Goal: Task Accomplishment & Management: Manage account settings

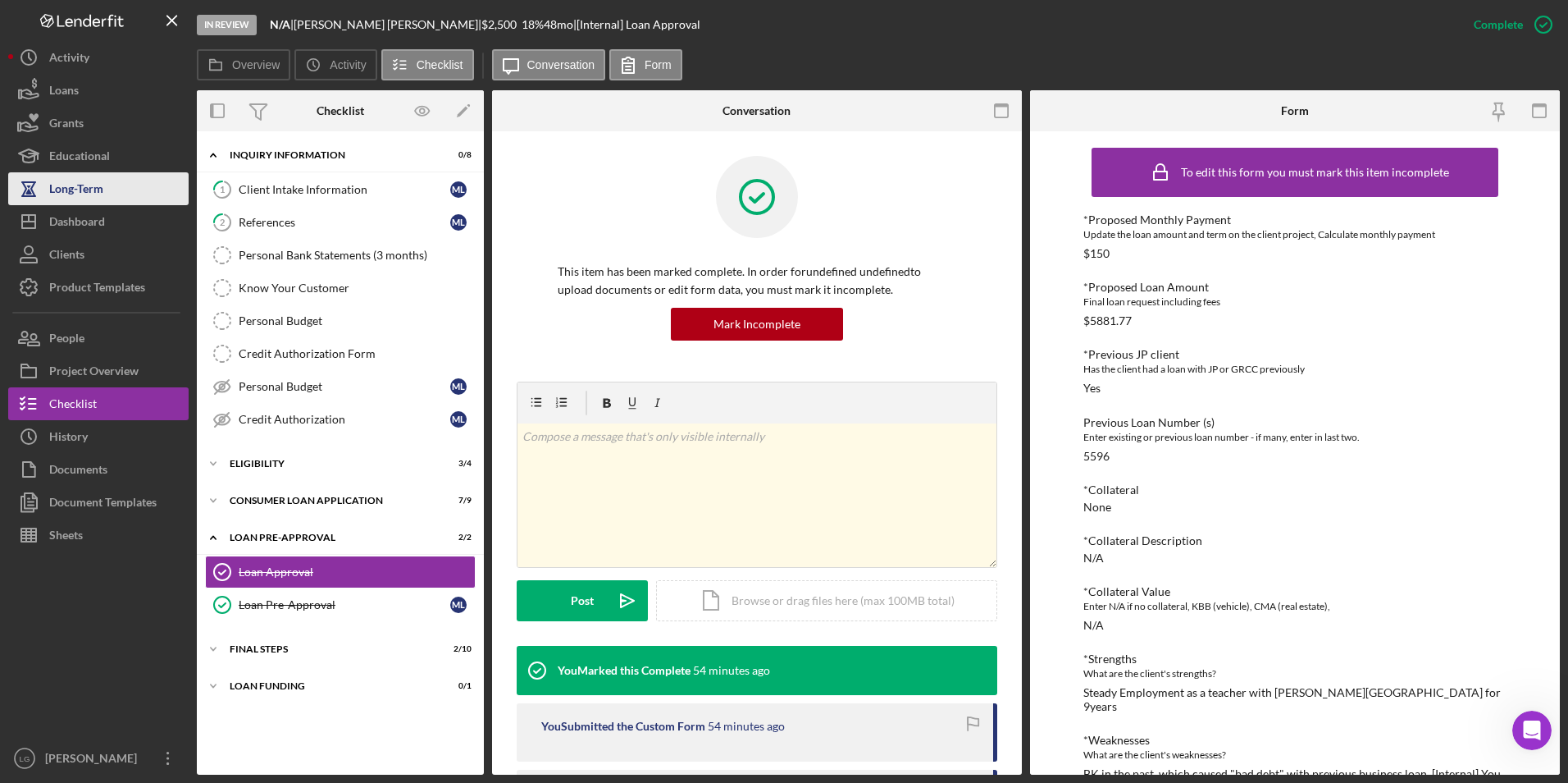
scroll to position [795, 0]
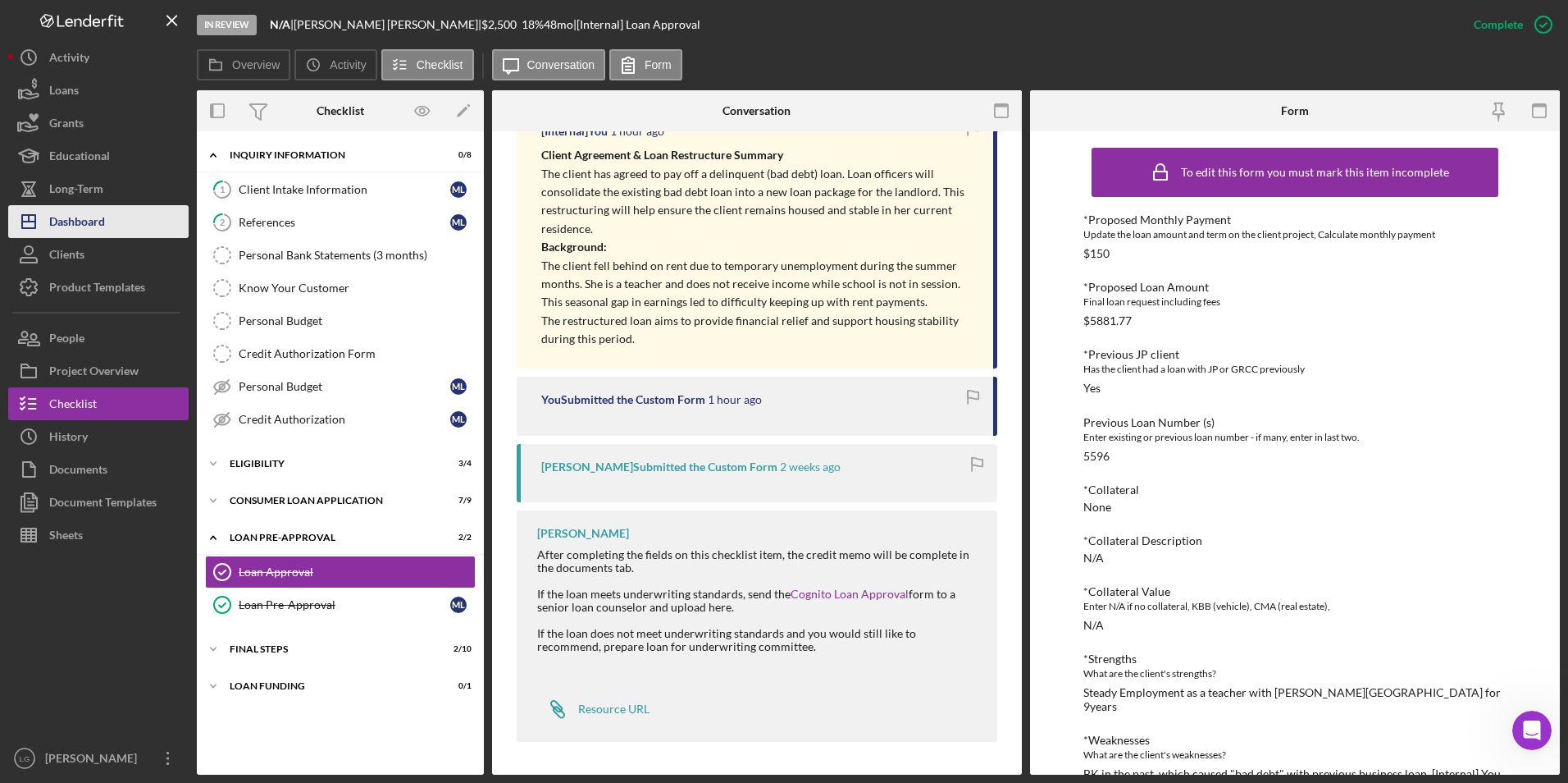
click at [116, 222] on button "Icon/Dashboard Dashboard" at bounding box center [99, 222] width 180 height 33
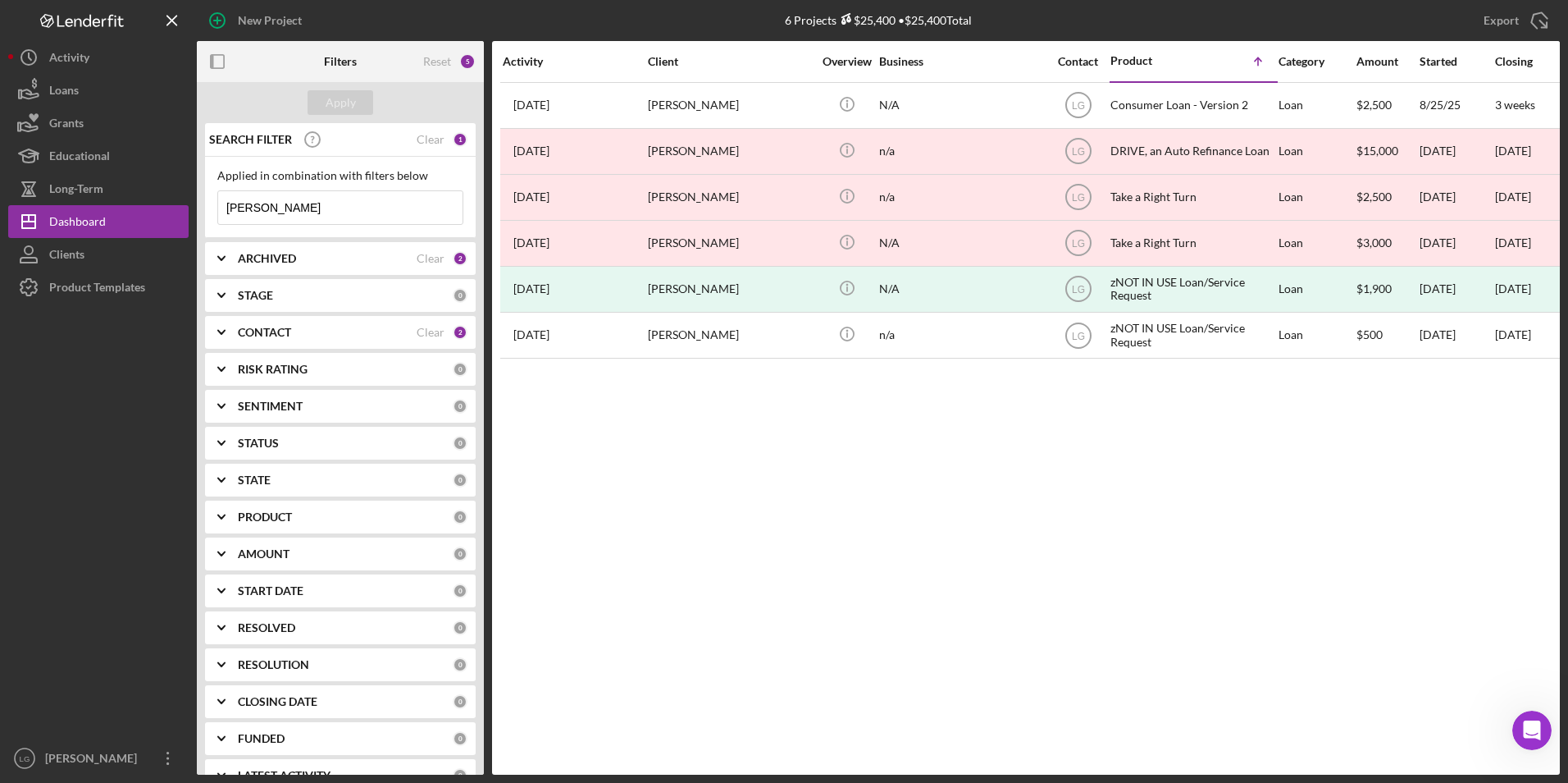
click at [295, 345] on div "CONTACT Clear 2" at bounding box center [352, 332] width 229 height 33
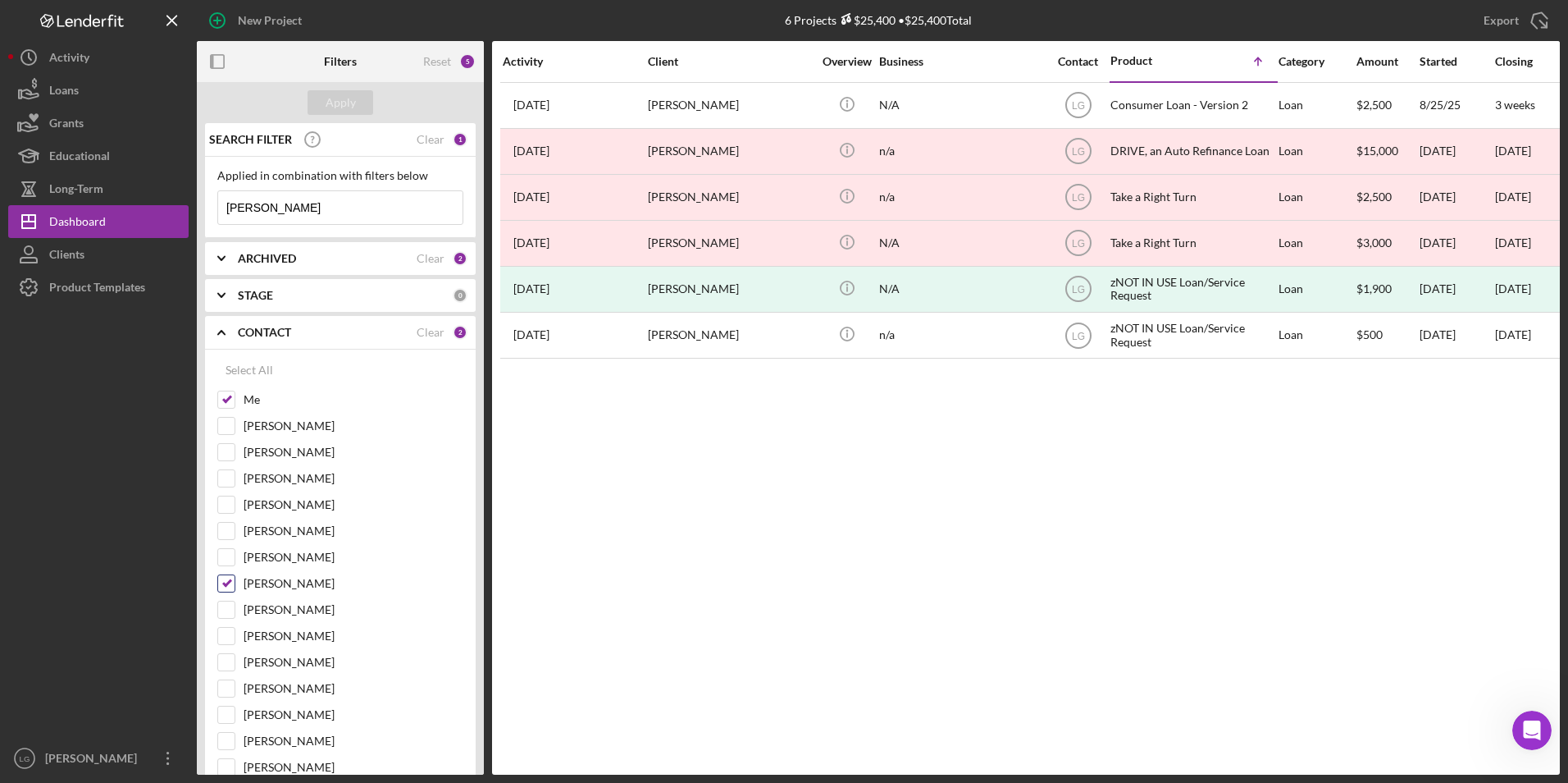
click at [222, 580] on input "[PERSON_NAME]" at bounding box center [225, 582] width 16 height 16
checkbox input "false"
click at [339, 107] on div "Apply" at bounding box center [340, 103] width 31 height 25
drag, startPoint x: 283, startPoint y: 206, endPoint x: 87, endPoint y: 205, distance: 196.0
click at [82, 205] on div "New Project 6 Projects $25,400 • $25,400 Total woods Export Icon/Export Filters…" at bounding box center [784, 387] width 1552 height 774
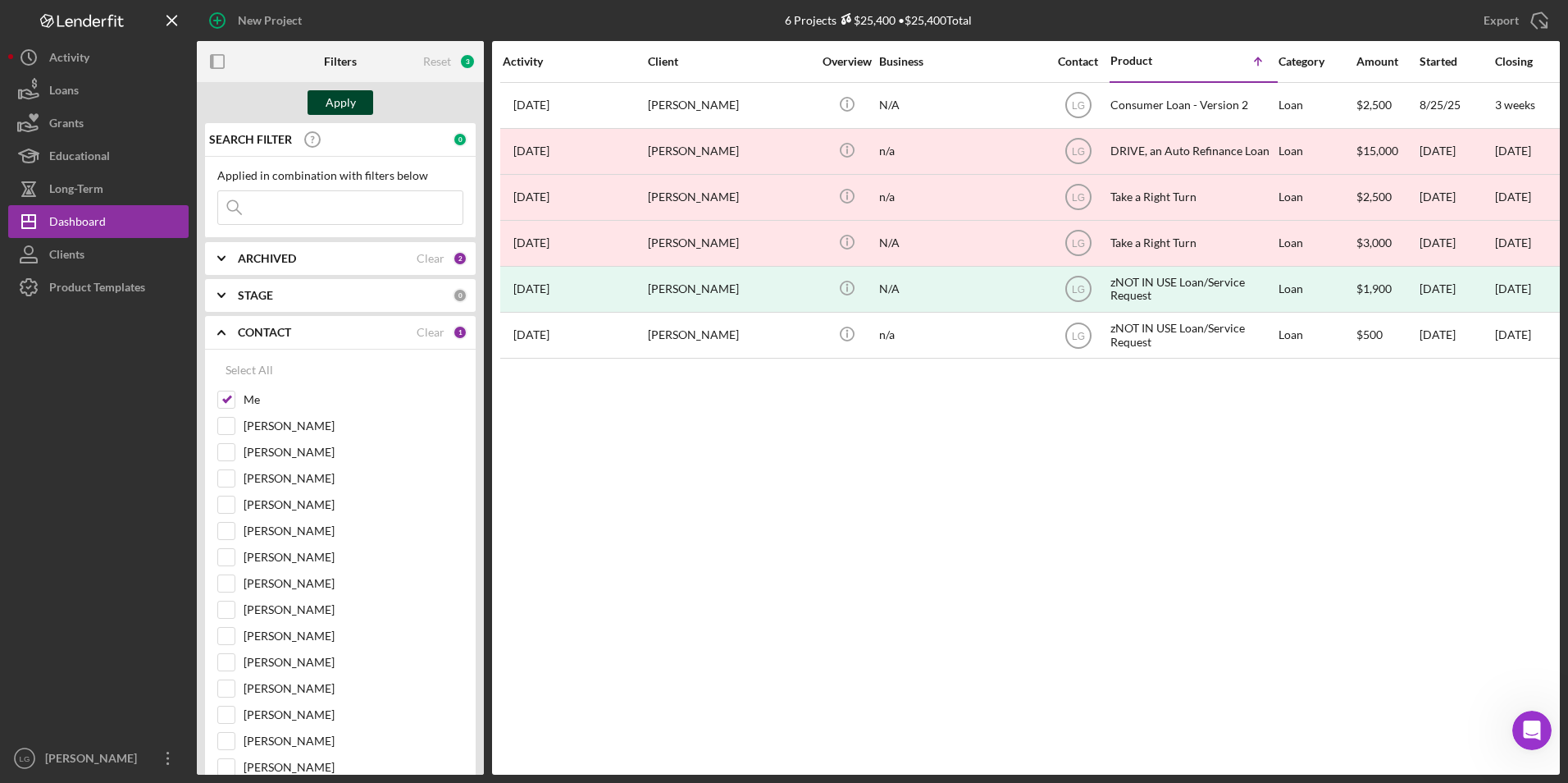
click at [348, 107] on div "Apply" at bounding box center [340, 103] width 31 height 25
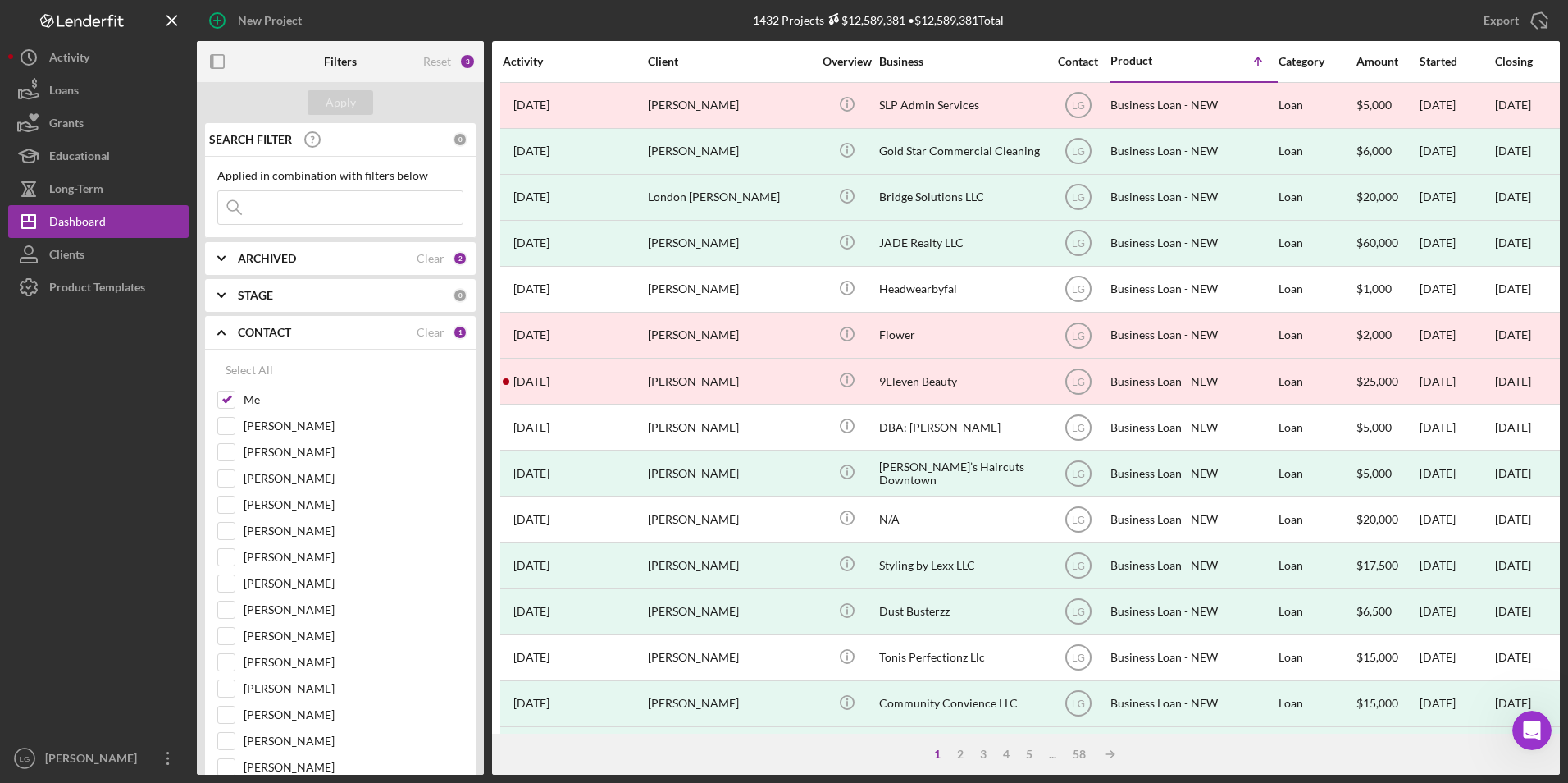
click at [273, 261] on b "ARCHIVED" at bounding box center [267, 258] width 59 height 13
drag, startPoint x: 235, startPoint y: 351, endPoint x: 269, endPoint y: 259, distance: 98.1
click at [235, 350] on div "Archived" at bounding box center [340, 355] width 246 height 26
click at [224, 344] on input "Archived" at bounding box center [225, 351] width 16 height 16
checkbox input "false"
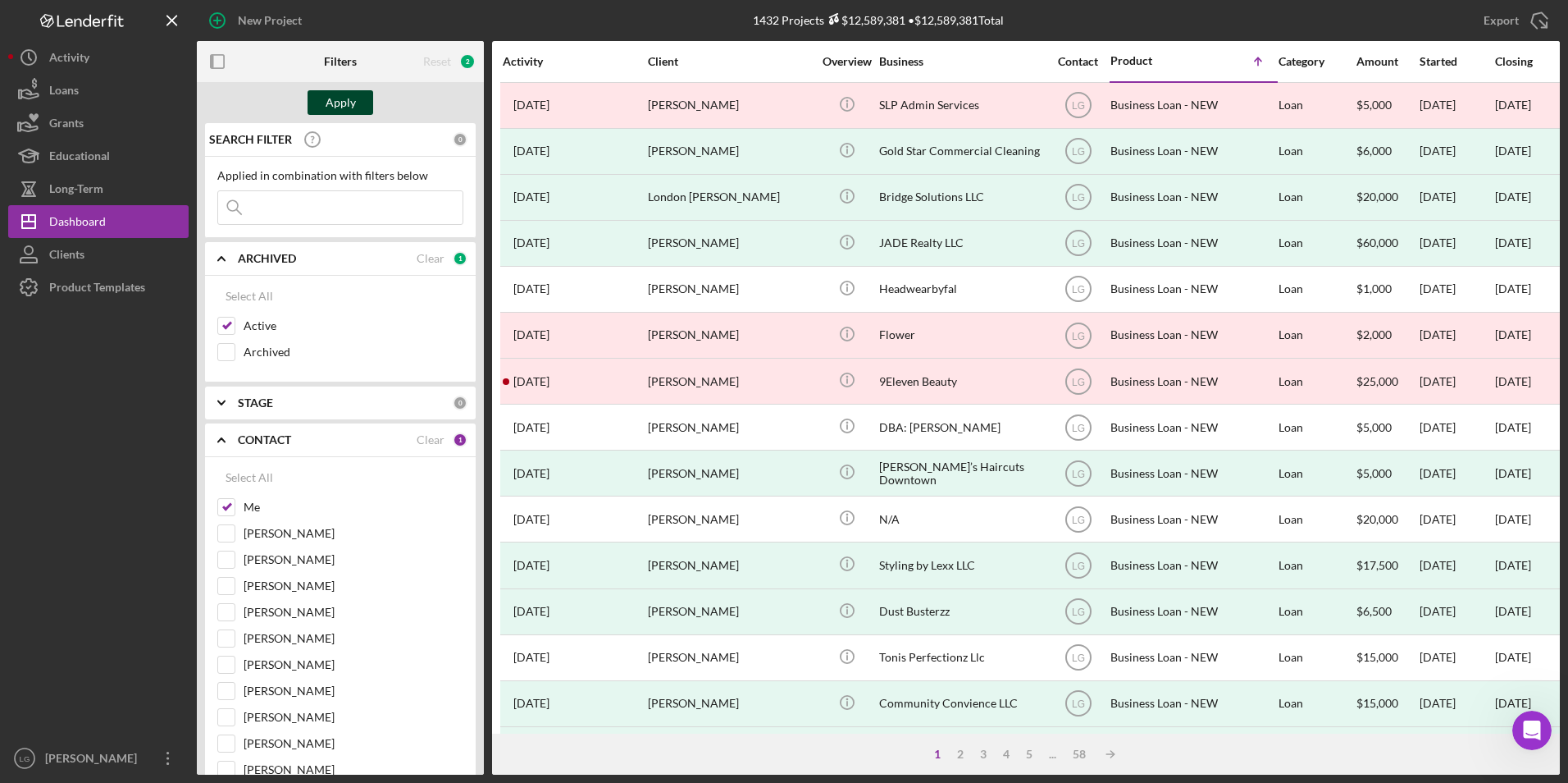
click at [339, 101] on div "Apply" at bounding box center [340, 103] width 31 height 25
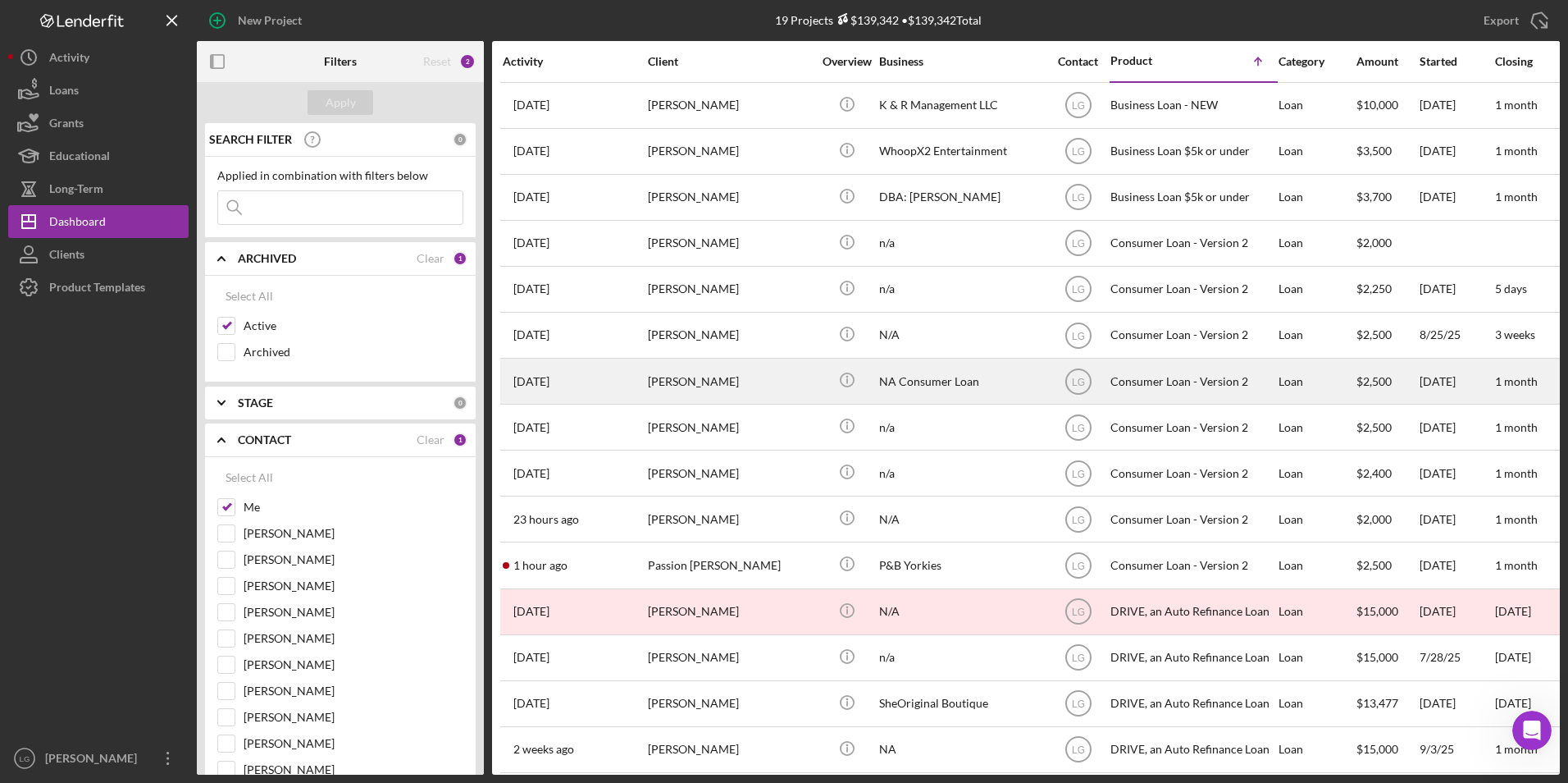
click at [727, 370] on div "[PERSON_NAME]" at bounding box center [729, 381] width 164 height 43
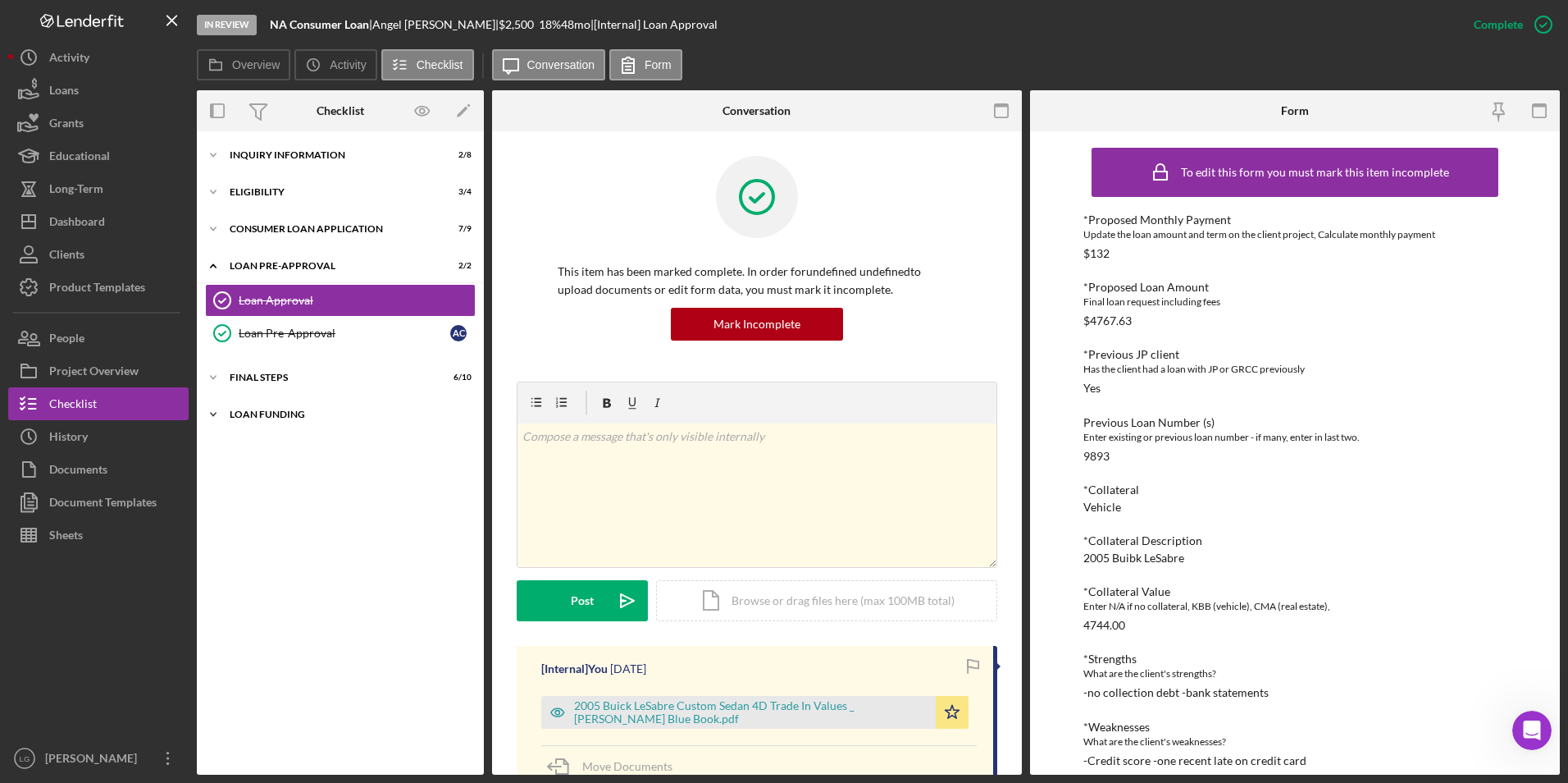
click at [274, 416] on div "Loan Funding" at bounding box center [346, 415] width 234 height 10
click at [251, 380] on div "FINAL STEPS" at bounding box center [346, 377] width 234 height 10
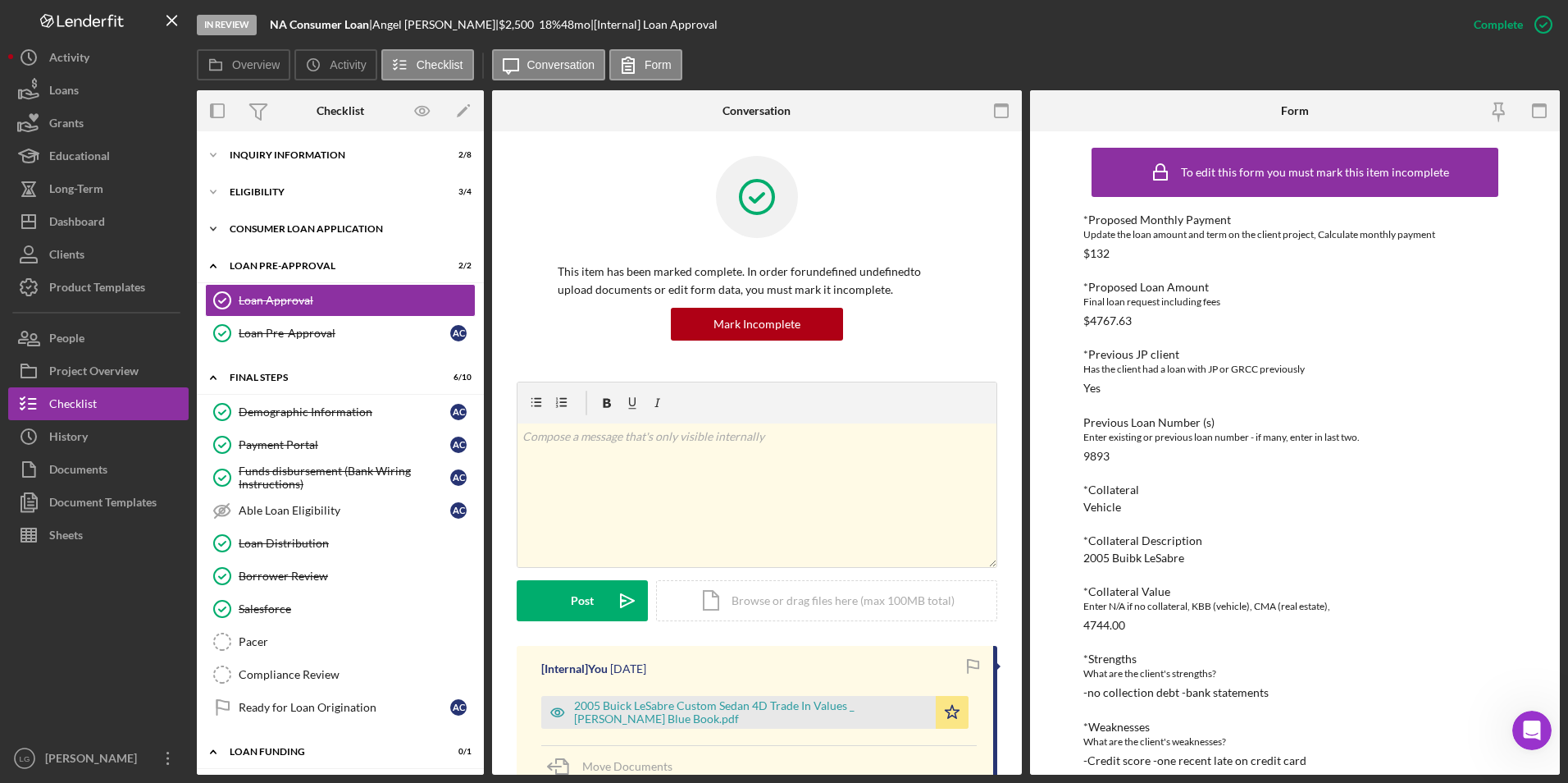
click at [248, 224] on div "Icon/Expander Consumer Loan Application 7 / 9" at bounding box center [339, 228] width 287 height 33
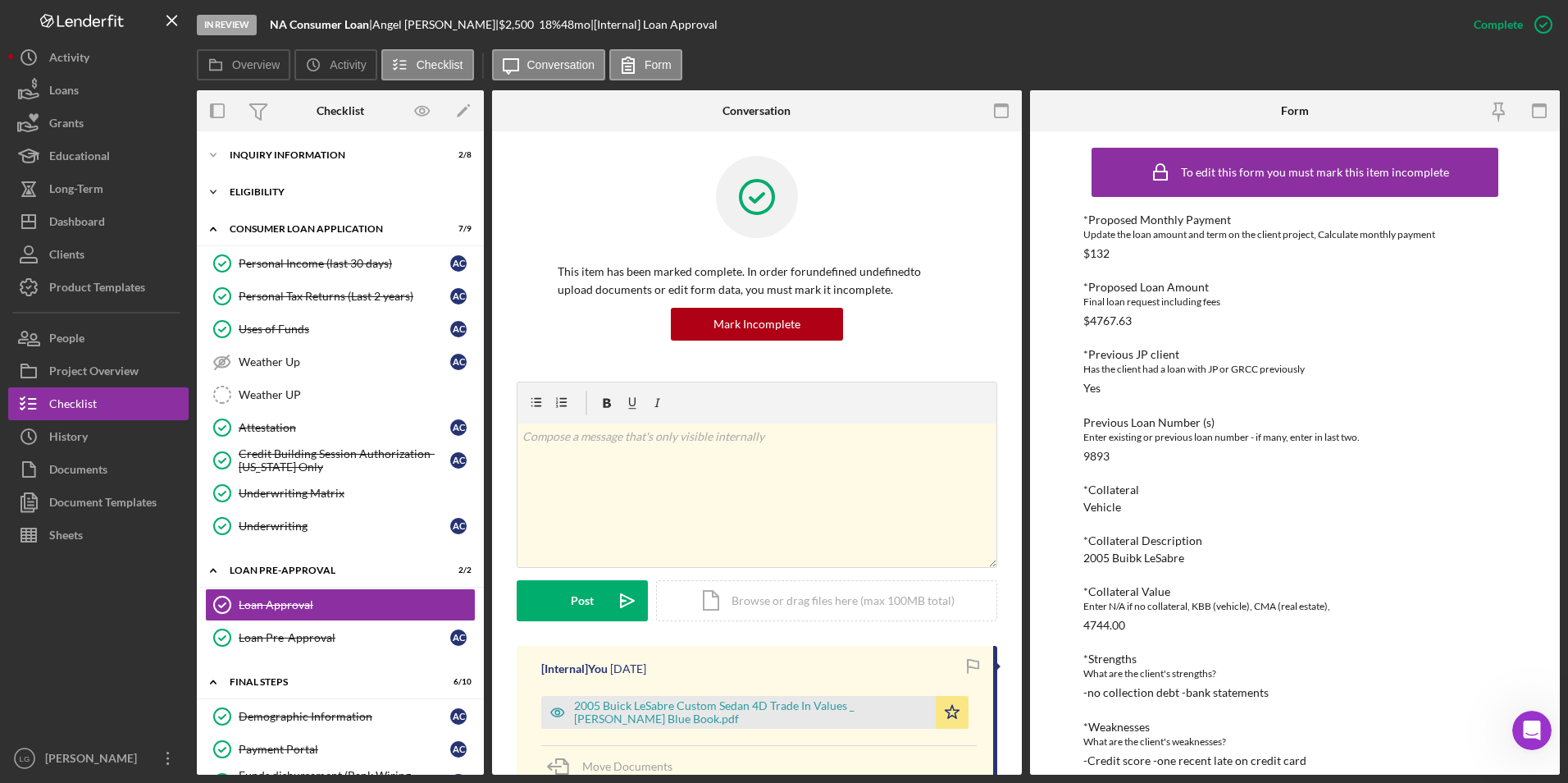
drag, startPoint x: 246, startPoint y: 189, endPoint x: 247, endPoint y: 145, distance: 44.0
click at [246, 188] on div "Eligibility" at bounding box center [329, 192] width 200 height 10
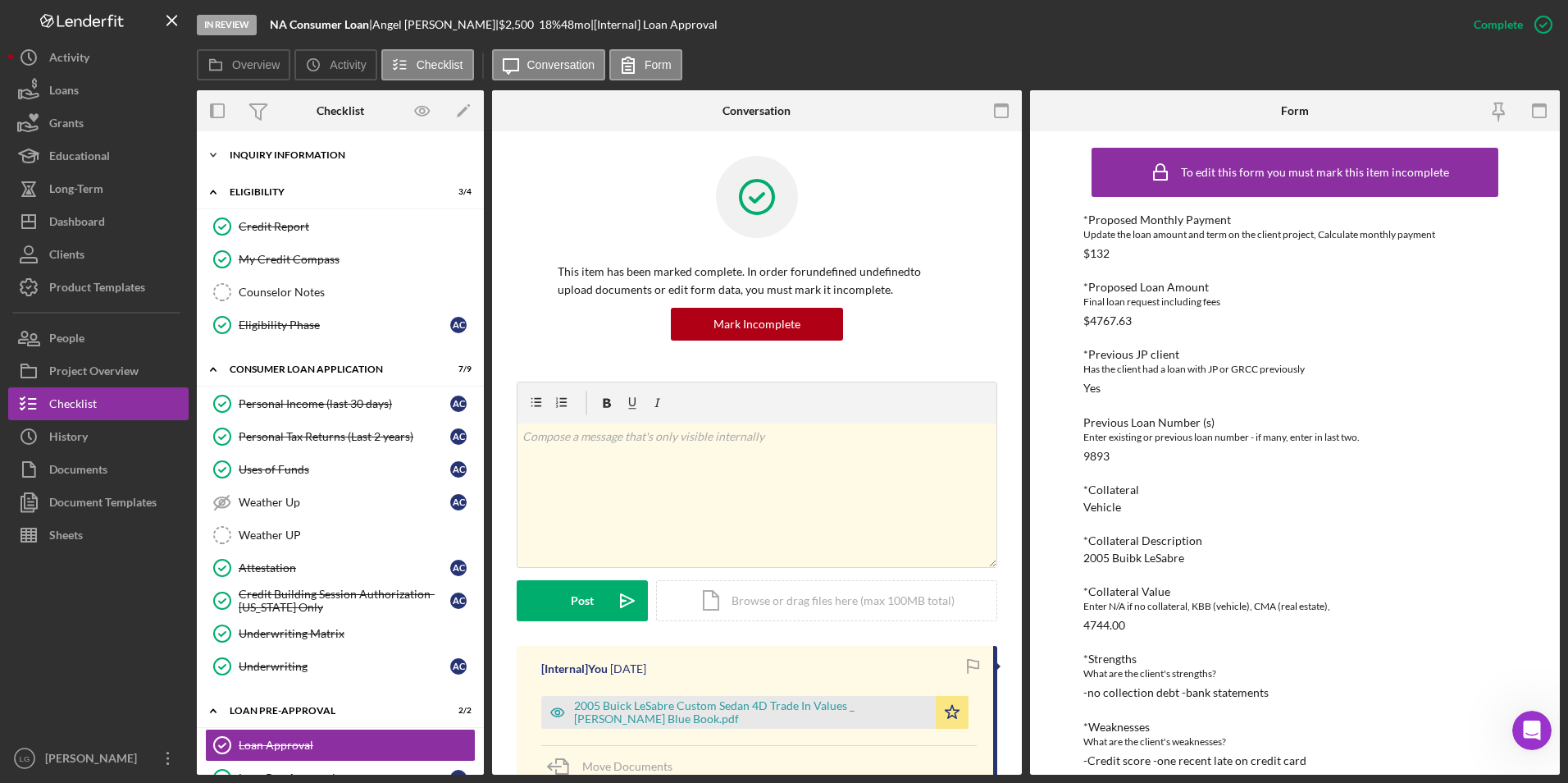
click at [247, 145] on div "Icon/Expander Inquiry Information 2 / 8" at bounding box center [339, 155] width 287 height 33
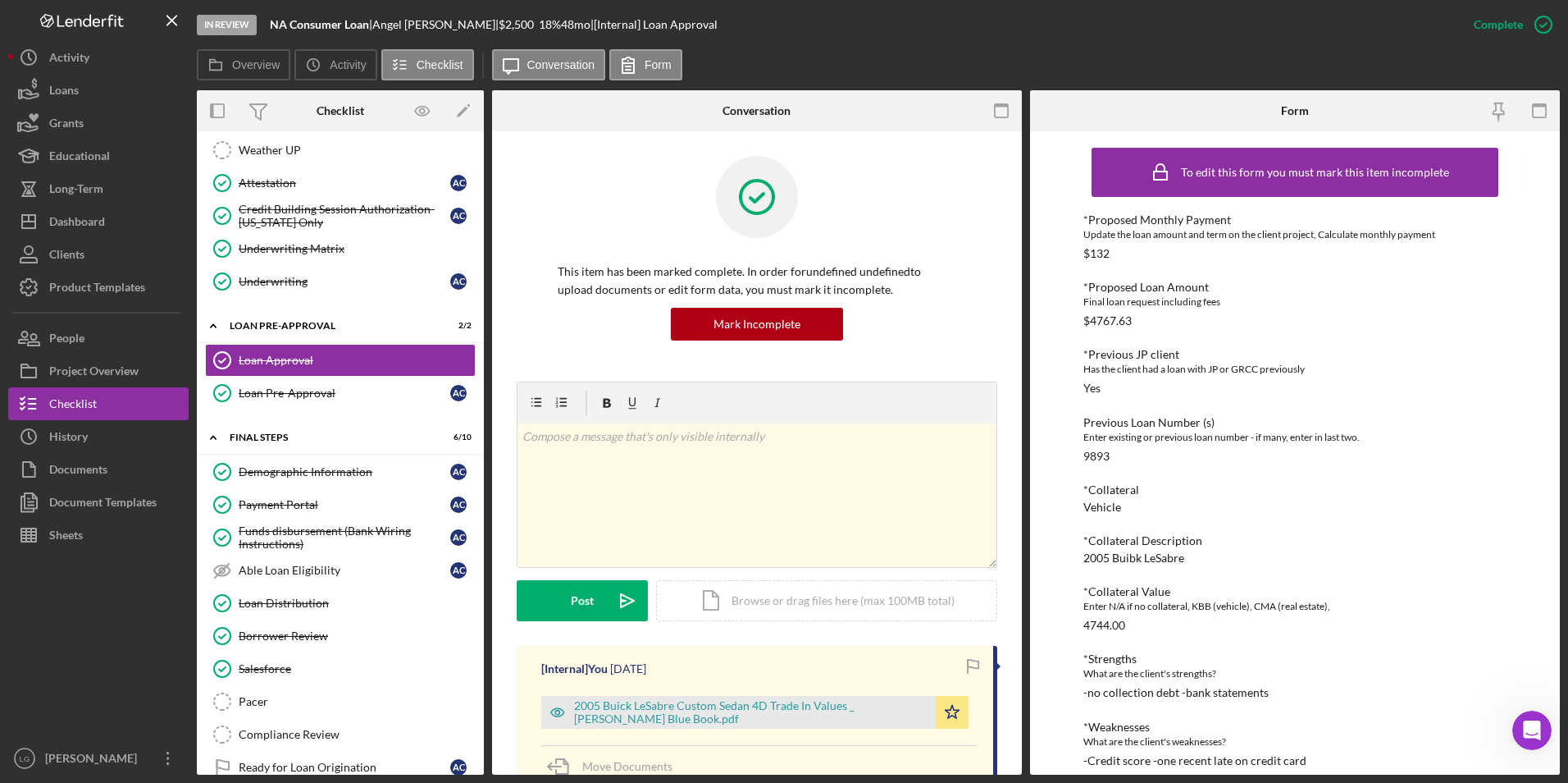
scroll to position [761, 0]
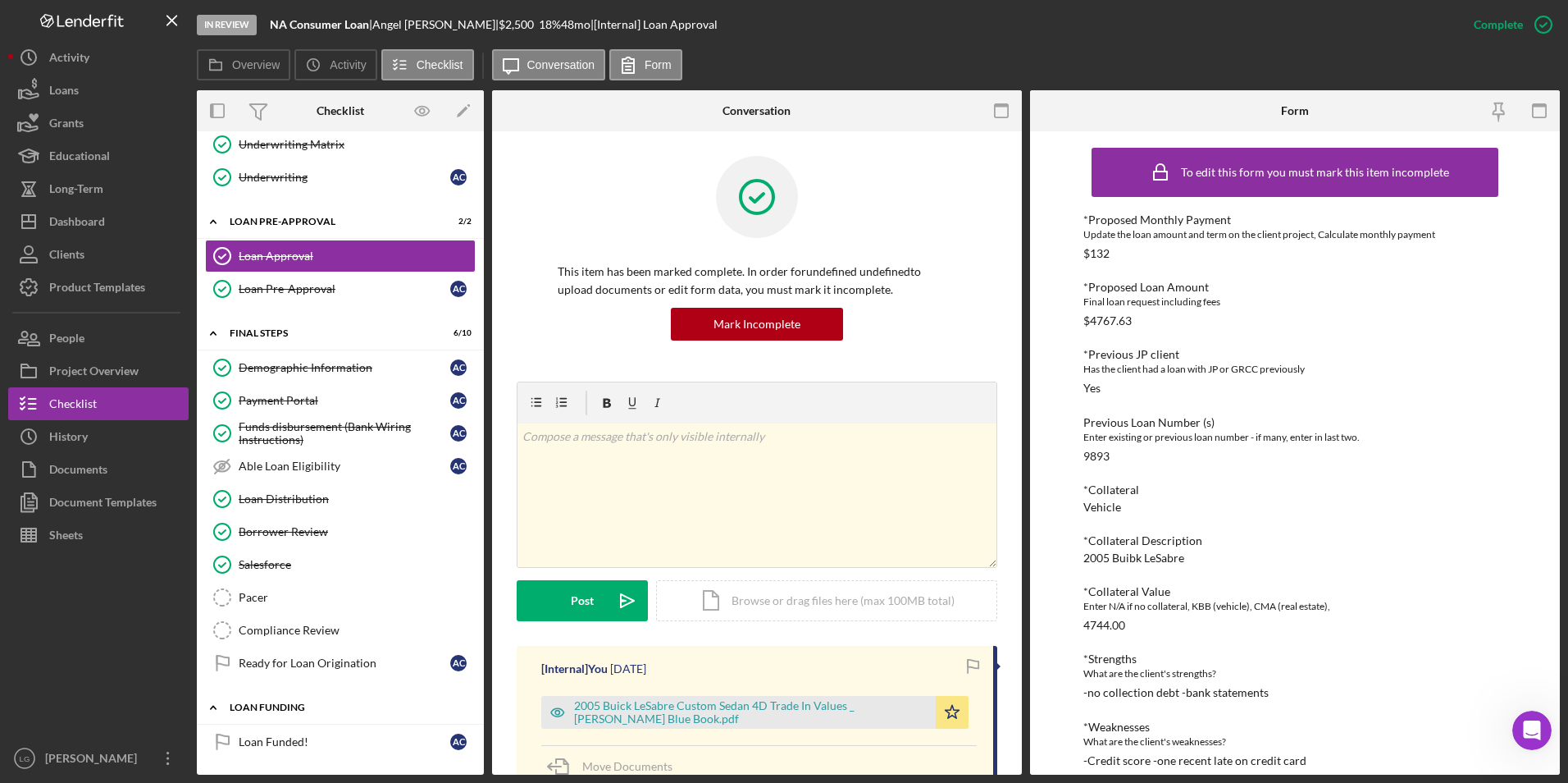
click at [249, 704] on div "Loan Funding" at bounding box center [346, 707] width 234 height 10
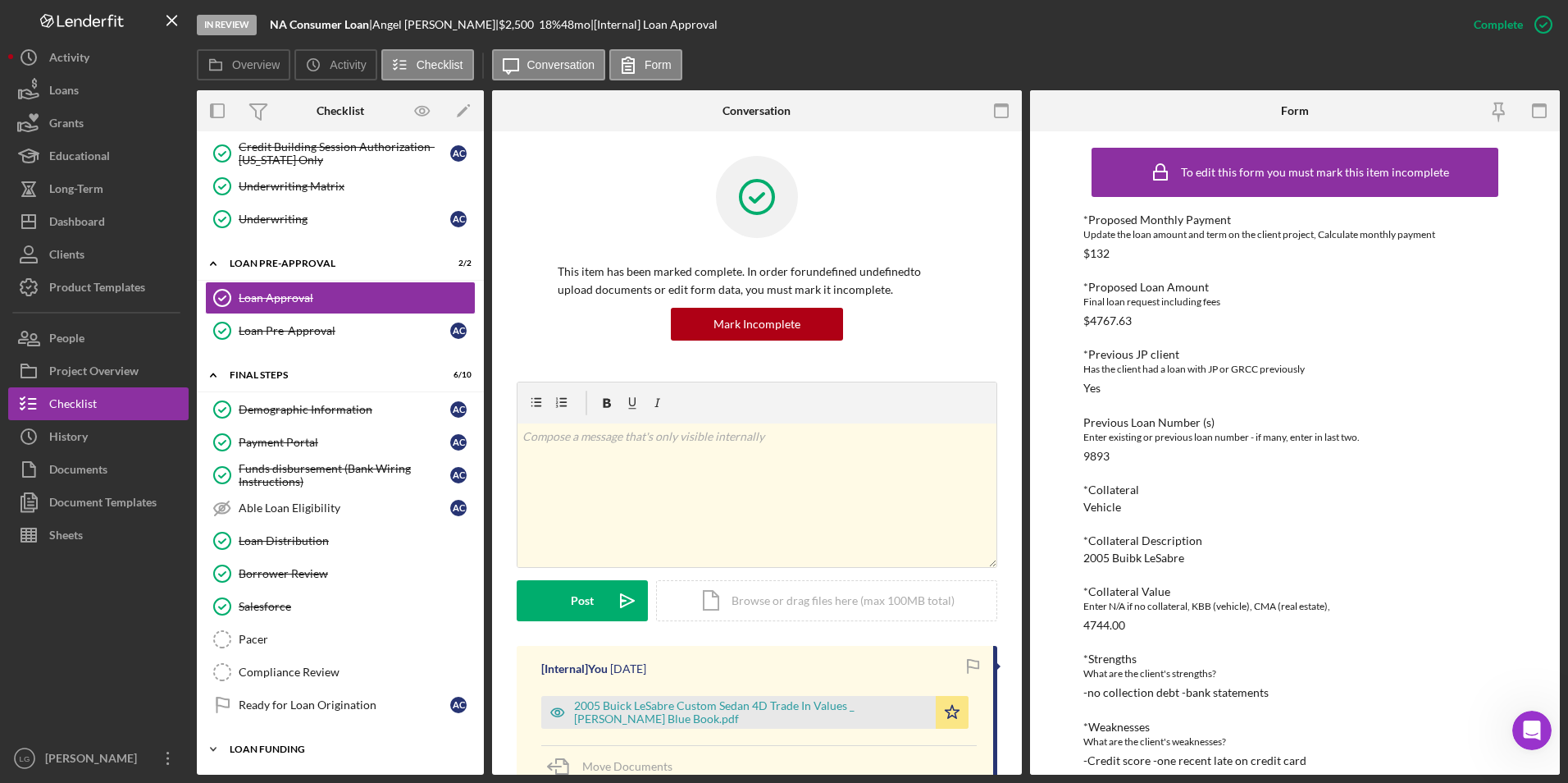
click at [249, 704] on div "Ready for Loan Origination" at bounding box center [344, 705] width 212 height 13
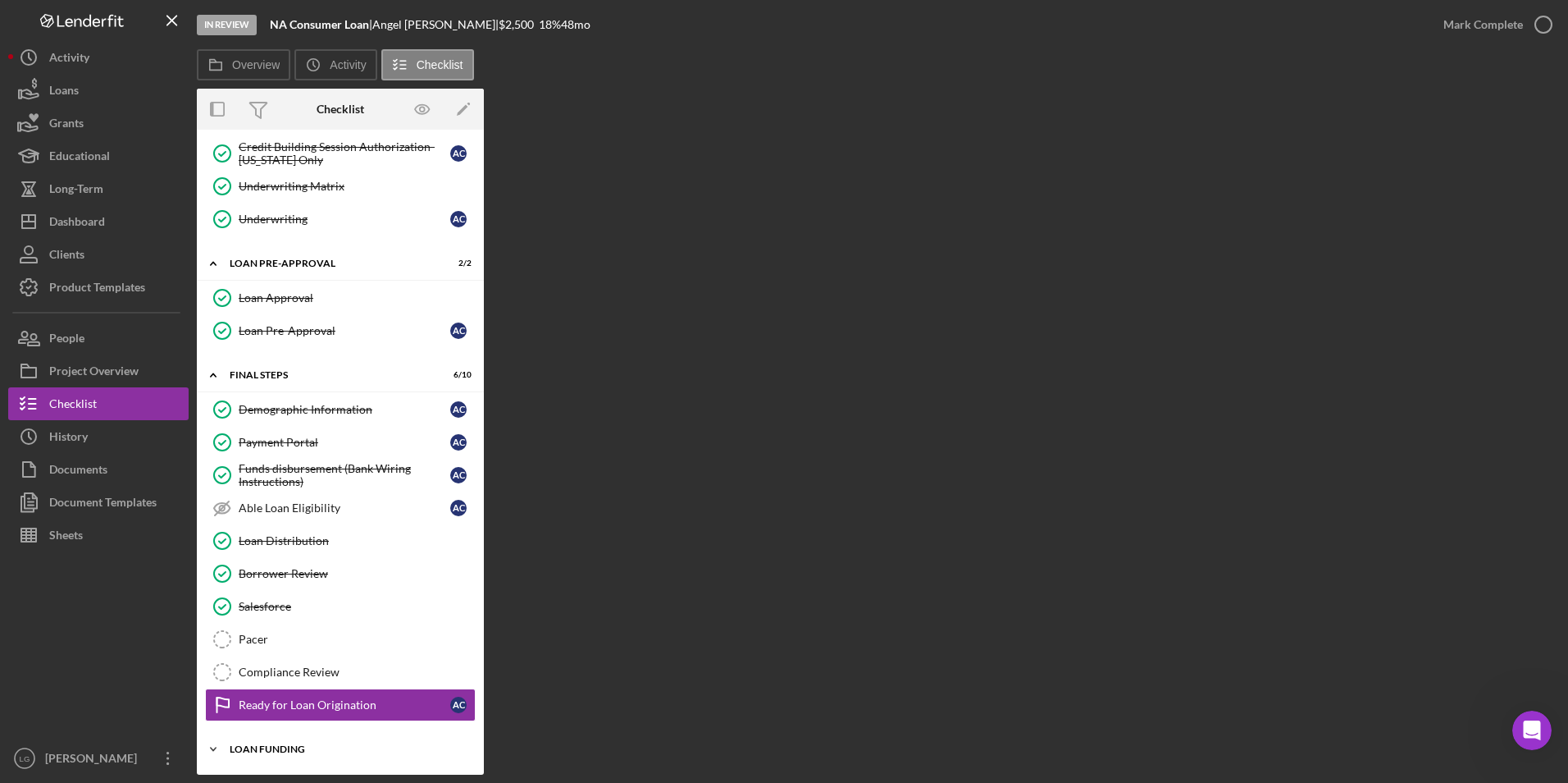
scroll to position [719, 0]
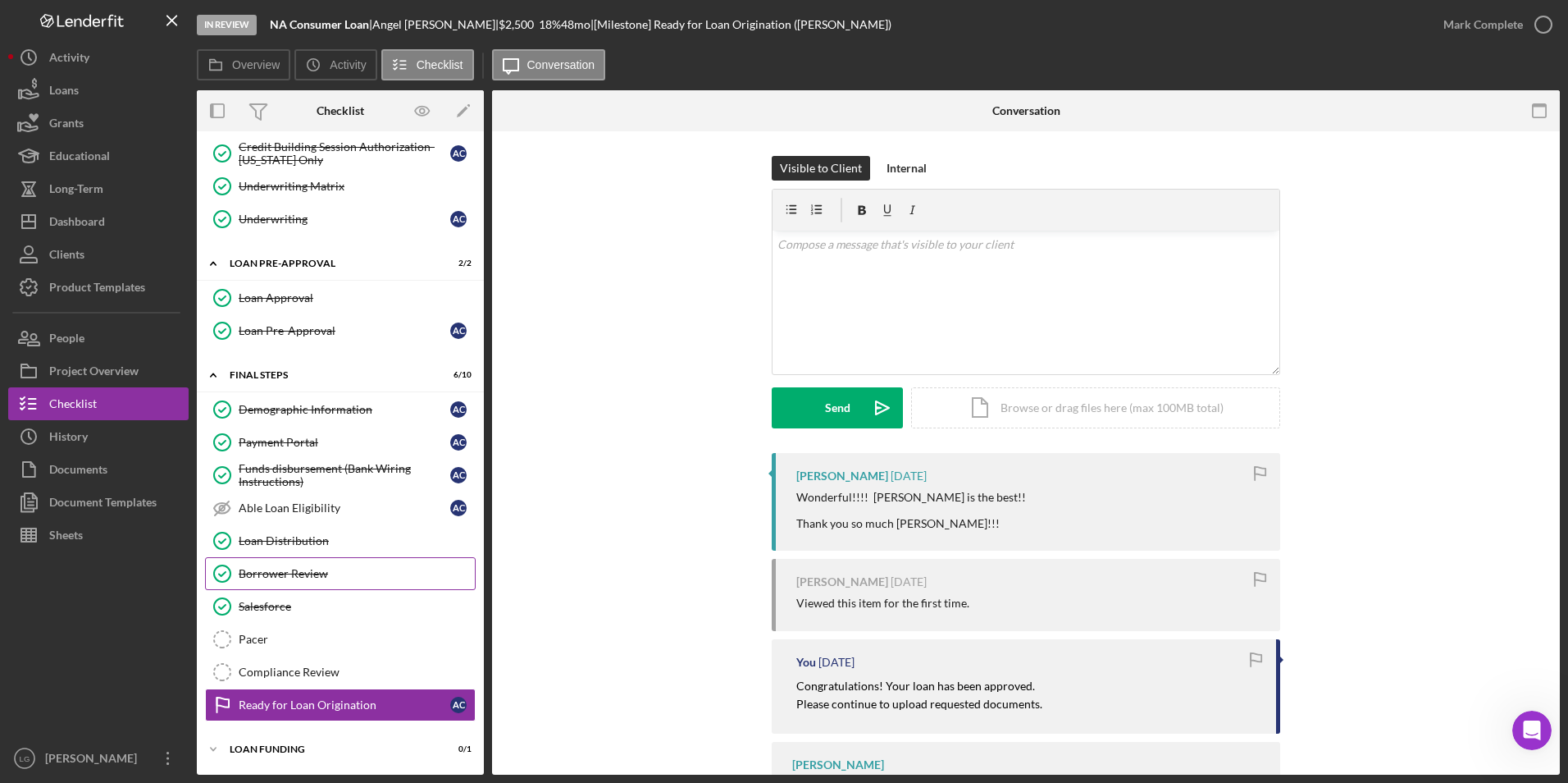
click at [298, 581] on link "Borrower Review Borrower Review" at bounding box center [340, 574] width 270 height 33
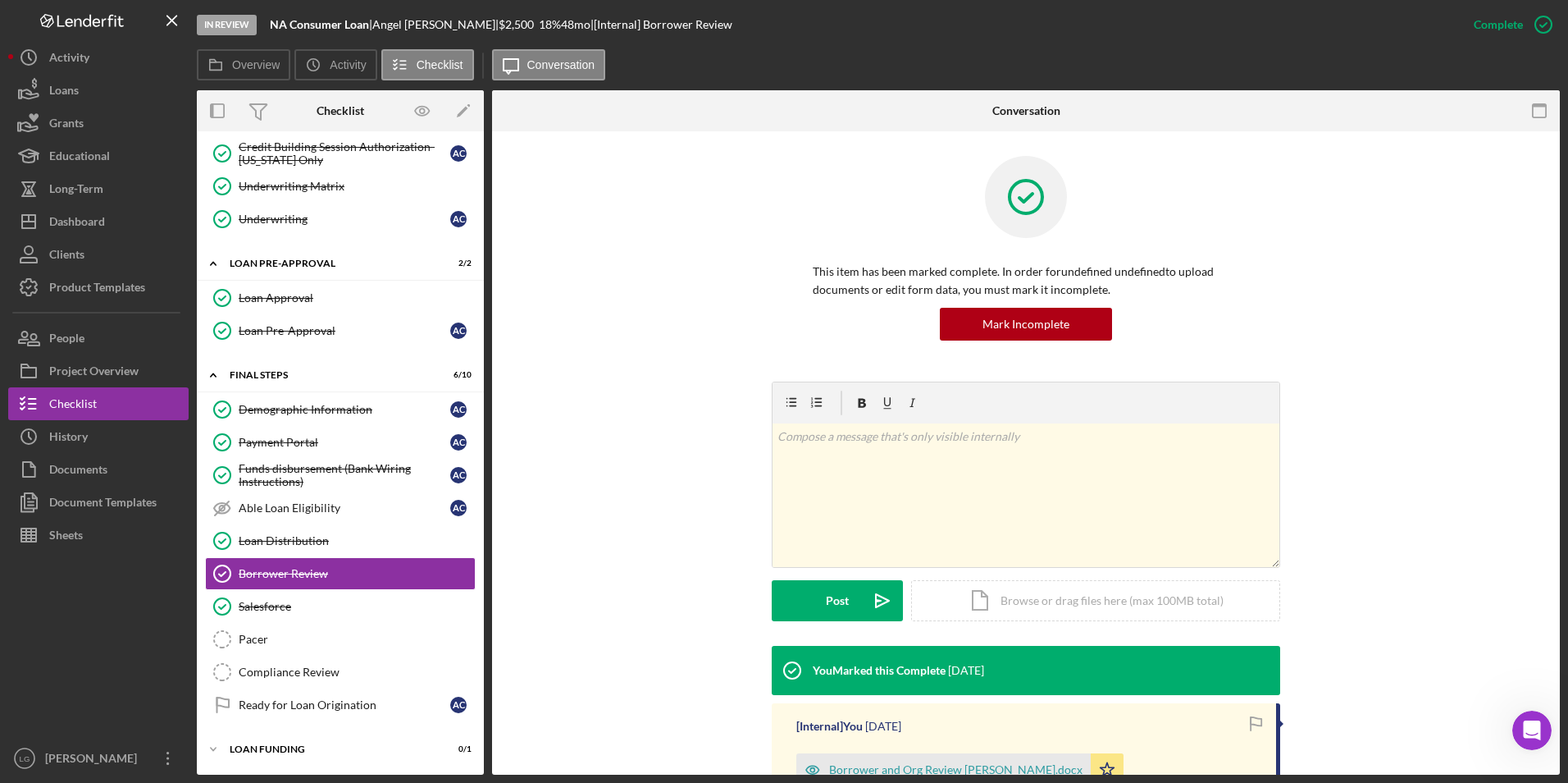
scroll to position [225, 0]
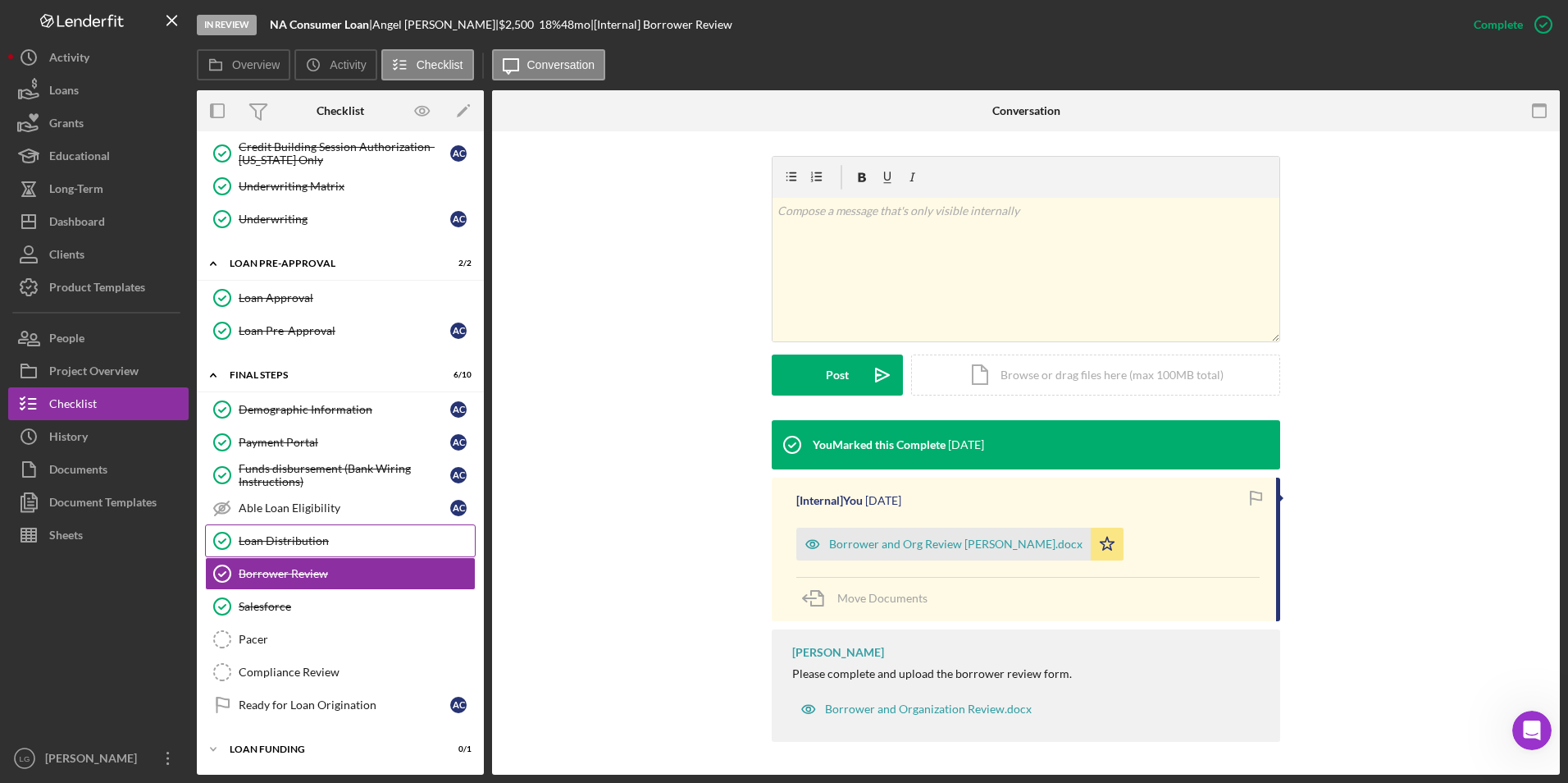
click at [320, 540] on div "Loan Distribution" at bounding box center [357, 541] width 236 height 13
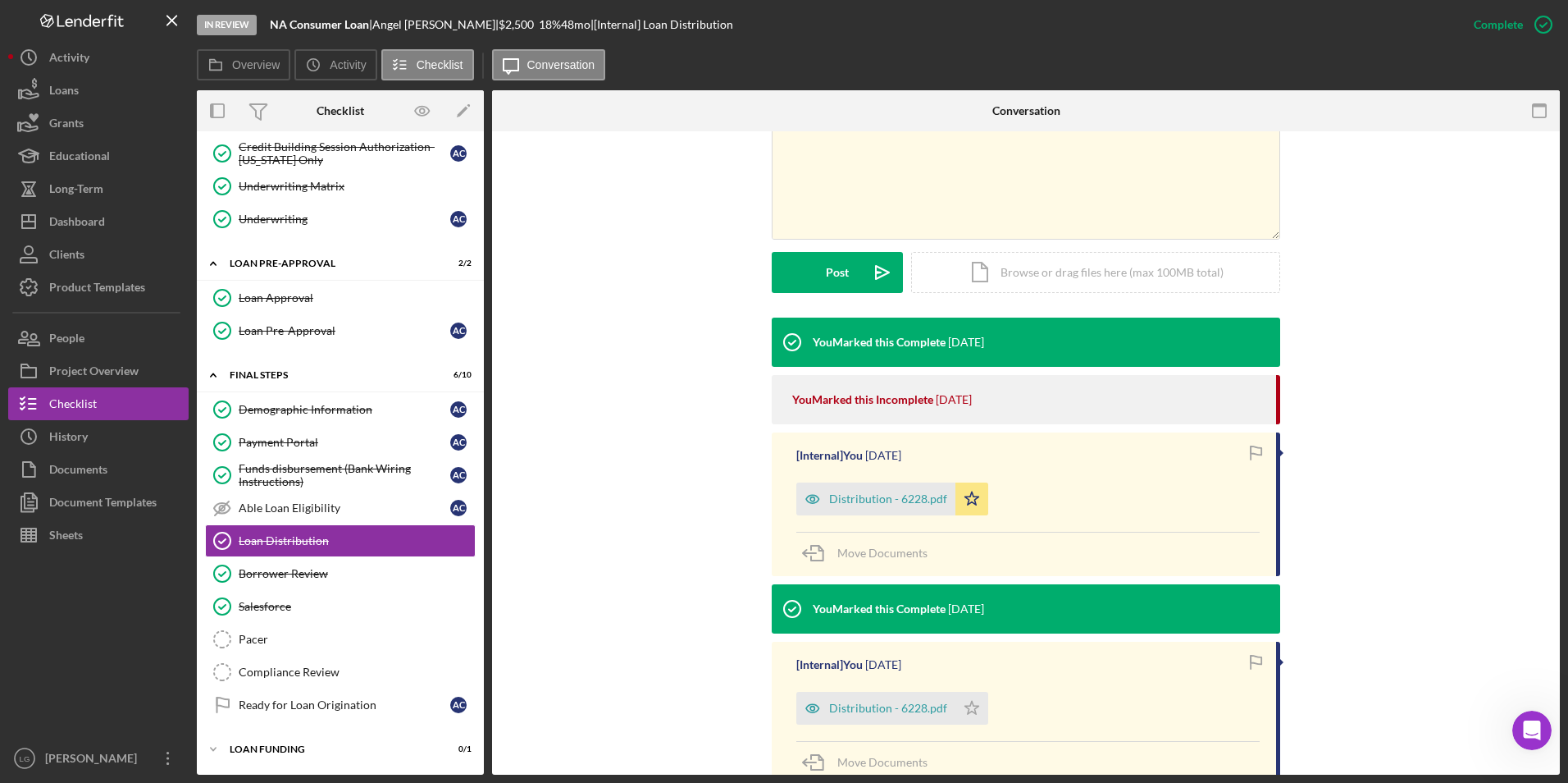
scroll to position [492, 0]
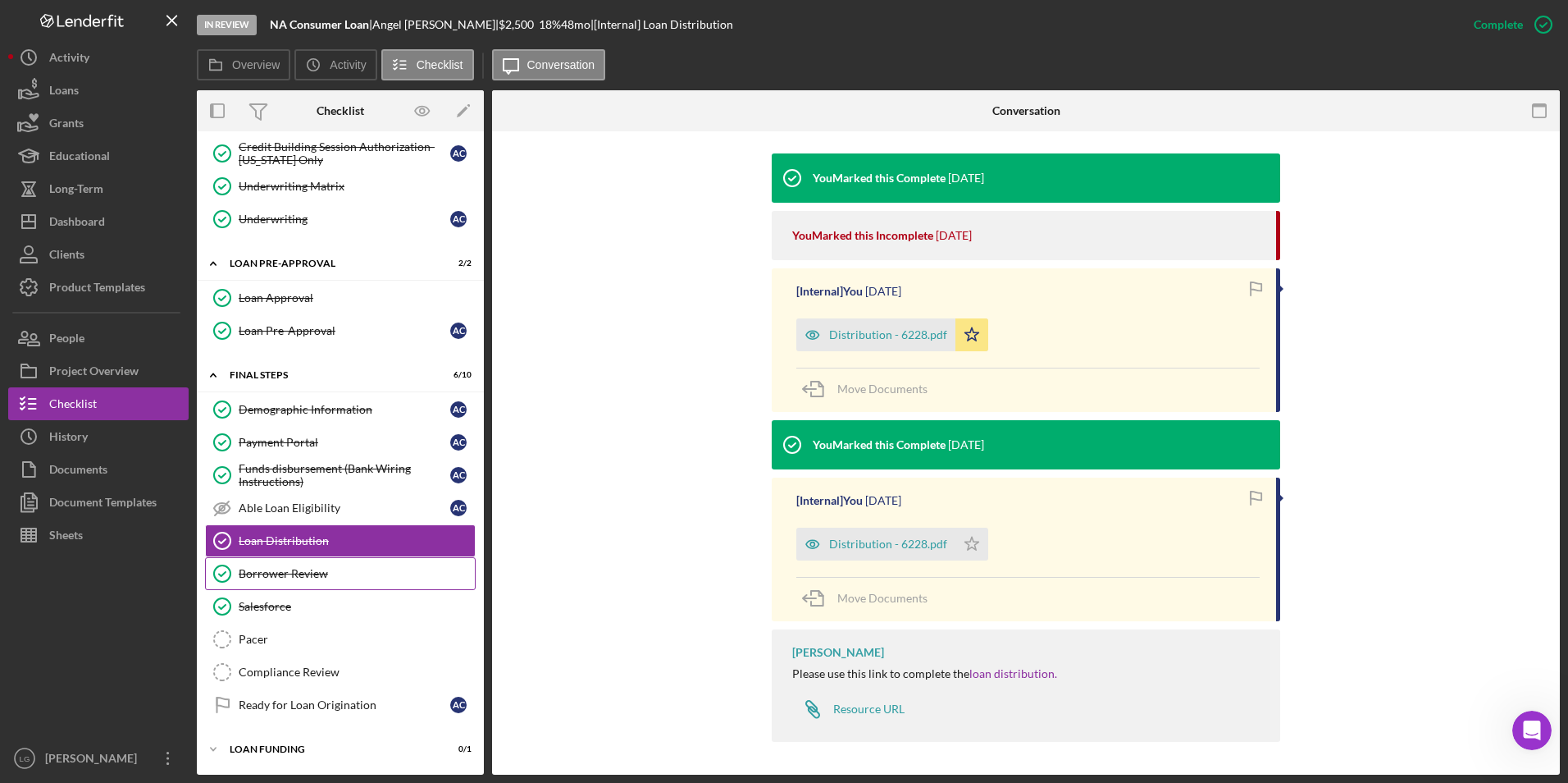
click at [273, 589] on link "Borrower Review Borrower Review" at bounding box center [340, 574] width 270 height 33
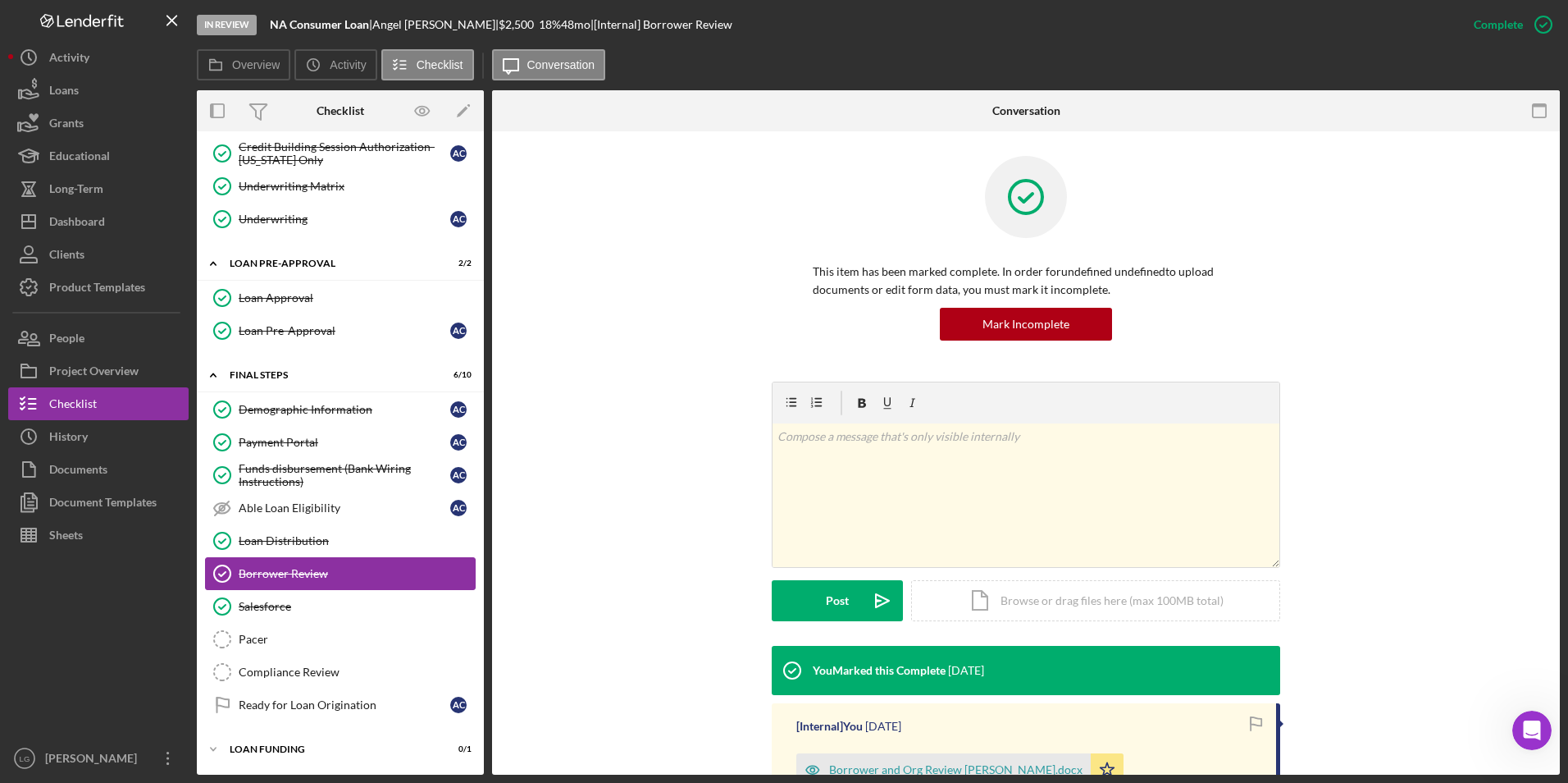
click at [273, 579] on div "Borrower Review" at bounding box center [357, 574] width 236 height 13
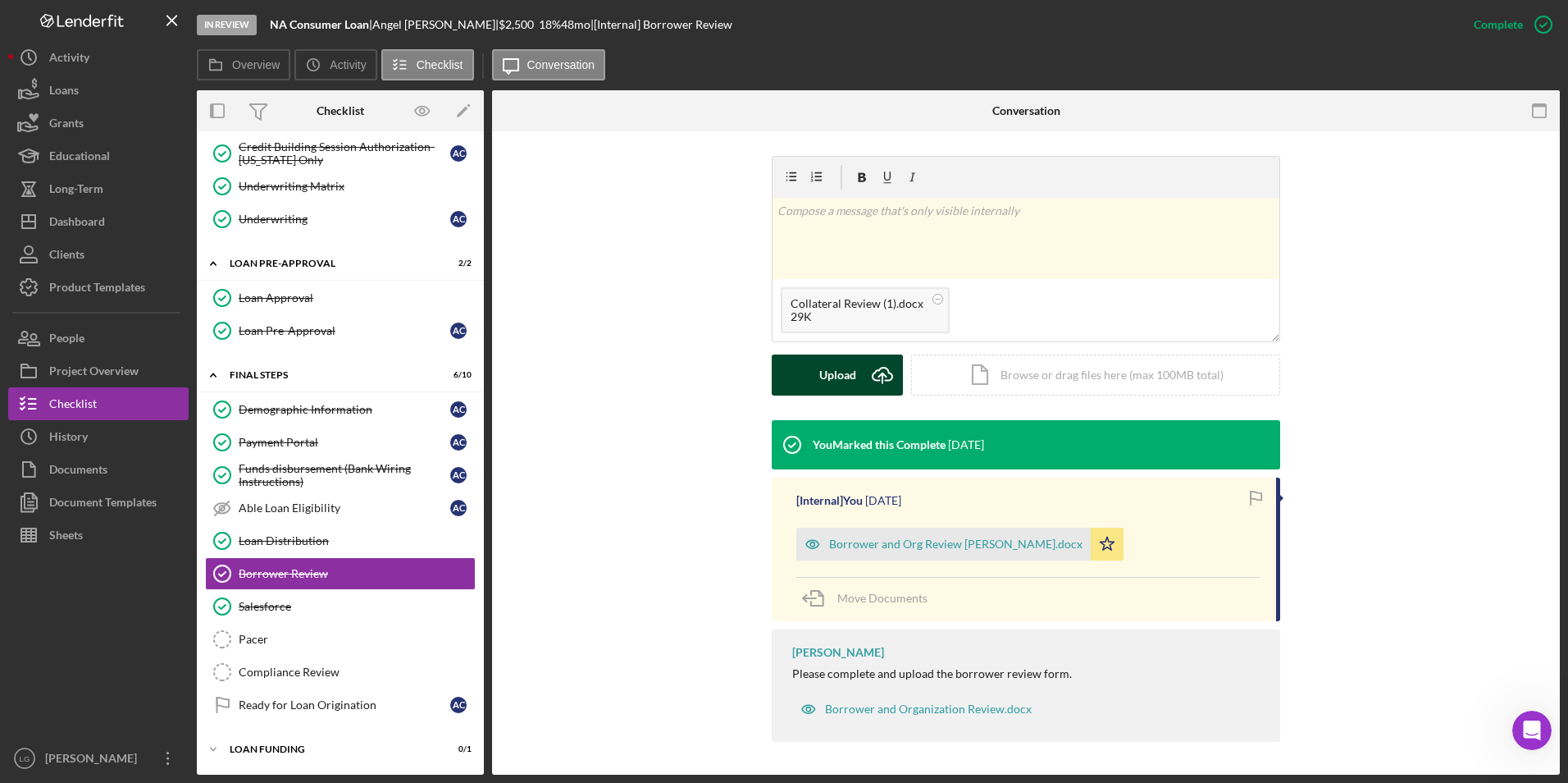
click at [801, 360] on button "Upload Icon/Upload" at bounding box center [837, 374] width 131 height 41
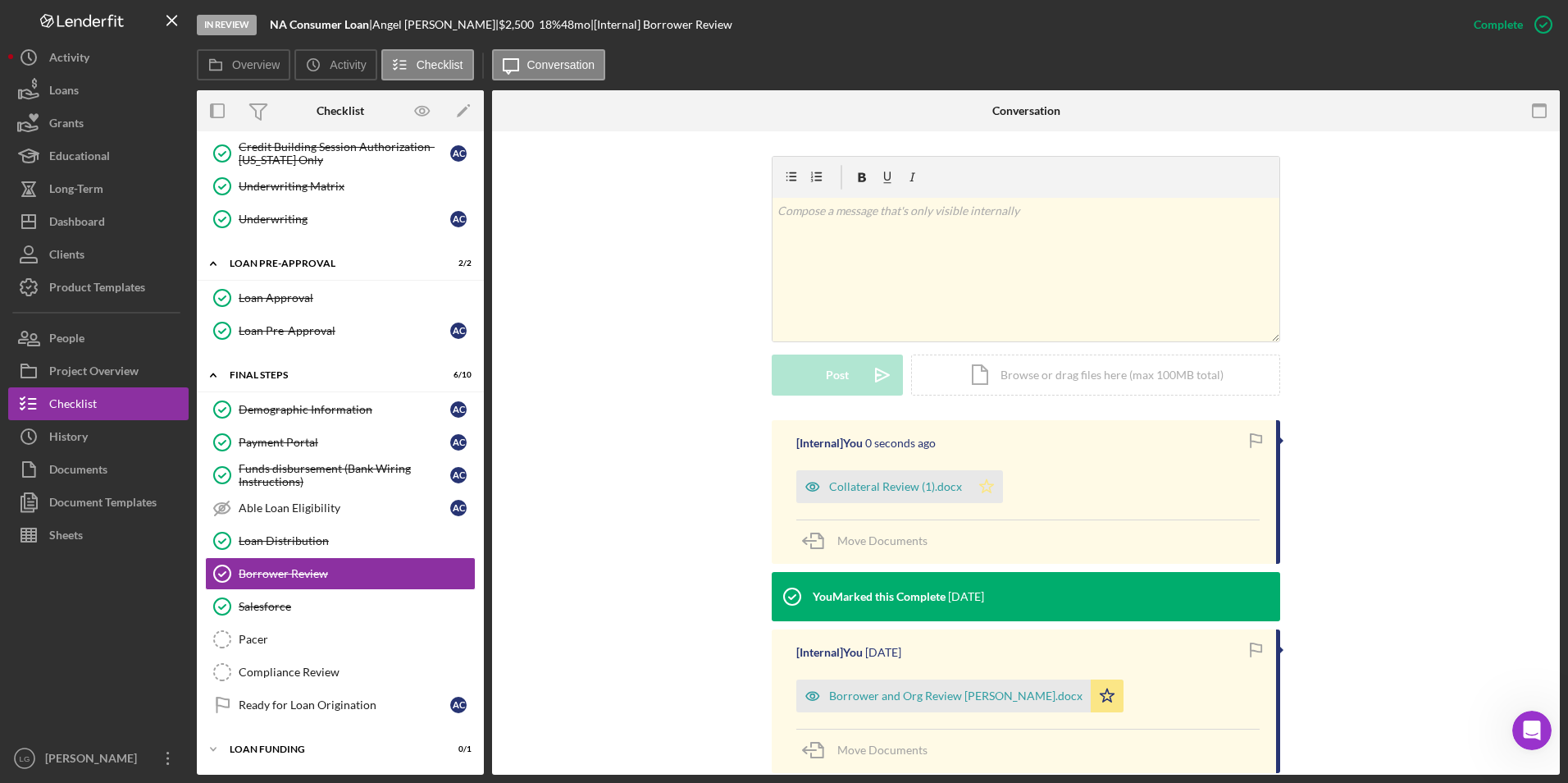
click at [974, 478] on icon "Icon/Star" at bounding box center [987, 486] width 33 height 33
click at [90, 224] on div "Dashboard" at bounding box center [77, 224] width 56 height 36
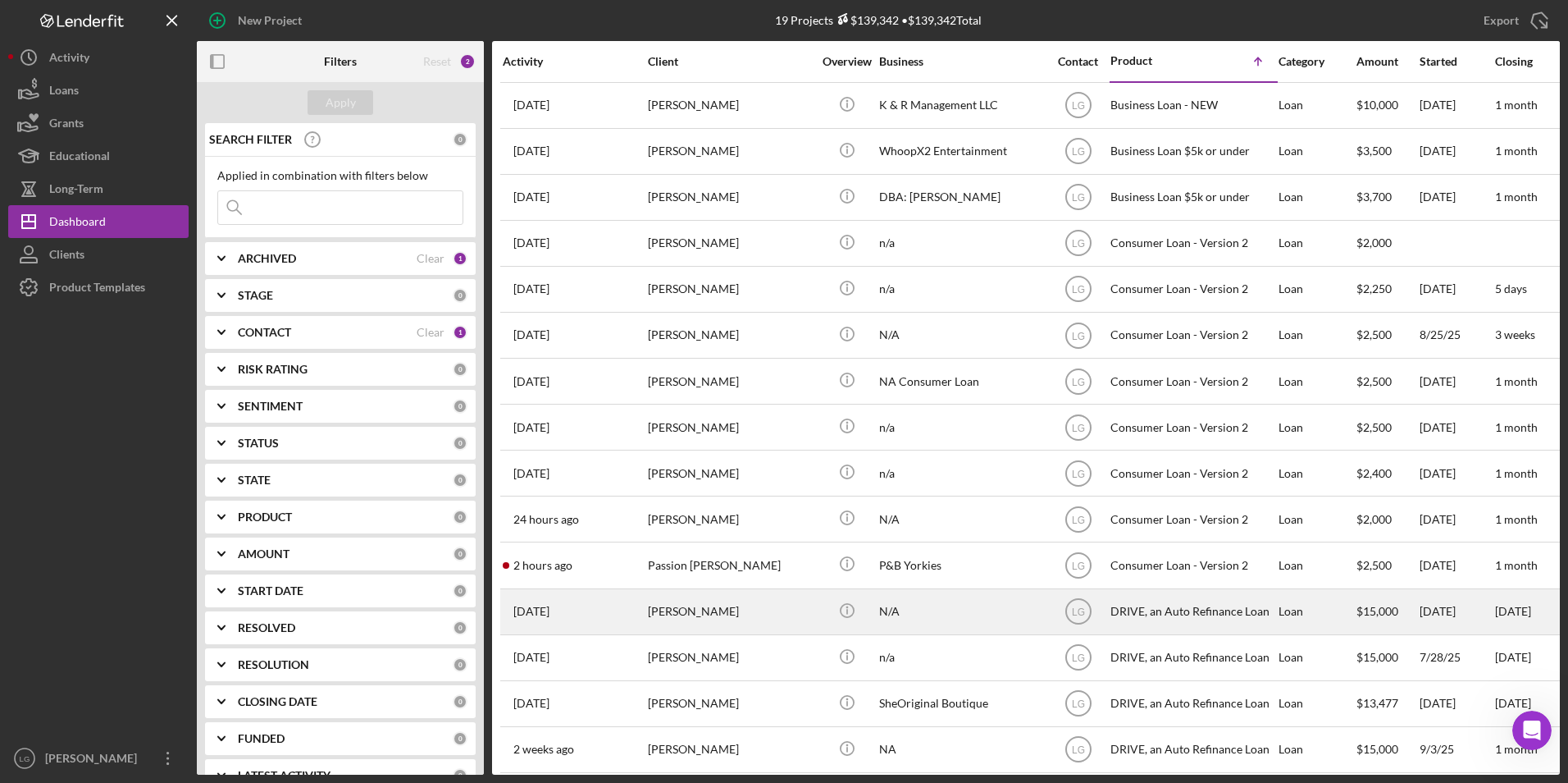
scroll to position [202, 0]
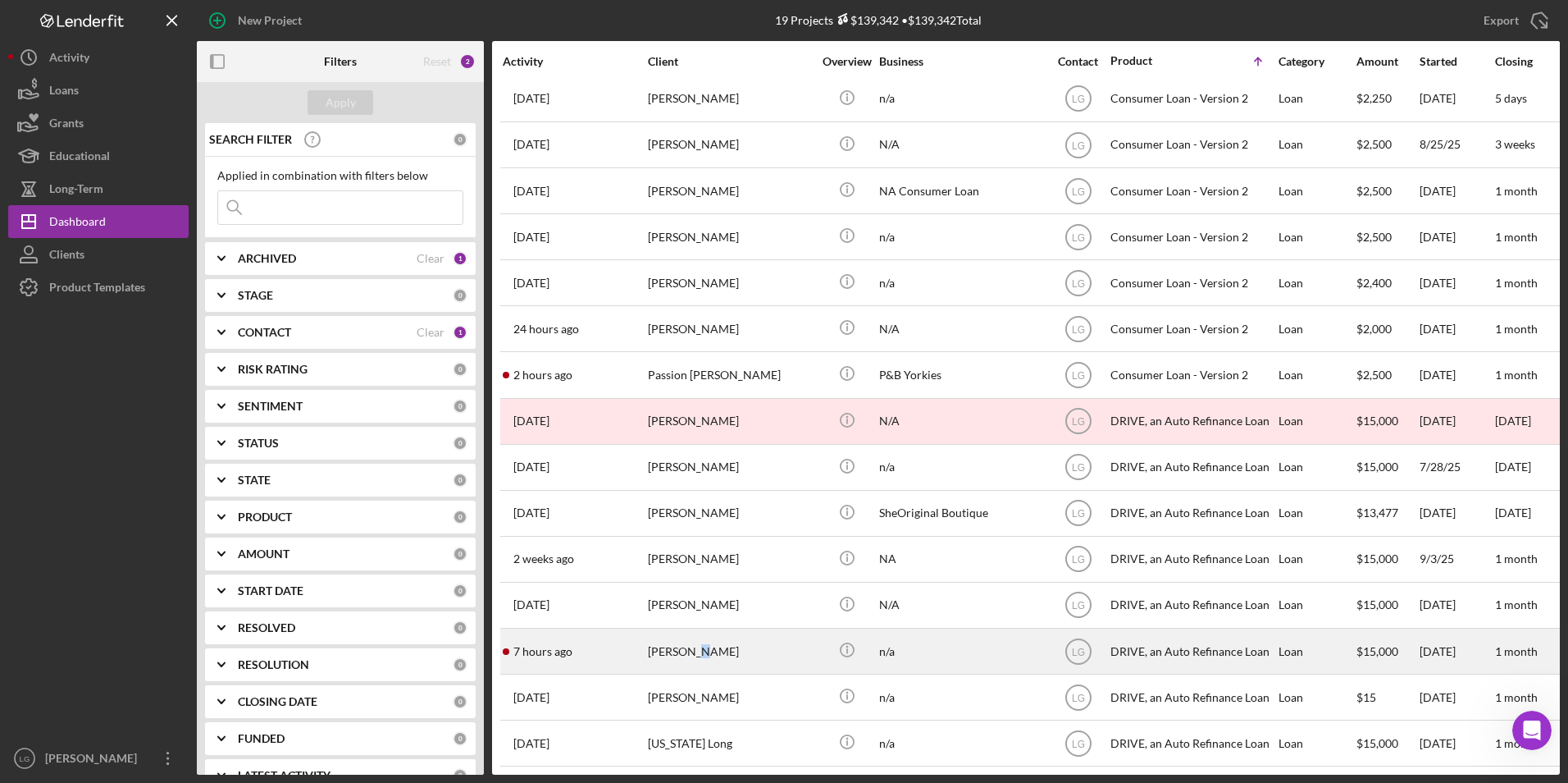
click at [689, 631] on div "[PERSON_NAME]" at bounding box center [729, 651] width 164 height 43
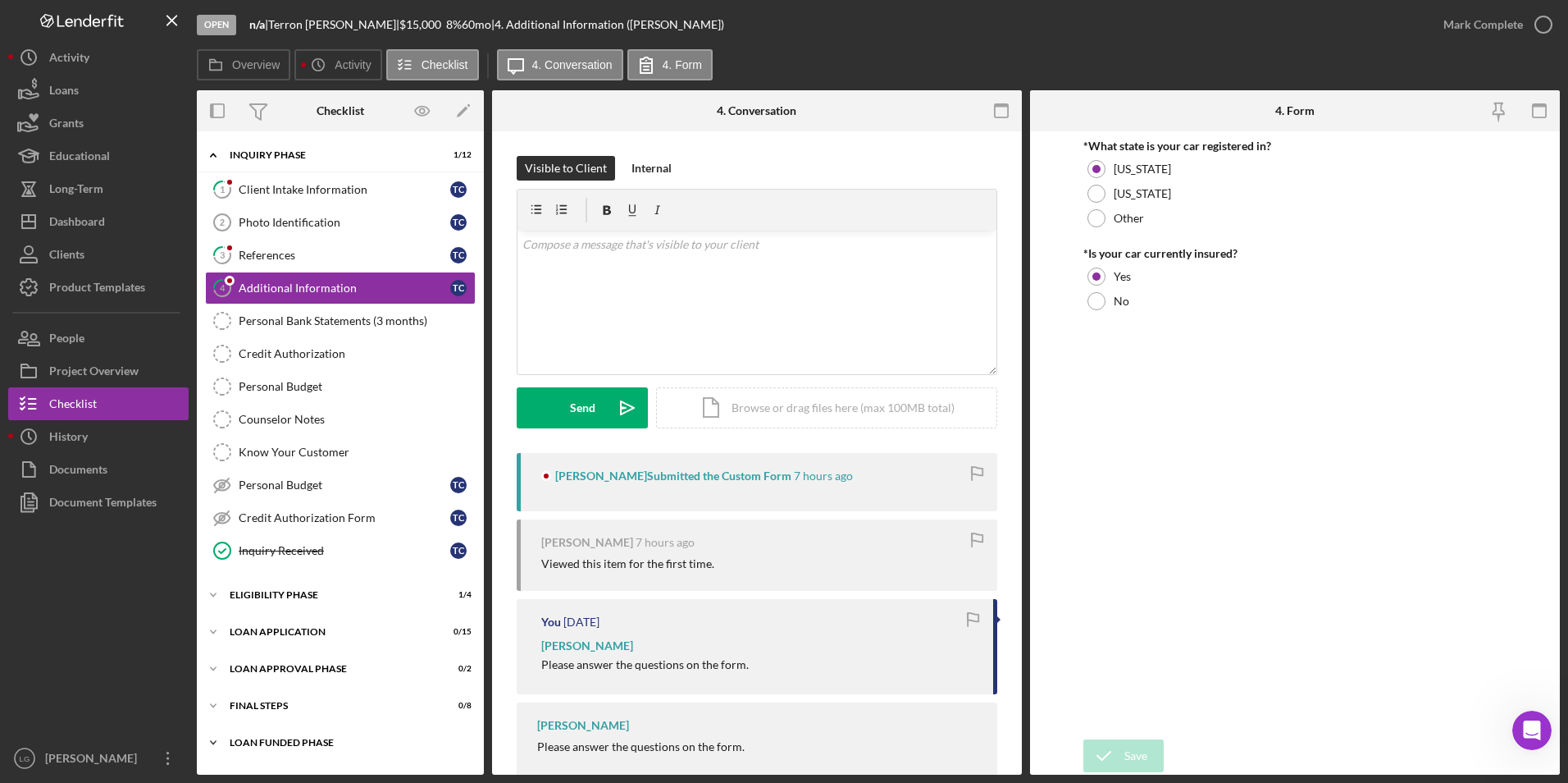
click at [244, 730] on div "Icon/Expander Loan Funded Phase 0 / 1" at bounding box center [339, 743] width 287 height 33
click at [245, 703] on div "FINAL STEPS" at bounding box center [346, 705] width 234 height 10
click at [246, 675] on div "Icon/Expander Loan Approval Phase 0 / 2" at bounding box center [339, 669] width 287 height 33
drag, startPoint x: 249, startPoint y: 629, endPoint x: 249, endPoint y: 599, distance: 30.0
click at [249, 627] on div "Loan Application" at bounding box center [329, 631] width 200 height 10
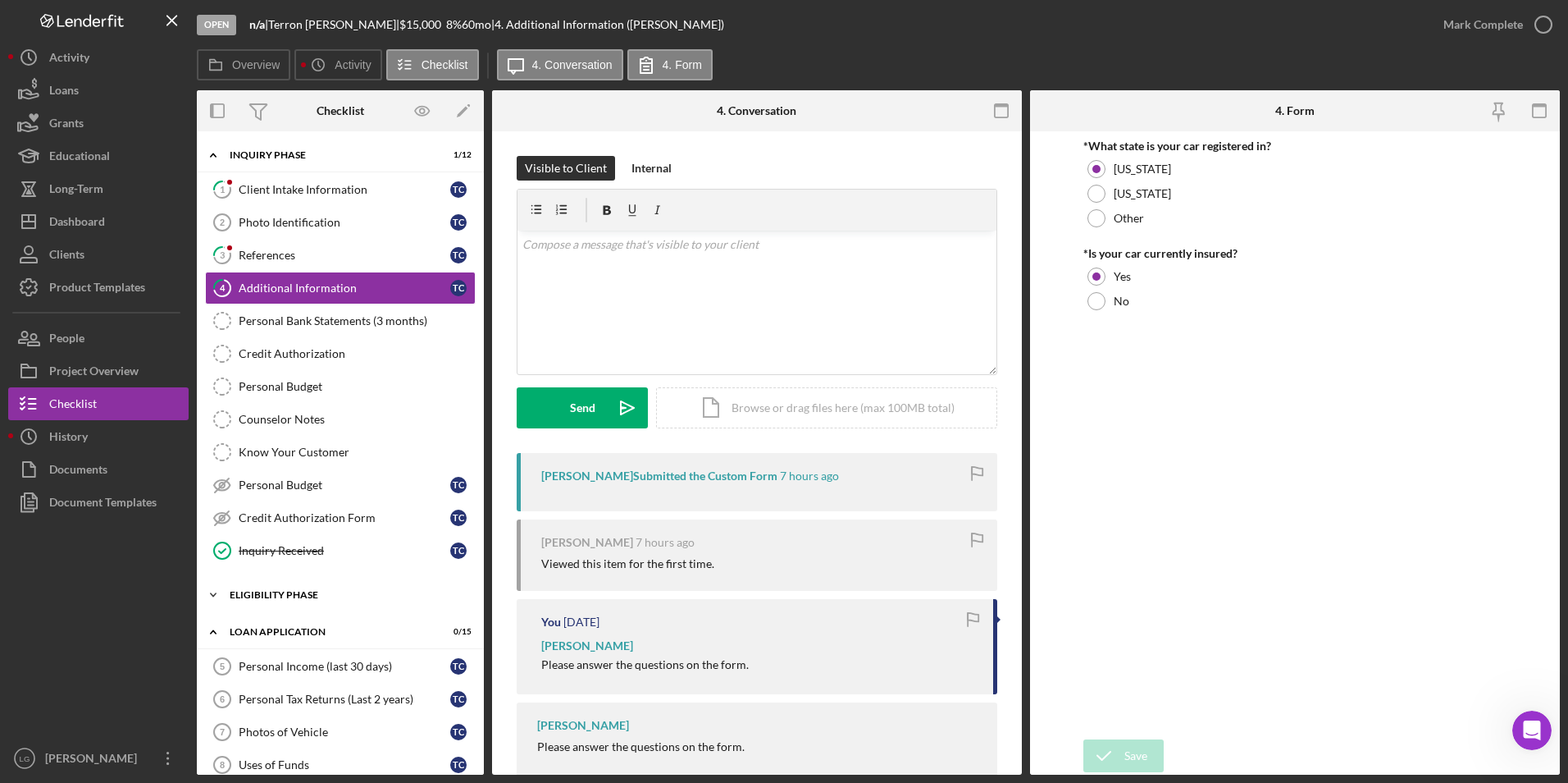
drag, startPoint x: 249, startPoint y: 595, endPoint x: 267, endPoint y: 552, distance: 46.6
click at [250, 595] on div "Eligibility Phase" at bounding box center [329, 595] width 200 height 10
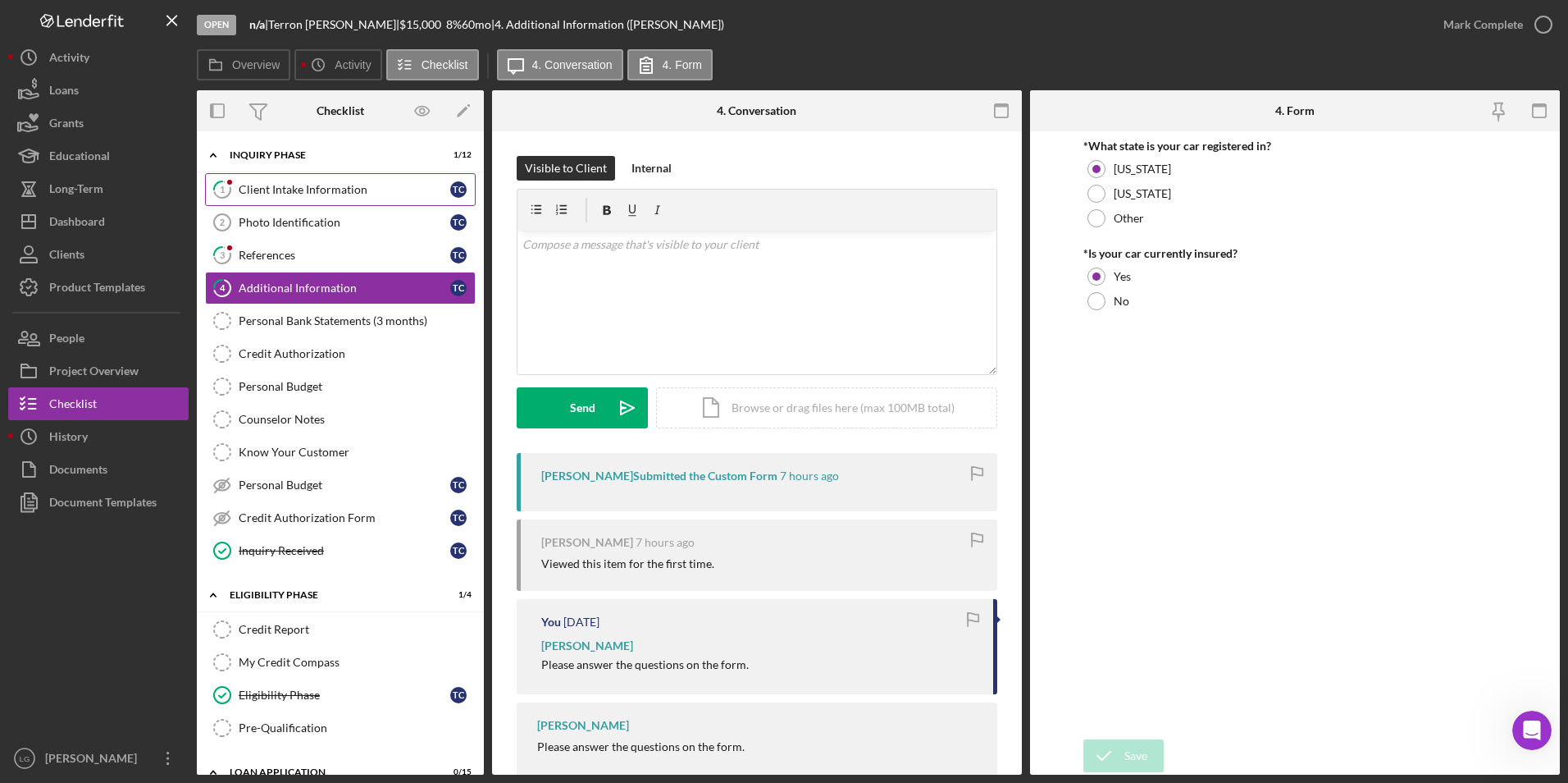
click at [263, 179] on link "1 Client Intake Information T C" at bounding box center [340, 189] width 270 height 33
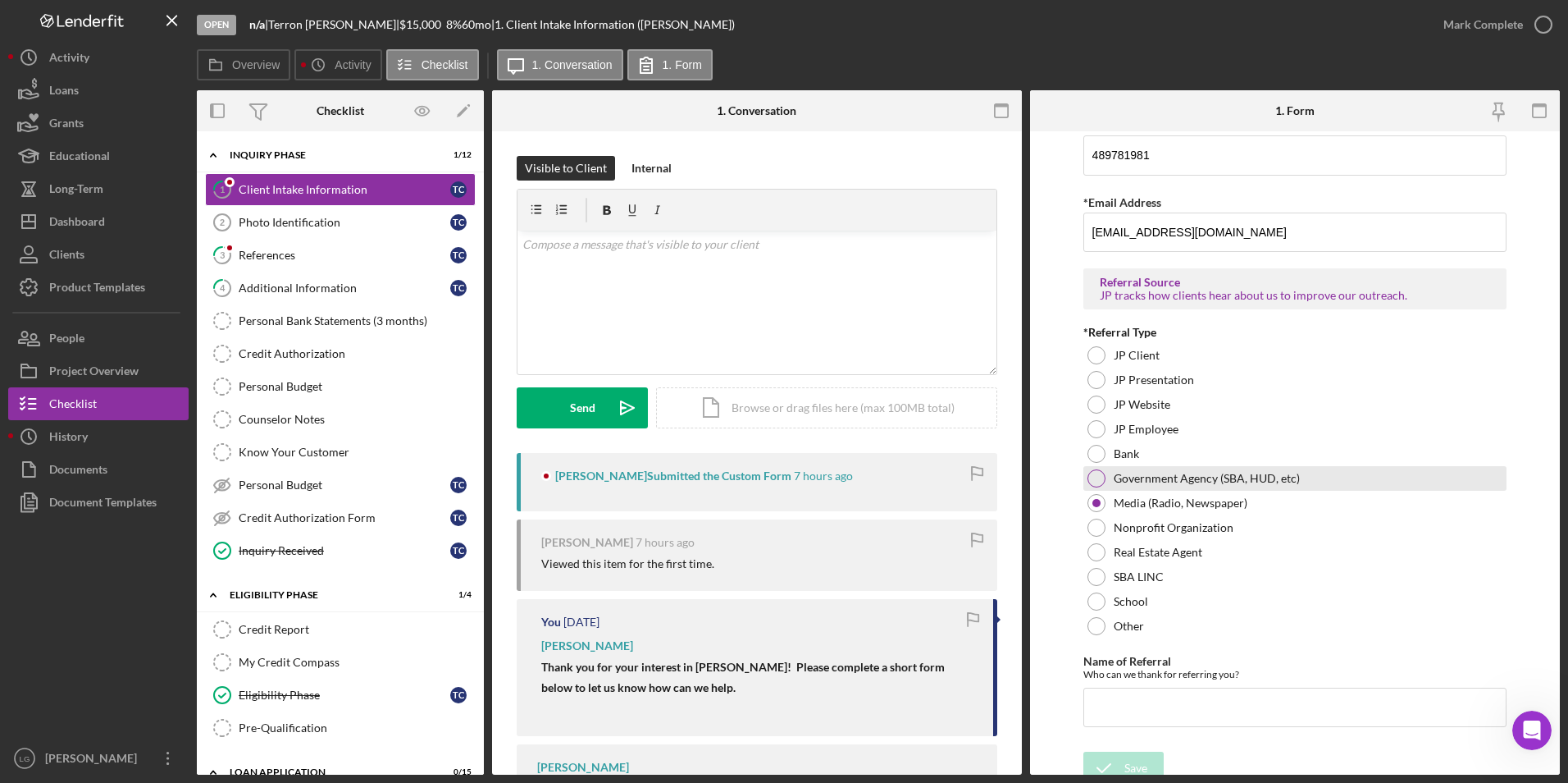
scroll to position [1079, 0]
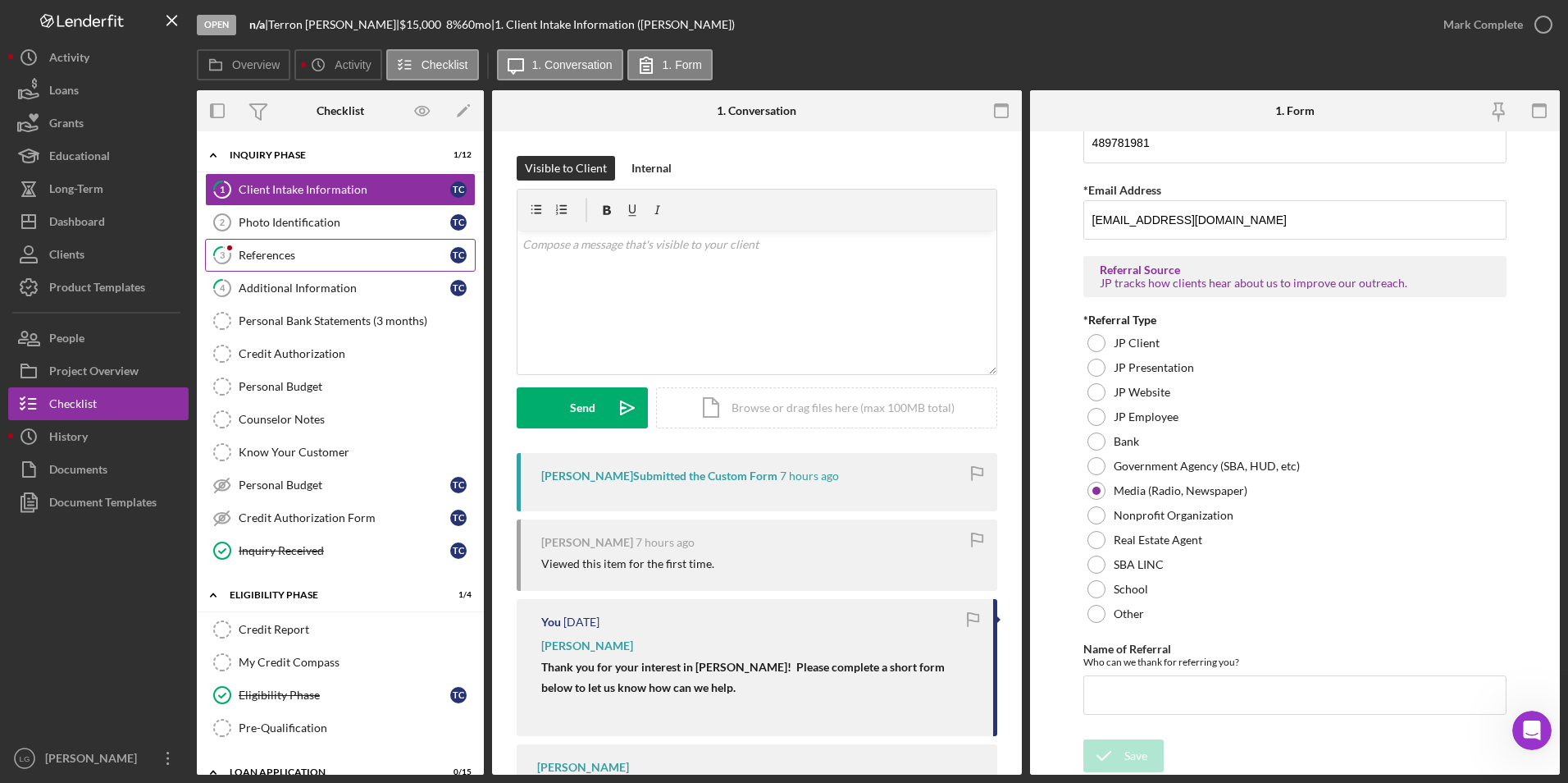
drag, startPoint x: 314, startPoint y: 229, endPoint x: 310, endPoint y: 241, distance: 12.6
click at [314, 232] on link "Photo Identification 2 Photo Identification T C" at bounding box center [340, 223] width 270 height 33
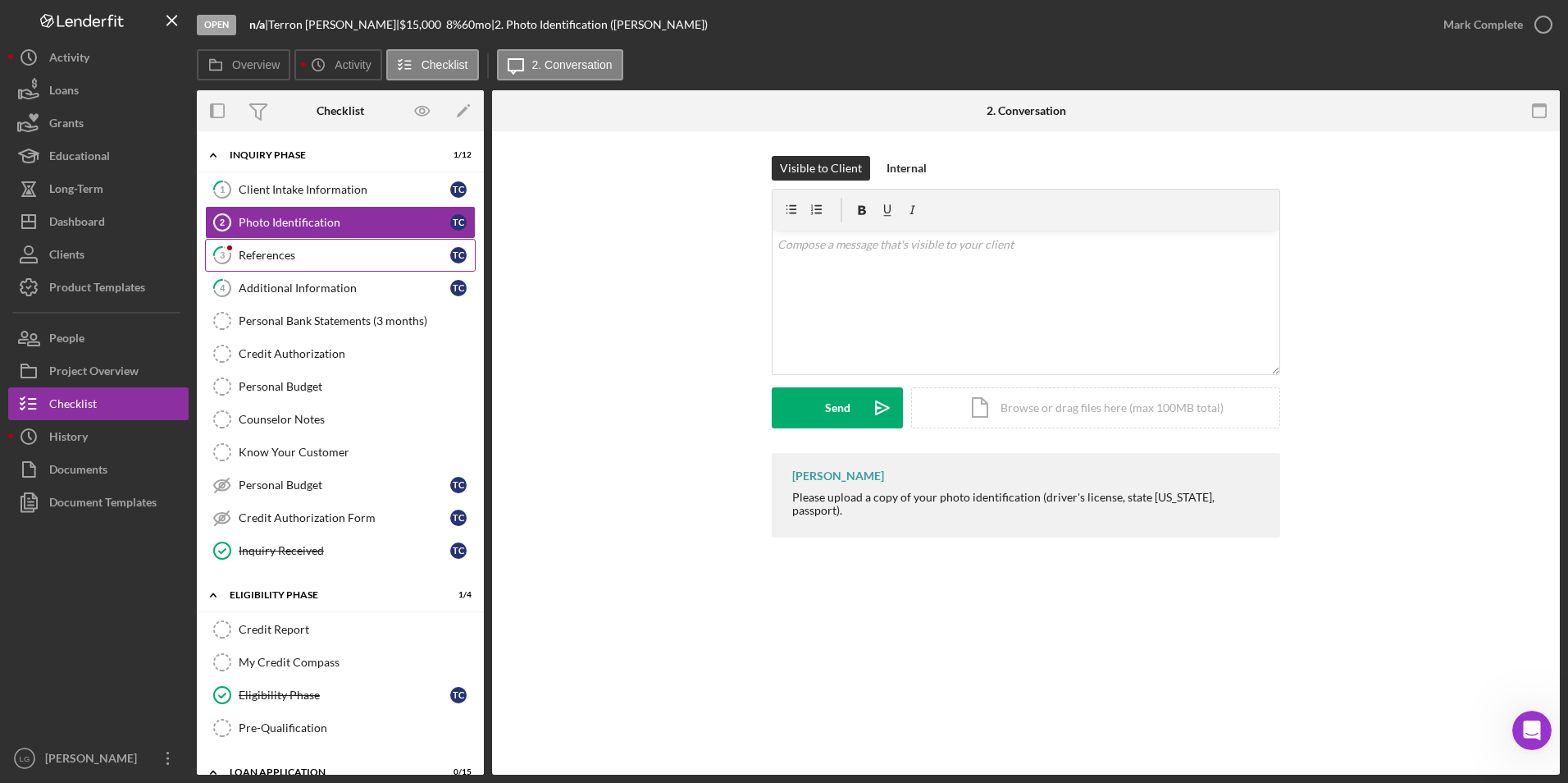
click at [297, 255] on div "References" at bounding box center [344, 255] width 212 height 13
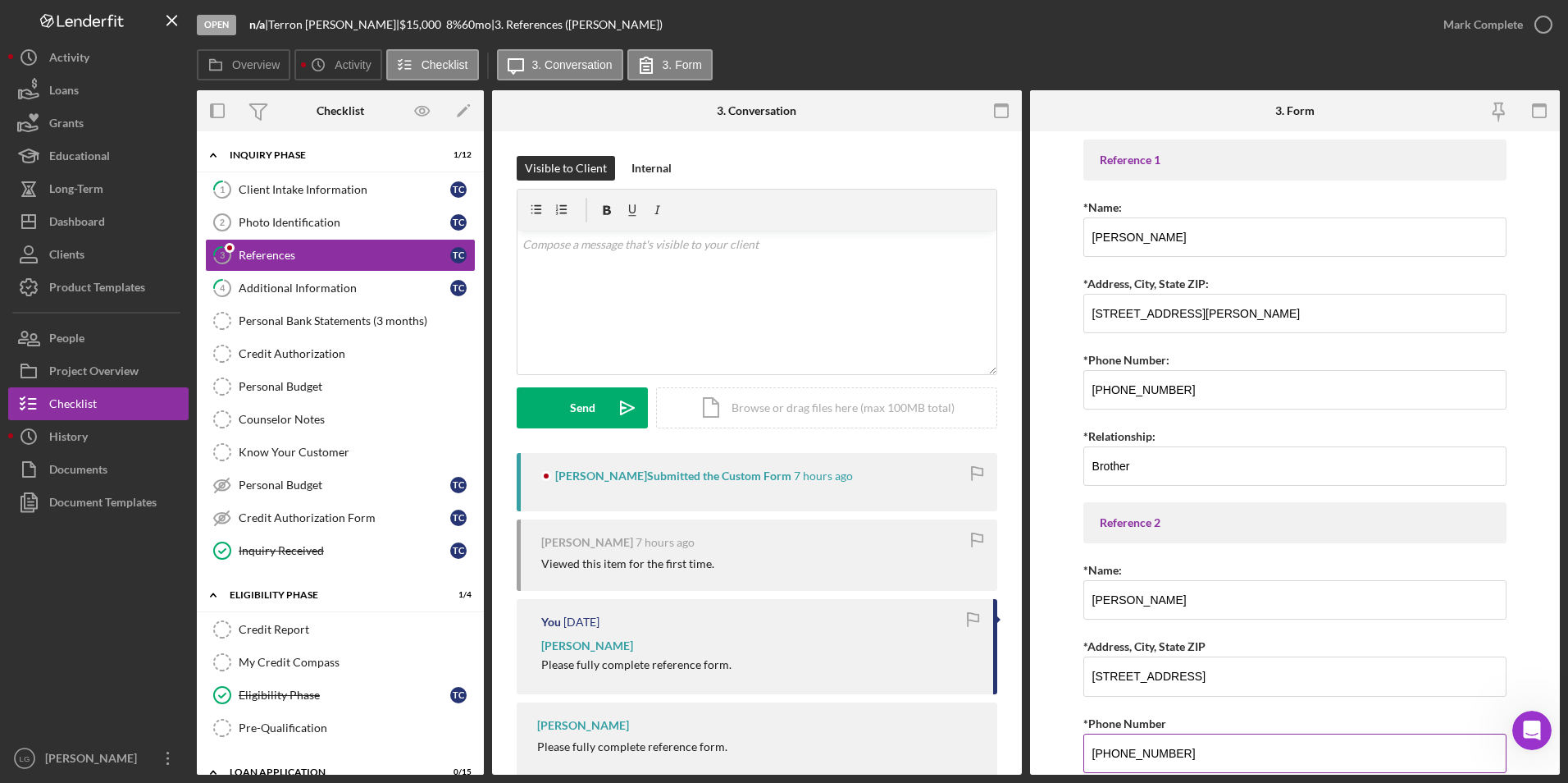
scroll to position [134, 0]
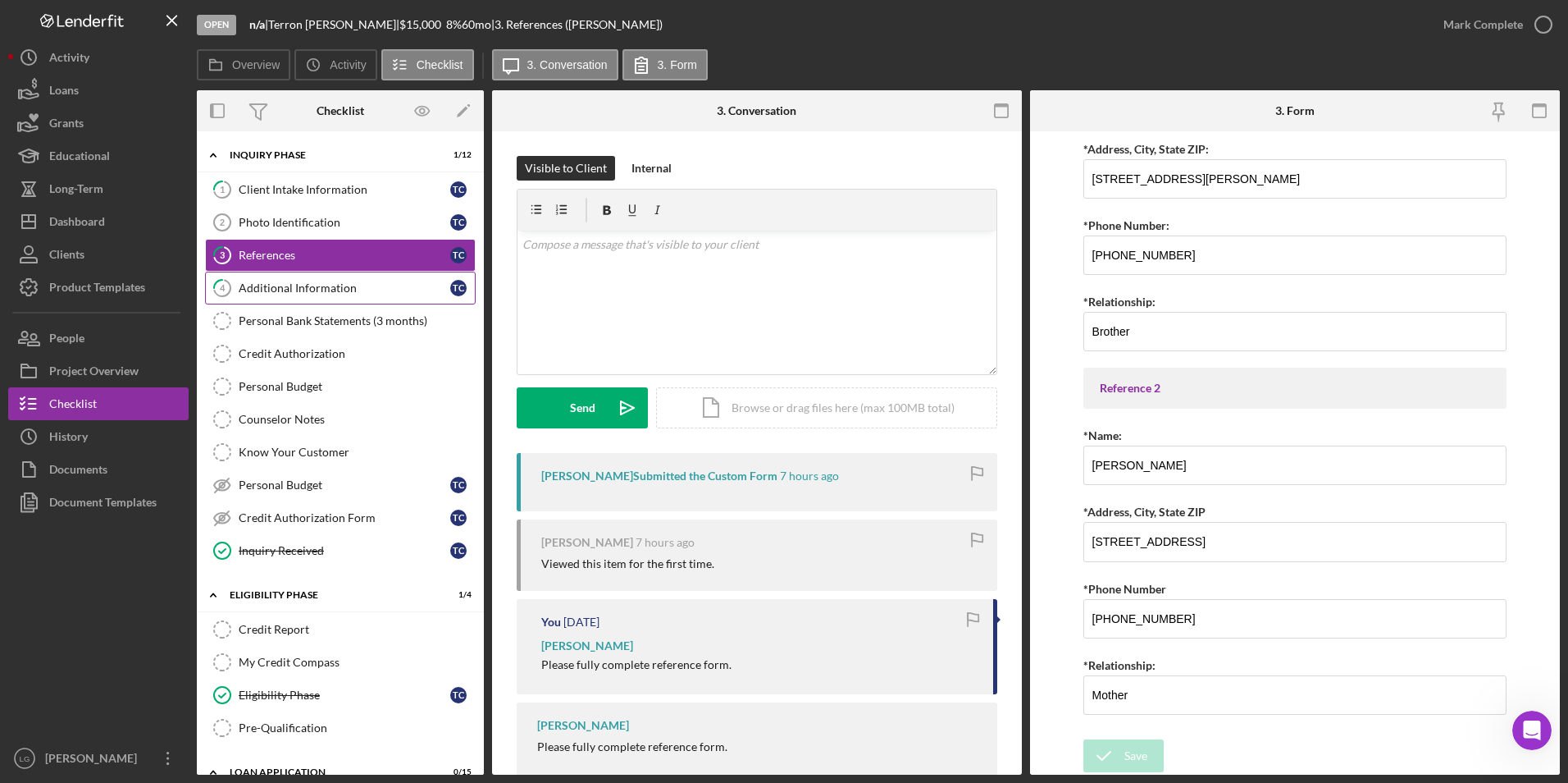
click at [363, 288] on div "Additional Information" at bounding box center [344, 288] width 212 height 13
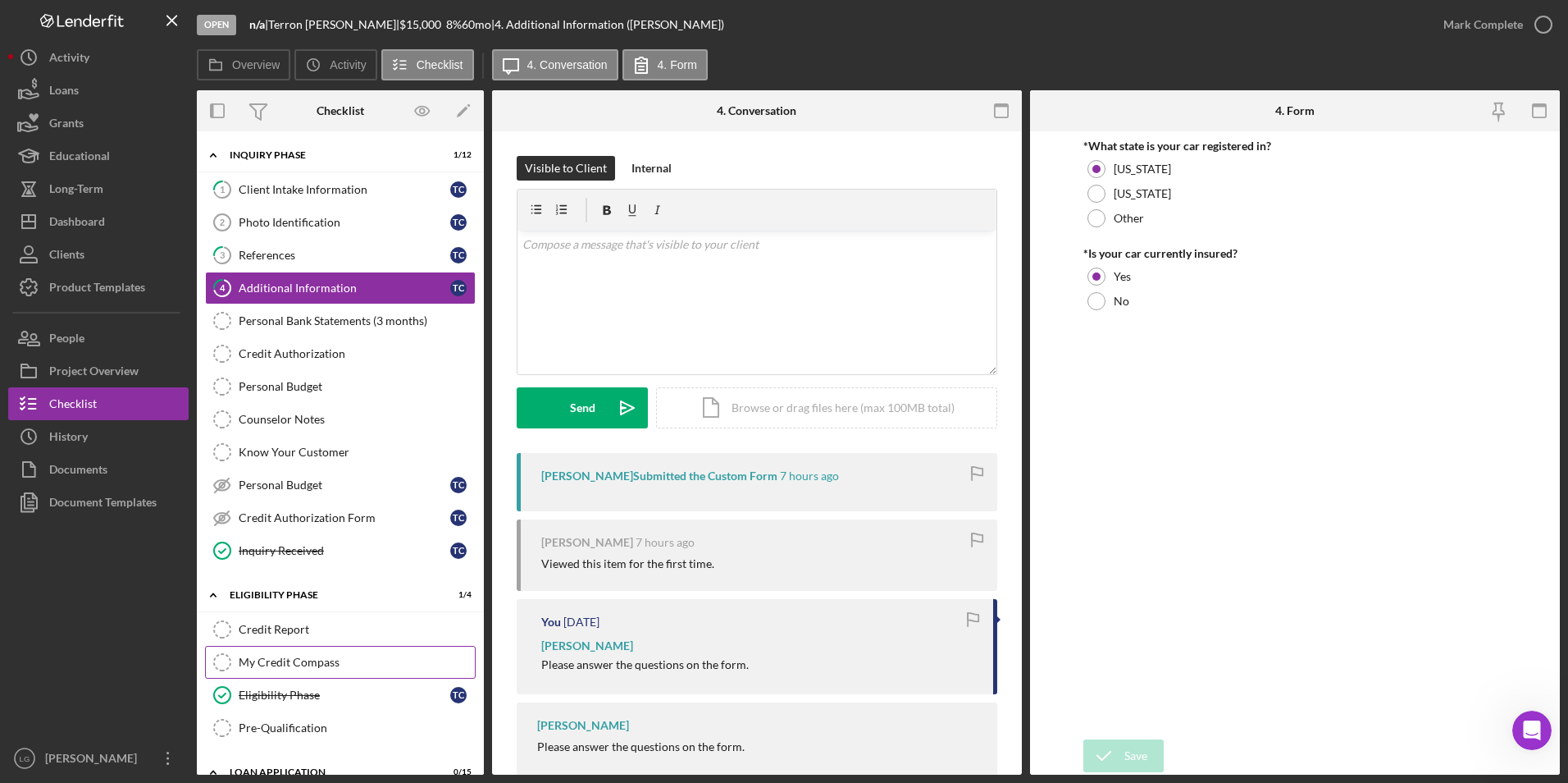
scroll to position [247, 0]
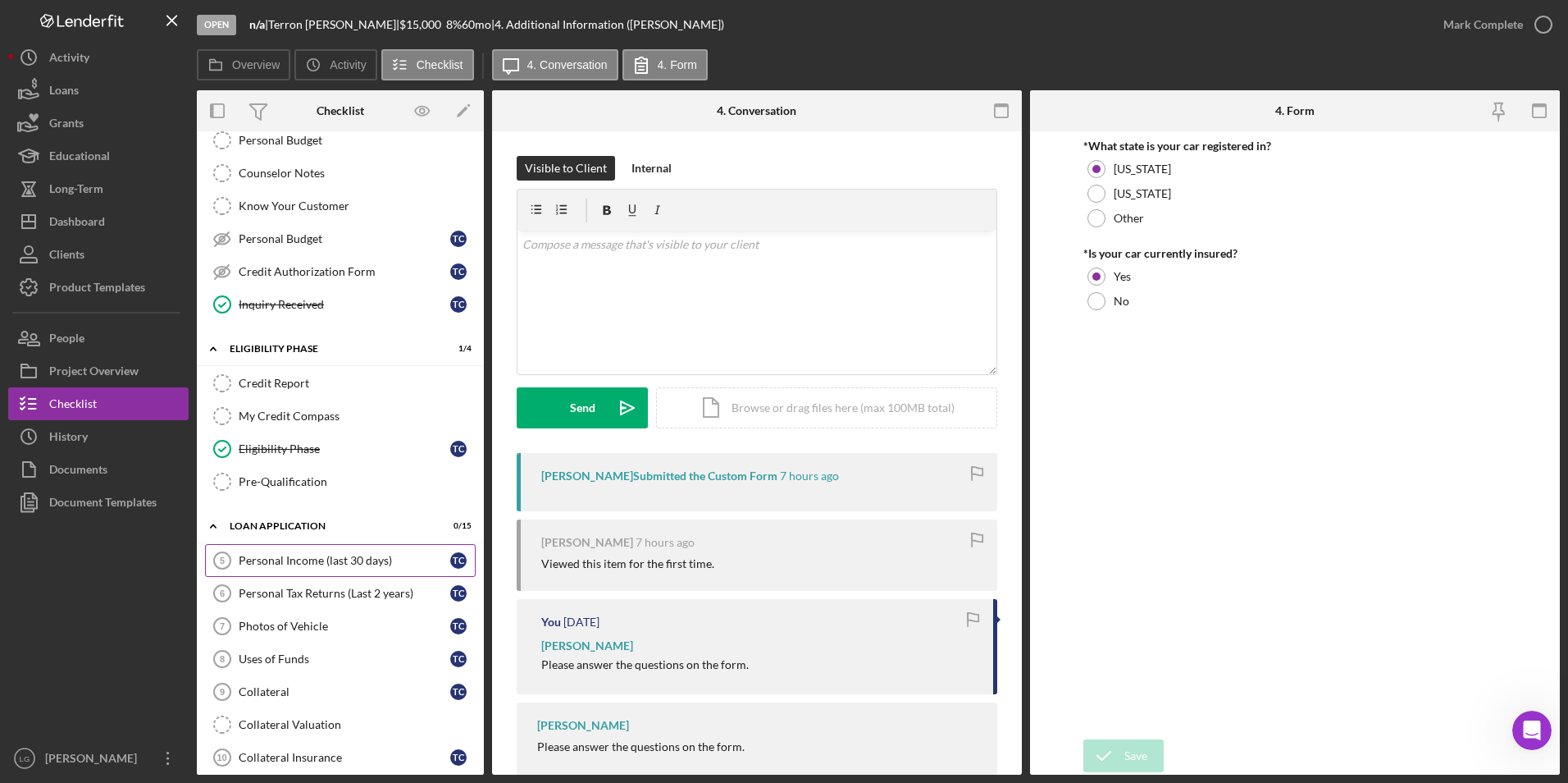
click at [283, 559] on div "Personal Income (last 30 days)" at bounding box center [344, 560] width 212 height 13
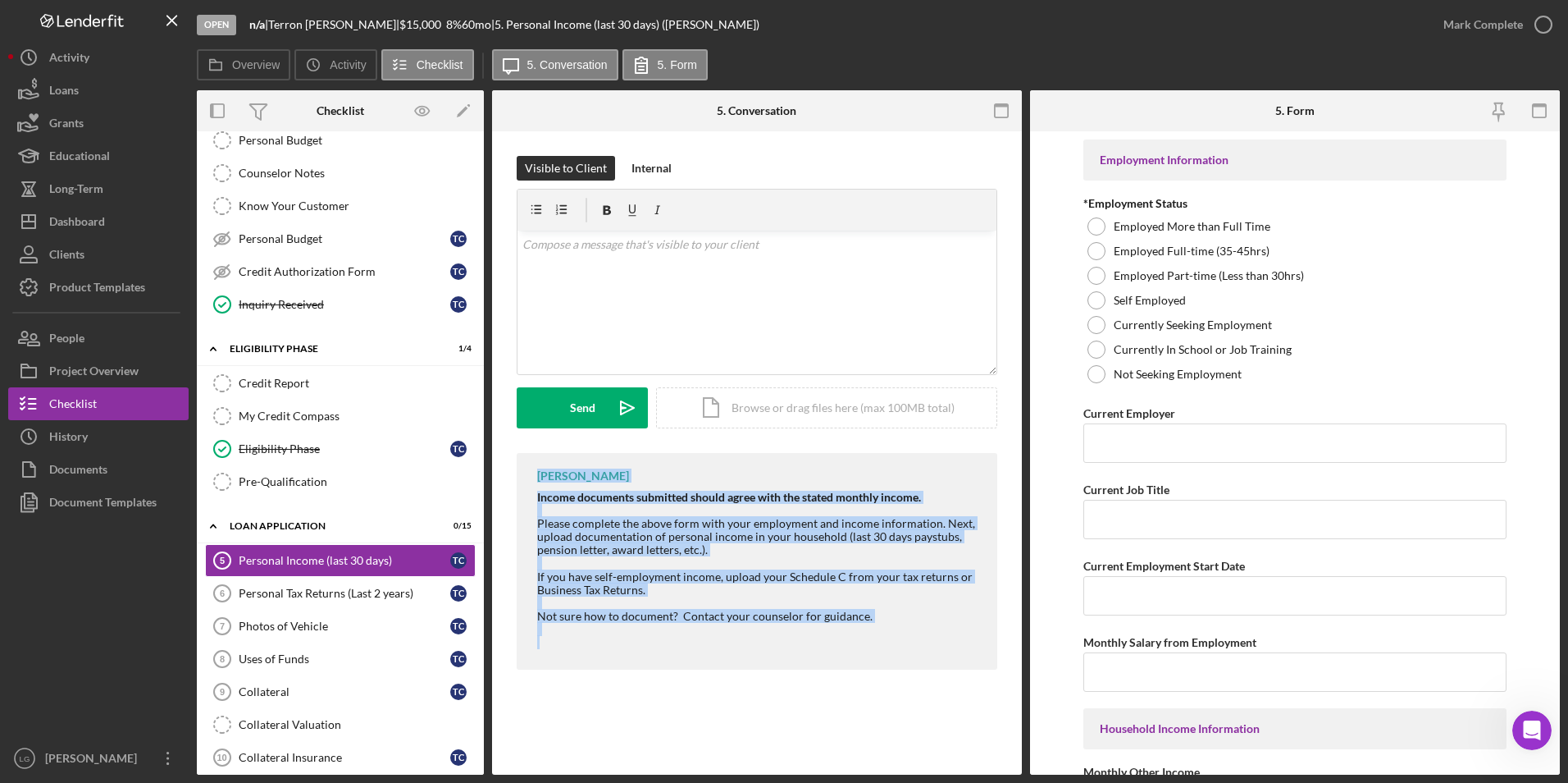
drag, startPoint x: 539, startPoint y: 478, endPoint x: 915, endPoint y: 643, distance: 410.6
click at [915, 643] on div "LaTrisha Gandy Income documents submitted should agree with the stated monthly …" at bounding box center [757, 561] width 480 height 217
copy div "LaTrisha Gandy Income documents submitted should agree with the stated monthly …"
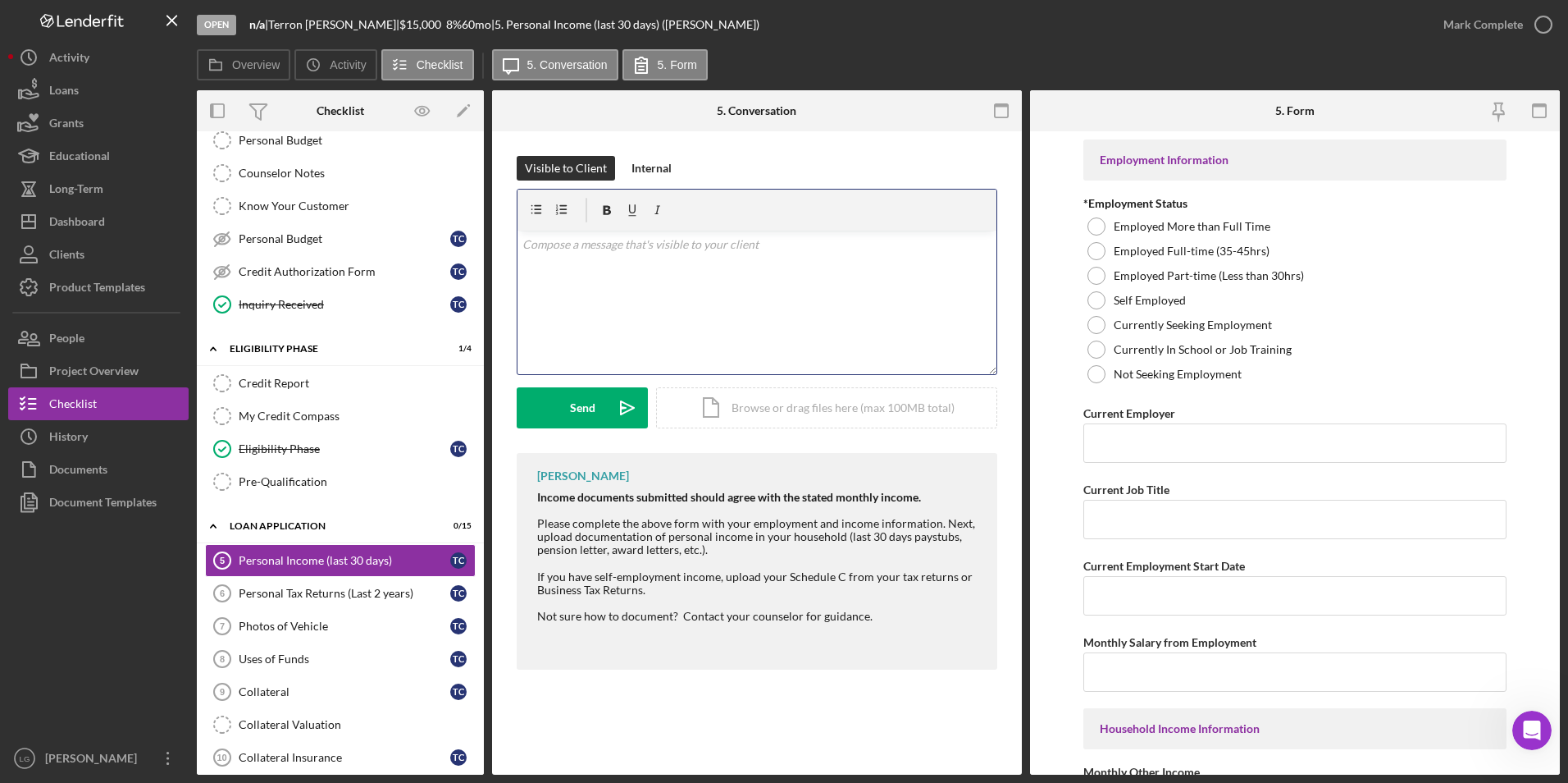
click at [664, 291] on div "v Color teal Color pink Remove color Add row above Add row below Add column bef…" at bounding box center [757, 302] width 479 height 144
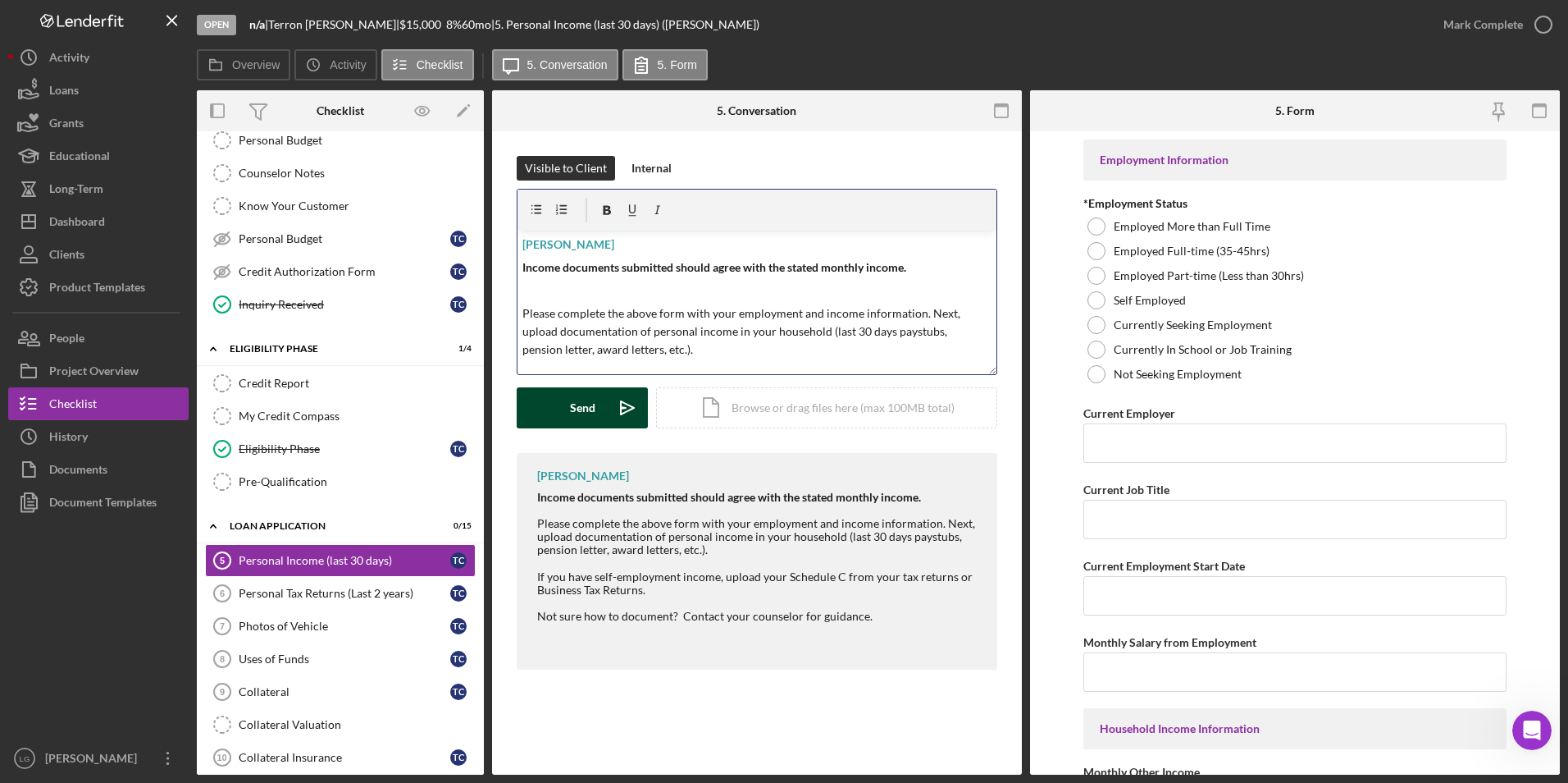
scroll to position [143, 0]
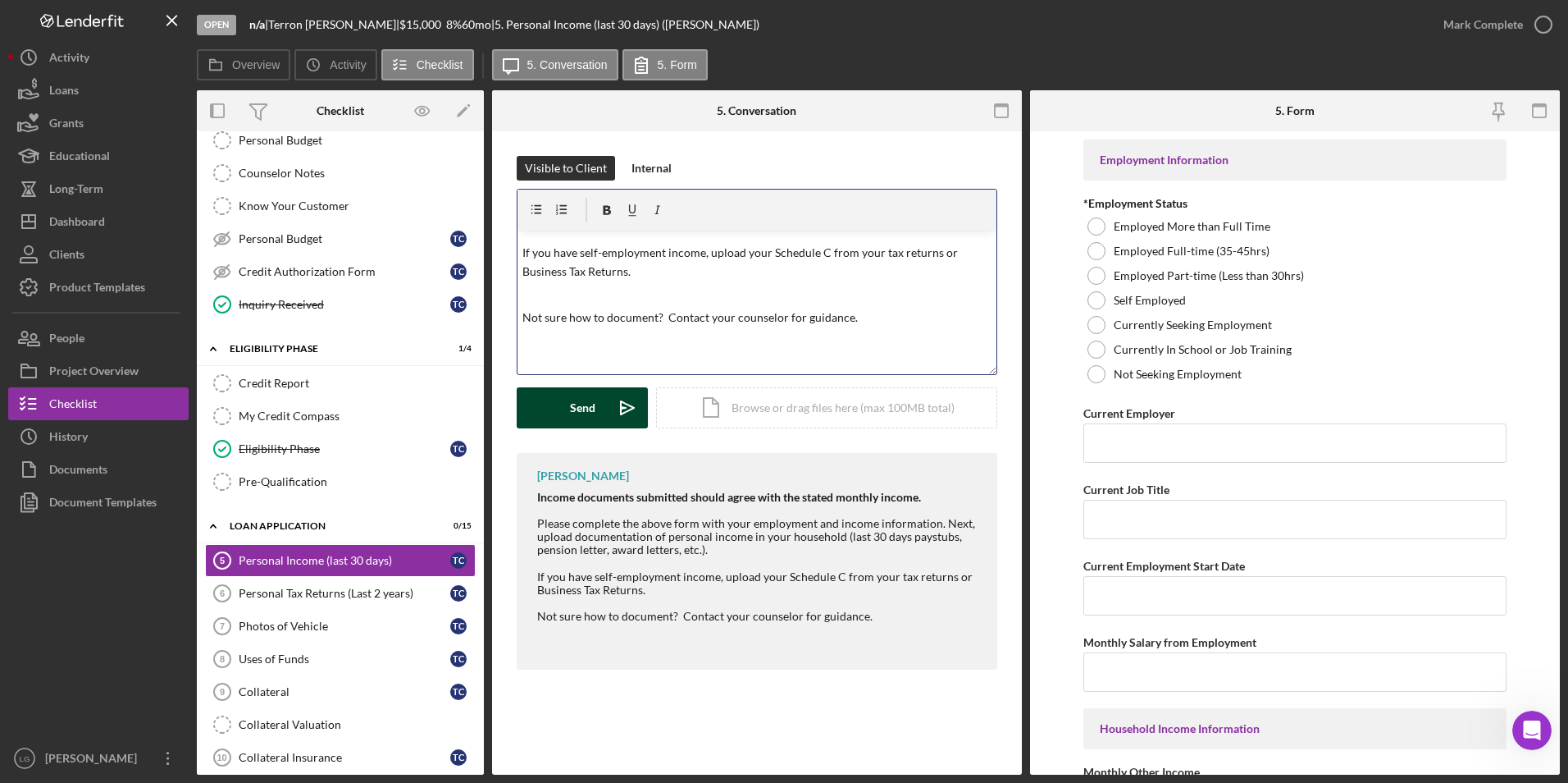
click at [616, 418] on icon "Icon/icon-invite-send" at bounding box center [627, 408] width 41 height 41
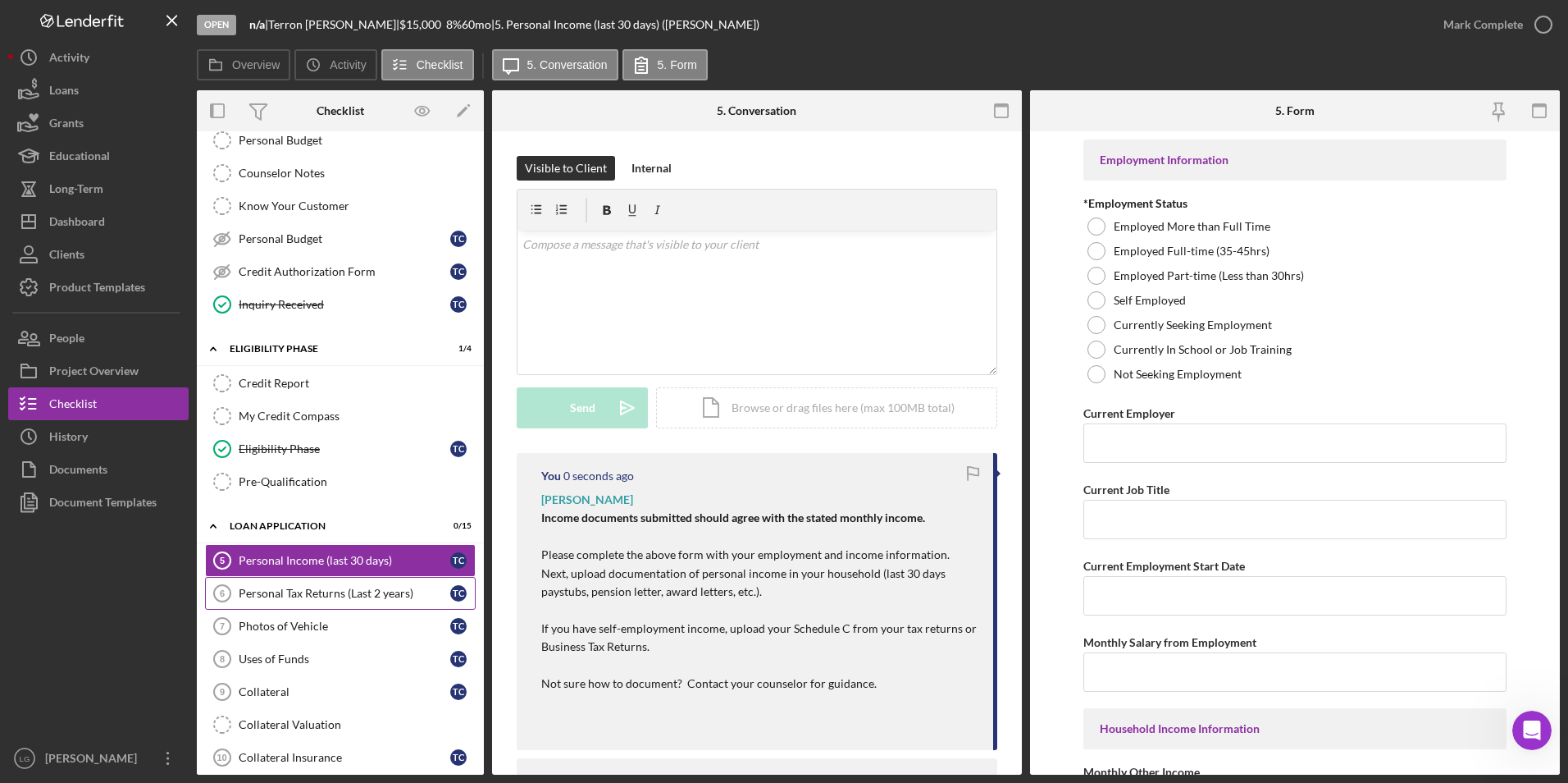
scroll to position [0, 0]
click at [340, 608] on link "Personal Tax Returns (Last 2 years) 6 Personal Tax Returns (Last 2 years) T C" at bounding box center [340, 593] width 270 height 33
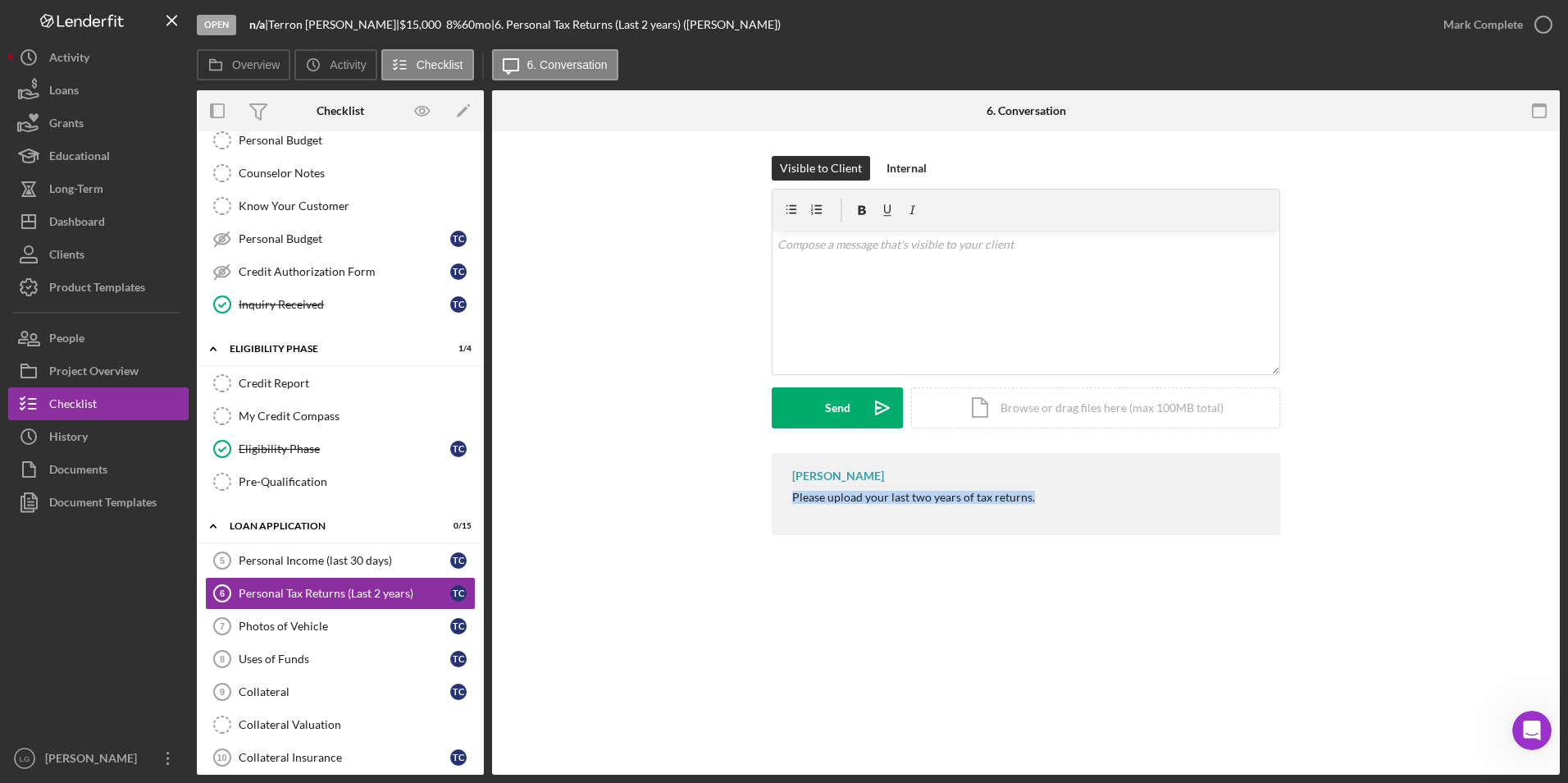
drag, startPoint x: 776, startPoint y: 496, endPoint x: 1182, endPoint y: 493, distance: 406.0
click at [1182, 493] on div "LaTrisha Gandy Please upload your last two years of tax returns." at bounding box center [1026, 494] width 508 height 83
drag, startPoint x: 1182, startPoint y: 493, endPoint x: 951, endPoint y: 499, distance: 231.1
click at [894, 294] on div "v Color teal Color pink Remove color Add row above Add row below Add column bef…" at bounding box center [1025, 302] width 506 height 144
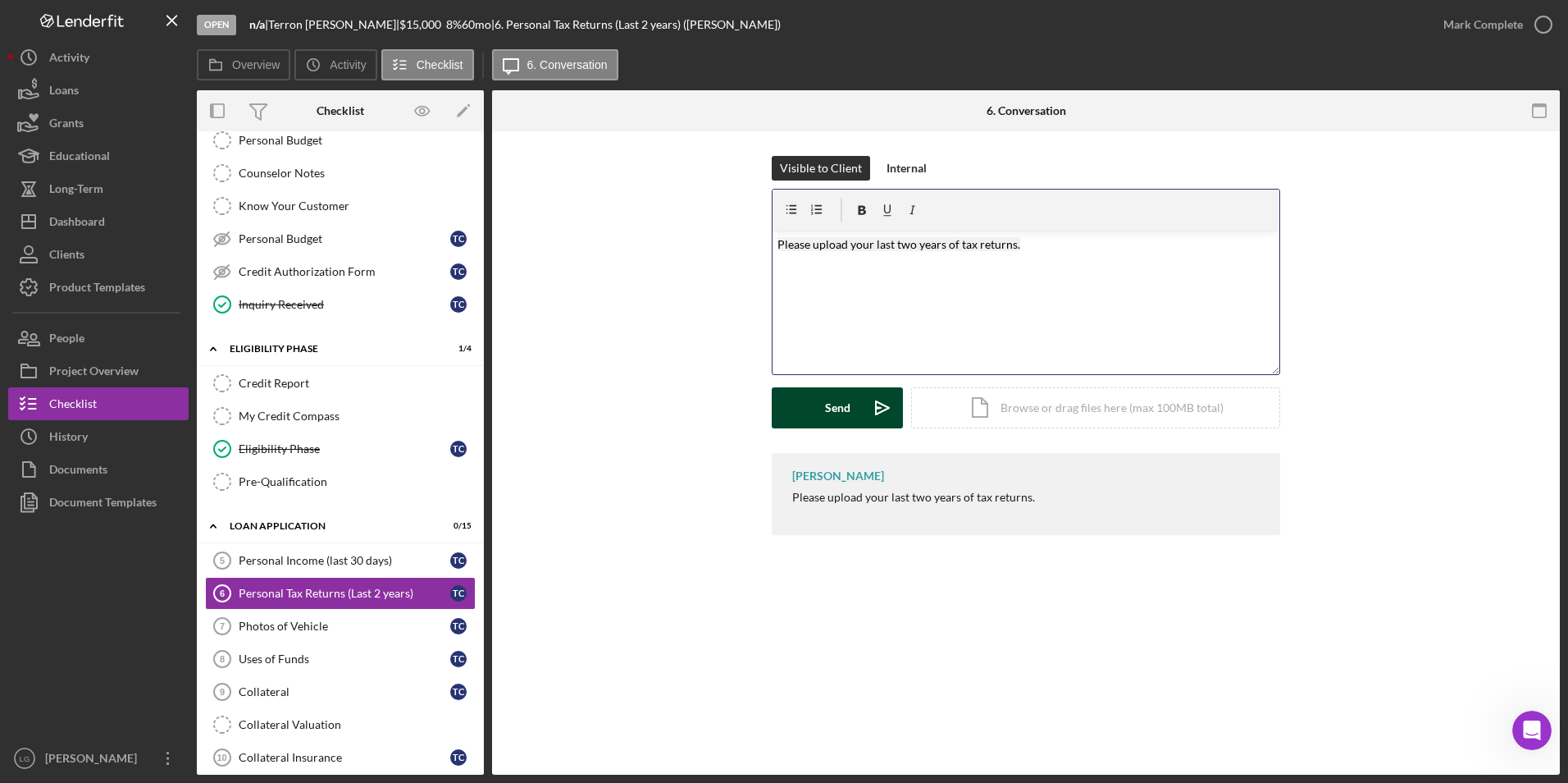
click at [814, 410] on button "Send Icon/icon-invite-send" at bounding box center [837, 408] width 131 height 41
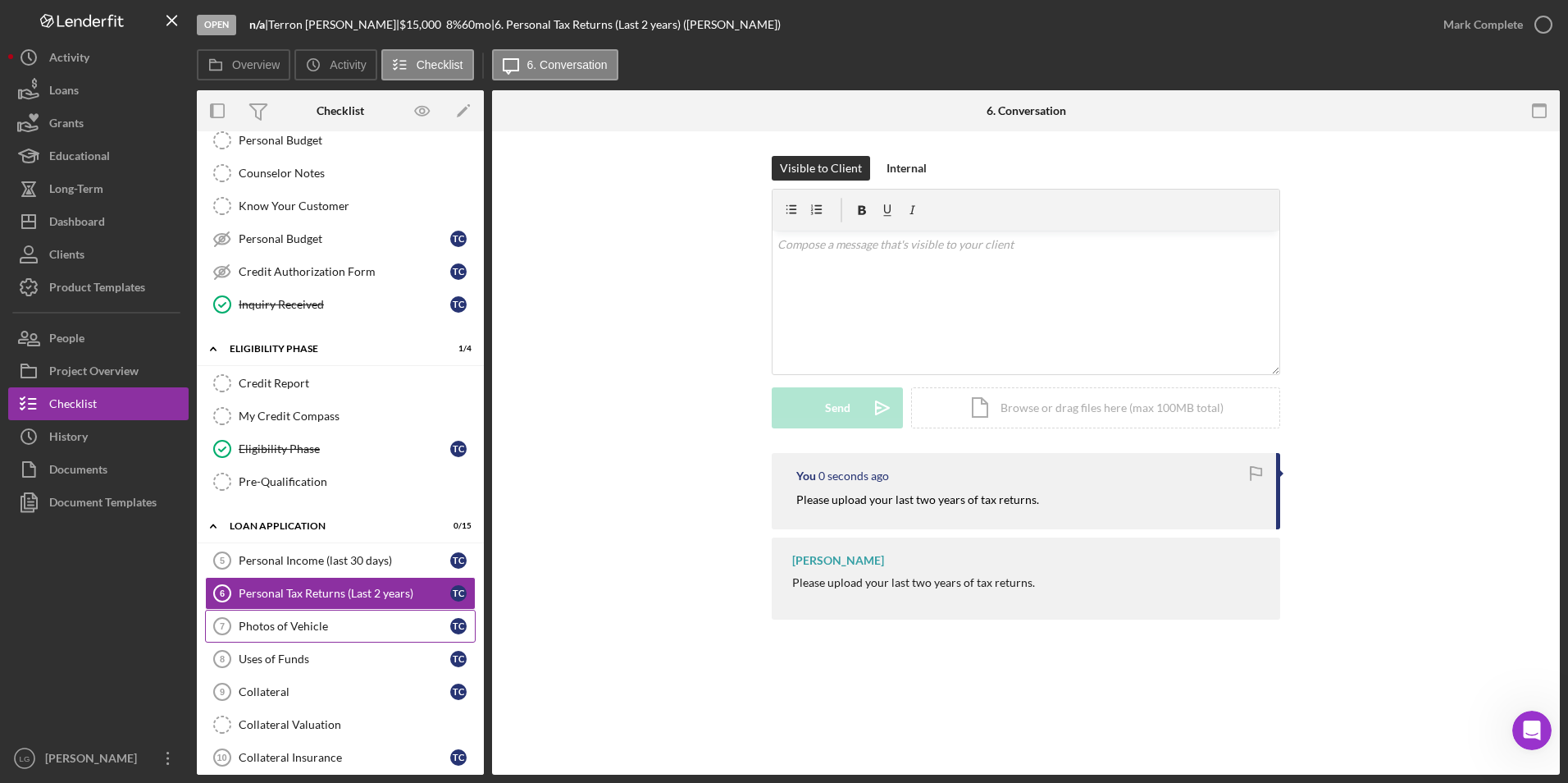
click at [348, 632] on div "Photos of Vehicle" at bounding box center [344, 627] width 212 height 13
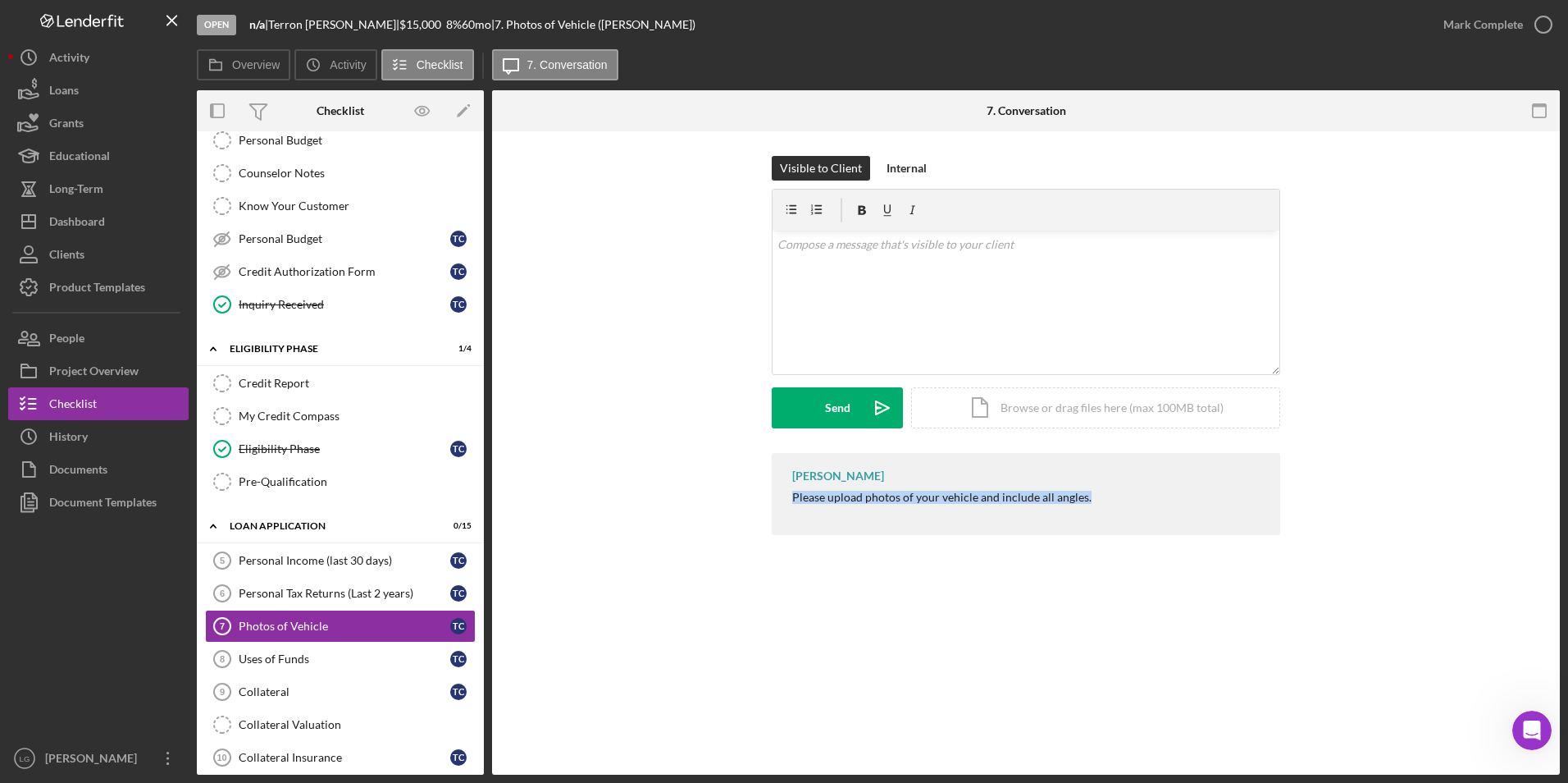
drag, startPoint x: 784, startPoint y: 490, endPoint x: 1163, endPoint y: 495, distance: 379.0
click at [1163, 495] on div "LaTrisha Gandy Please upload photos of your vehicle and include all angles." at bounding box center [1026, 494] width 508 height 83
drag, startPoint x: 1163, startPoint y: 495, endPoint x: 1036, endPoint y: 497, distance: 127.0
drag, startPoint x: 1036, startPoint y: 497, endPoint x: 936, endPoint y: 310, distance: 212.1
click at [936, 310] on div "v Color teal Color pink Remove color Add row above Add row below Add column bef…" at bounding box center [1025, 302] width 506 height 144
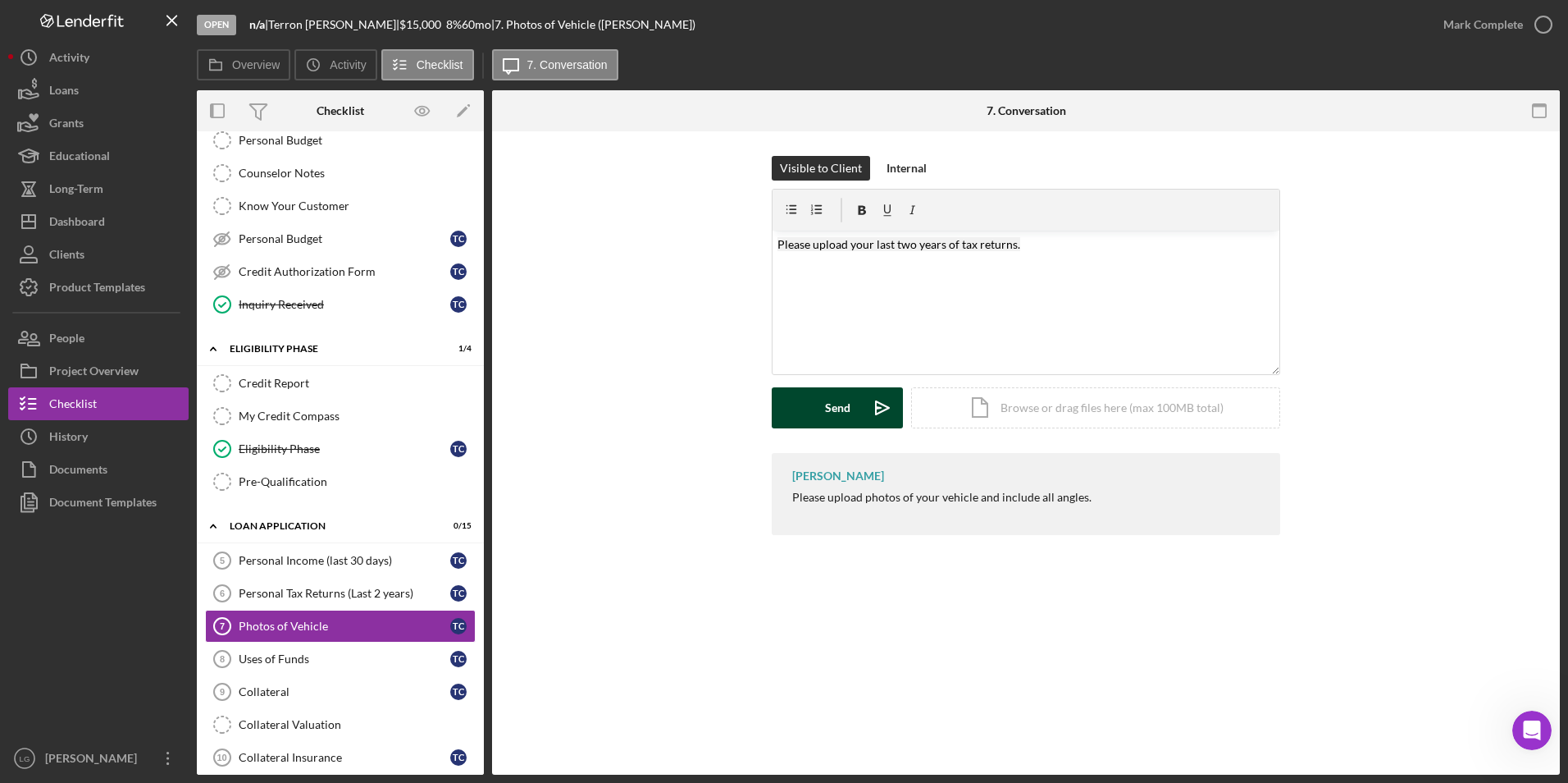
click at [817, 410] on button "Send Icon/icon-invite-send" at bounding box center [837, 408] width 131 height 41
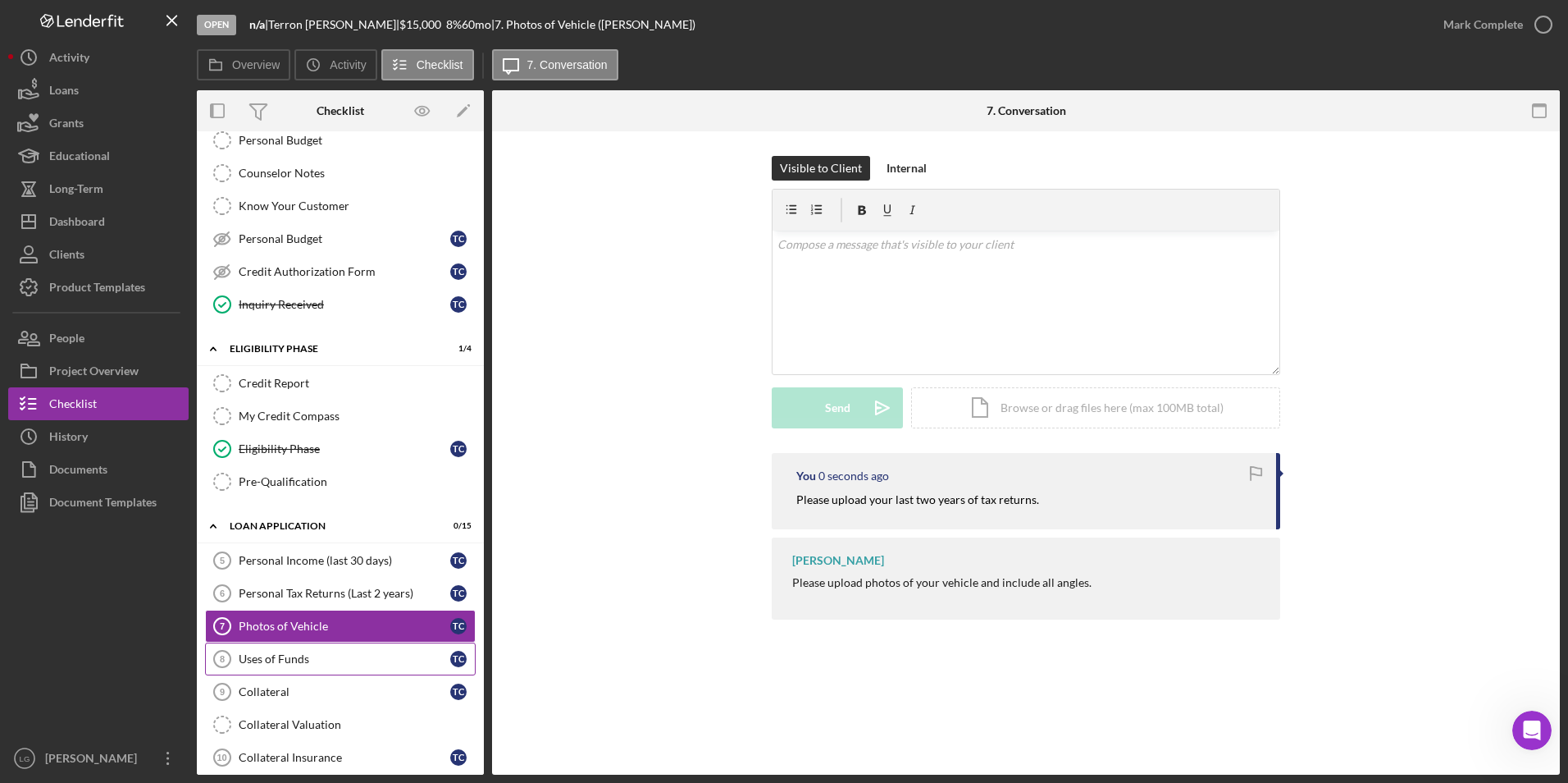
click at [388, 651] on link "Uses of Funds 8 Uses of Funds T C" at bounding box center [340, 658] width 270 height 33
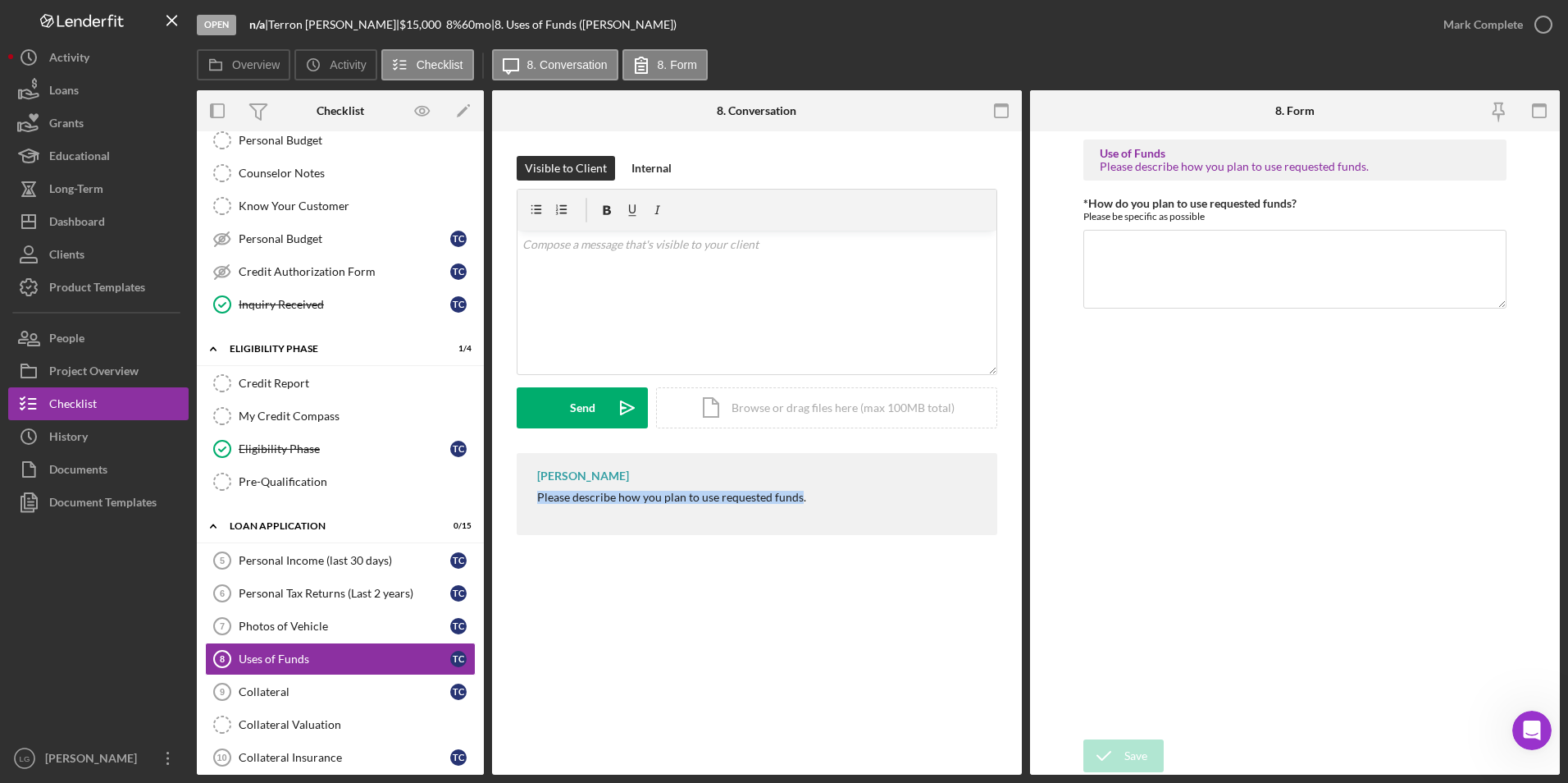
drag, startPoint x: 519, startPoint y: 495, endPoint x: 800, endPoint y: 497, distance: 281.0
click at [800, 497] on div "LaTrisha Gandy Please describe how you plan to use requested funds." at bounding box center [757, 494] width 480 height 83
drag, startPoint x: 800, startPoint y: 497, endPoint x: 765, endPoint y: 497, distance: 35.0
drag, startPoint x: 765, startPoint y: 497, endPoint x: 817, endPoint y: 483, distance: 53.9
click at [817, 483] on div "LaTrisha Gandy Please describe how you plan to use requested funds." at bounding box center [757, 494] width 480 height 83
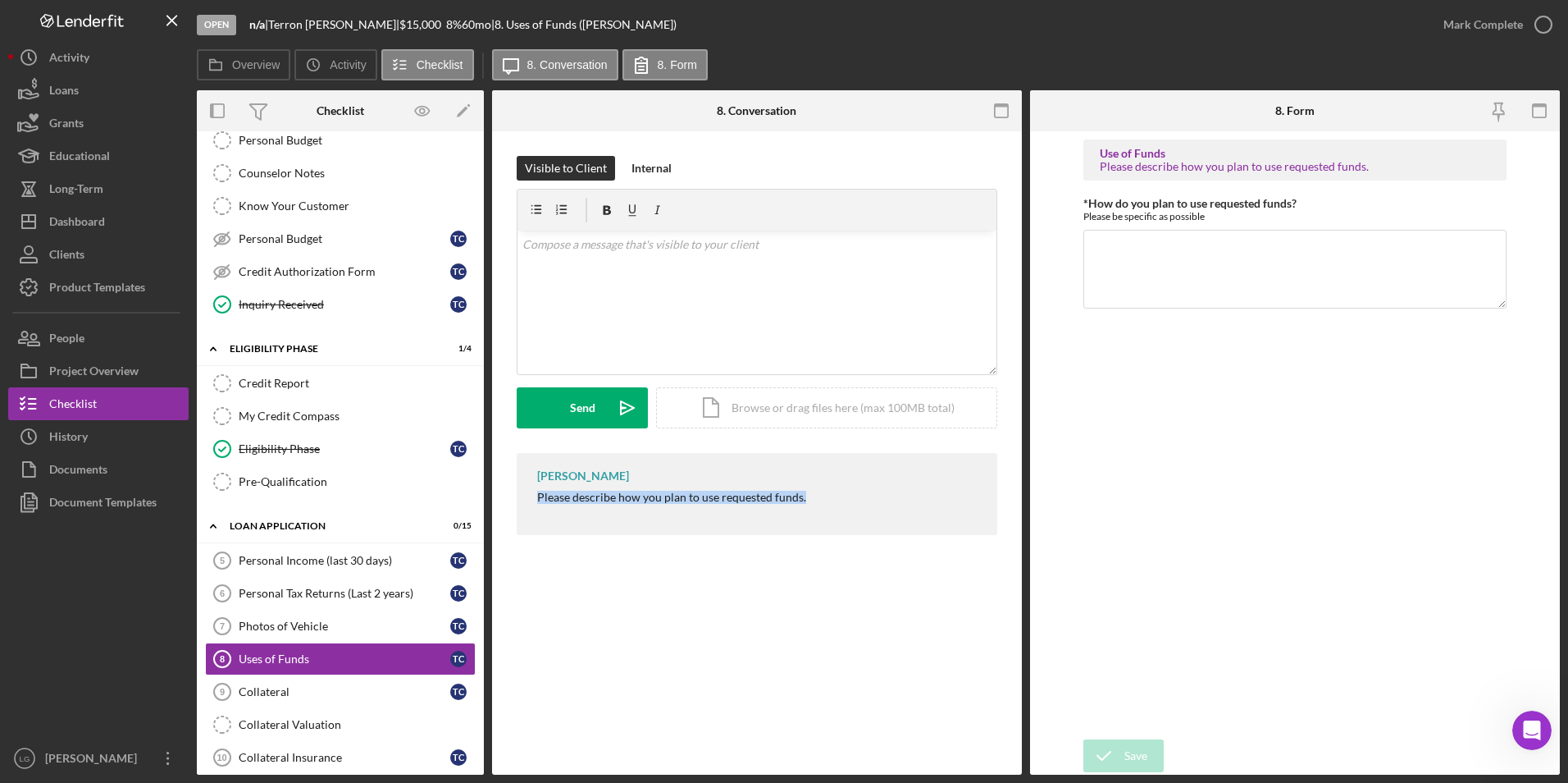
drag, startPoint x: 625, startPoint y: 501, endPoint x: 882, endPoint y: 504, distance: 257.0
click at [882, 504] on div "LaTrisha Gandy Please describe how you plan to use requested funds." at bounding box center [757, 494] width 480 height 83
drag, startPoint x: 882, startPoint y: 504, endPoint x: 772, endPoint y: 492, distance: 110.7
click at [772, 492] on div "Please describe how you plan to use requested funds." at bounding box center [671, 497] width 269 height 13
drag, startPoint x: 772, startPoint y: 492, endPoint x: 908, endPoint y: 516, distance: 138.1
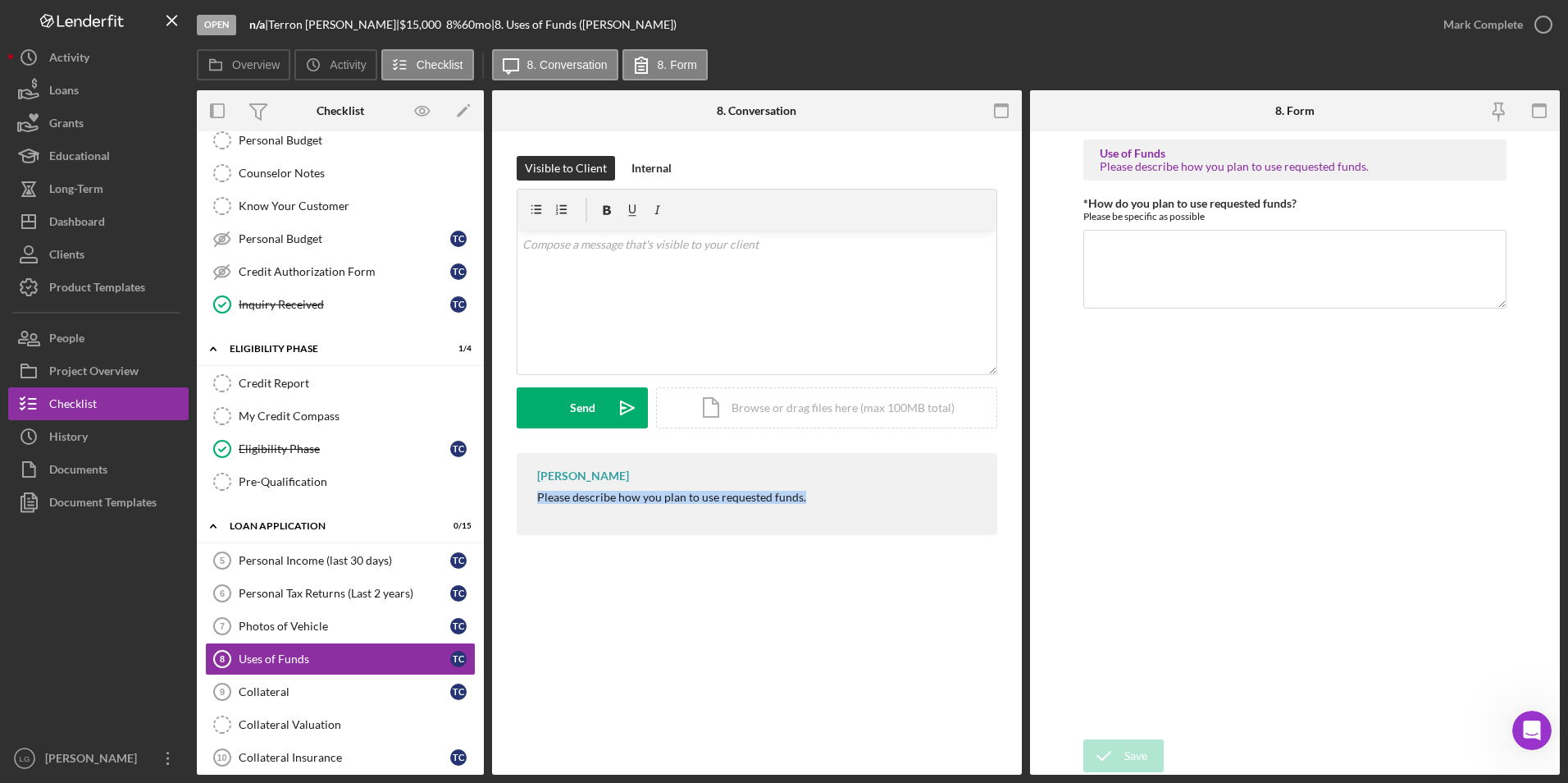
click at [908, 516] on div "LaTrisha Gandy Please describe how you plan to use requested funds." at bounding box center [757, 494] width 480 height 83
drag, startPoint x: 908, startPoint y: 516, endPoint x: 798, endPoint y: 497, distance: 111.6
copy div "Please describe how you plan to use requested funds."
click at [746, 286] on div "v Color teal Color pink Remove color Add row above Add row below Add column bef…" at bounding box center [757, 302] width 479 height 144
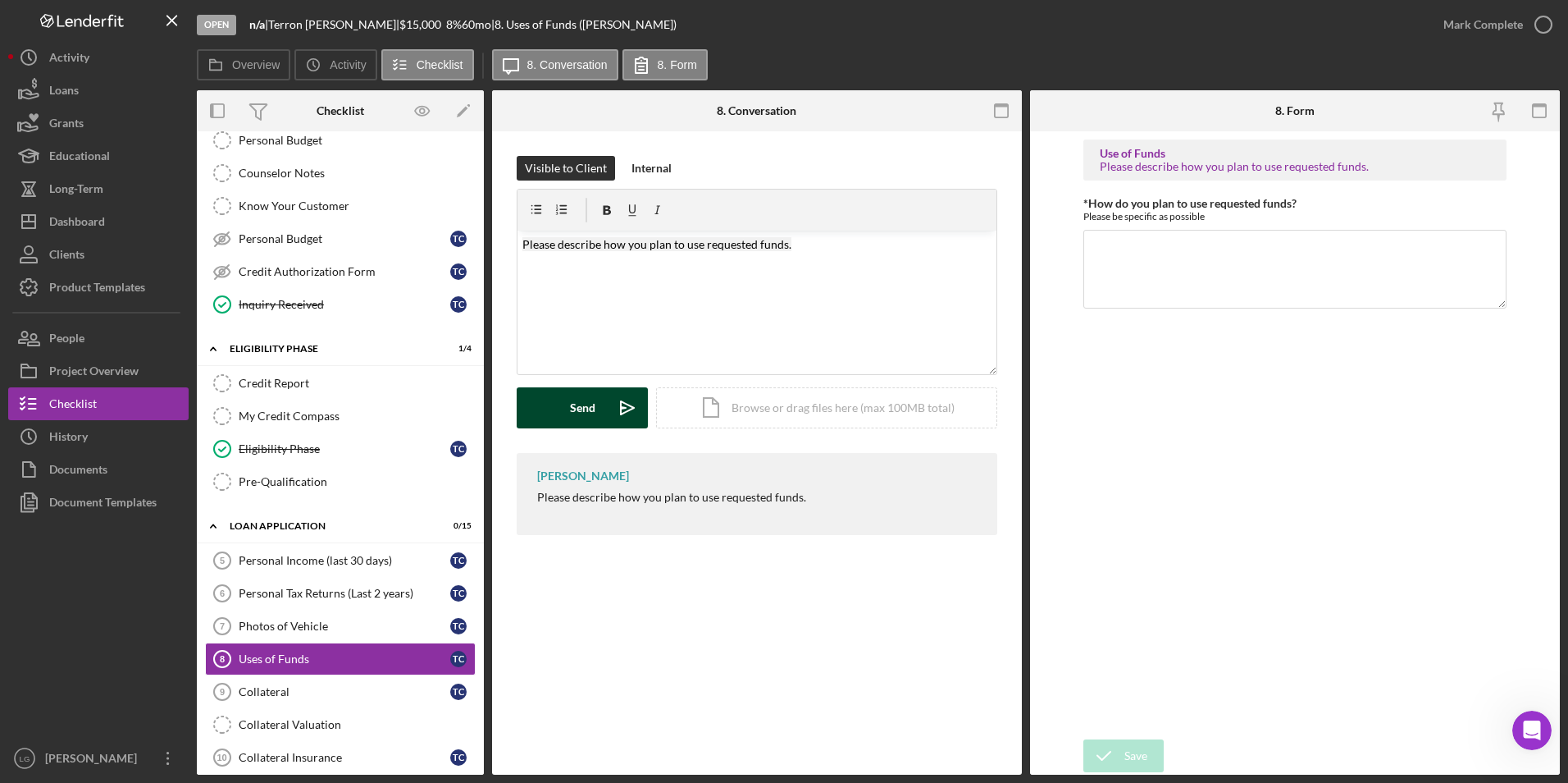
click at [596, 412] on button "Send Icon/icon-invite-send" at bounding box center [582, 408] width 131 height 41
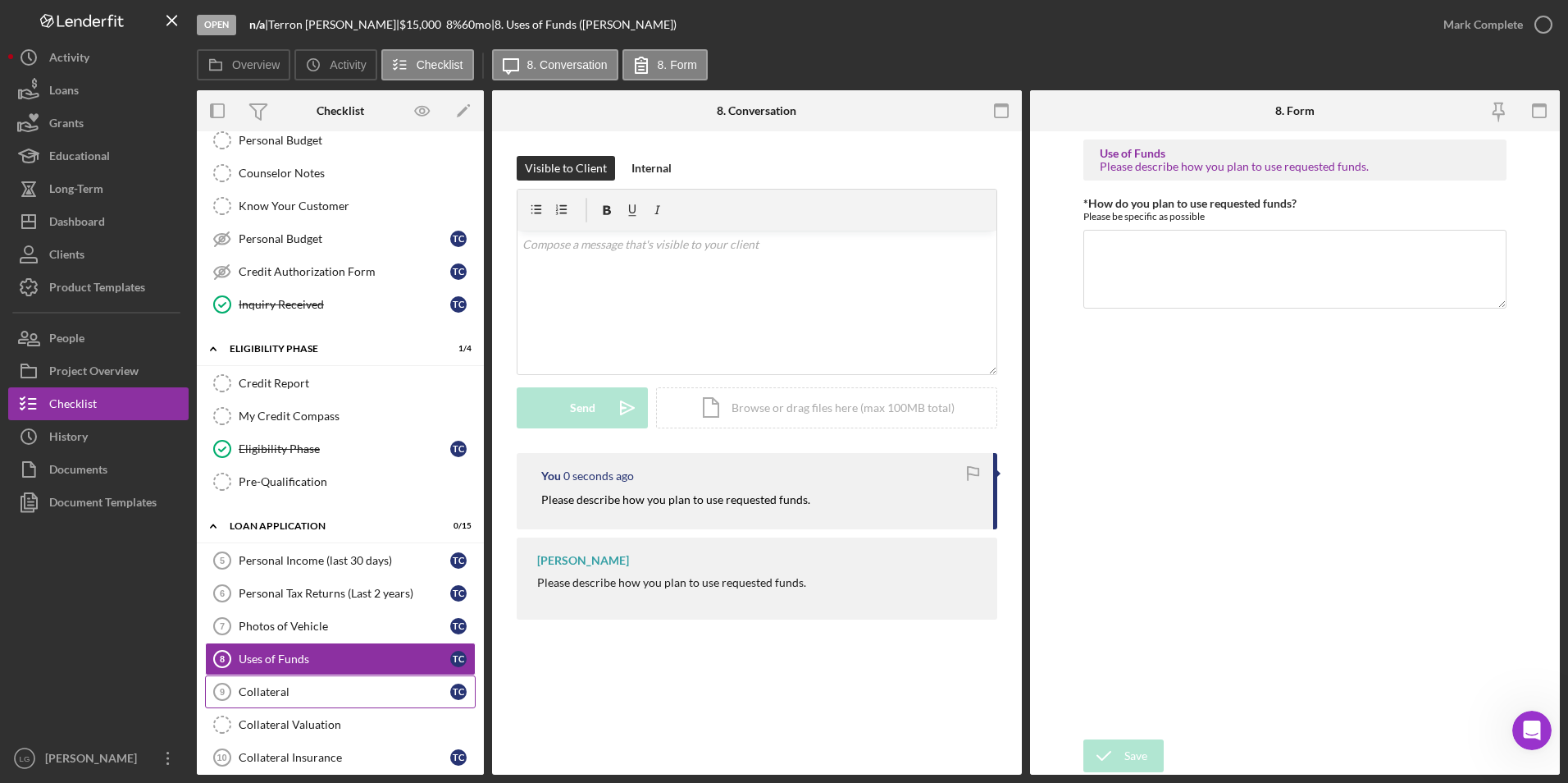
scroll to position [411, 0]
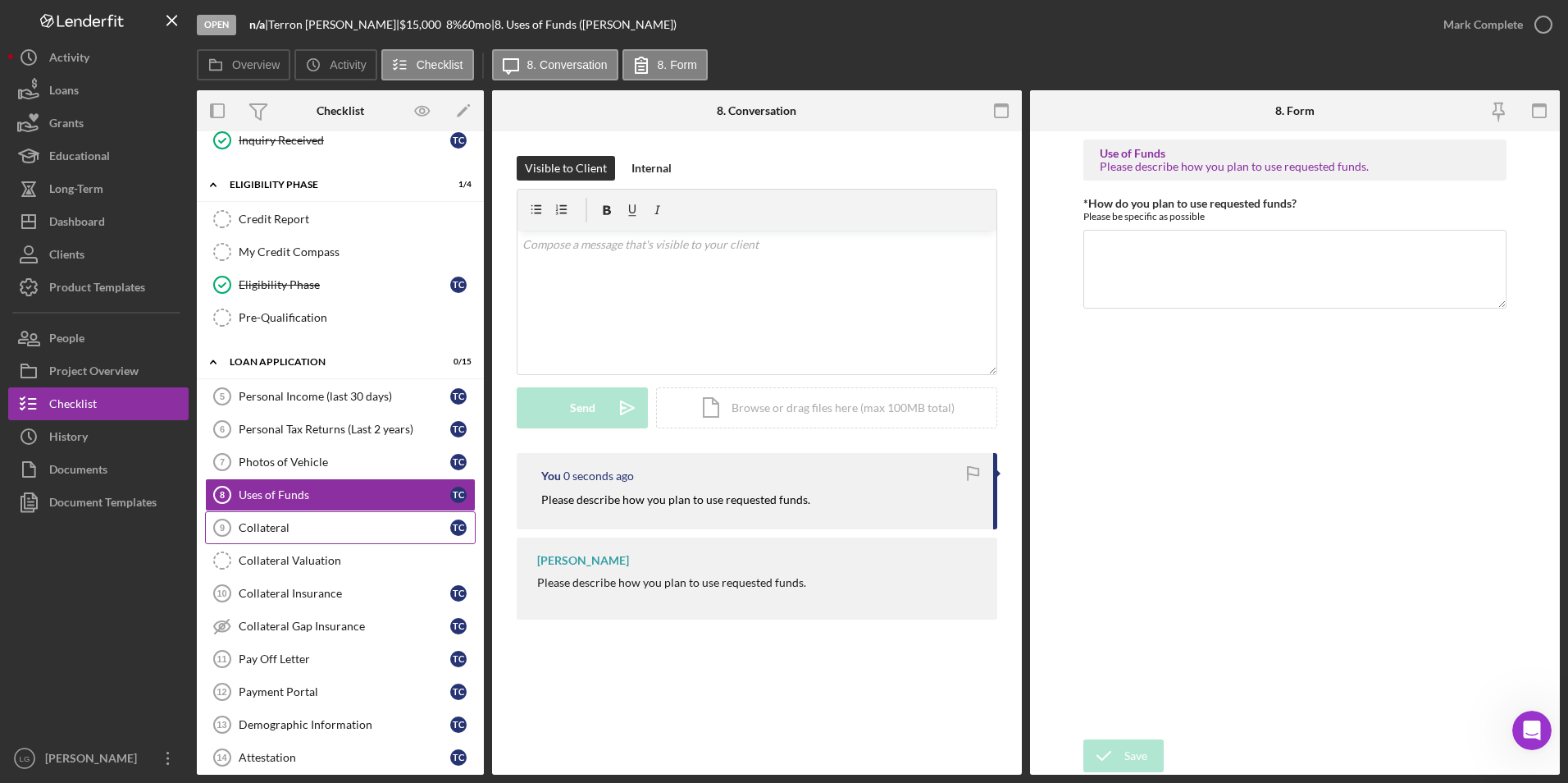
click at [354, 529] on div "Collateral" at bounding box center [344, 528] width 212 height 13
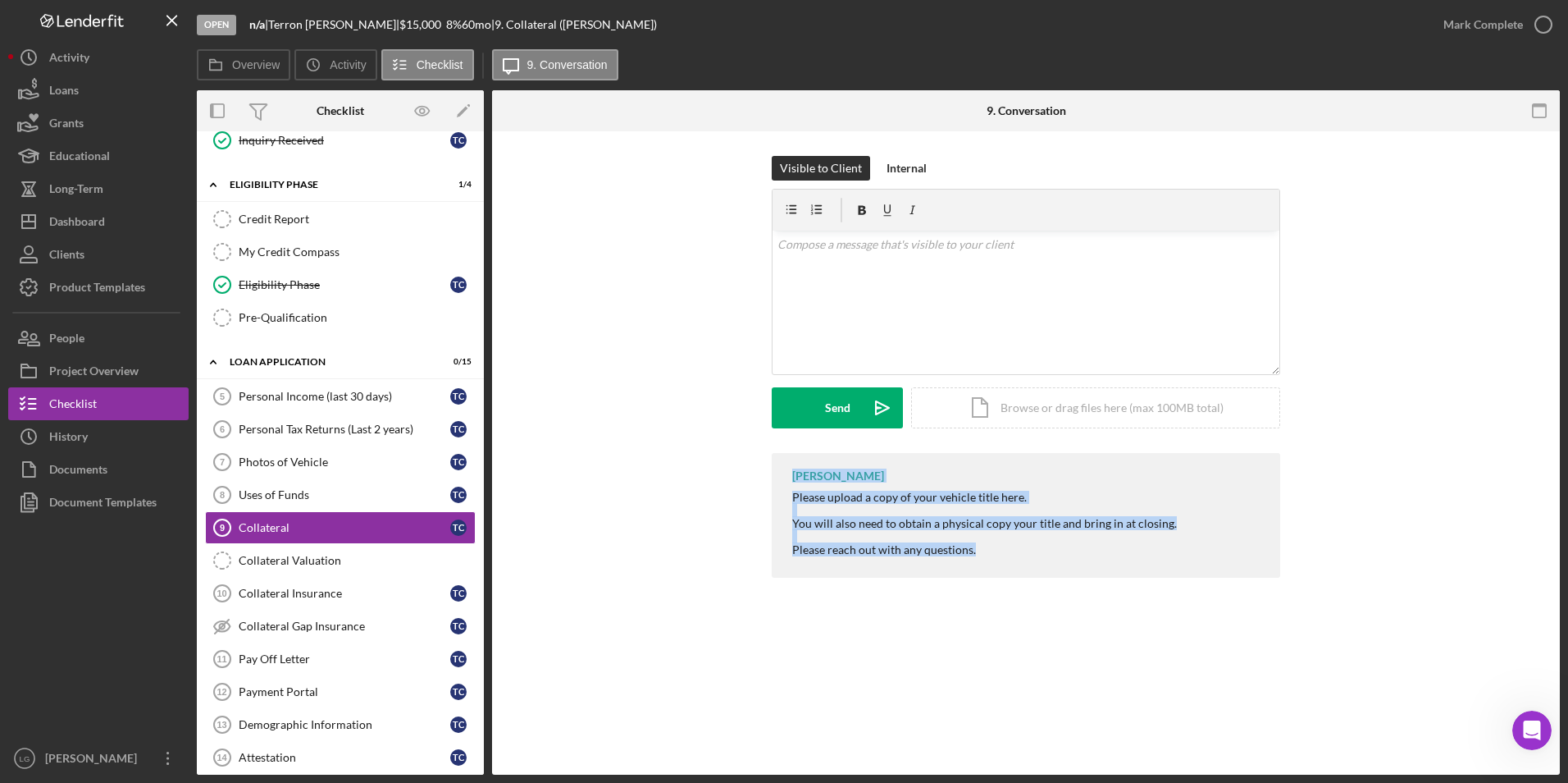
drag, startPoint x: 798, startPoint y: 473, endPoint x: 985, endPoint y: 564, distance: 208.0
click at [985, 564] on div "LaTrisha Gandy Please upload a copy of your vehicle title here. You will also n…" at bounding box center [1026, 515] width 508 height 125
drag, startPoint x: 985, startPoint y: 564, endPoint x: 874, endPoint y: 493, distance: 131.8
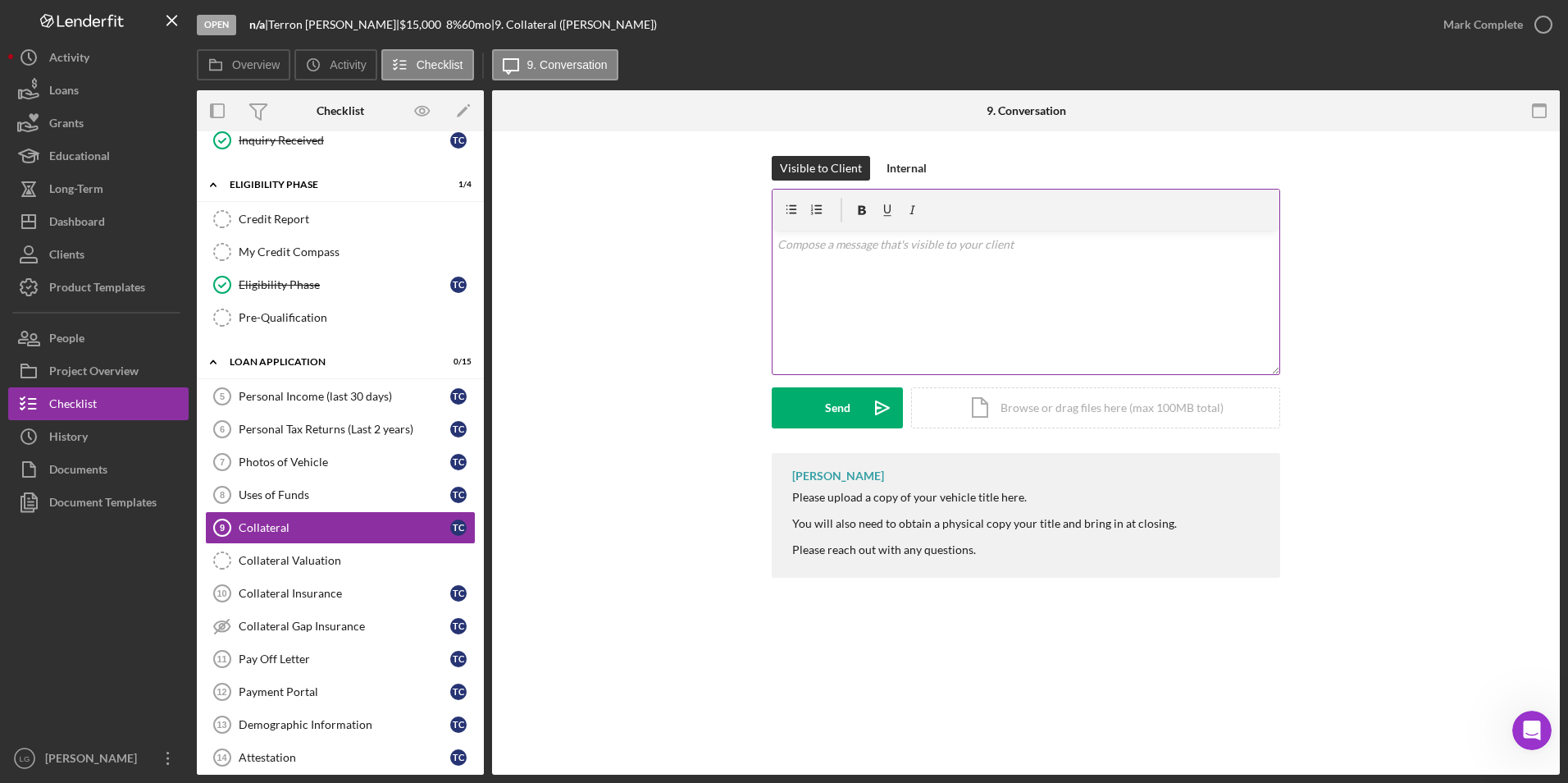
click at [854, 244] on p at bounding box center [1026, 244] width 498 height 18
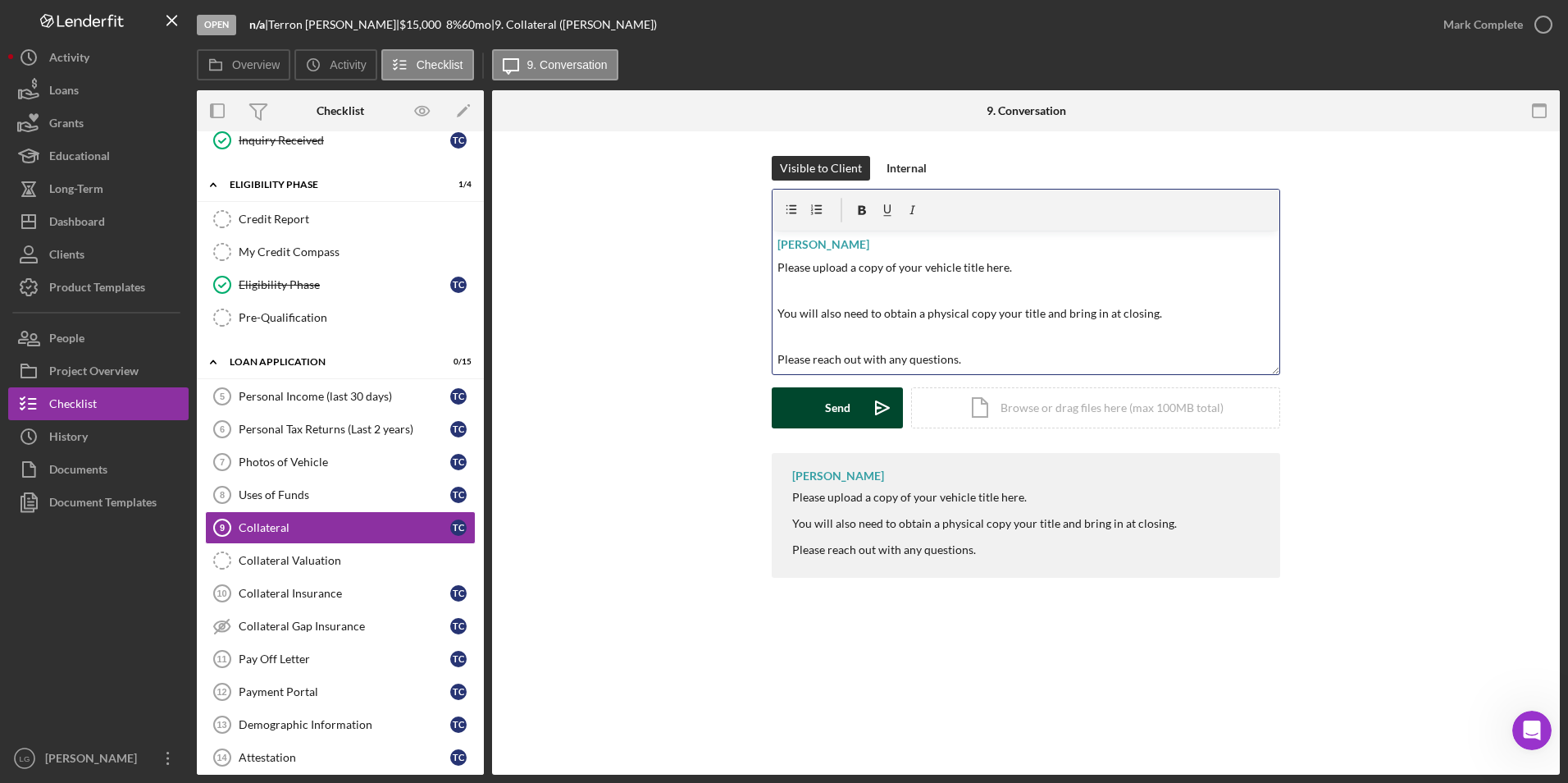
click at [831, 406] on div "Send" at bounding box center [837, 408] width 26 height 41
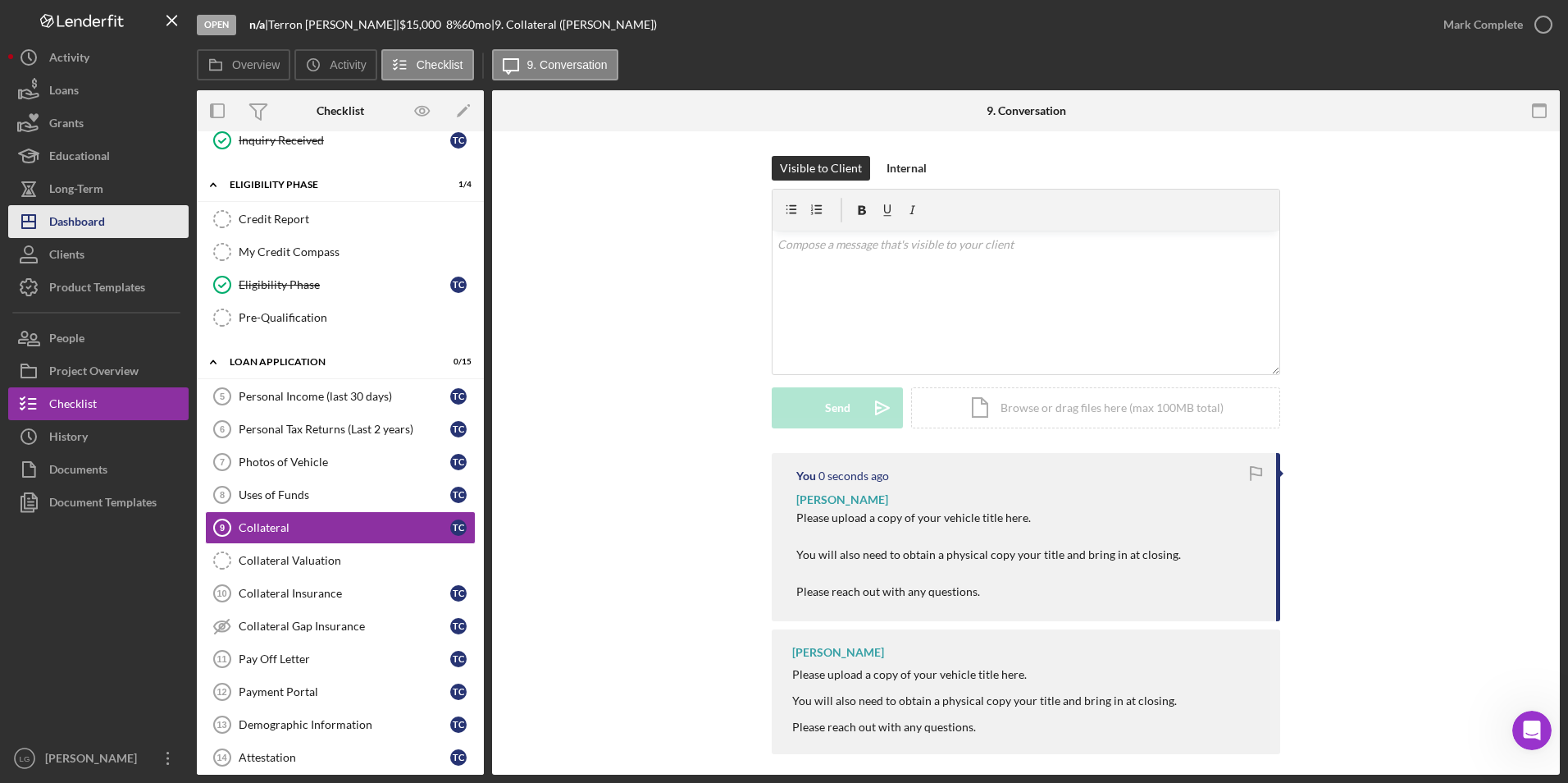
click at [109, 228] on button "Icon/Dashboard Dashboard" at bounding box center [99, 222] width 180 height 33
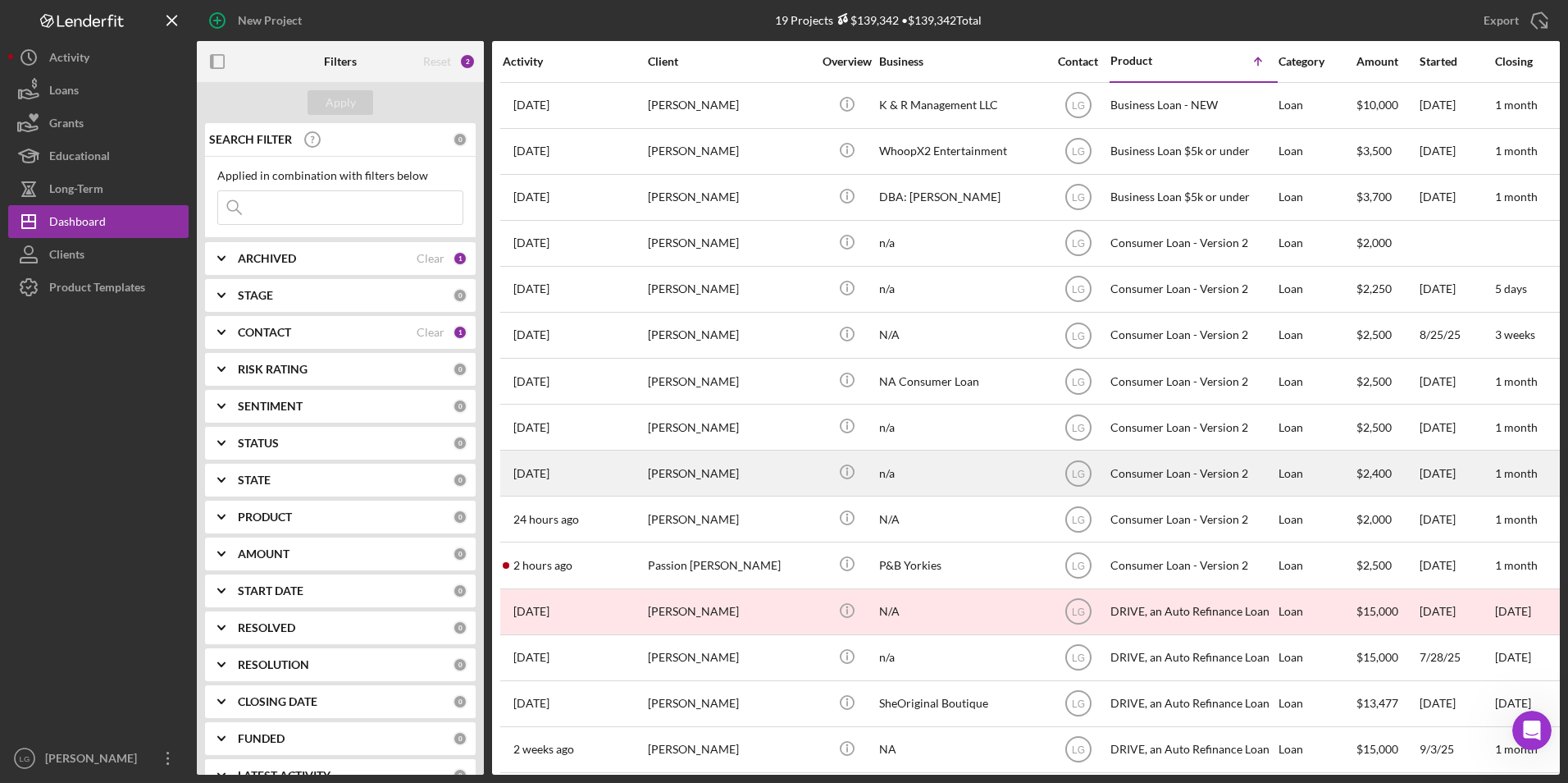
scroll to position [202, 0]
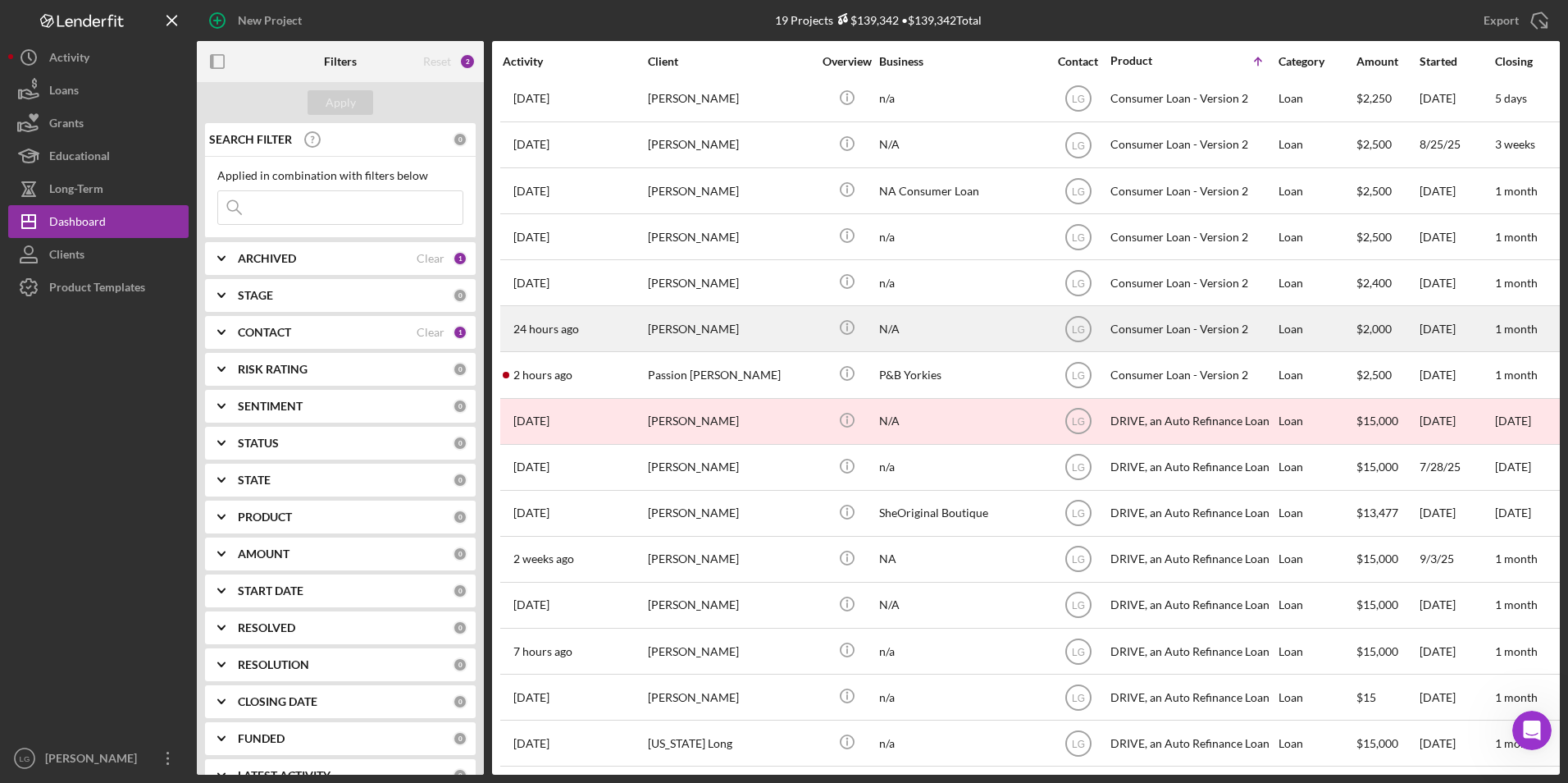
click at [714, 313] on div "[PERSON_NAME]" at bounding box center [729, 328] width 164 height 43
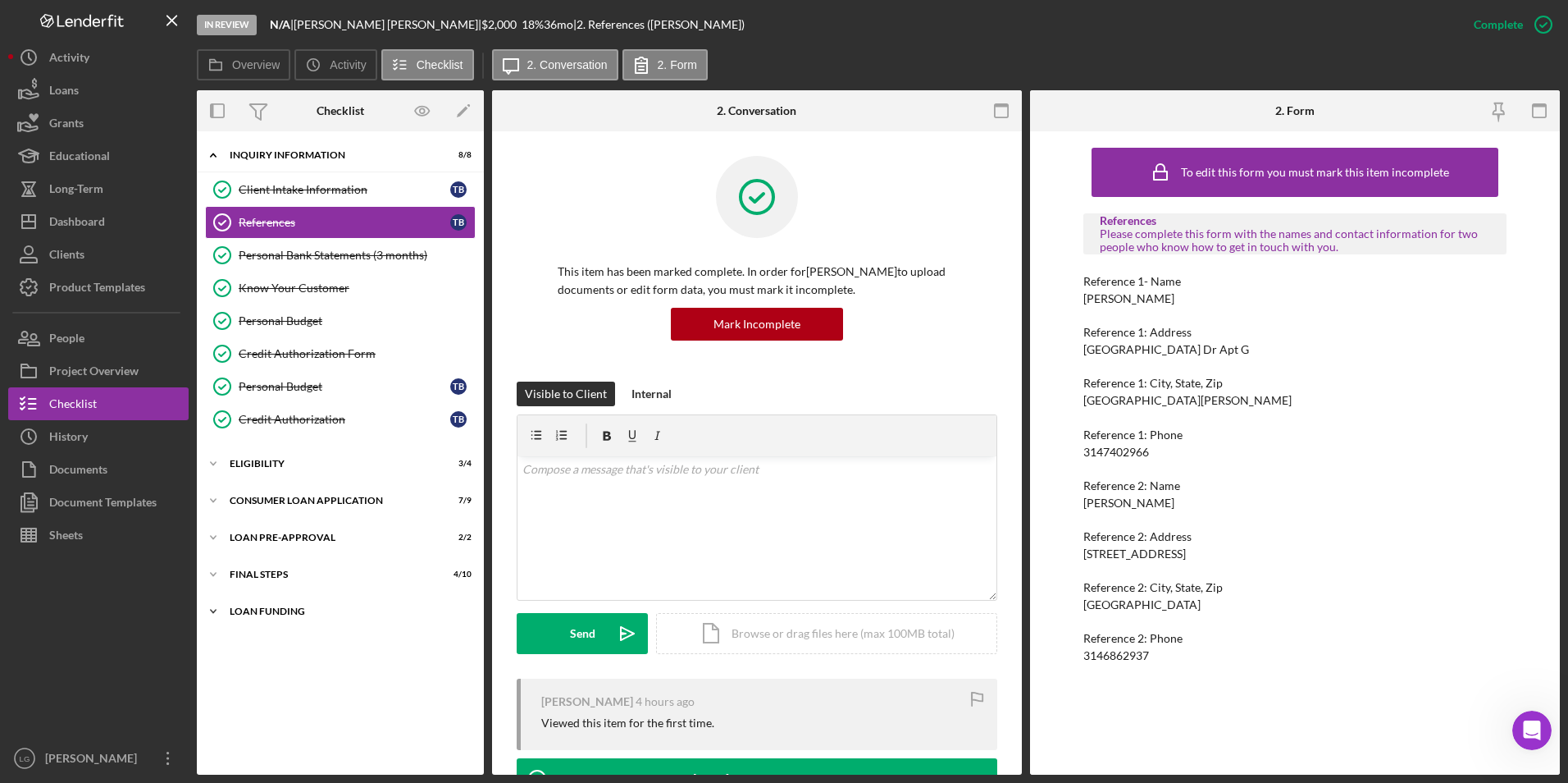
drag, startPoint x: 277, startPoint y: 603, endPoint x: 260, endPoint y: 562, distance: 44.4
click at [277, 601] on div "Icon/Expander Loan Funding 0 / 1" at bounding box center [339, 611] width 287 height 33
click at [259, 563] on div "Icon/Expander FINAL STEPS 4 / 10" at bounding box center [339, 574] width 287 height 33
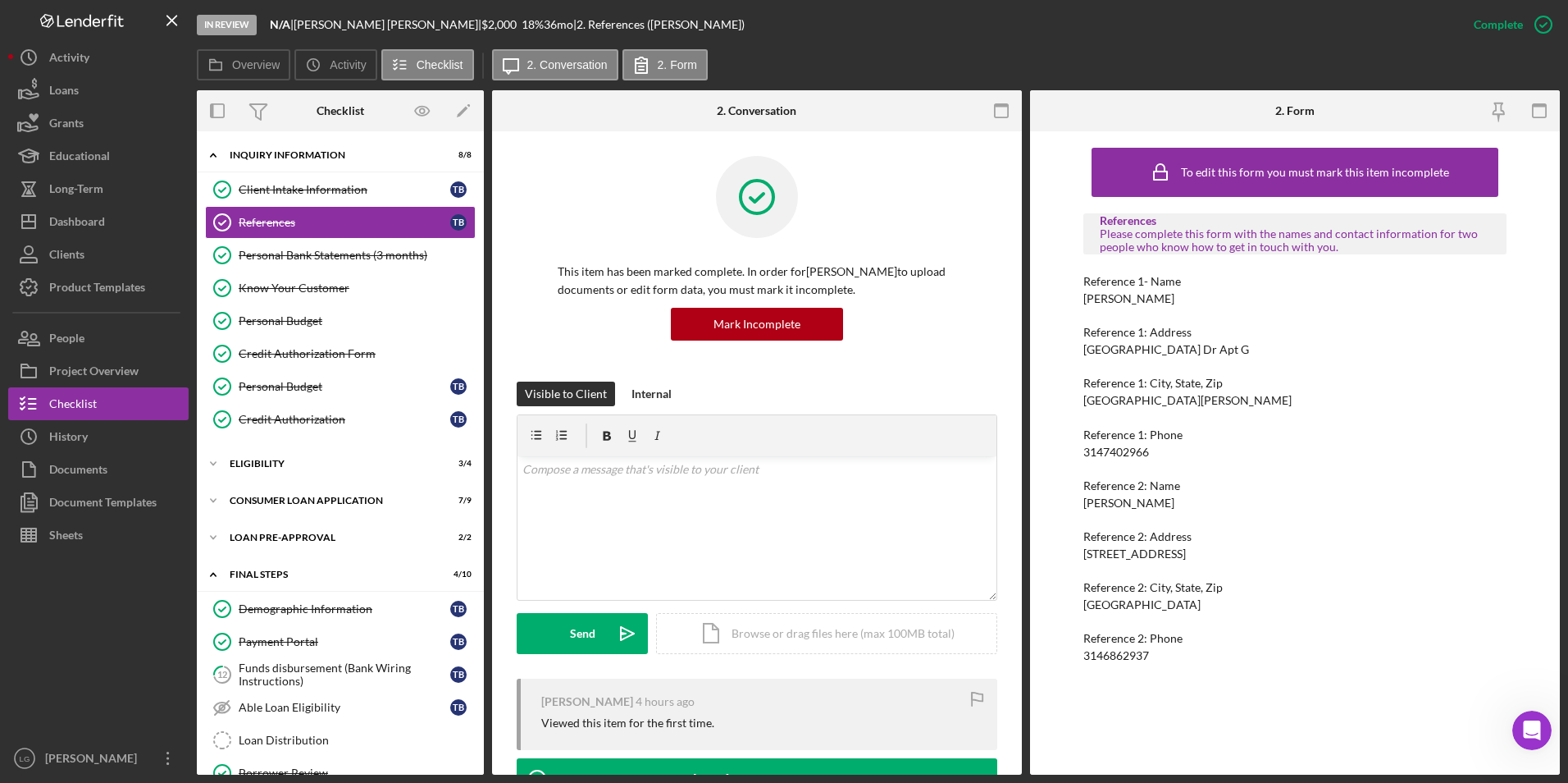
click at [250, 528] on div "Icon/Expander Loan Pre-Approval 2 / 2" at bounding box center [339, 537] width 287 height 33
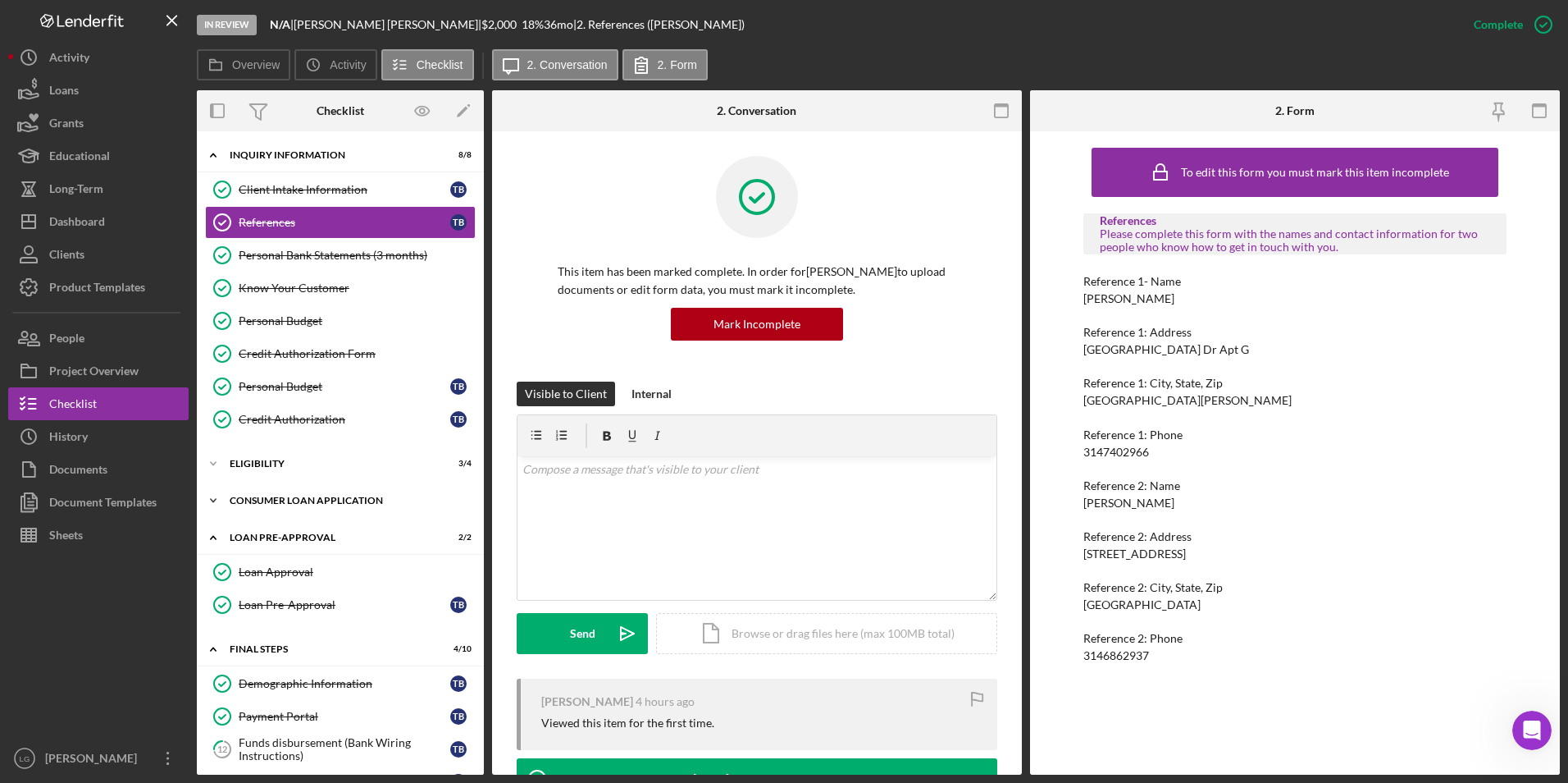
click at [246, 504] on div "Icon/Expander Consumer Loan Application 7 / 9" at bounding box center [339, 500] width 287 height 33
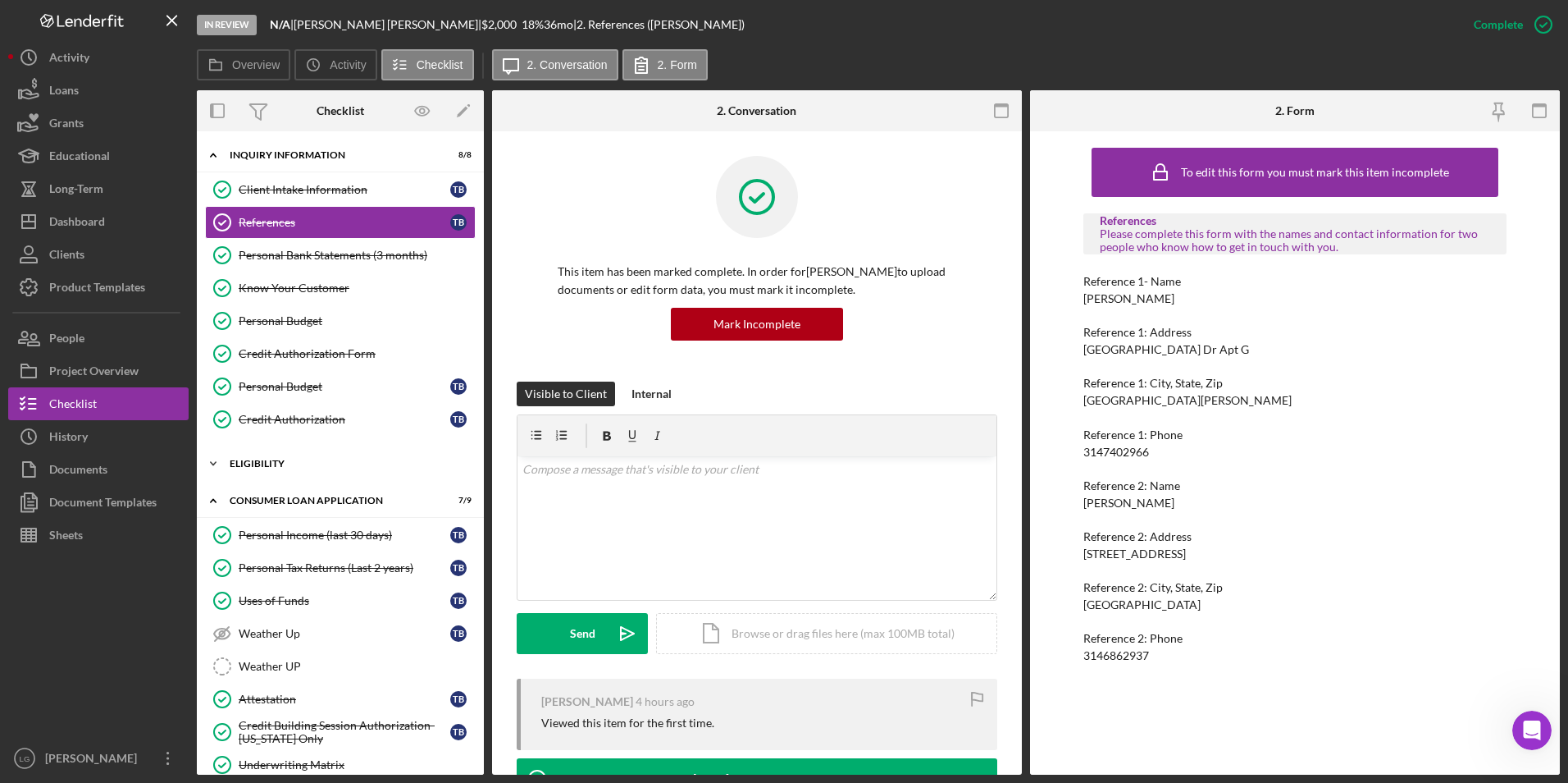
click at [244, 472] on div "Icon/Expander Eligibility 3 / 4" at bounding box center [339, 463] width 287 height 33
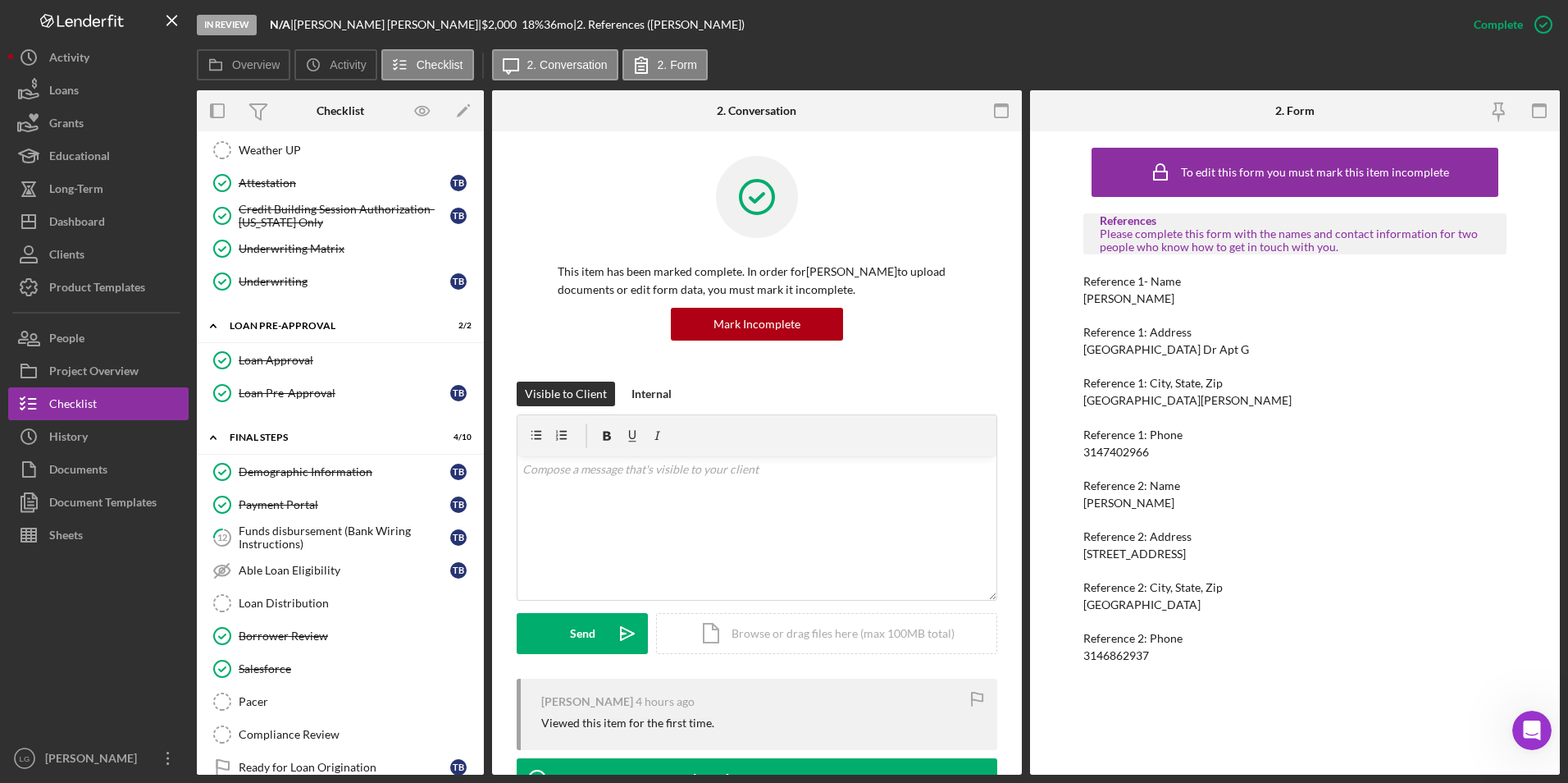
scroll to position [739, 0]
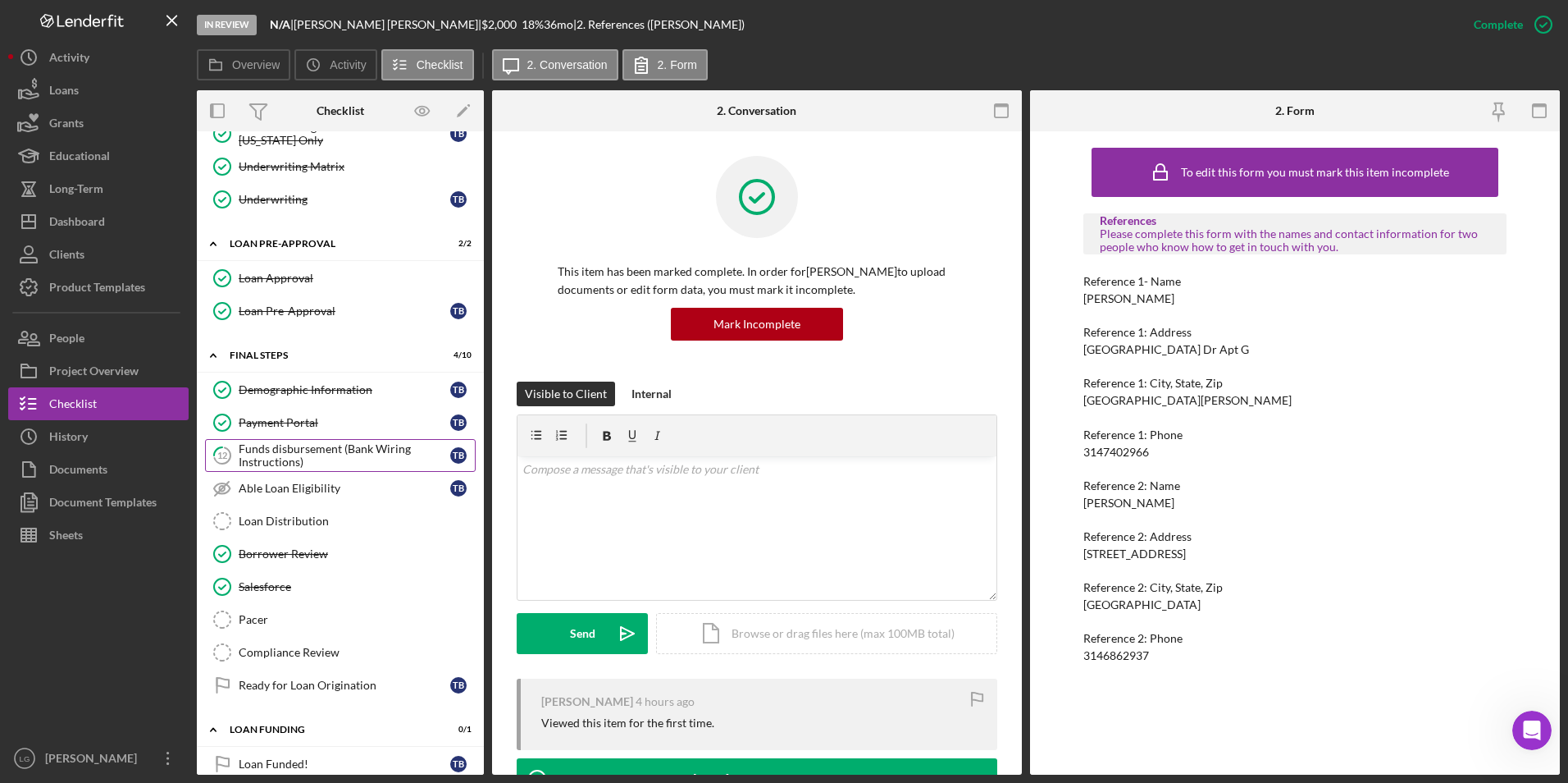
click at [364, 440] on link "12 Funds disbursement (Bank Wiring Instructions) T B" at bounding box center [340, 455] width 270 height 33
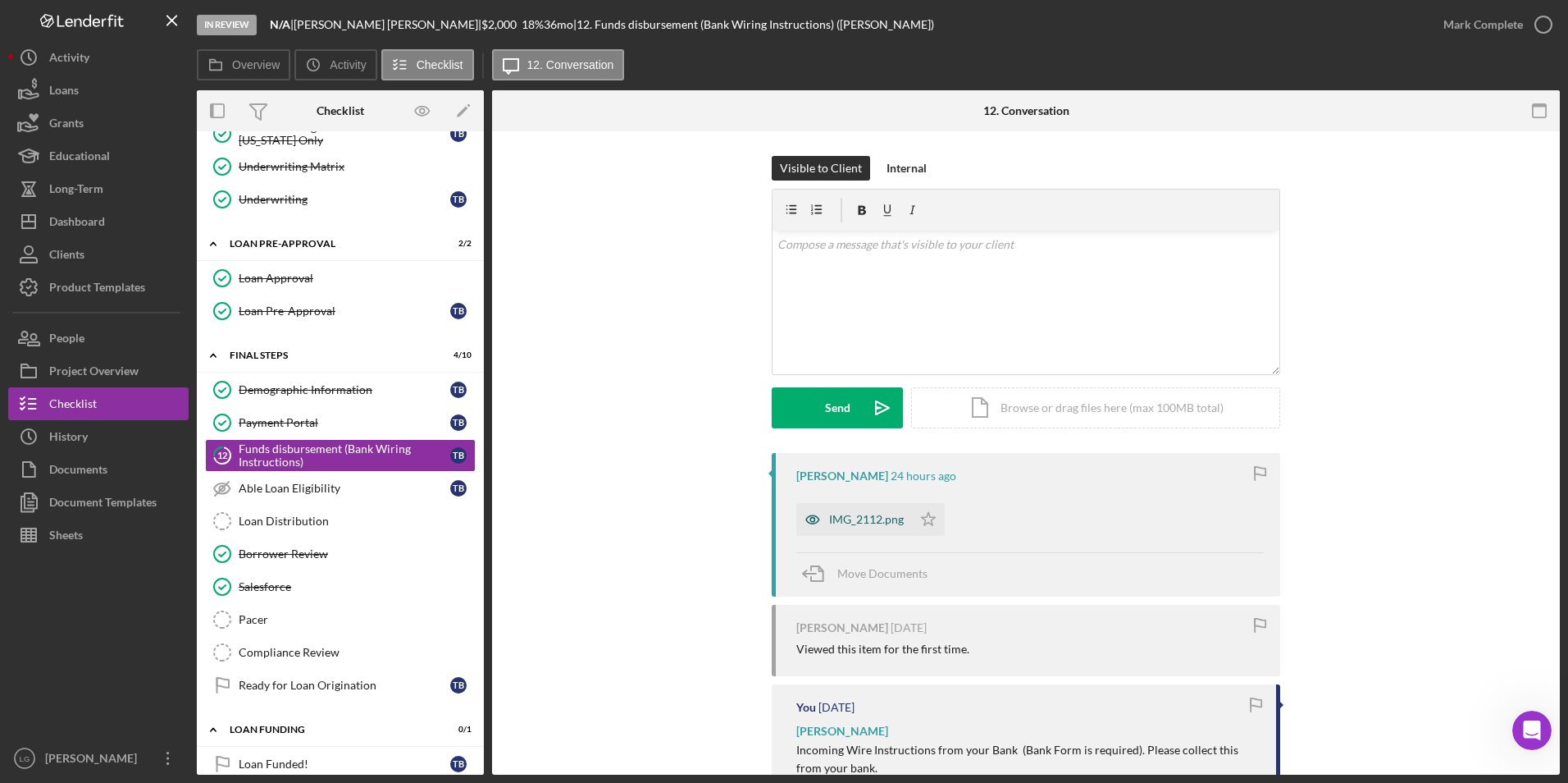
click at [875, 514] on div "IMG_2112.png" at bounding box center [866, 519] width 75 height 13
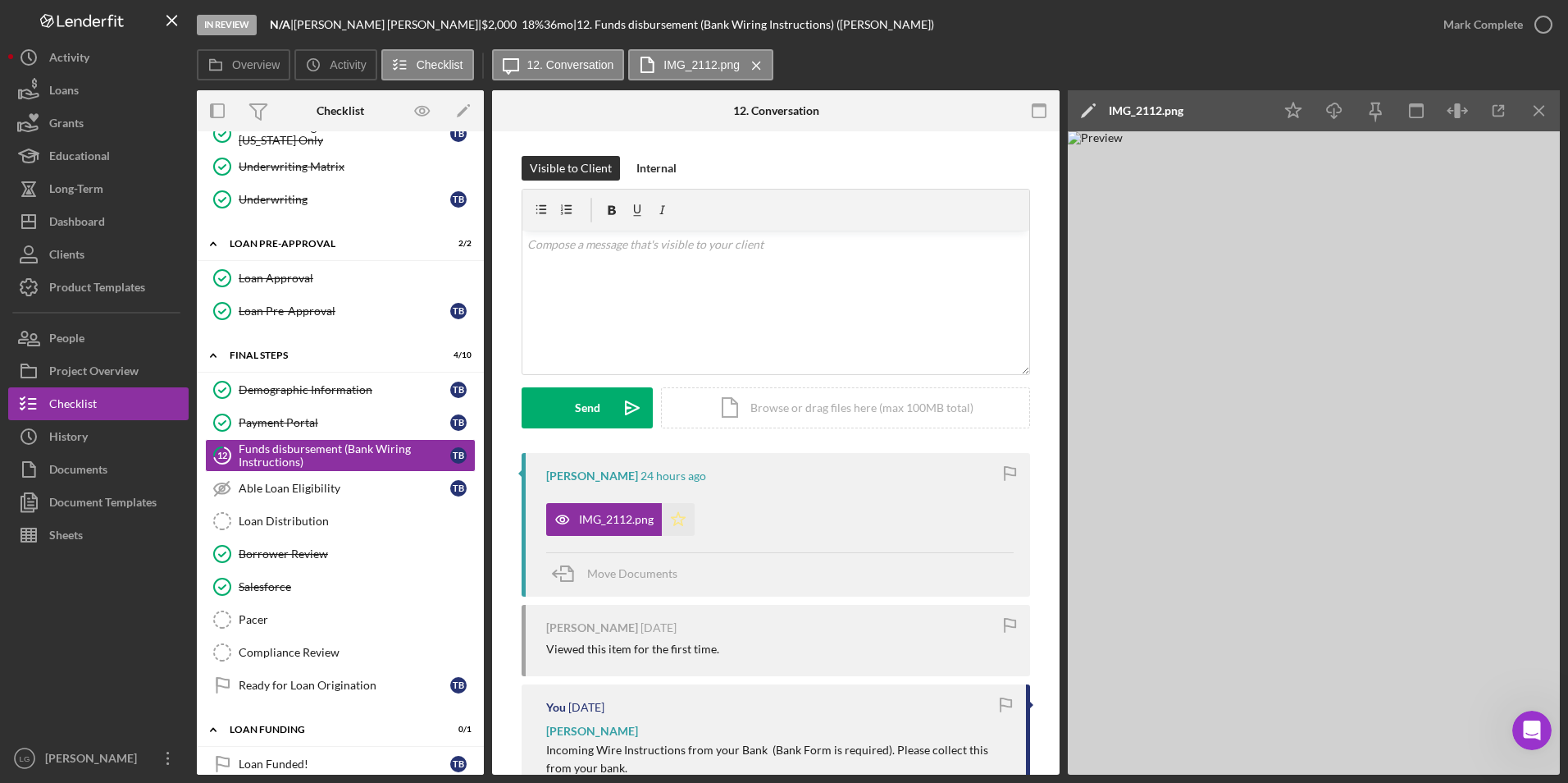
click at [685, 519] on icon "Icon/Star" at bounding box center [678, 519] width 33 height 33
click at [1466, 16] on div "Mark Complete" at bounding box center [1483, 25] width 80 height 33
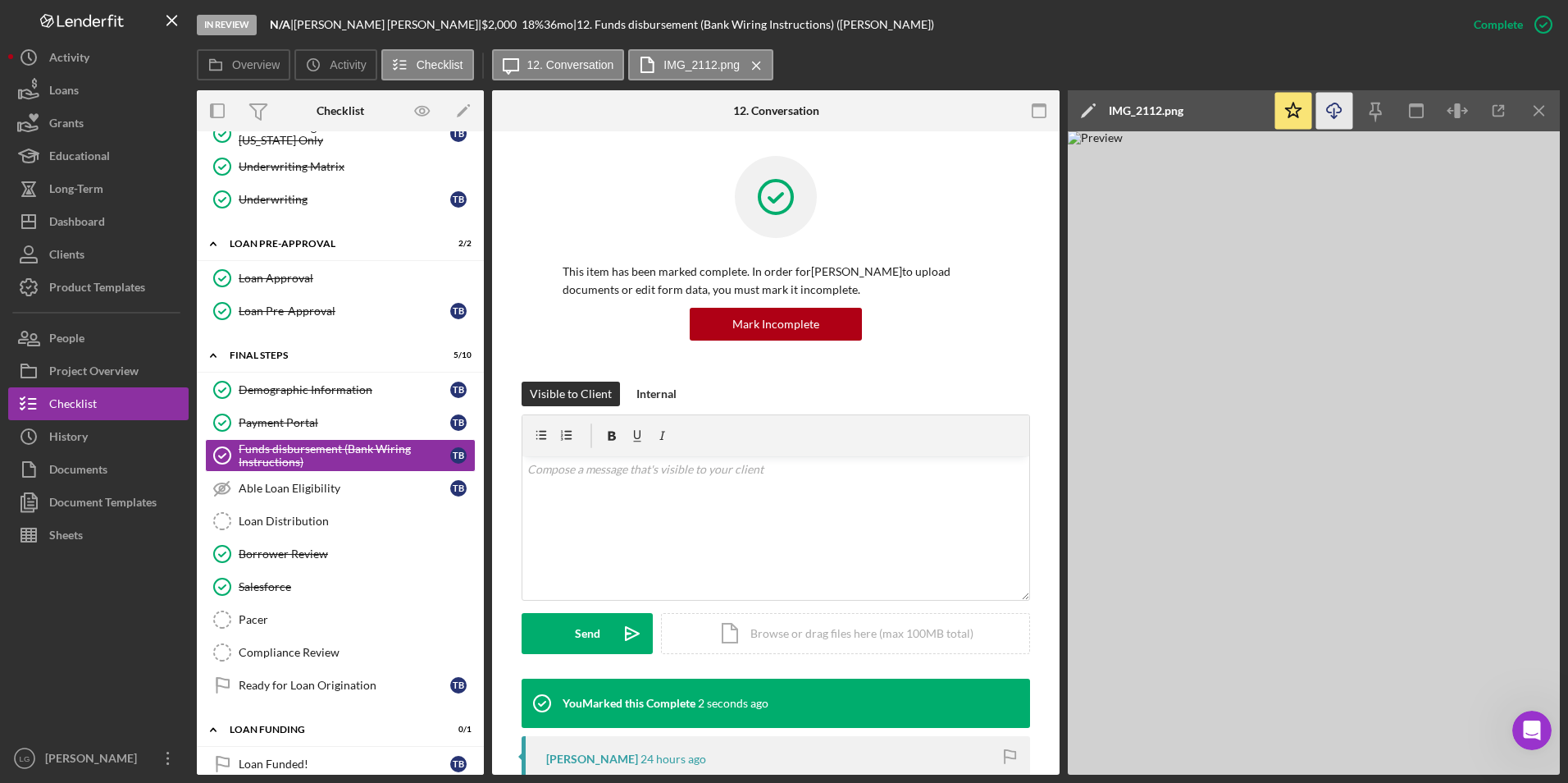
click at [1344, 106] on icon "Icon/Download" at bounding box center [1334, 111] width 36 height 36
drag, startPoint x: 257, startPoint y: 523, endPoint x: 280, endPoint y: 511, distance: 25.9
click at [257, 523] on div "Loan Distribution" at bounding box center [357, 521] width 236 height 13
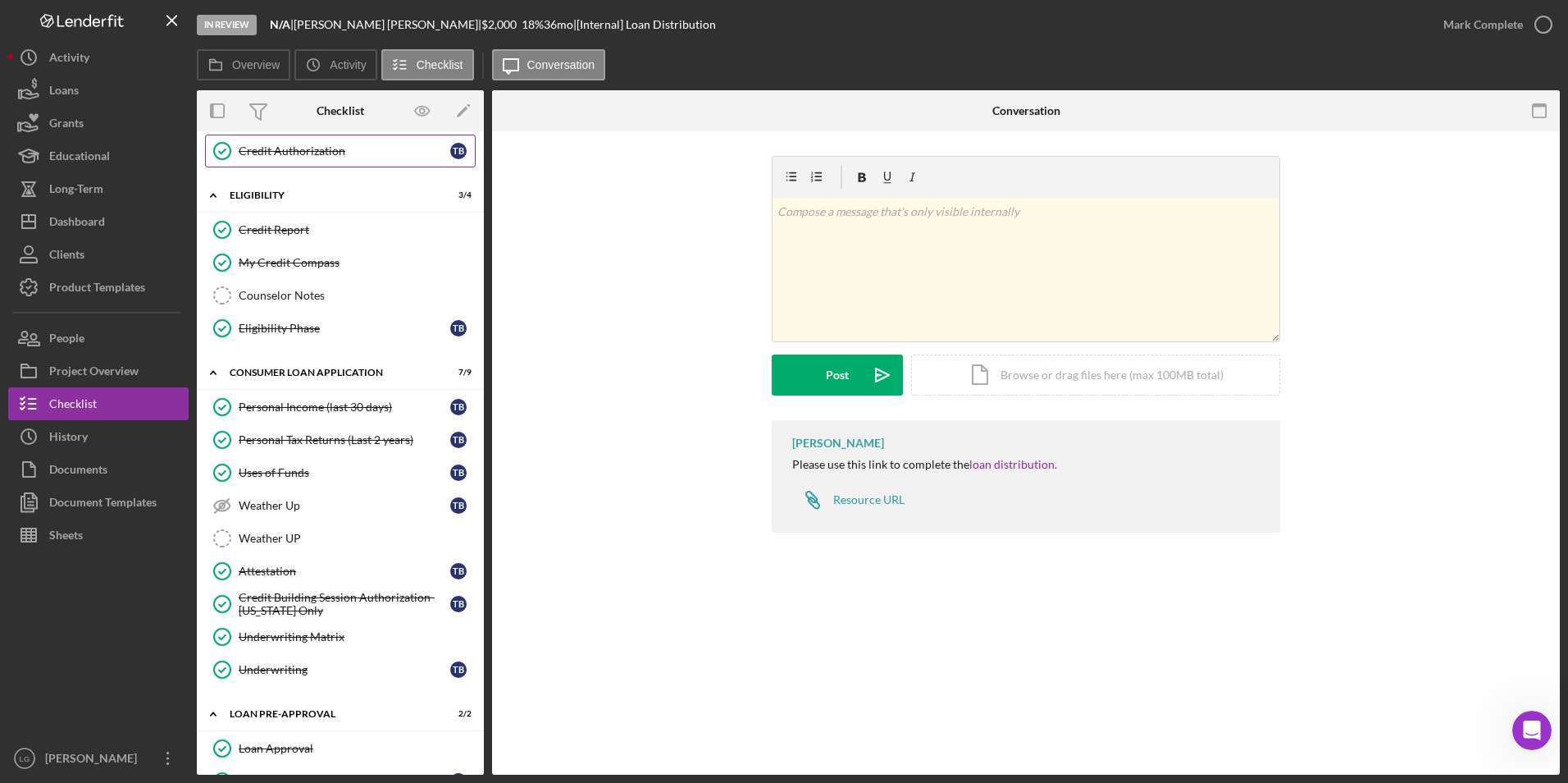
scroll to position [22, 0]
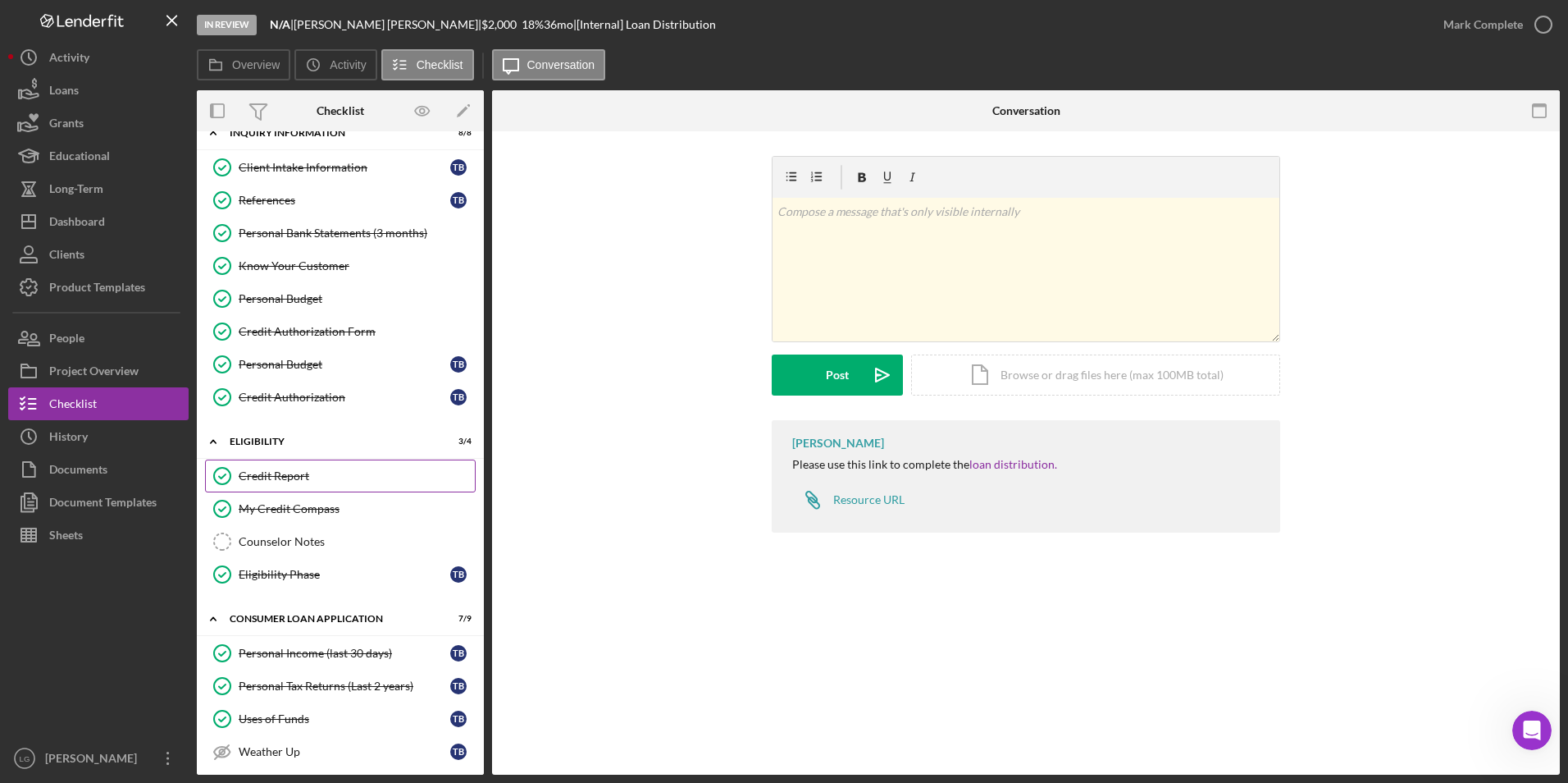
drag, startPoint x: 256, startPoint y: 476, endPoint x: 272, endPoint y: 469, distance: 17.5
click at [256, 476] on div "Credit Report" at bounding box center [357, 476] width 236 height 13
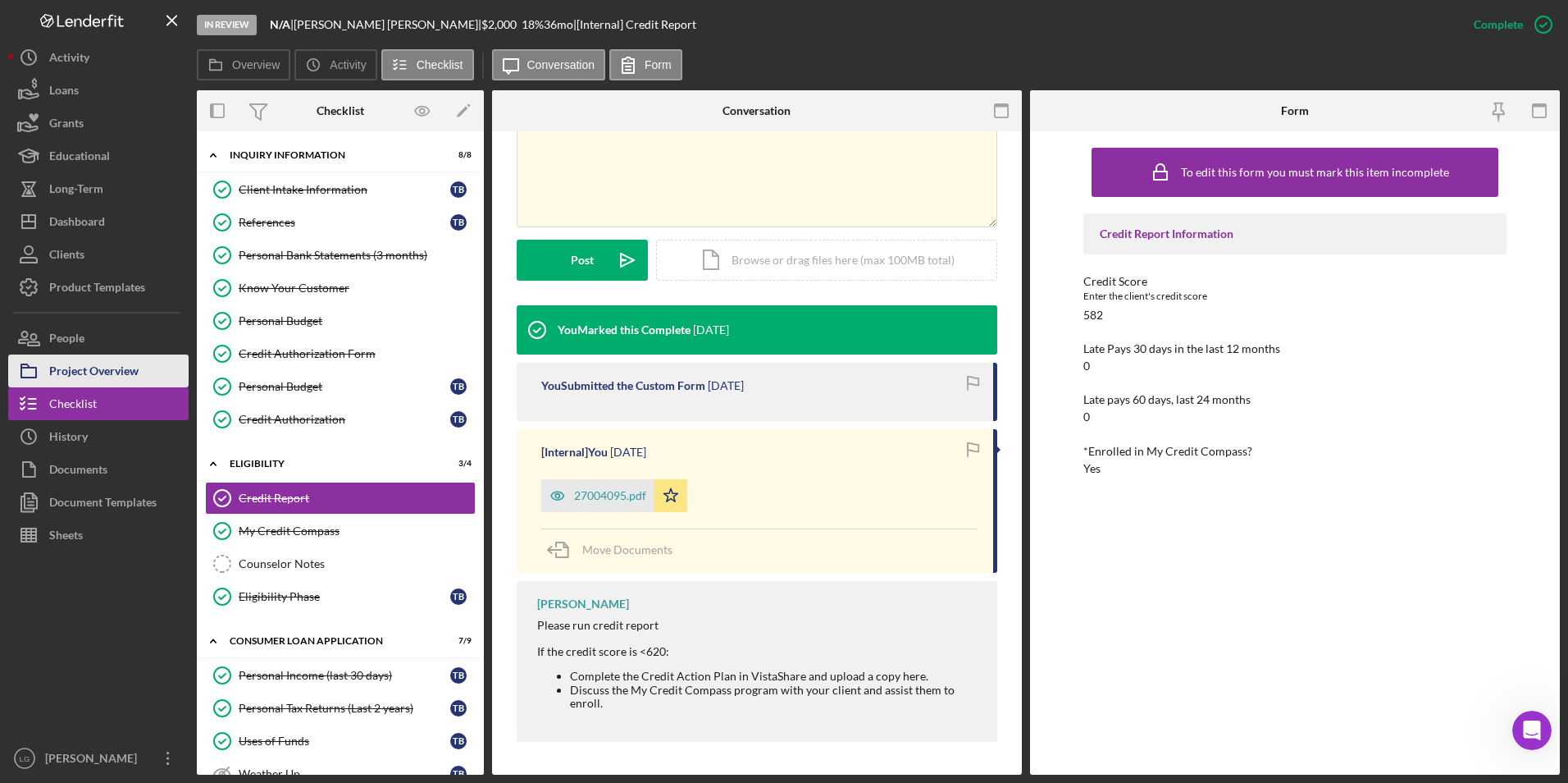
click at [112, 358] on div "Project Overview" at bounding box center [93, 372] width 89 height 36
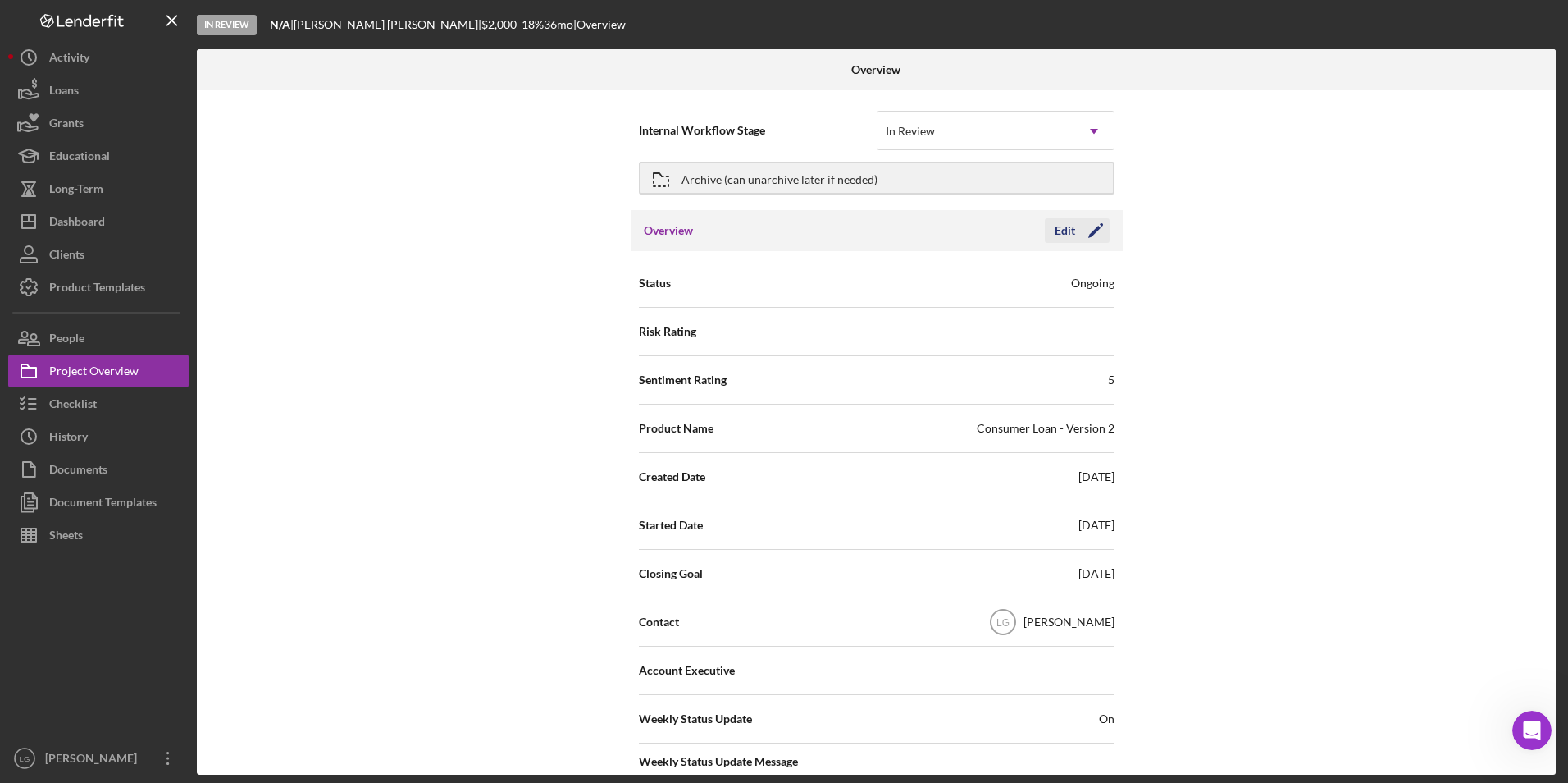
click at [1099, 227] on icon "Icon/Edit" at bounding box center [1095, 230] width 41 height 41
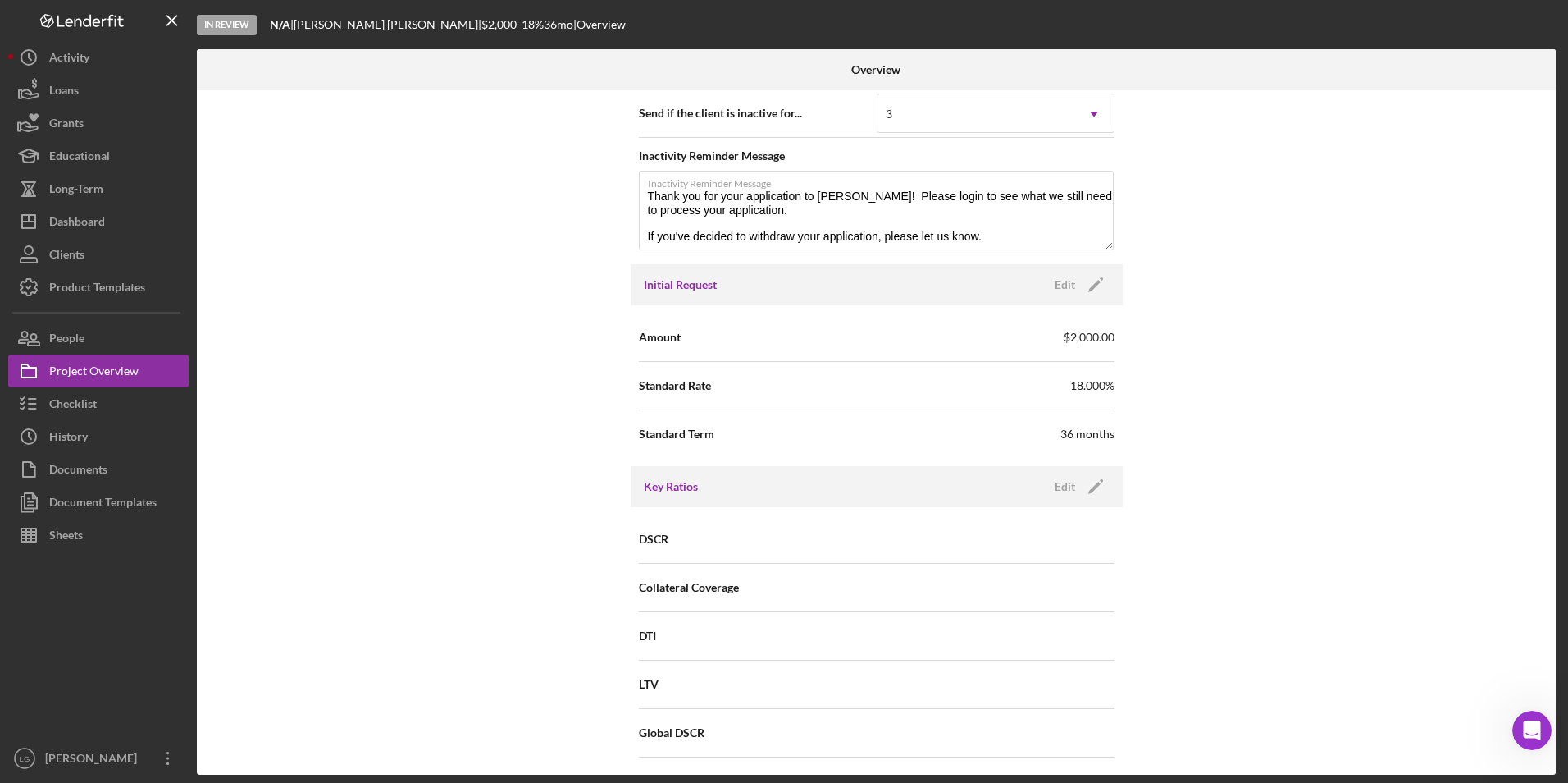
scroll to position [903, 0]
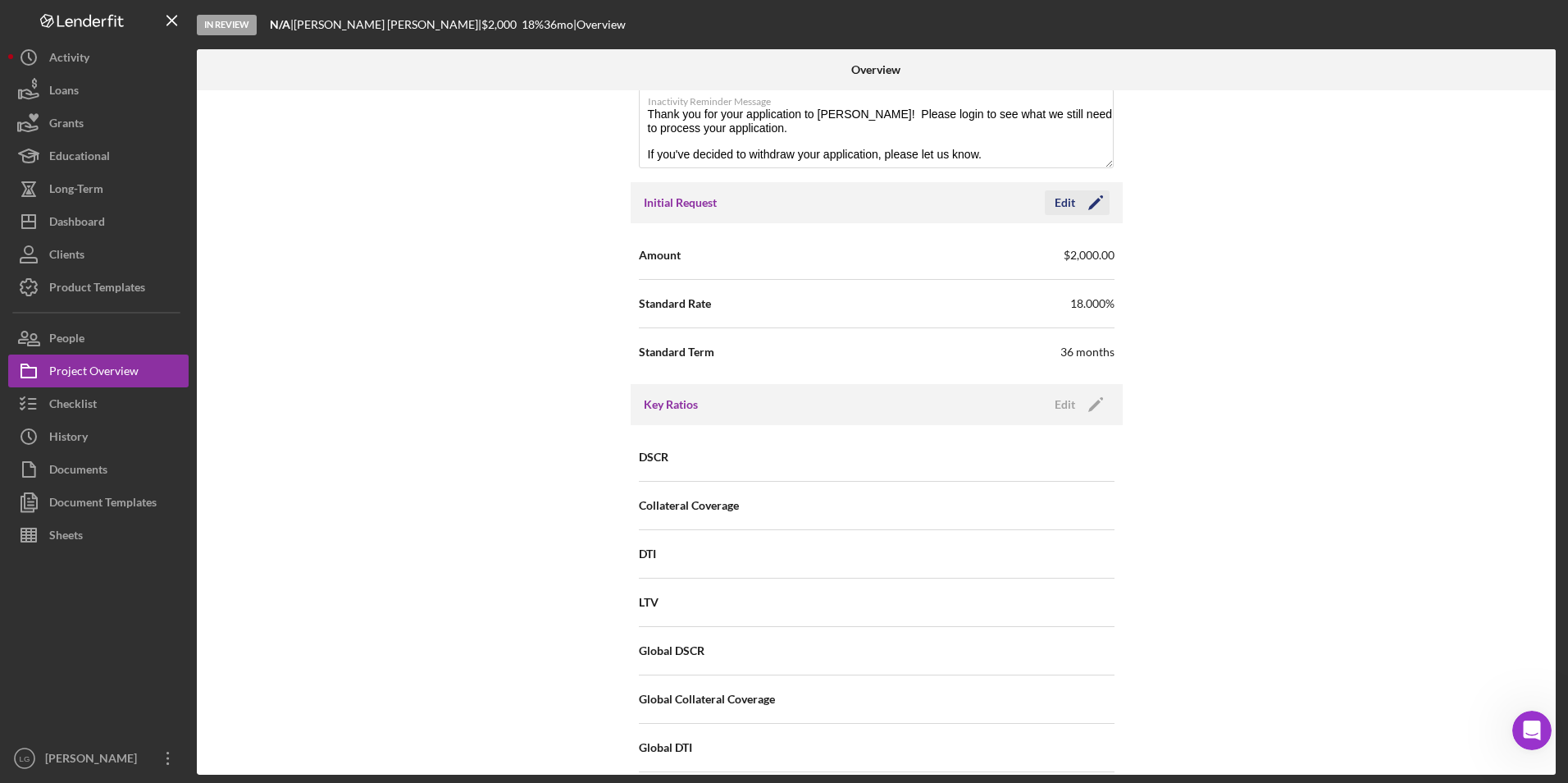
click at [1095, 201] on icon "Icon/Edit" at bounding box center [1095, 202] width 41 height 41
drag, startPoint x: 935, startPoint y: 309, endPoint x: 819, endPoint y: 314, distance: 116.1
click at [819, 314] on div "Standard Rate 18.000%" at bounding box center [877, 303] width 476 height 41
type input "22.000%"
click at [1081, 206] on div "Save" at bounding box center [1082, 202] width 23 height 25
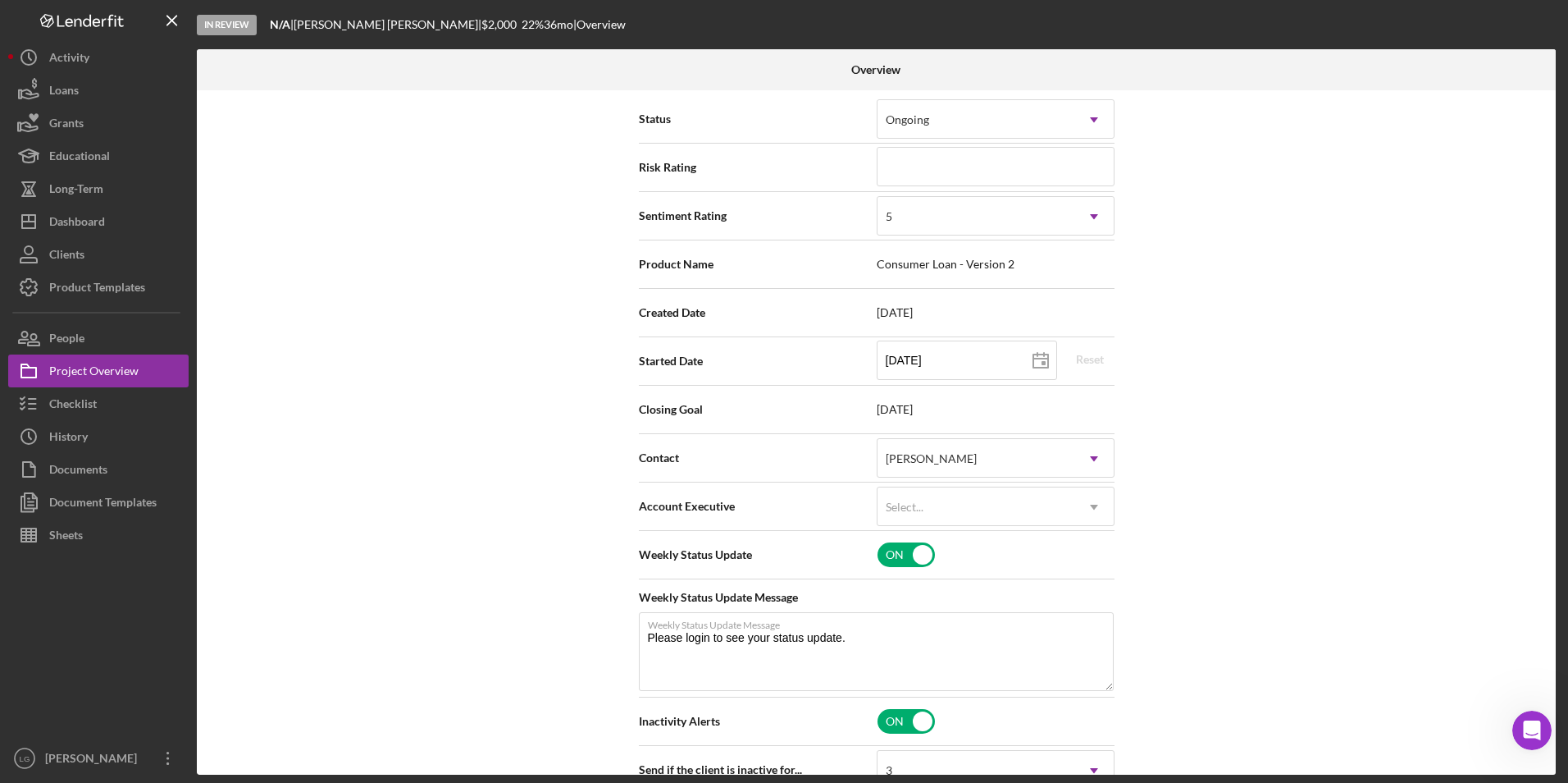
scroll to position [0, 0]
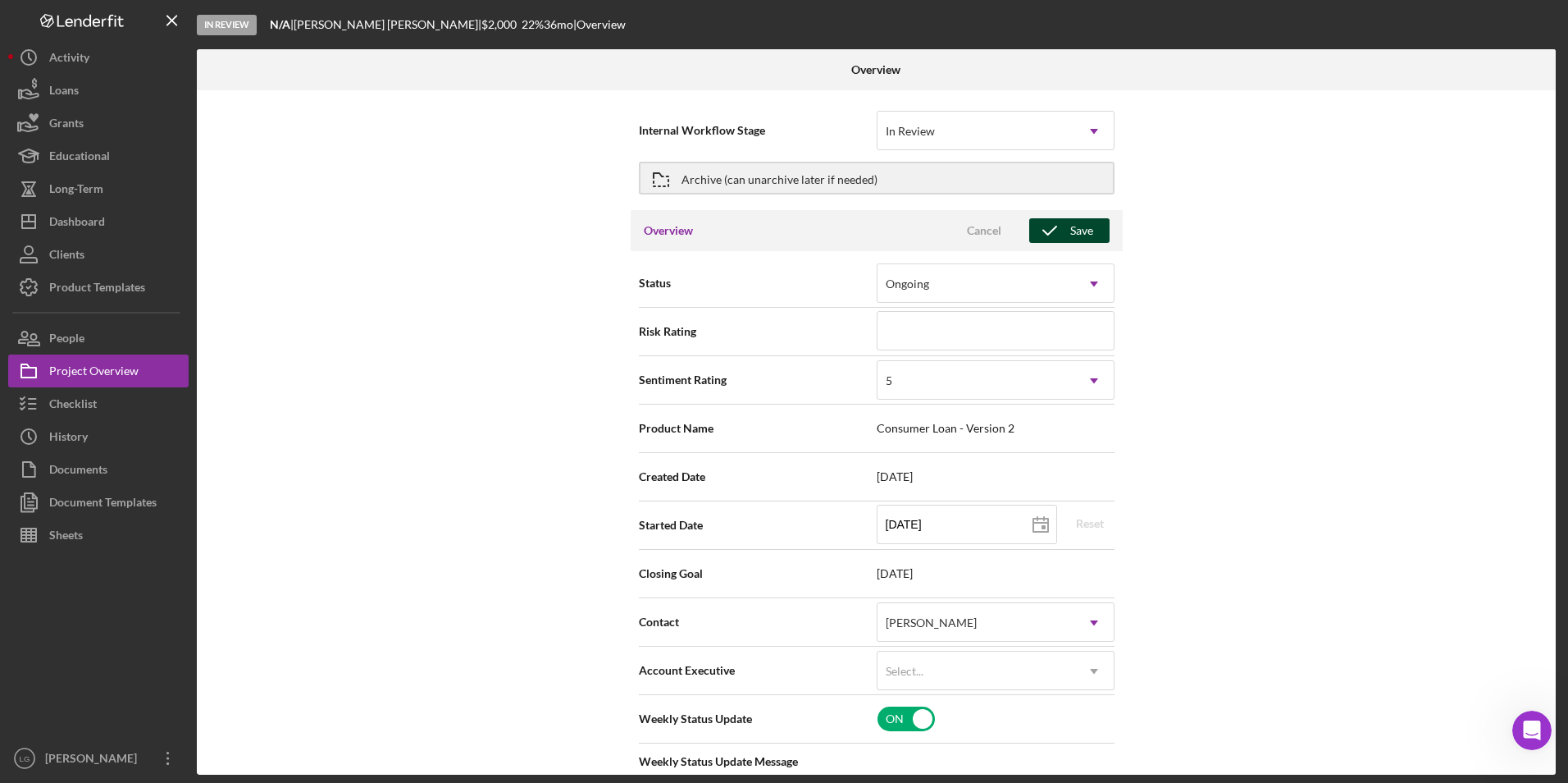
click at [1074, 228] on div "Save" at bounding box center [1082, 230] width 23 height 25
type textarea "Thank you for your application to Justine PETERSEN! Please login to see what we…"
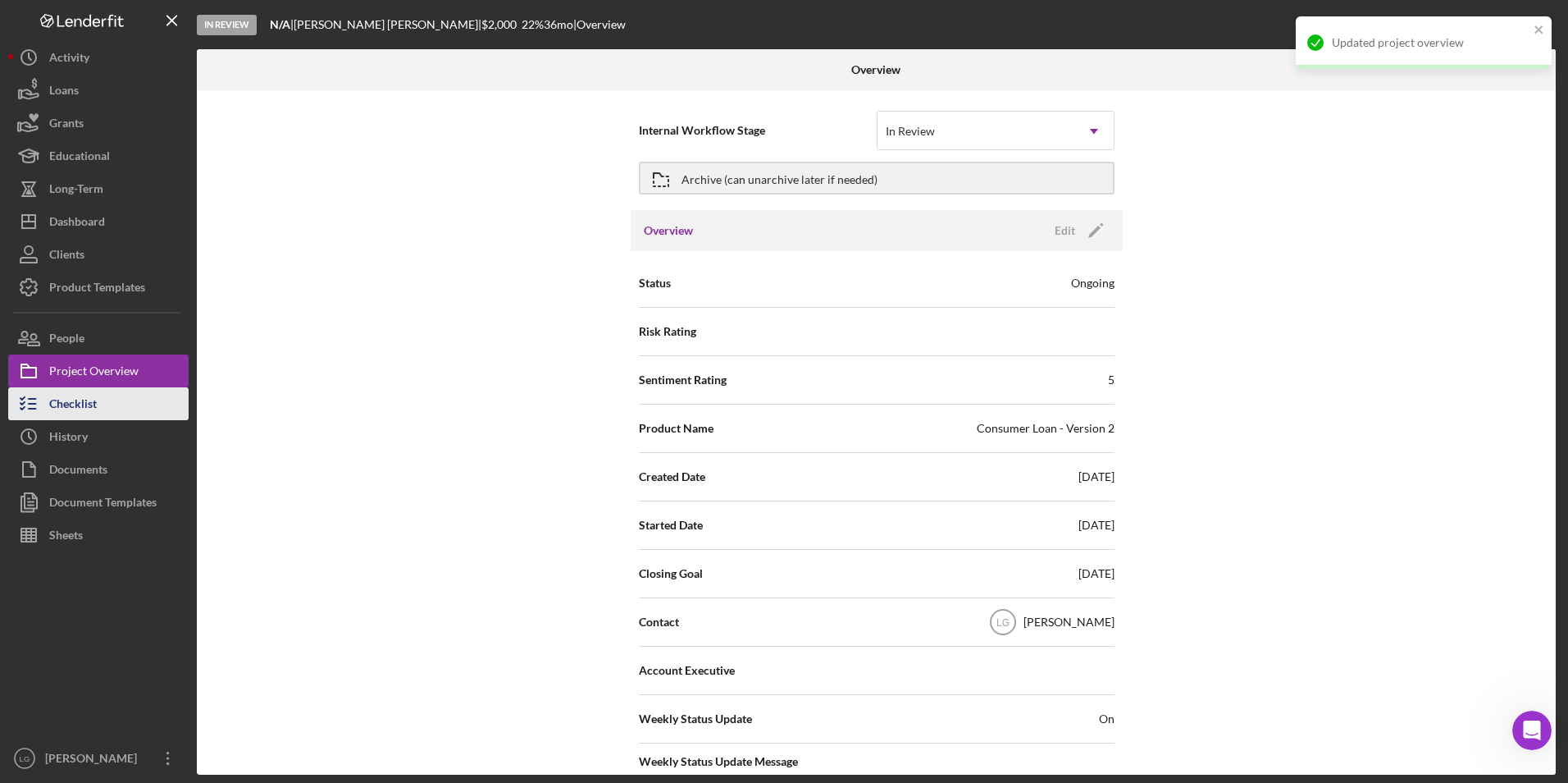
click at [69, 411] on div "Checklist" at bounding box center [73, 406] width 48 height 36
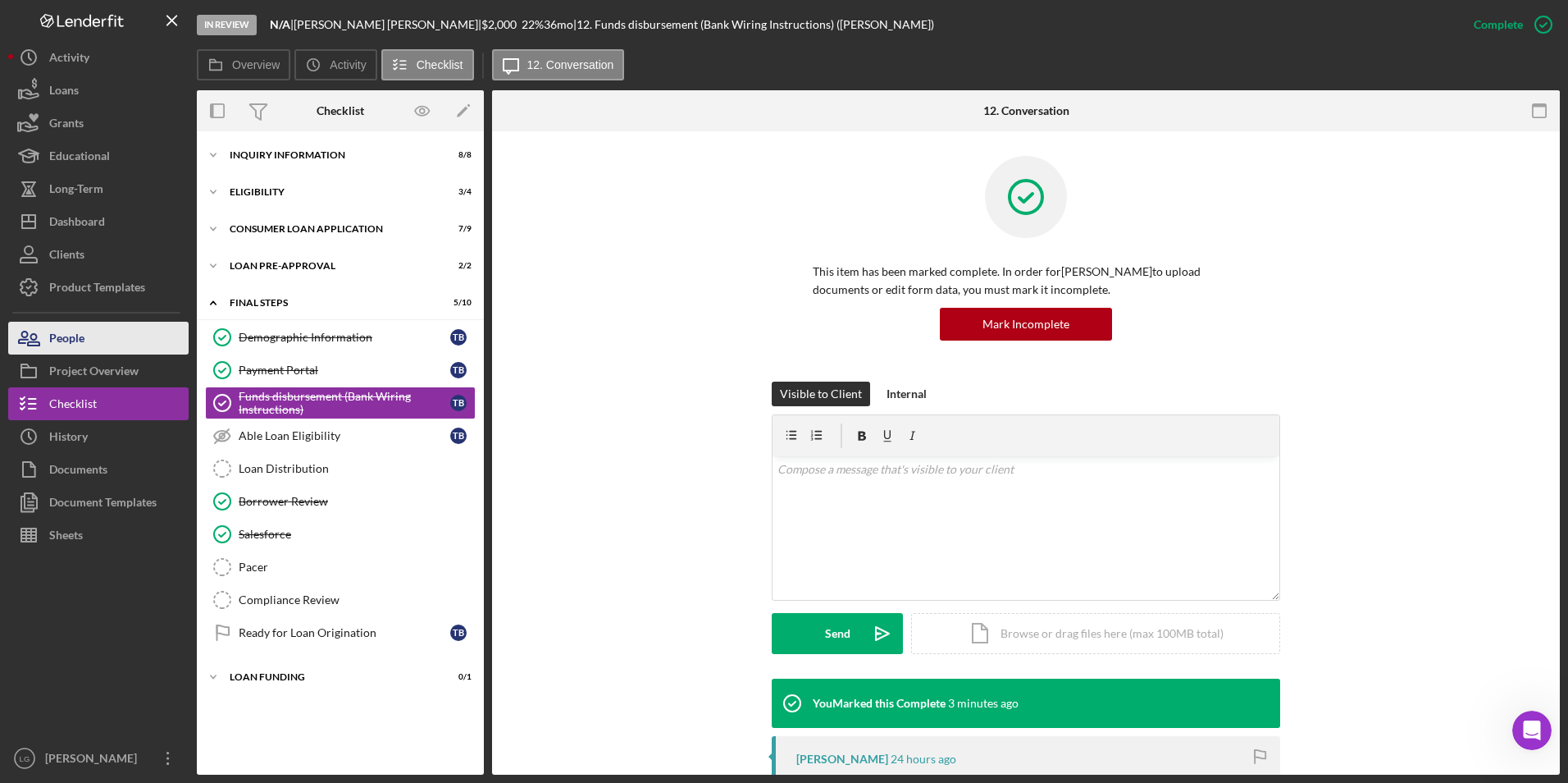
click at [87, 335] on button "People" at bounding box center [99, 338] width 180 height 33
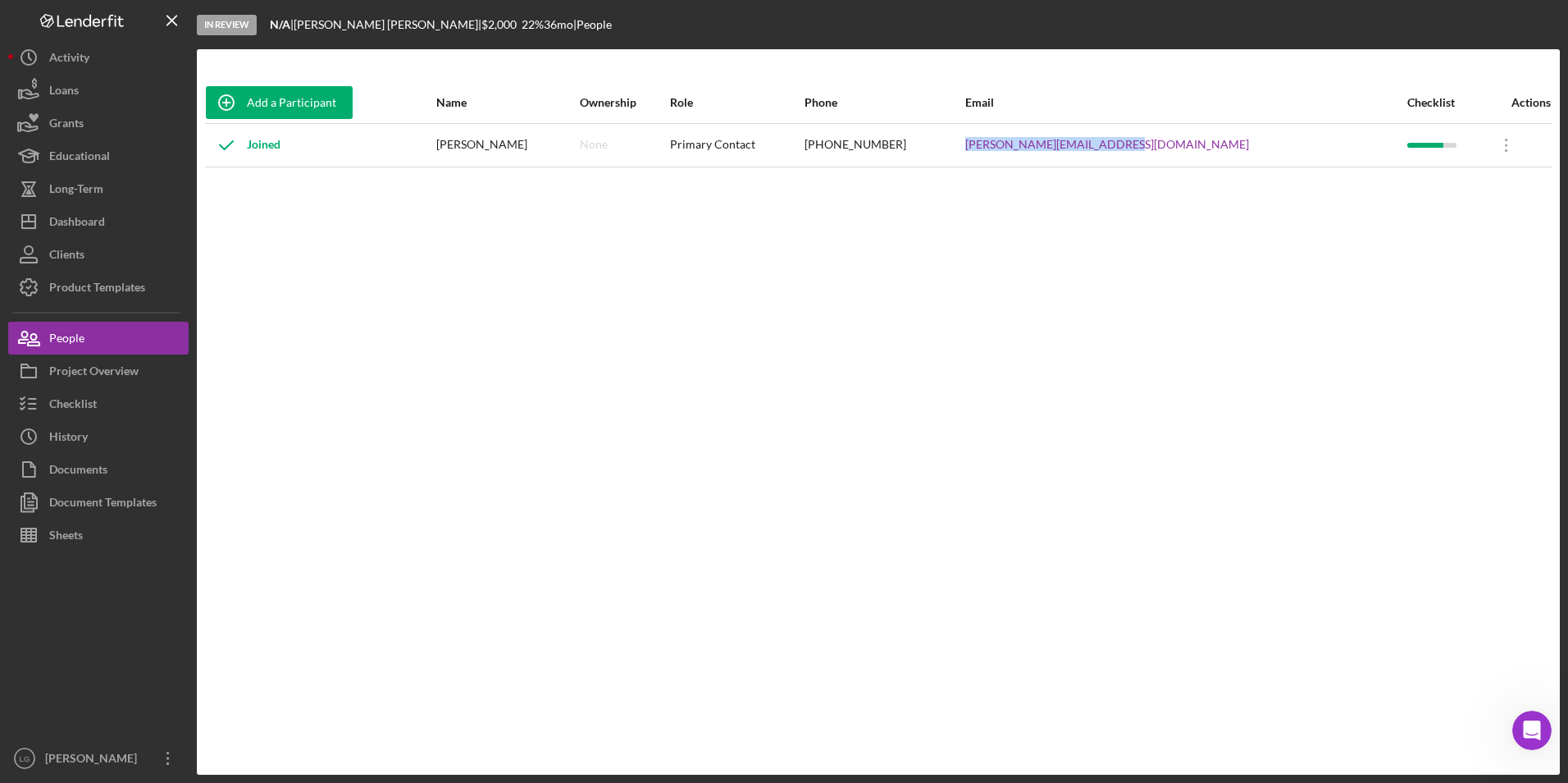
drag, startPoint x: 1246, startPoint y: 139, endPoint x: 1048, endPoint y: 150, distance: 198.3
click at [1048, 150] on tr "Joined Tammy Braden None Primary Contact (314) 740-2966 Tammy.braden1128@yahoo.…" at bounding box center [878, 144] width 1346 height 43
drag, startPoint x: 1048, startPoint y: 150, endPoint x: 1068, endPoint y: 136, distance: 24.4
copy tr "[PERSON_NAME][EMAIL_ADDRESS][DOMAIN_NAME]"
click at [86, 411] on div "Checklist" at bounding box center [73, 406] width 48 height 36
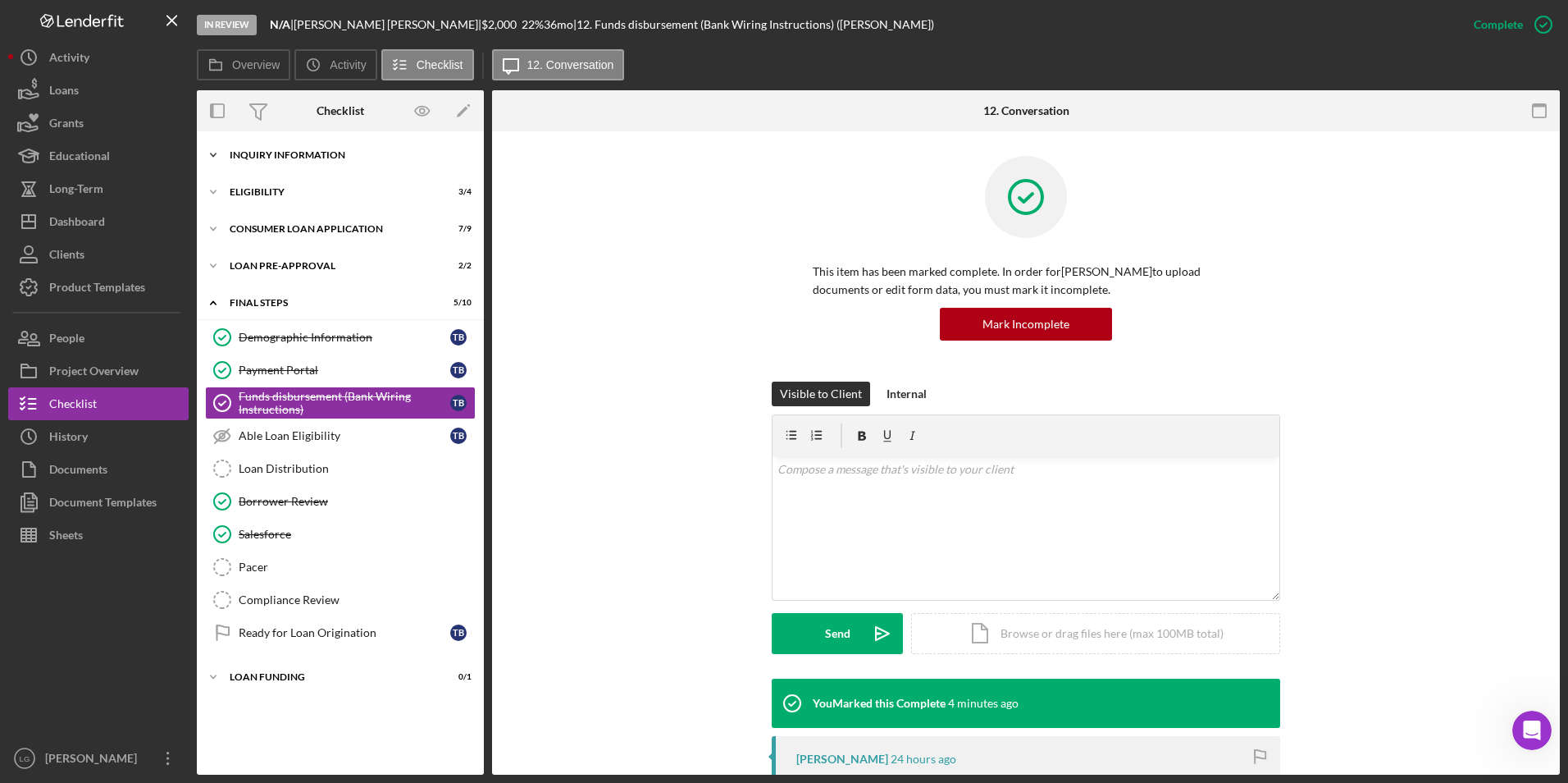
click at [248, 162] on div "Icon/Expander Inquiry Information 8 / 8" at bounding box center [339, 155] width 287 height 33
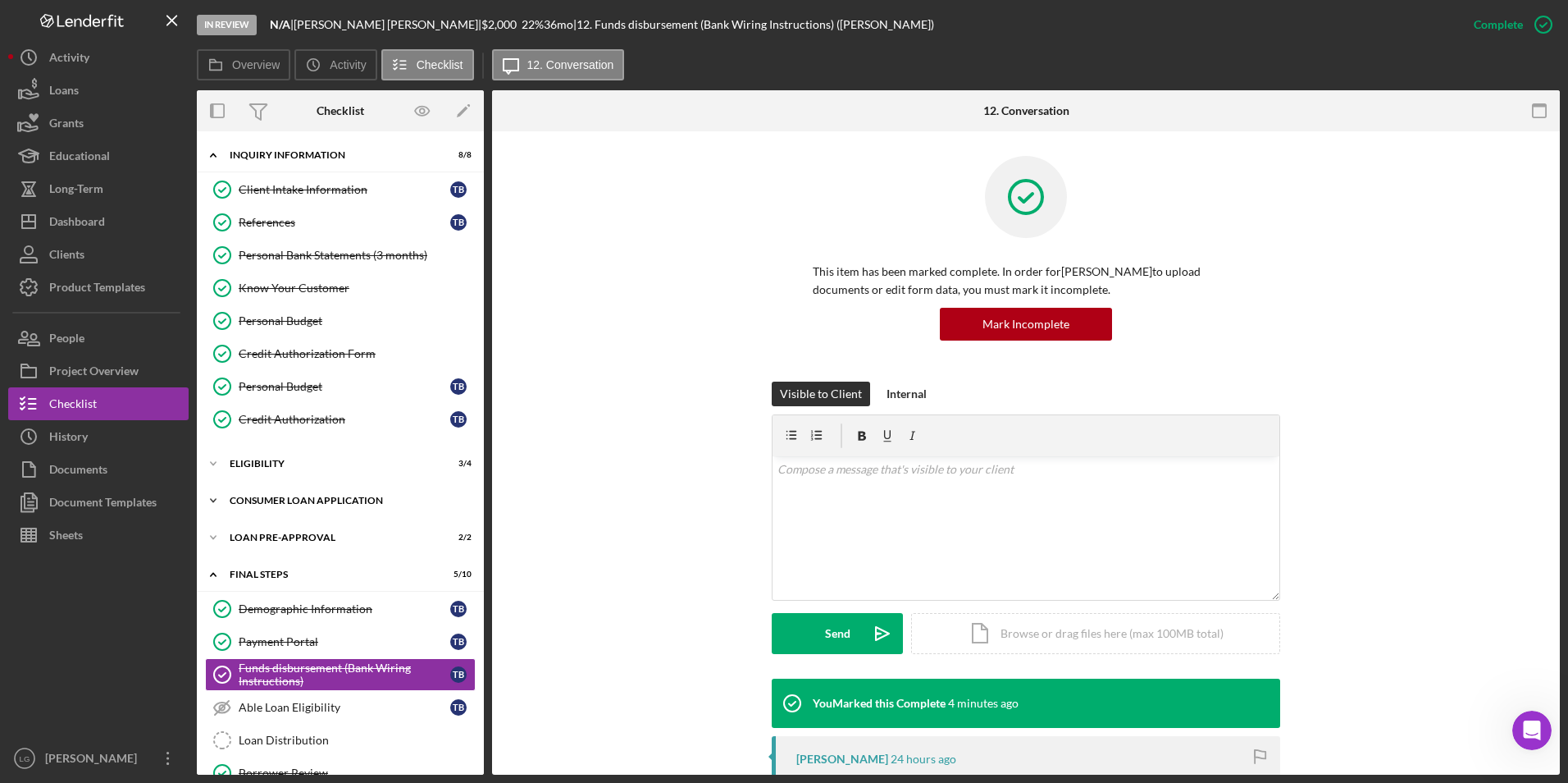
click at [269, 489] on div "Icon/Expander Consumer Loan Application 7 / 9" at bounding box center [339, 500] width 287 height 33
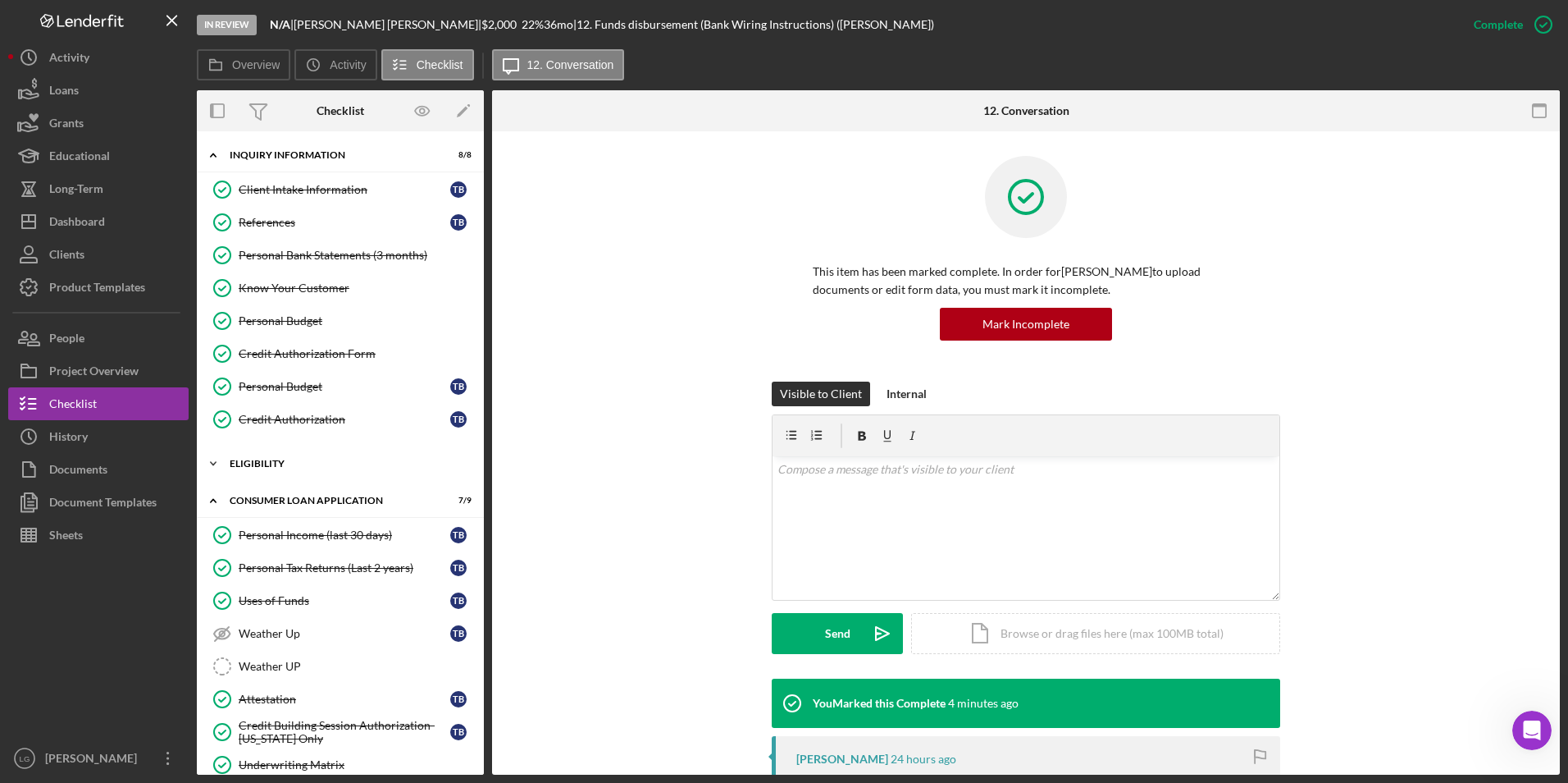
click at [267, 464] on div "Eligibility" at bounding box center [346, 463] width 234 height 10
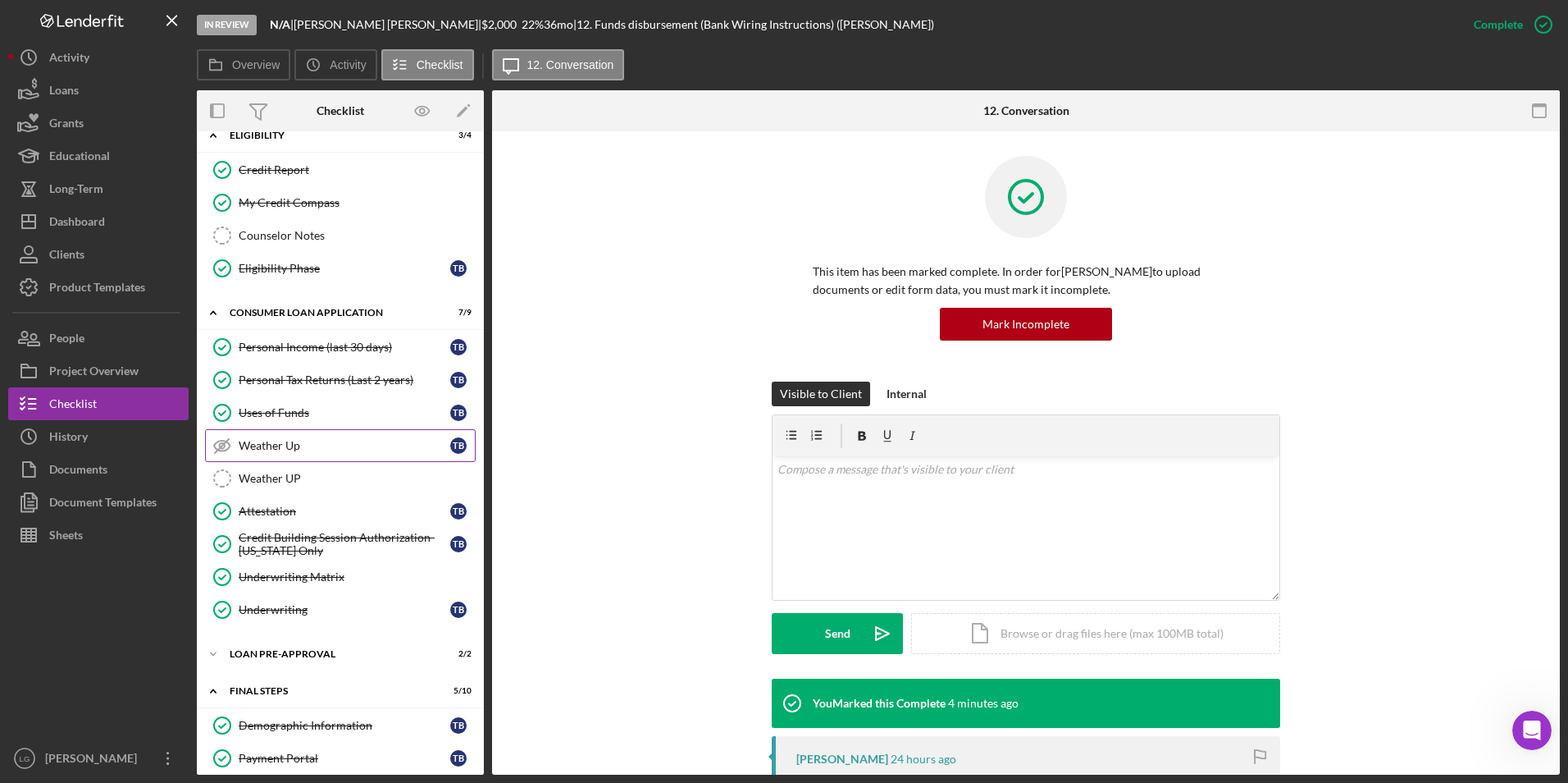
scroll to position [575, 0]
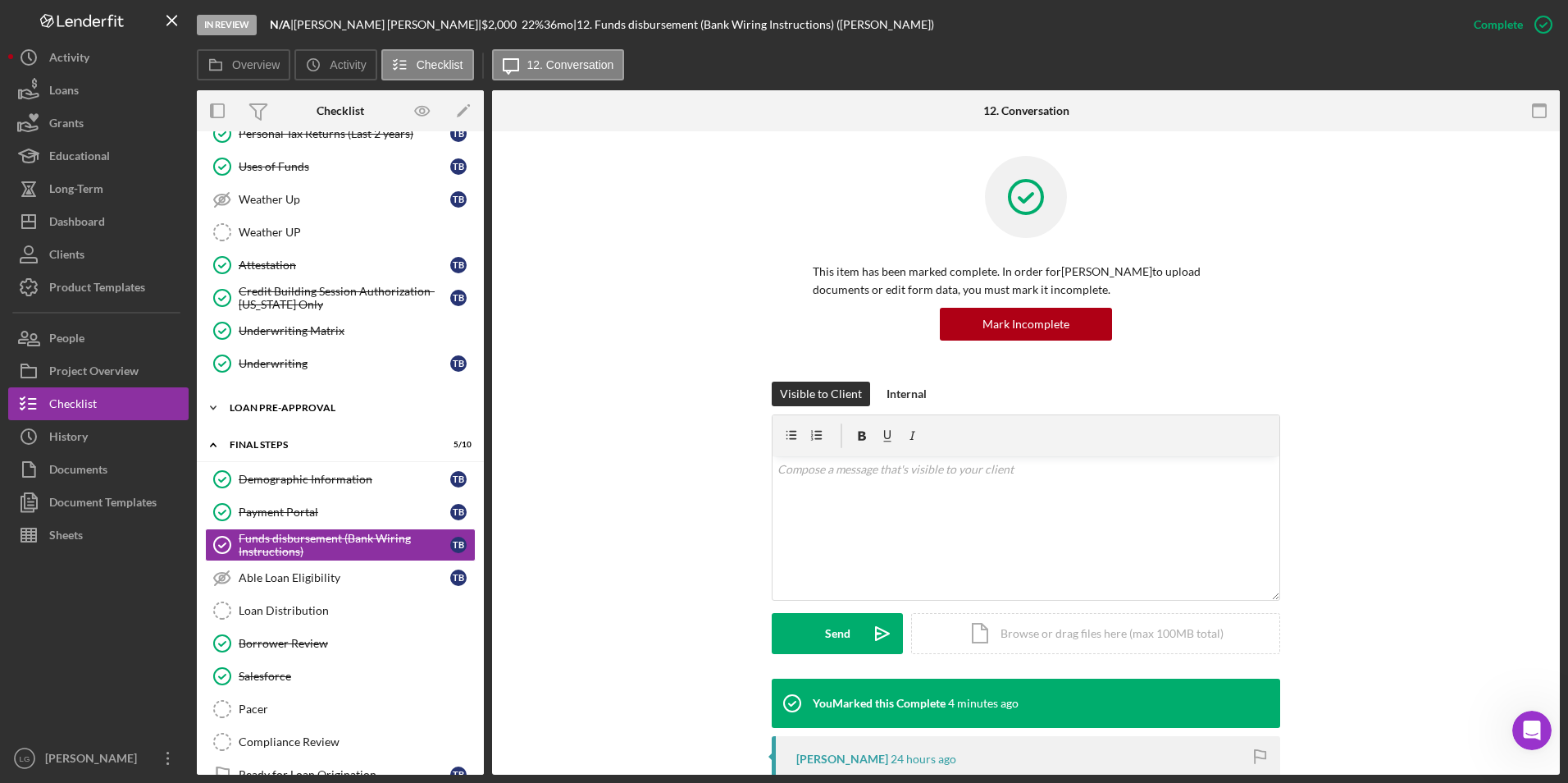
click at [274, 411] on div "Loan Pre-Approval" at bounding box center [346, 408] width 234 height 10
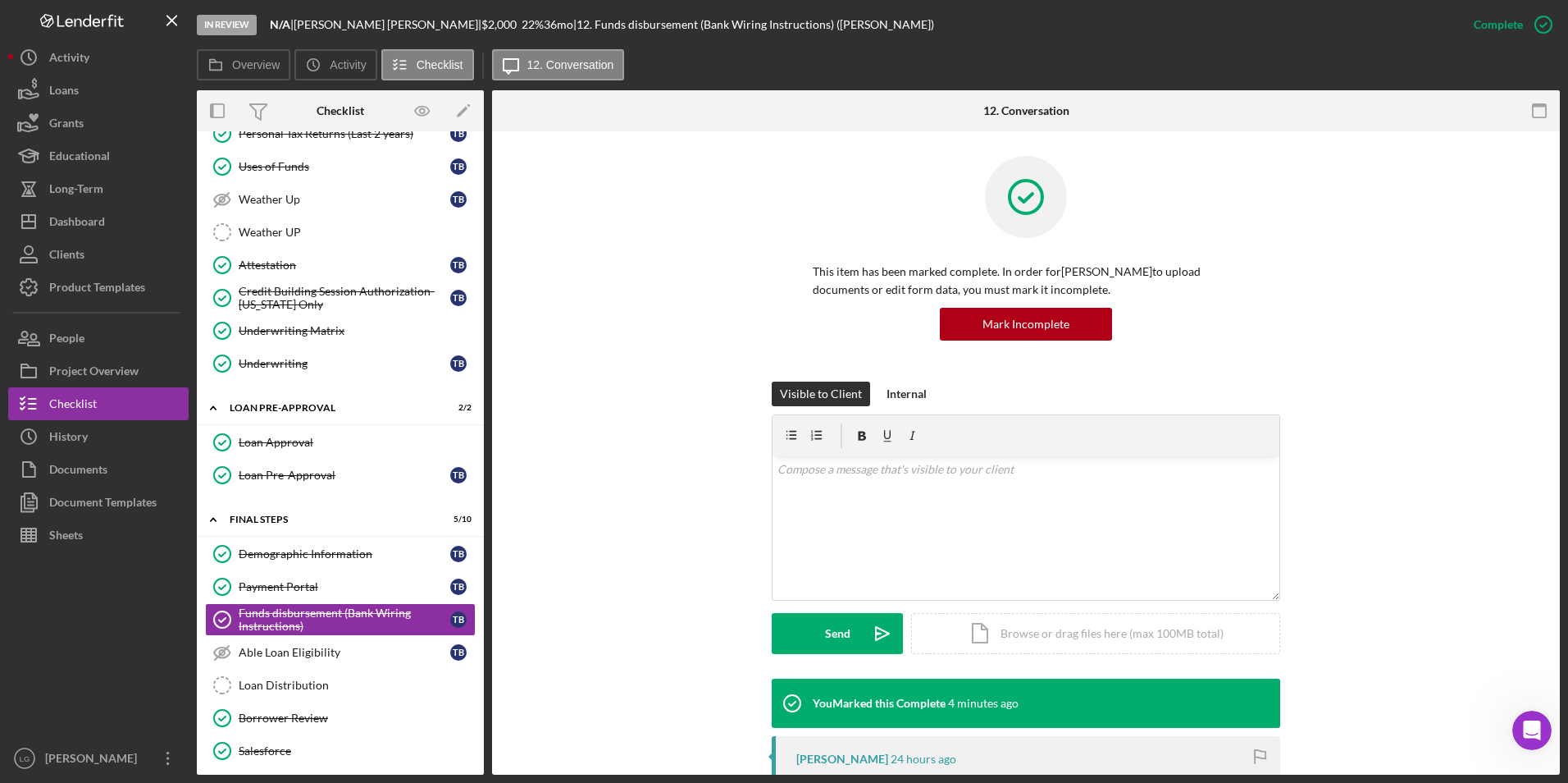
scroll to position [719, 0]
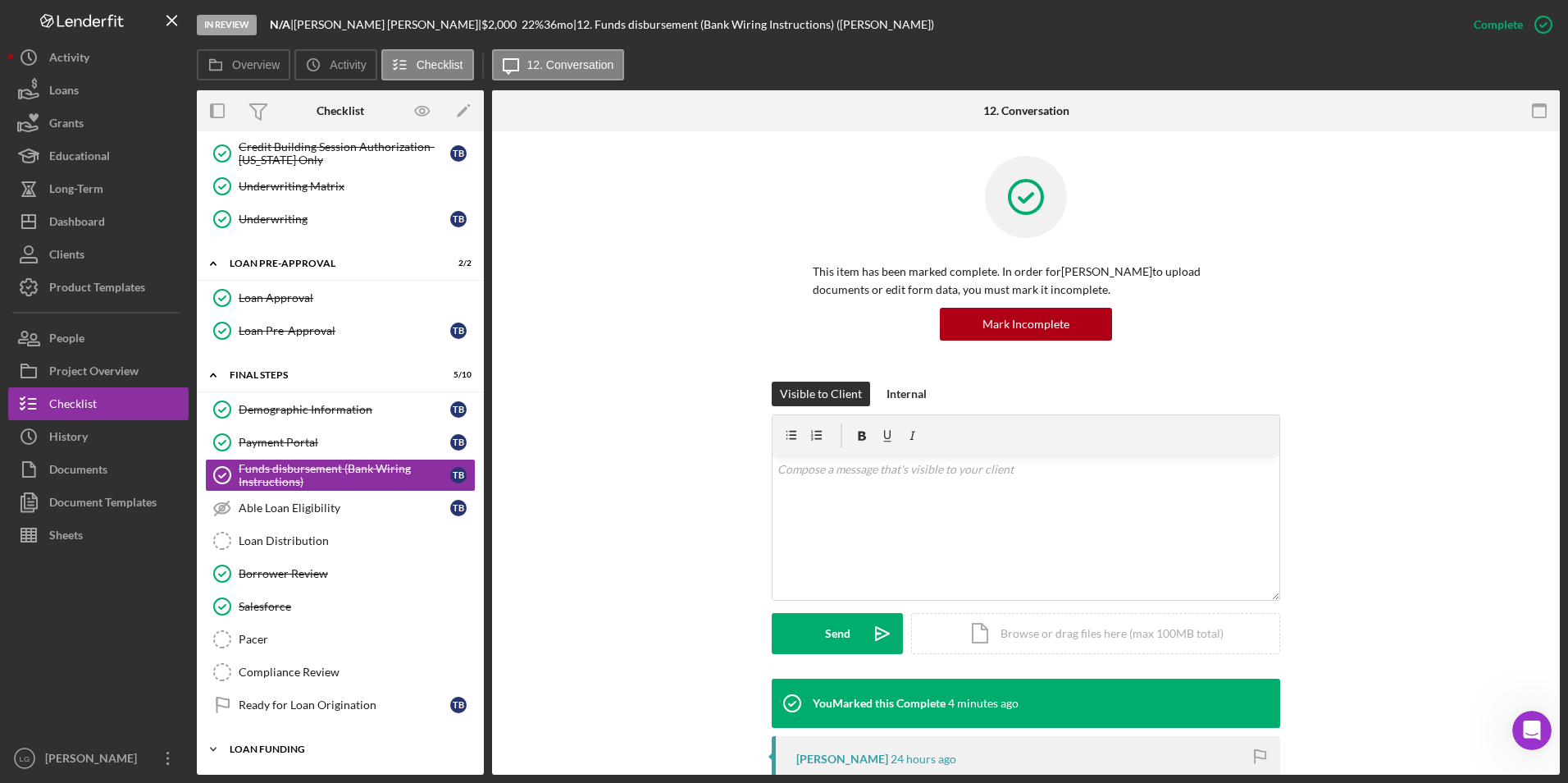
click at [263, 739] on div "Icon/Expander Loan Funding 0 / 1" at bounding box center [339, 749] width 287 height 33
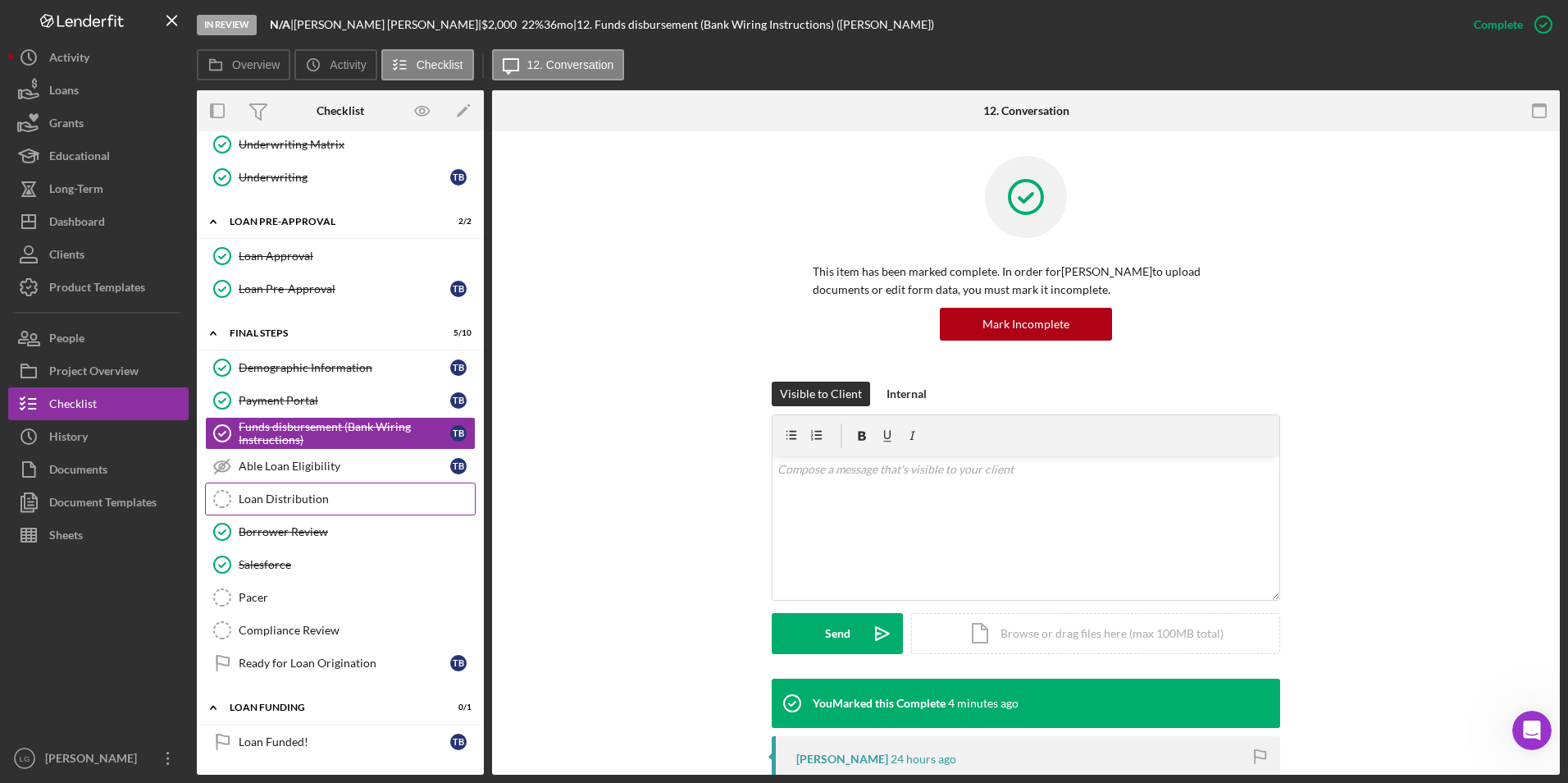
click at [290, 499] on div "Loan Distribution" at bounding box center [357, 499] width 236 height 13
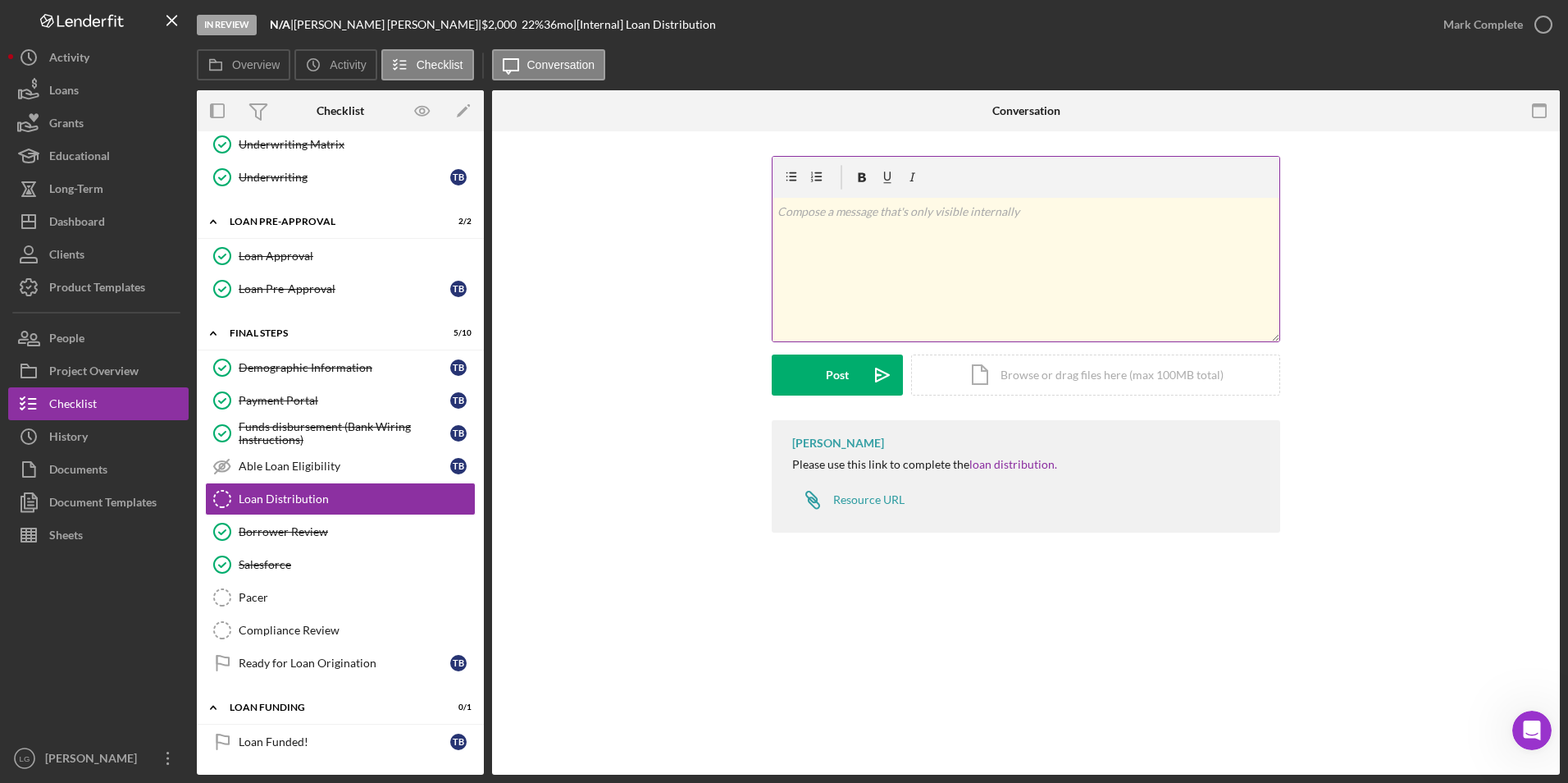
drag, startPoint x: 905, startPoint y: 283, endPoint x: 874, endPoint y: 280, distance: 31.1
click at [905, 283] on div "v Color teal Color pink Remove color Add row above Add row below Add column bef…" at bounding box center [1025, 270] width 506 height 144
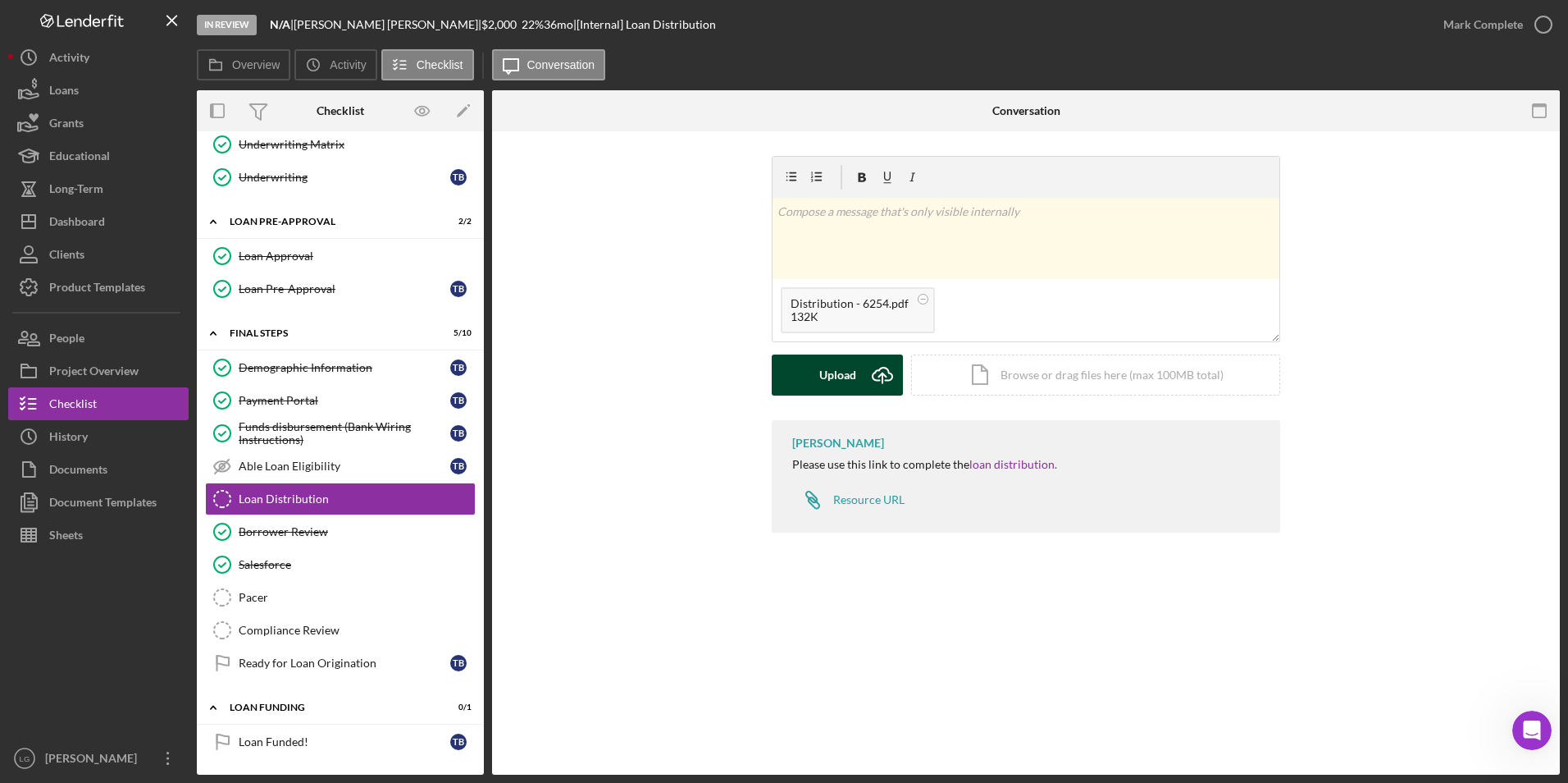
click at [832, 381] on div "Upload" at bounding box center [837, 374] width 36 height 41
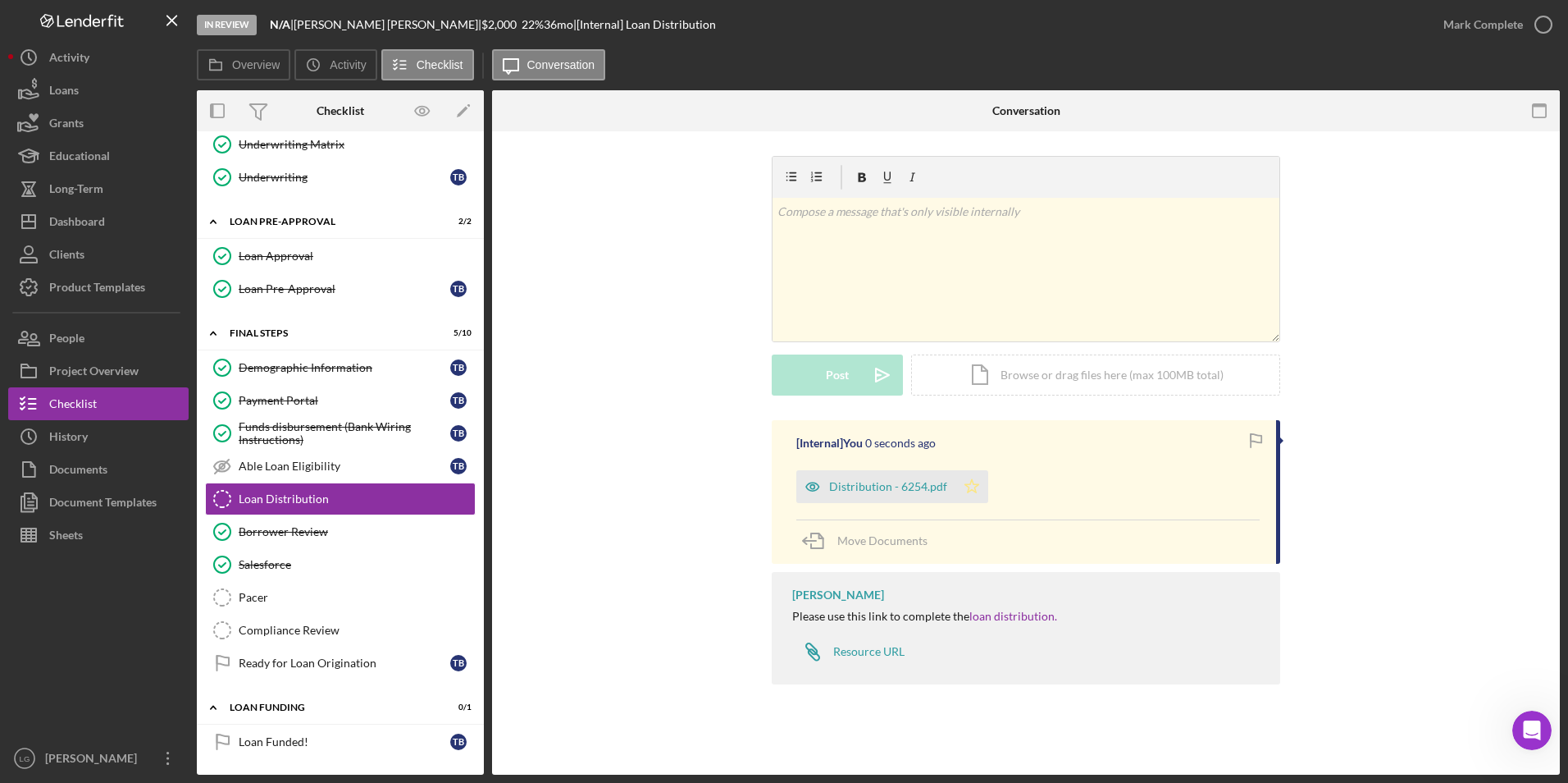
click at [974, 494] on icon "Icon/Star" at bounding box center [971, 486] width 33 height 33
click at [1481, 20] on div "Mark Complete" at bounding box center [1483, 25] width 80 height 33
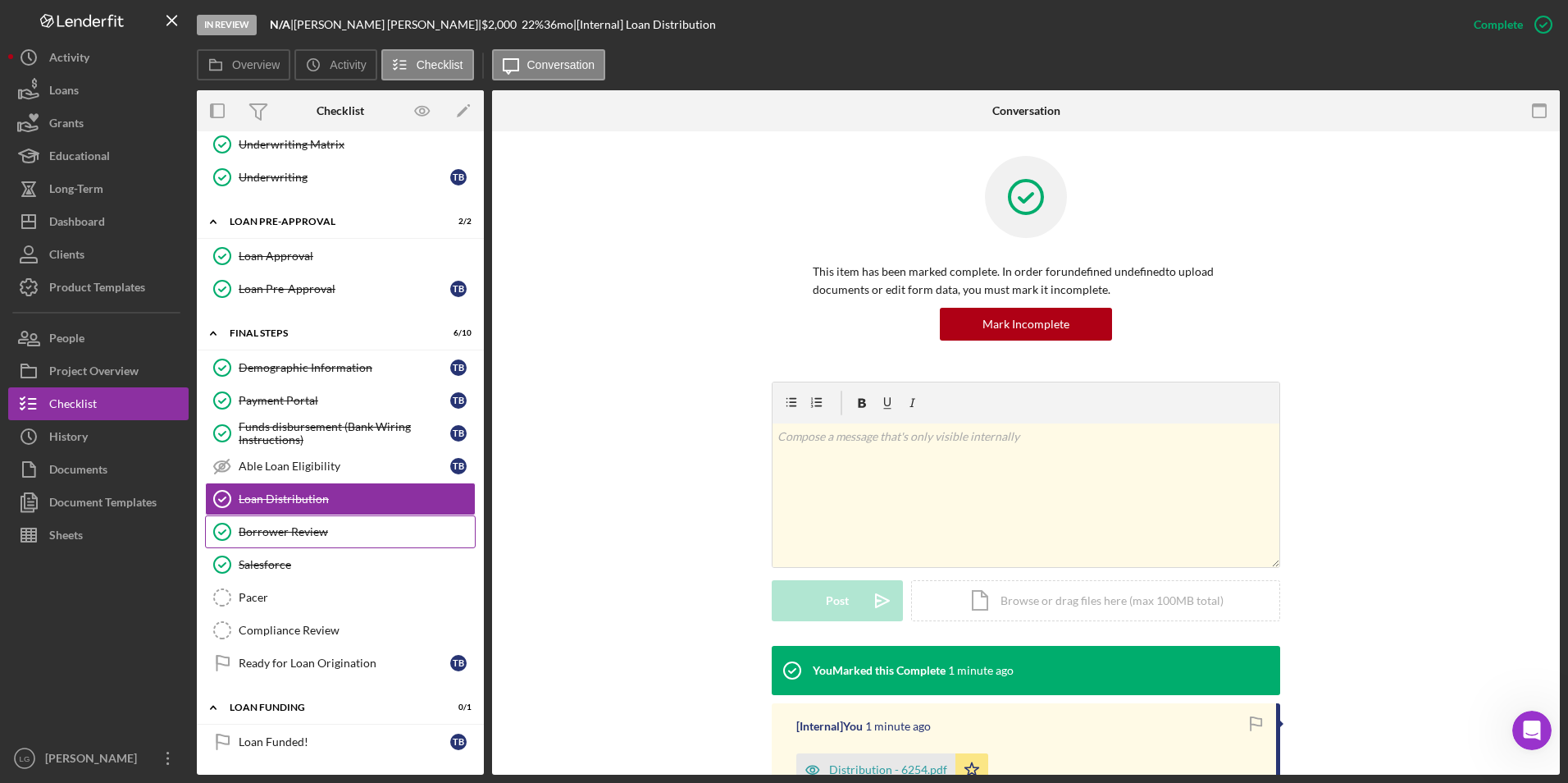
scroll to position [514, 0]
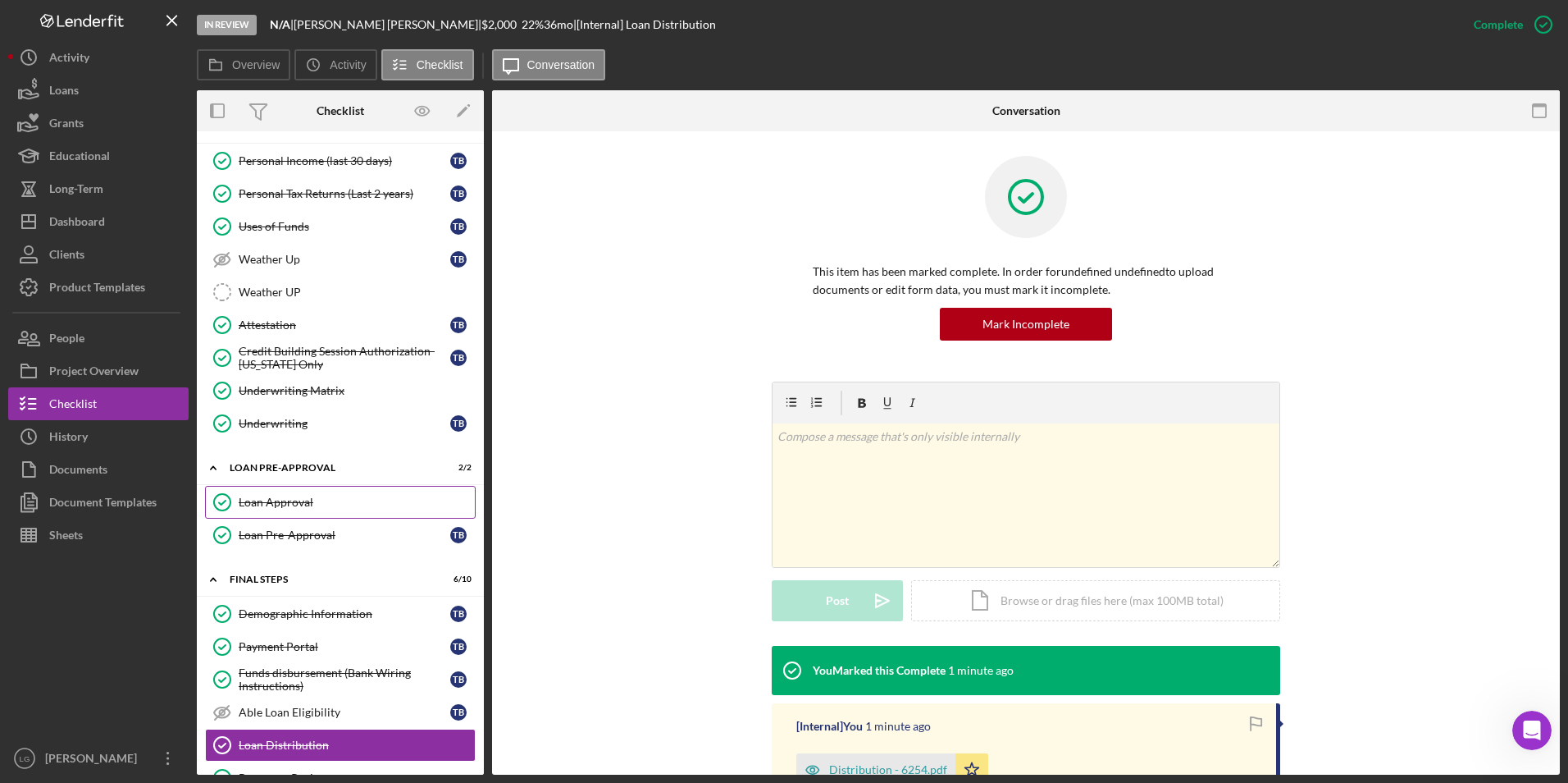
click at [292, 512] on link "Loan Approval Loan Approval" at bounding box center [340, 502] width 270 height 33
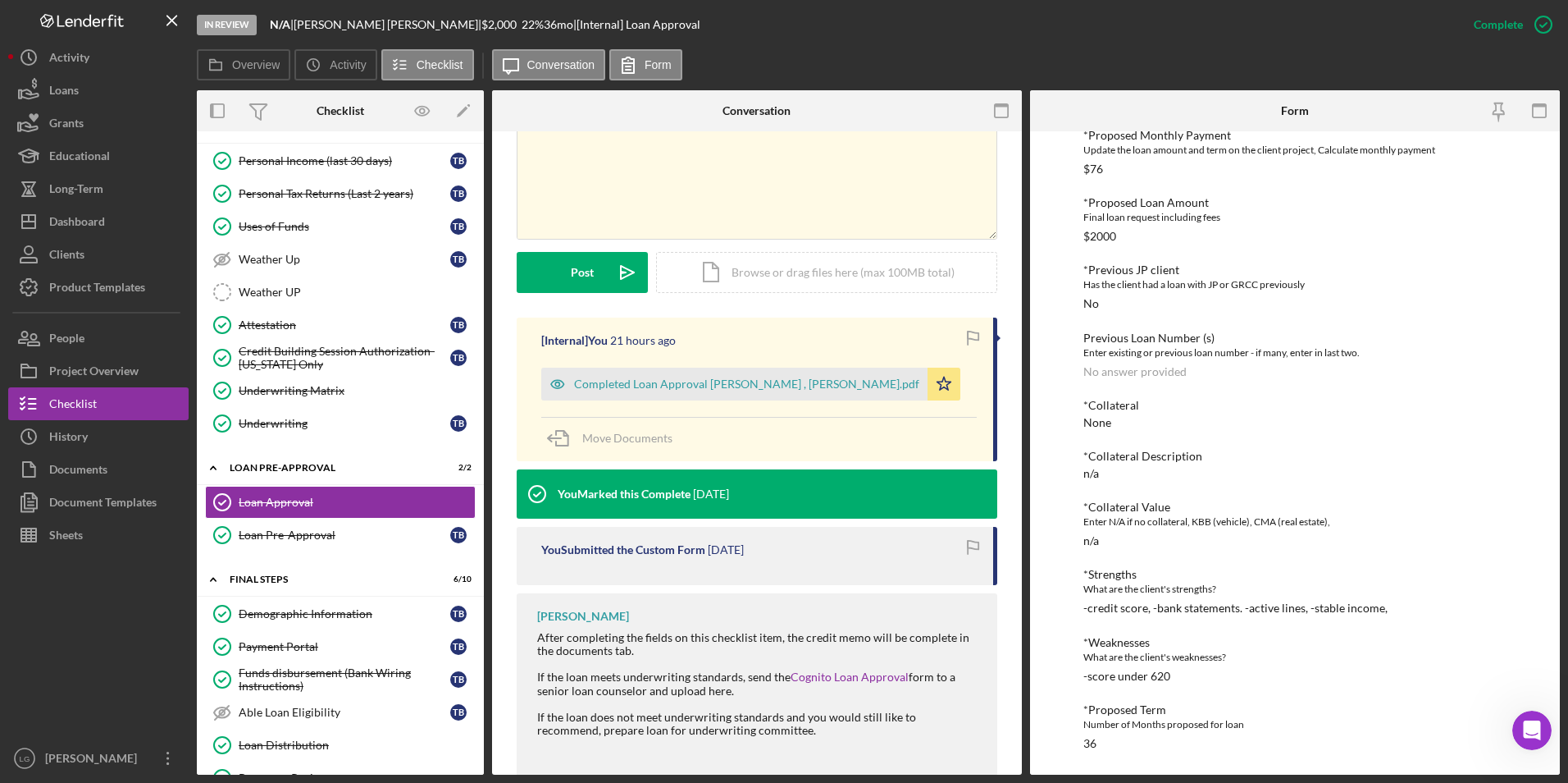
scroll to position [411, 0]
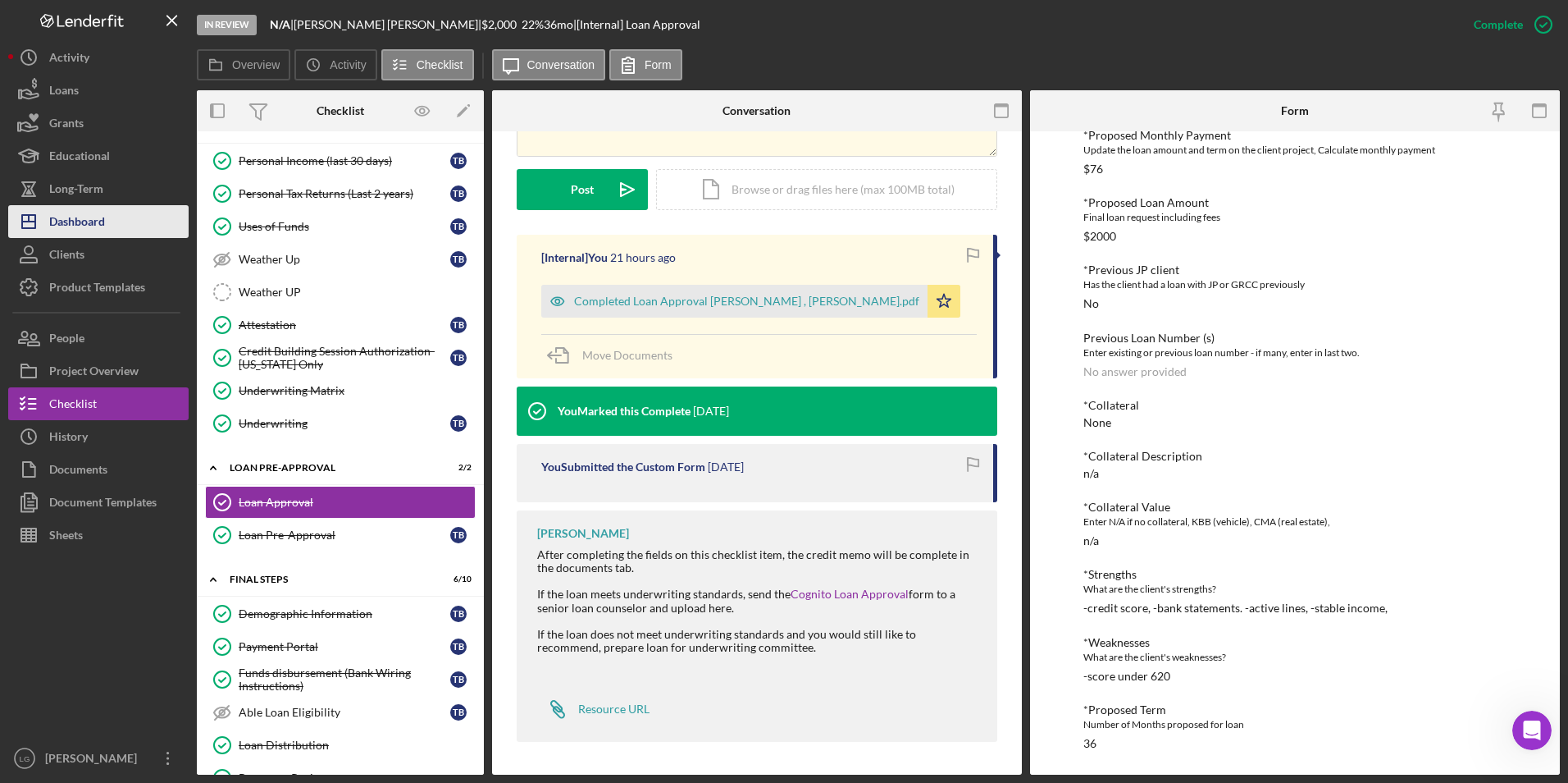
click at [70, 218] on div "Dashboard" at bounding box center [77, 224] width 56 height 36
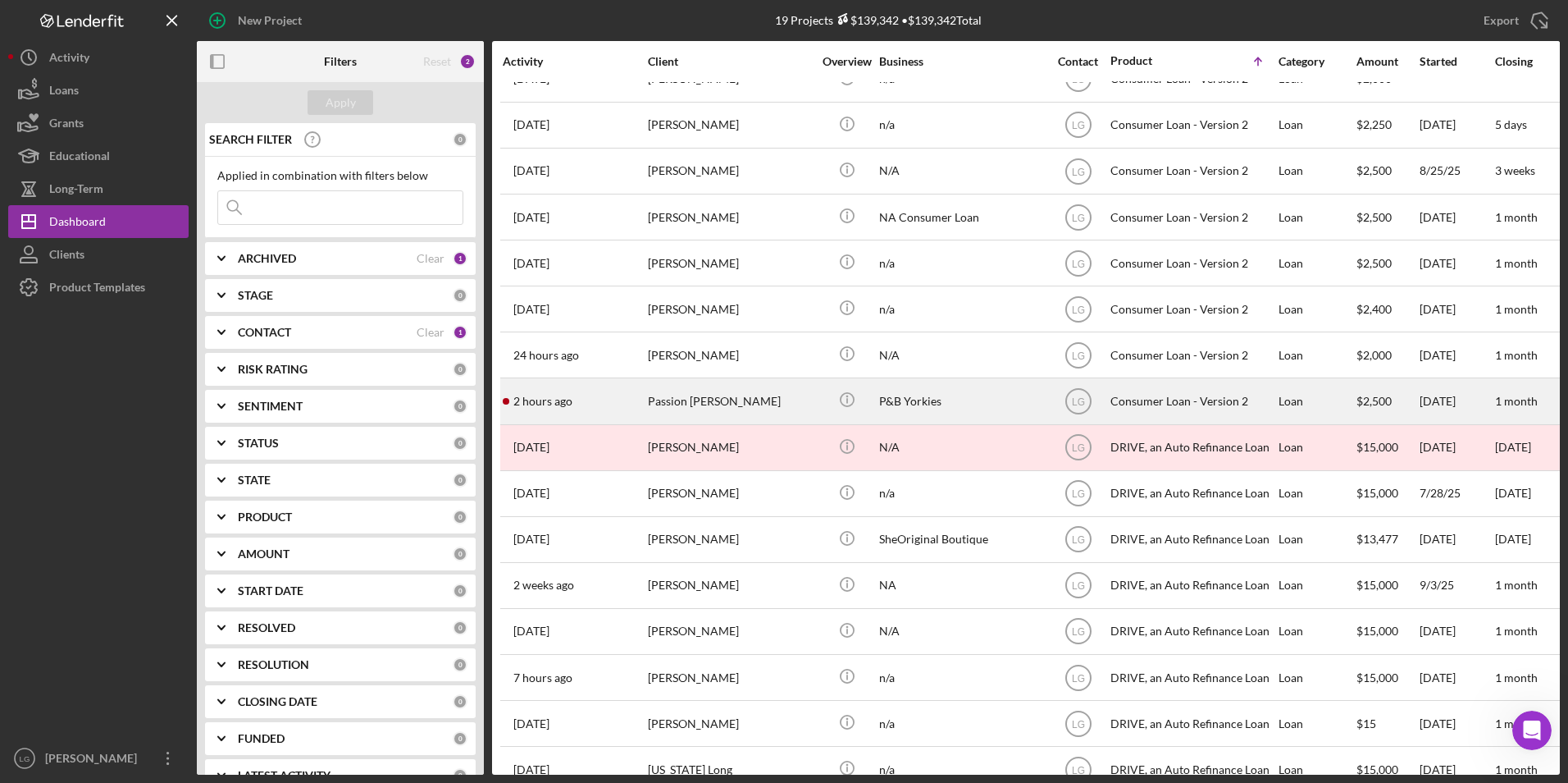
scroll to position [202, 0]
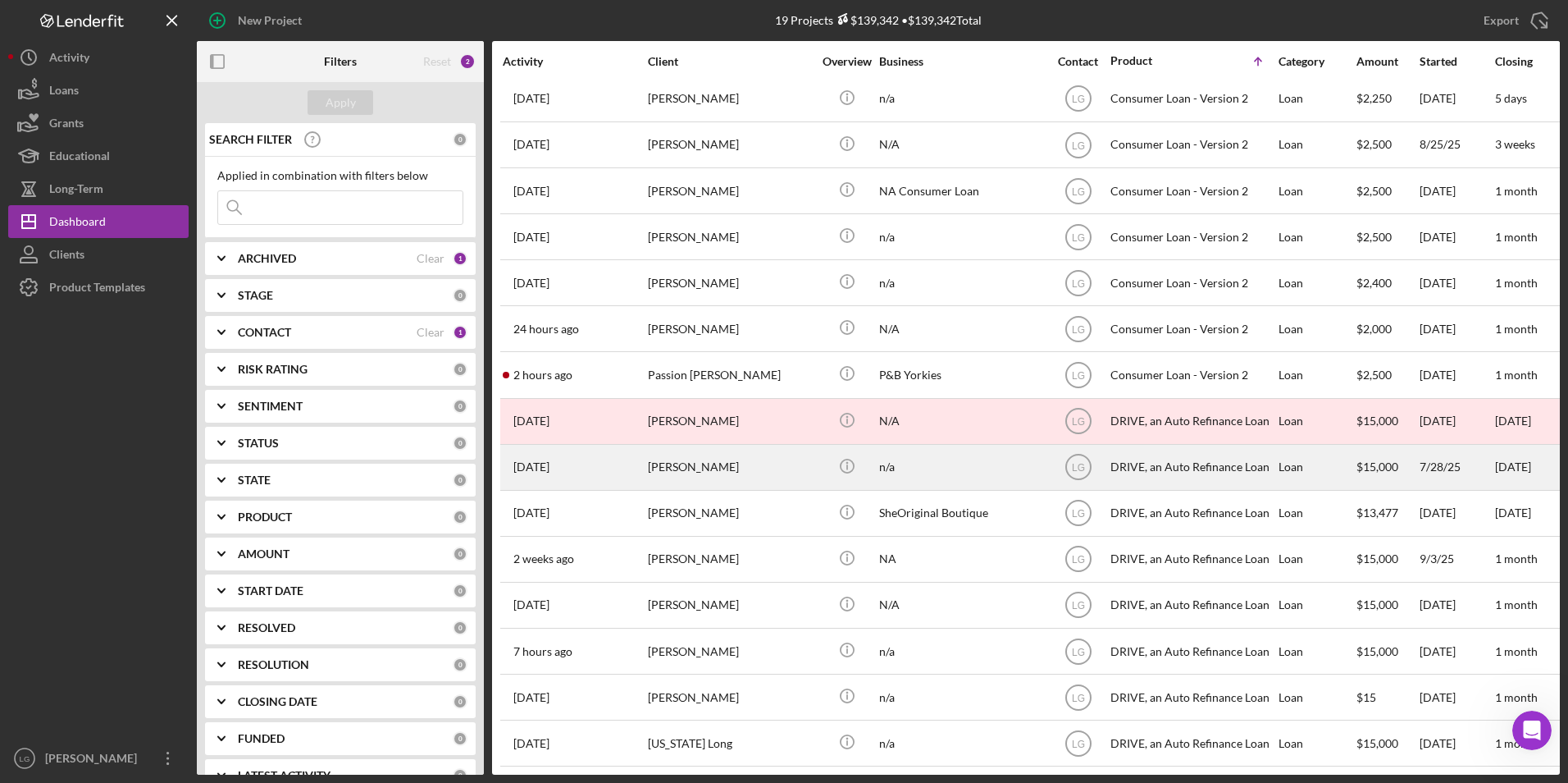
click at [711, 445] on div "[PERSON_NAME]" at bounding box center [729, 466] width 164 height 43
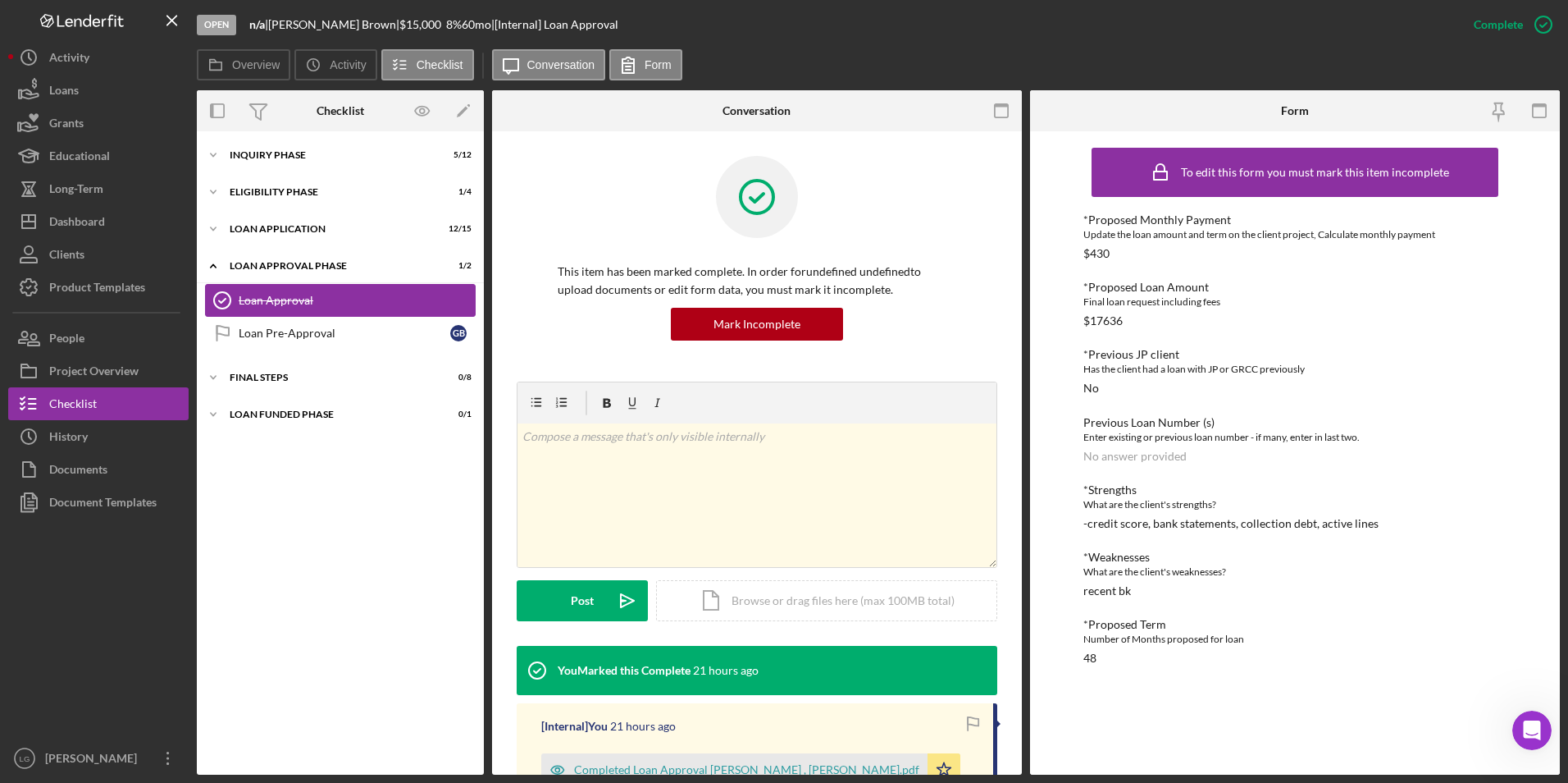
click at [270, 298] on div "Loan Approval" at bounding box center [357, 300] width 236 height 13
click at [293, 156] on div "Inquiry Phase" at bounding box center [346, 154] width 234 height 10
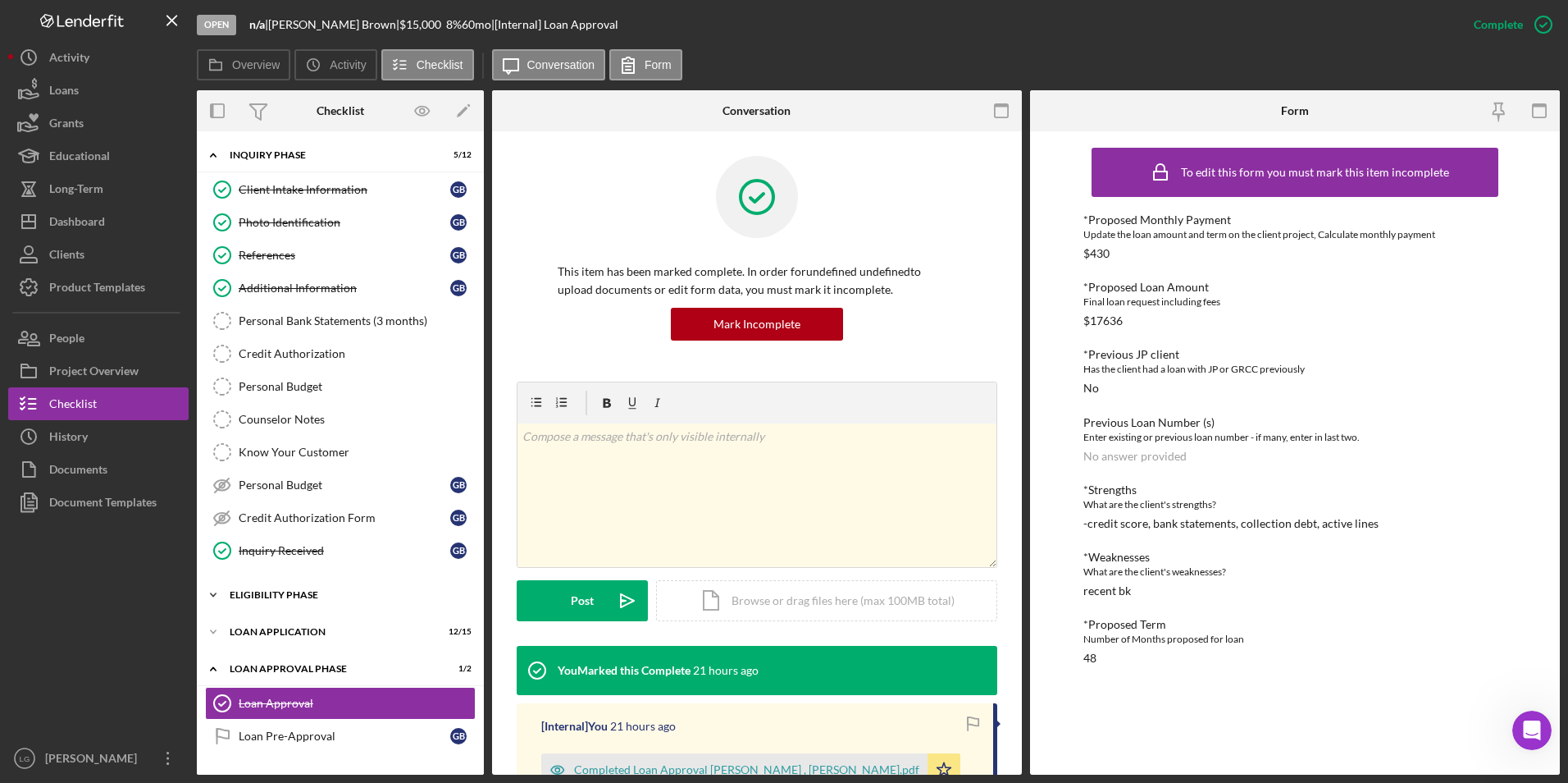
click at [273, 585] on div "Icon/Expander Eligibility Phase 1 / 4" at bounding box center [339, 595] width 287 height 33
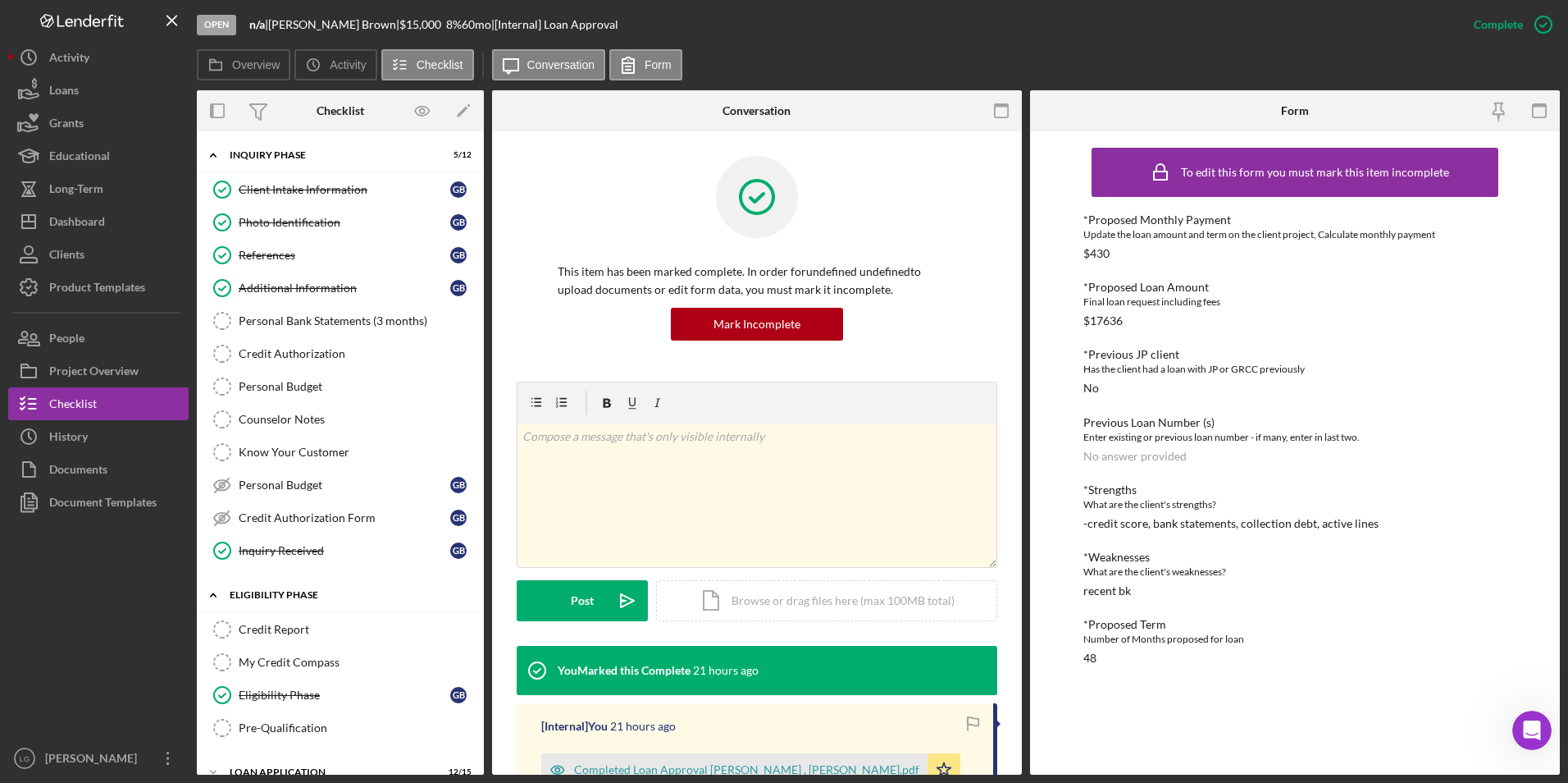
scroll to position [208, 0]
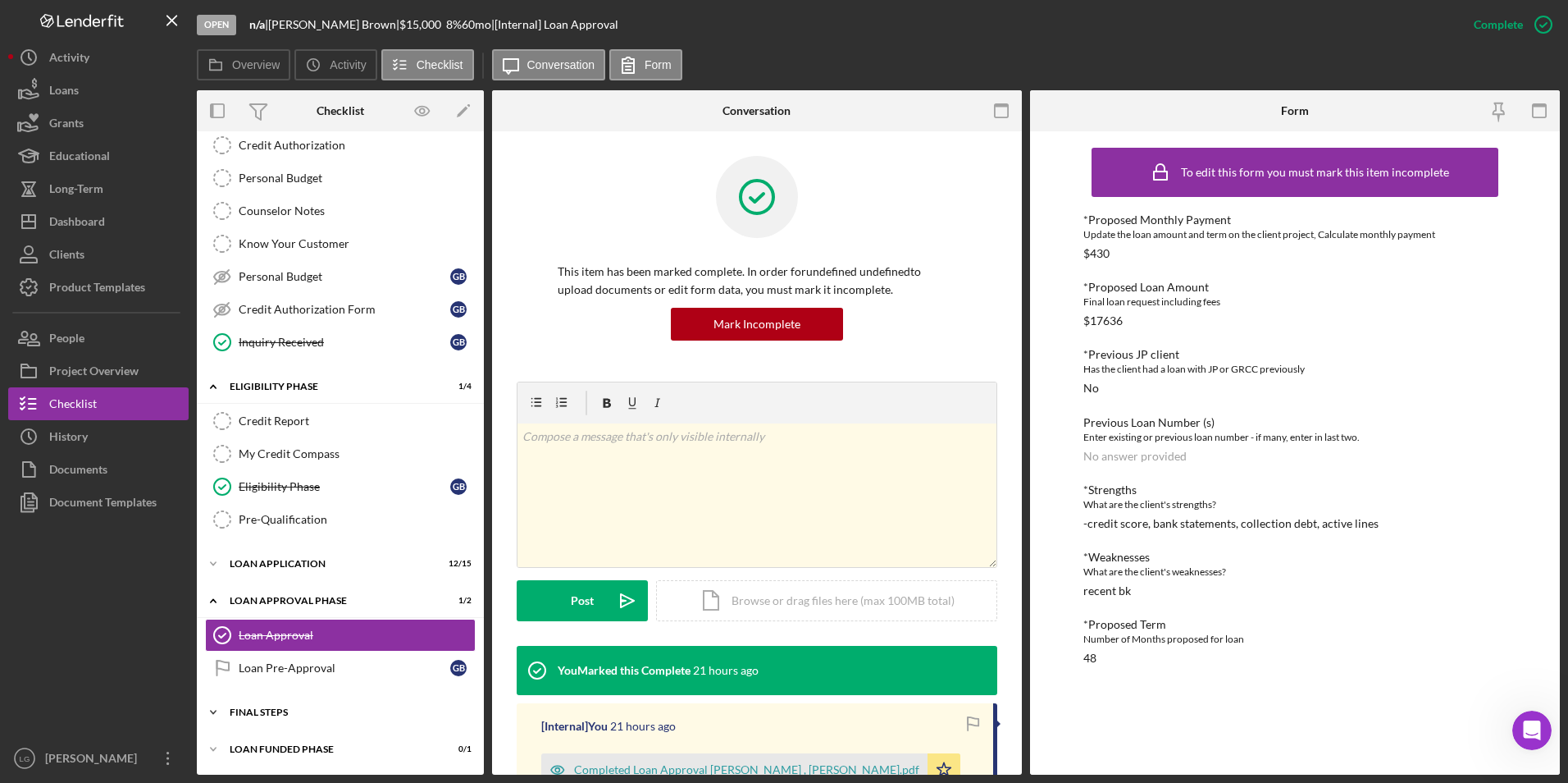
click at [241, 706] on div "Icon/Expander FINAL STEPS 0 / 8" at bounding box center [339, 712] width 287 height 33
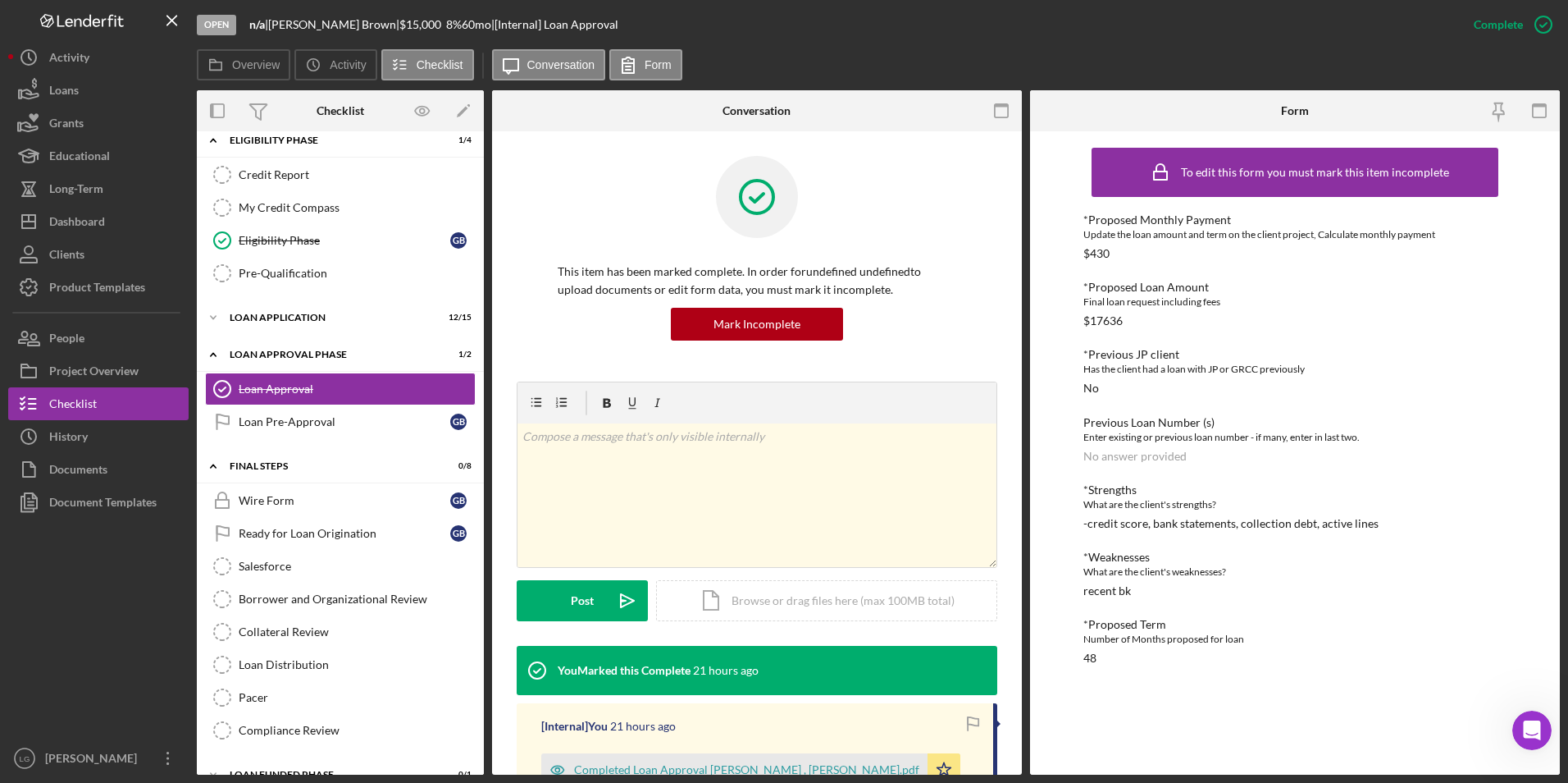
scroll to position [372, 0]
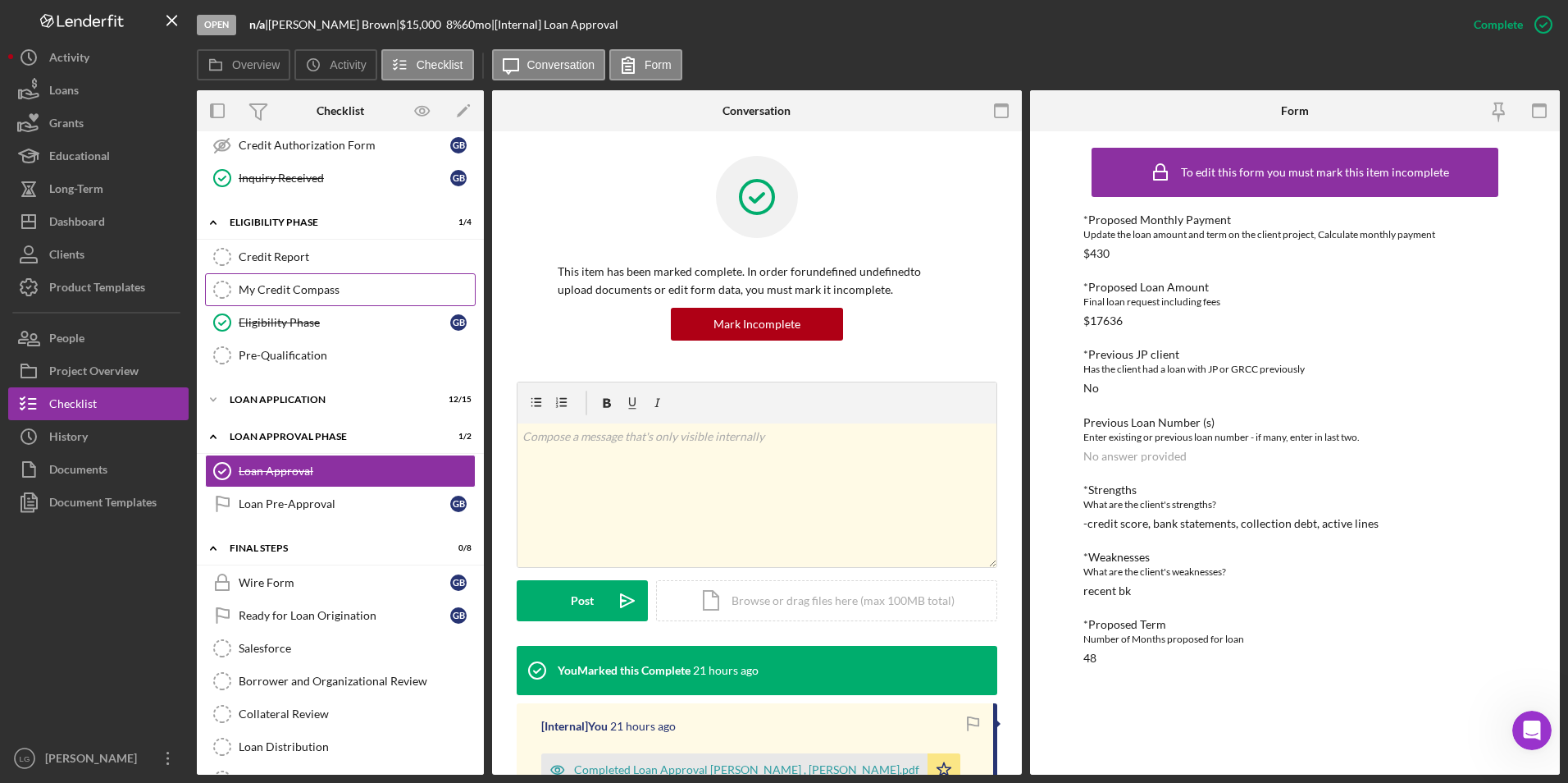
click at [299, 281] on link "My Credit Compass My Credit Compass" at bounding box center [340, 290] width 270 height 33
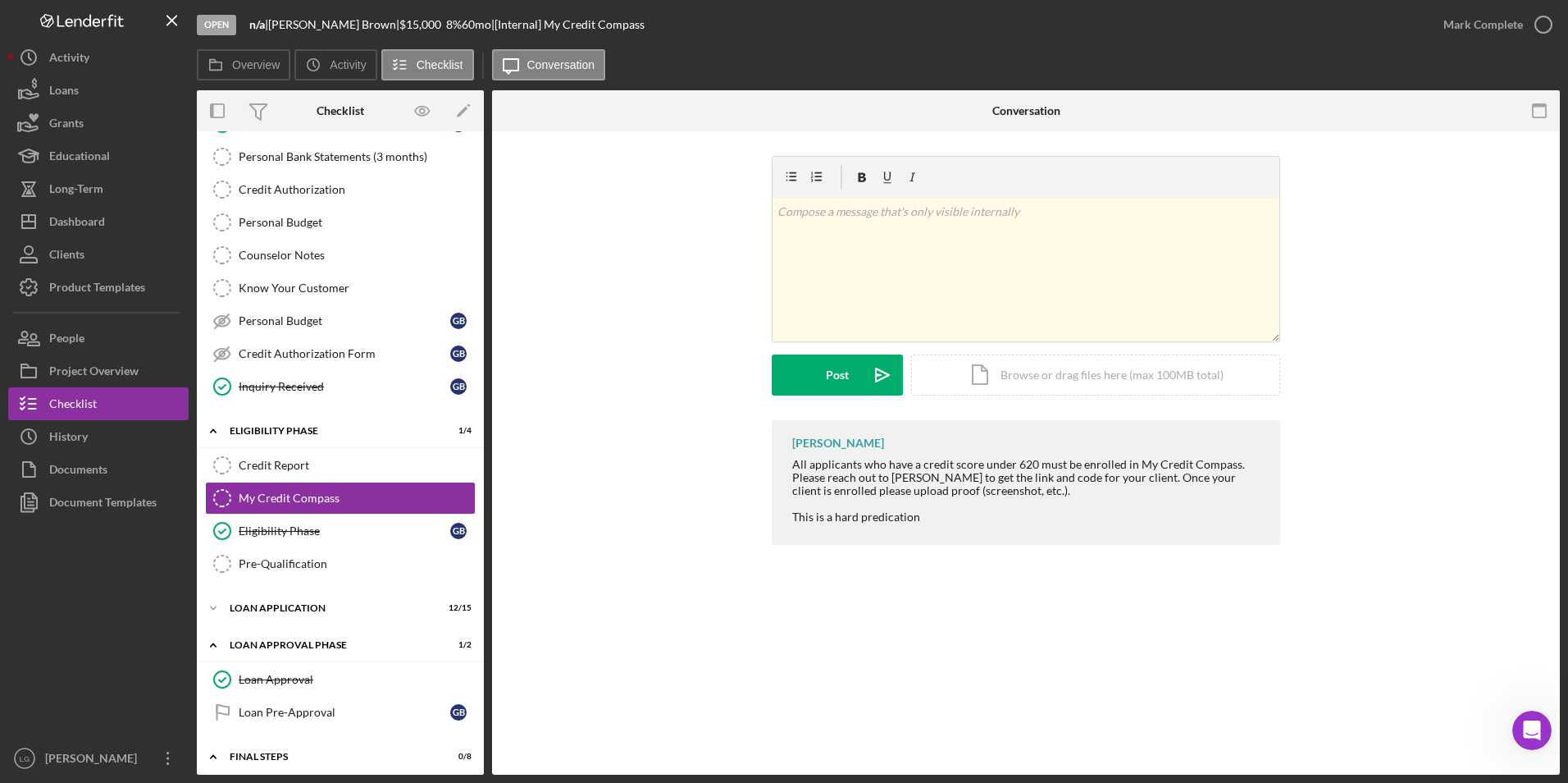
scroll to position [328, 0]
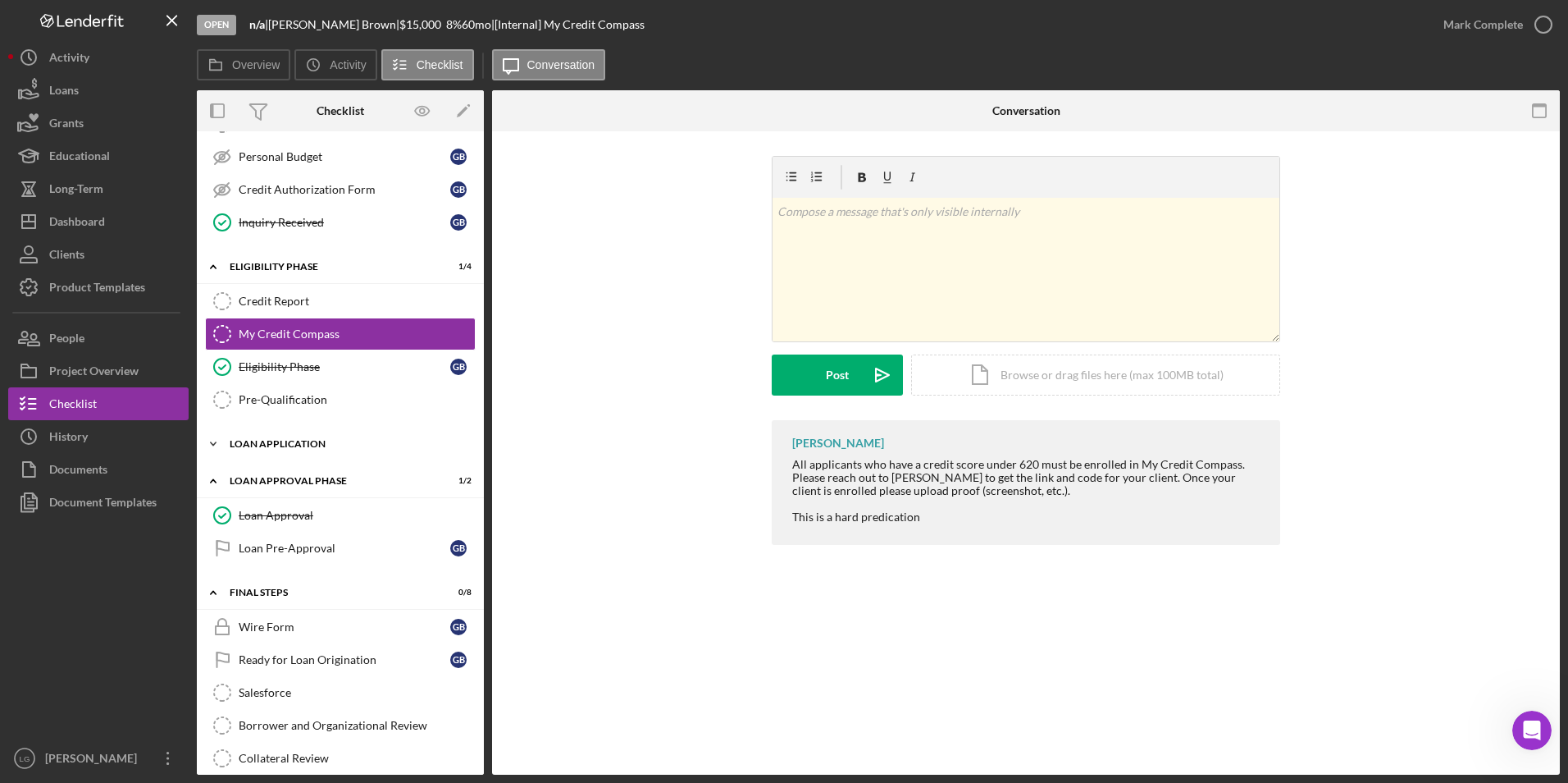
click at [285, 439] on div "Loan Application" at bounding box center [346, 443] width 234 height 10
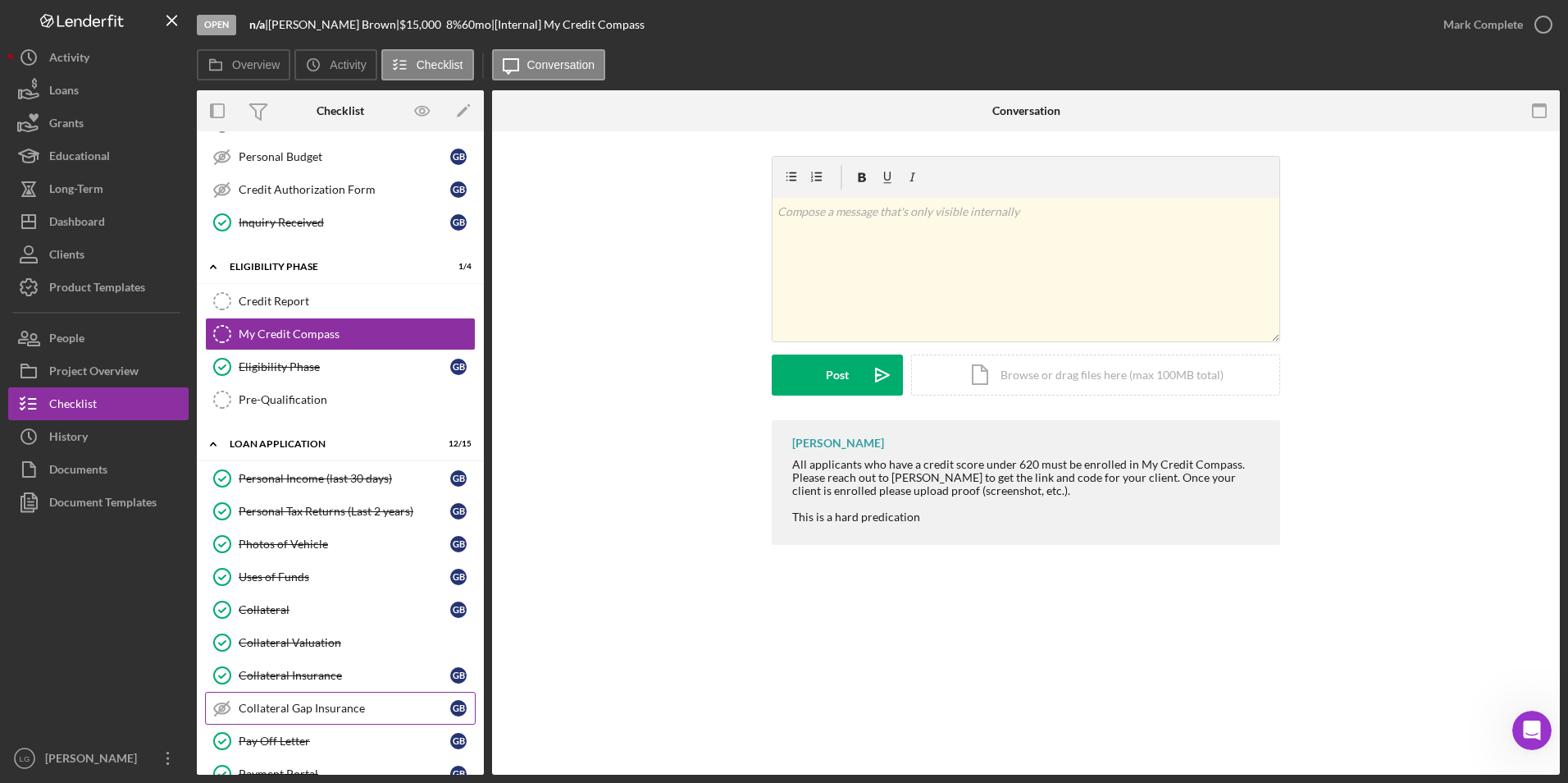
scroll to position [575, 0]
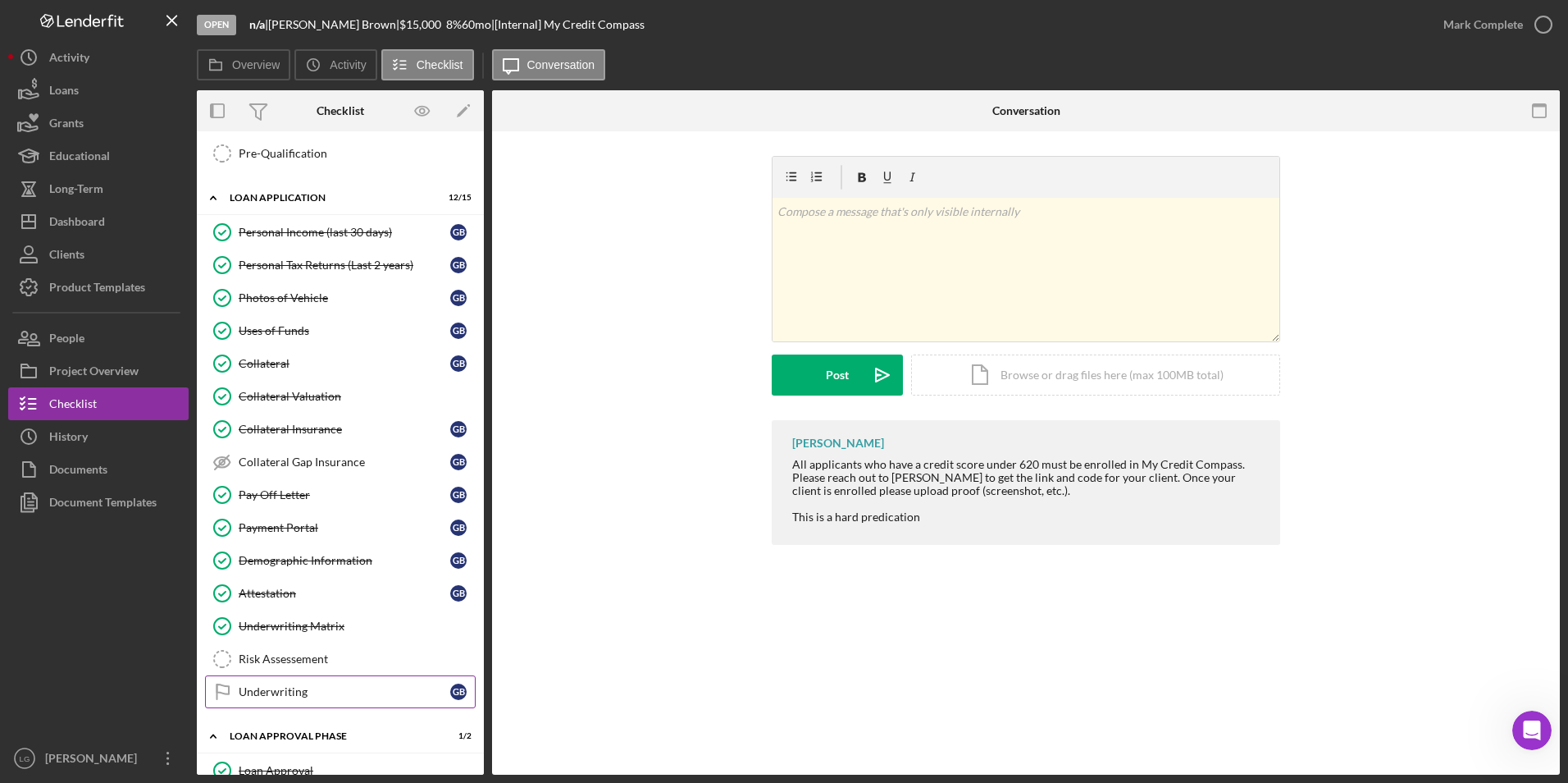
click at [266, 688] on div "Underwriting" at bounding box center [344, 692] width 212 height 13
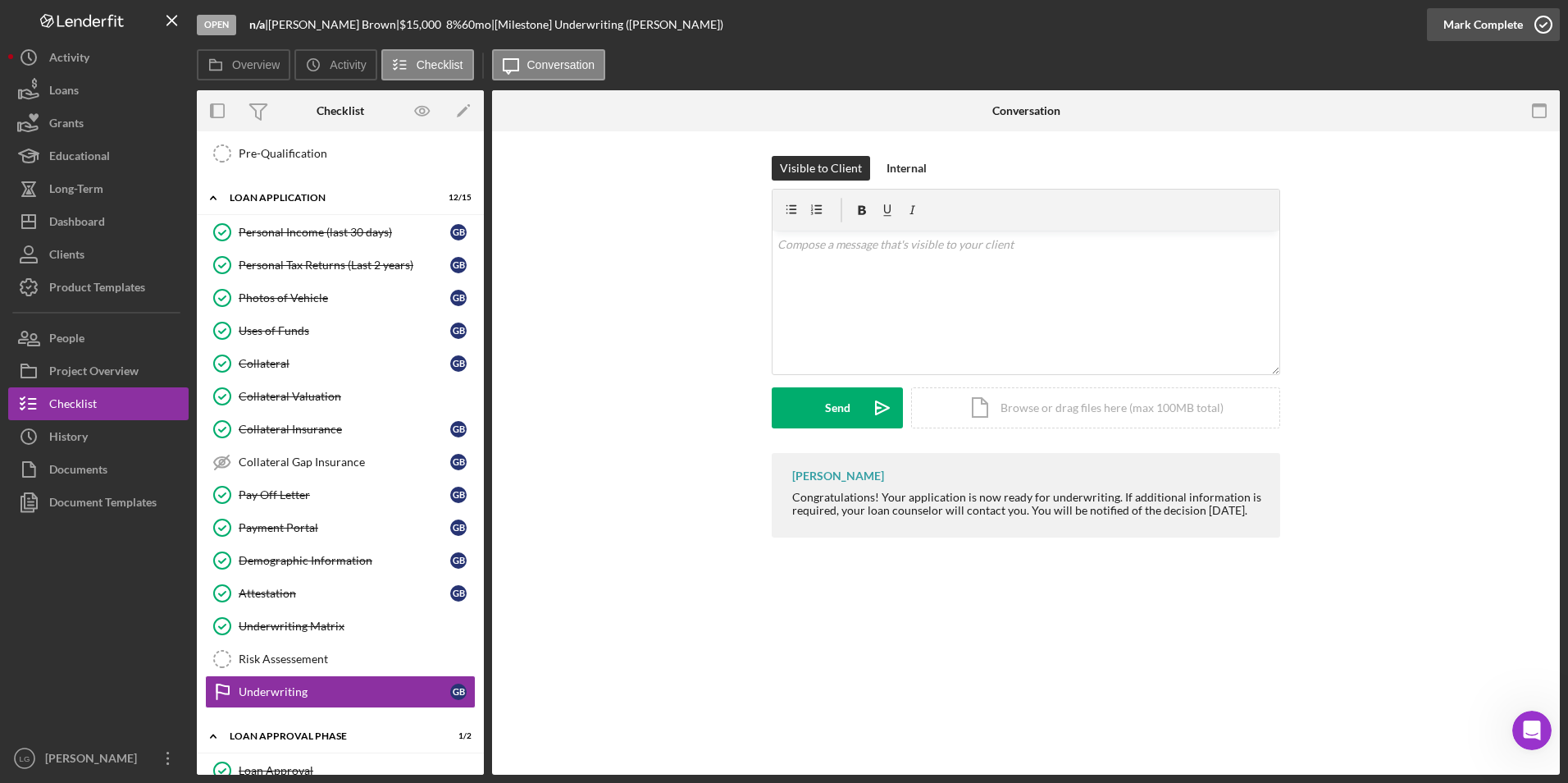
click at [1439, 25] on button "Mark Complete" at bounding box center [1493, 25] width 133 height 33
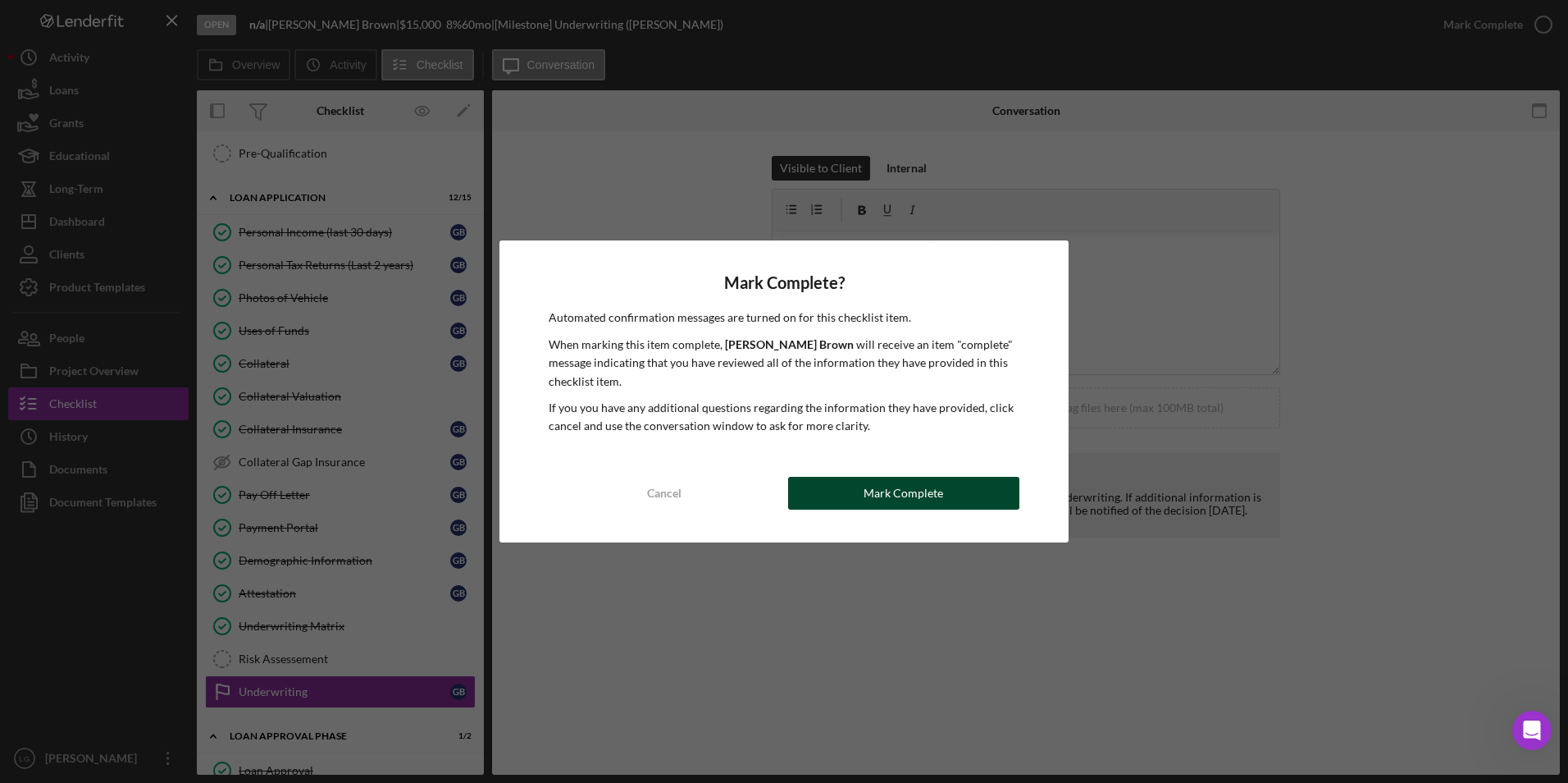
click at [854, 494] on button "Mark Complete" at bounding box center [903, 493] width 231 height 33
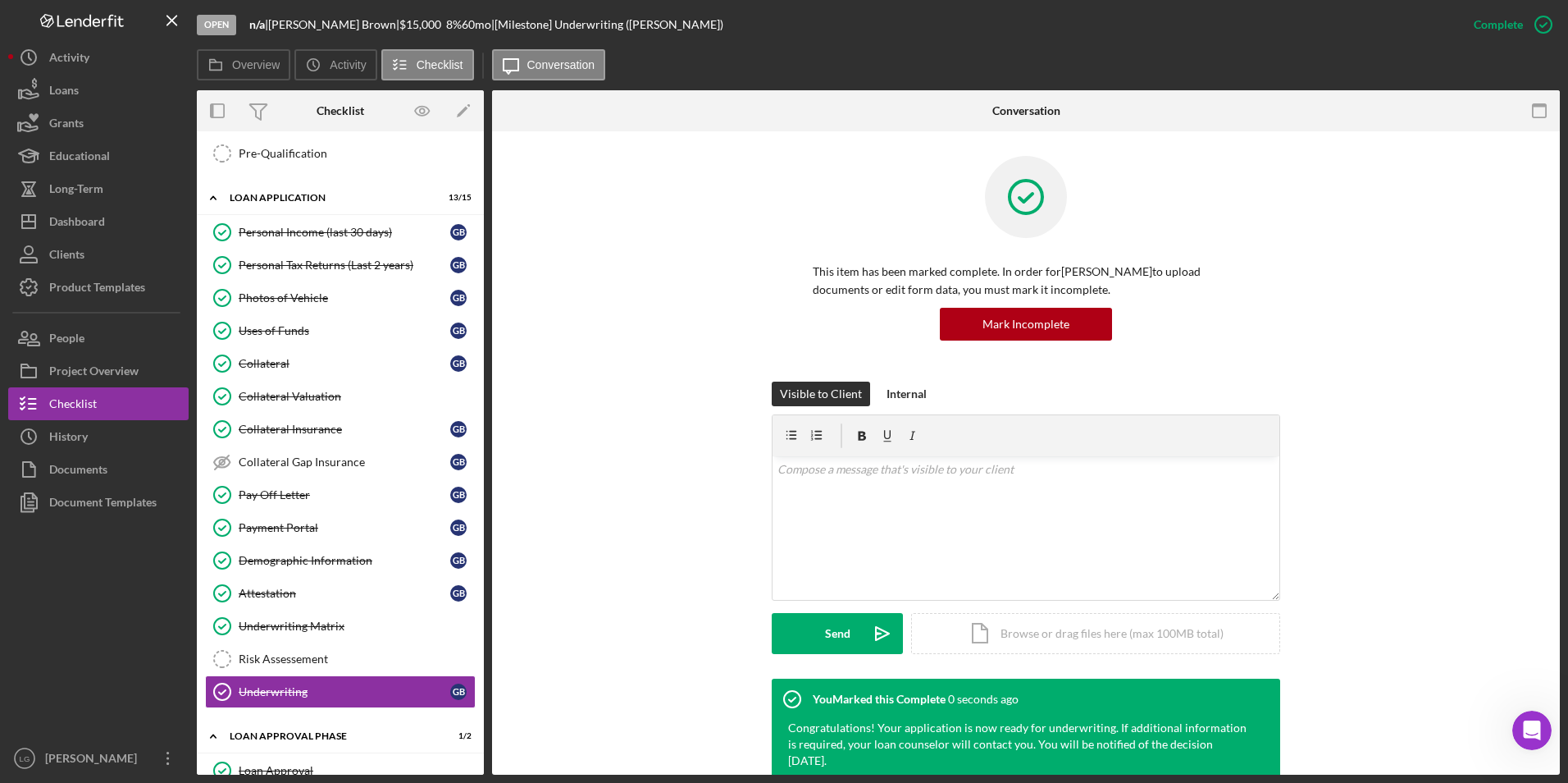
scroll to position [820, 0]
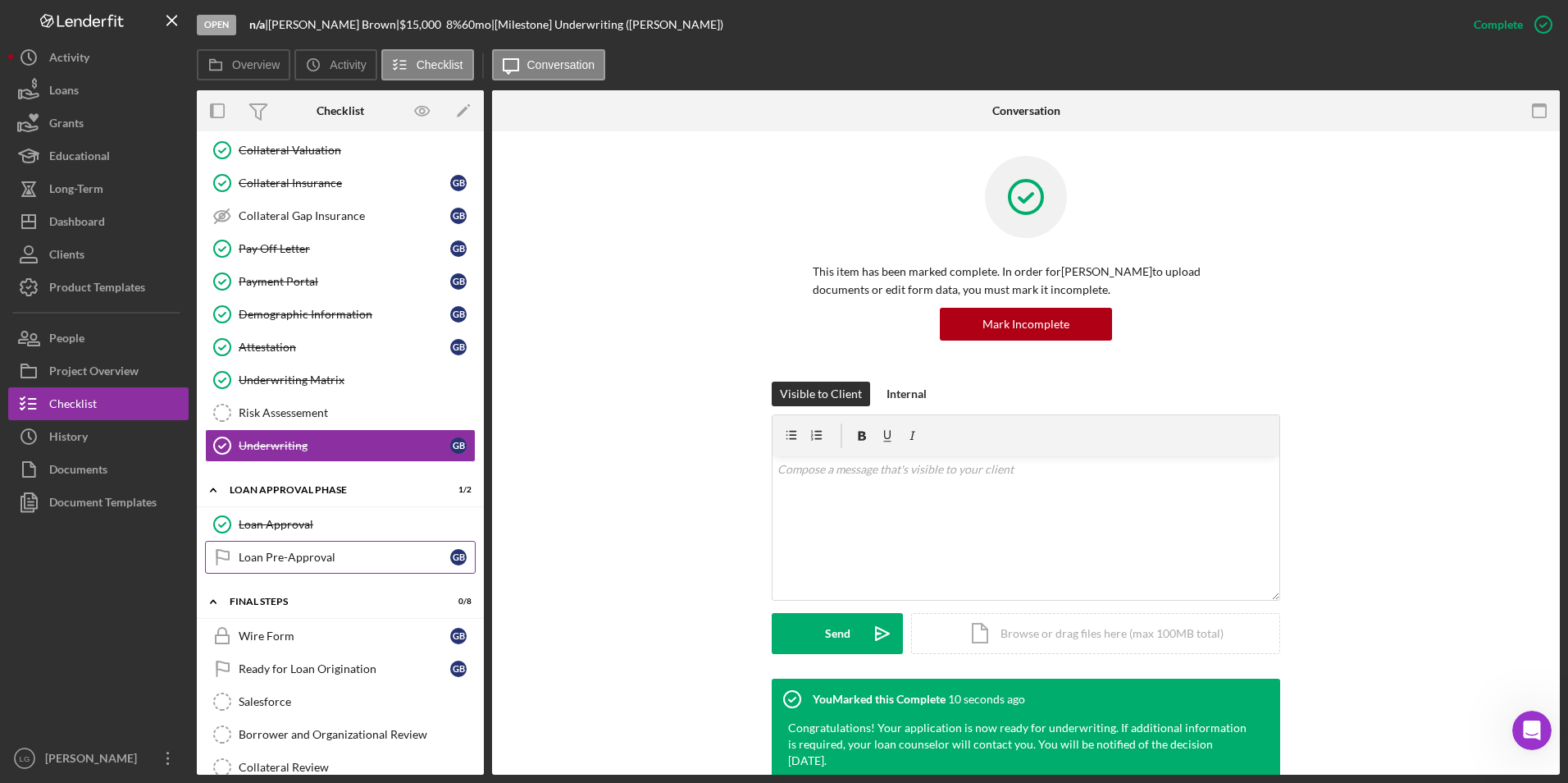
click at [354, 562] on div "Loan Pre-Approval" at bounding box center [344, 558] width 212 height 13
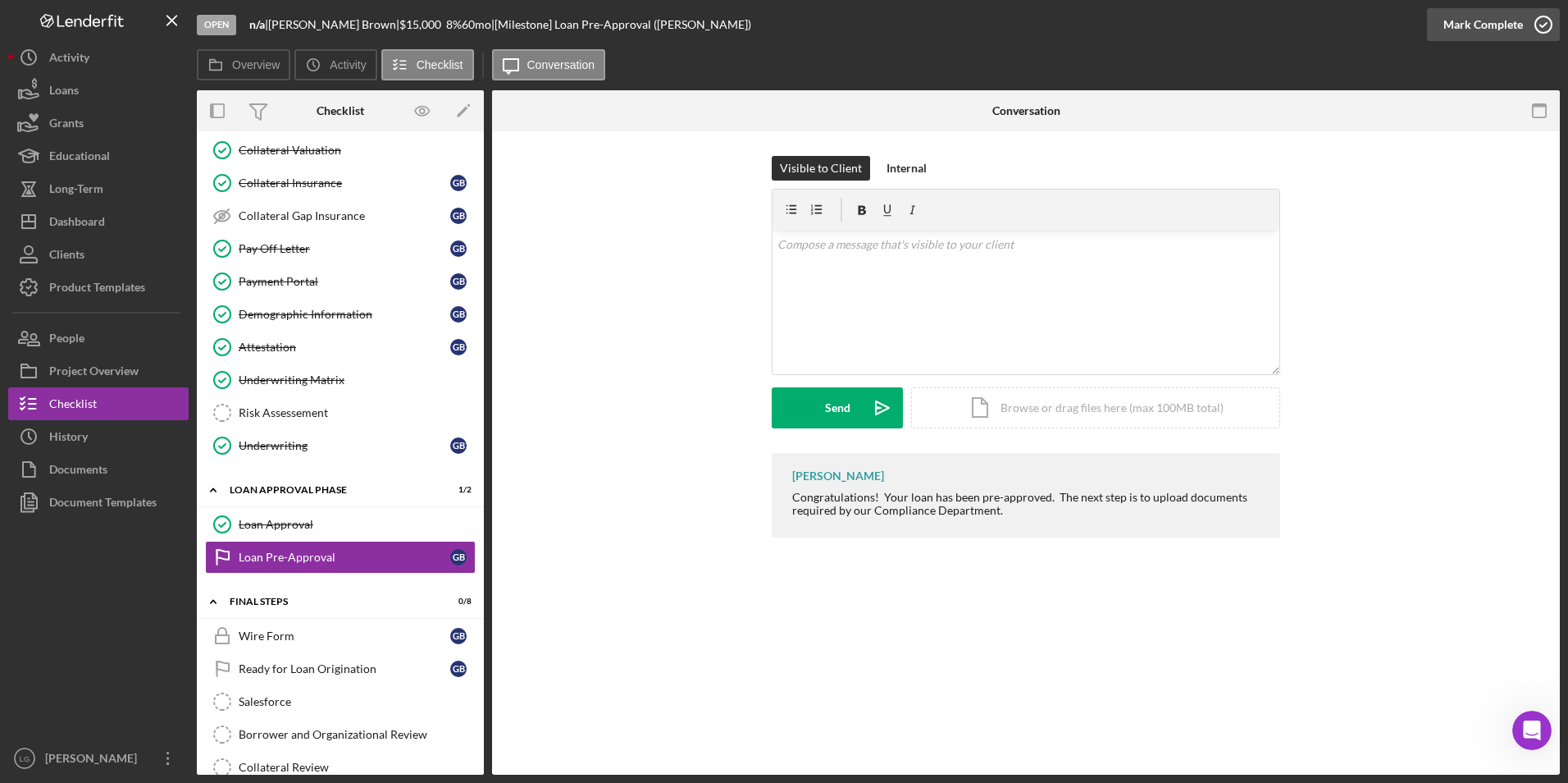
click at [1473, 31] on div "Mark Complete" at bounding box center [1483, 25] width 80 height 33
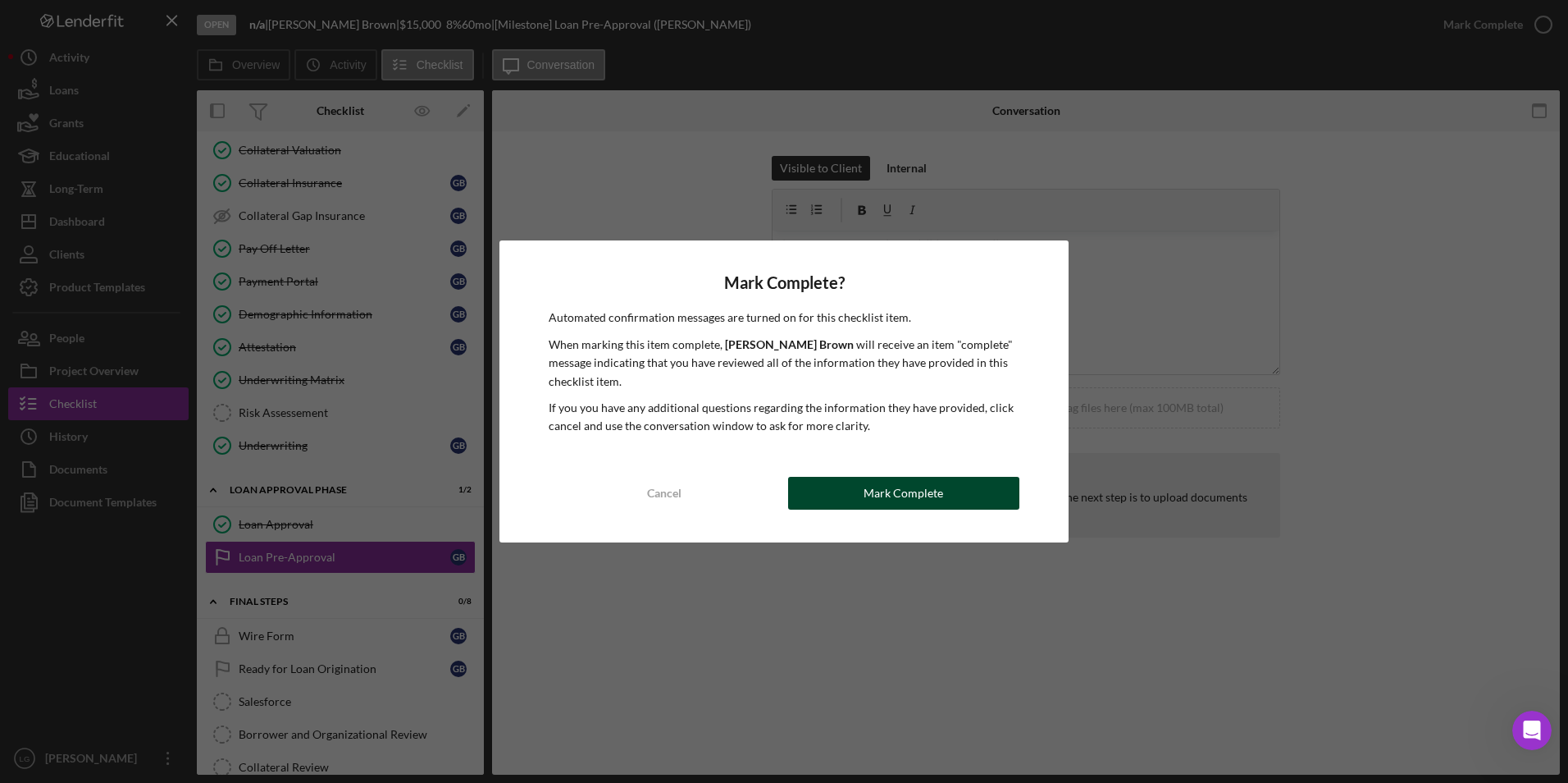
click at [907, 501] on div "Mark Complete" at bounding box center [902, 493] width 80 height 33
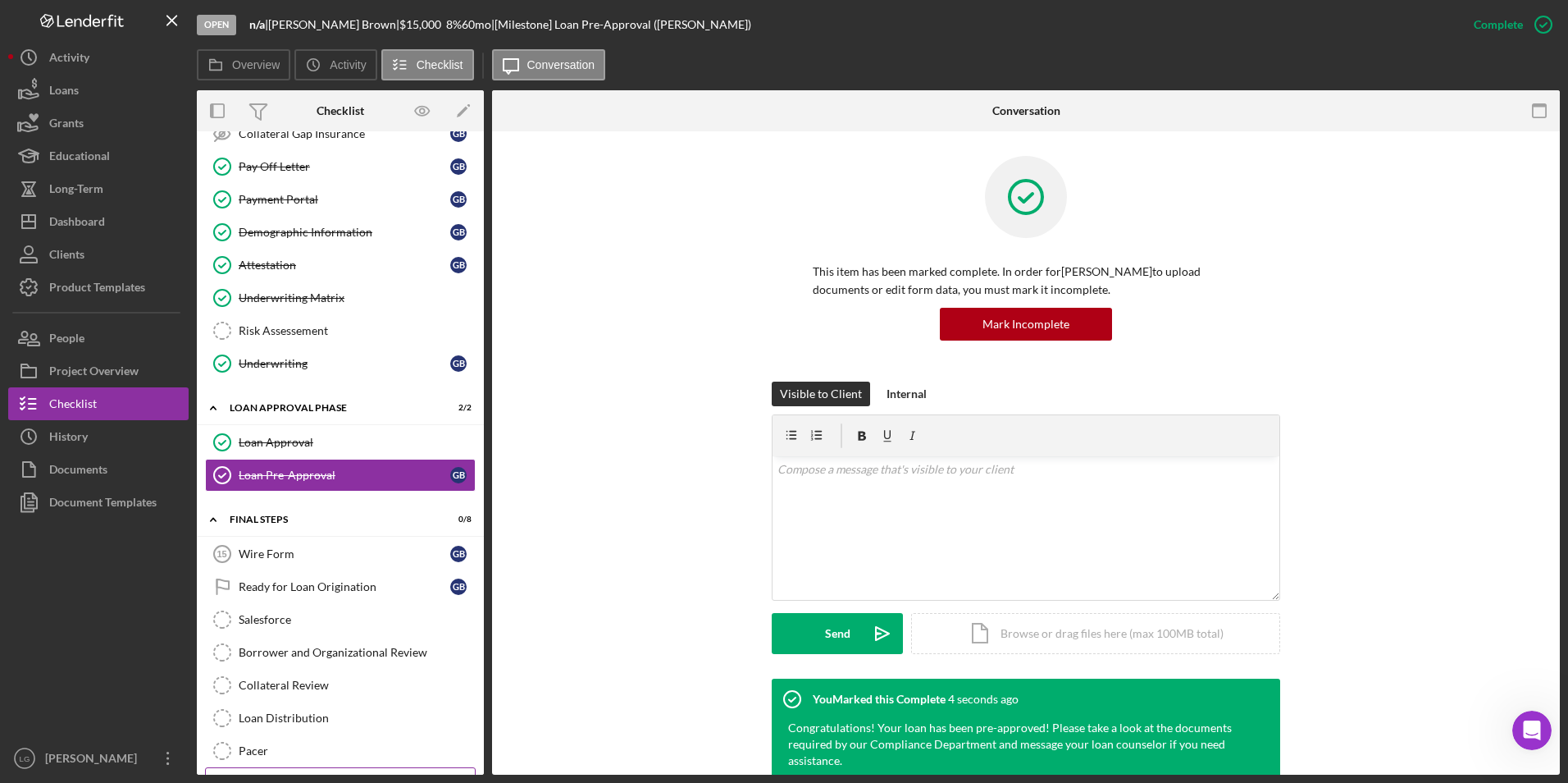
scroll to position [982, 0]
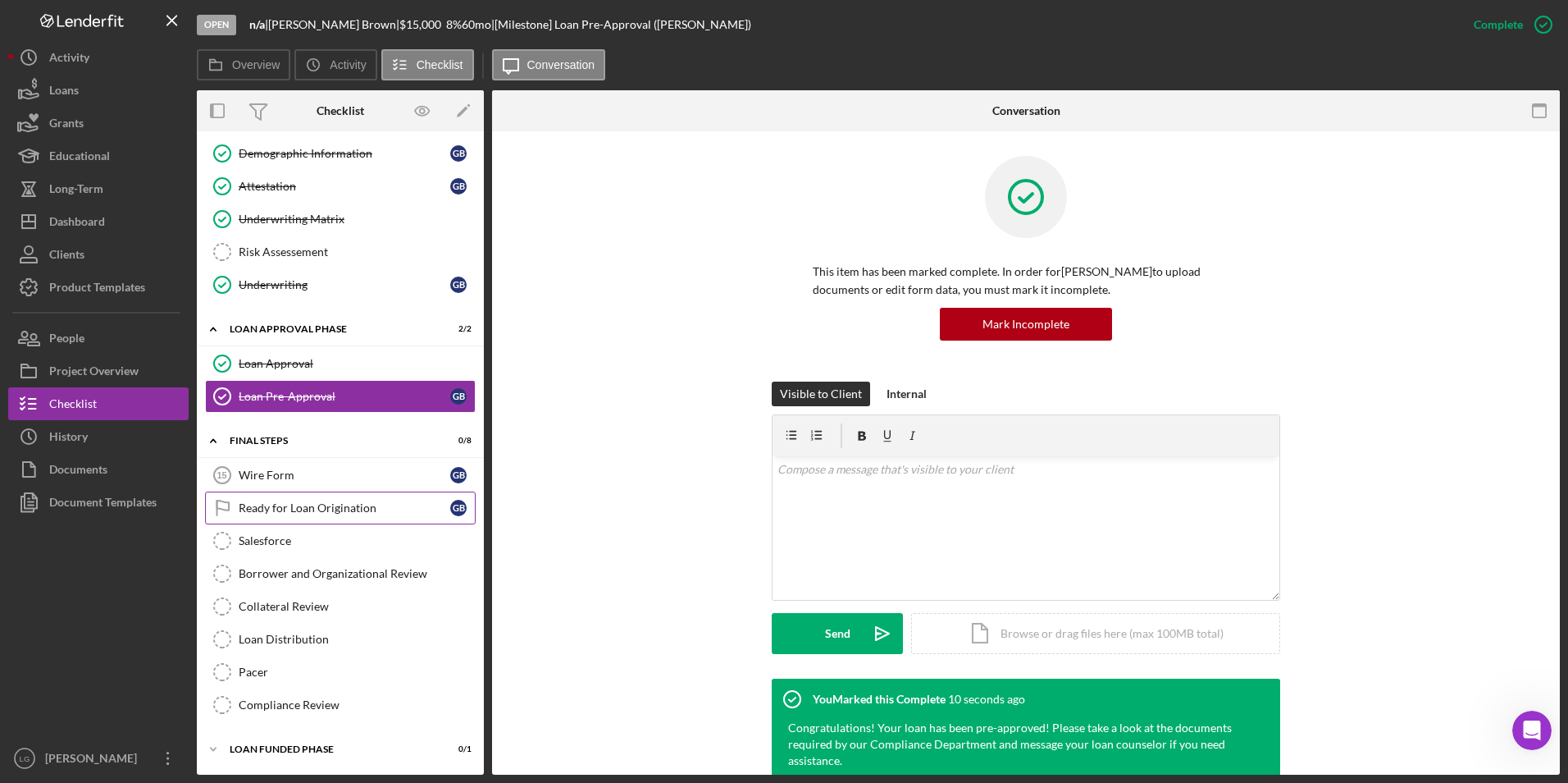
click at [271, 510] on div "Ready for Loan Origination" at bounding box center [344, 508] width 212 height 13
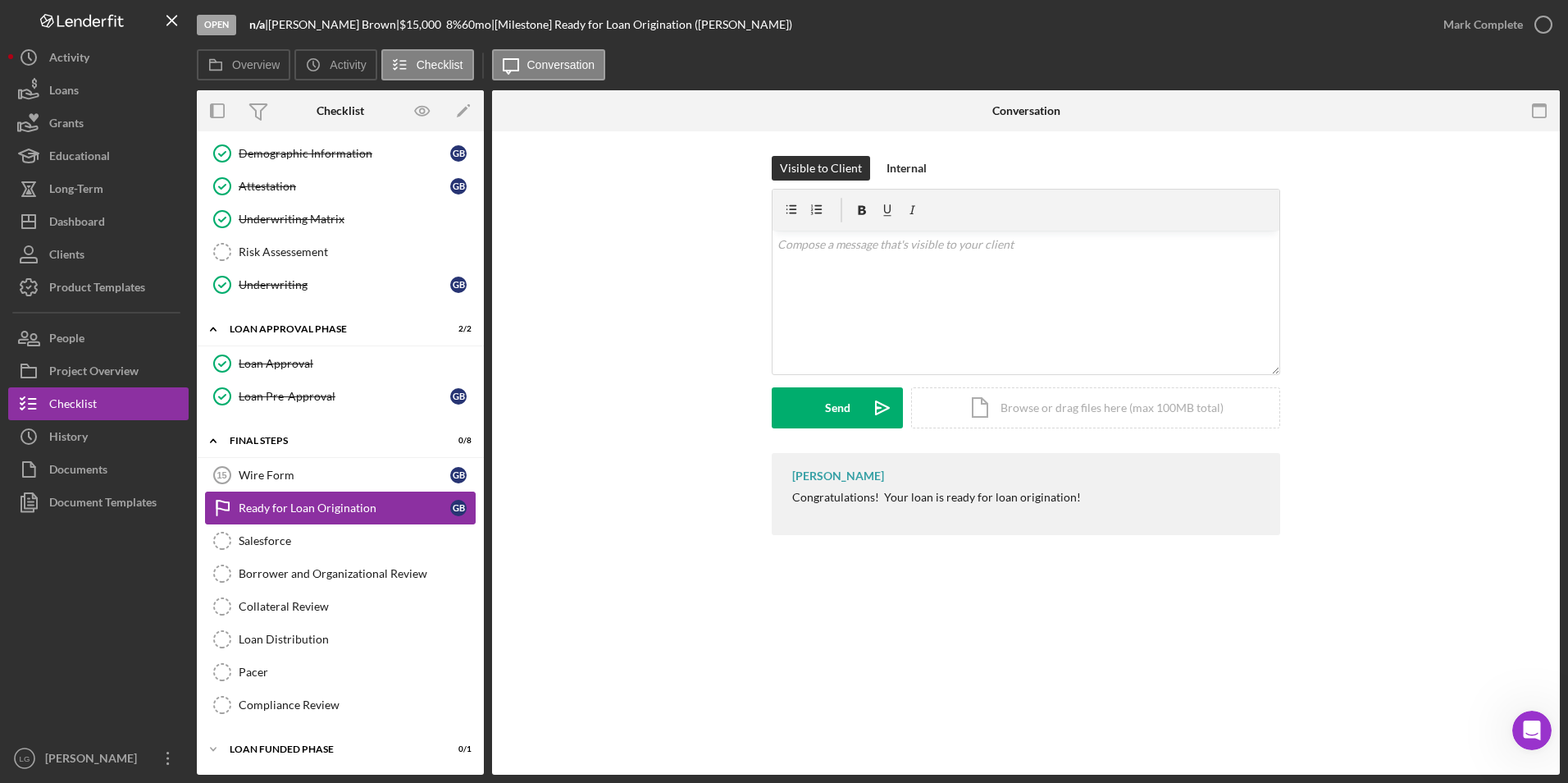
scroll to position [982, 0]
click at [1477, 28] on div "Mark Complete" at bounding box center [1483, 25] width 80 height 33
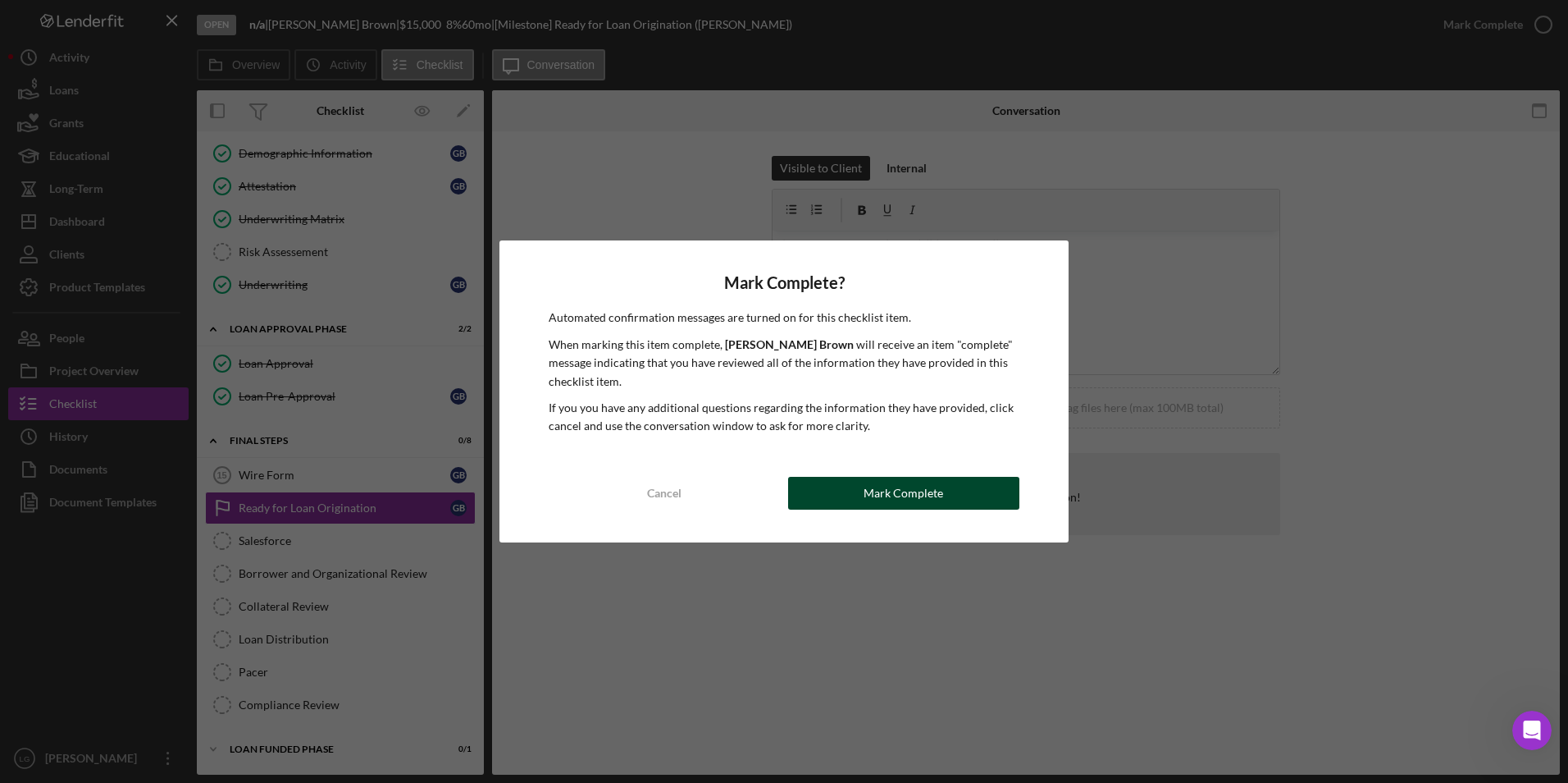
click at [998, 483] on button "Mark Complete" at bounding box center [903, 493] width 231 height 33
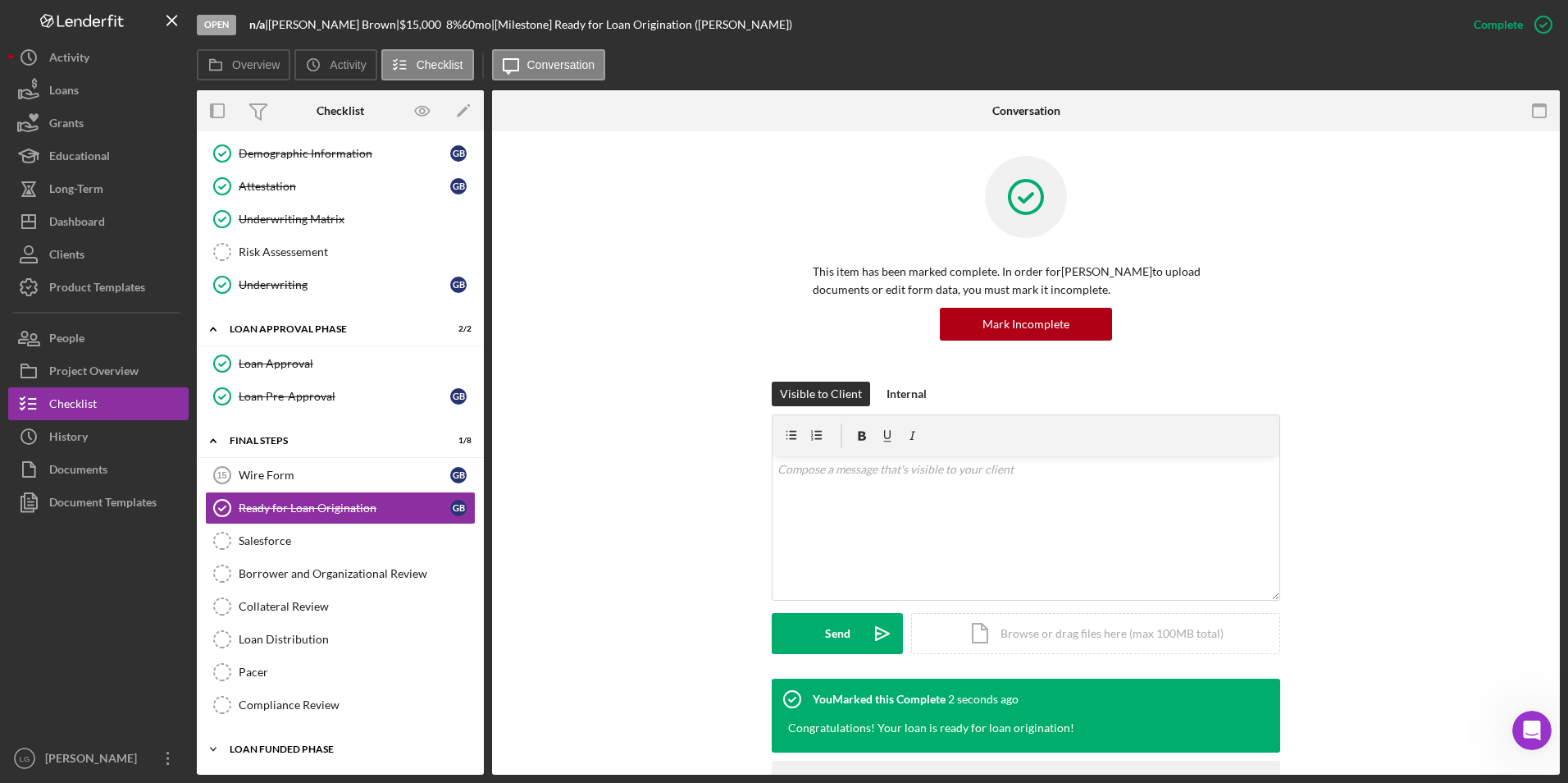
click at [248, 745] on div "Loan Funded Phase" at bounding box center [346, 749] width 234 height 10
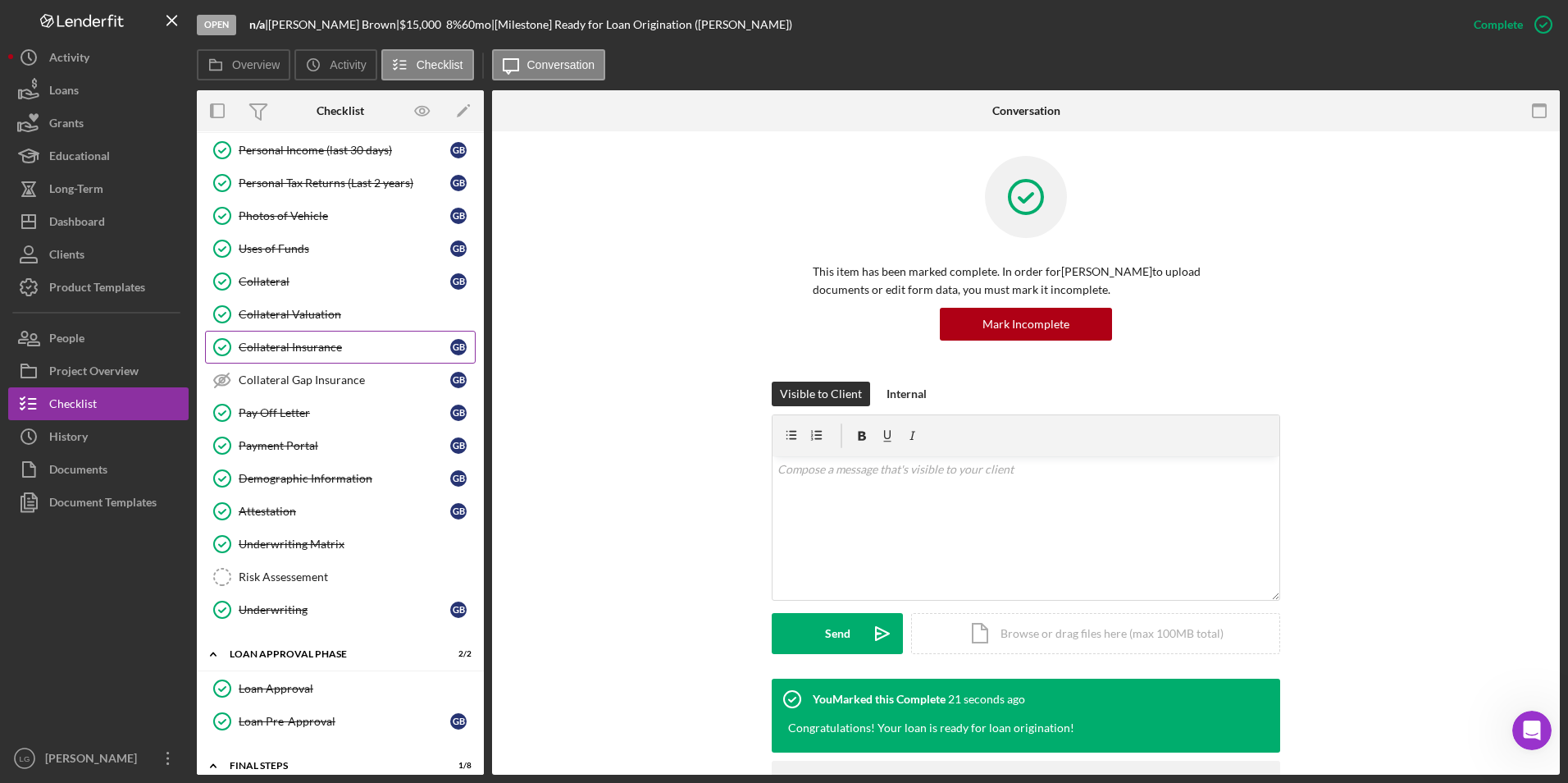
scroll to position [575, 0]
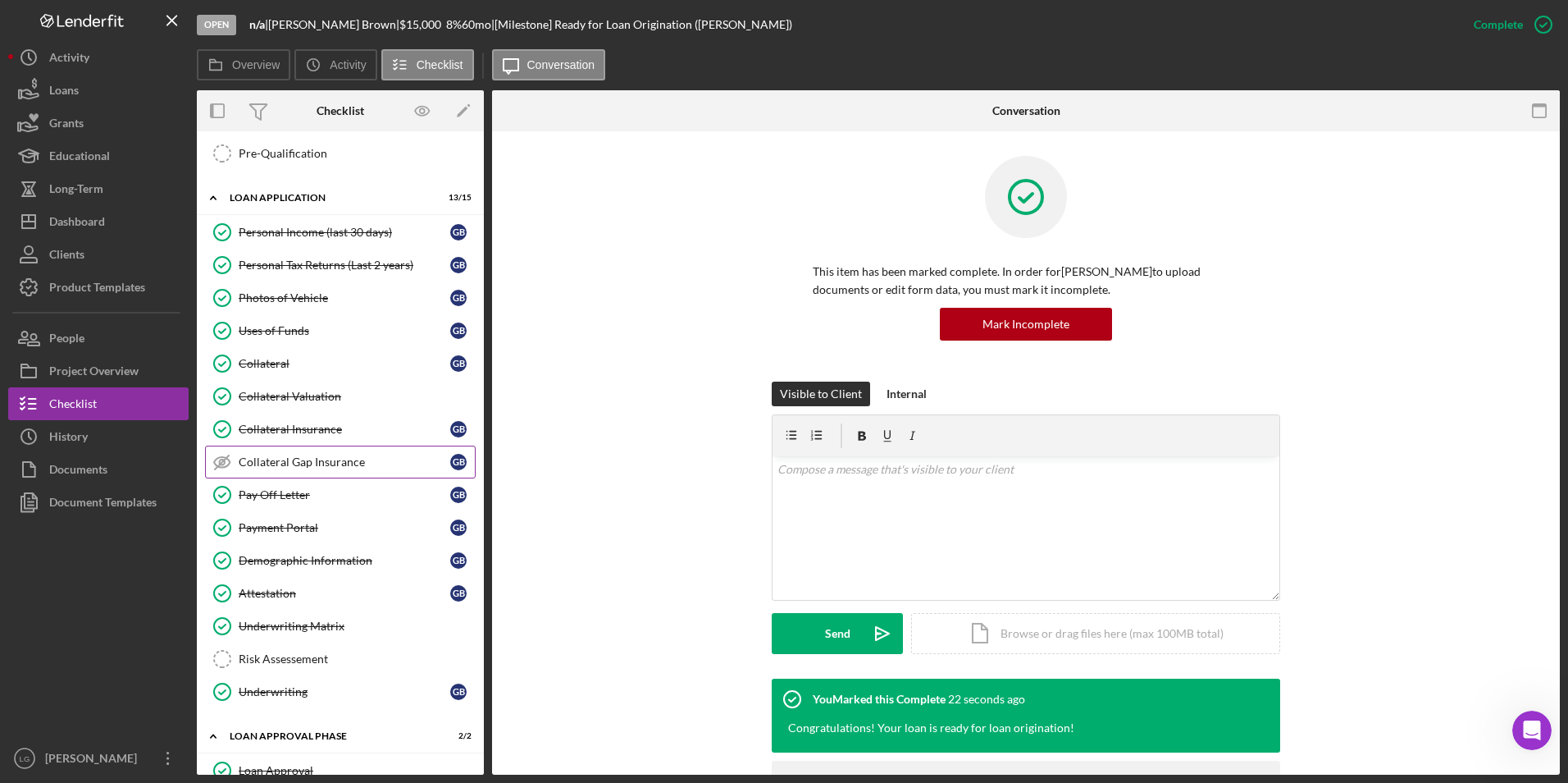
click at [293, 456] on div "Collateral Gap Insurance" at bounding box center [344, 463] width 212 height 13
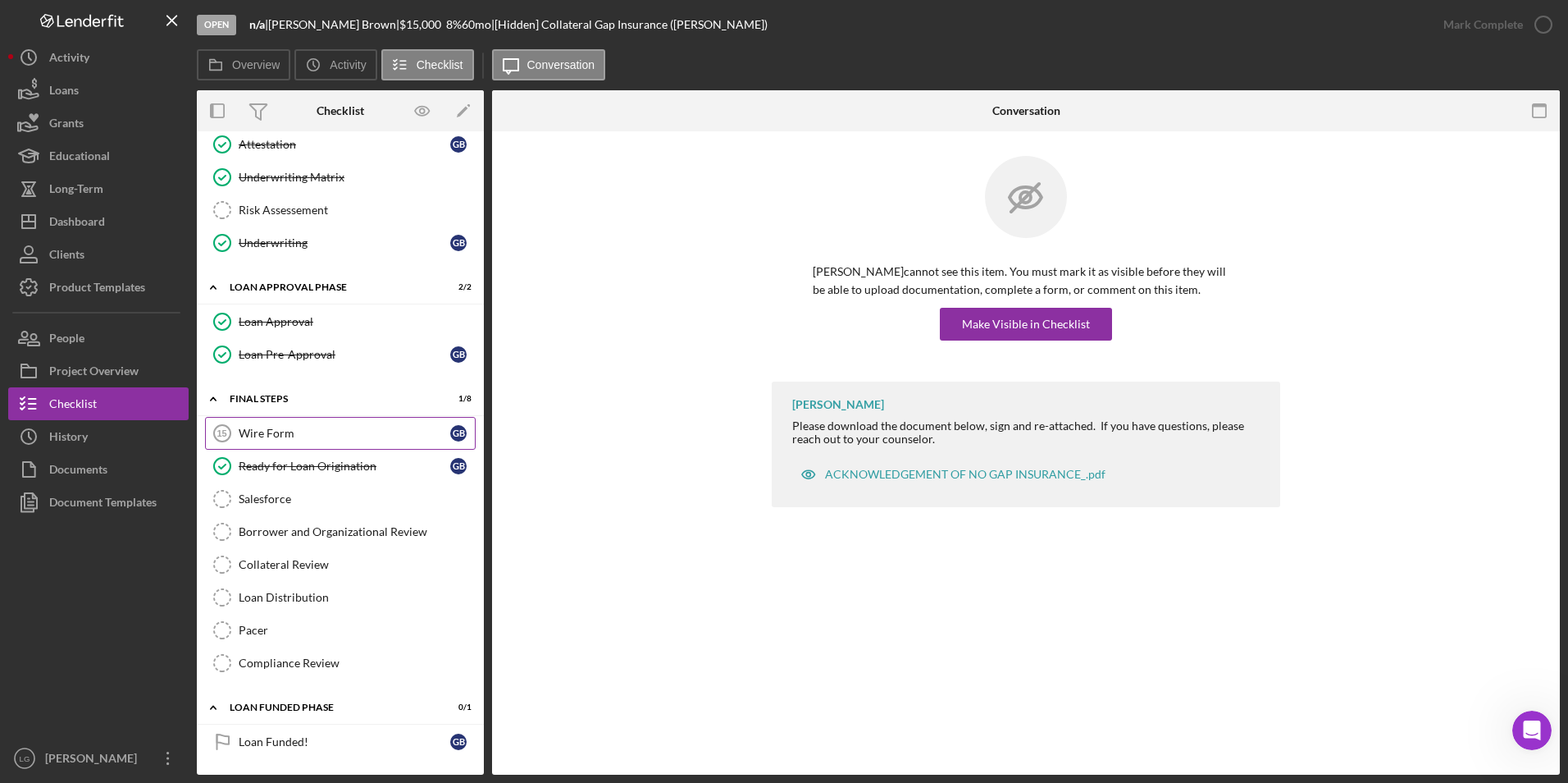
scroll to position [695, 0]
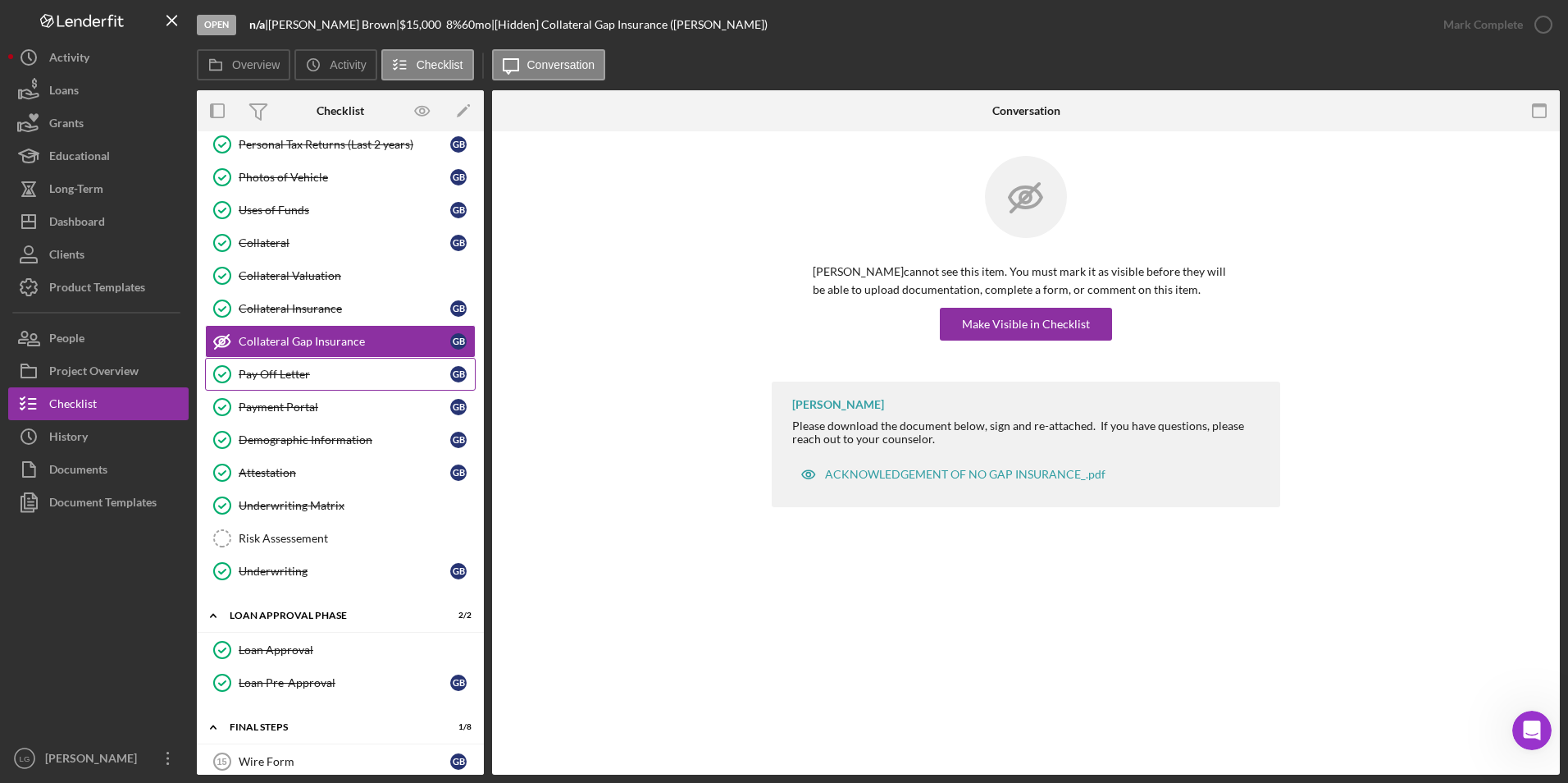
drag, startPoint x: 285, startPoint y: 373, endPoint x: 318, endPoint y: 365, distance: 34.0
click at [285, 373] on div "Pay Off Letter" at bounding box center [344, 374] width 212 height 13
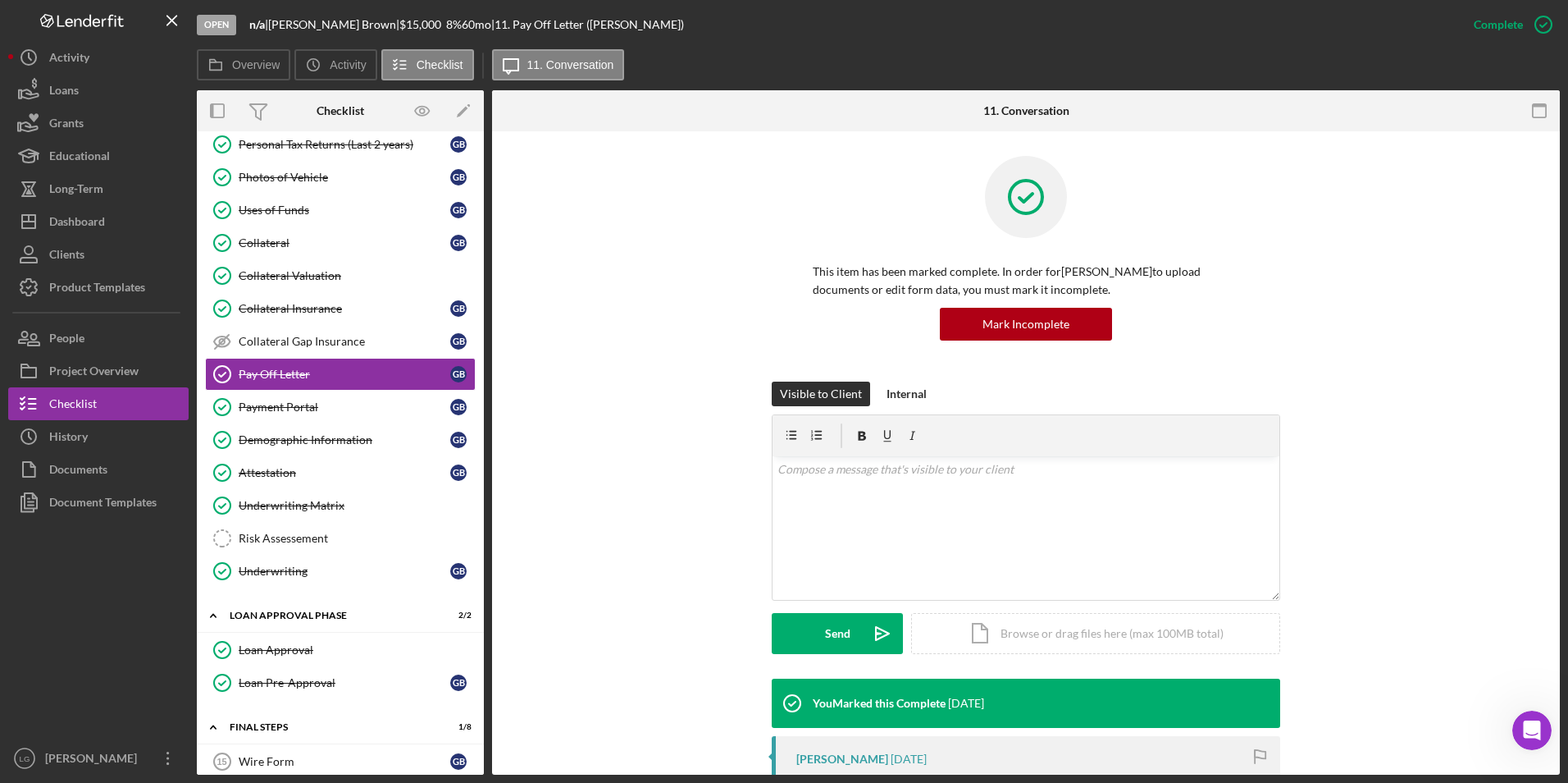
scroll to position [308, 0]
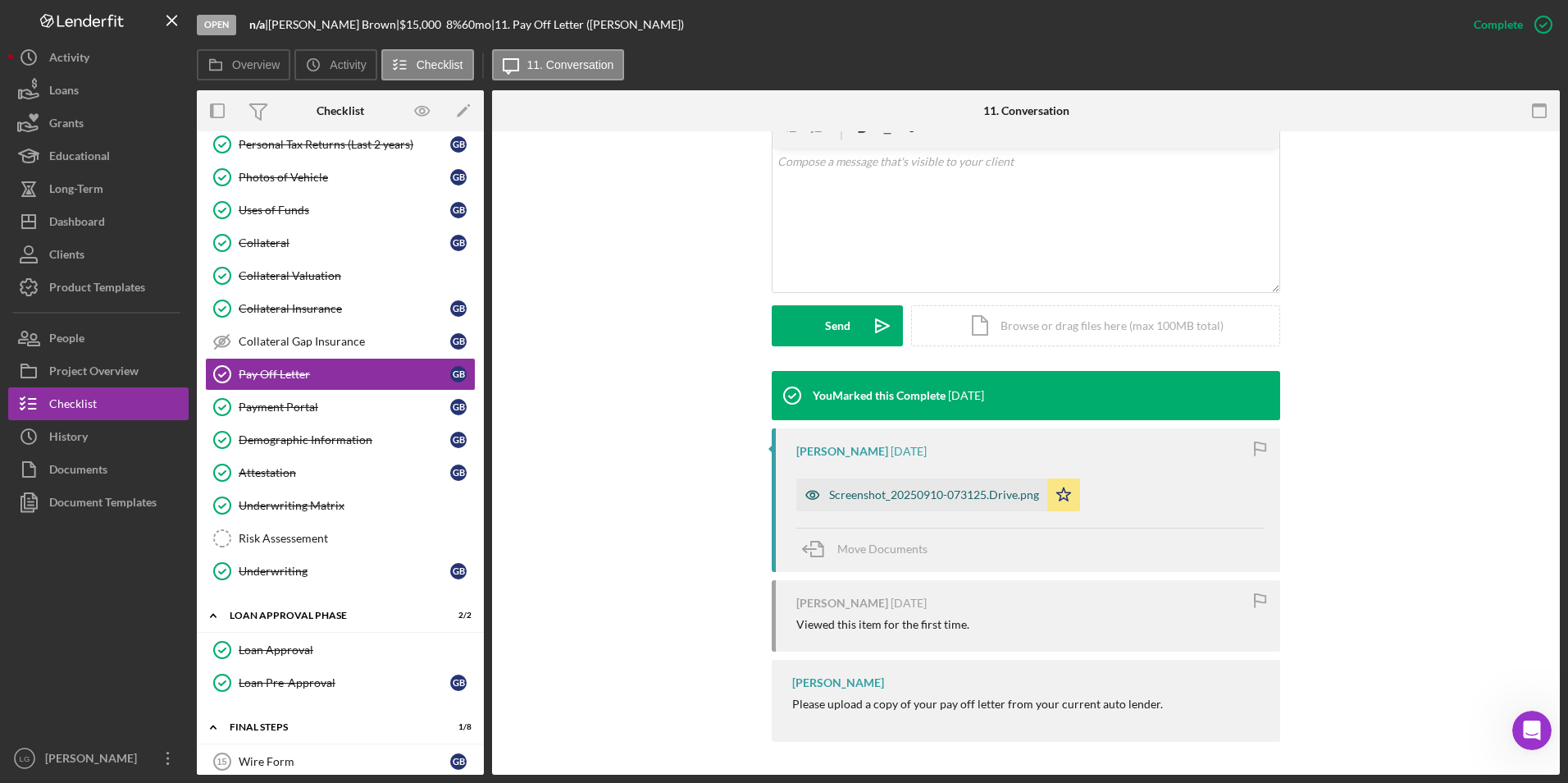
click at [886, 495] on div "Screenshot_20250910-073125.Drive.png" at bounding box center [933, 495] width 210 height 13
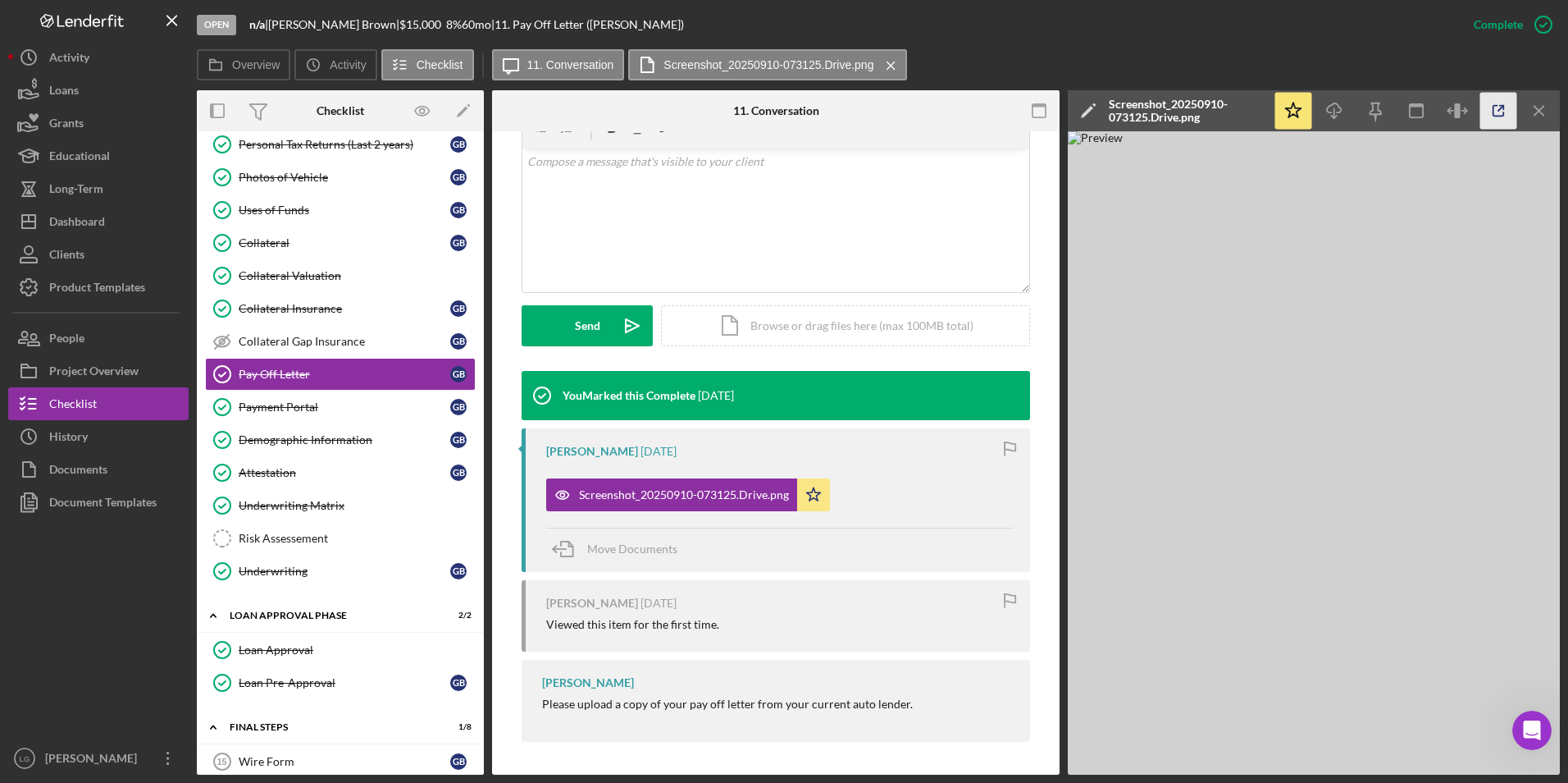
click at [1499, 106] on icon "button" at bounding box center [1498, 111] width 36 height 36
click at [95, 209] on div "Dashboard" at bounding box center [77, 224] width 56 height 36
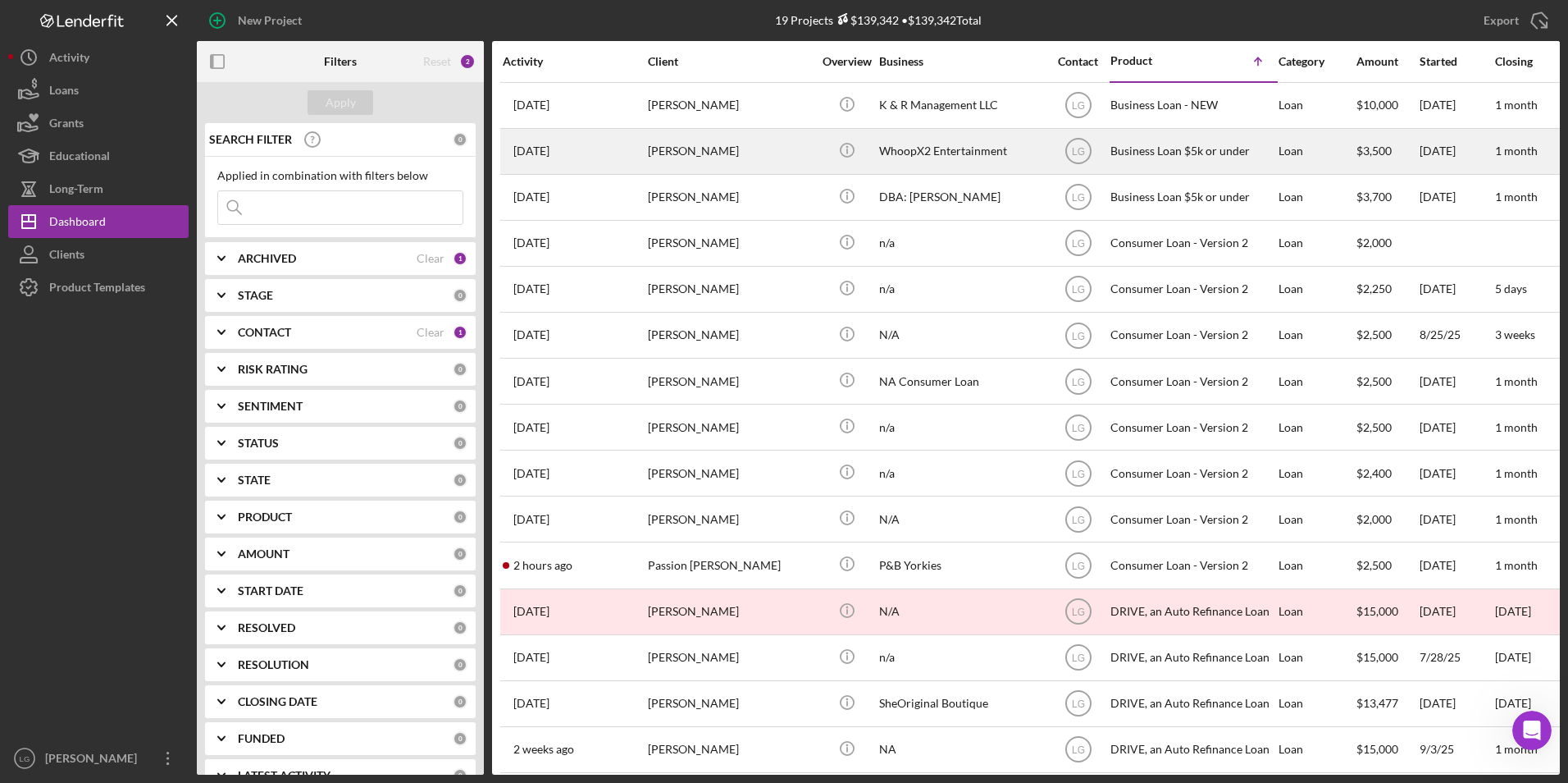
click at [682, 149] on div "[PERSON_NAME]" at bounding box center [729, 151] width 164 height 43
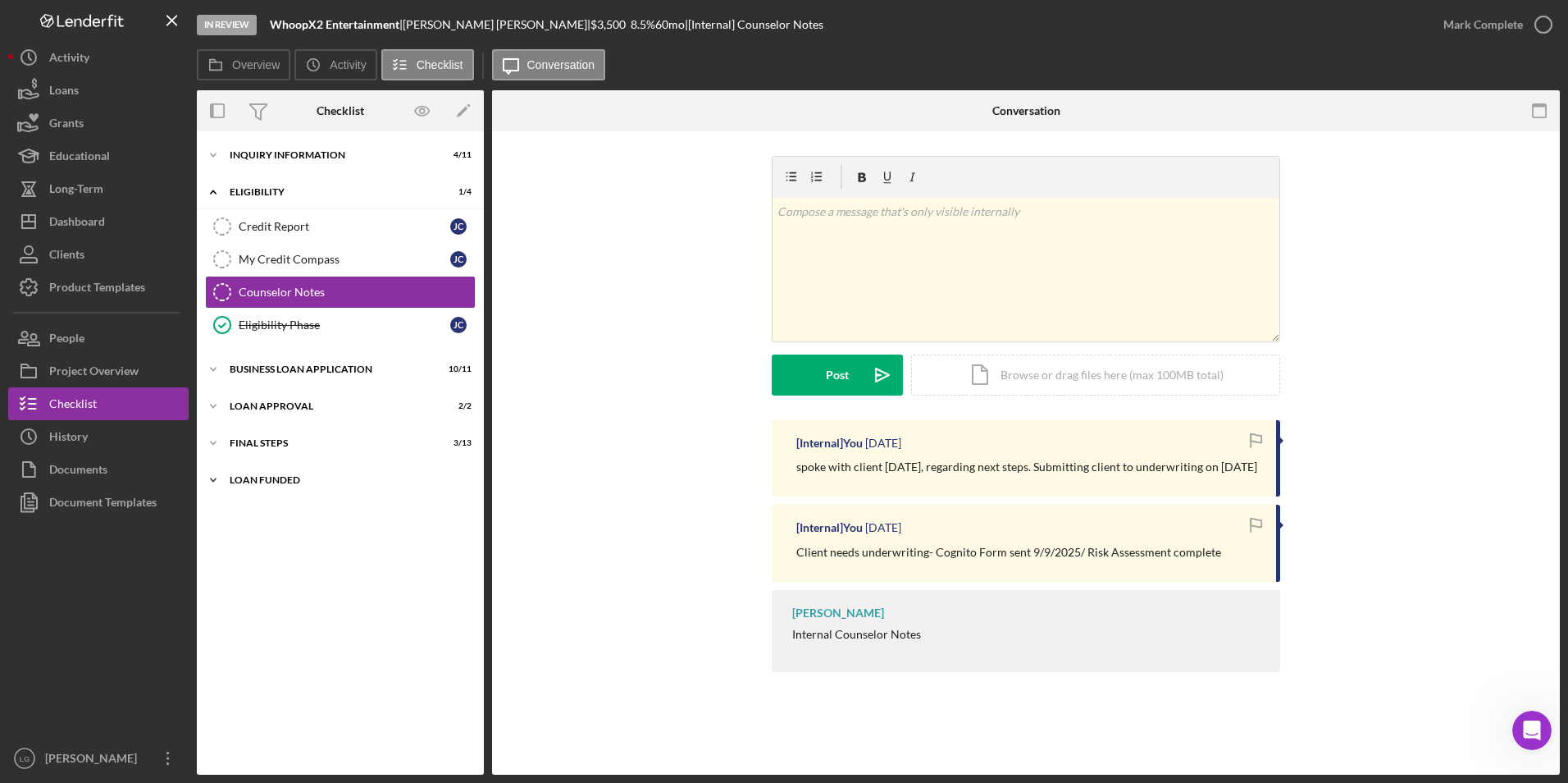
click at [223, 486] on icon "Icon/Expander" at bounding box center [213, 480] width 33 height 33
click at [233, 444] on div "Final Steps" at bounding box center [346, 443] width 234 height 10
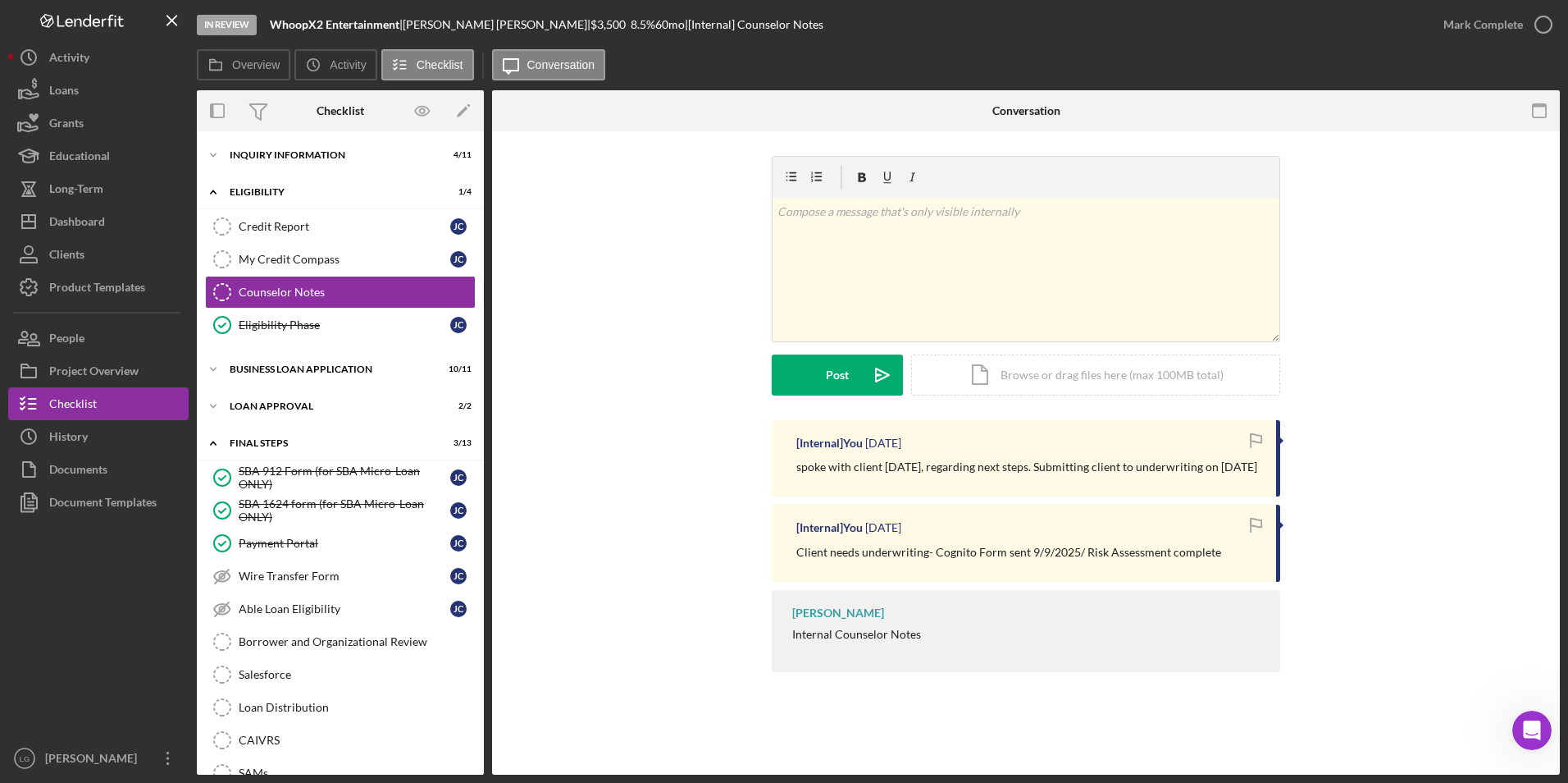
drag, startPoint x: 241, startPoint y: 402, endPoint x: 243, endPoint y: 389, distance: 13.2
click at [242, 397] on div "Icon/Expander Loan Approval 2 / 2" at bounding box center [339, 406] width 287 height 33
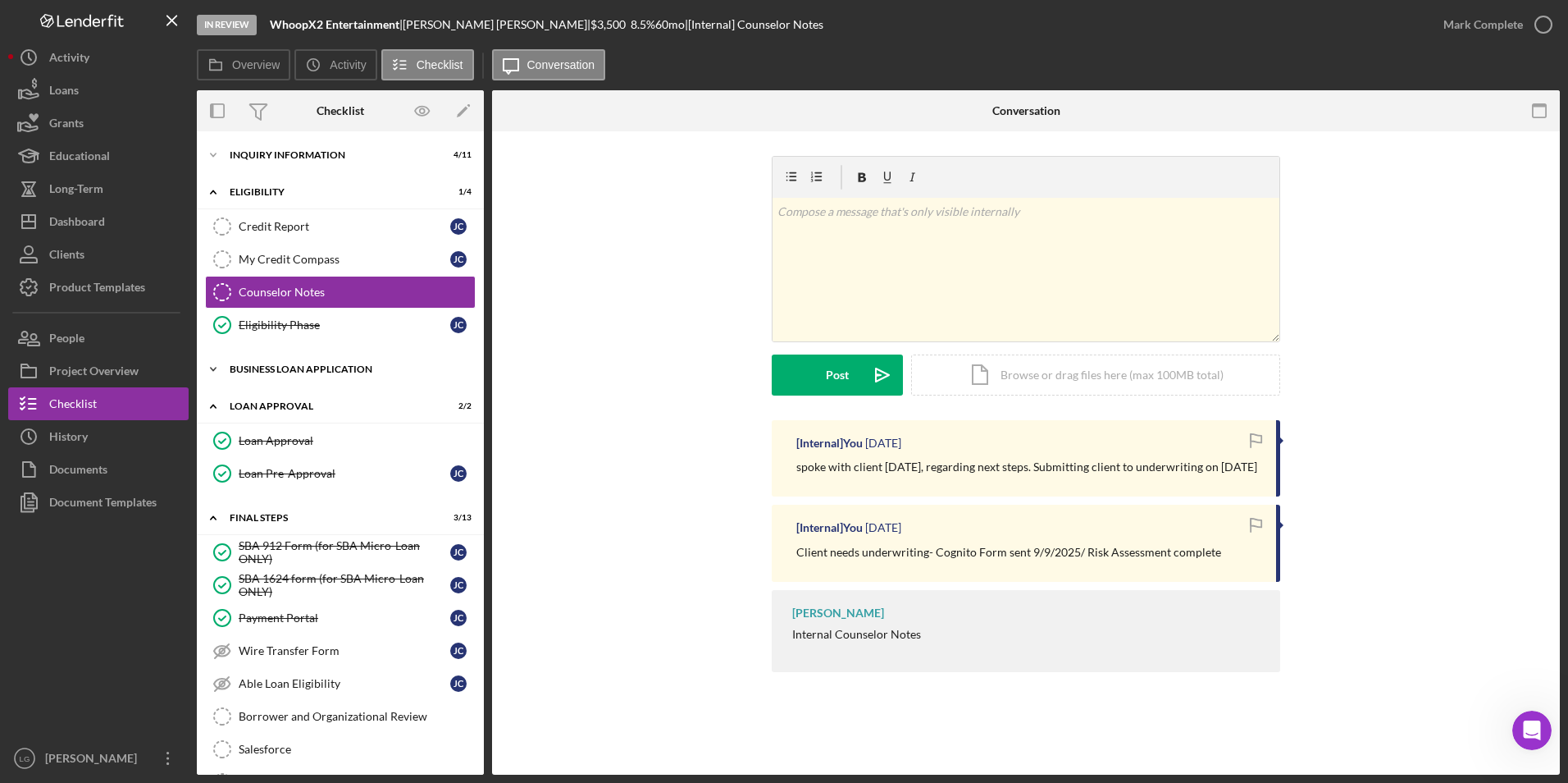
click at [246, 360] on div "Icon/Expander BUSINESS LOAN APPLICATION 10 / 11" at bounding box center [339, 369] width 287 height 33
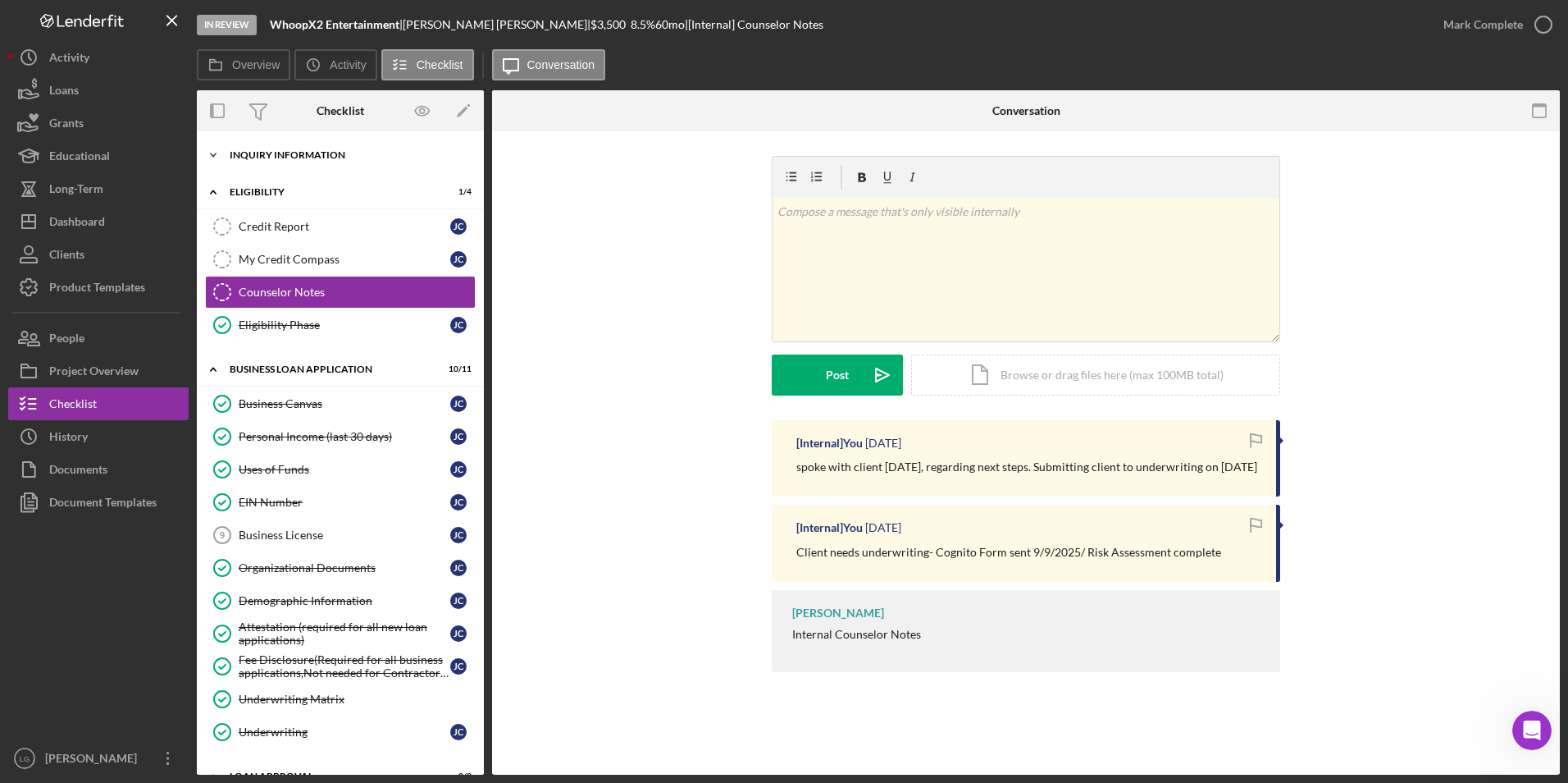
click at [306, 149] on div "Icon/Expander INQUIRY INFORMATION 4 / 11" at bounding box center [339, 155] width 287 height 33
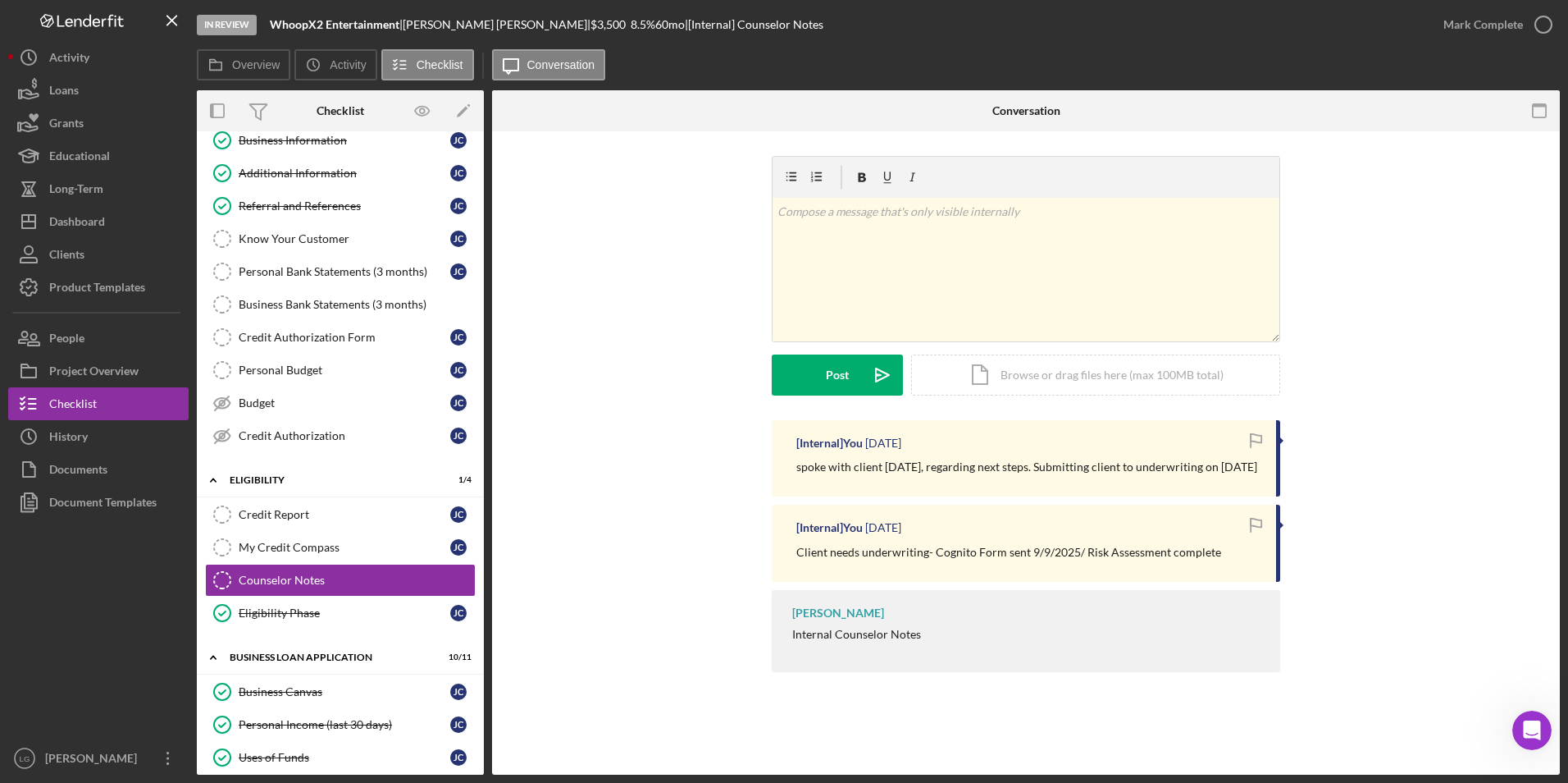
scroll to position [247, 0]
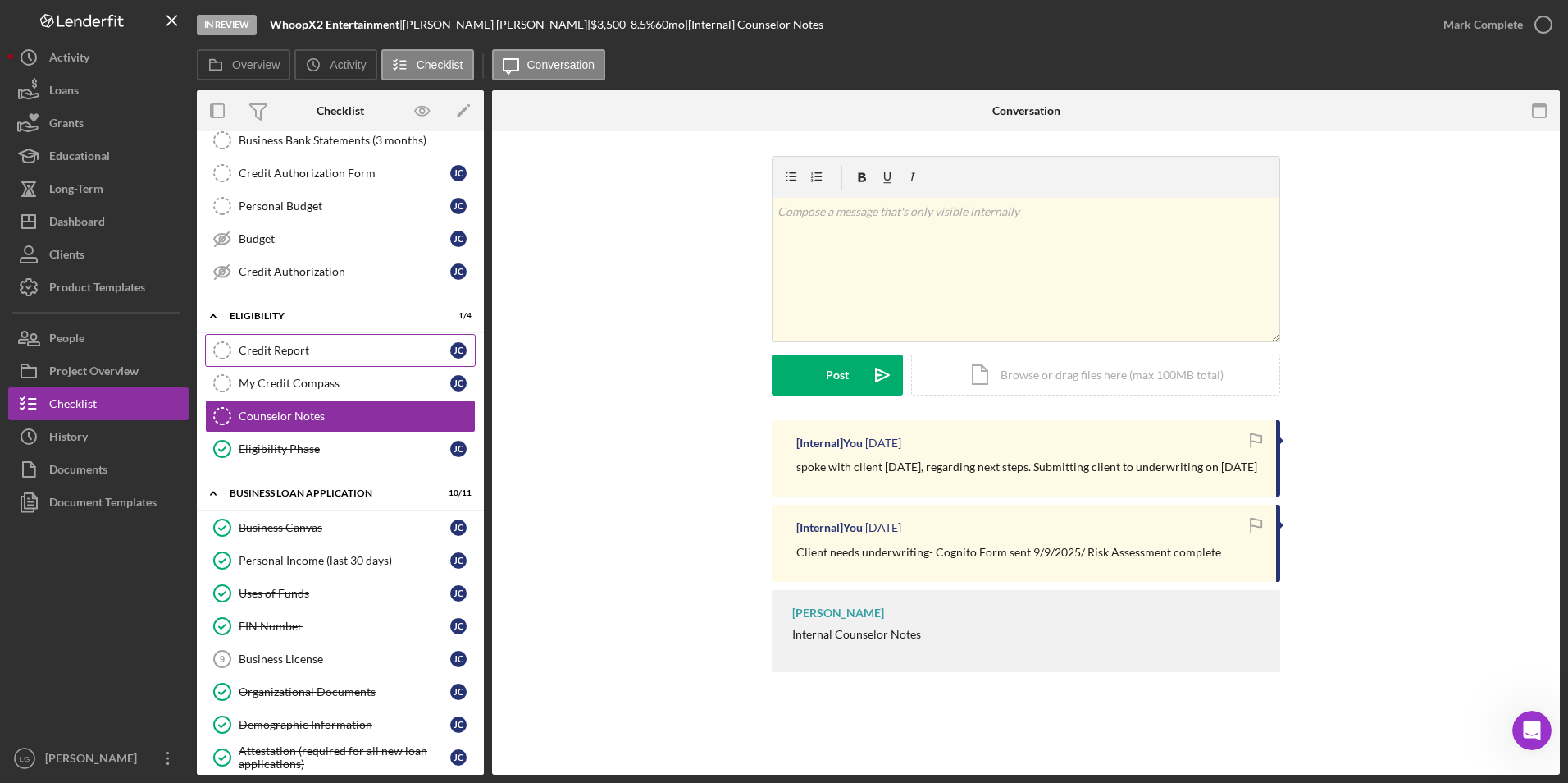
click at [280, 356] on div "Credit Report" at bounding box center [344, 350] width 212 height 13
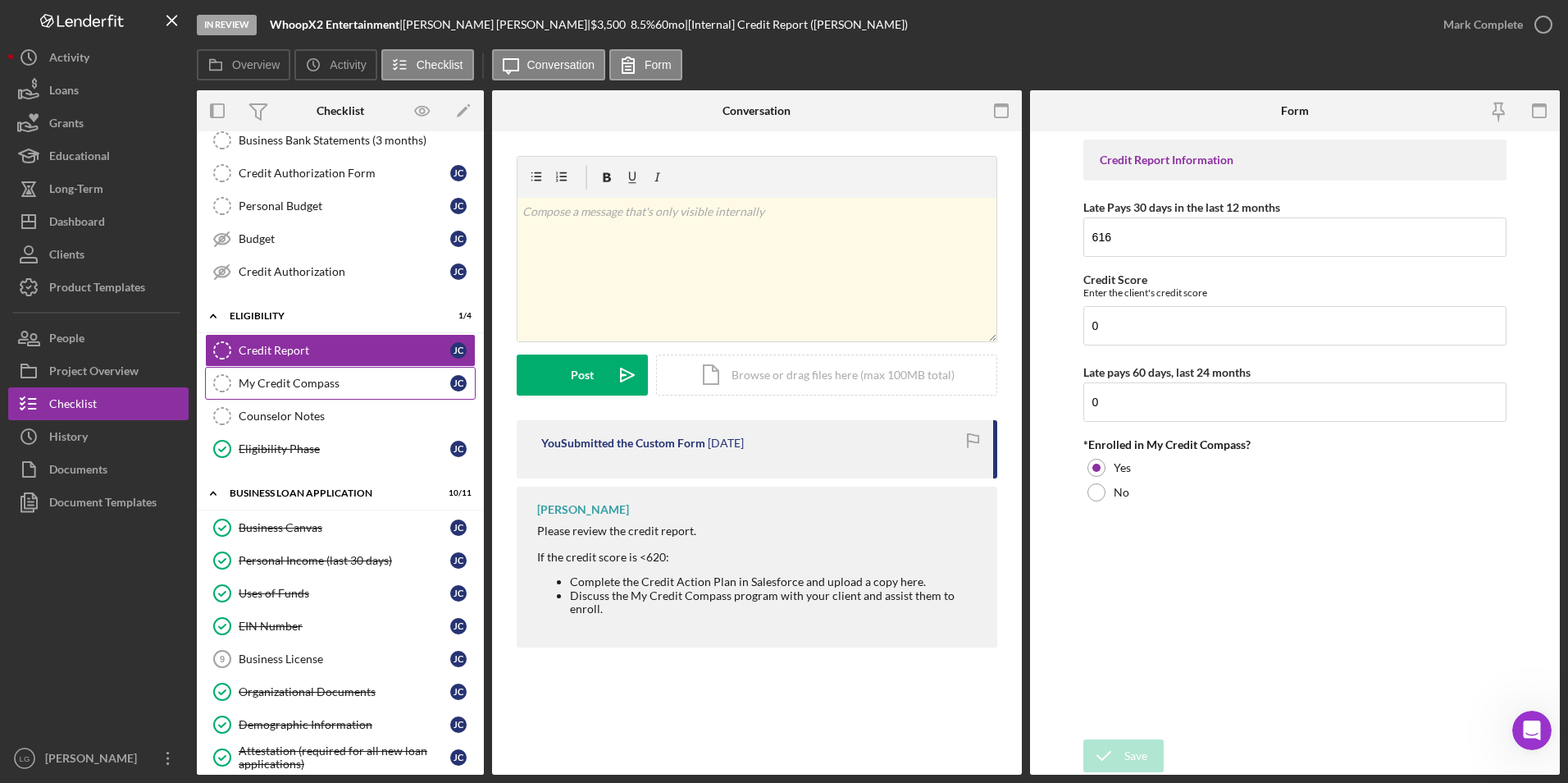
click at [287, 384] on div "My Credit Compass" at bounding box center [344, 383] width 212 height 13
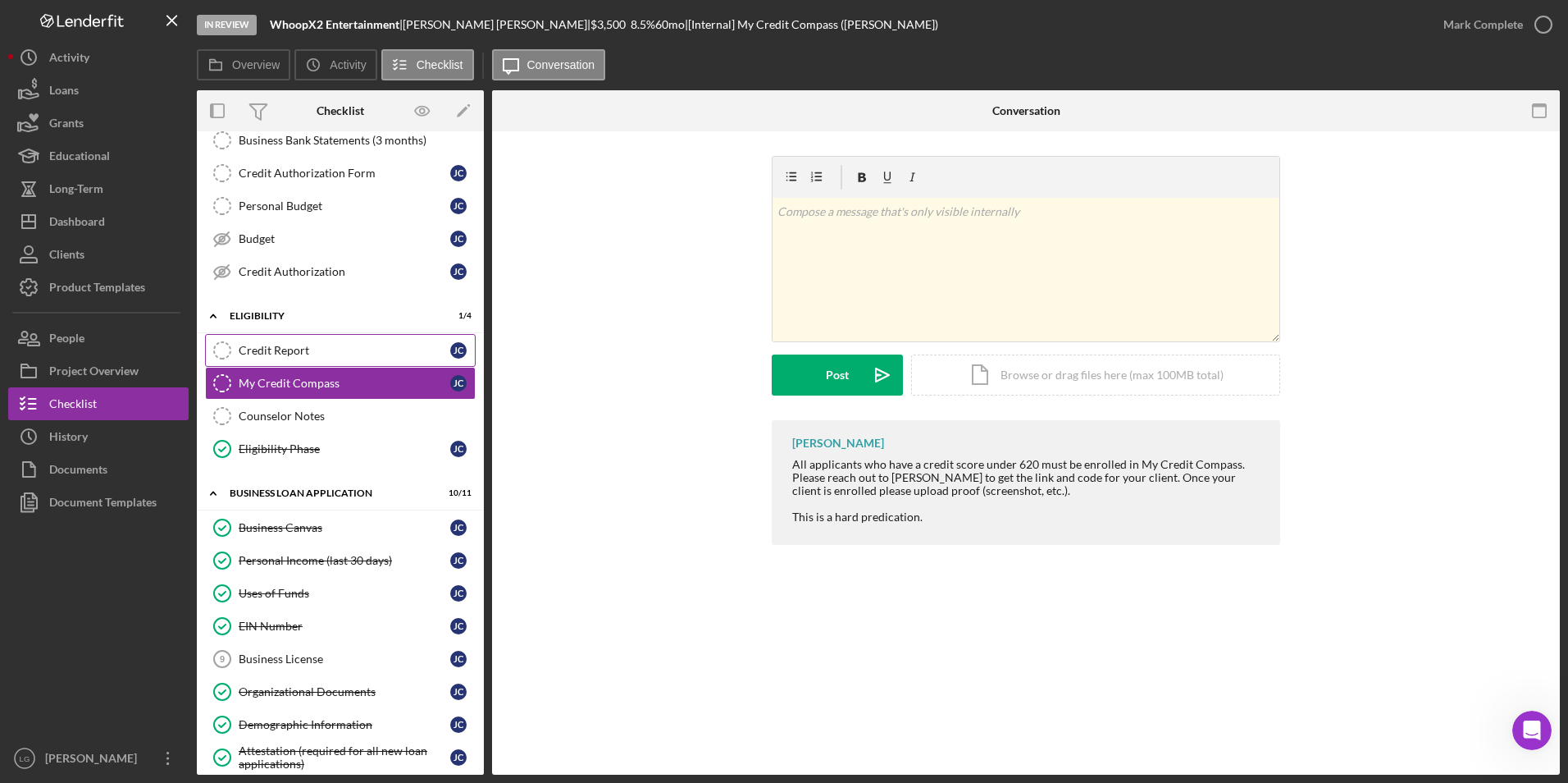
click at [319, 344] on div "Credit Report" at bounding box center [344, 350] width 212 height 13
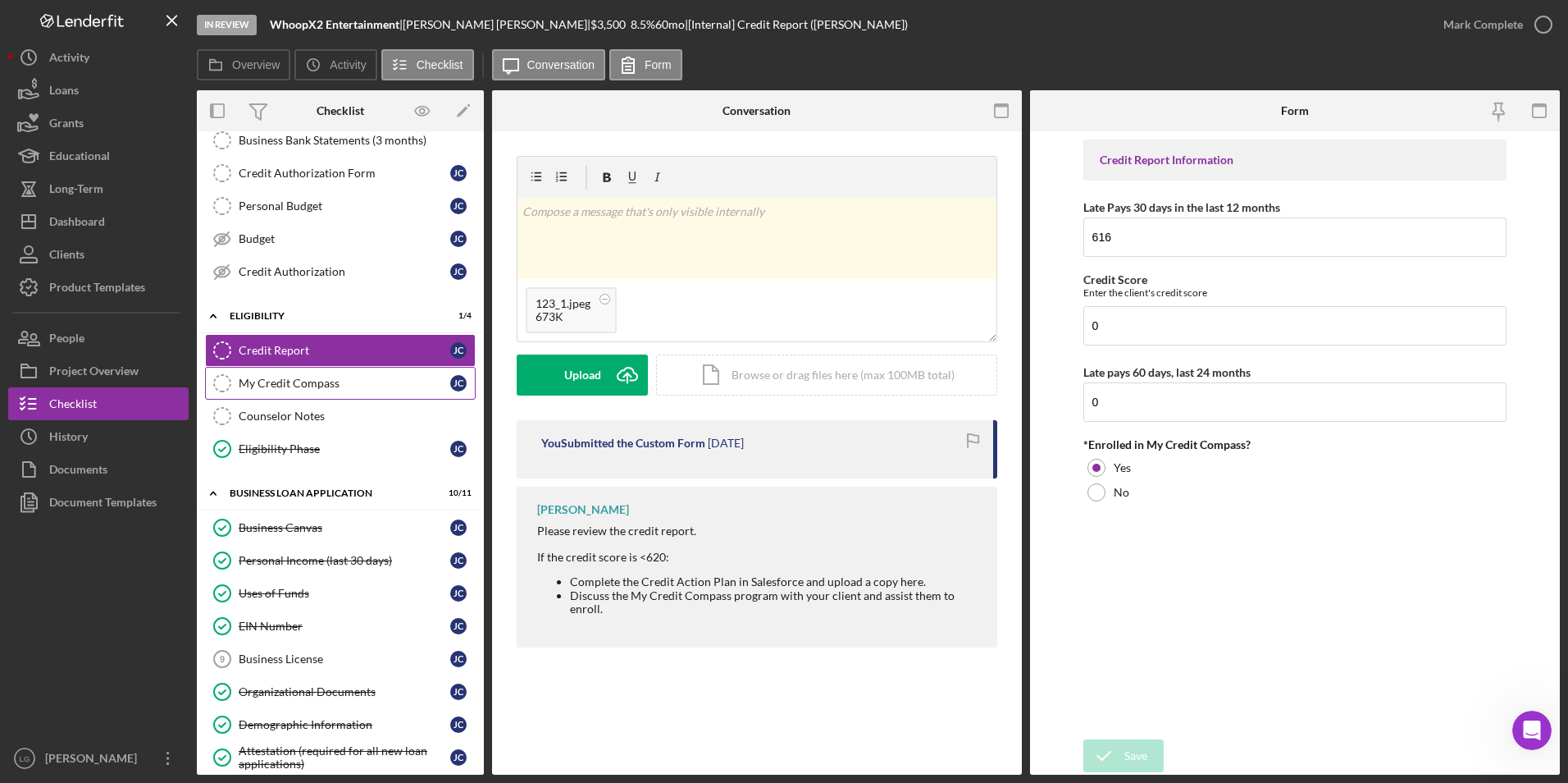
click at [325, 382] on div "My Credit Compass" at bounding box center [344, 383] width 212 height 13
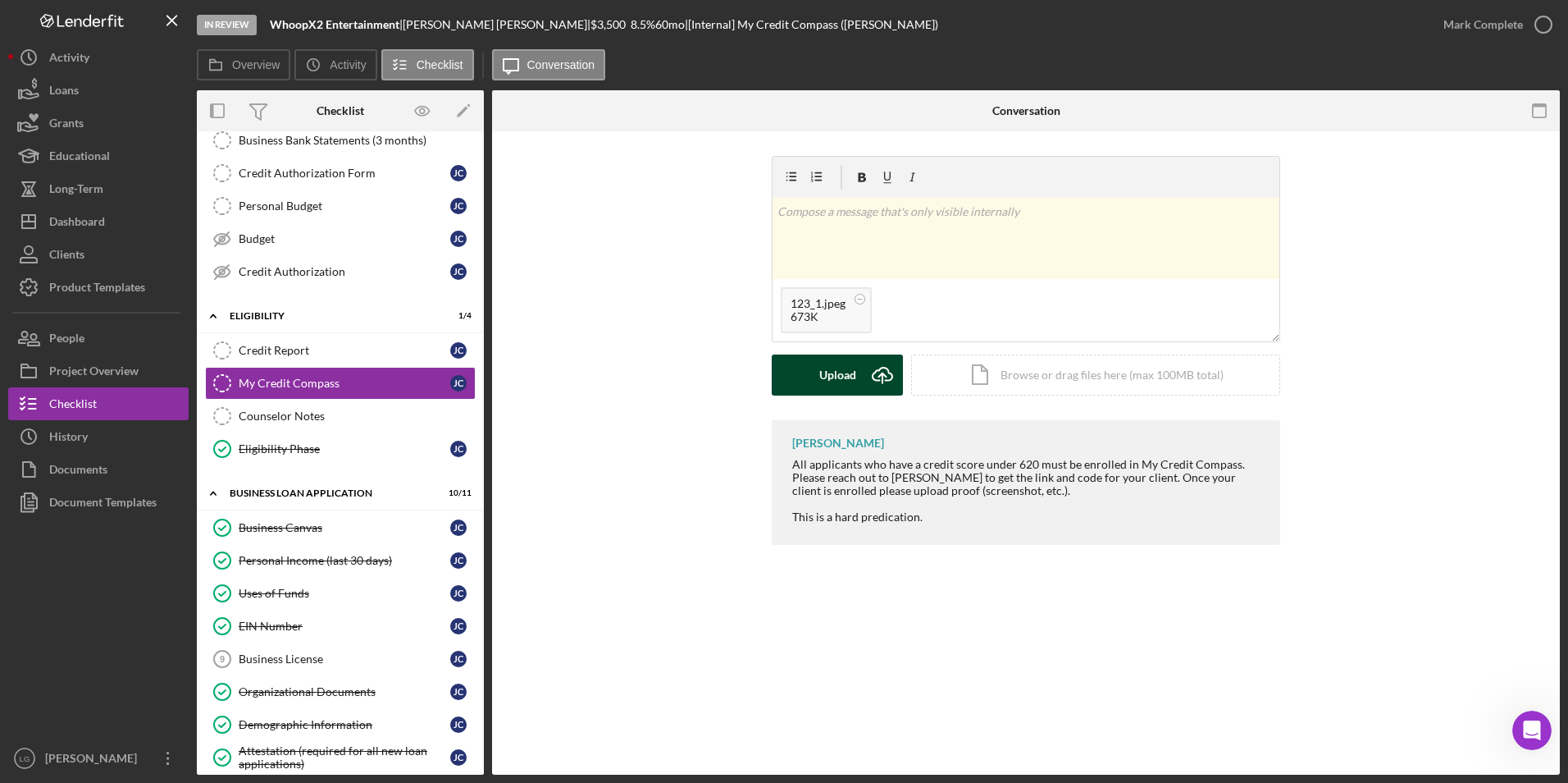
click at [842, 377] on div "Upload" at bounding box center [837, 374] width 36 height 41
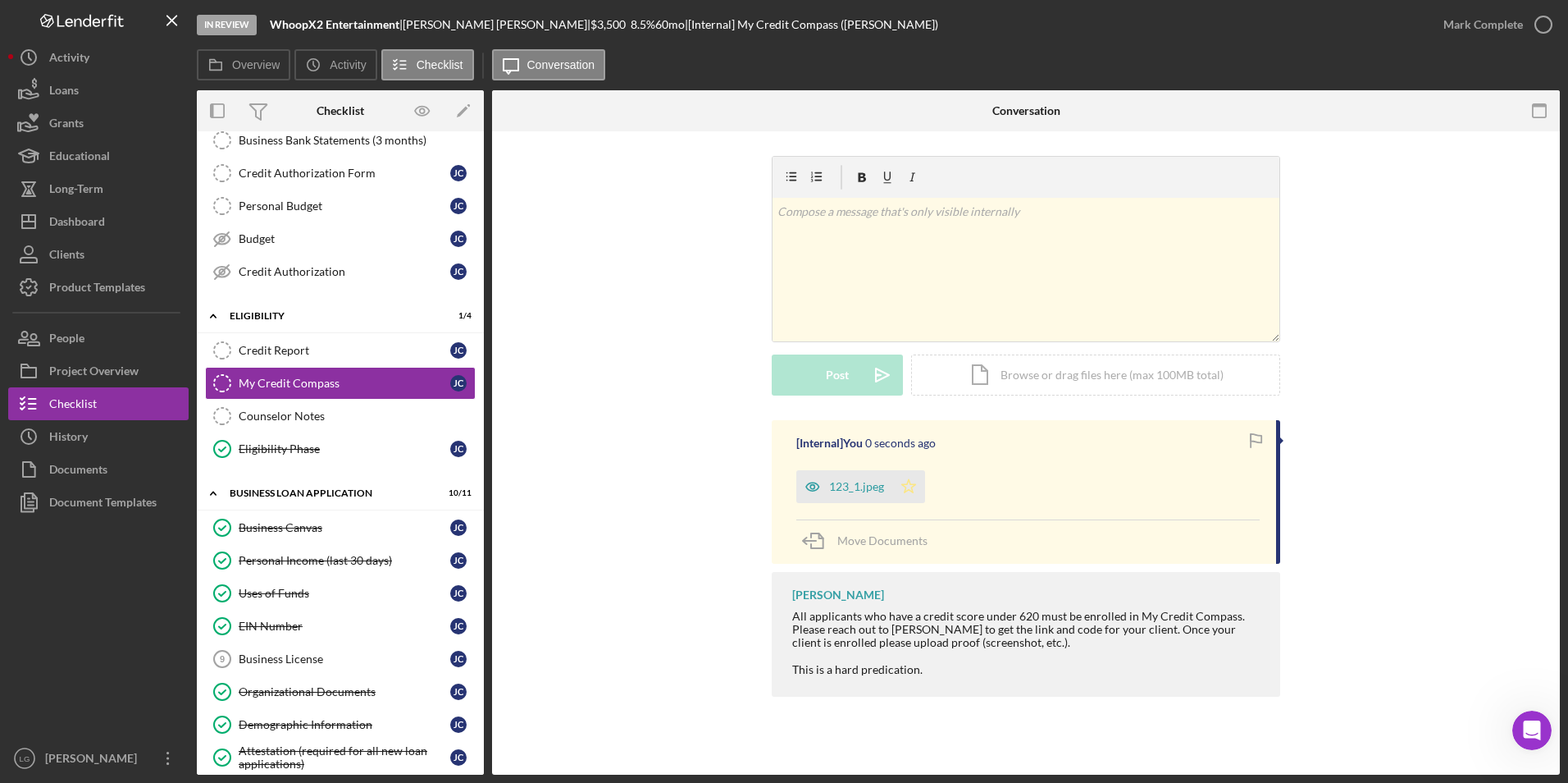
click at [900, 489] on icon "Icon/Star" at bounding box center [908, 486] width 33 height 33
click at [849, 485] on div "123_1.jpeg" at bounding box center [855, 486] width 55 height 13
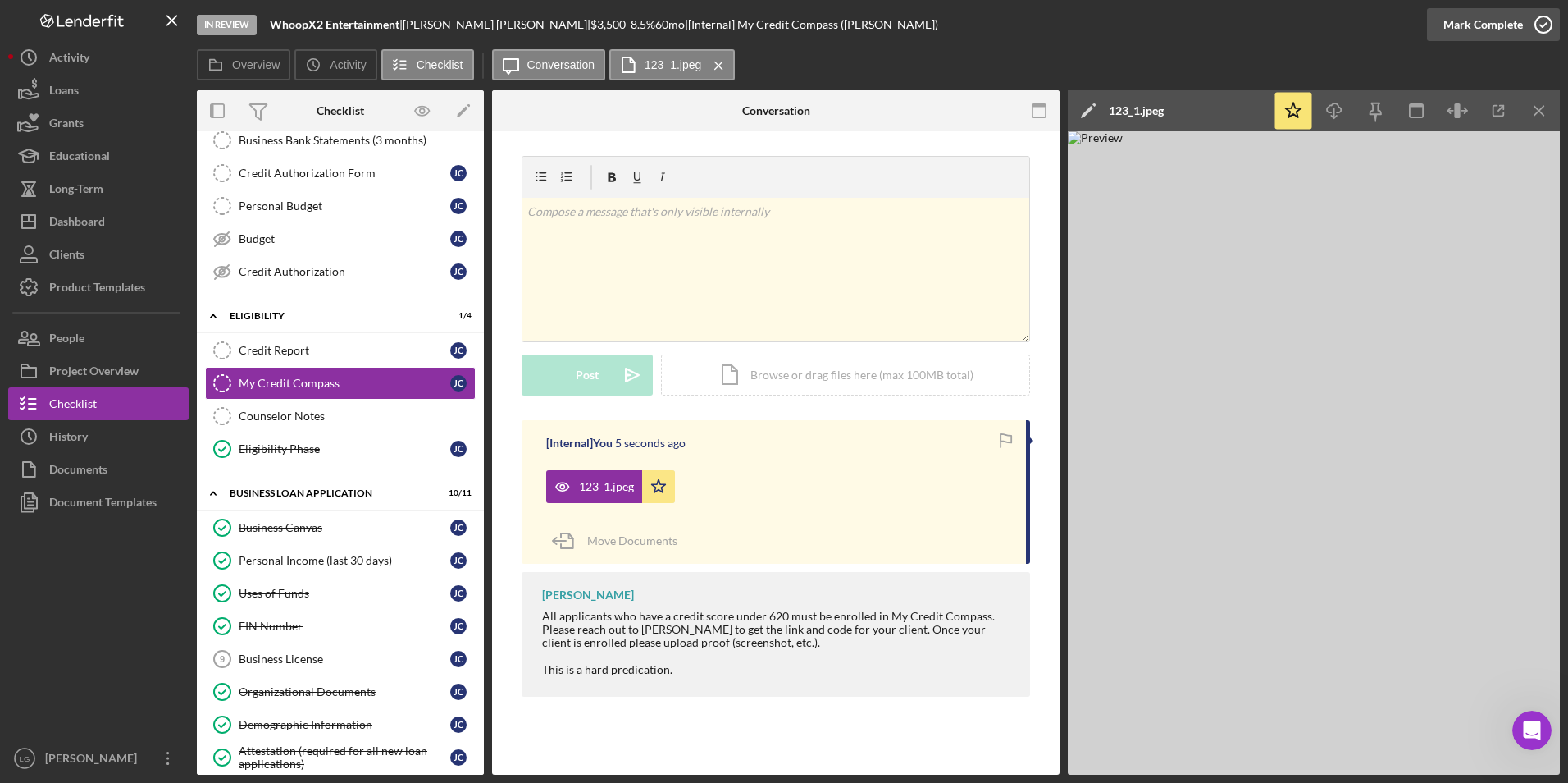
click at [1470, 16] on div "Mark Complete" at bounding box center [1483, 25] width 80 height 33
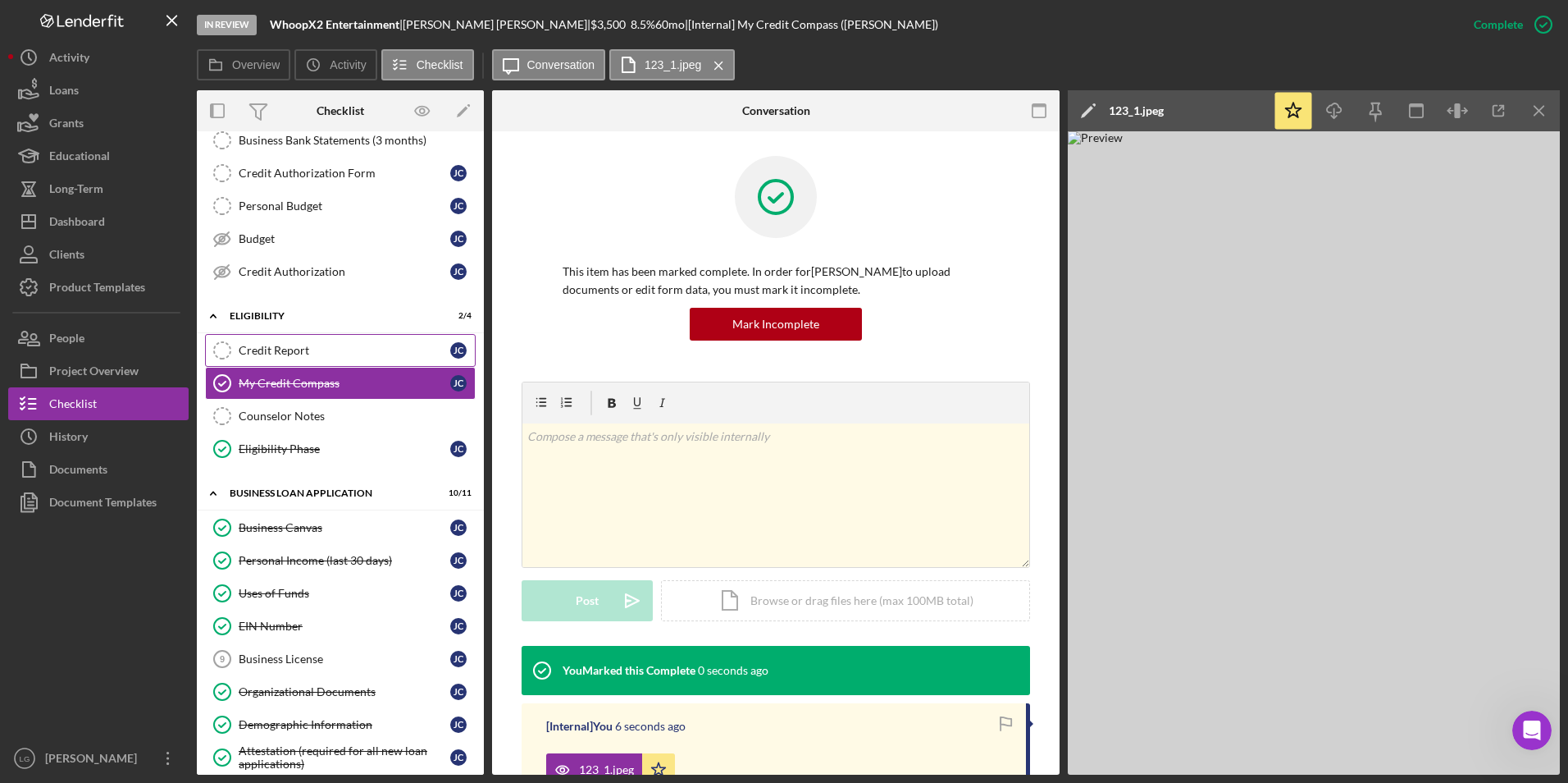
click at [354, 350] on div "Credit Report" at bounding box center [344, 350] width 212 height 13
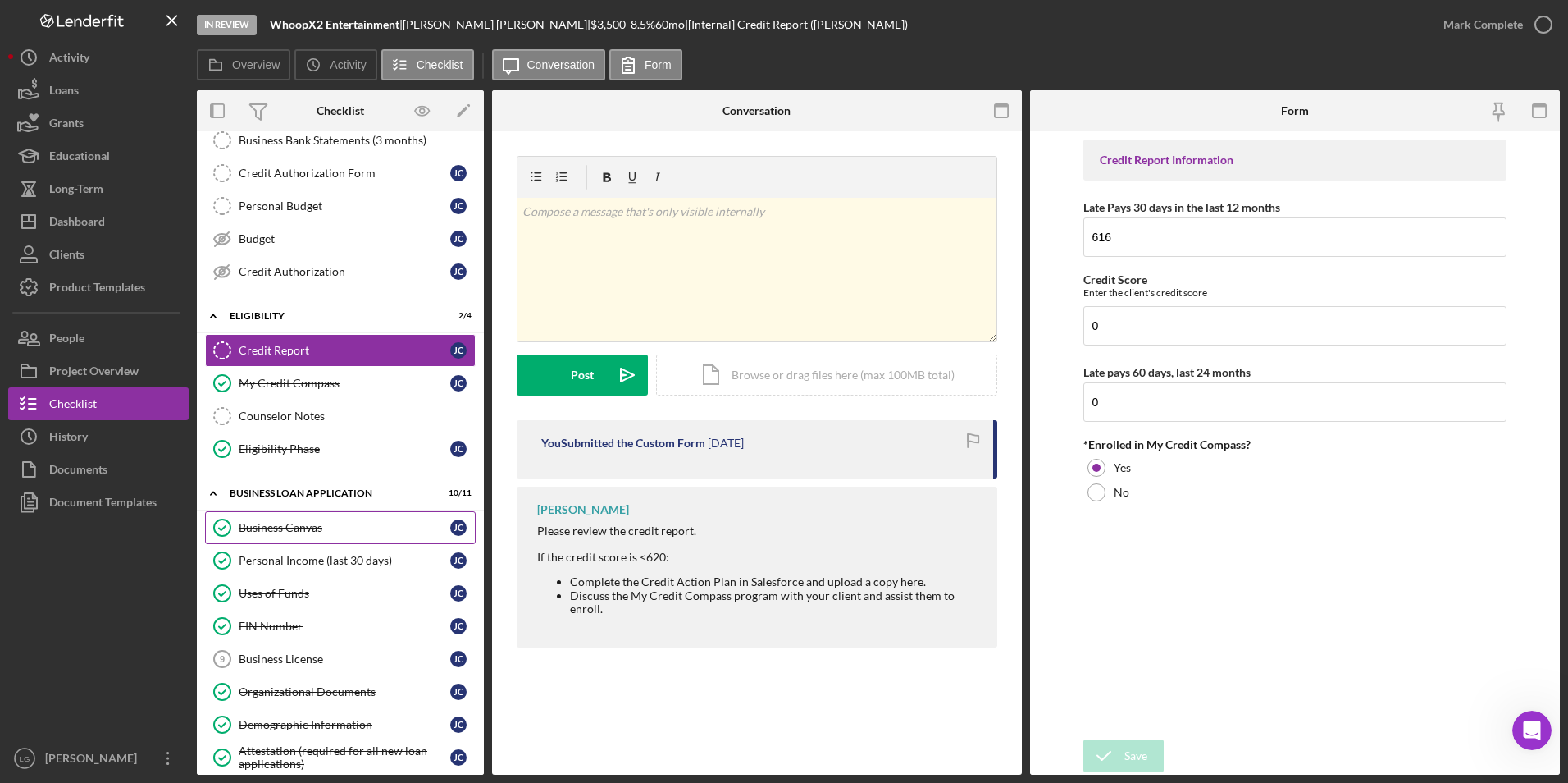
scroll to position [411, 0]
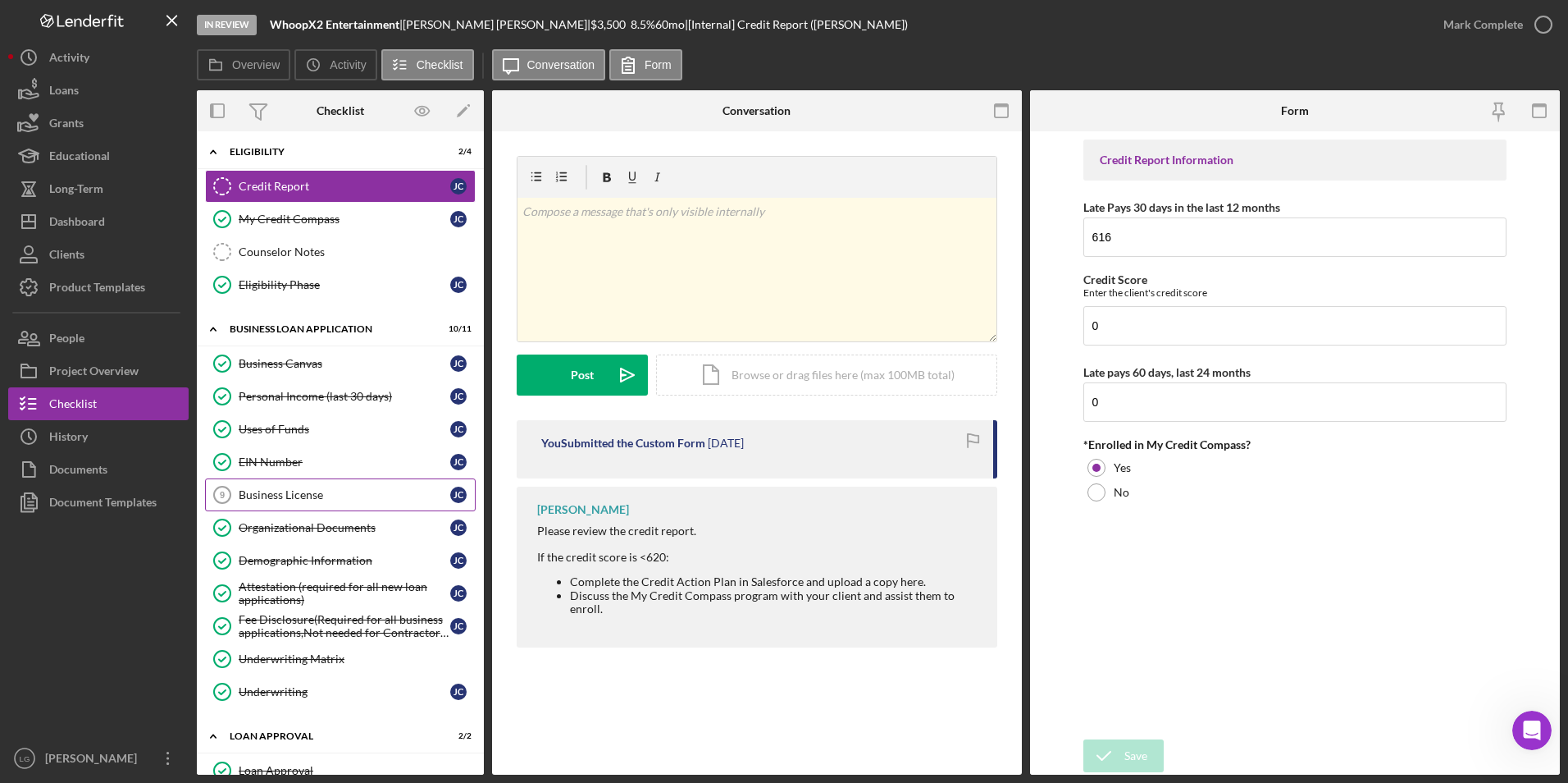
click at [302, 495] on div "Business License" at bounding box center [344, 495] width 212 height 13
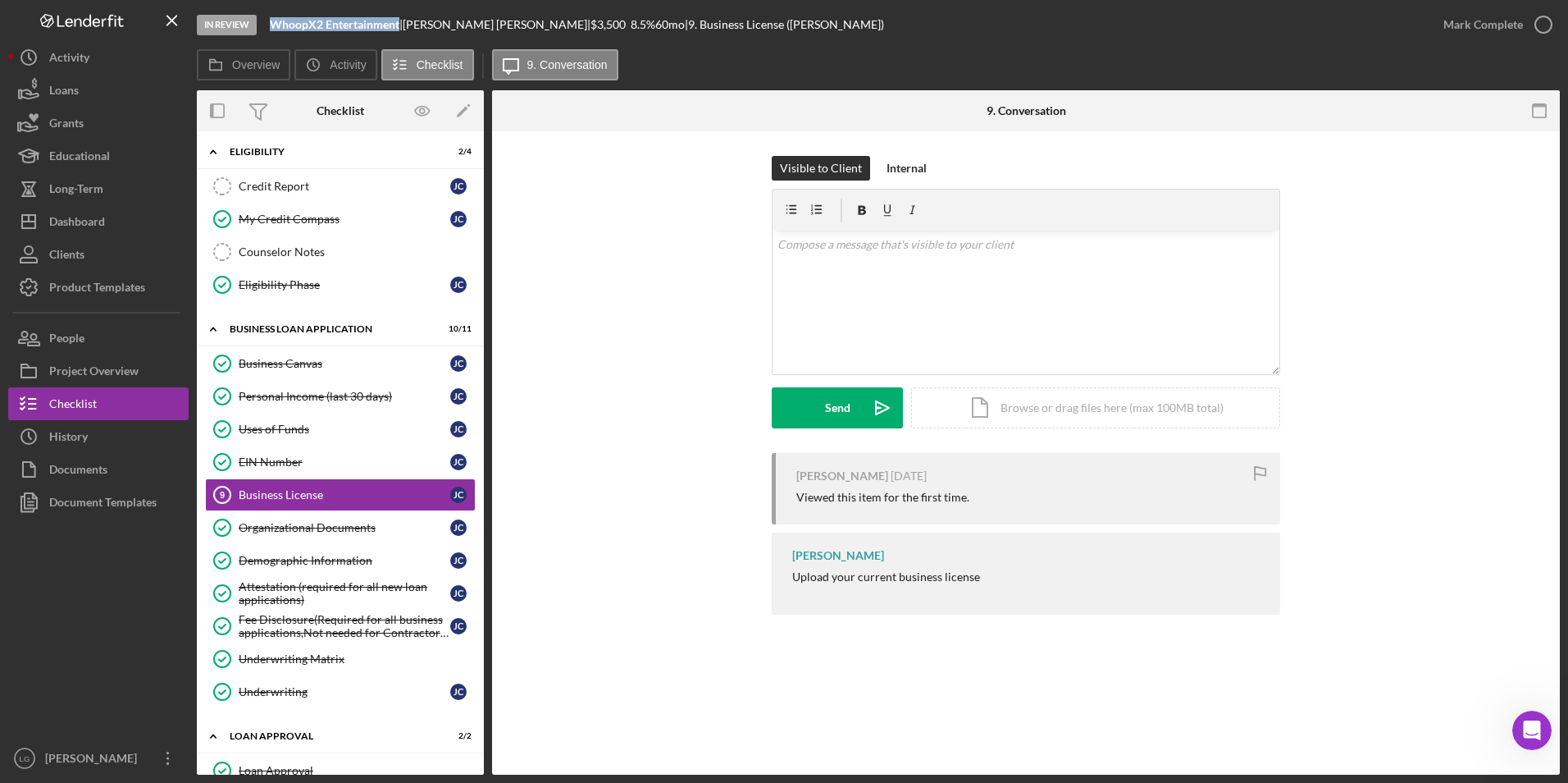
drag, startPoint x: 400, startPoint y: 26, endPoint x: 268, endPoint y: 18, distance: 132.2
click at [268, 18] on div "In Review WhoopX2 Entertainment | John Carr | $3,500 $3,500 8.5 % 60 mo | 9. Bu…" at bounding box center [811, 24] width 1230 height 49
copy b "WhoopX2 Entertainment"
click at [1030, 416] on div "Icon/Document Browse or drag files here (max 100MB total) Tap to choose files o…" at bounding box center [1095, 408] width 369 height 41
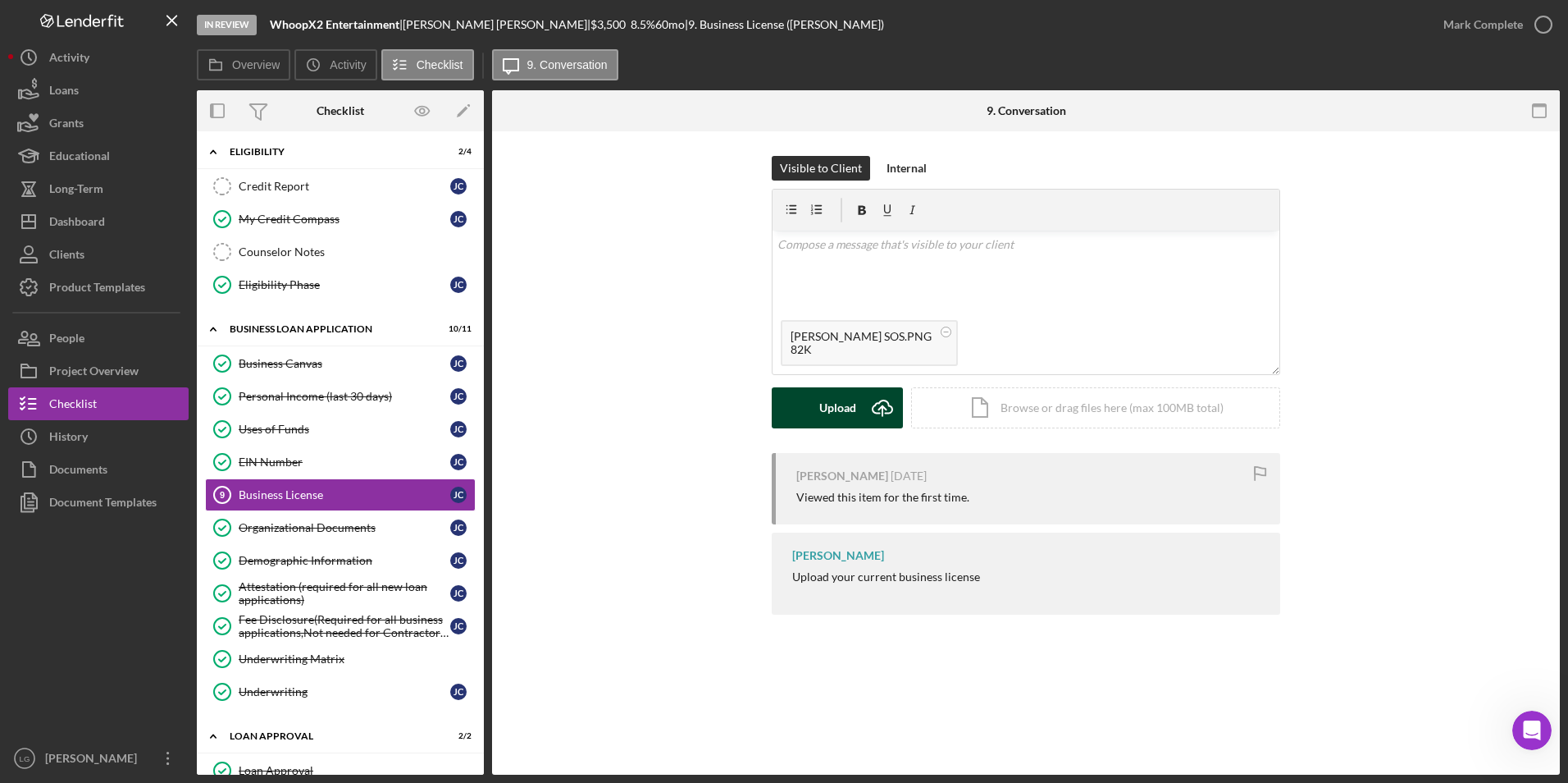
click at [824, 407] on div "Upload" at bounding box center [837, 408] width 36 height 41
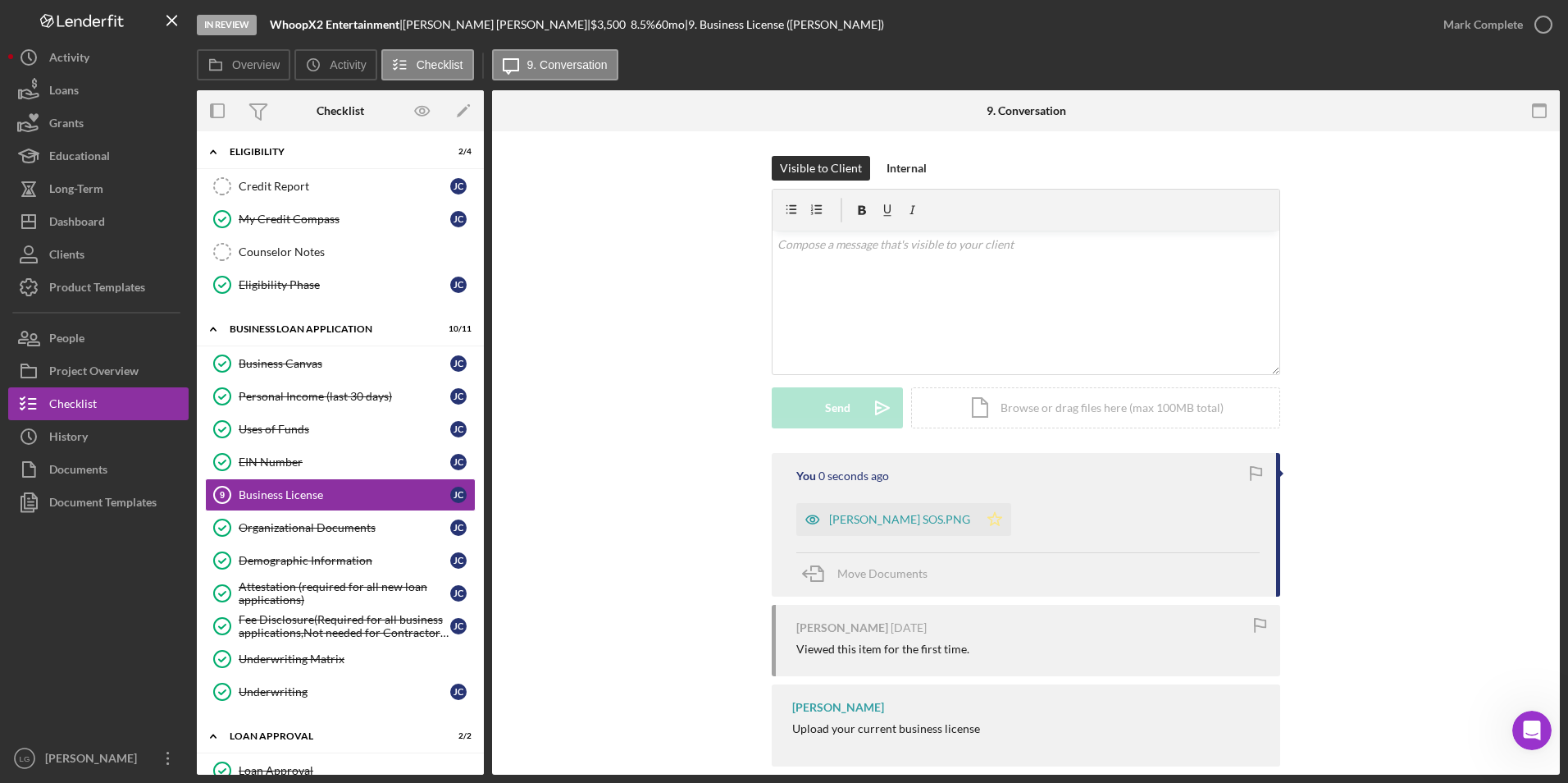
click at [978, 512] on icon "Icon/Star" at bounding box center [995, 519] width 33 height 33
click at [878, 516] on div "John Carr SOS.PNG" at bounding box center [899, 519] width 141 height 13
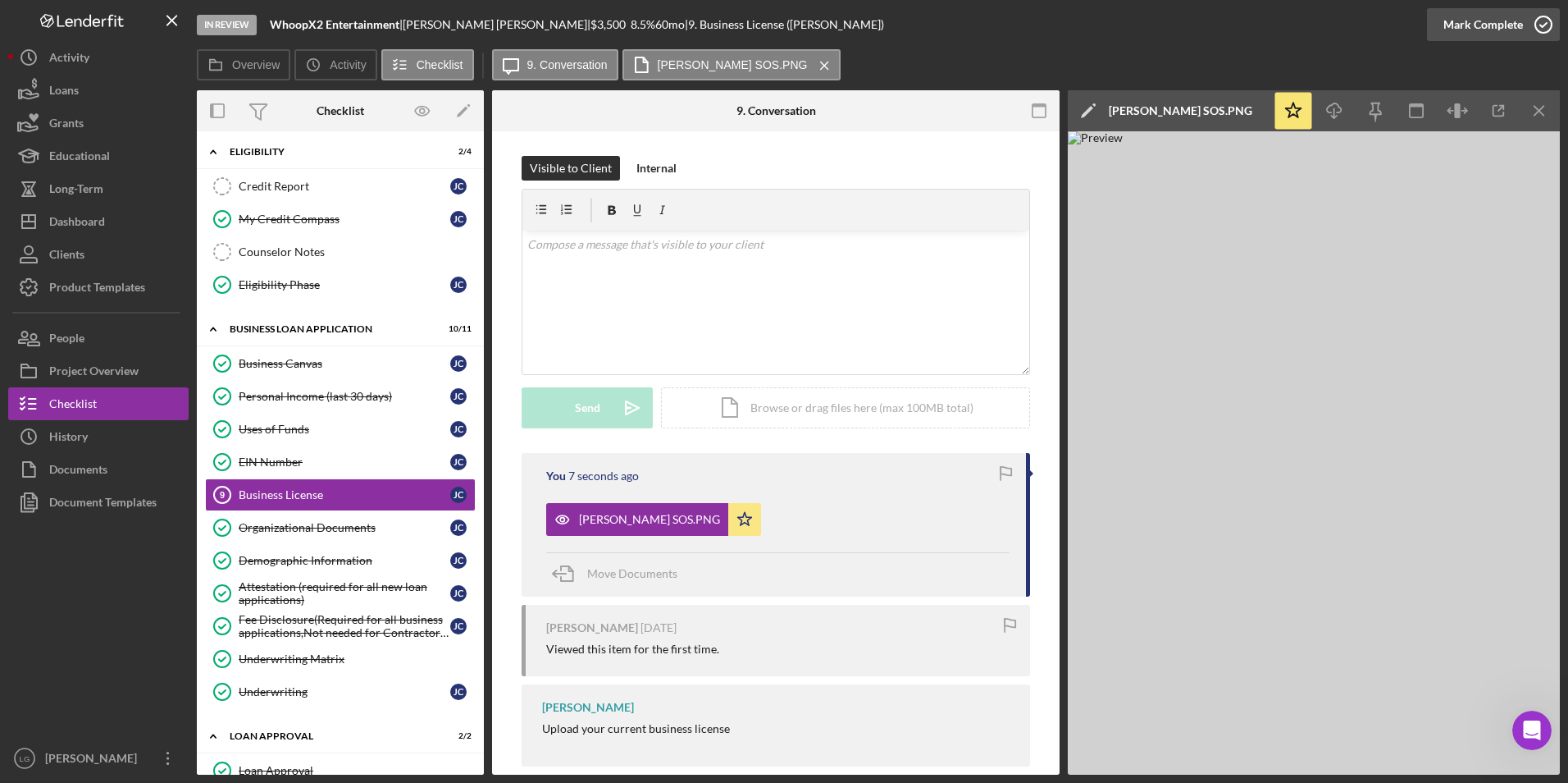
click at [1501, 18] on div "Mark Complete" at bounding box center [1483, 25] width 80 height 33
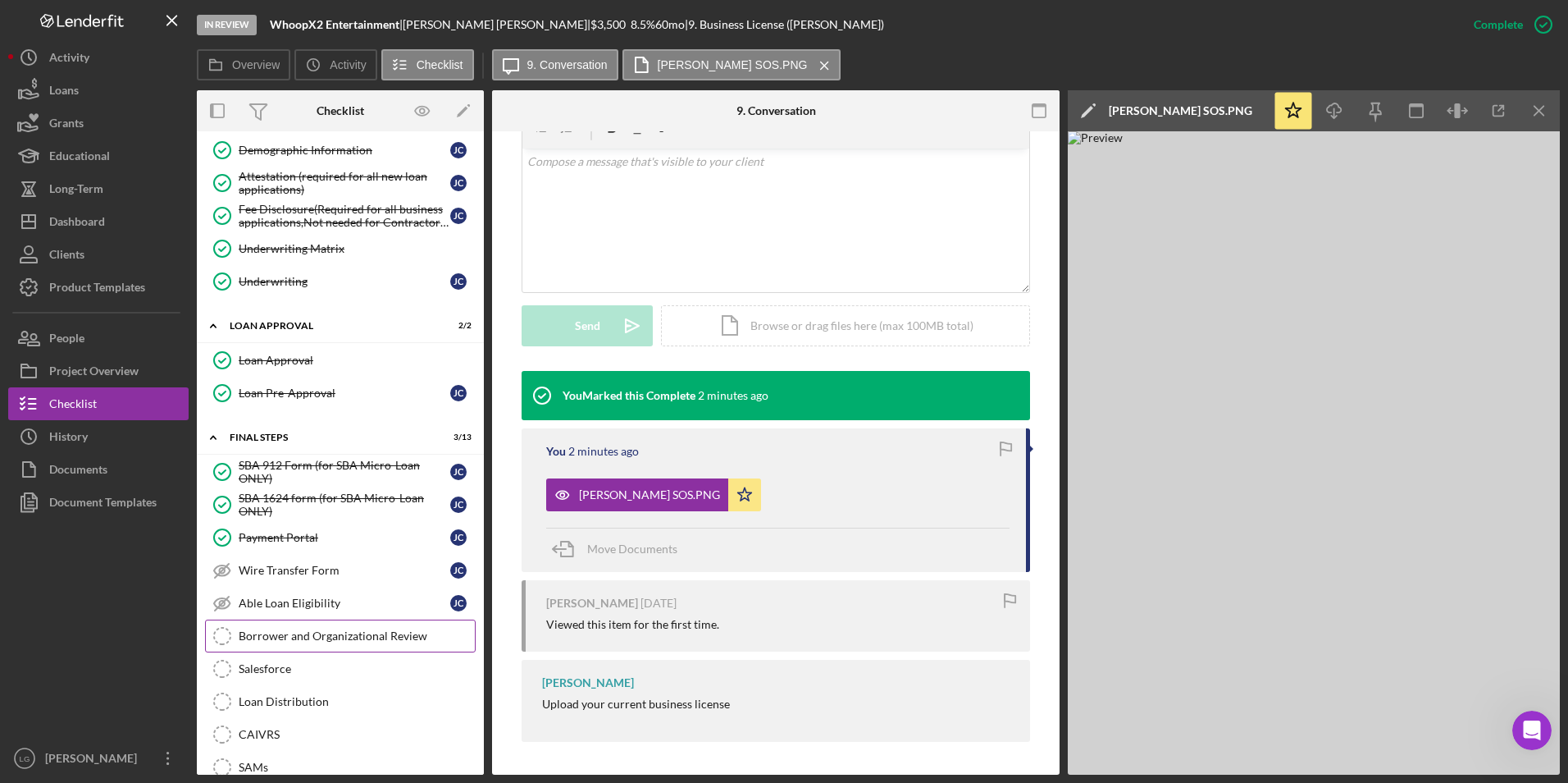
scroll to position [903, 0]
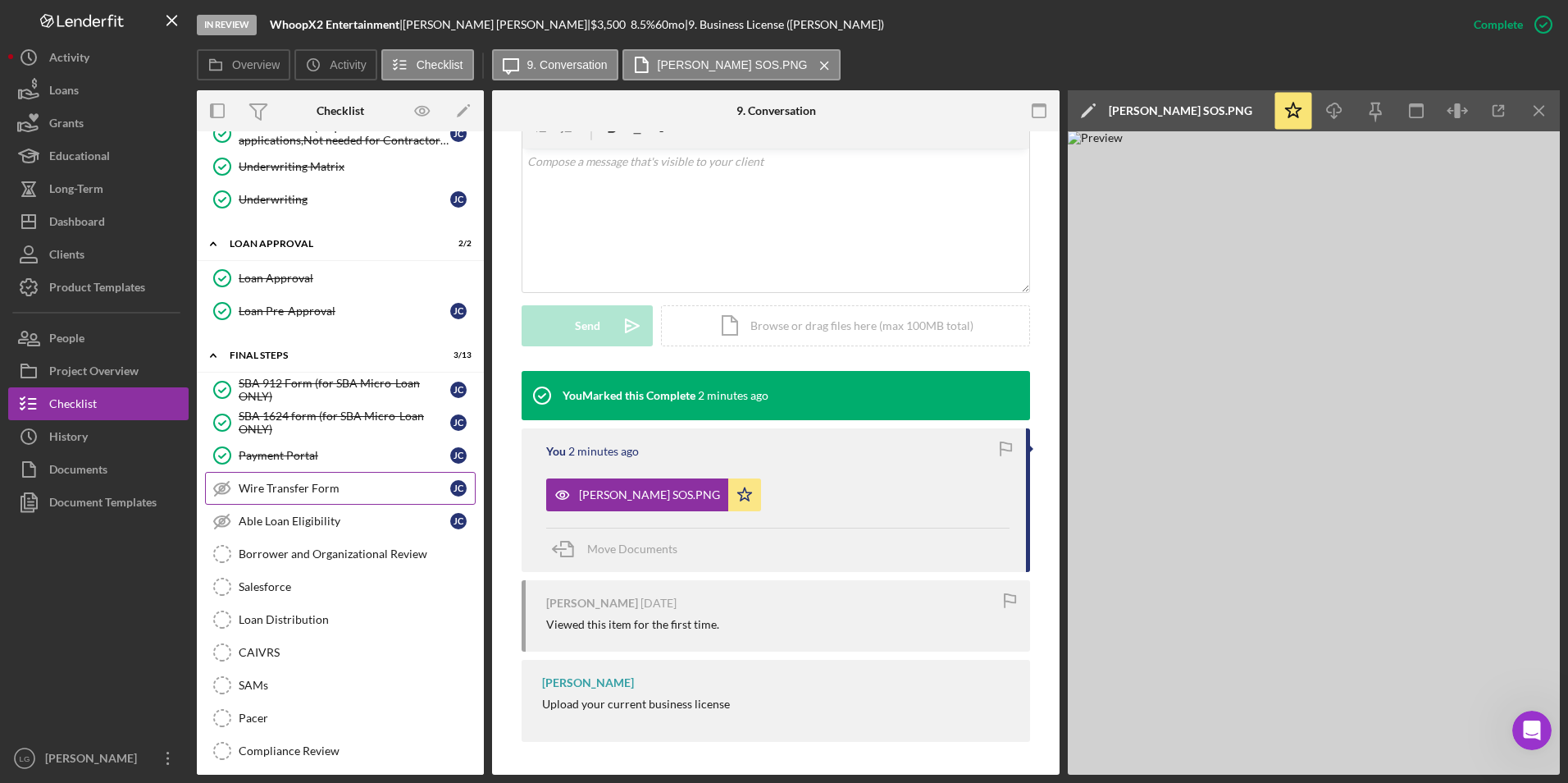
drag, startPoint x: 288, startPoint y: 487, endPoint x: 297, endPoint y: 482, distance: 10.3
click at [288, 487] on div "Wire Transfer Form" at bounding box center [344, 488] width 212 height 13
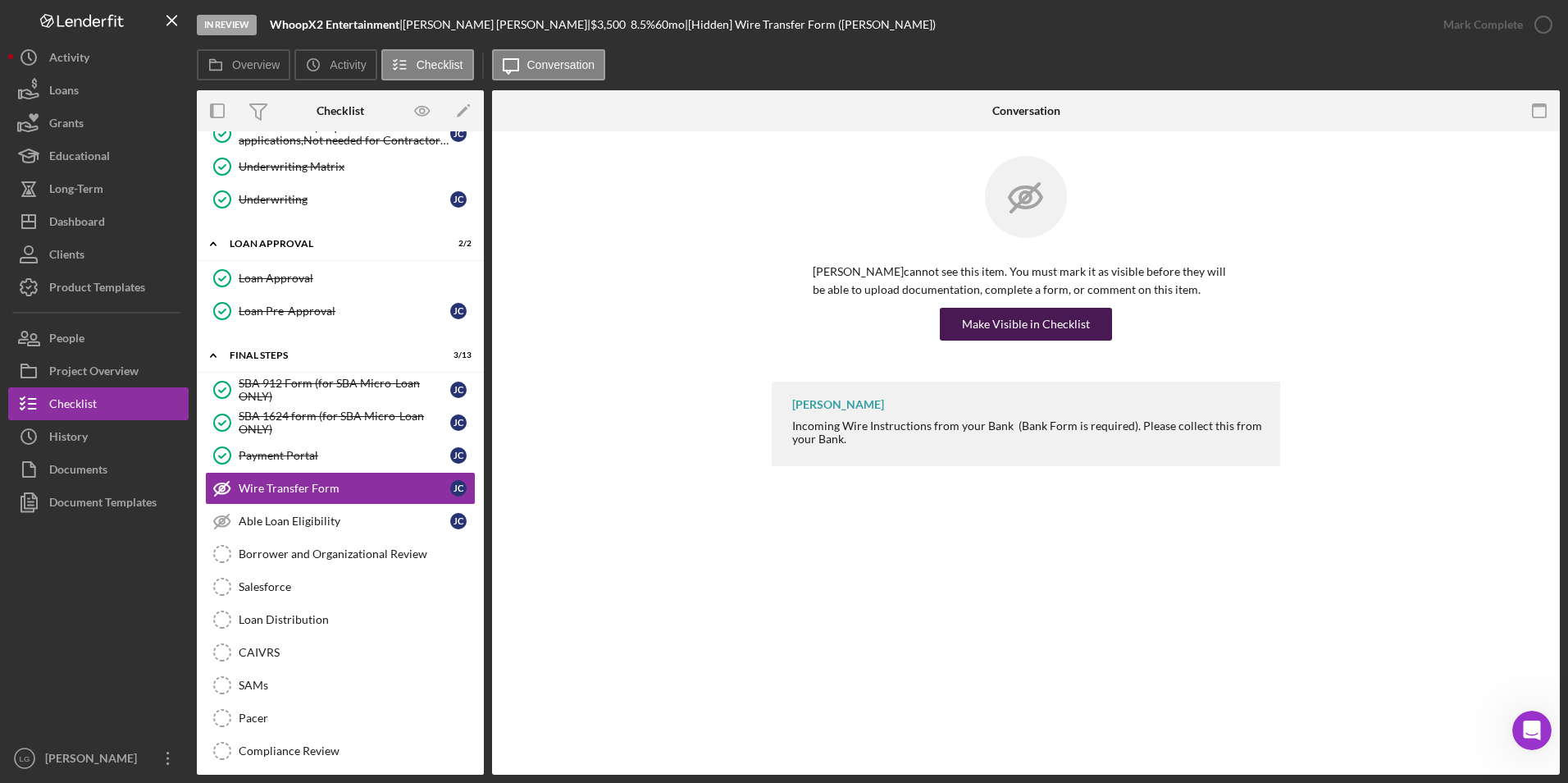
click at [1014, 322] on div "Make Visible in Checklist" at bounding box center [1025, 324] width 128 height 33
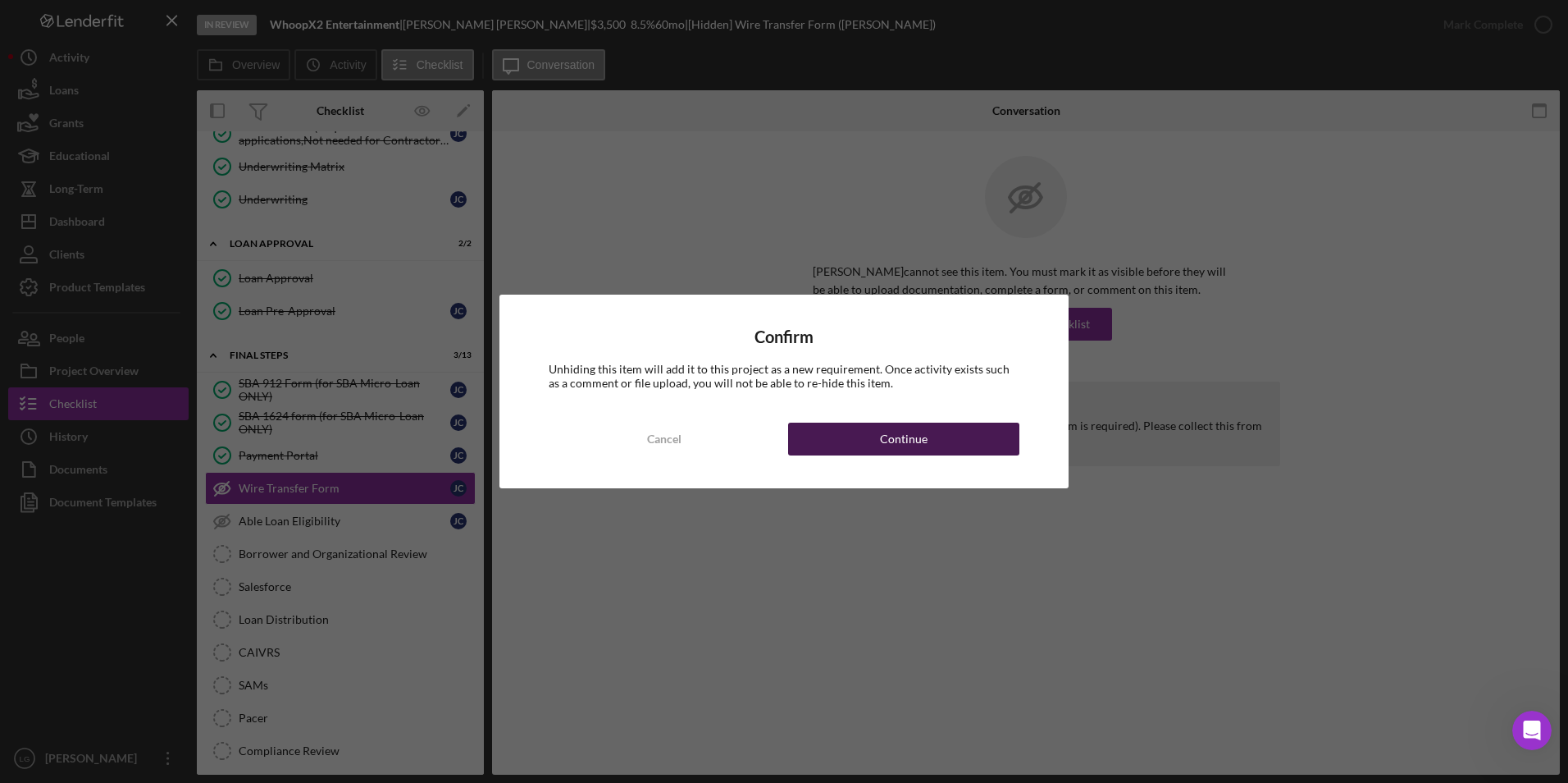
click at [953, 439] on button "Continue" at bounding box center [903, 439] width 231 height 33
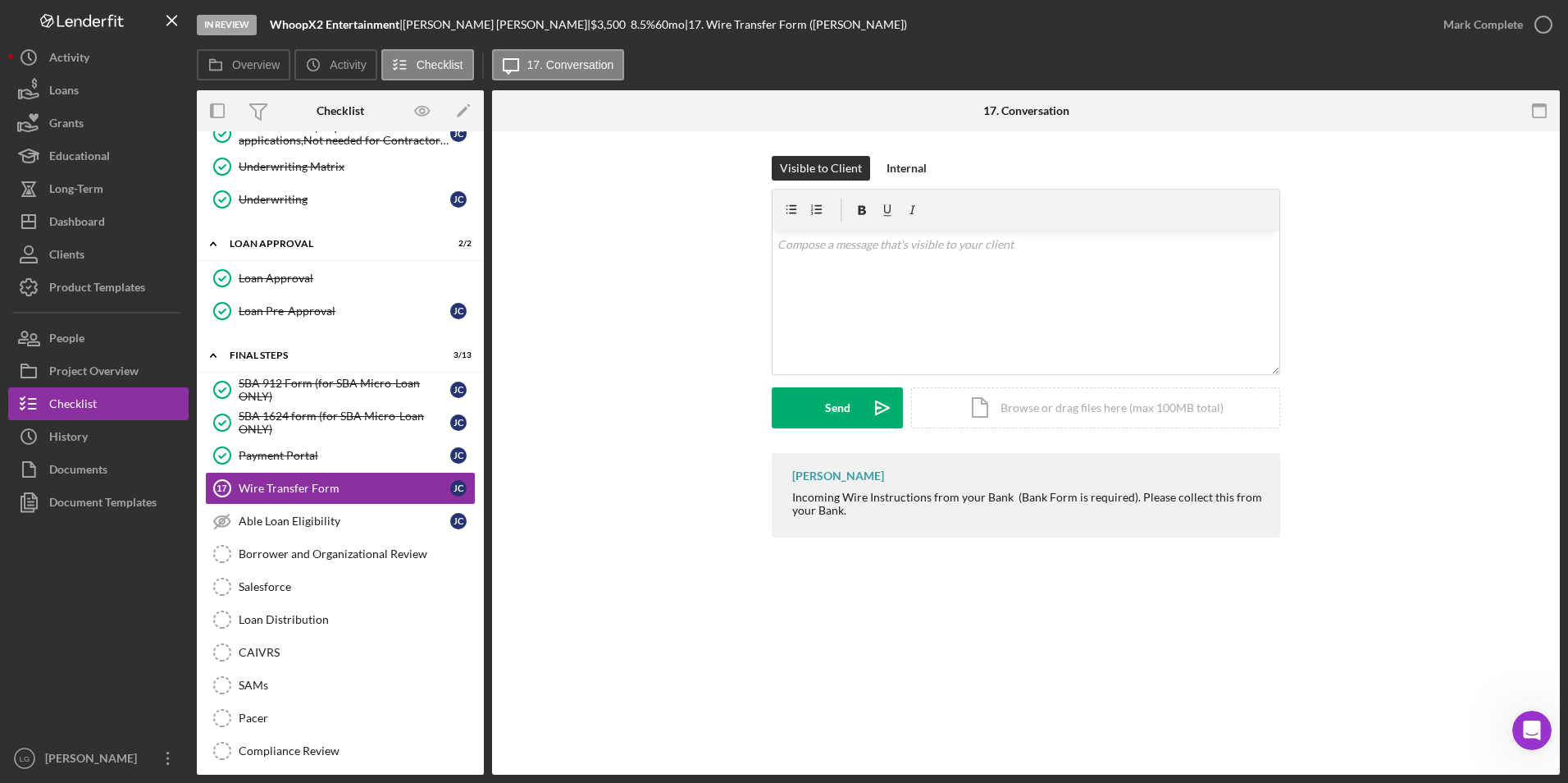
drag, startPoint x: 779, startPoint y: 499, endPoint x: 897, endPoint y: 514, distance: 118.9
click at [897, 514] on div "LaTrisha Gandy Incoming Wire Instructions from your Bank (Bank Form is required…" at bounding box center [1026, 495] width 508 height 84
drag, startPoint x: 897, startPoint y: 514, endPoint x: 857, endPoint y: 491, distance: 46.1
copy div "Incoming Wire Instructions from your Bank (Bank Form is required). Please colle…"
click at [862, 296] on div "v Color teal Color pink Remove color Add row above Add row below Add column bef…" at bounding box center [1025, 302] width 506 height 144
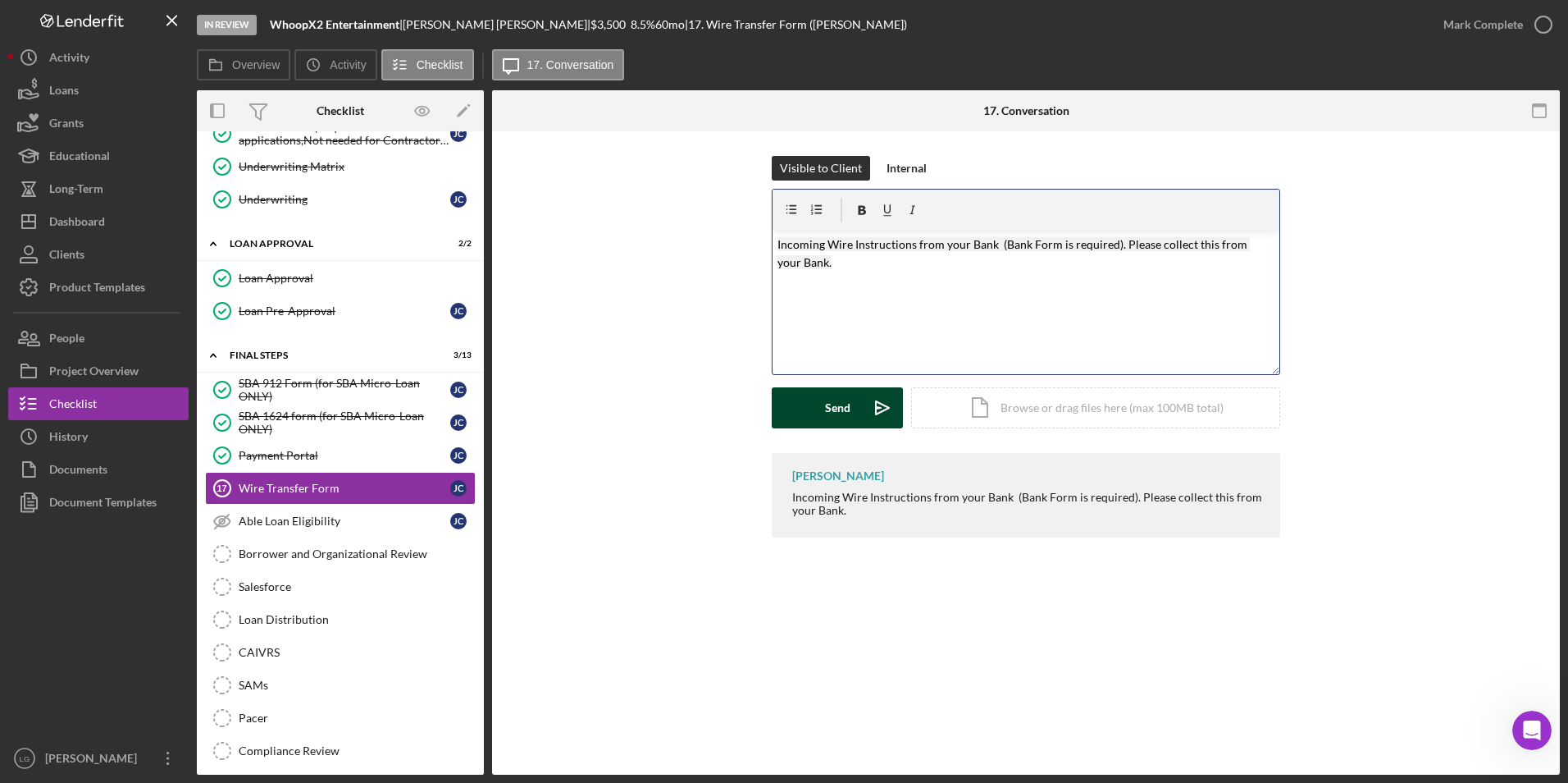
click at [825, 418] on div "Send" at bounding box center [837, 408] width 26 height 41
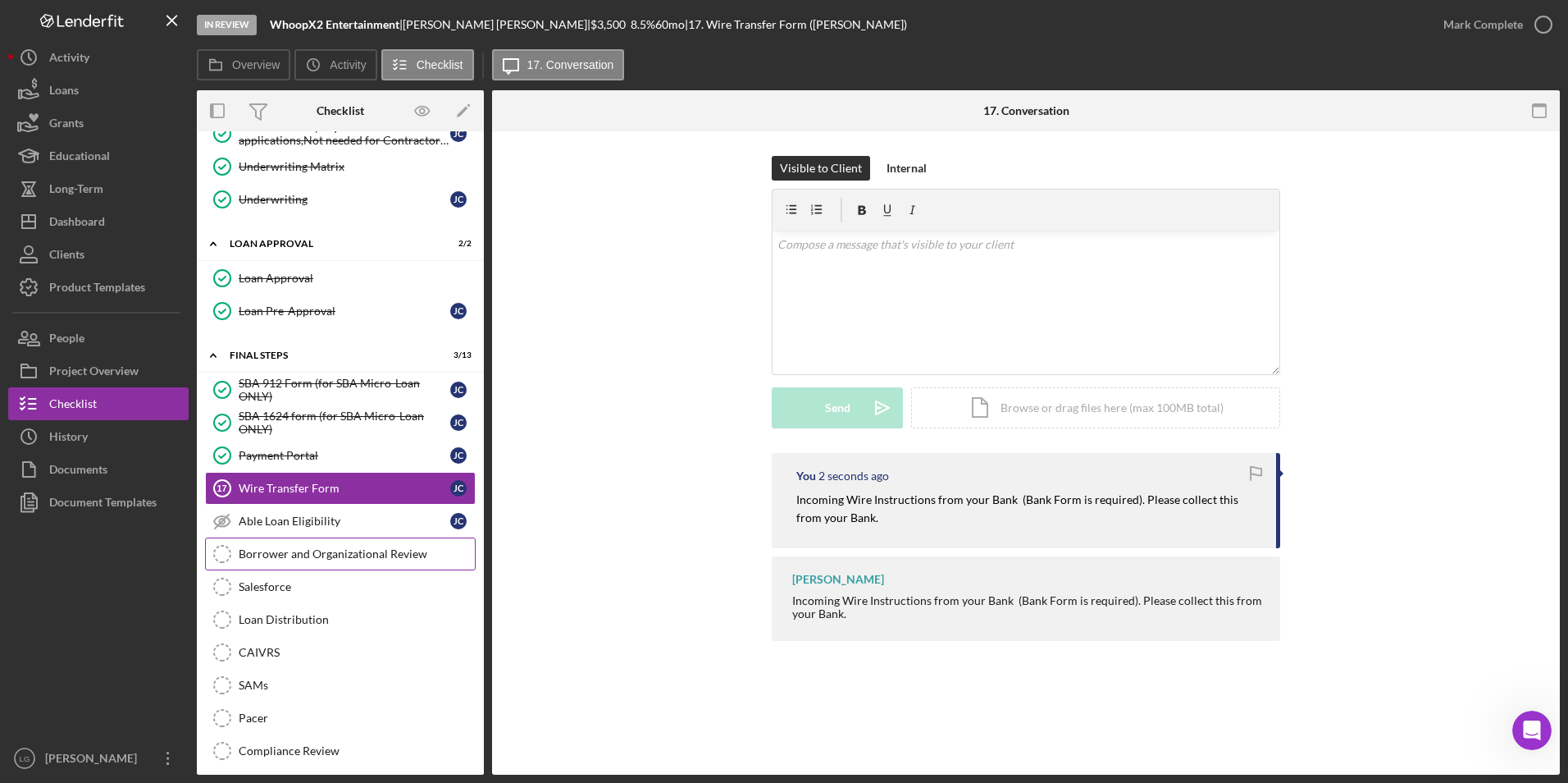
click at [274, 561] on link "Borrower and Organizational Review Borrower and Organizational Review" at bounding box center [340, 554] width 270 height 33
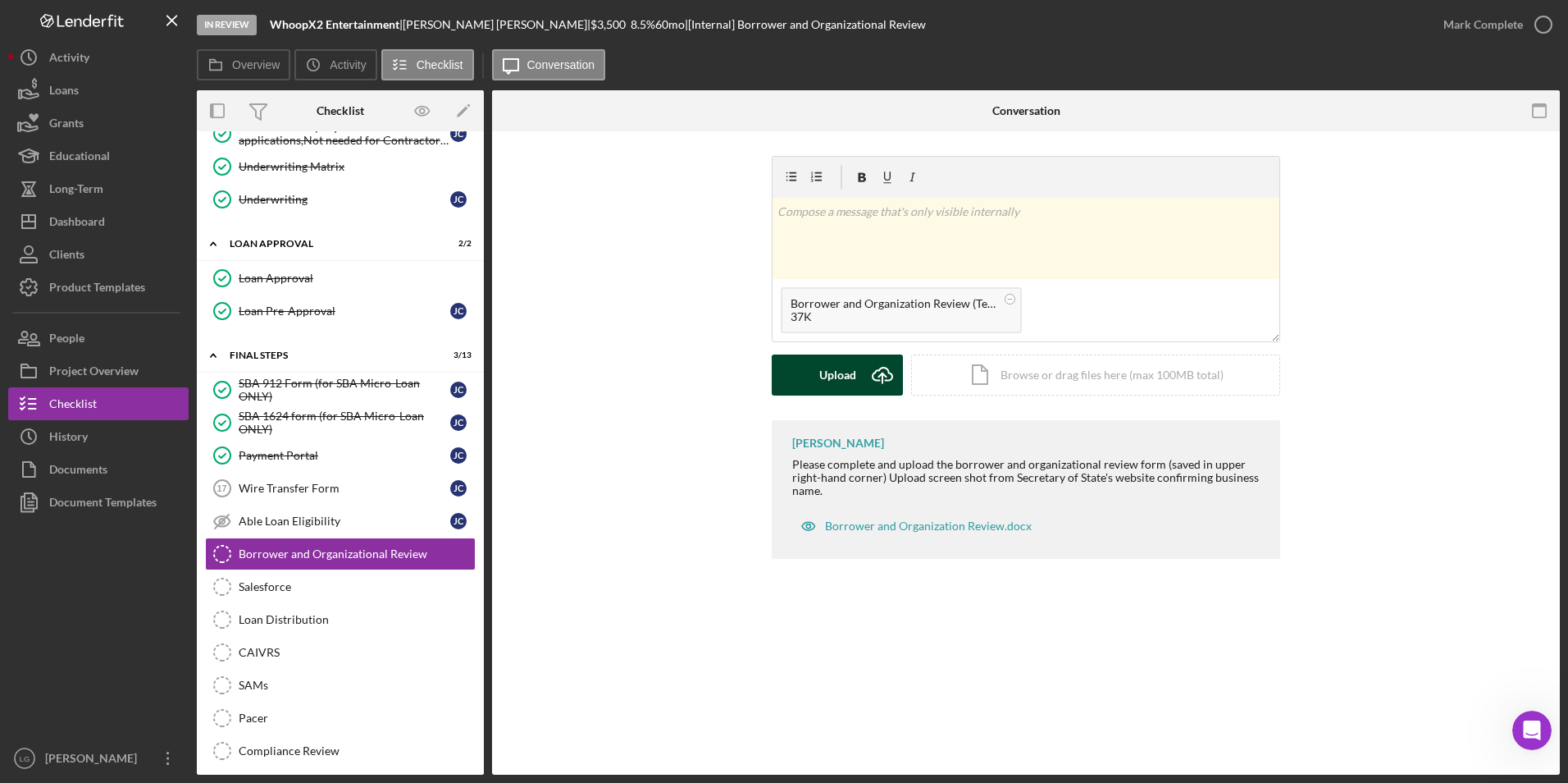
click at [830, 378] on div "Upload" at bounding box center [837, 374] width 36 height 41
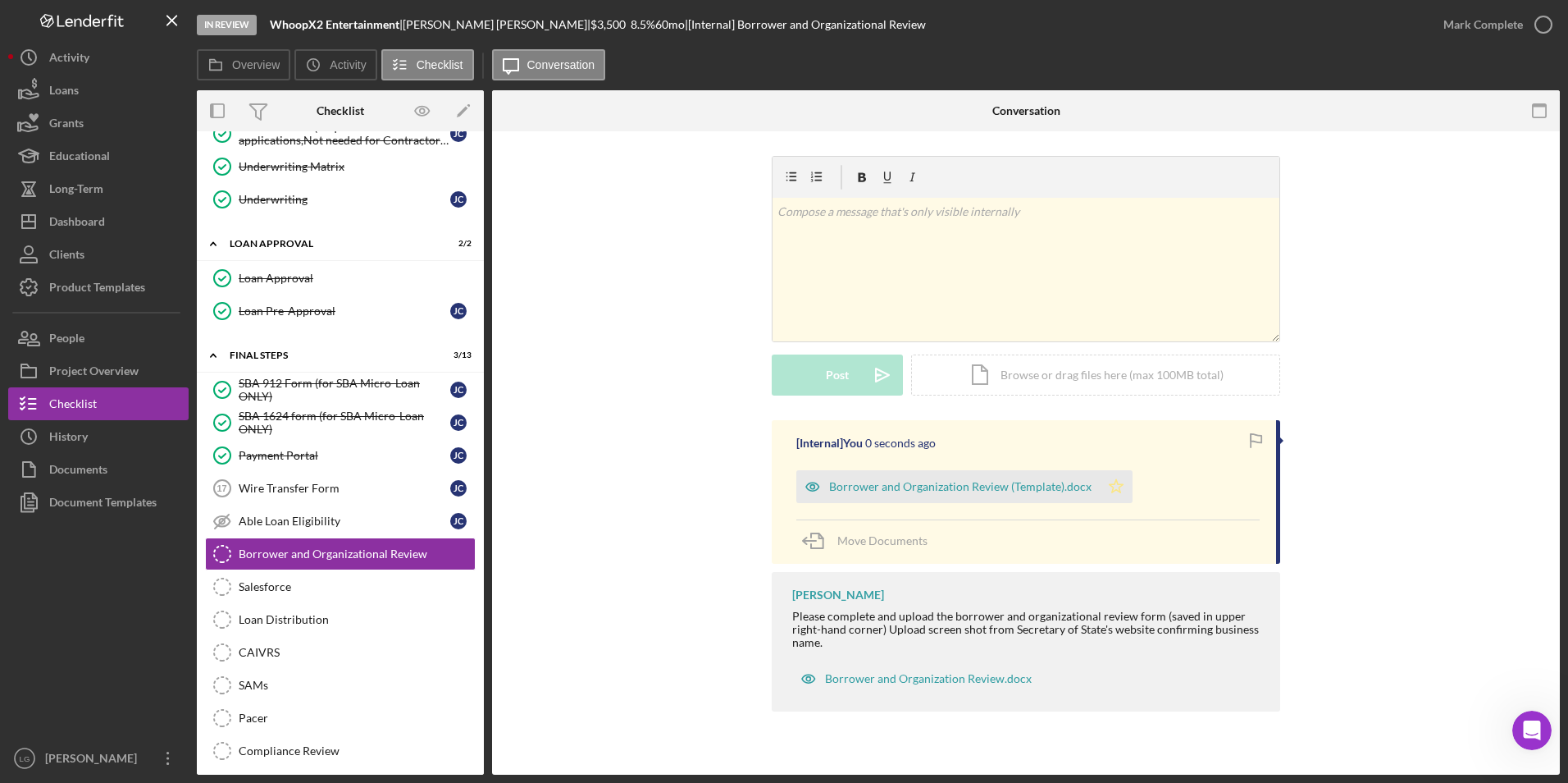
click at [1116, 487] on polygon "button" at bounding box center [1116, 486] width 14 height 13
click at [1460, 27] on div "Mark Complete" at bounding box center [1483, 25] width 80 height 33
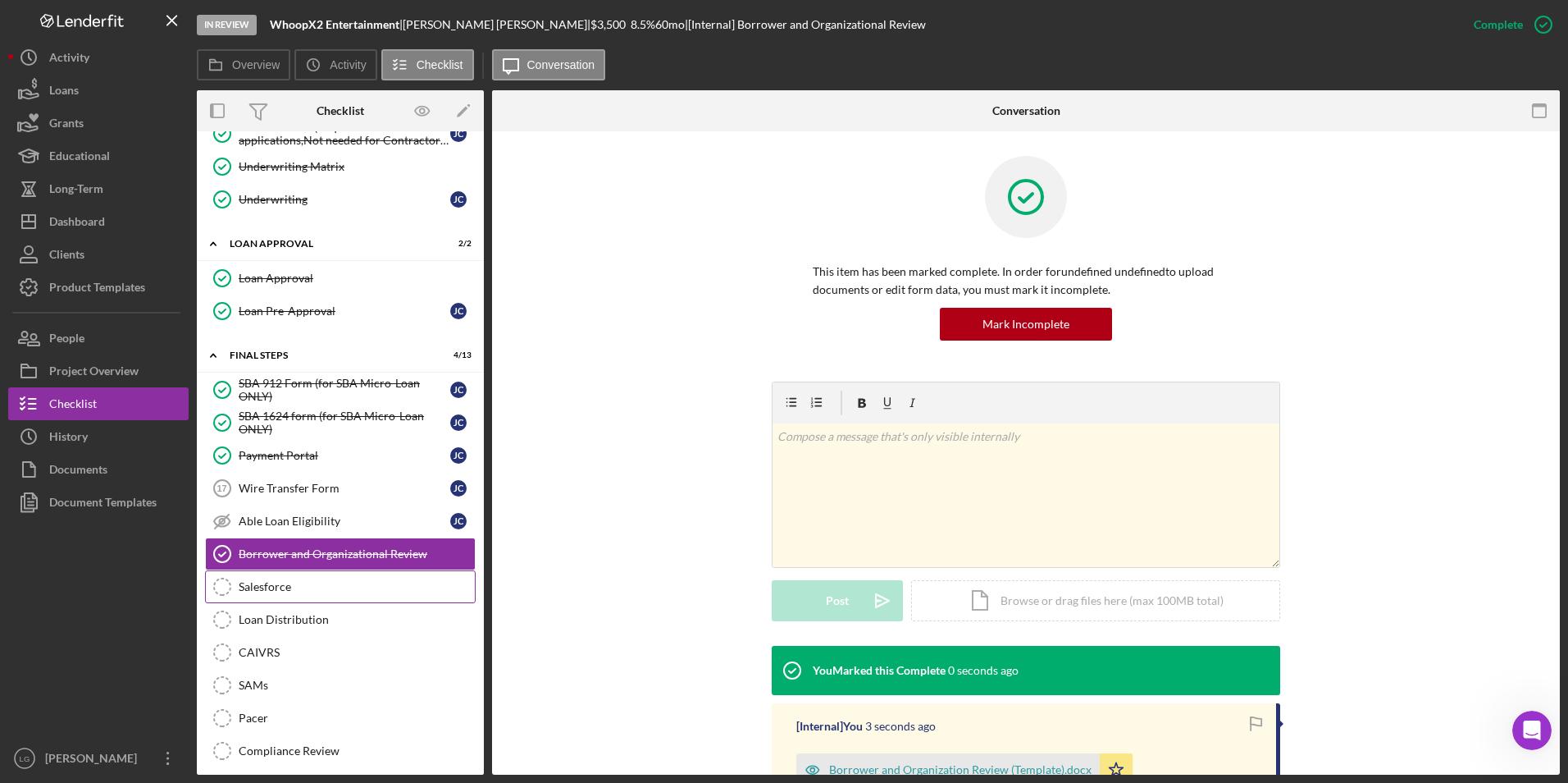
click at [287, 576] on link "Salesforce Salesforce" at bounding box center [340, 586] width 270 height 33
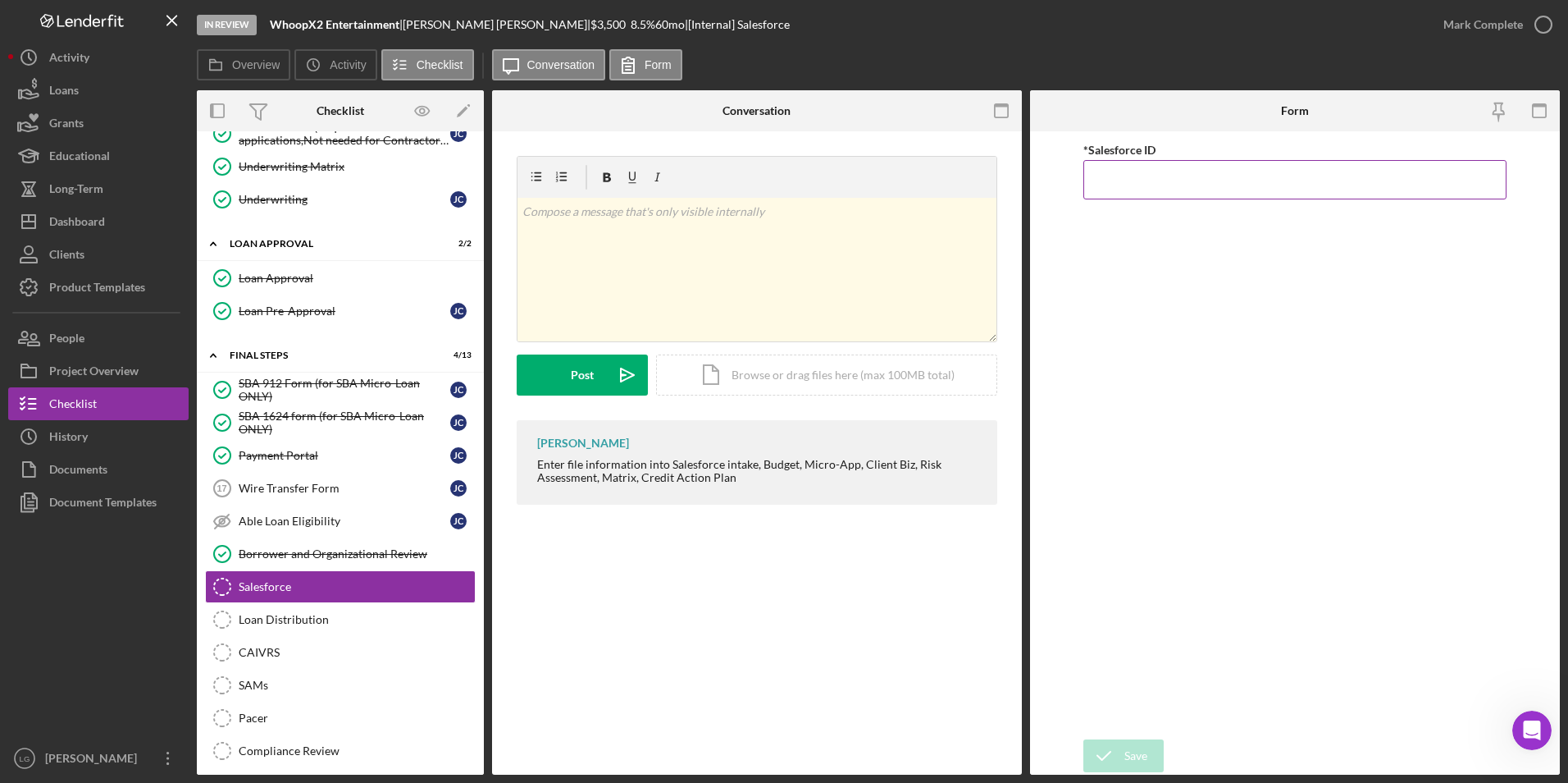
click at [1194, 183] on input "*Salesforce ID" at bounding box center [1295, 179] width 424 height 39
paste input "a0wPC000000E51R"
type input "a0wPC000000E51R"
click at [1129, 756] on div "Save" at bounding box center [1135, 755] width 23 height 33
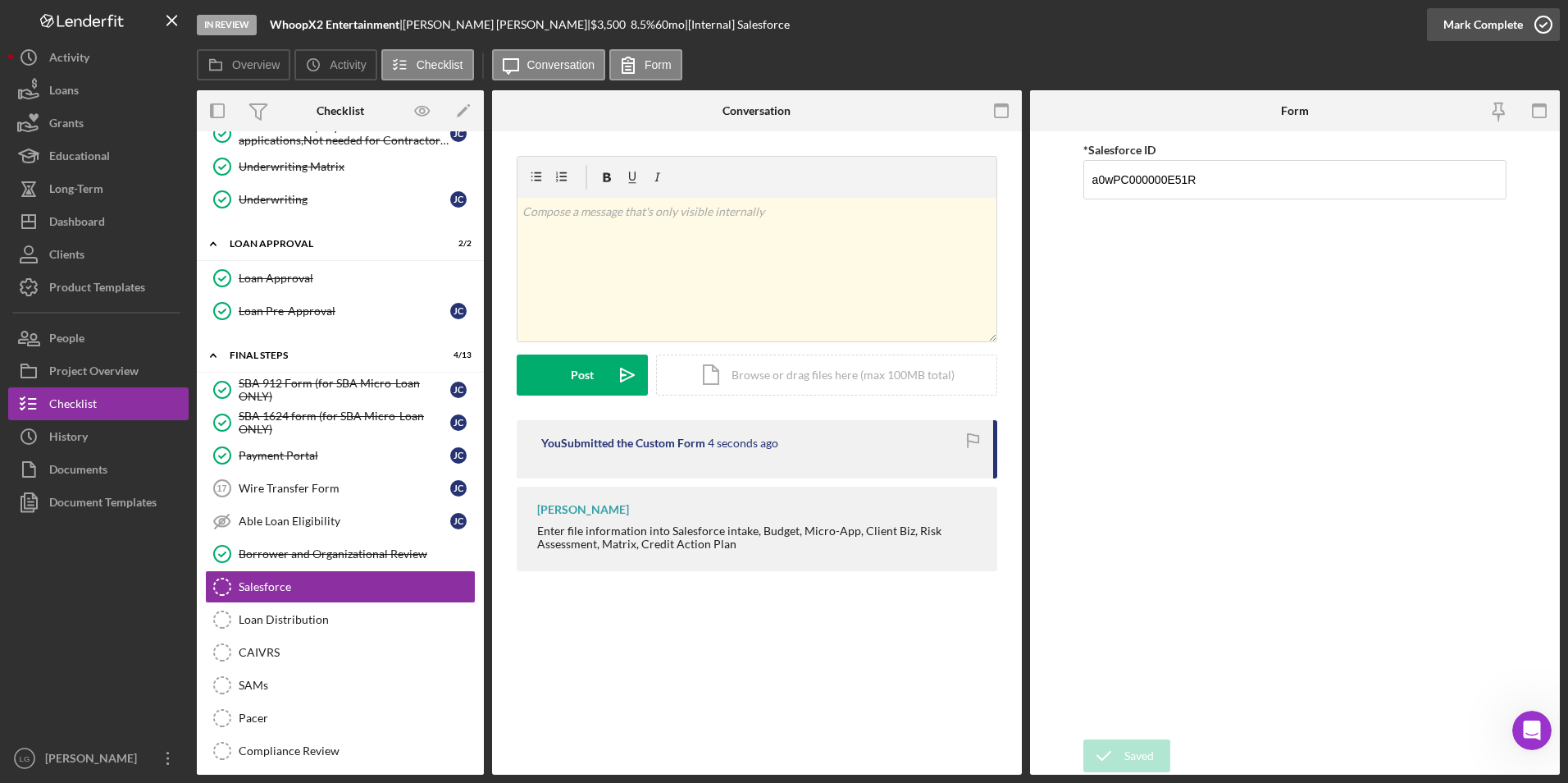
click at [1467, 15] on div "Mark Complete" at bounding box center [1483, 25] width 80 height 33
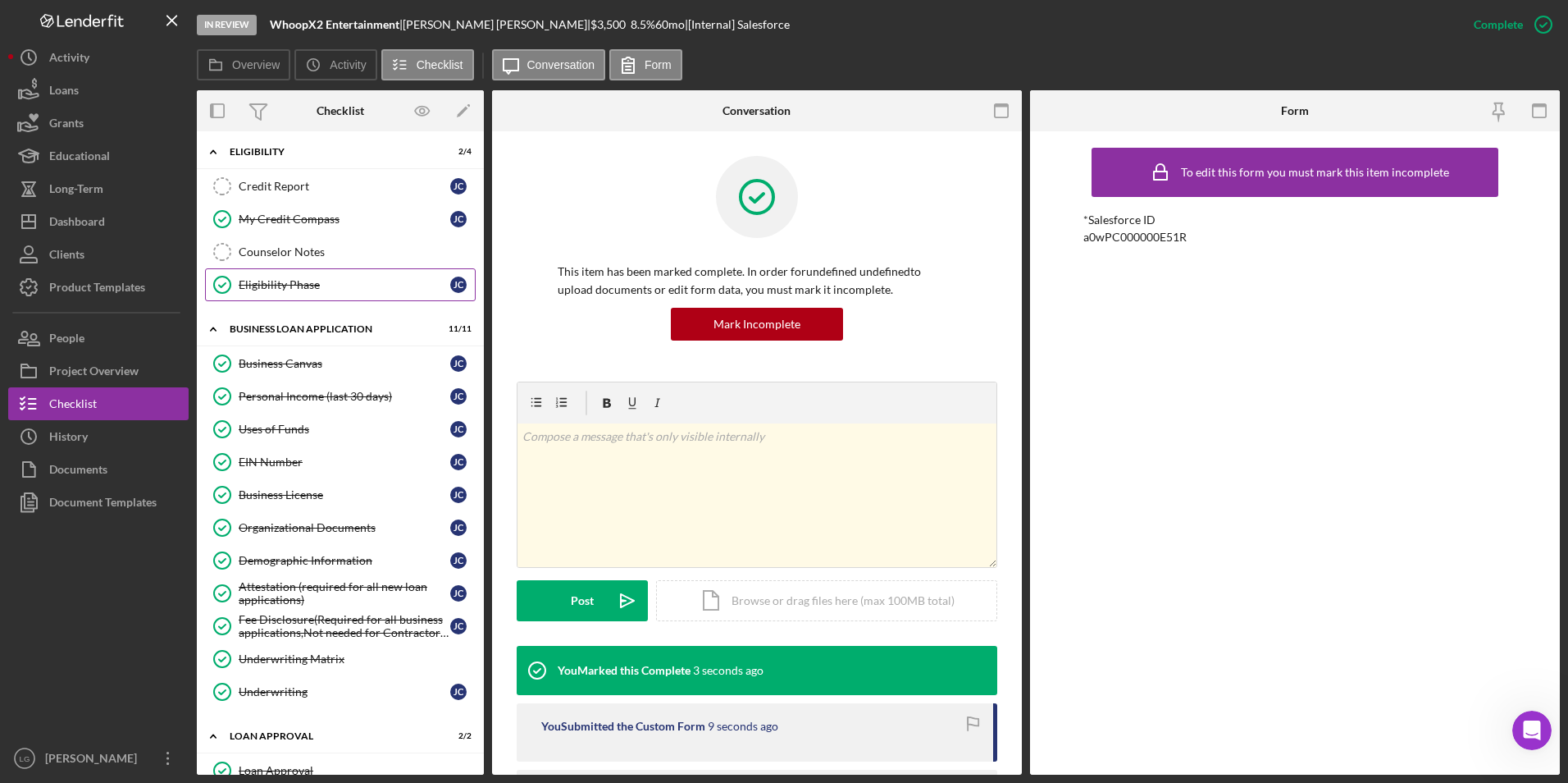
scroll to position [83, 0]
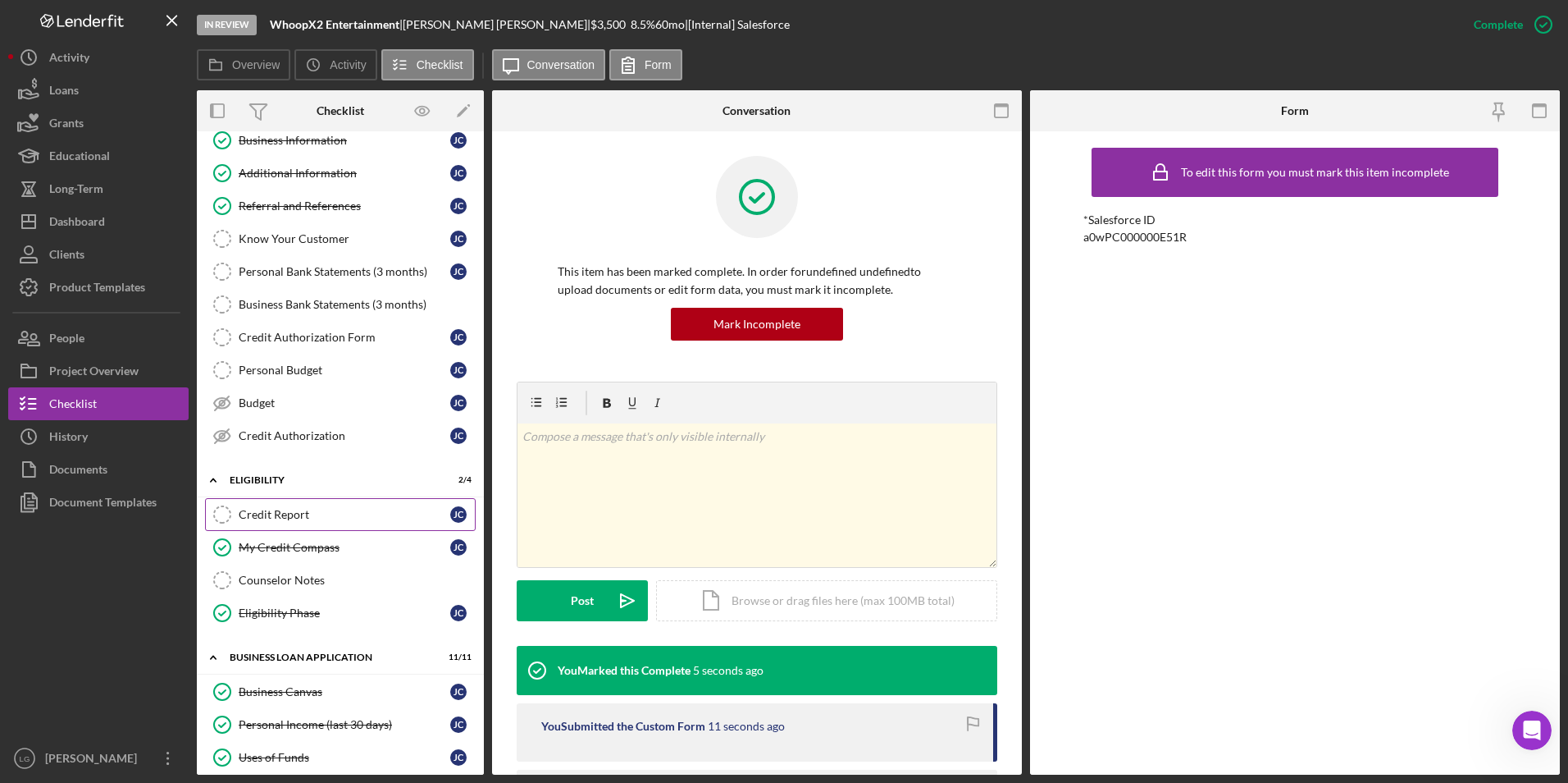
click at [297, 512] on div "Credit Report" at bounding box center [344, 514] width 212 height 13
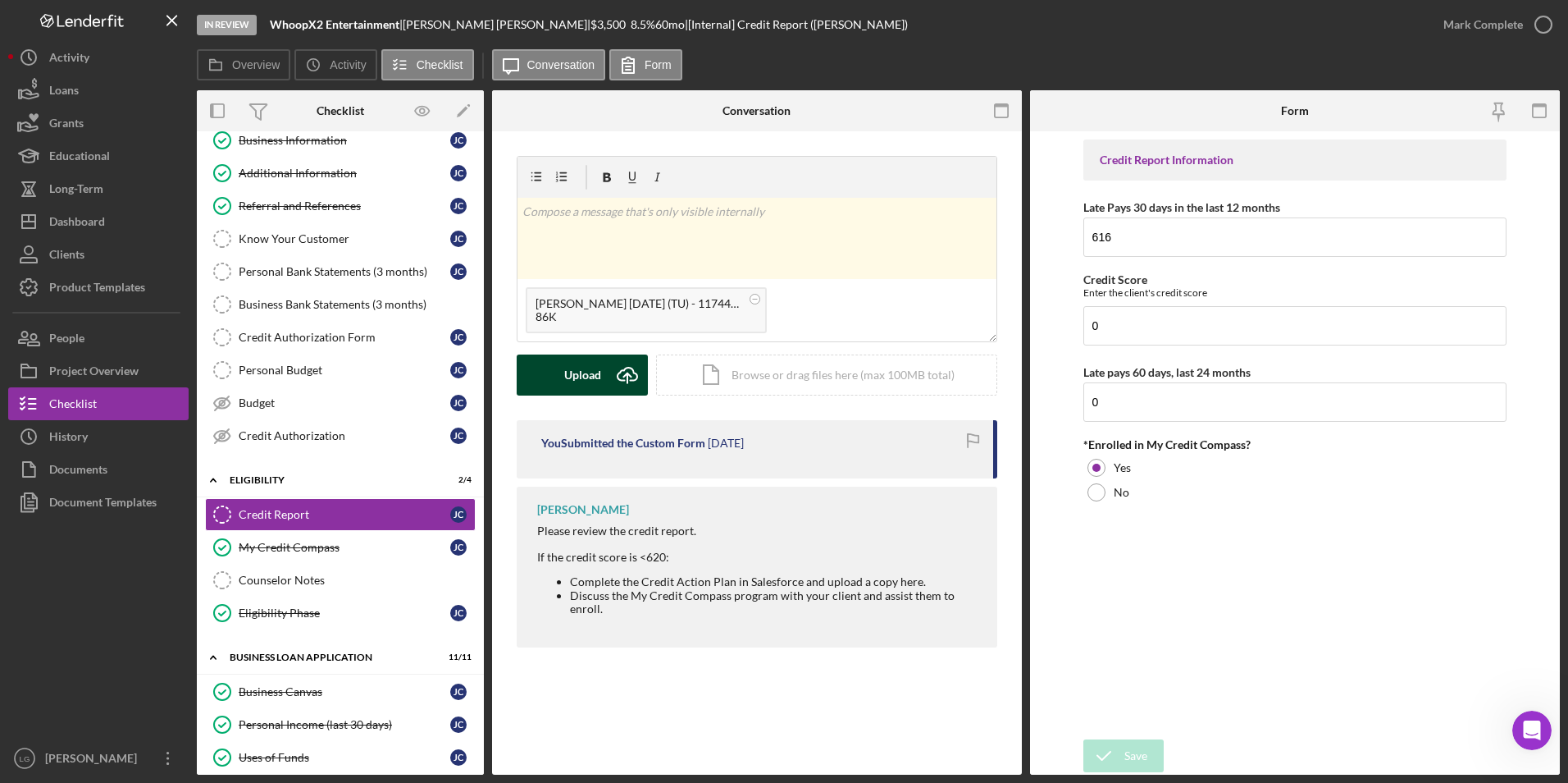
click at [577, 382] on div "Upload" at bounding box center [582, 374] width 36 height 41
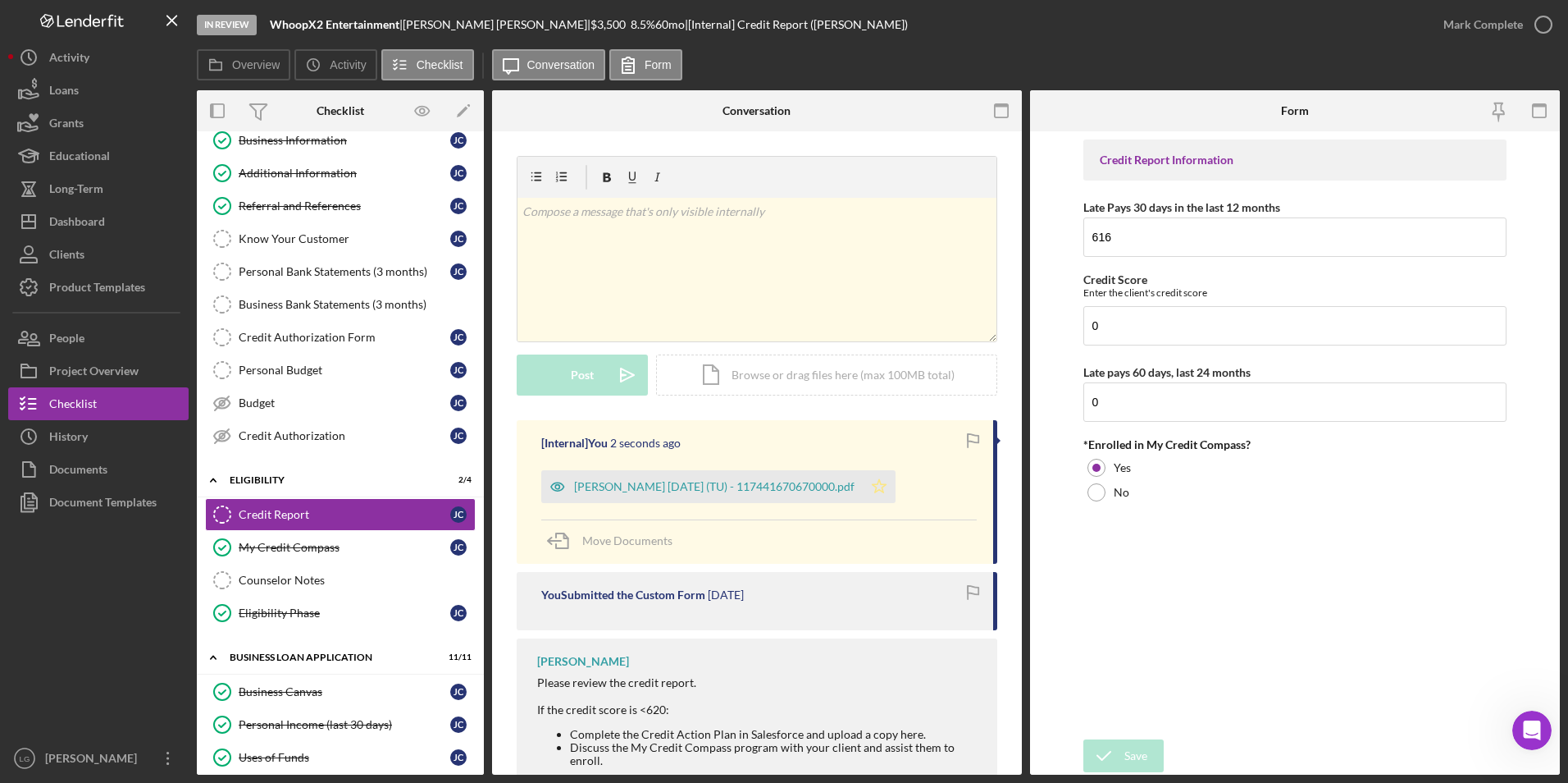
click at [874, 482] on icon "Icon/Star" at bounding box center [878, 486] width 33 height 33
drag, startPoint x: 1485, startPoint y: 23, endPoint x: 1468, endPoint y: 31, distance: 18.8
click at [1485, 23] on div "Mark Complete" at bounding box center [1483, 25] width 80 height 33
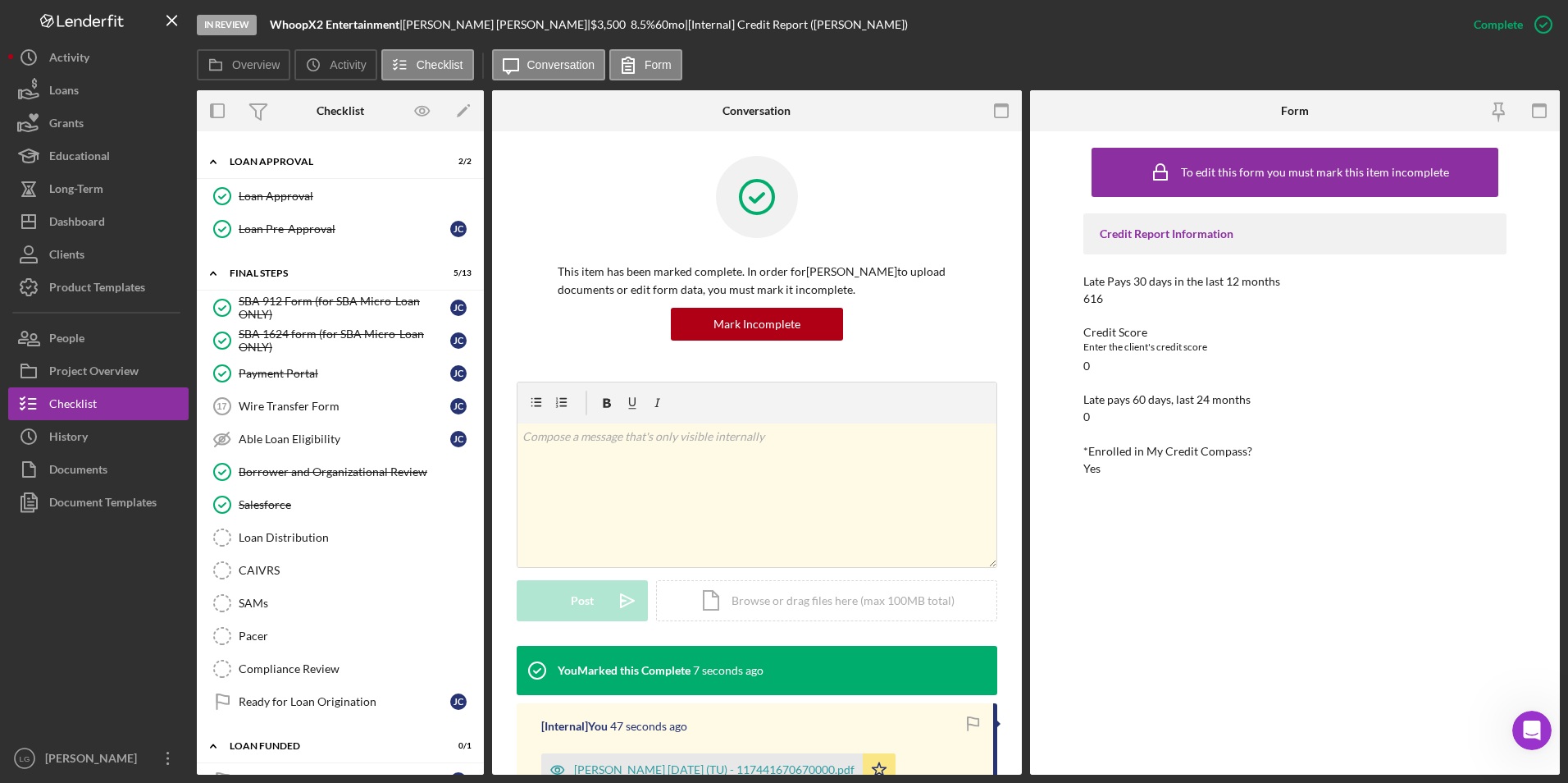
scroll to position [1023, 0]
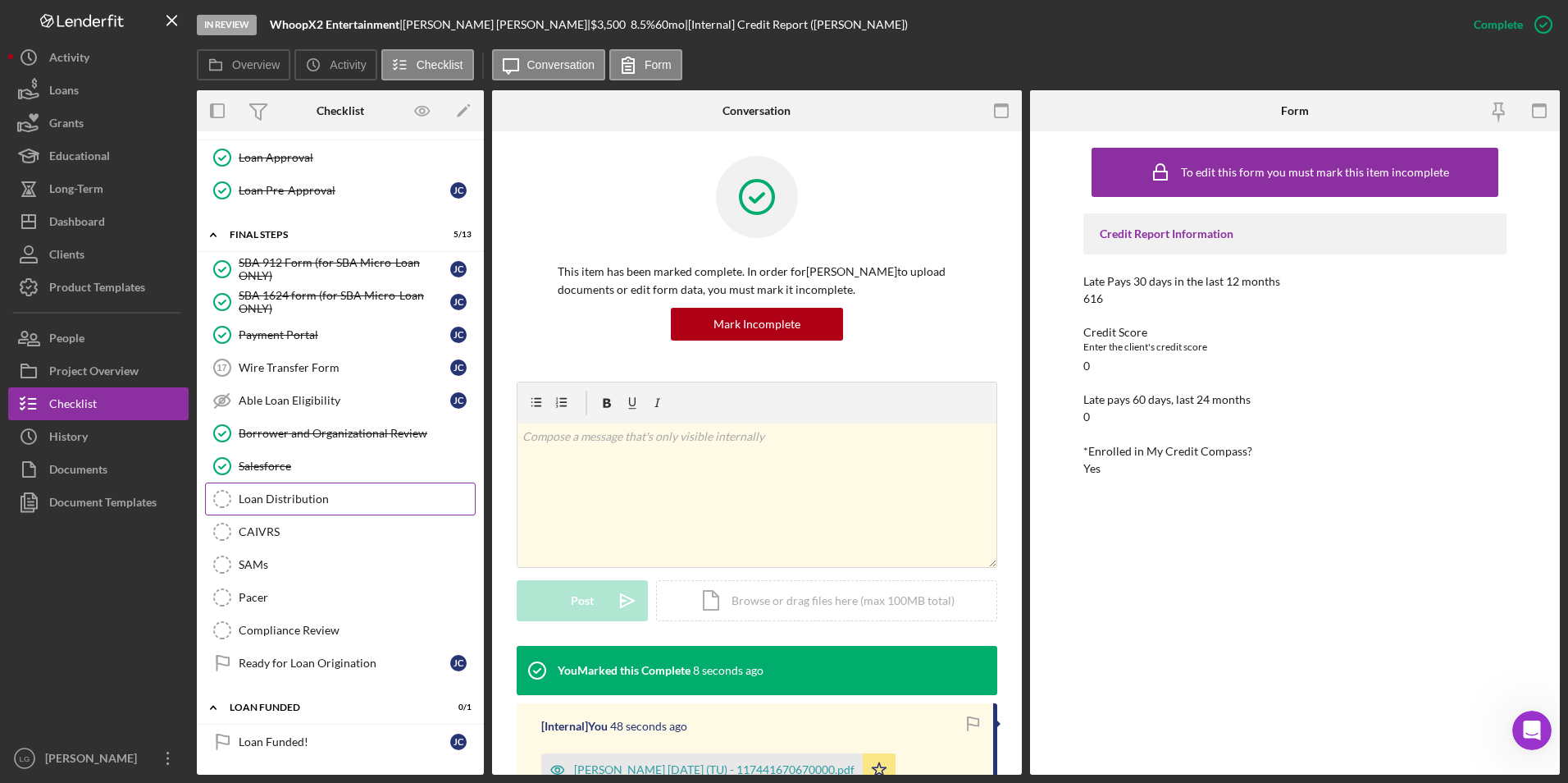
click at [322, 486] on link "Loan Distribution Loan Distribution" at bounding box center [340, 499] width 270 height 33
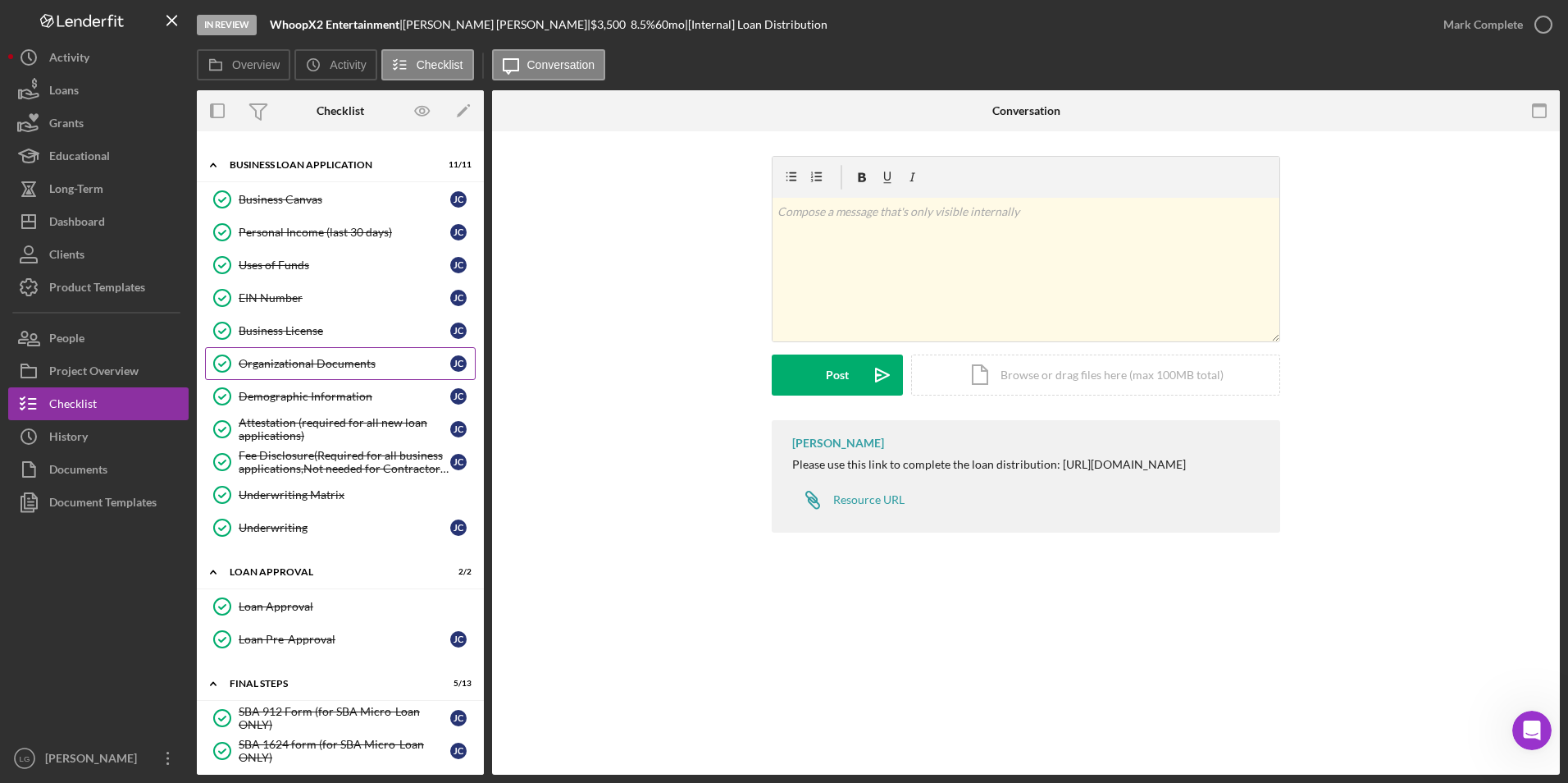
scroll to position [656, 0]
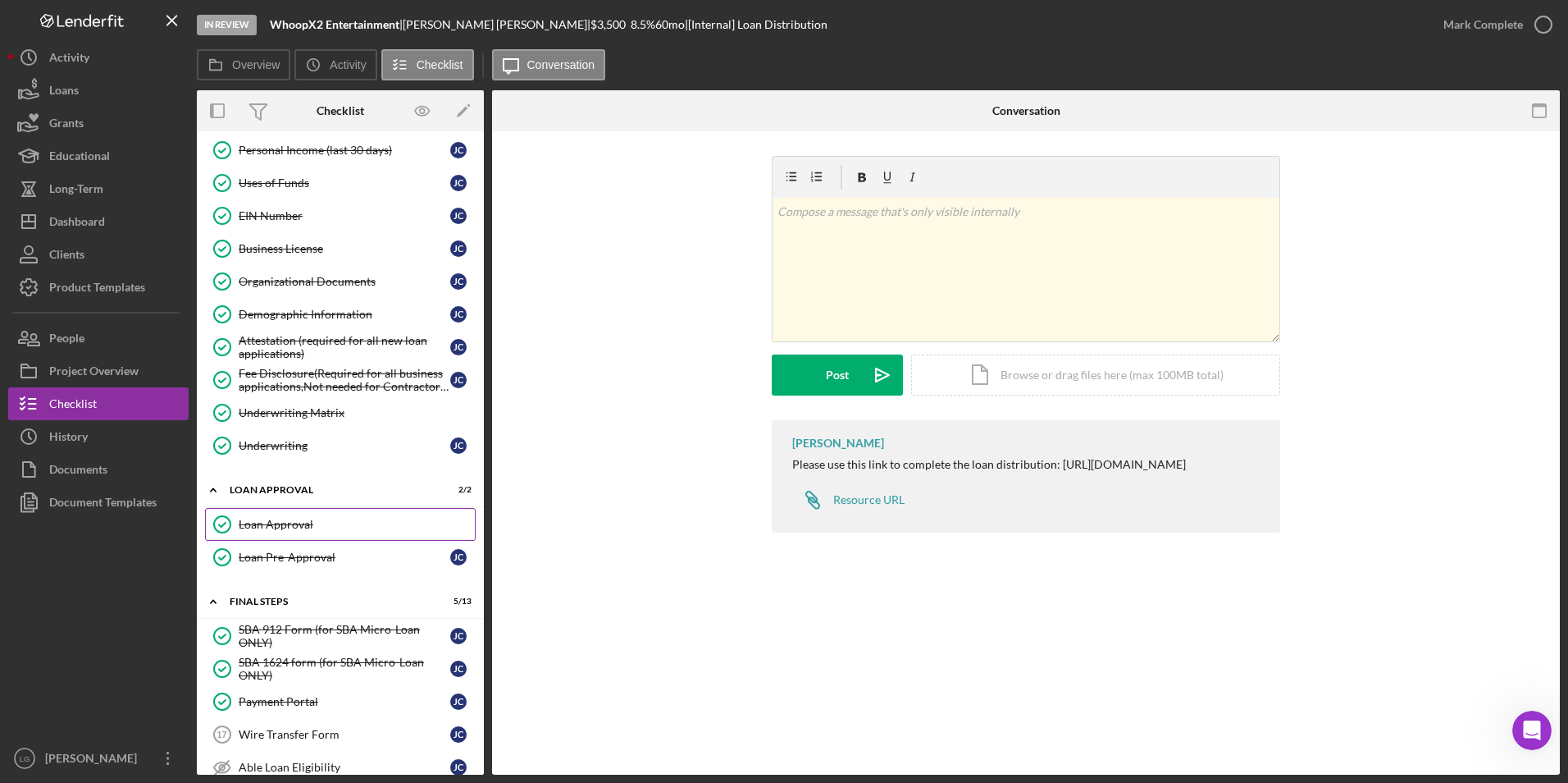
click at [305, 528] on div "Loan Approval" at bounding box center [357, 525] width 236 height 13
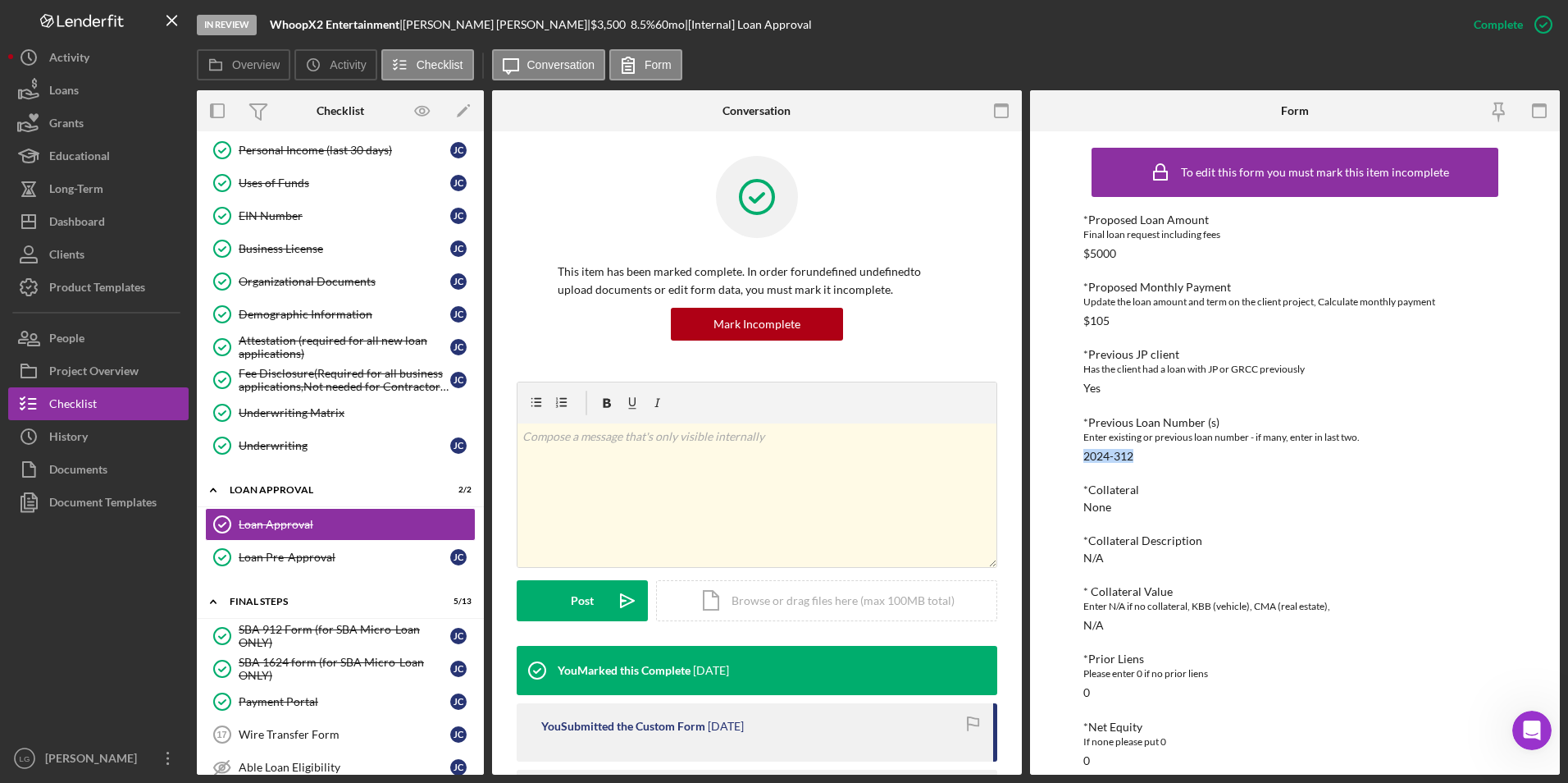
drag, startPoint x: 1157, startPoint y: 456, endPoint x: 1084, endPoint y: 450, distance: 73.2
click at [1084, 450] on div "*Previous Loan Number (s) Enter existing or previous loan number - if many, ent…" at bounding box center [1295, 439] width 424 height 47
copy div "2024-312"
drag, startPoint x: 401, startPoint y: 26, endPoint x: 268, endPoint y: 24, distance: 133.0
click at [268, 24] on div "In Review WhoopX2 Entertainment | John Carr | $3,500 $3,500 8.5 % 60 mo | [Inte…" at bounding box center [827, 24] width 1260 height 49
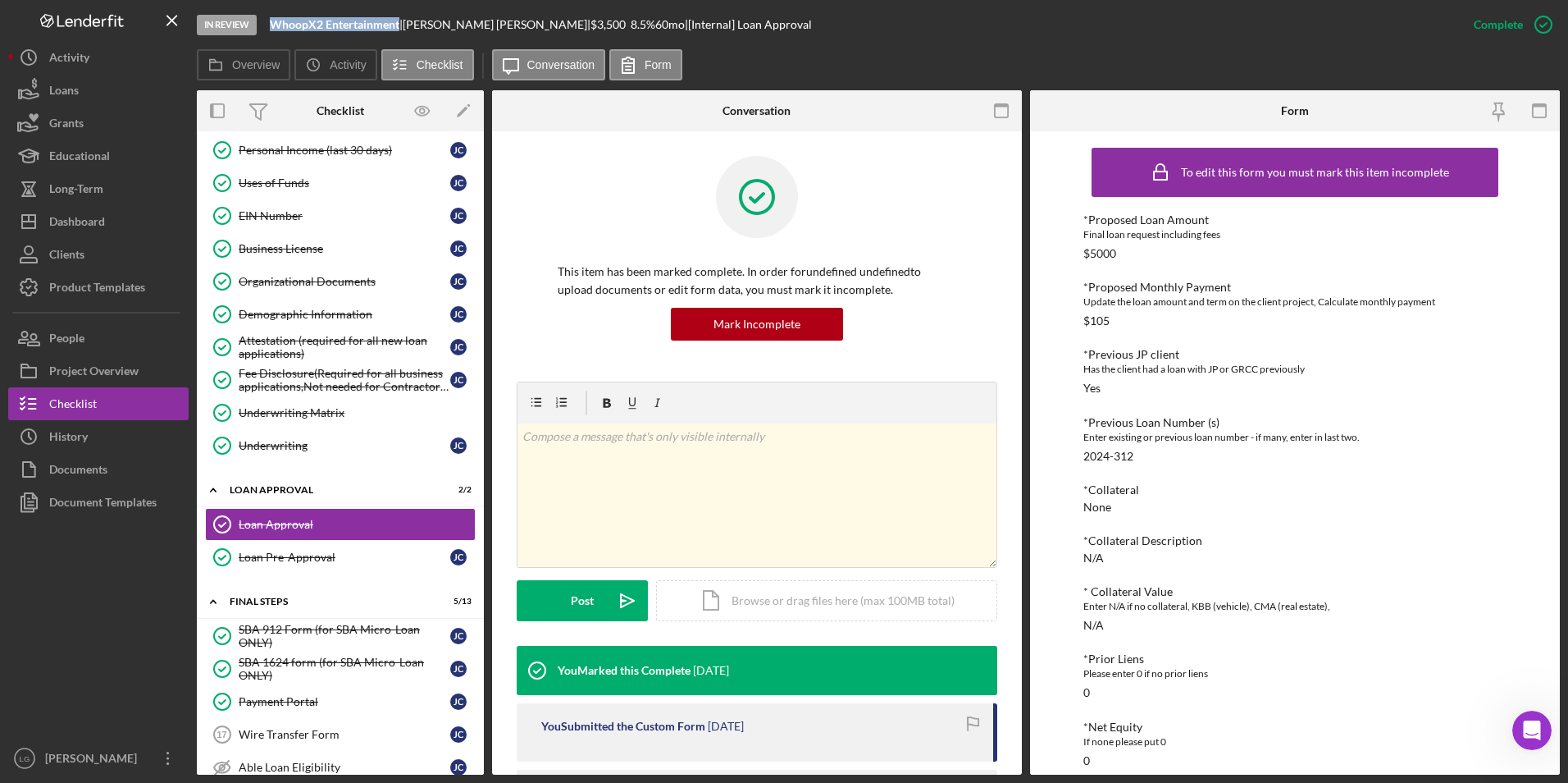
copy b "WhoopX2 Entertainment"
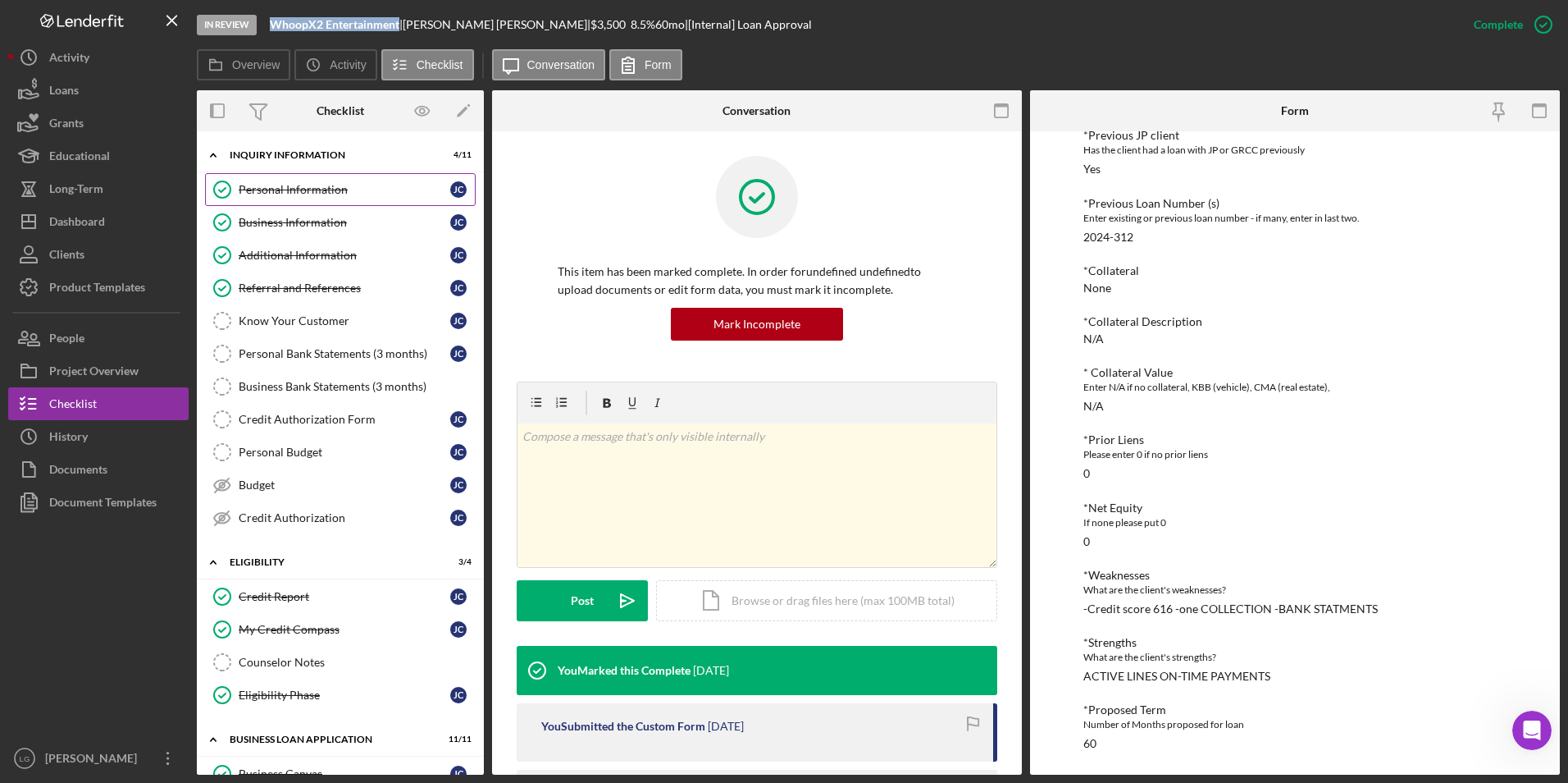
click at [325, 189] on div "Personal Information" at bounding box center [344, 190] width 212 height 13
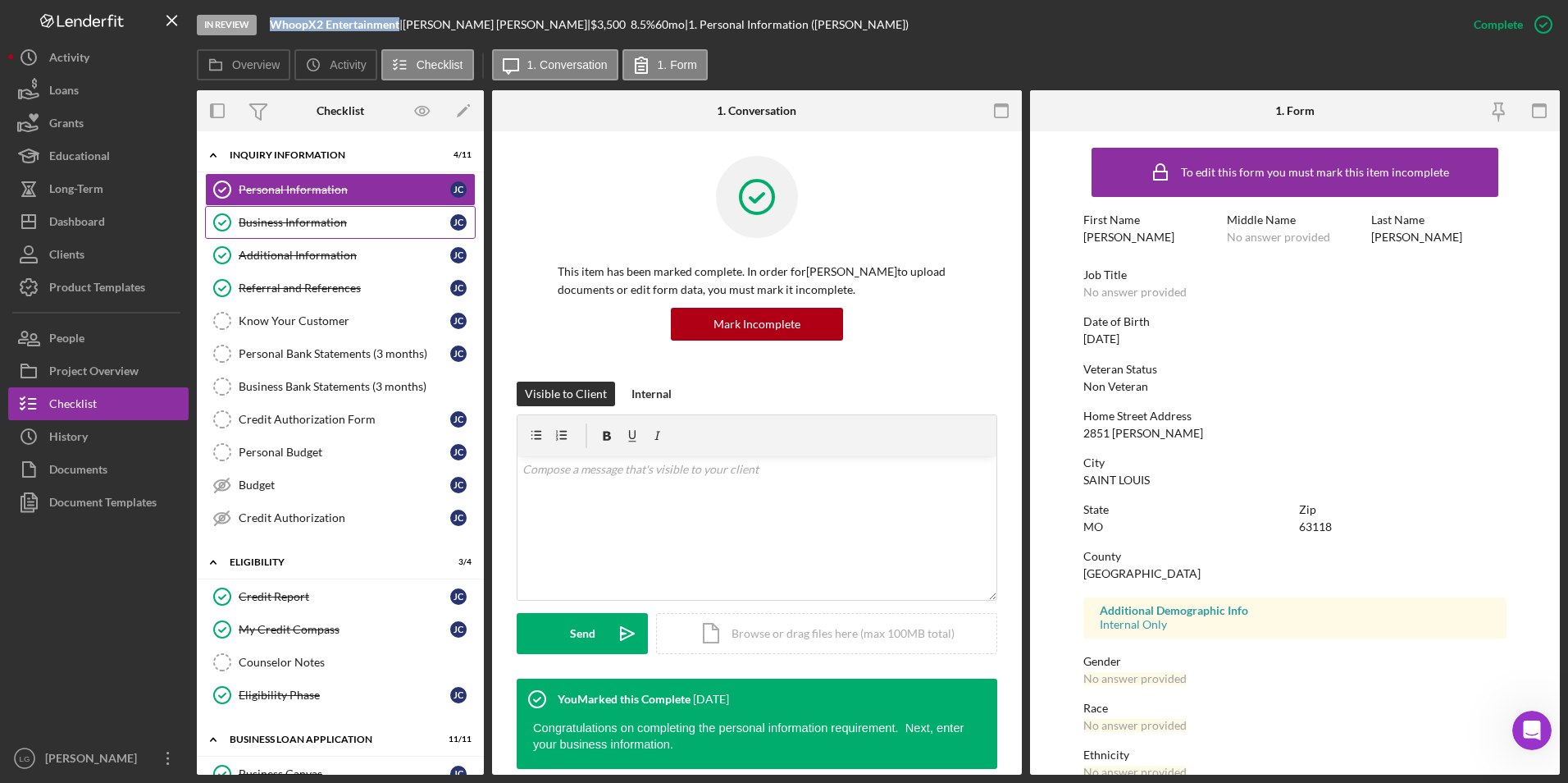
click at [329, 221] on div "Business Information" at bounding box center [344, 223] width 212 height 13
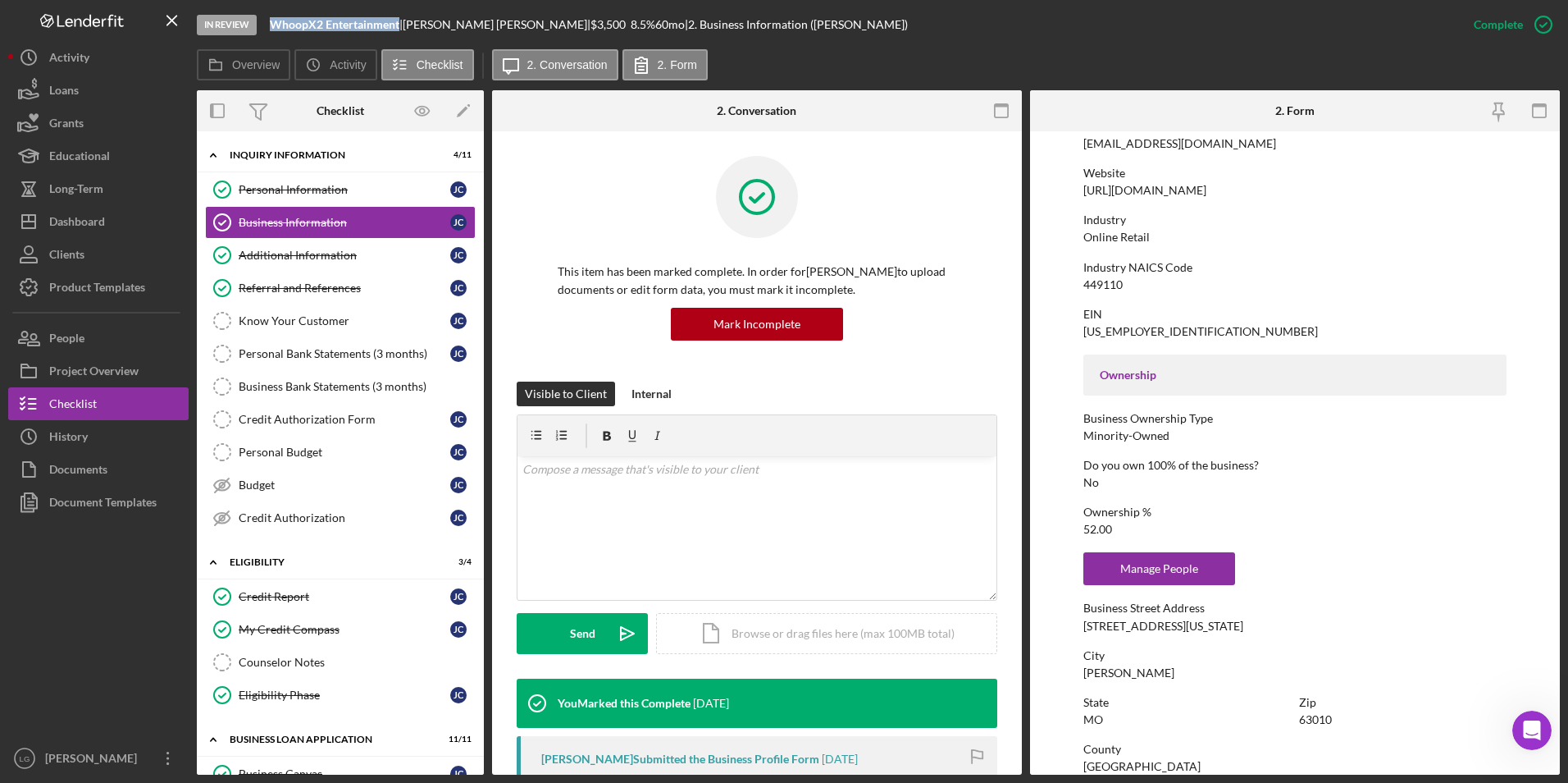
scroll to position [575, 0]
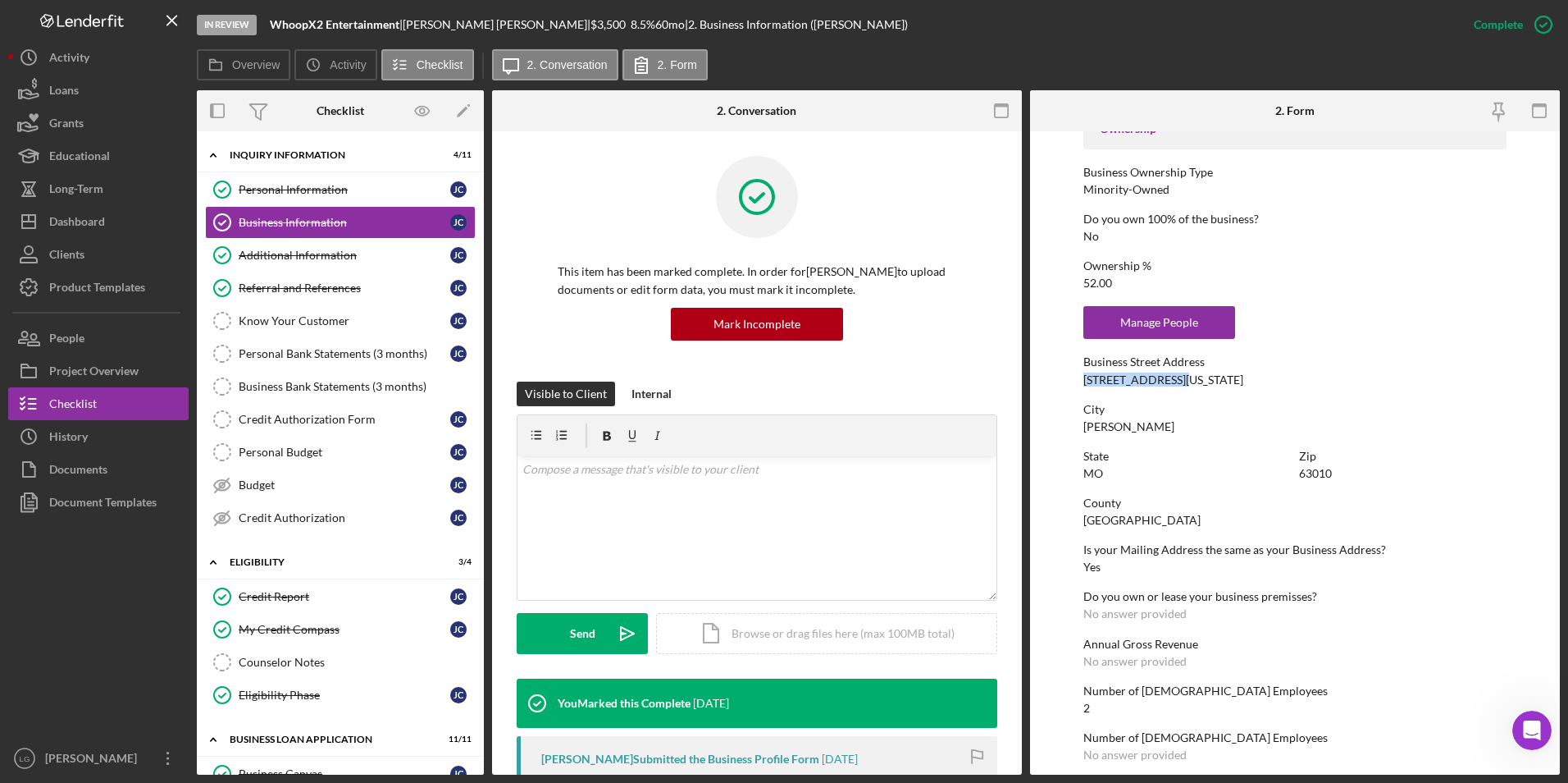
drag, startPoint x: 1190, startPoint y: 382, endPoint x: 1083, endPoint y: 379, distance: 107.0
click at [1083, 379] on div "Business Street Address 2184 Michigan Ave" at bounding box center [1295, 370] width 424 height 31
drag, startPoint x: 1083, startPoint y: 379, endPoint x: 1103, endPoint y: 370, distance: 21.9
copy div "2184 Michigan Ave"
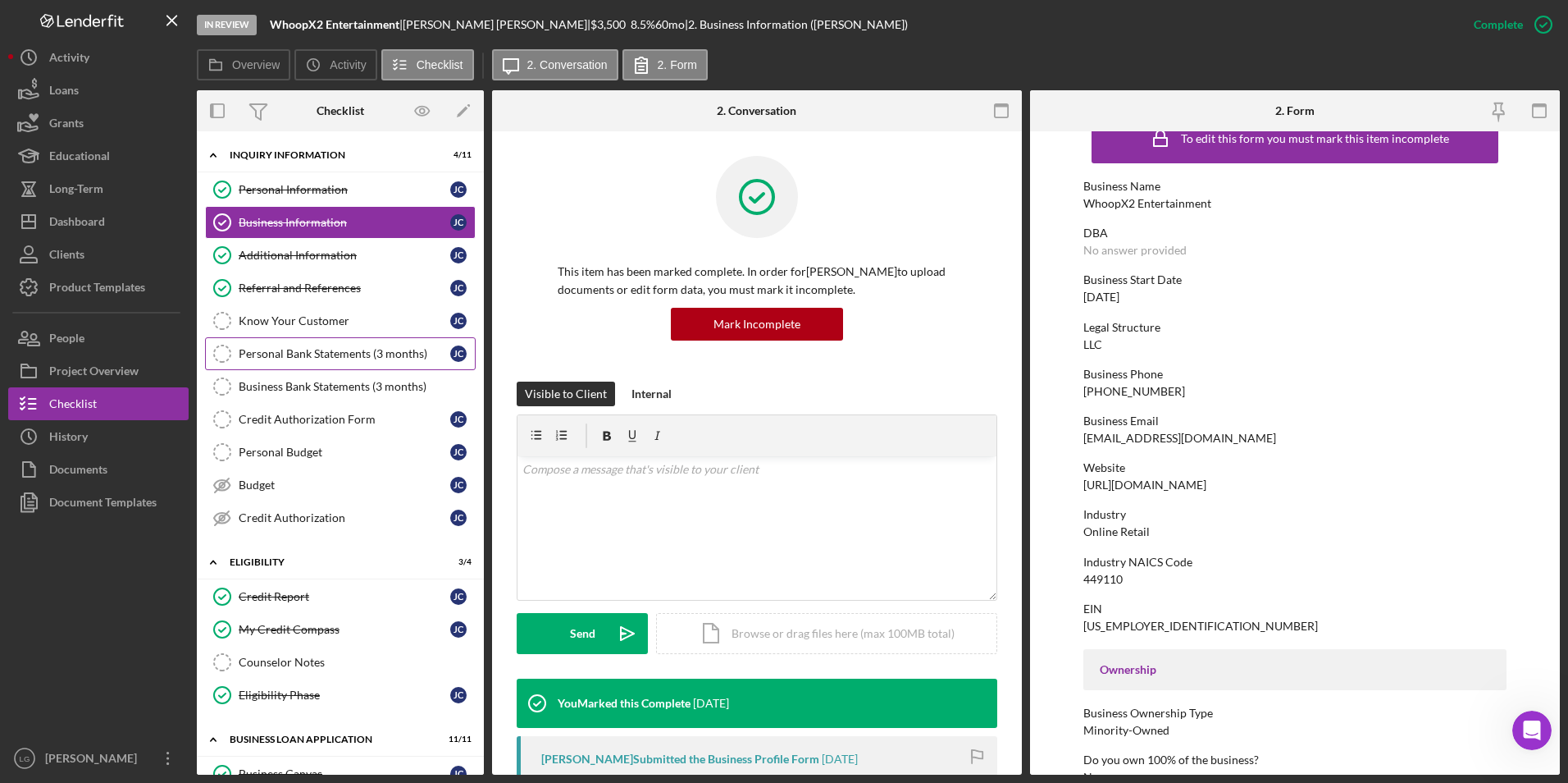
scroll to position [0, 0]
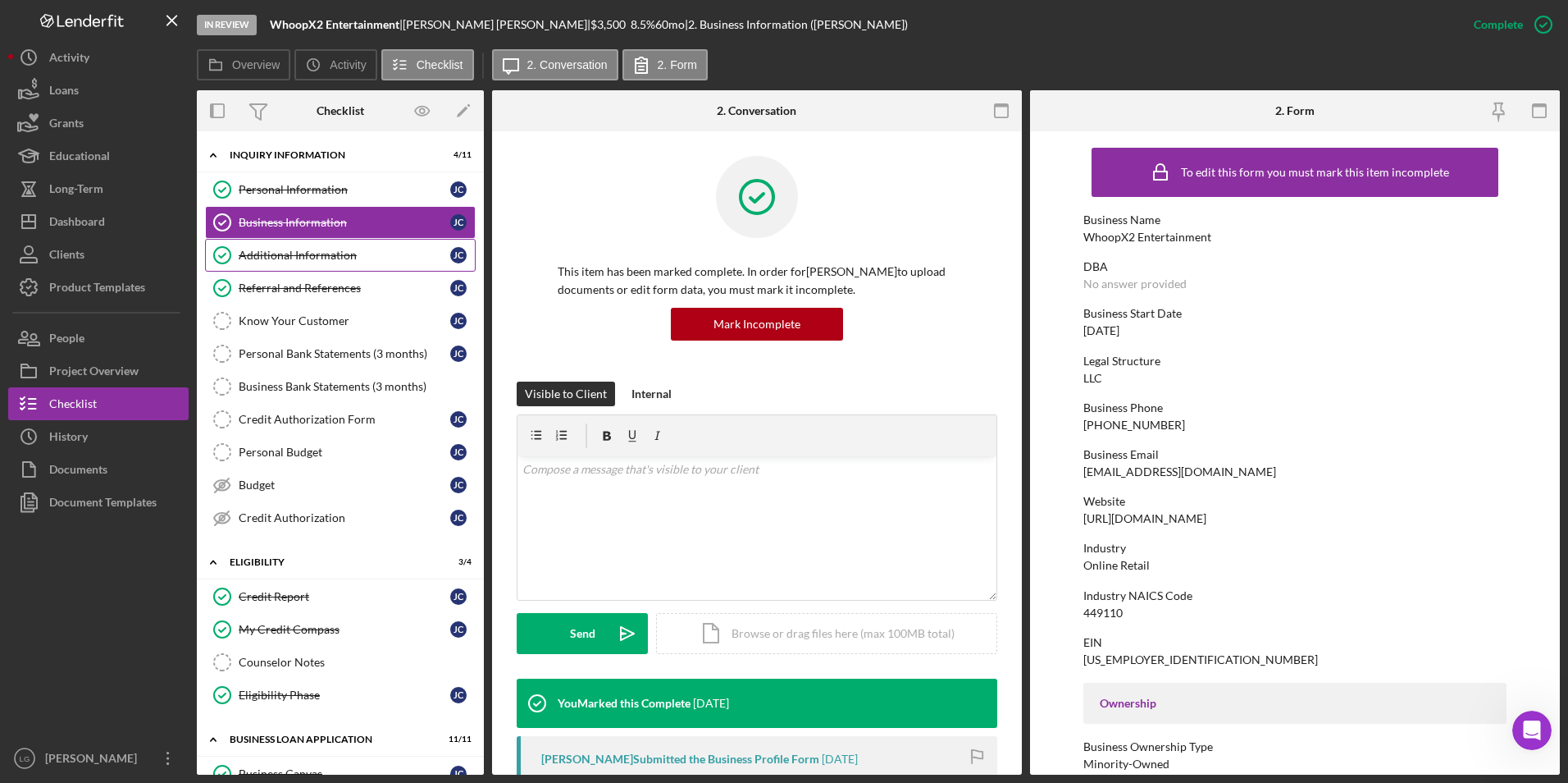
drag, startPoint x: 292, startPoint y: 253, endPoint x: 417, endPoint y: 265, distance: 125.6
click at [292, 253] on div "Additional Information" at bounding box center [344, 255] width 212 height 13
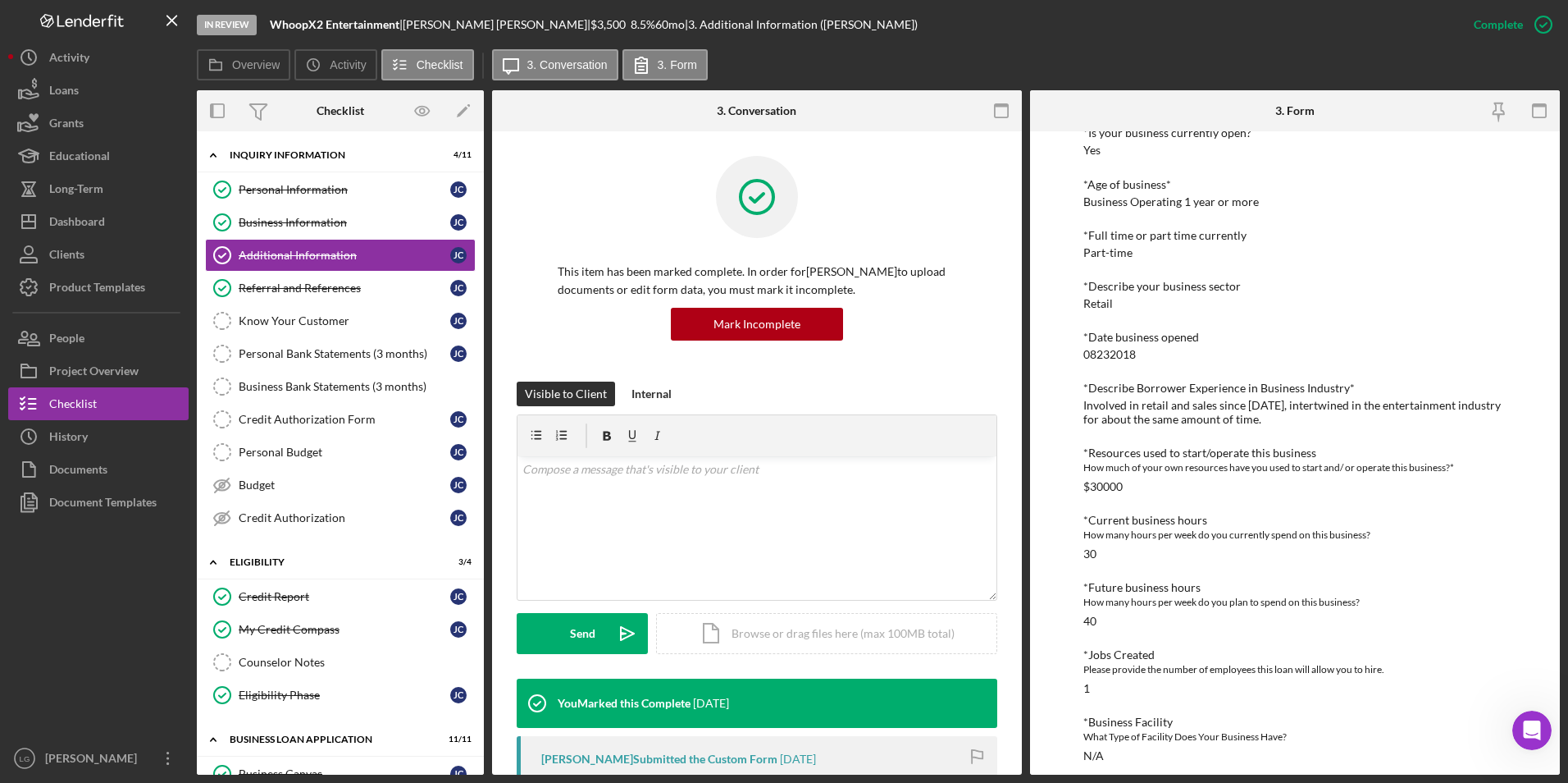
scroll to position [86, 0]
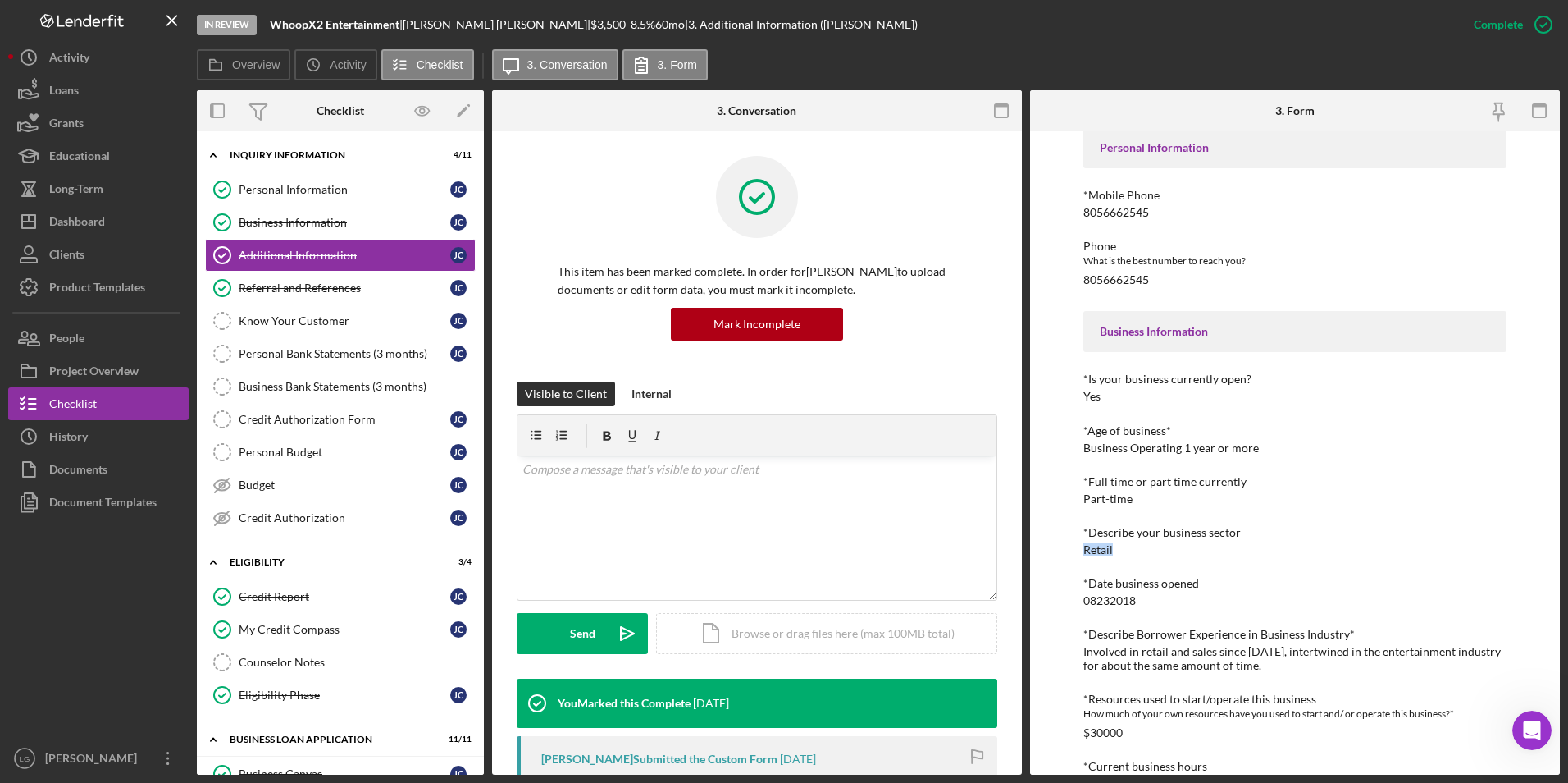
drag, startPoint x: 1131, startPoint y: 548, endPoint x: 1063, endPoint y: 553, distance: 68.2
click at [1063, 553] on div "To edit this form you must mark this item incomplete Personal Information *Mobi…" at bounding box center [1295, 453] width 529 height 643
drag, startPoint x: 1063, startPoint y: 553, endPoint x: 1096, endPoint y: 552, distance: 33.0
copy div "Retail"
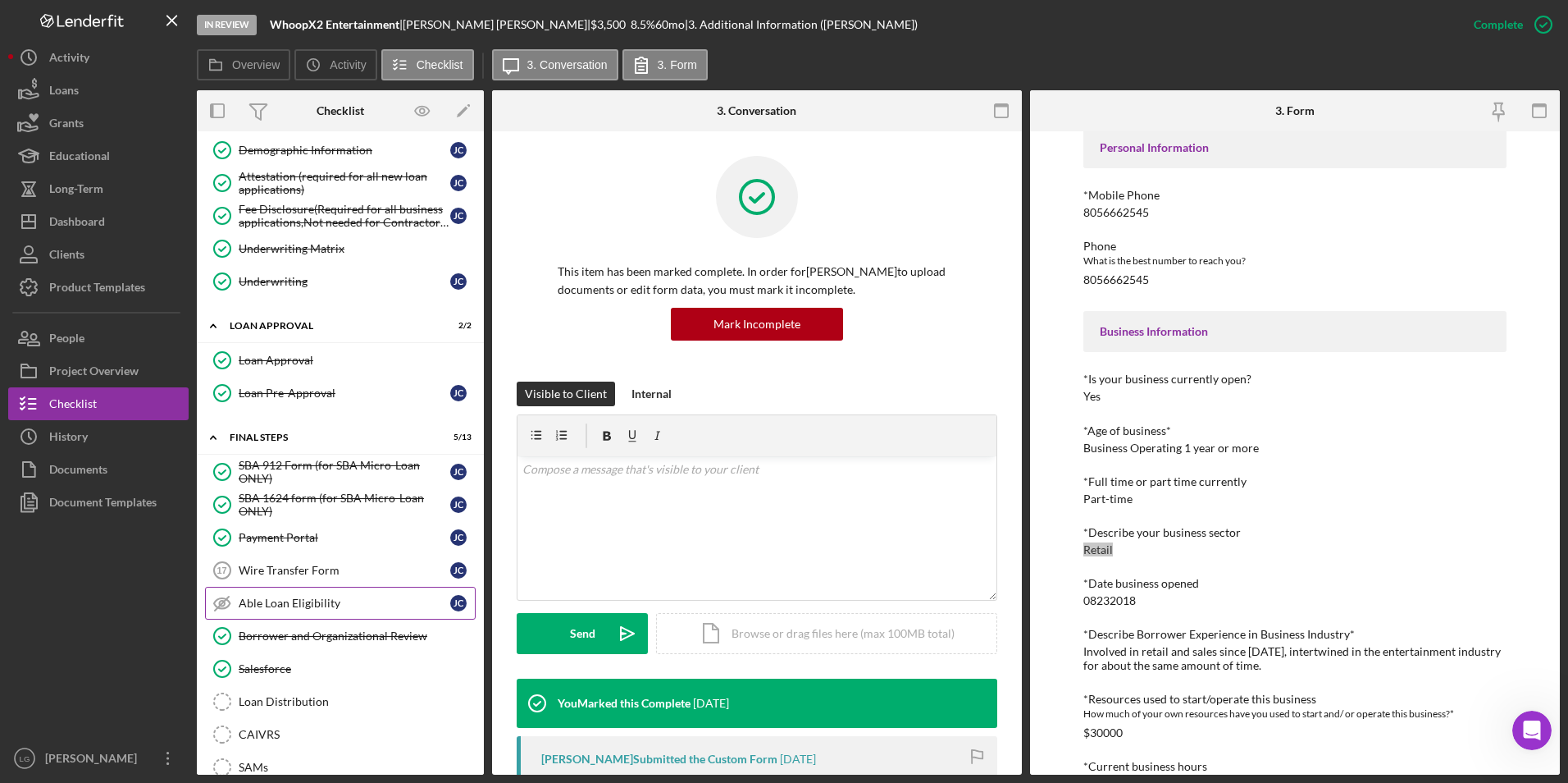
scroll to position [1023, 0]
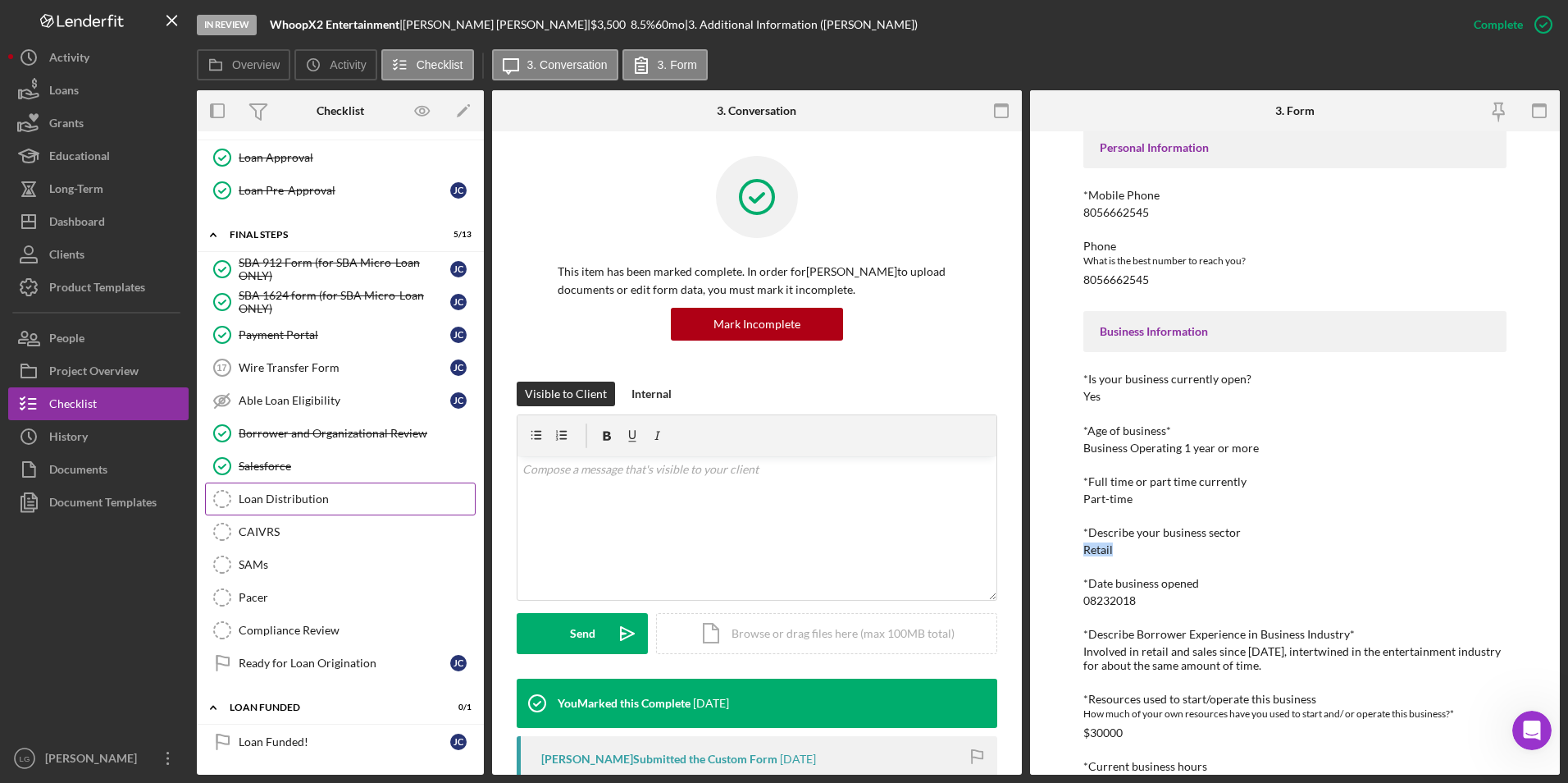
drag, startPoint x: 279, startPoint y: 495, endPoint x: 325, endPoint y: 502, distance: 46.5
click at [279, 495] on div "Loan Distribution" at bounding box center [357, 499] width 236 height 13
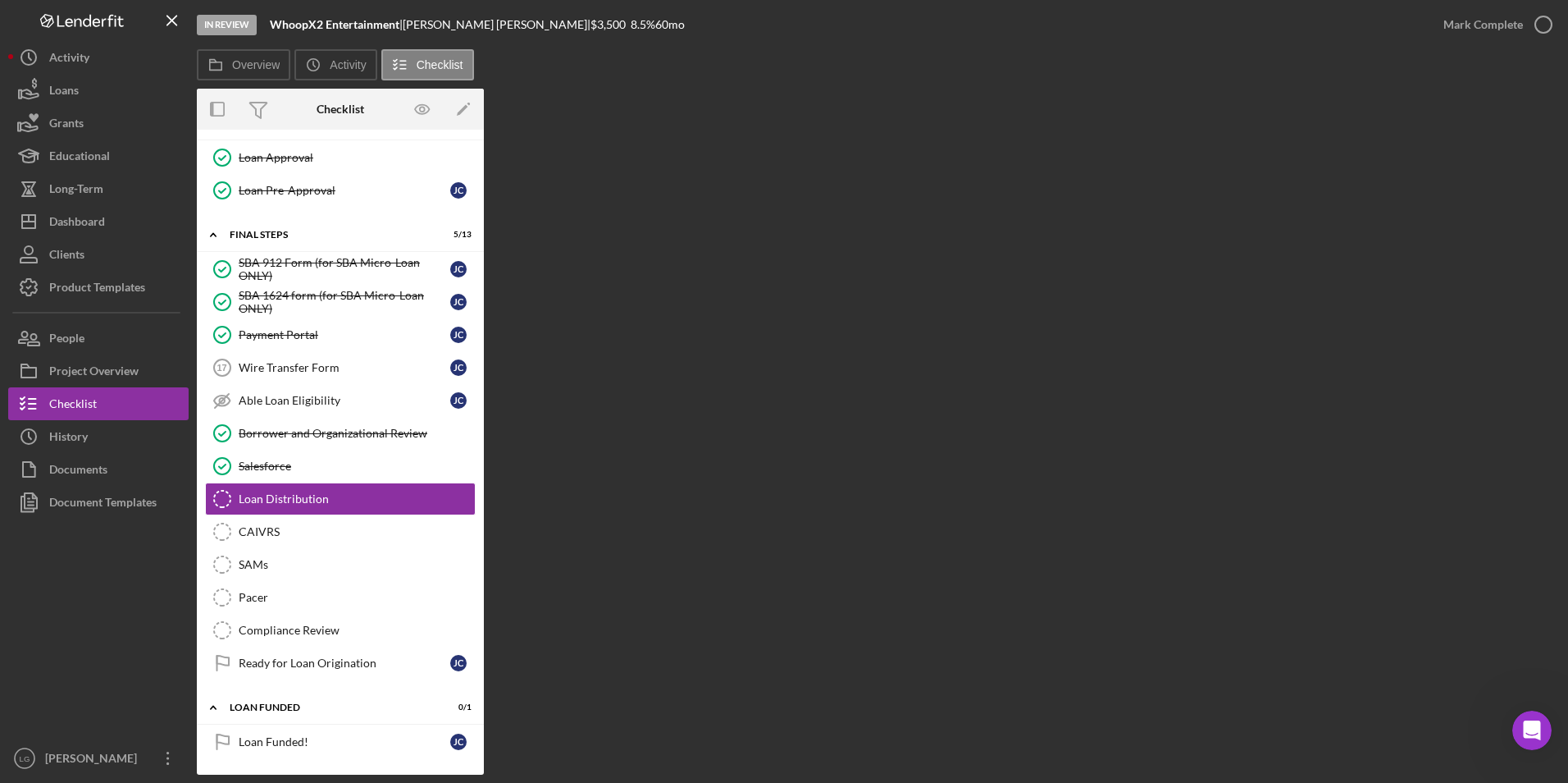
scroll to position [1022, 0]
click at [325, 497] on div "Loan Distribution" at bounding box center [357, 499] width 236 height 13
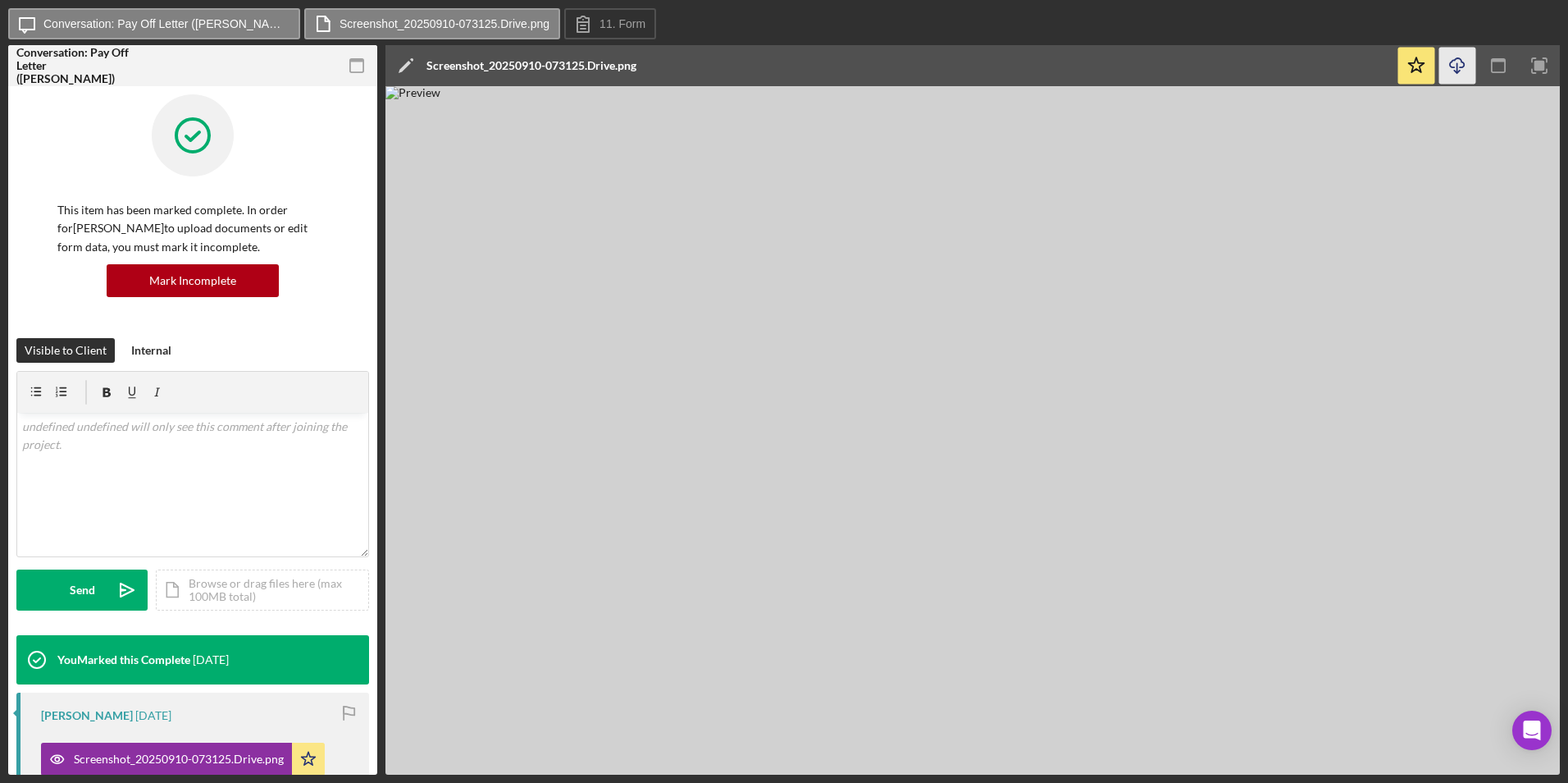
click at [1460, 62] on icon "Icon/Download" at bounding box center [1458, 66] width 36 height 36
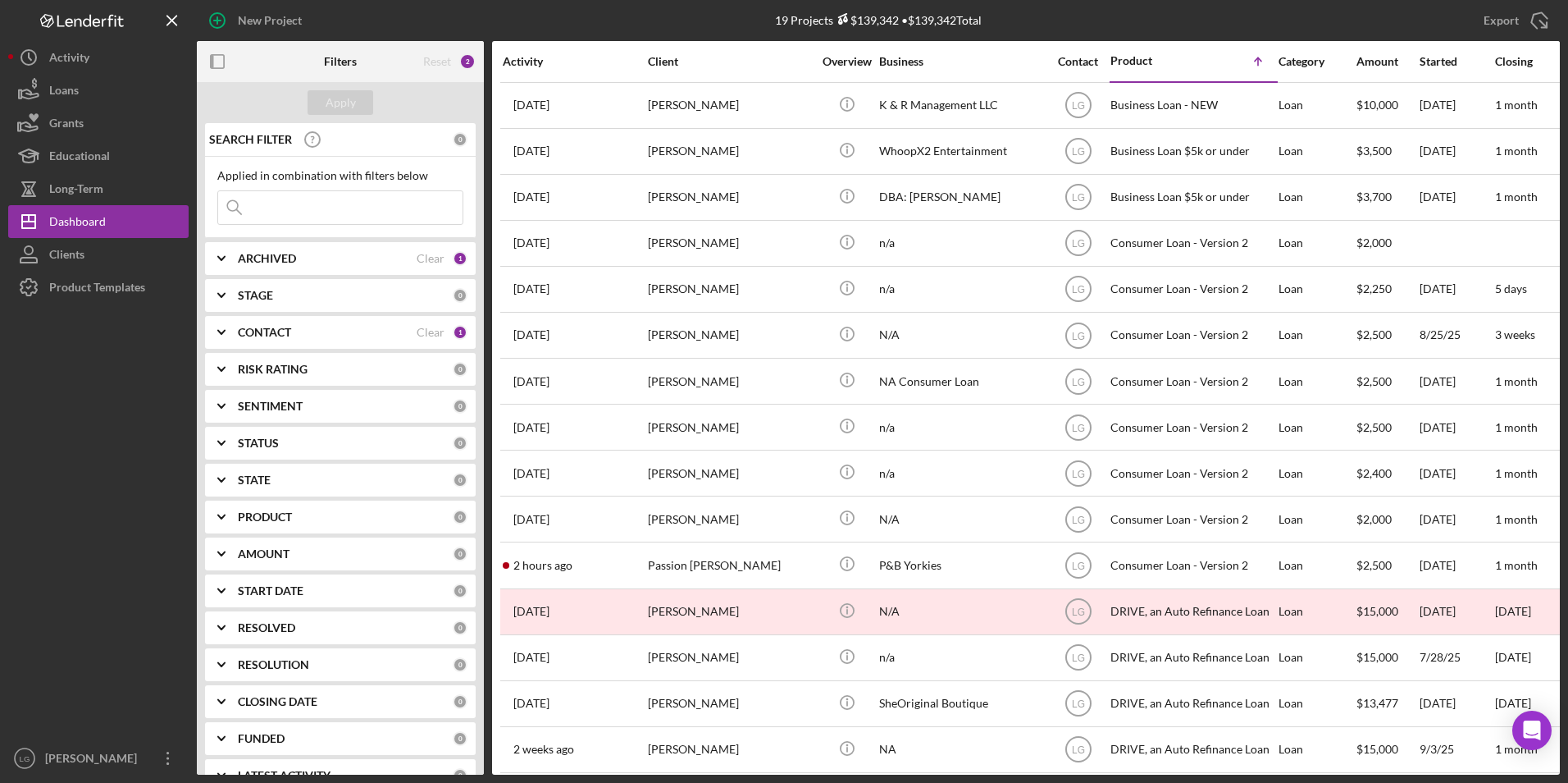
click at [293, 260] on b "ARCHIVED" at bounding box center [267, 258] width 59 height 13
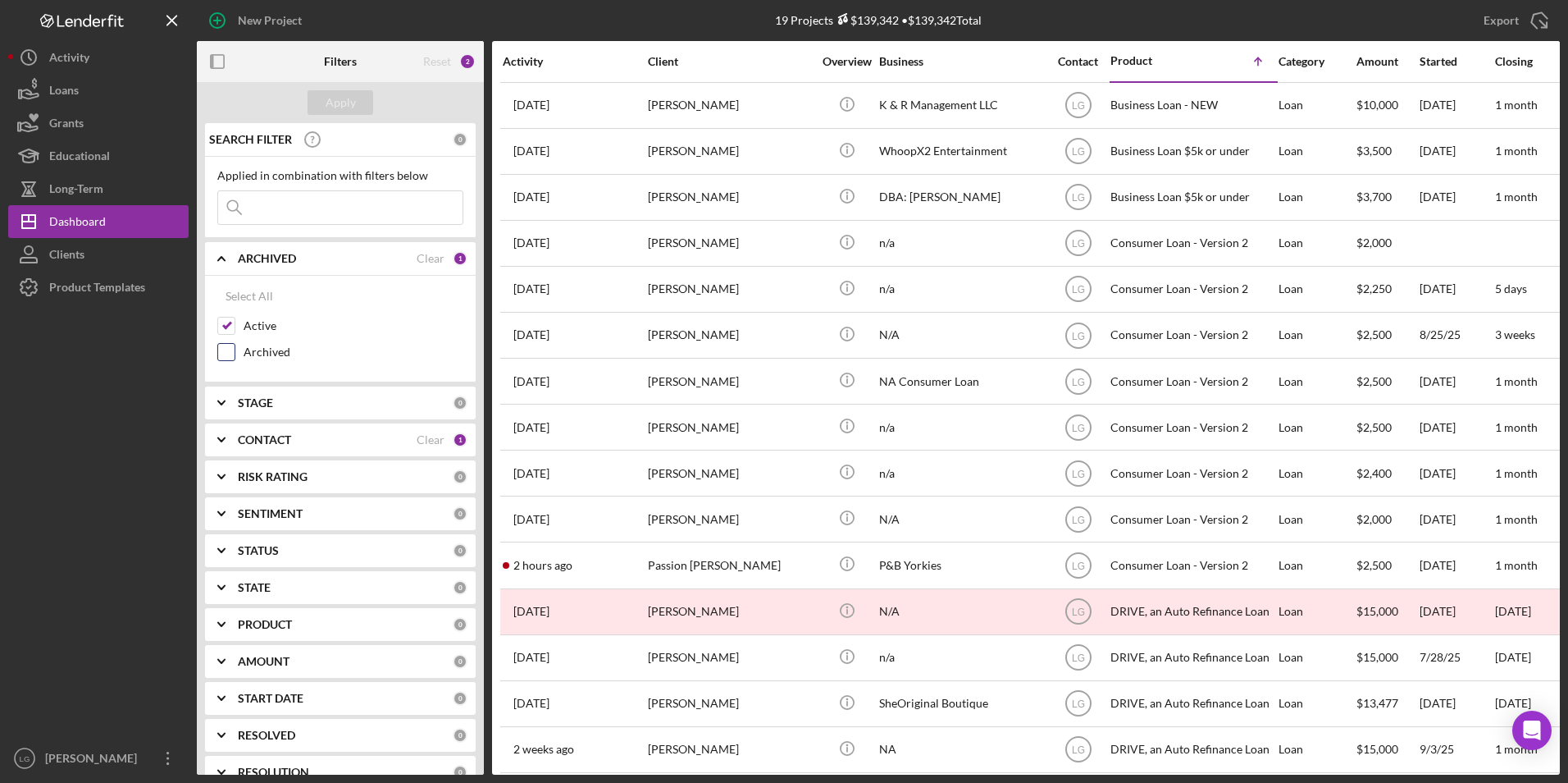
click at [226, 354] on input "Archived" at bounding box center [225, 351] width 16 height 16
checkbox input "true"
click at [224, 317] on div at bounding box center [226, 325] width 18 height 18
click at [224, 325] on input "Active" at bounding box center [225, 325] width 16 height 16
checkbox input "false"
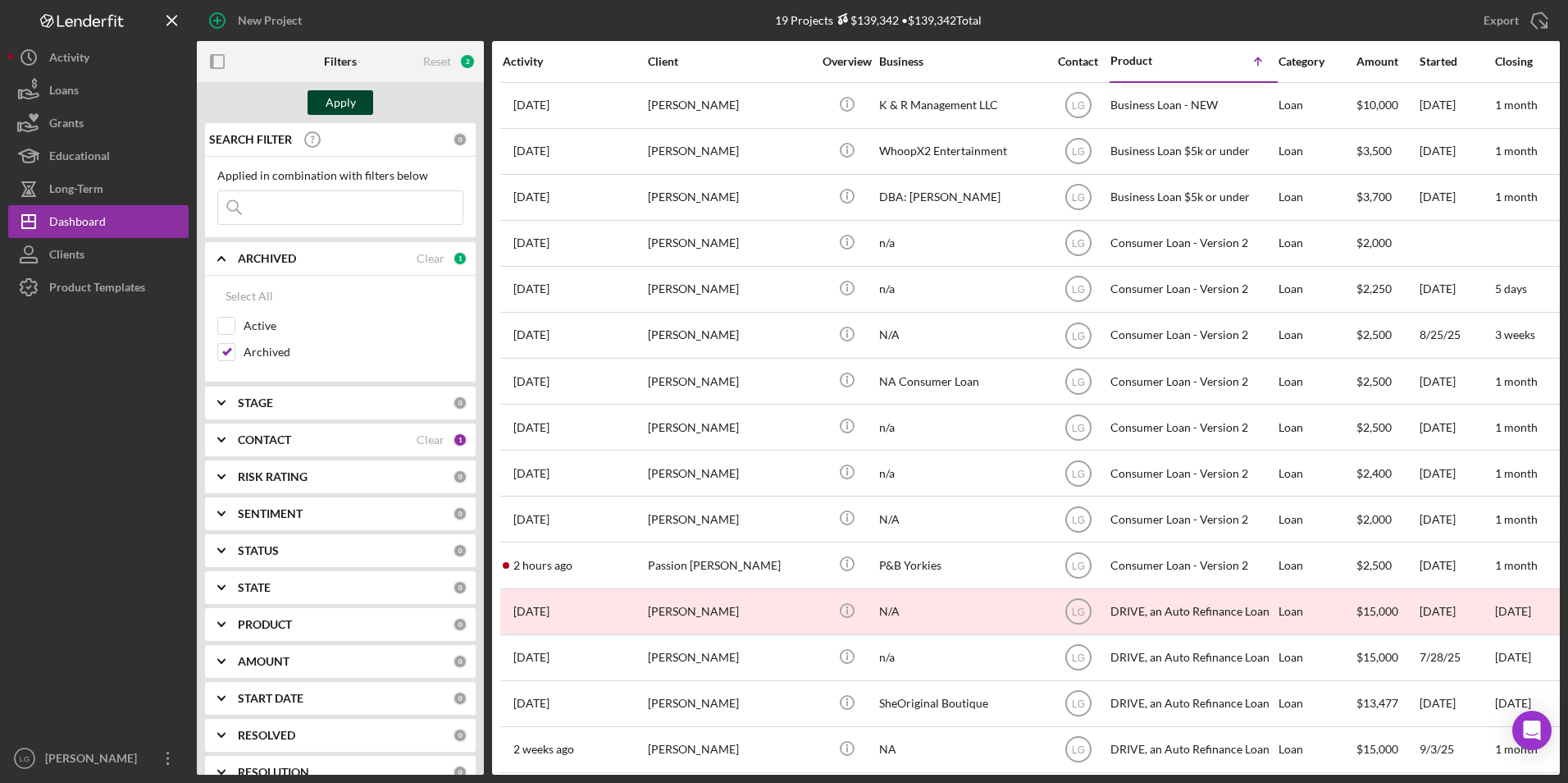
click at [353, 93] on div "Apply" at bounding box center [340, 103] width 31 height 25
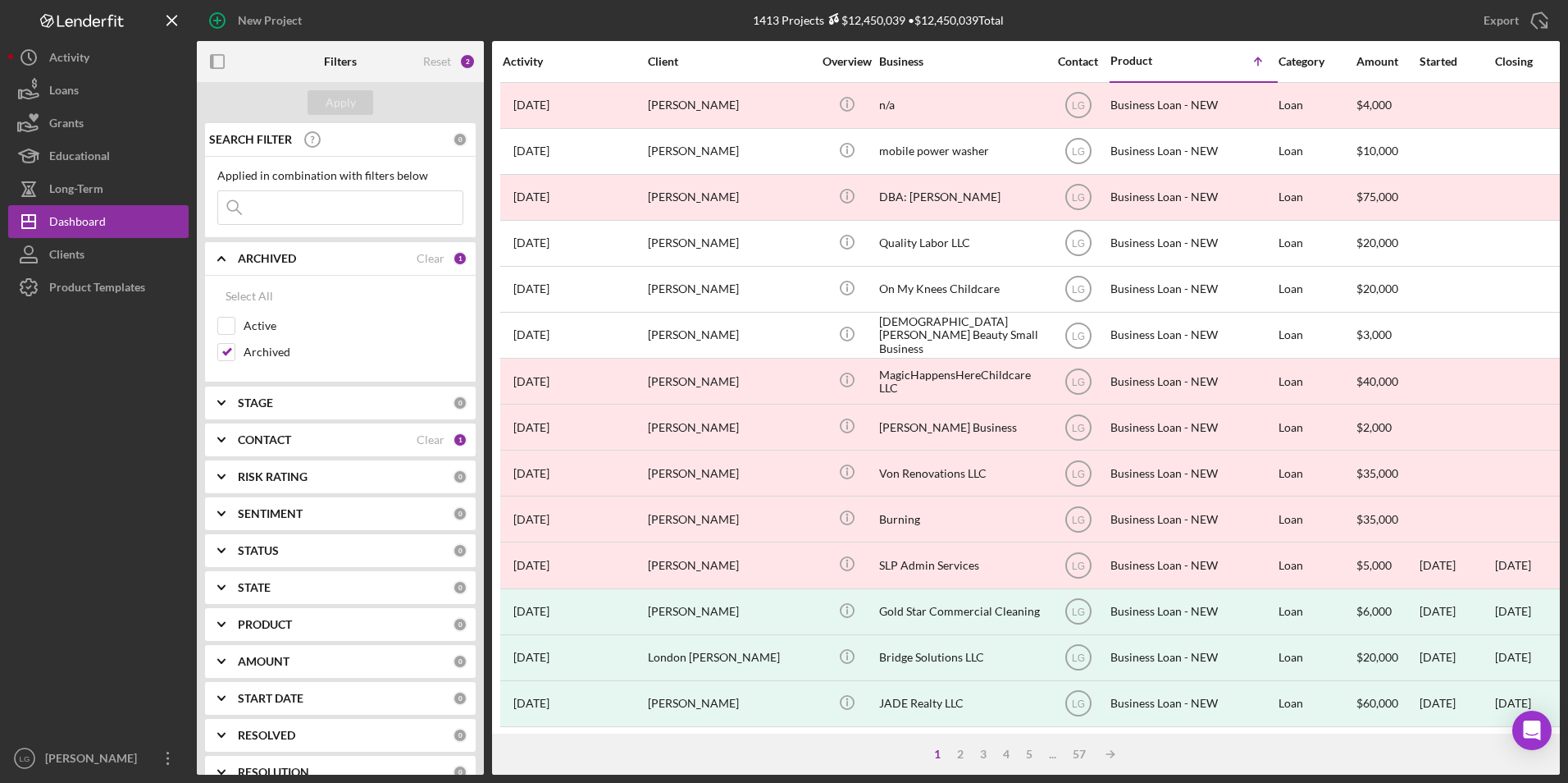
click at [259, 194] on input at bounding box center [339, 207] width 245 height 33
type input "carr"
click at [362, 96] on button "Apply" at bounding box center [340, 103] width 65 height 25
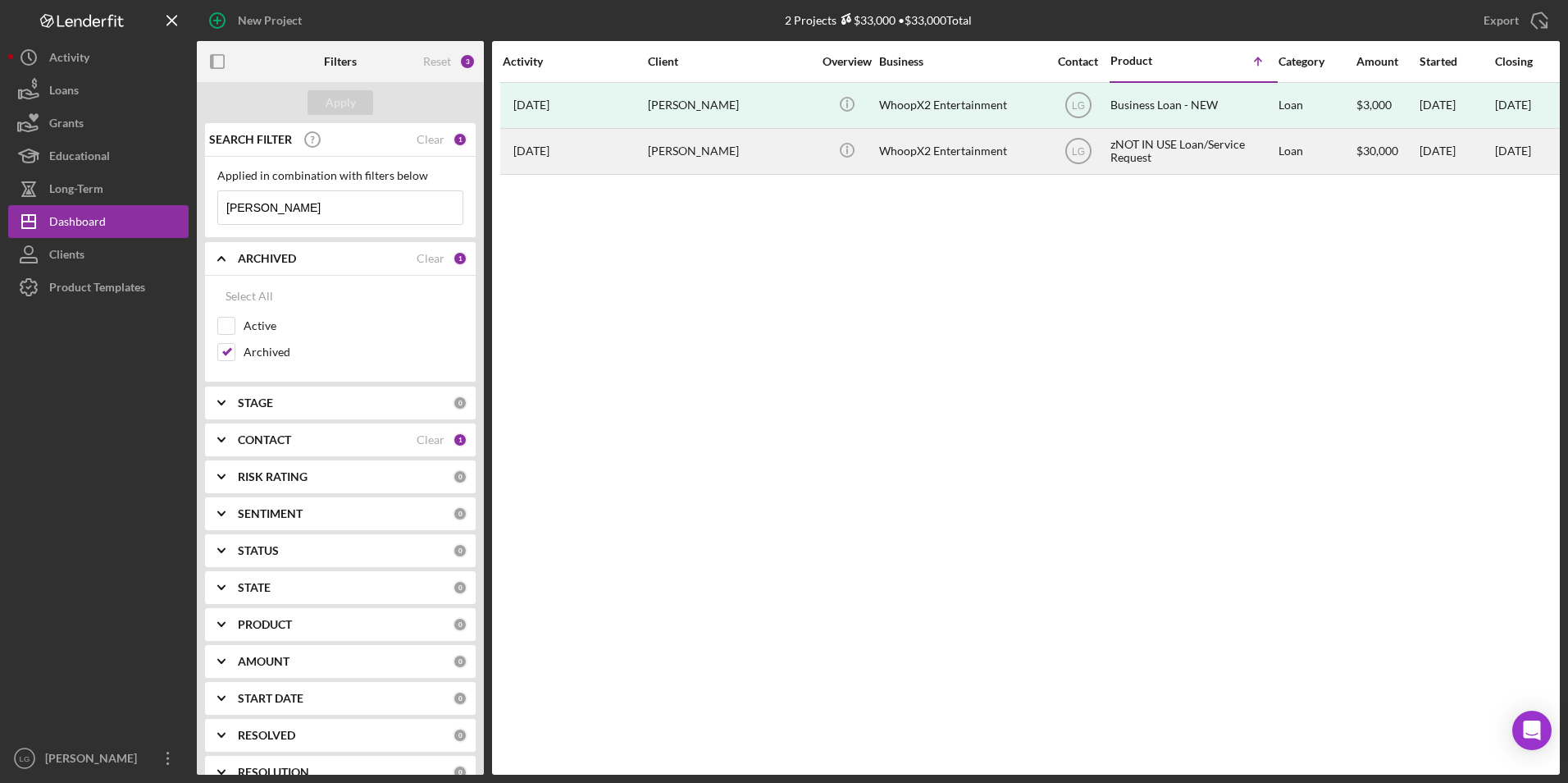
click at [714, 156] on div "[PERSON_NAME]" at bounding box center [729, 151] width 164 height 43
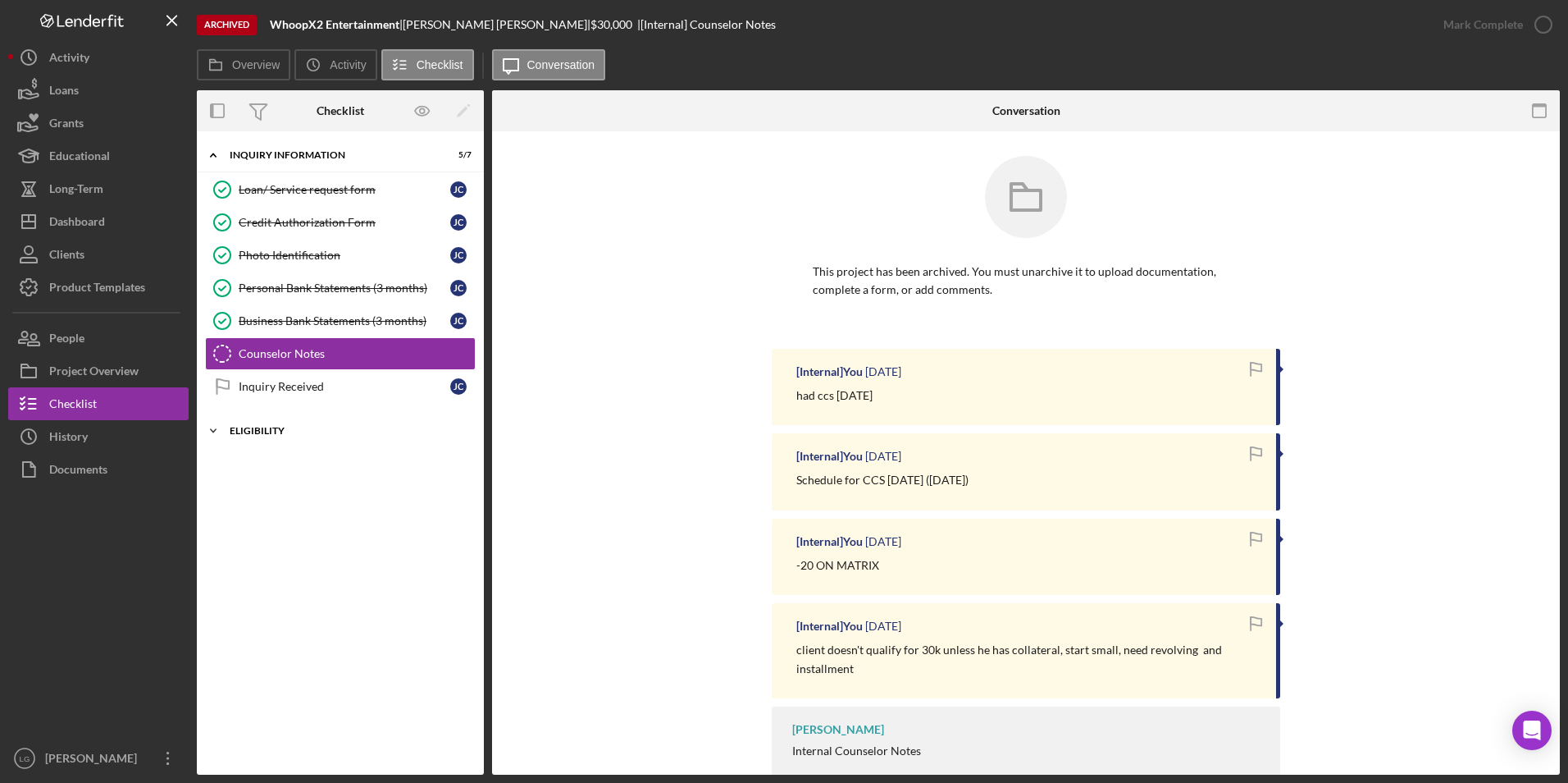
click at [241, 421] on div "Icon/Expander Eligibility 1 / 1" at bounding box center [339, 431] width 287 height 33
click at [270, 382] on div "Inquiry Received" at bounding box center [344, 387] width 212 height 13
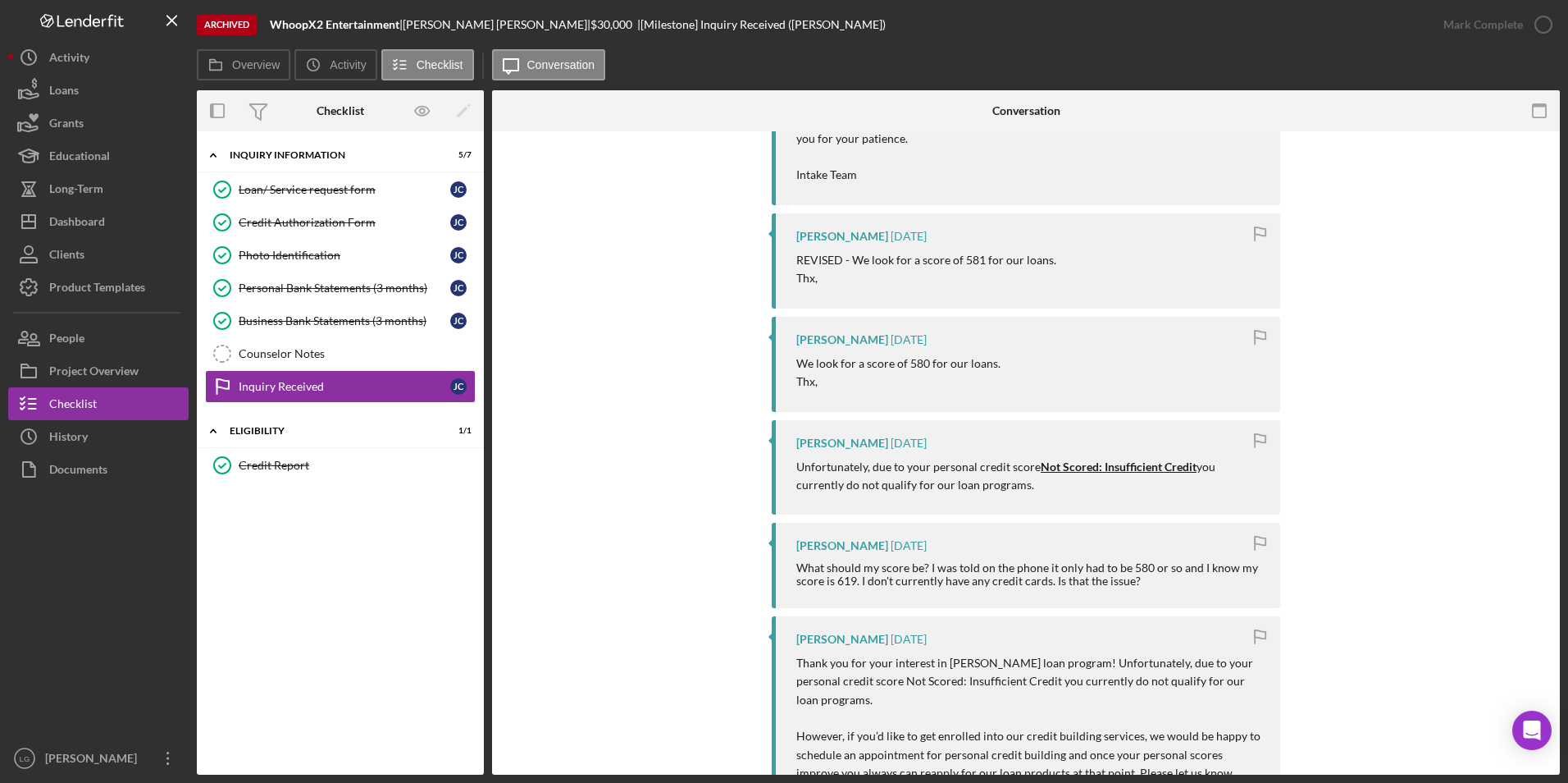
scroll to position [656, 0]
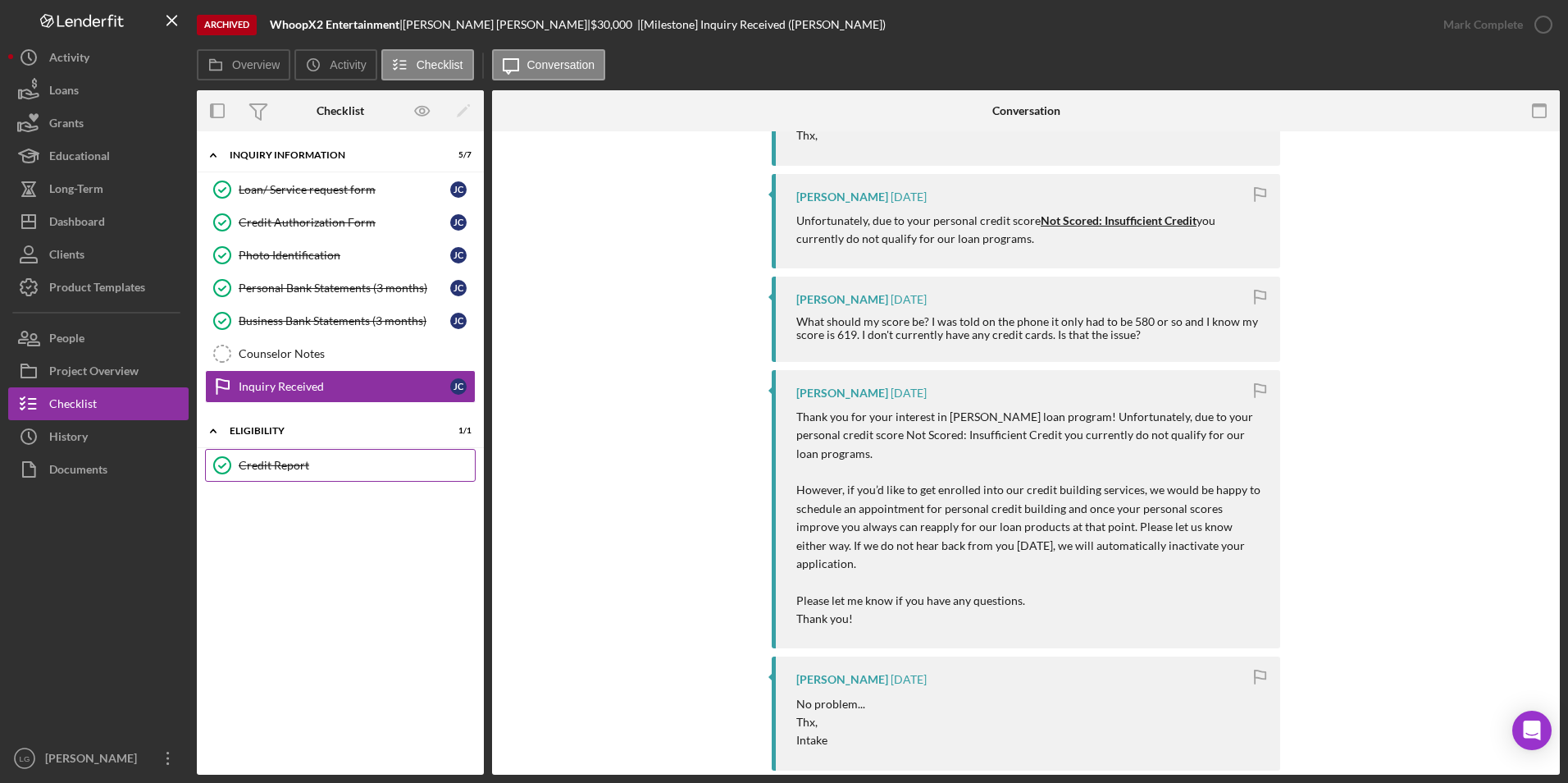
click at [248, 462] on div "Credit Report" at bounding box center [357, 465] width 236 height 13
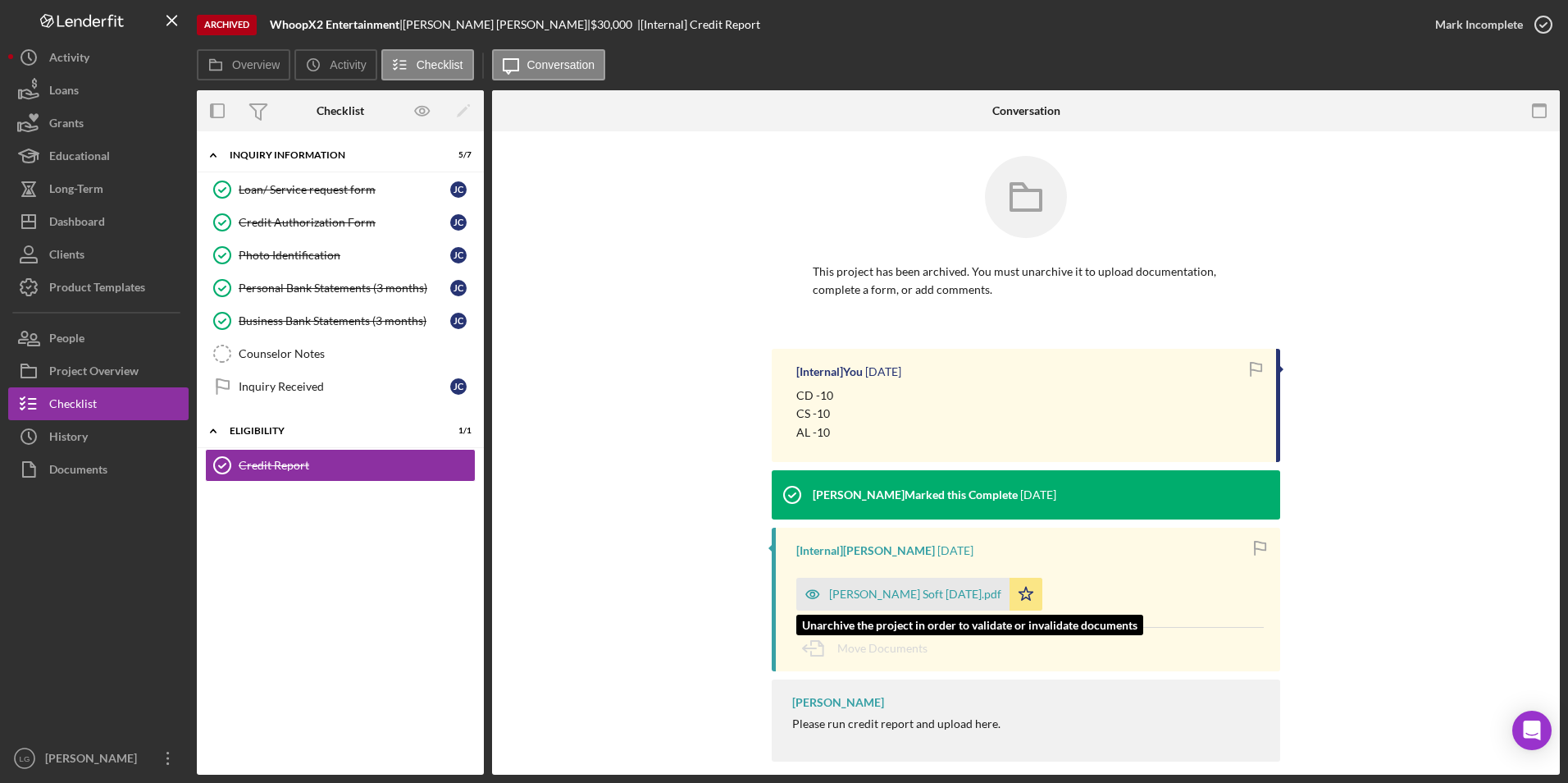
click at [875, 584] on div "Carr, John P. Soft 2.22.24.pdf" at bounding box center [902, 594] width 213 height 33
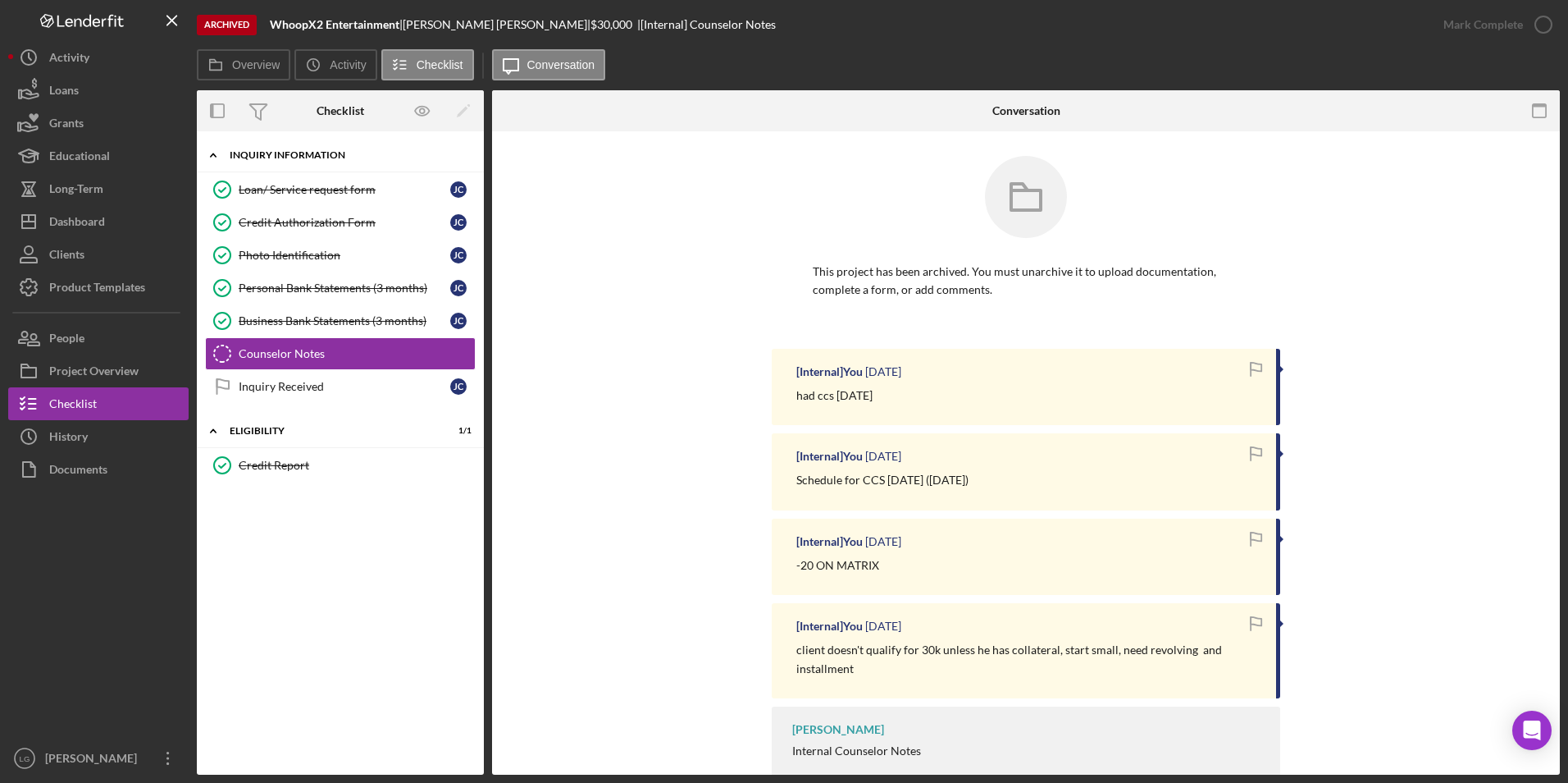
click at [278, 148] on div "Icon/Expander Inquiry Information 5 / 7" at bounding box center [339, 155] width 287 height 34
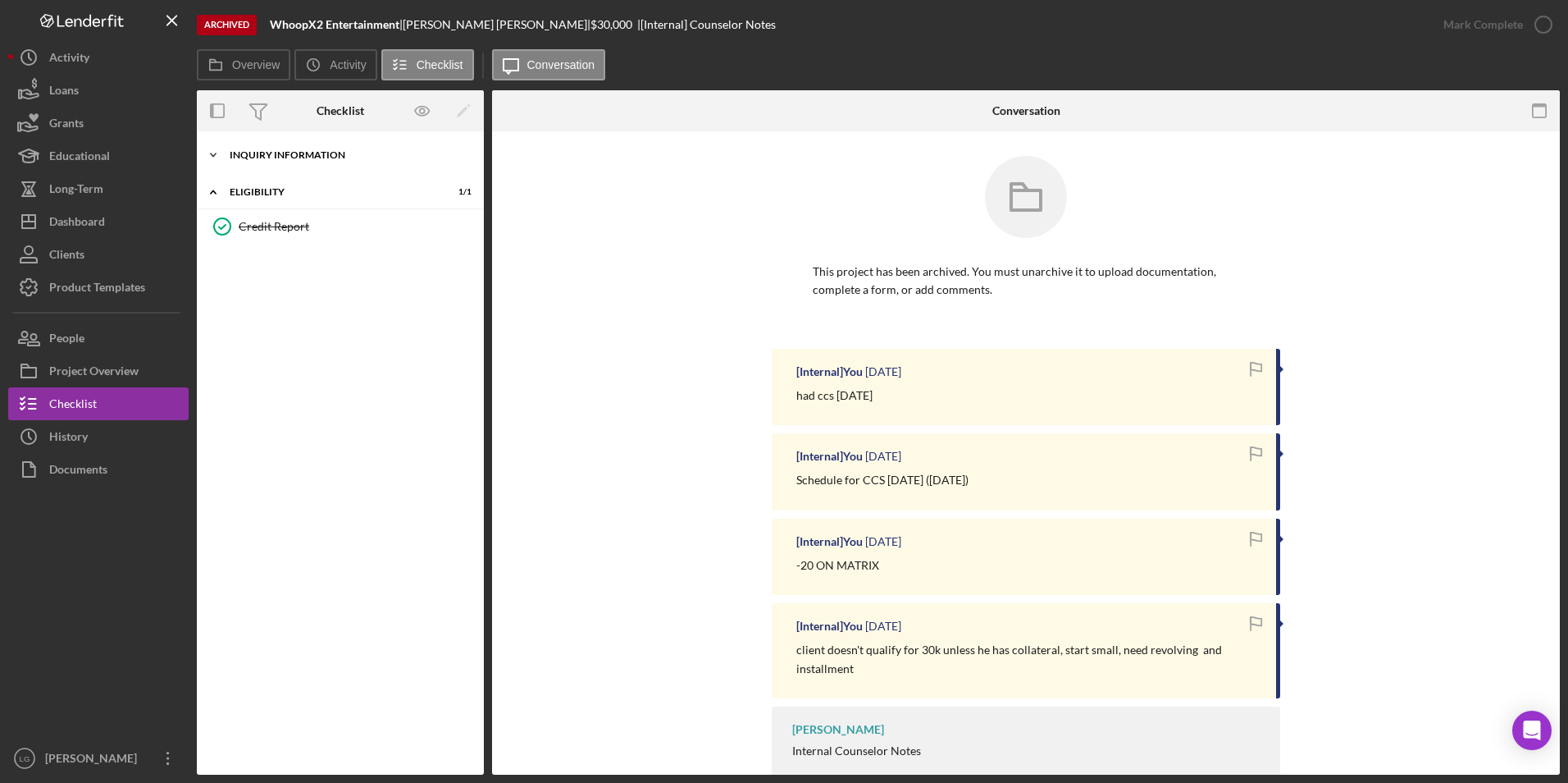
click at [278, 148] on div "Icon/Expander Inquiry Information 5 / 7" at bounding box center [339, 155] width 287 height 33
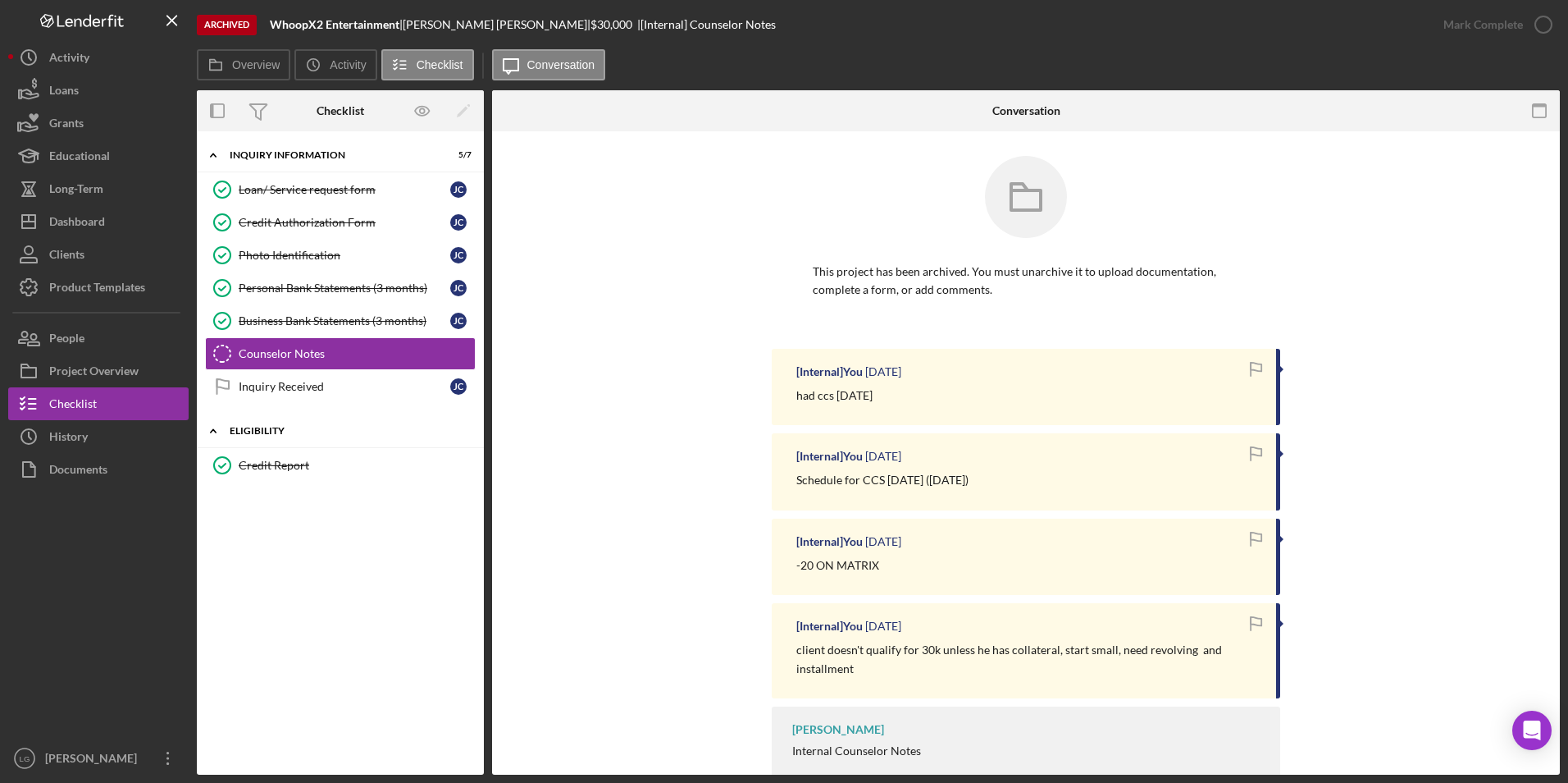
click at [243, 426] on div "Eligibility" at bounding box center [346, 431] width 234 height 10
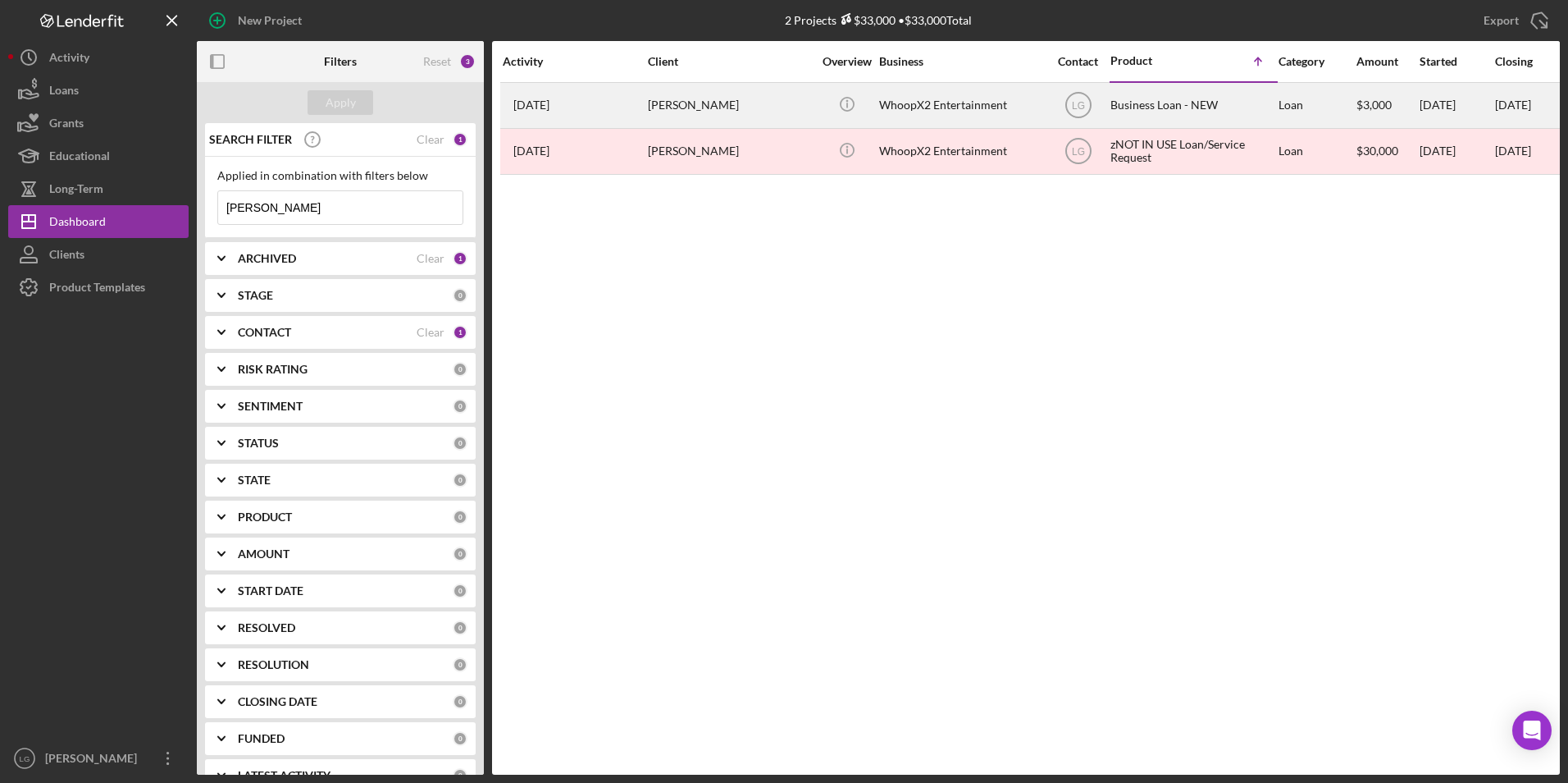
click at [923, 96] on div "WhoopX2 Entertainment" at bounding box center [961, 105] width 164 height 43
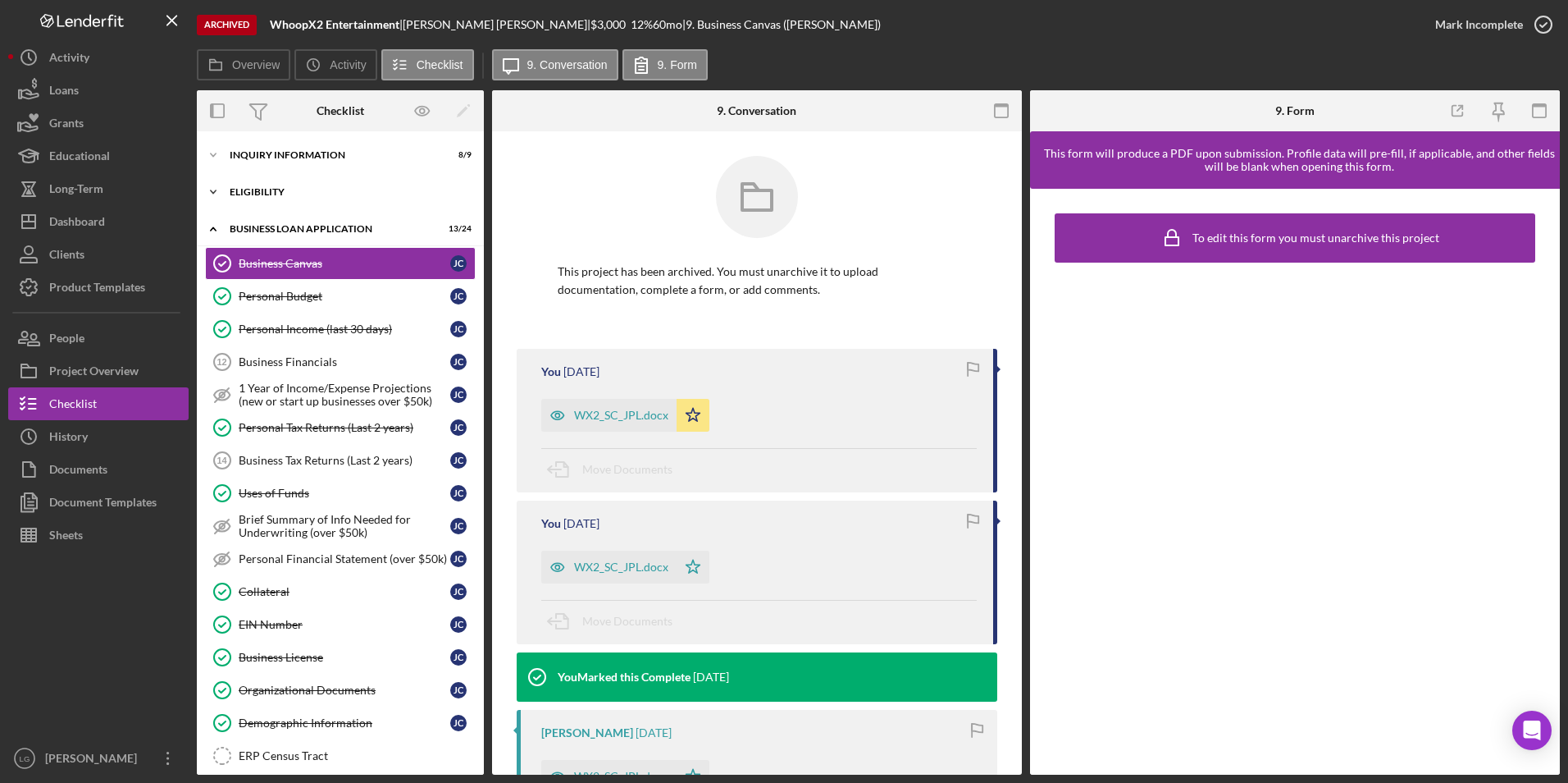
click at [250, 188] on div "ELIGIBILITY" at bounding box center [346, 192] width 234 height 10
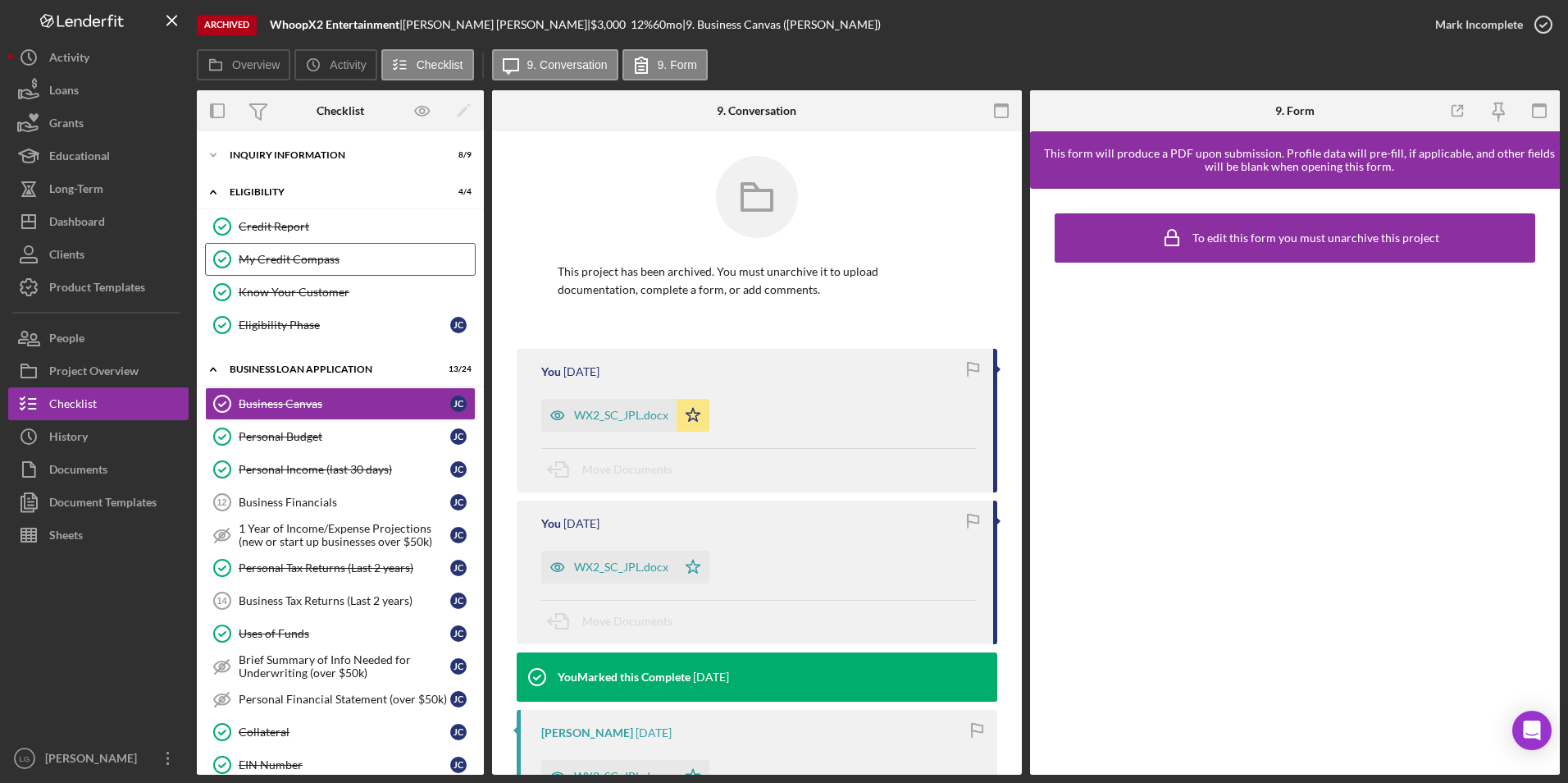
click at [301, 264] on div "My Credit Compass" at bounding box center [357, 259] width 236 height 13
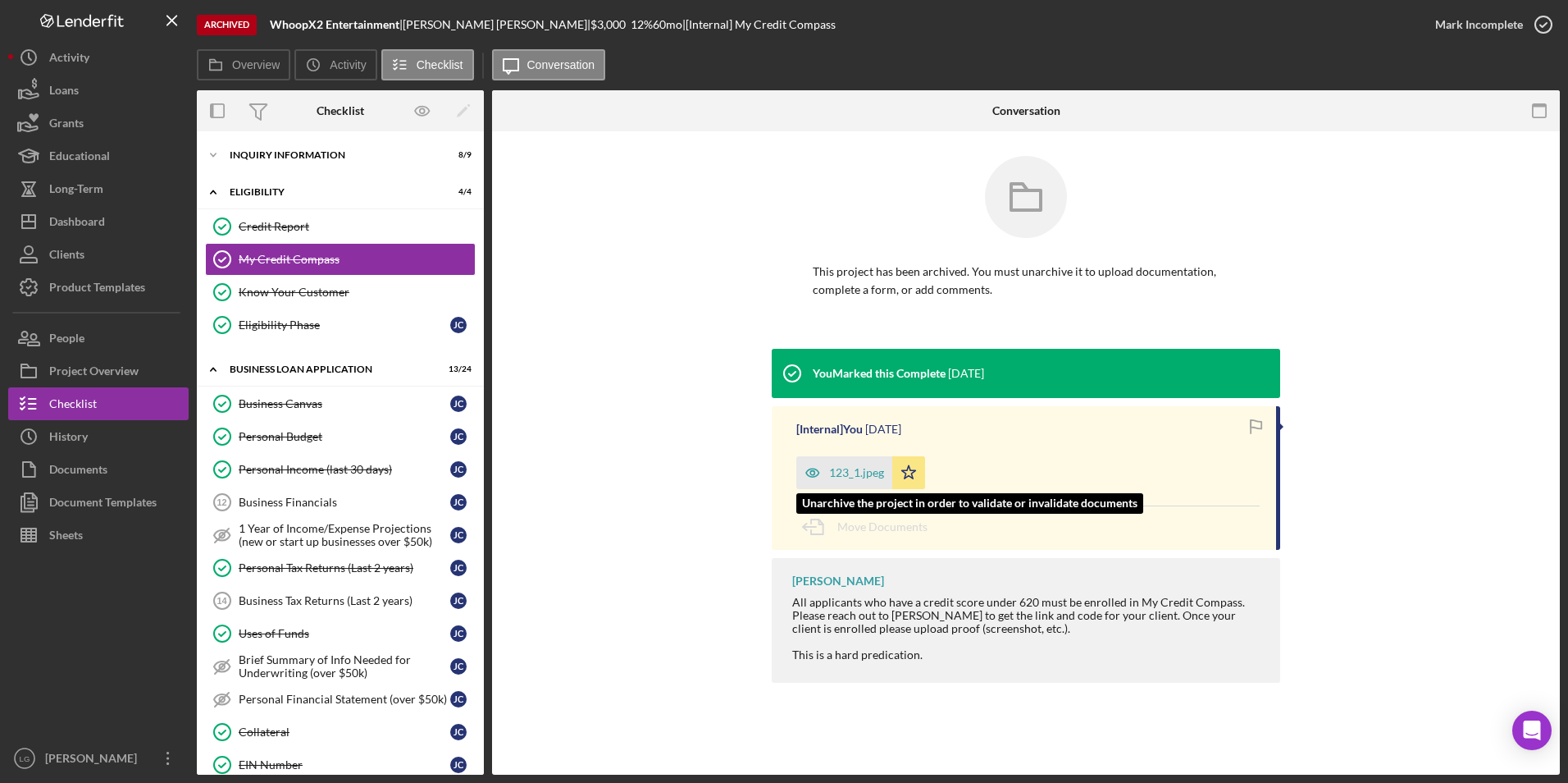
click at [852, 468] on div "123_1.jpeg" at bounding box center [855, 473] width 55 height 13
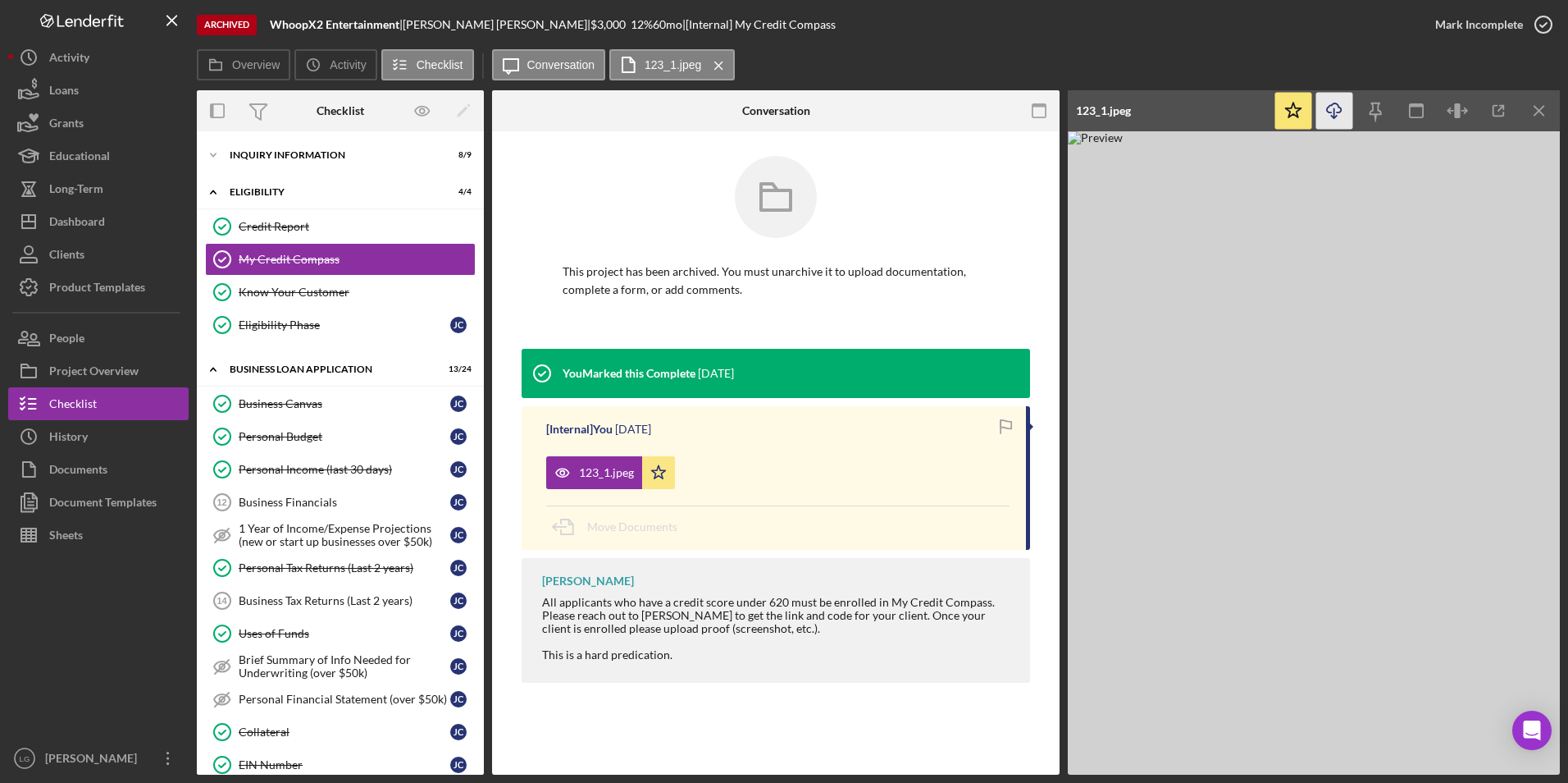
click at [1328, 115] on icon "Icon/Download" at bounding box center [1334, 111] width 36 height 36
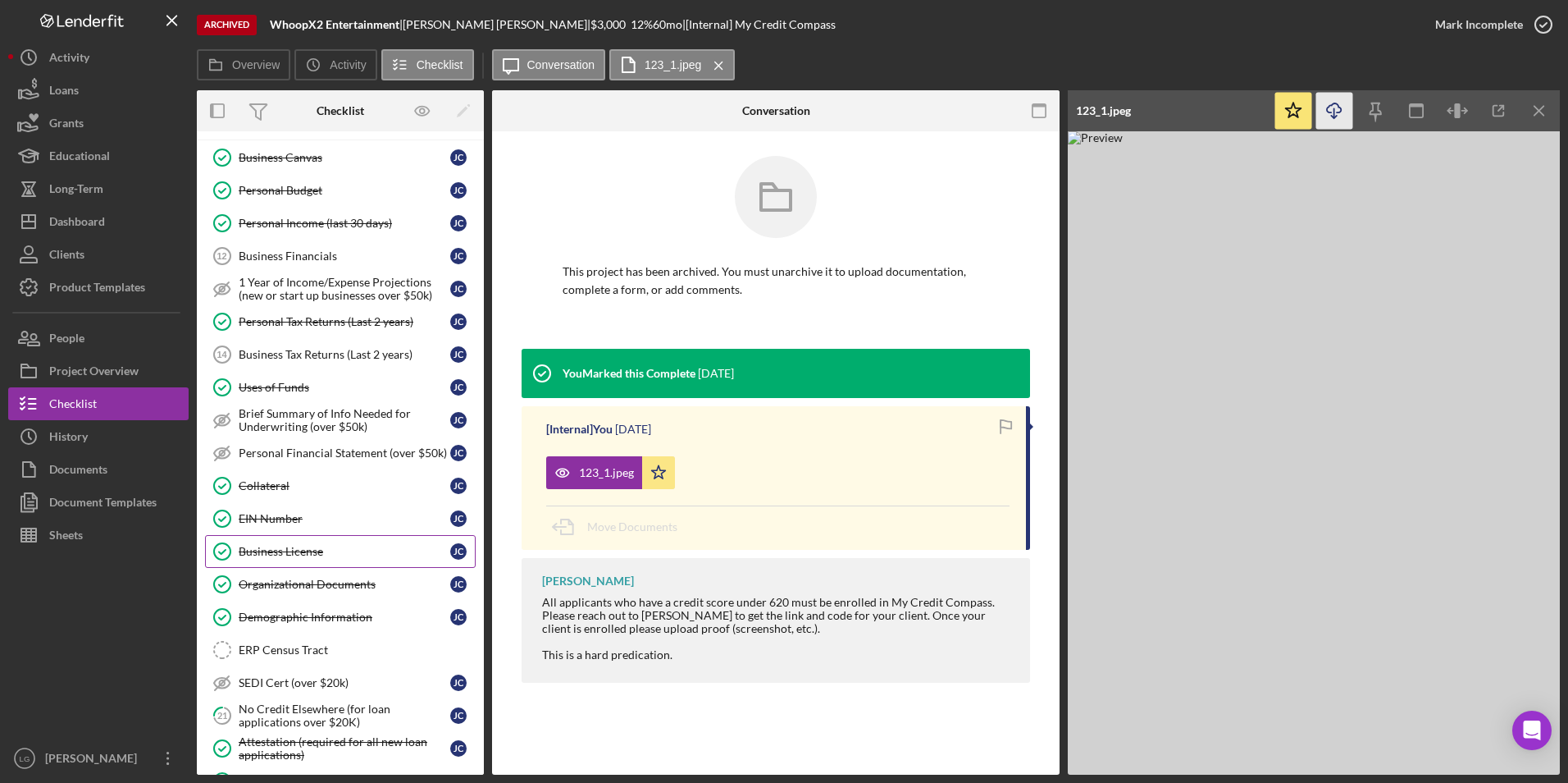
click at [283, 549] on div "Business License" at bounding box center [344, 552] width 212 height 13
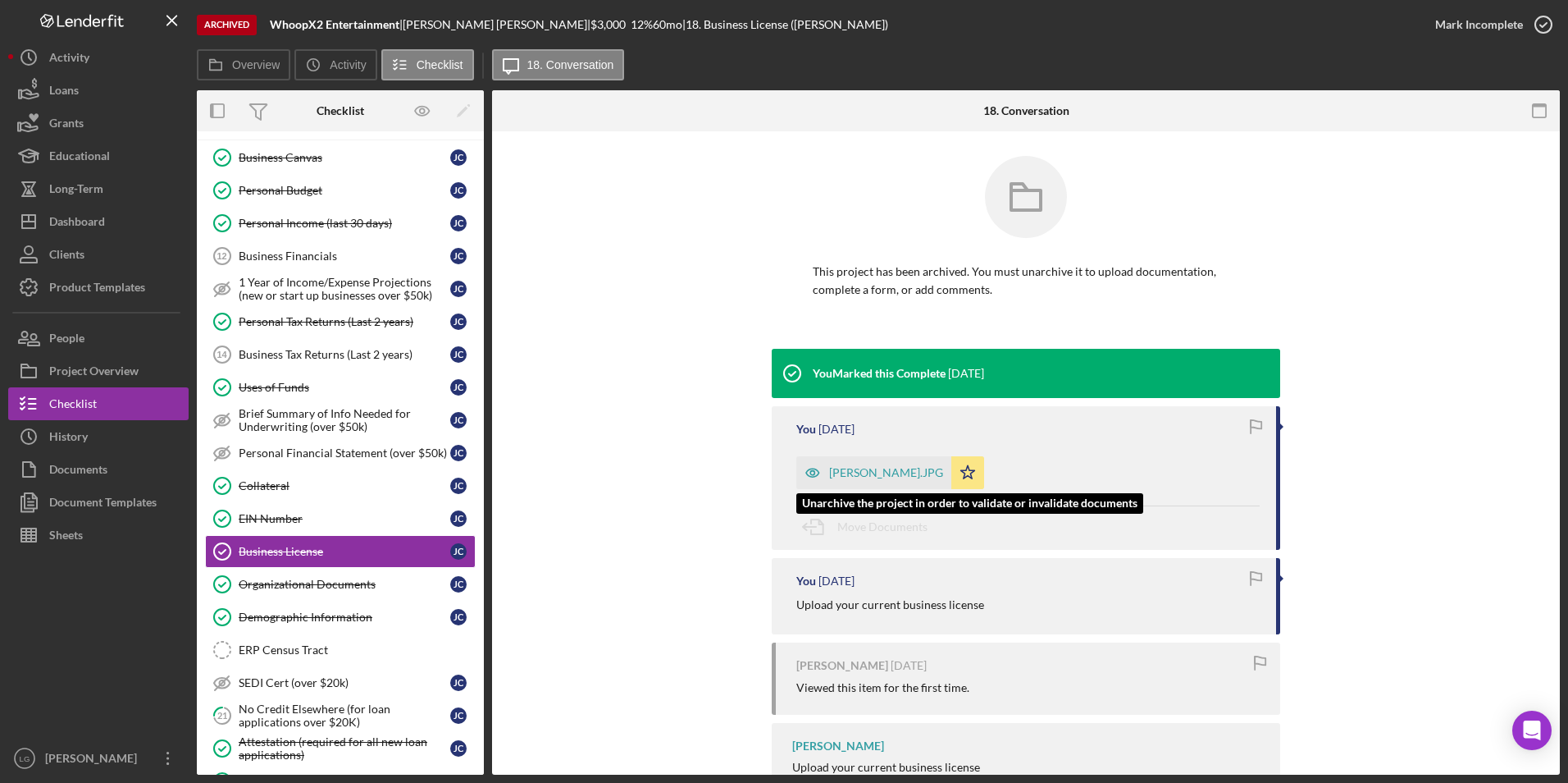
click at [852, 472] on div "Jon CarrCapture.JPG" at bounding box center [885, 473] width 114 height 13
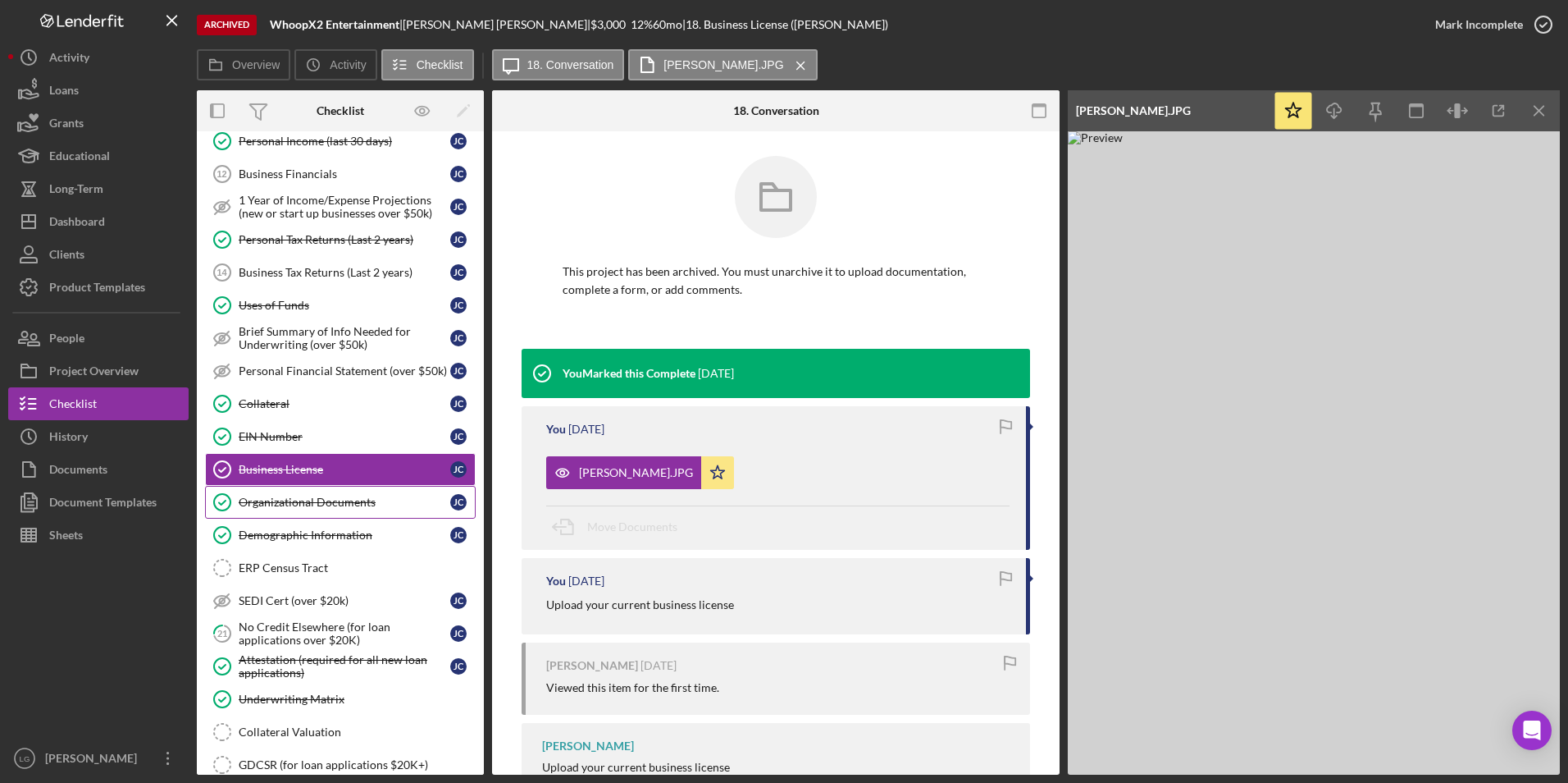
scroll to position [528, 0]
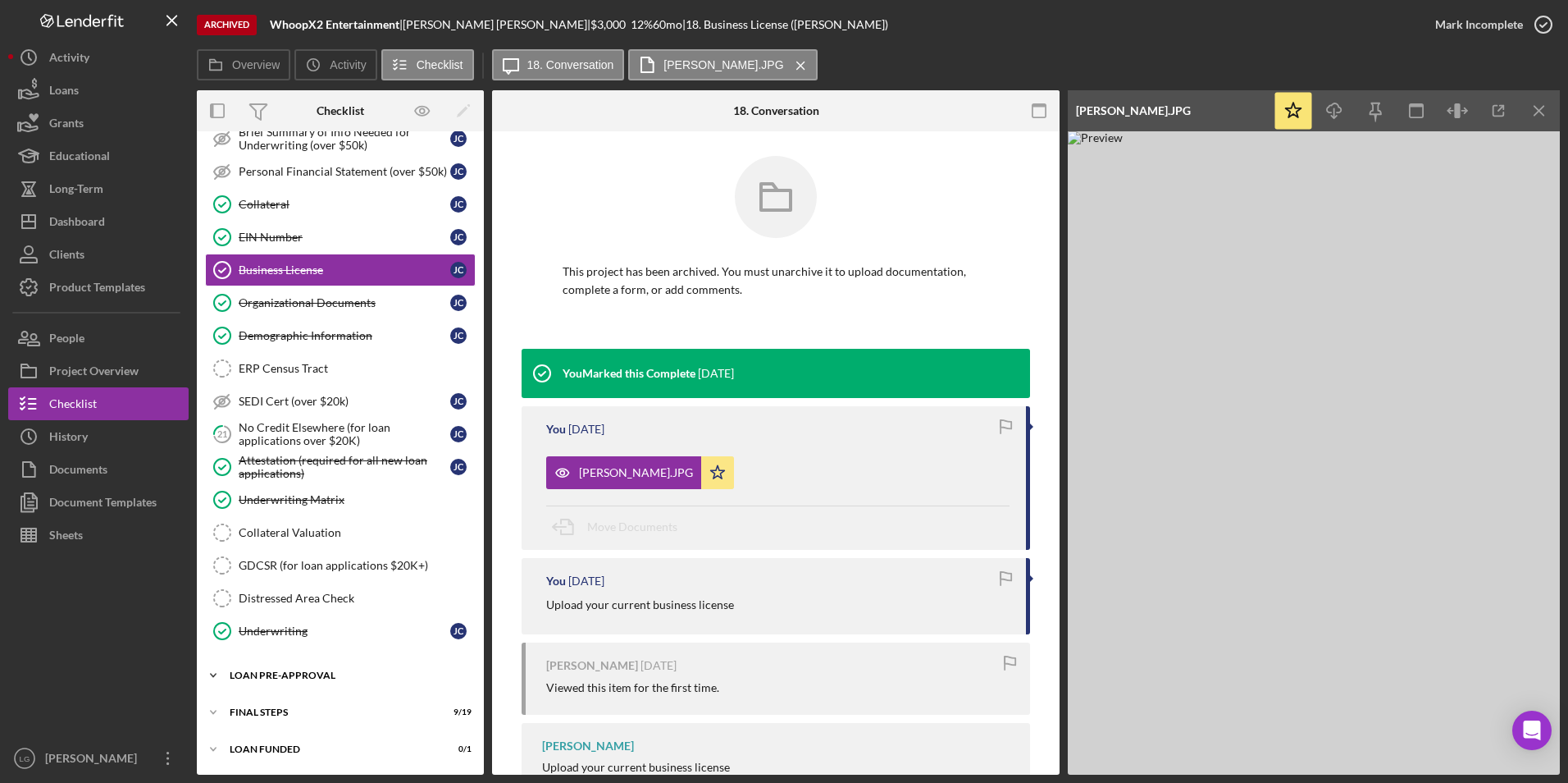
click at [282, 674] on div "LOAN PRE-APPROVAL" at bounding box center [346, 676] width 234 height 10
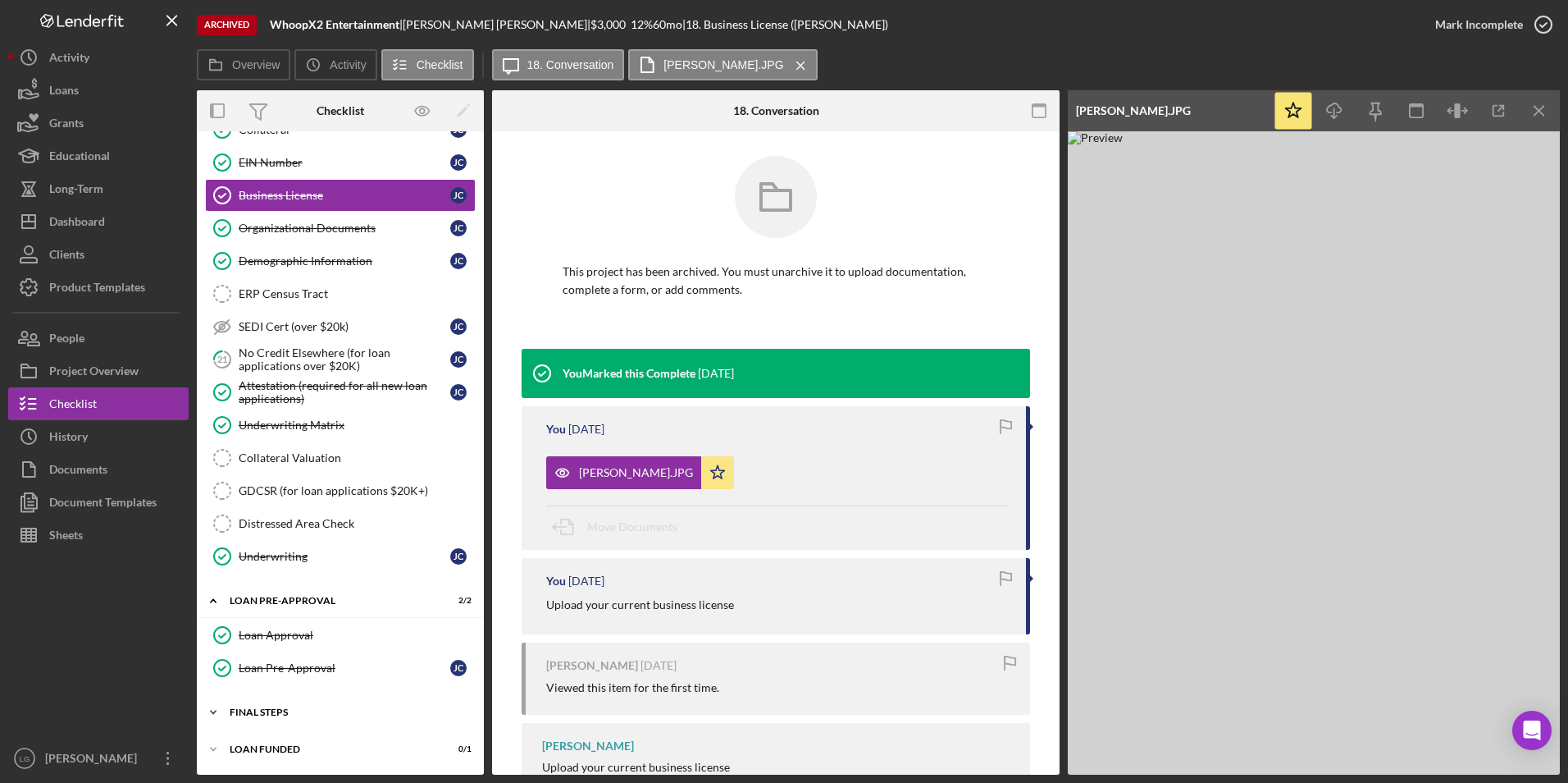
click at [247, 722] on div "Icon/Expander FINAL STEPS 9 / 19" at bounding box center [339, 712] width 287 height 33
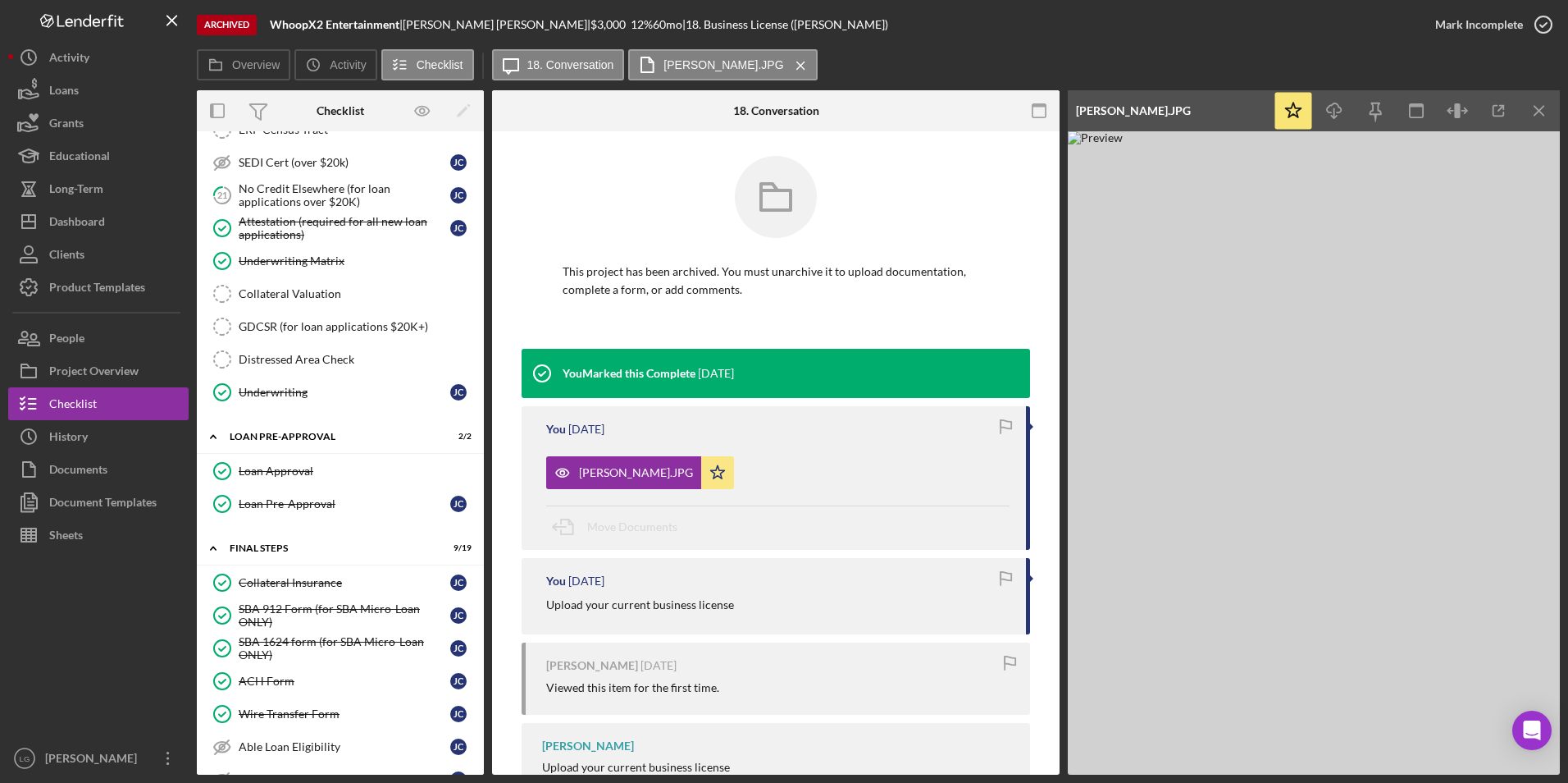
scroll to position [1012, 0]
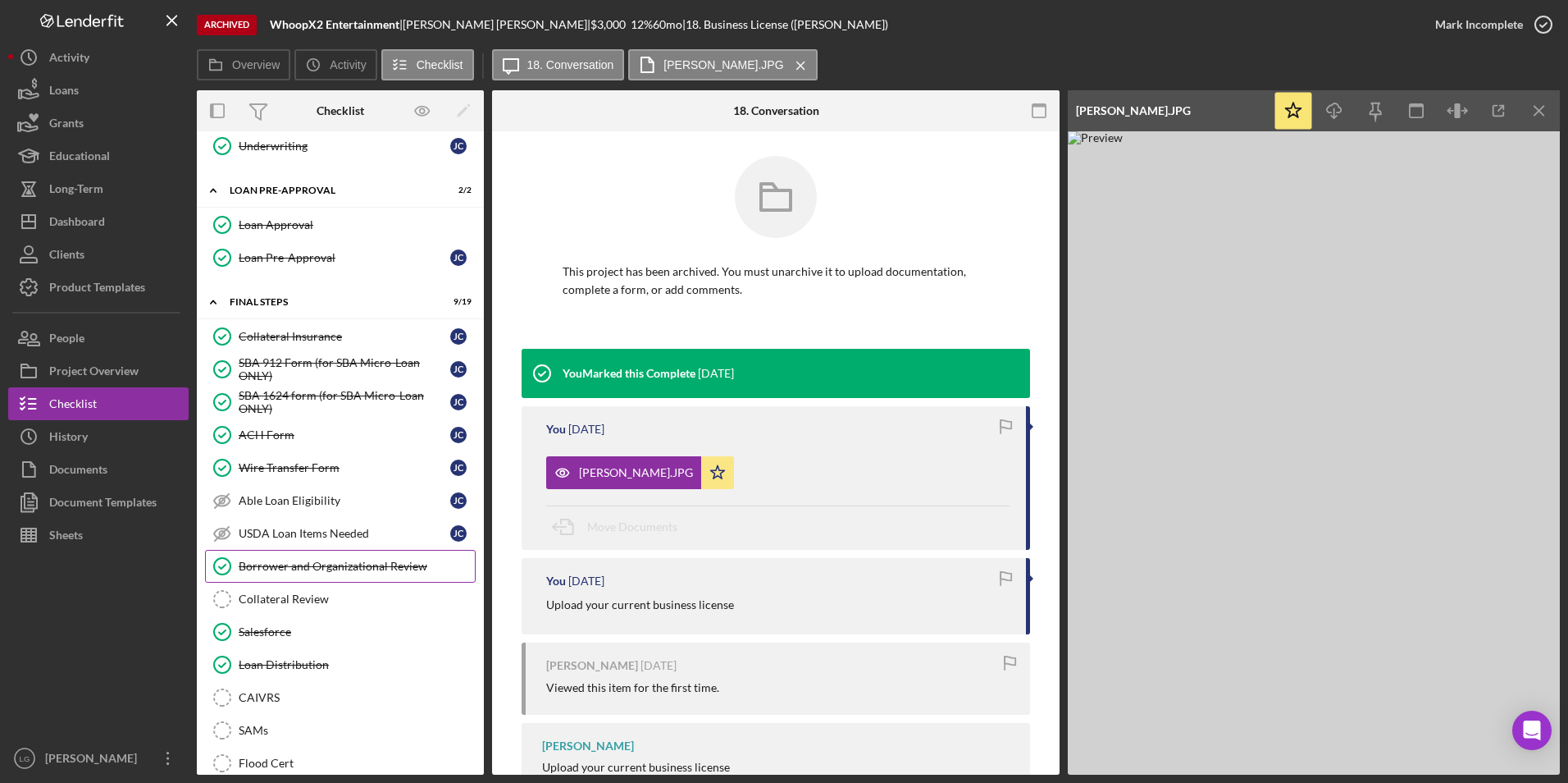
click at [320, 566] on div "Borrower and Organizational Review" at bounding box center [357, 566] width 236 height 13
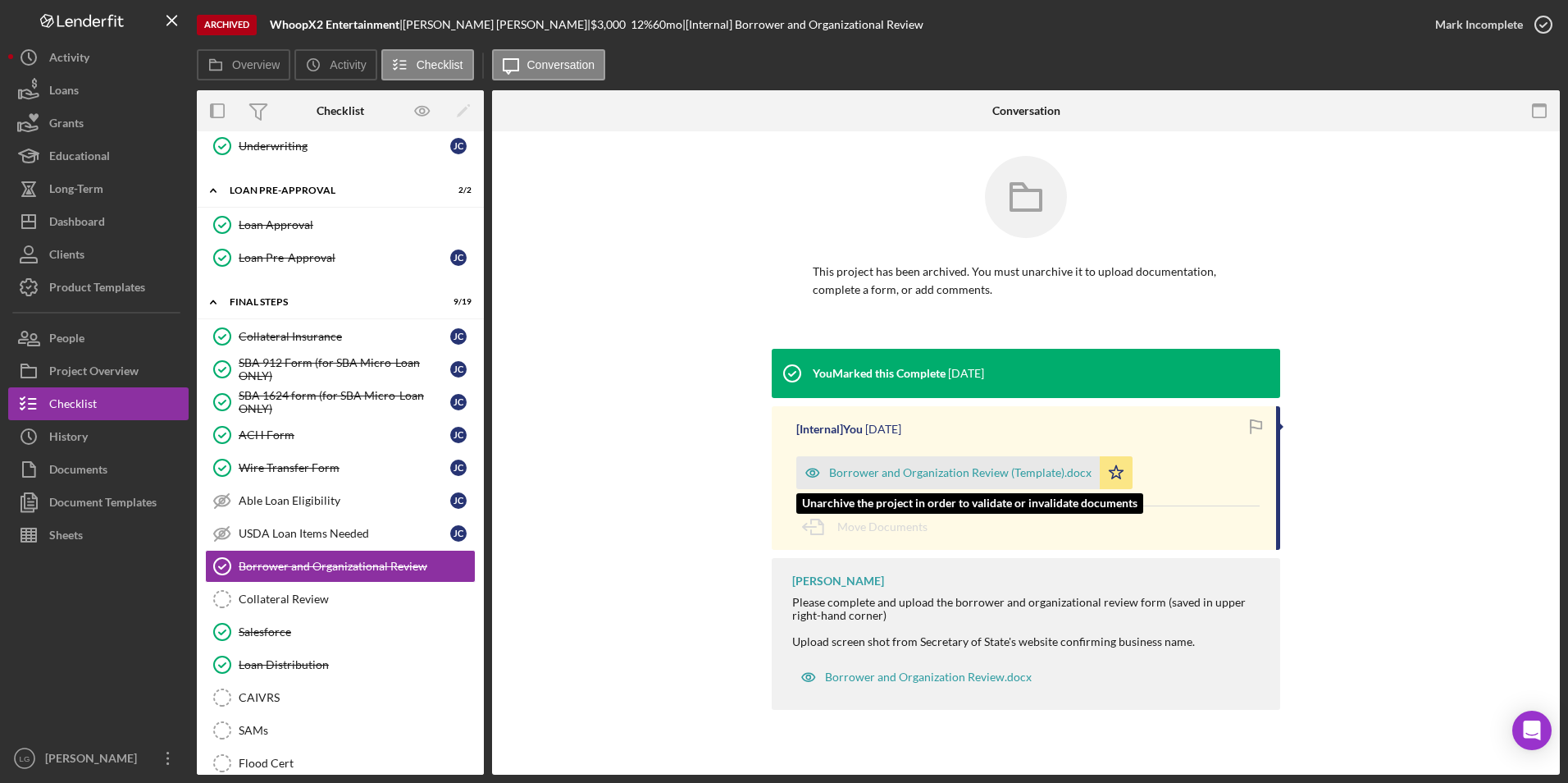
click at [946, 466] on div "Borrower and Organization Review (Template).docx" at bounding box center [960, 473] width 263 height 13
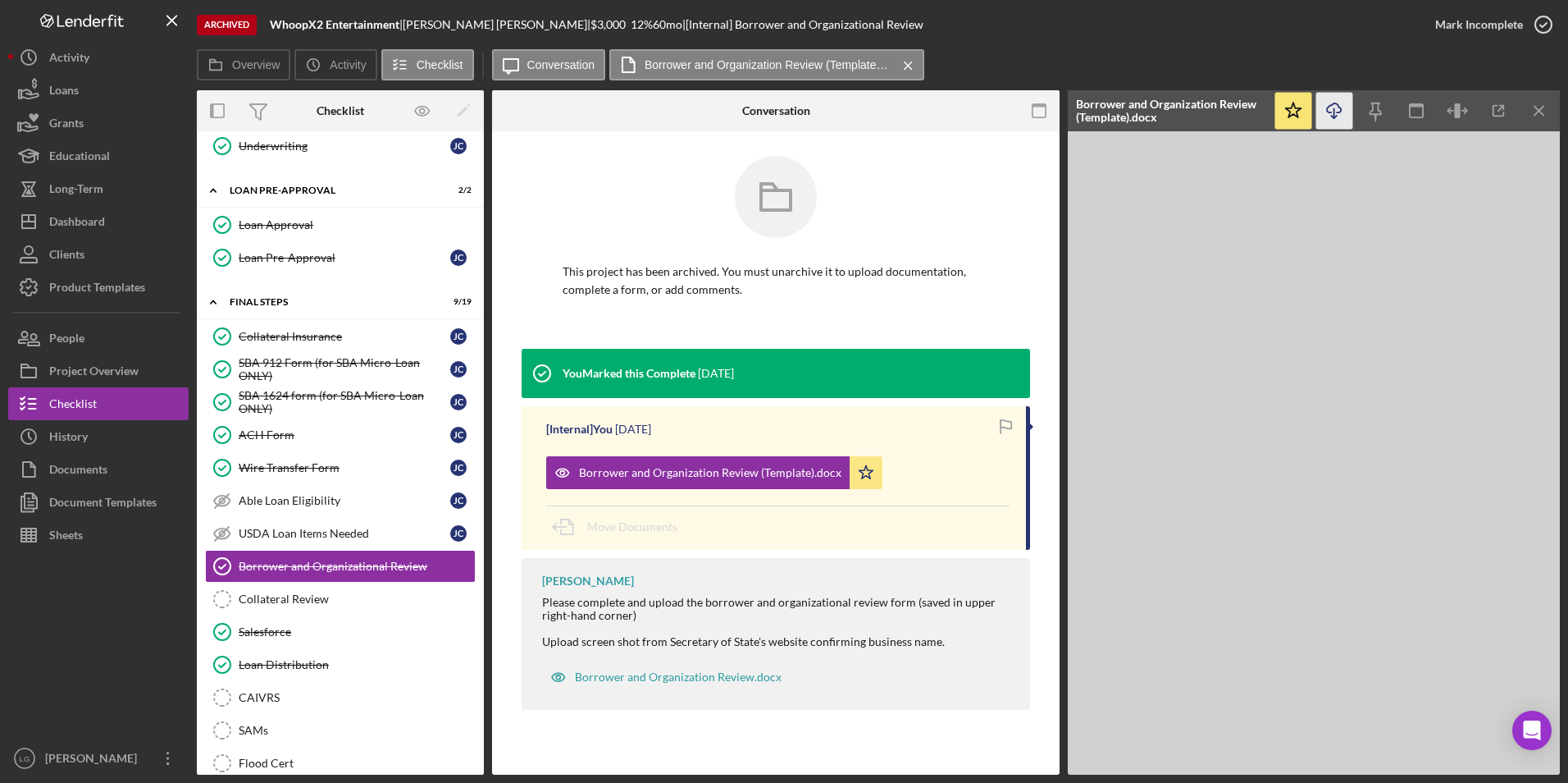
click at [1335, 110] on icon "Icon/Download" at bounding box center [1334, 111] width 36 height 36
click at [286, 637] on div "Salesforce" at bounding box center [357, 632] width 236 height 13
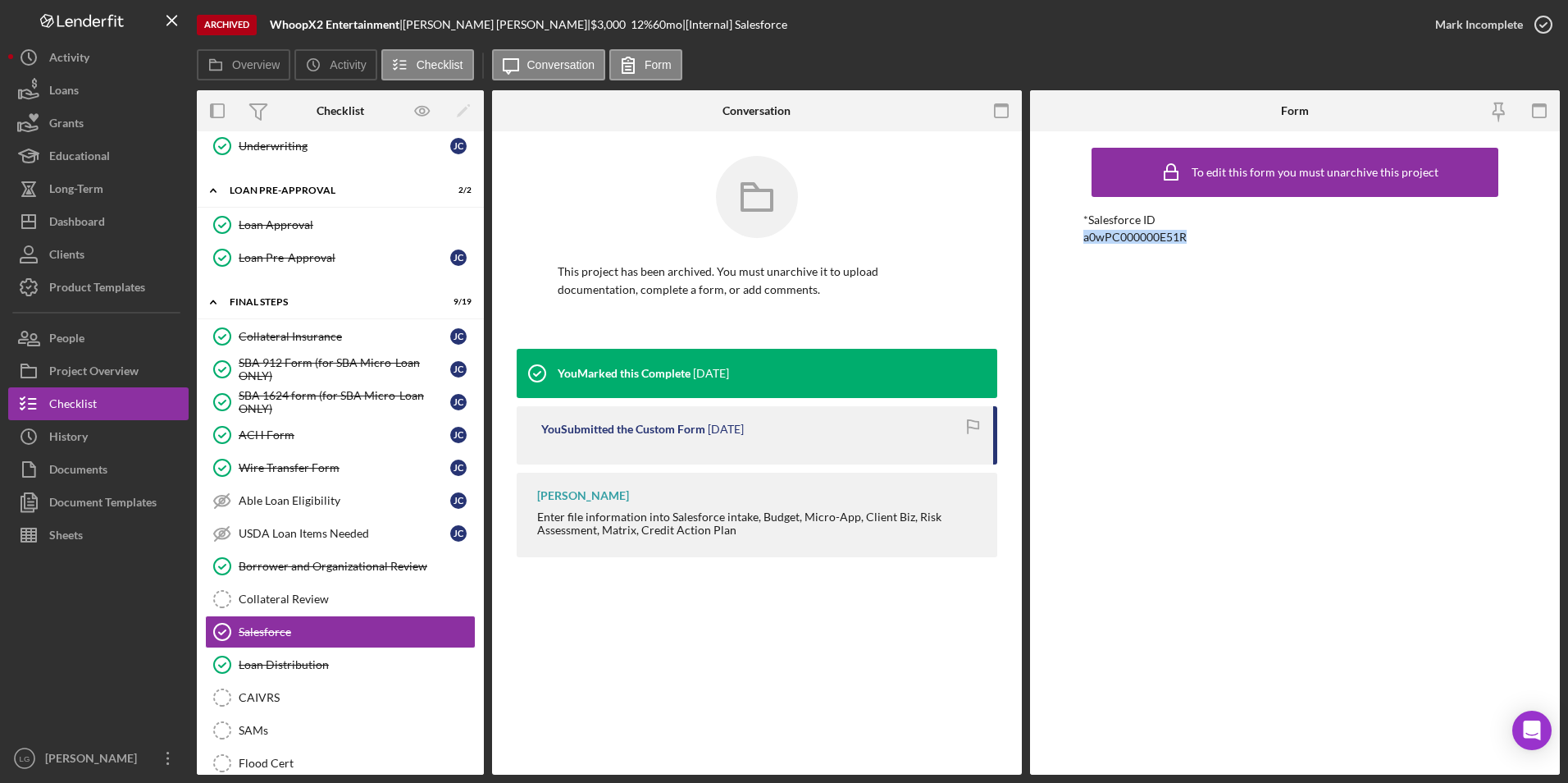
drag, startPoint x: 1219, startPoint y: 236, endPoint x: 1061, endPoint y: 240, distance: 158.1
click at [1061, 240] on div "To edit this form you must unarchive this project *Salesforce ID a0wPC000000E51R" at bounding box center [1295, 453] width 529 height 643
drag, startPoint x: 1061, startPoint y: 240, endPoint x: 1115, endPoint y: 240, distance: 54.0
copy div "a0wPC000000E51R"
drag, startPoint x: 325, startPoint y: 657, endPoint x: 337, endPoint y: 652, distance: 13.0
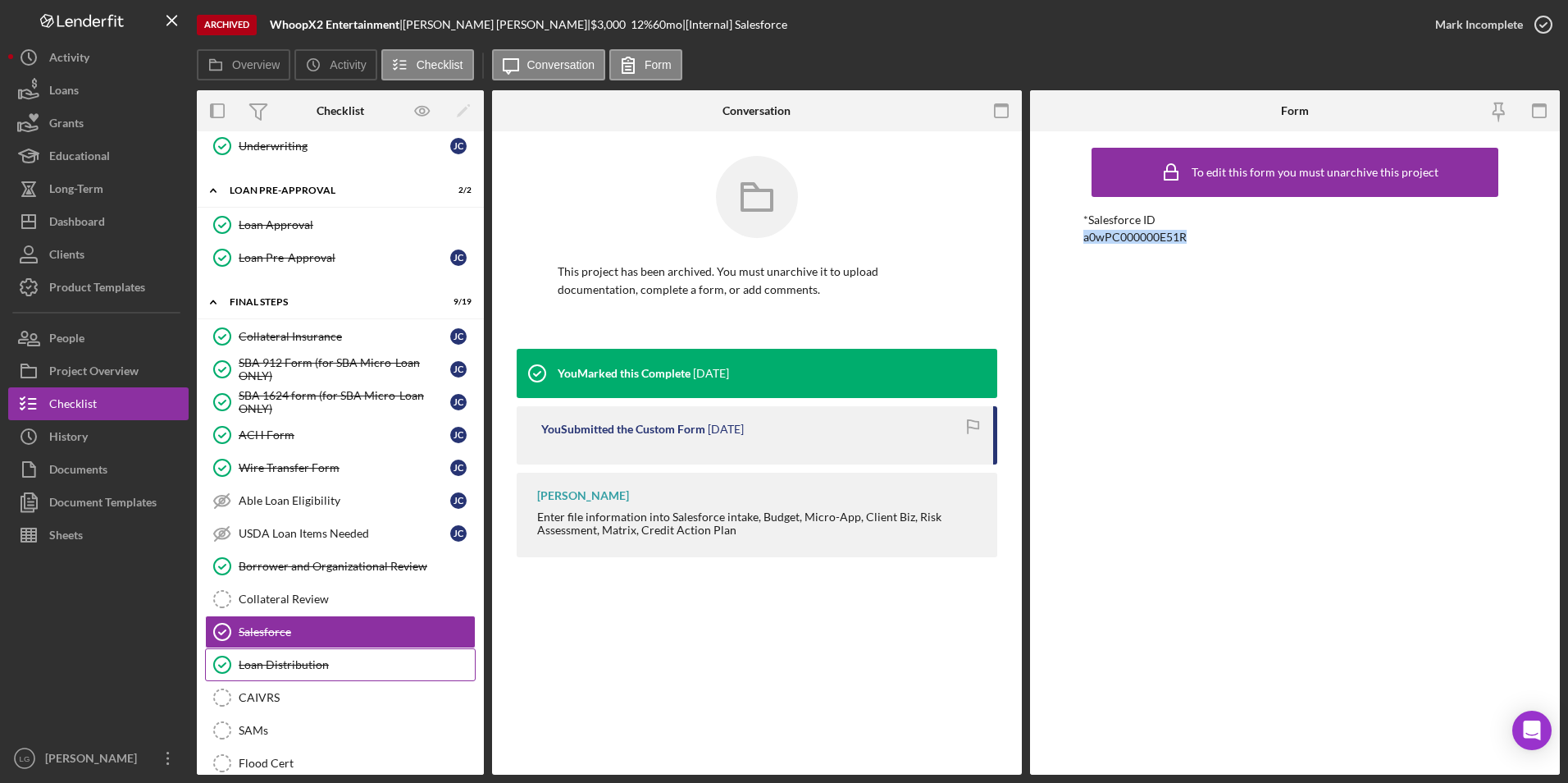
click at [325, 659] on div "Loan Distribution" at bounding box center [357, 665] width 236 height 13
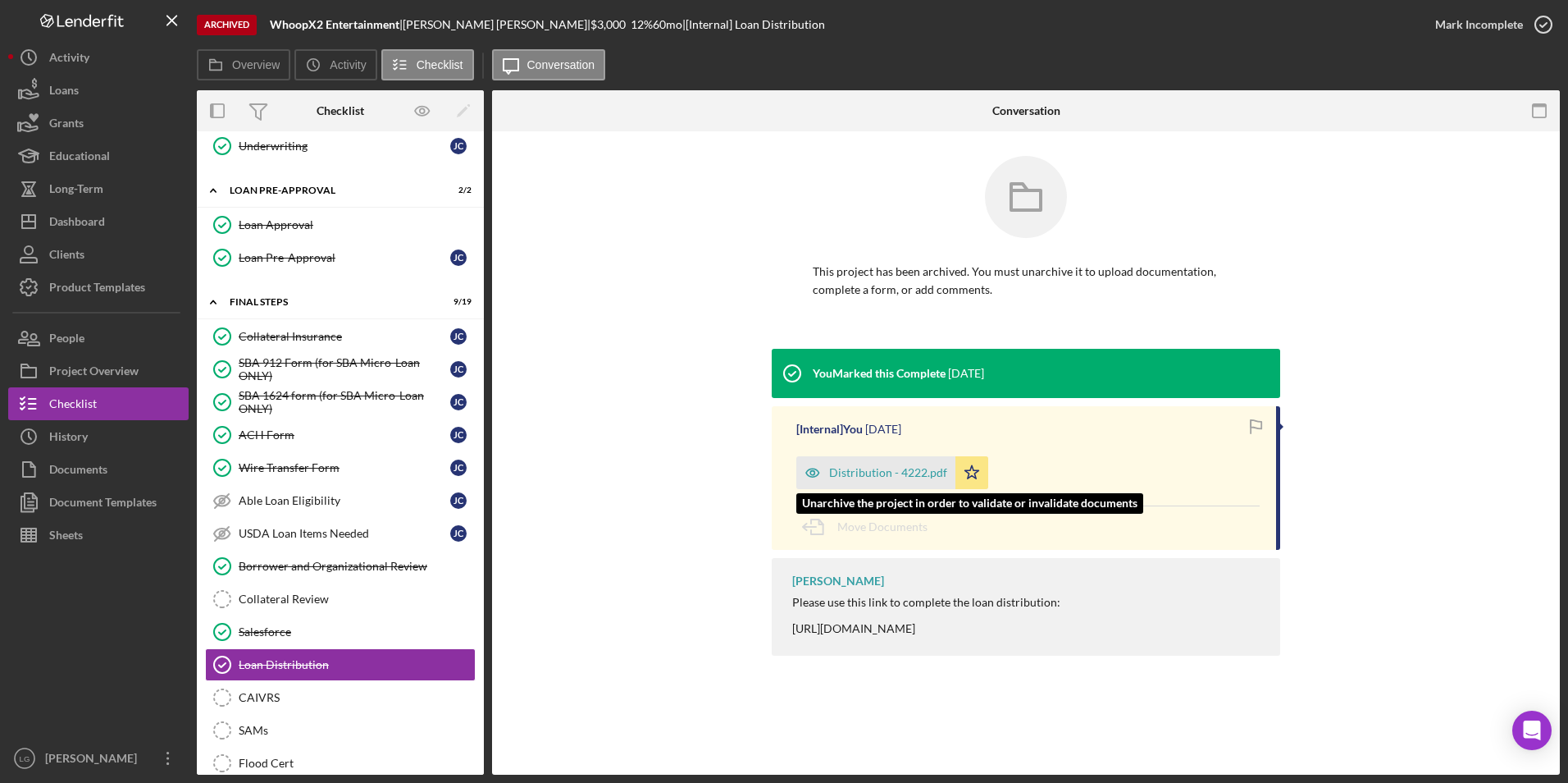
click at [845, 463] on div "Distribution - 4222.pdf" at bounding box center [876, 472] width 159 height 33
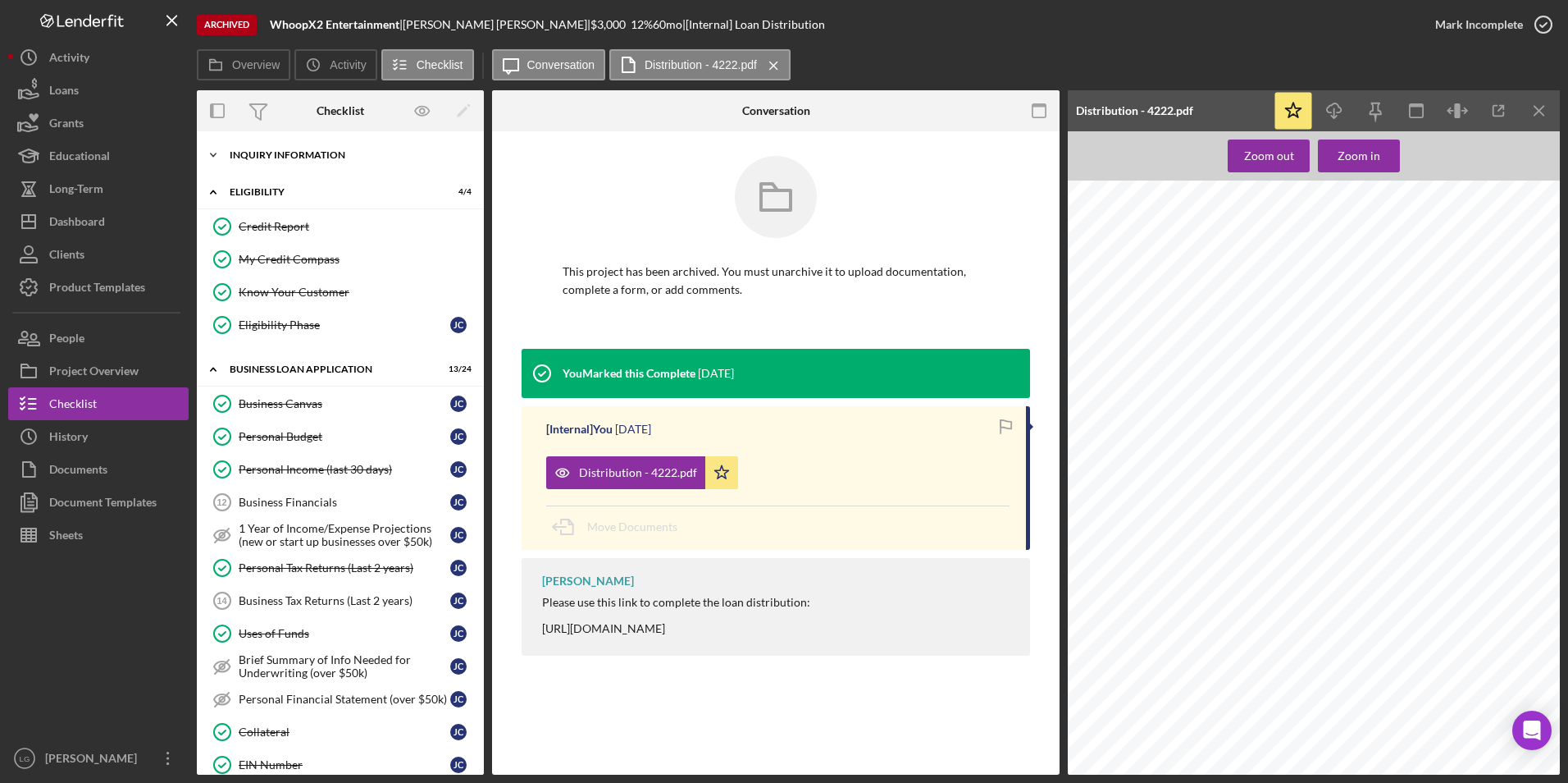
click at [294, 157] on div "INQUIRY INFORMATION" at bounding box center [346, 154] width 234 height 10
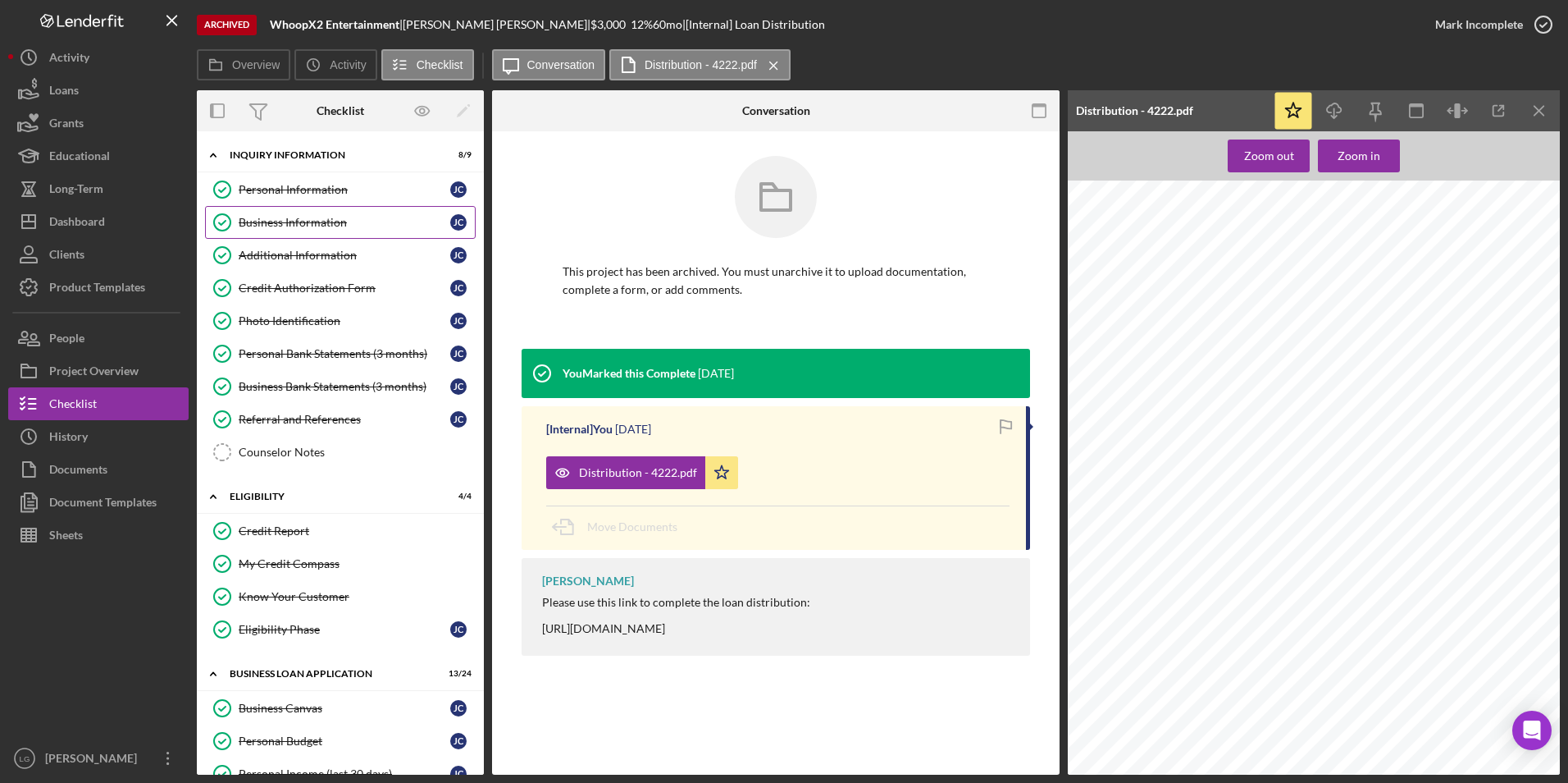
click at [296, 218] on div "Business Information" at bounding box center [344, 223] width 212 height 13
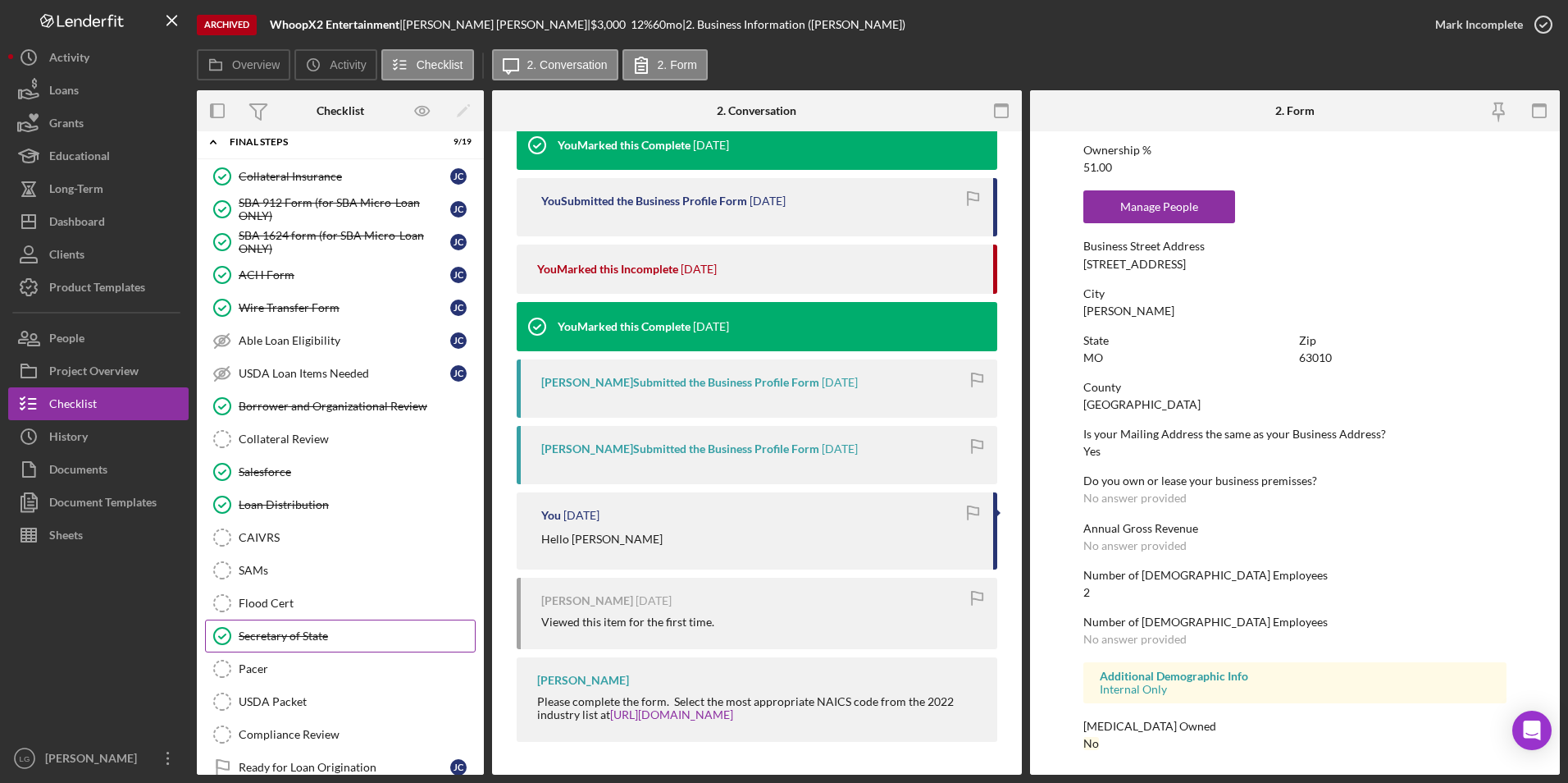
scroll to position [1539, 0]
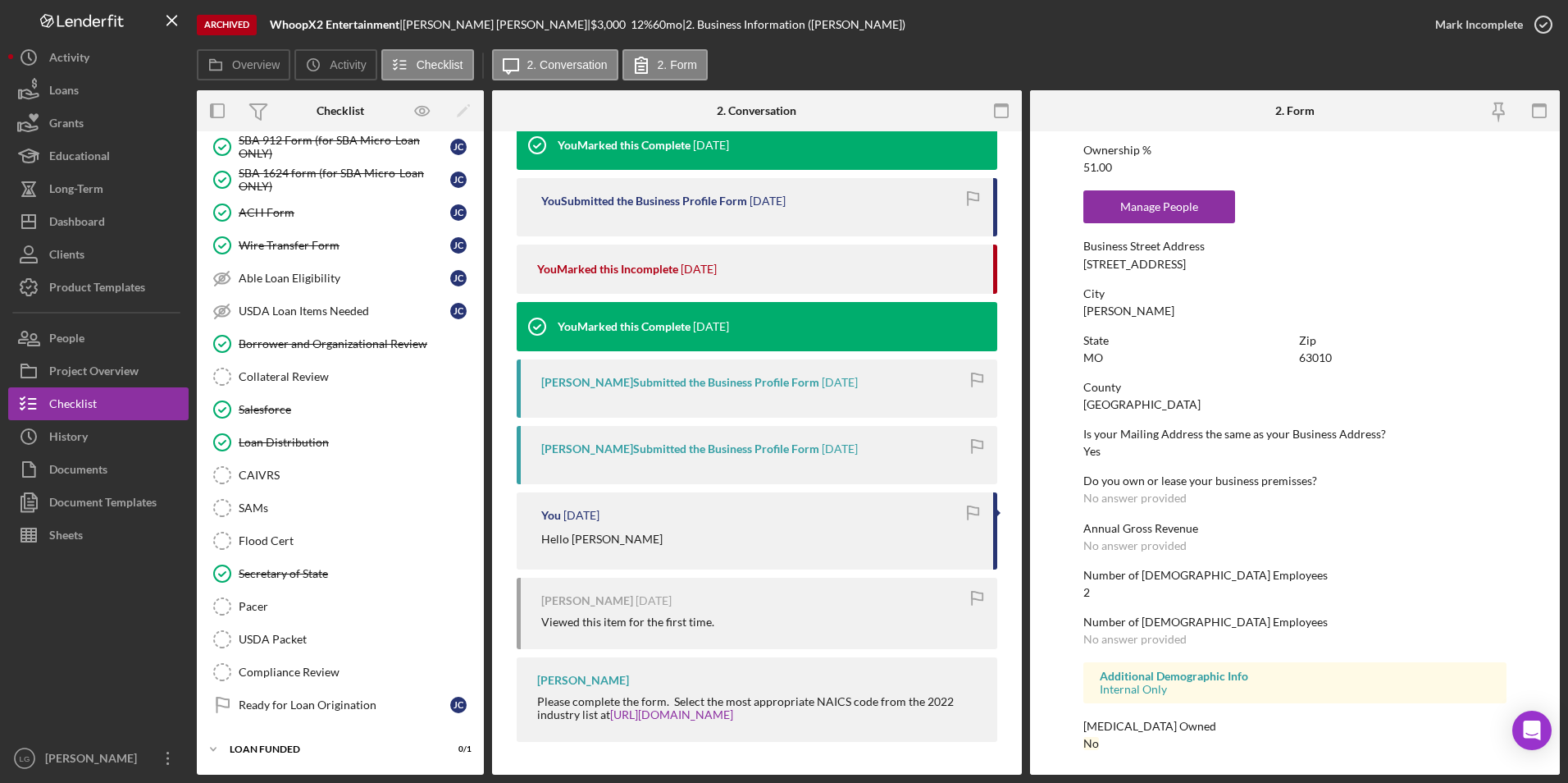
click at [278, 445] on div "Loan Distribution" at bounding box center [357, 442] width 236 height 13
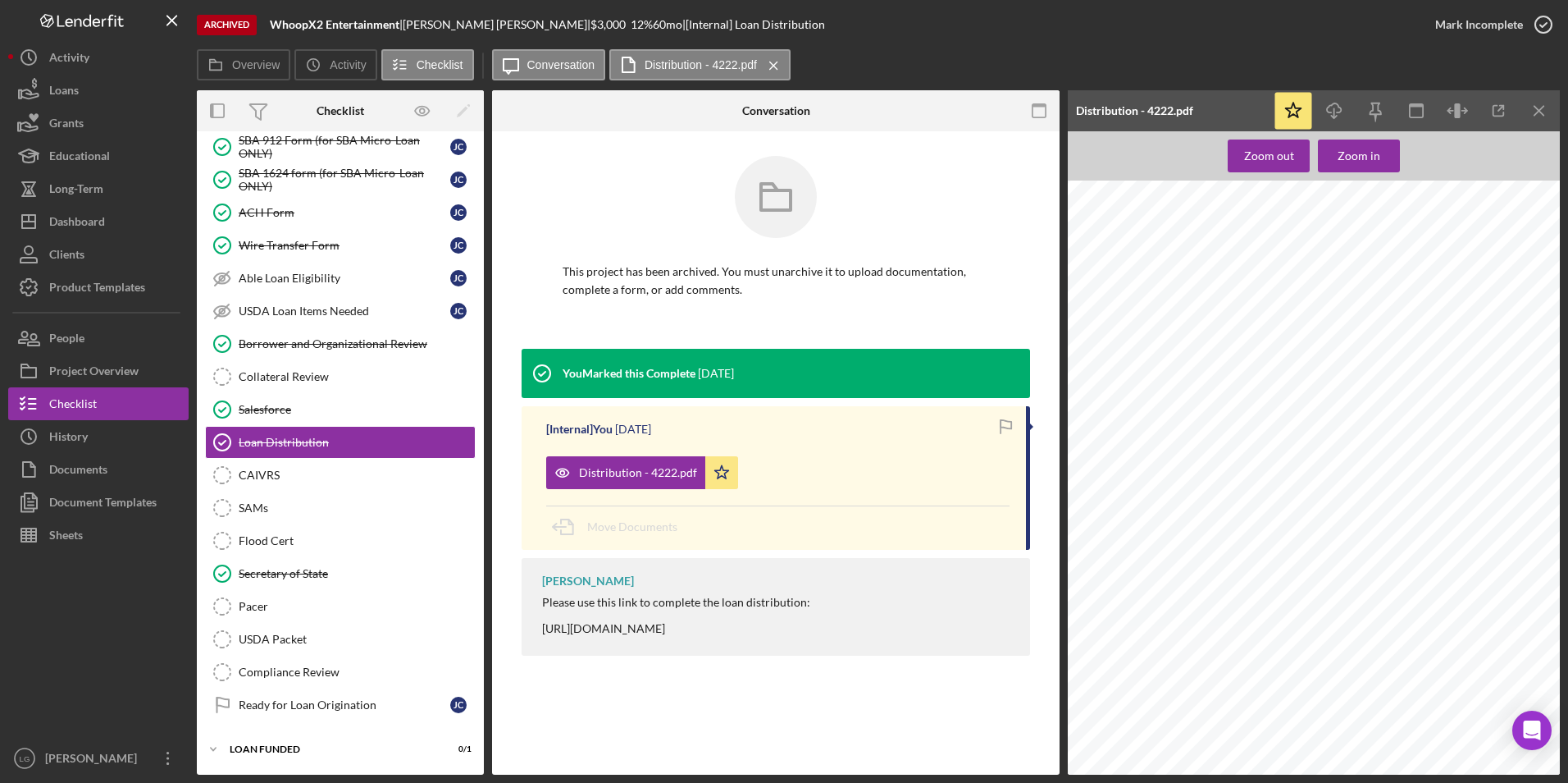
scroll to position [1313, 0]
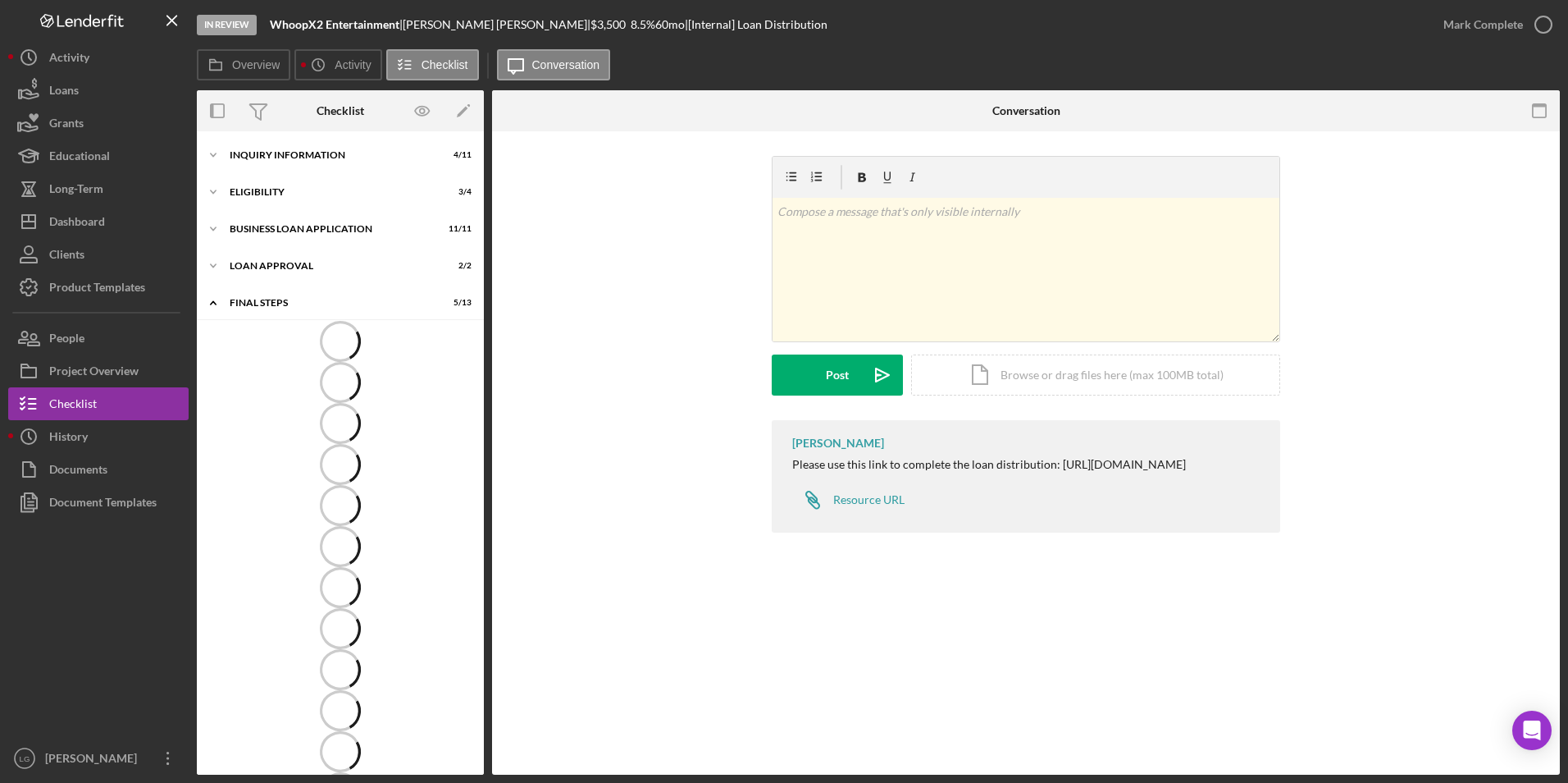
scroll to position [26, 0]
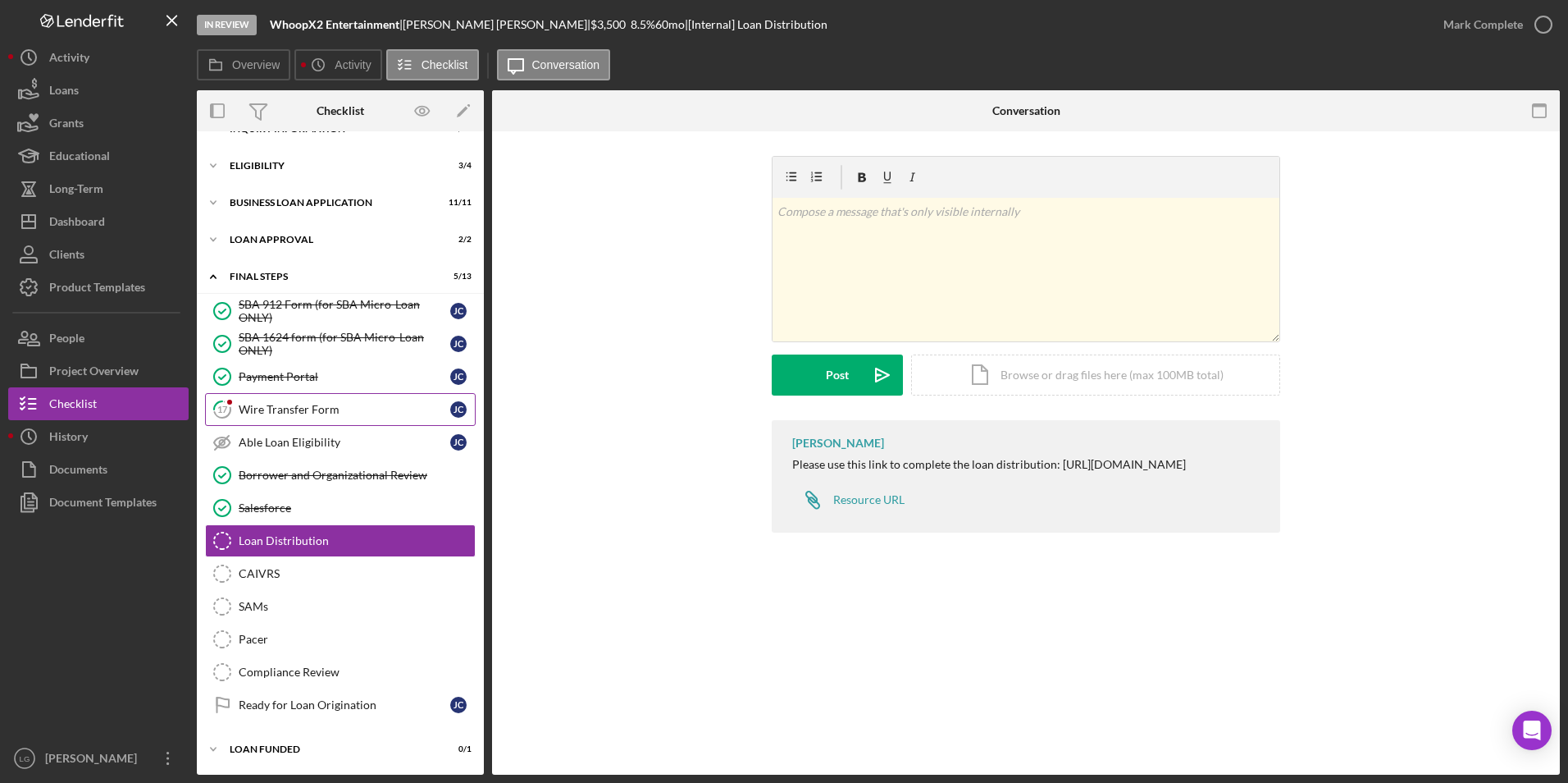
click at [278, 397] on link "17 Wire Transfer Form J C" at bounding box center [340, 410] width 270 height 33
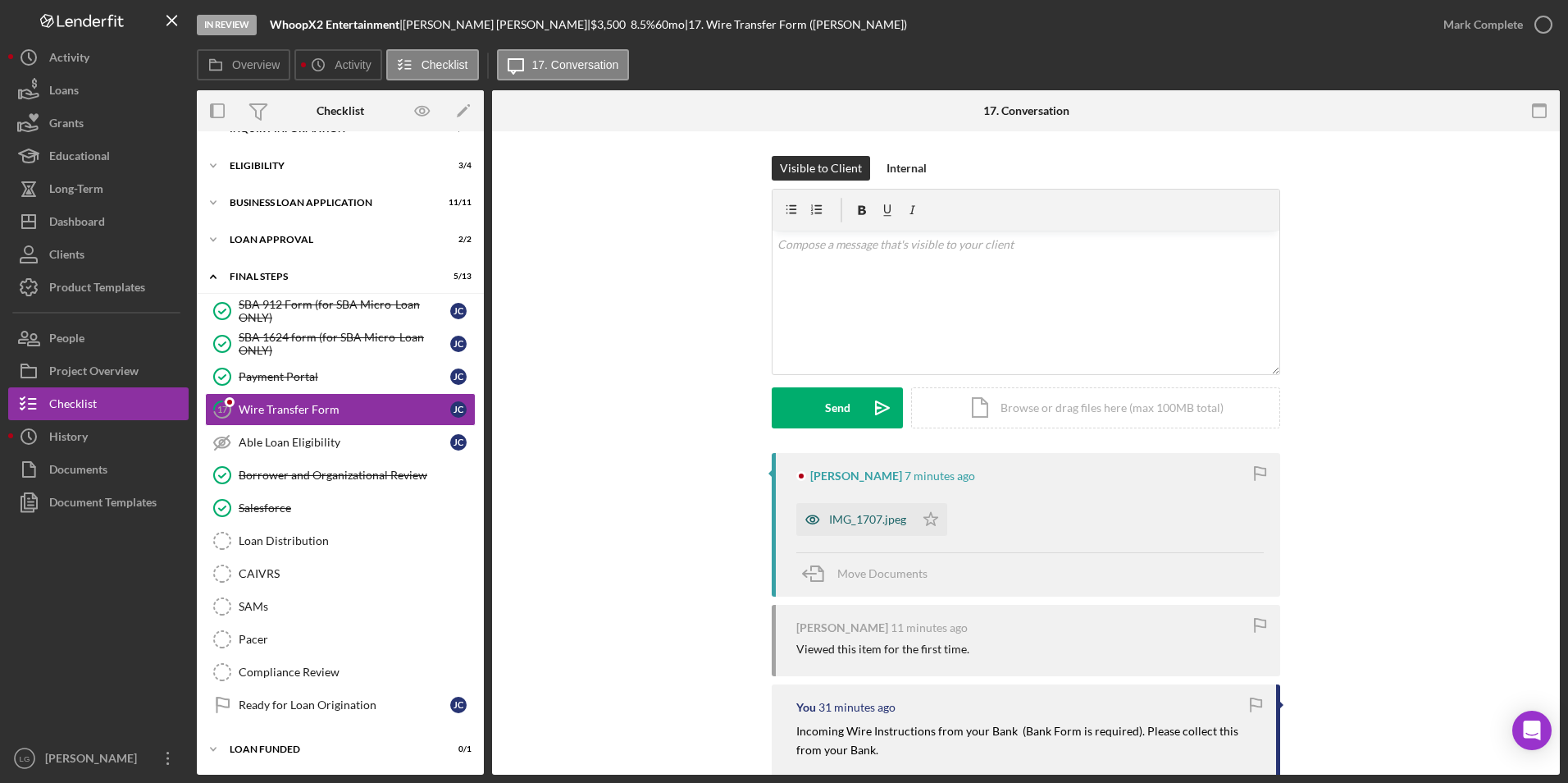
click at [828, 509] on div "IMG_1707.jpeg" at bounding box center [854, 519] width 118 height 33
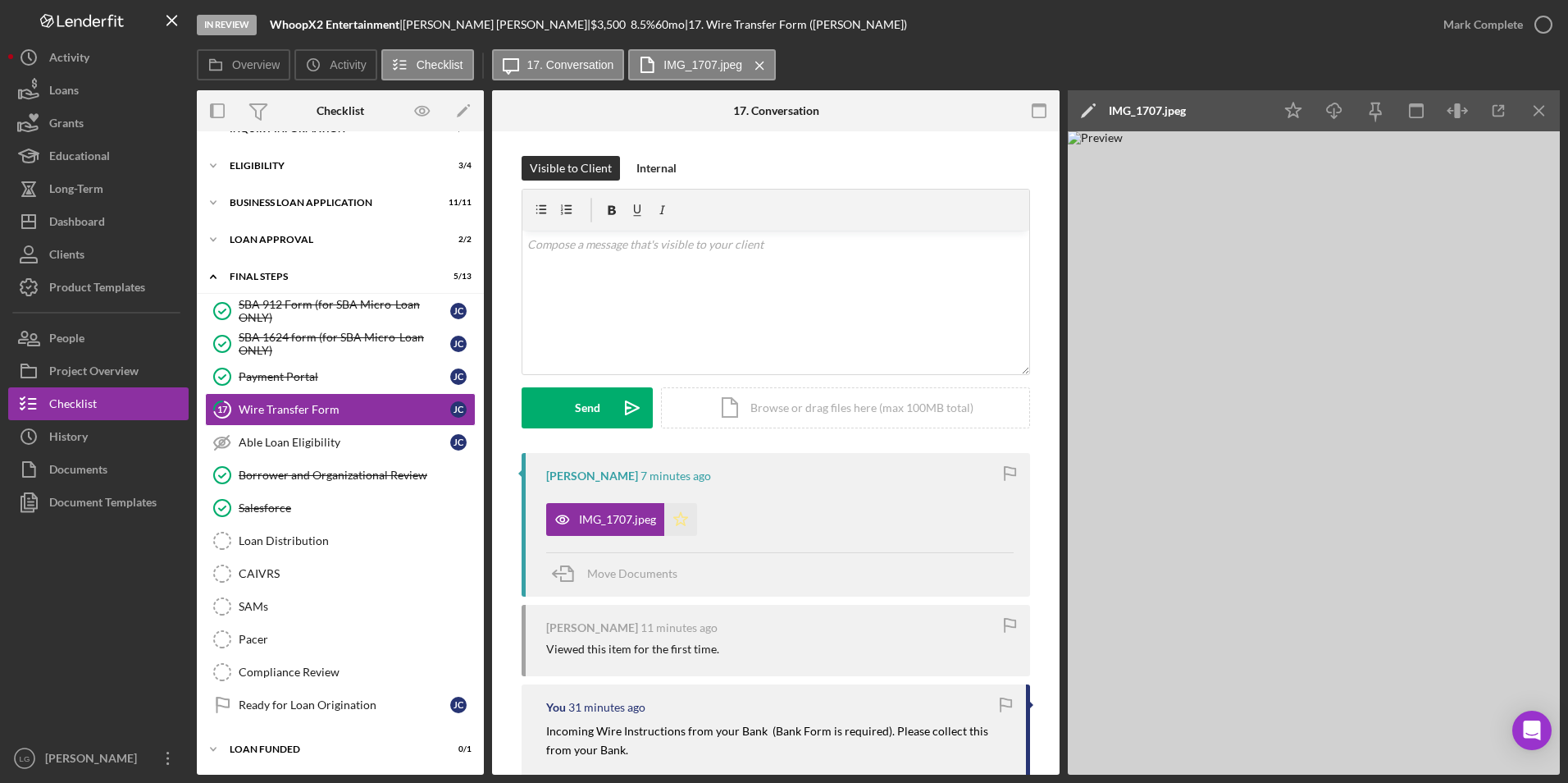
click at [684, 522] on icon "Icon/Star" at bounding box center [681, 519] width 33 height 33
click at [1456, 20] on div "Mark Complete" at bounding box center [1483, 25] width 80 height 33
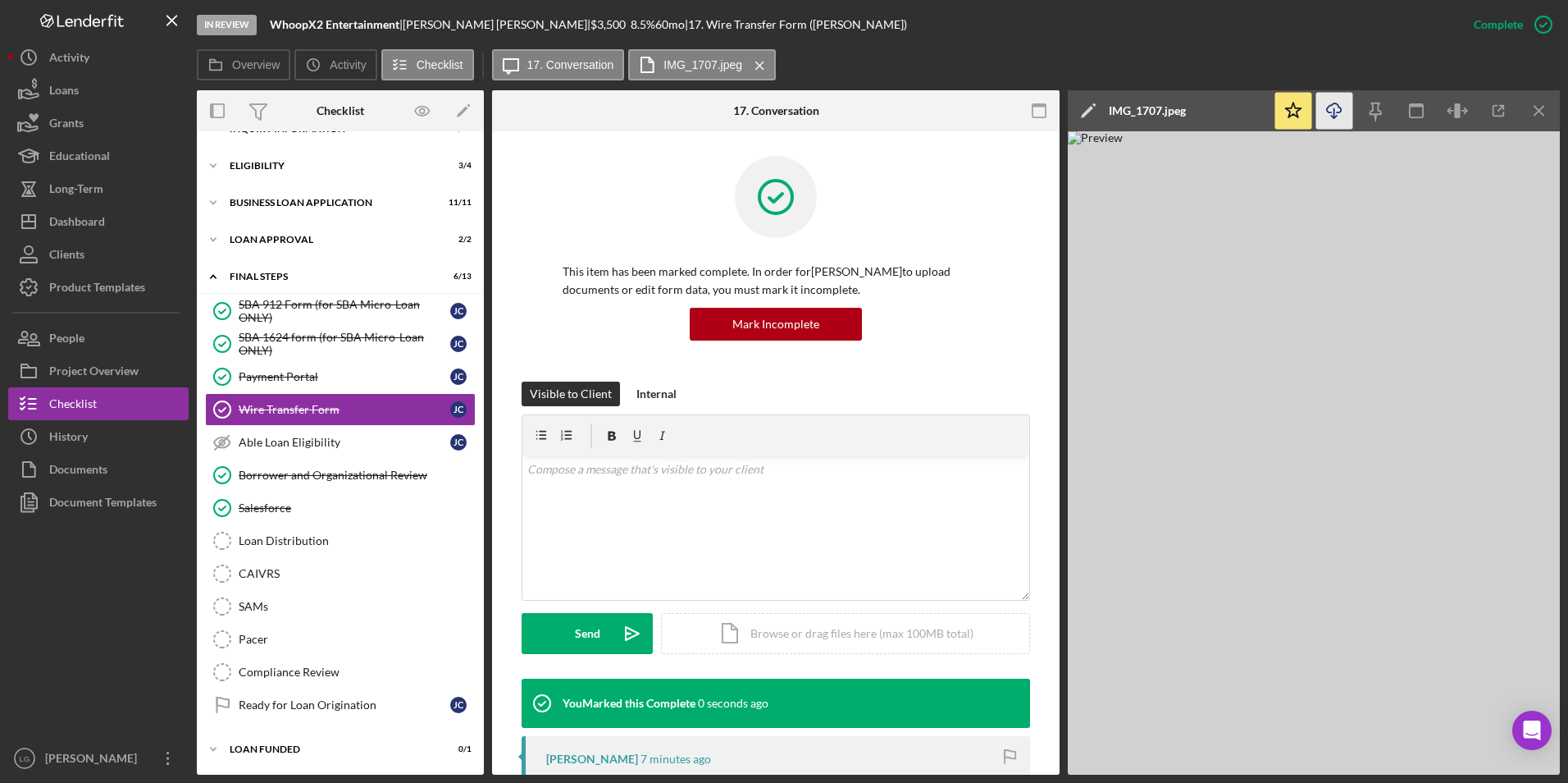
click at [1335, 110] on icon "Icon/Download" at bounding box center [1334, 111] width 36 height 36
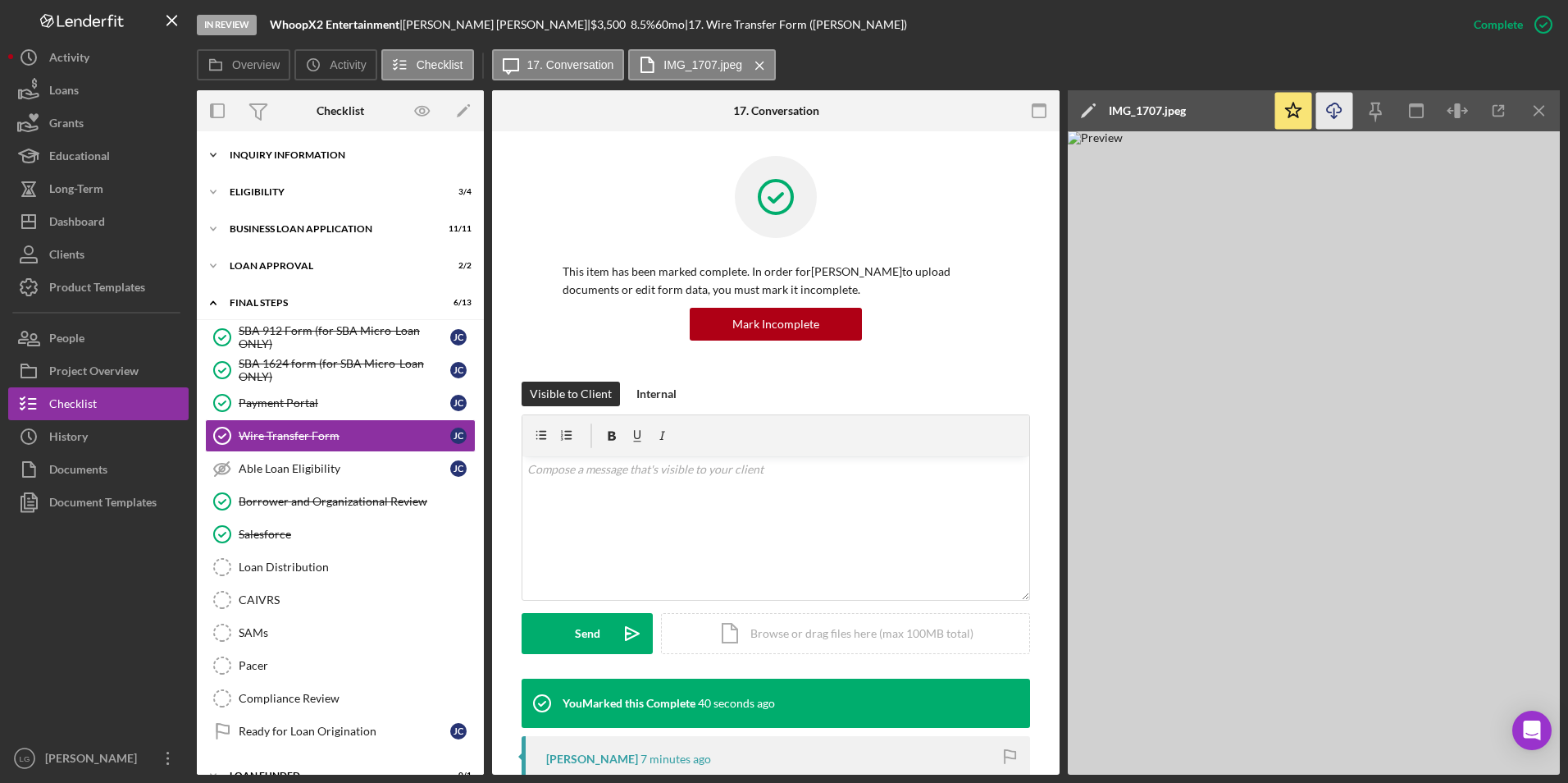
click at [325, 158] on div "INQUIRY INFORMATION" at bounding box center [346, 154] width 234 height 10
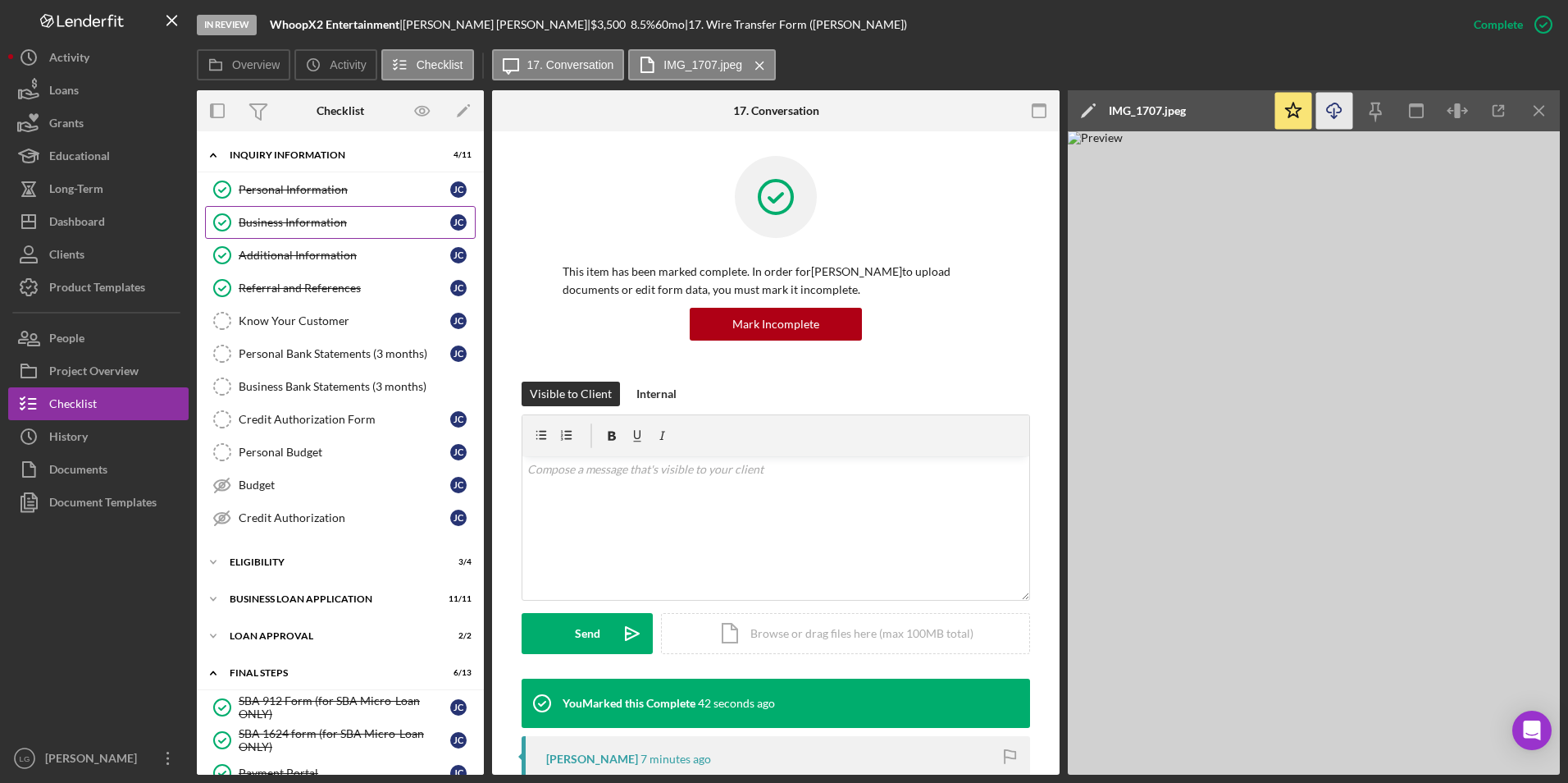
drag, startPoint x: 292, startPoint y: 225, endPoint x: 425, endPoint y: 225, distance: 133.0
click at [292, 225] on div "Business Information" at bounding box center [344, 223] width 212 height 13
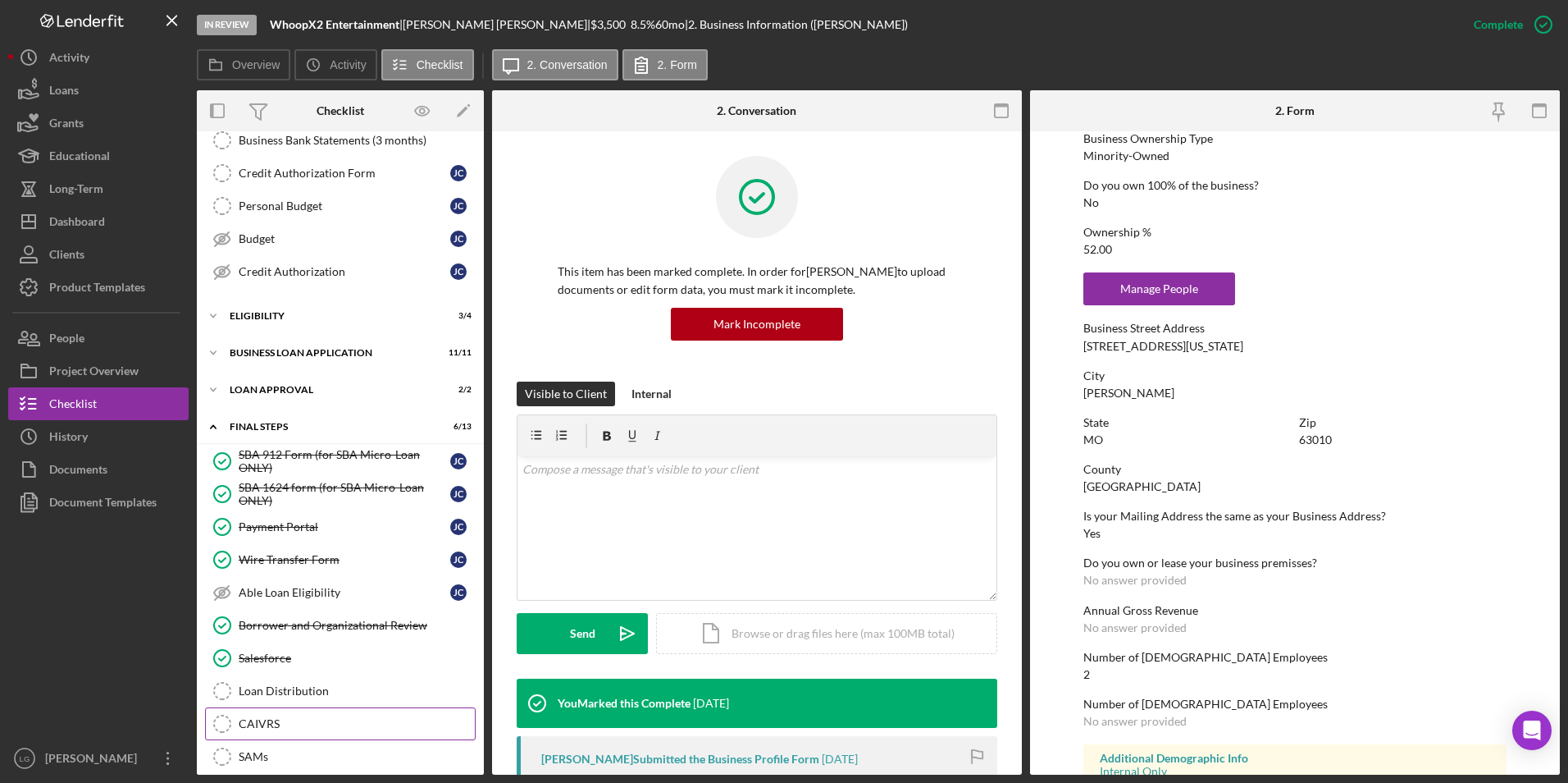
scroll to position [396, 0]
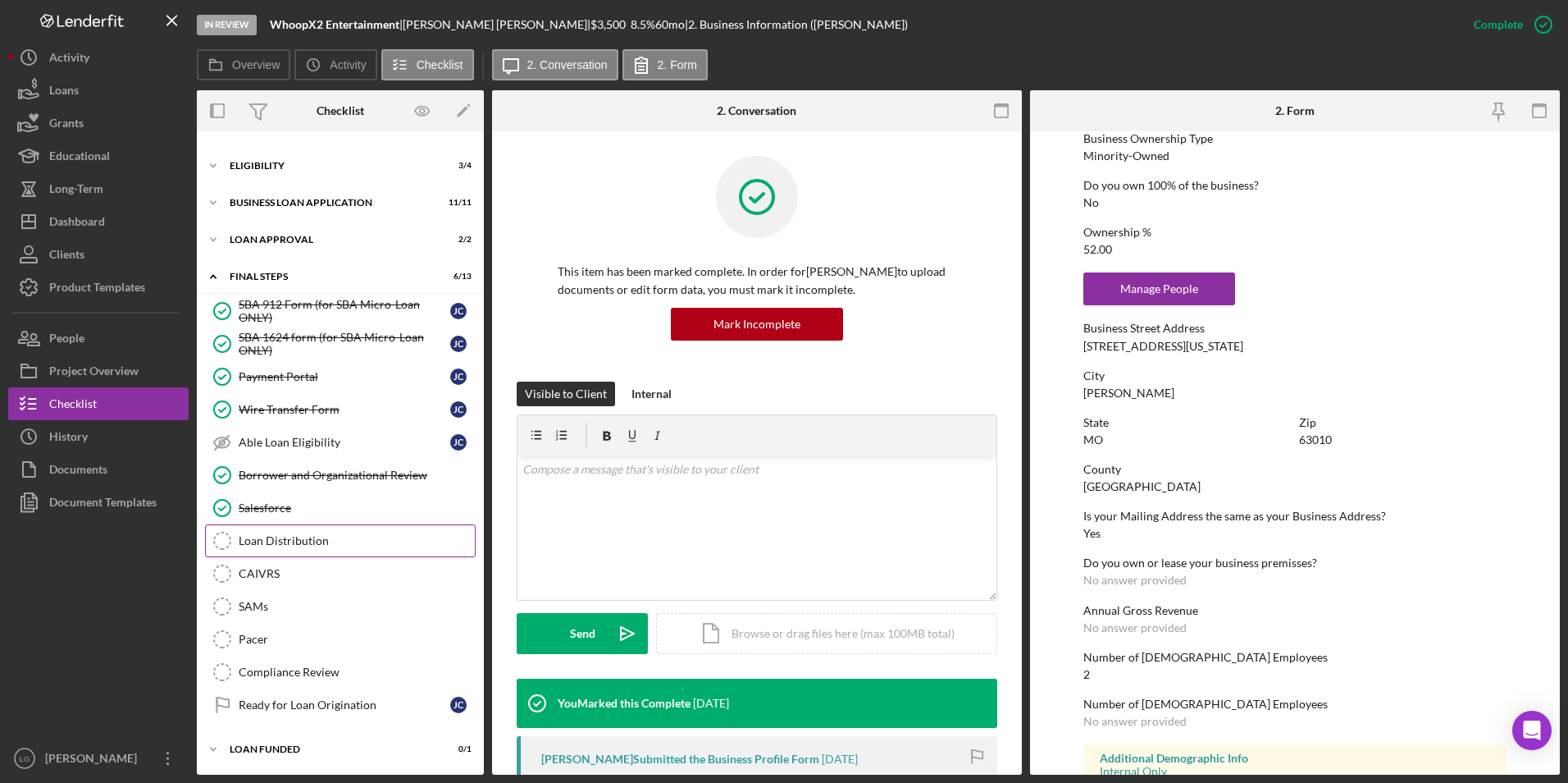
click at [303, 534] on div "Loan Distribution" at bounding box center [357, 541] width 236 height 13
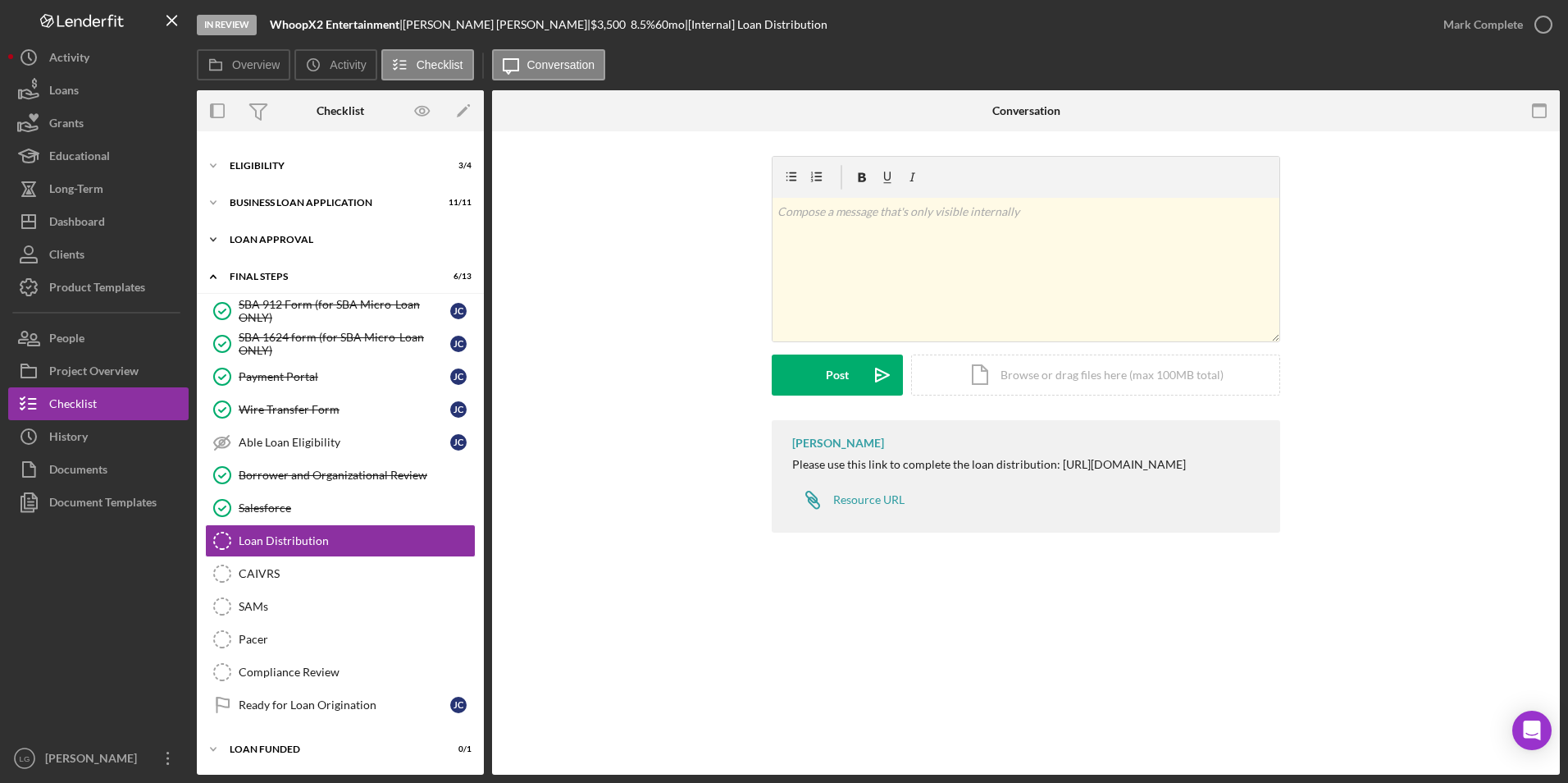
click at [258, 237] on div "Loan Approval" at bounding box center [346, 240] width 234 height 10
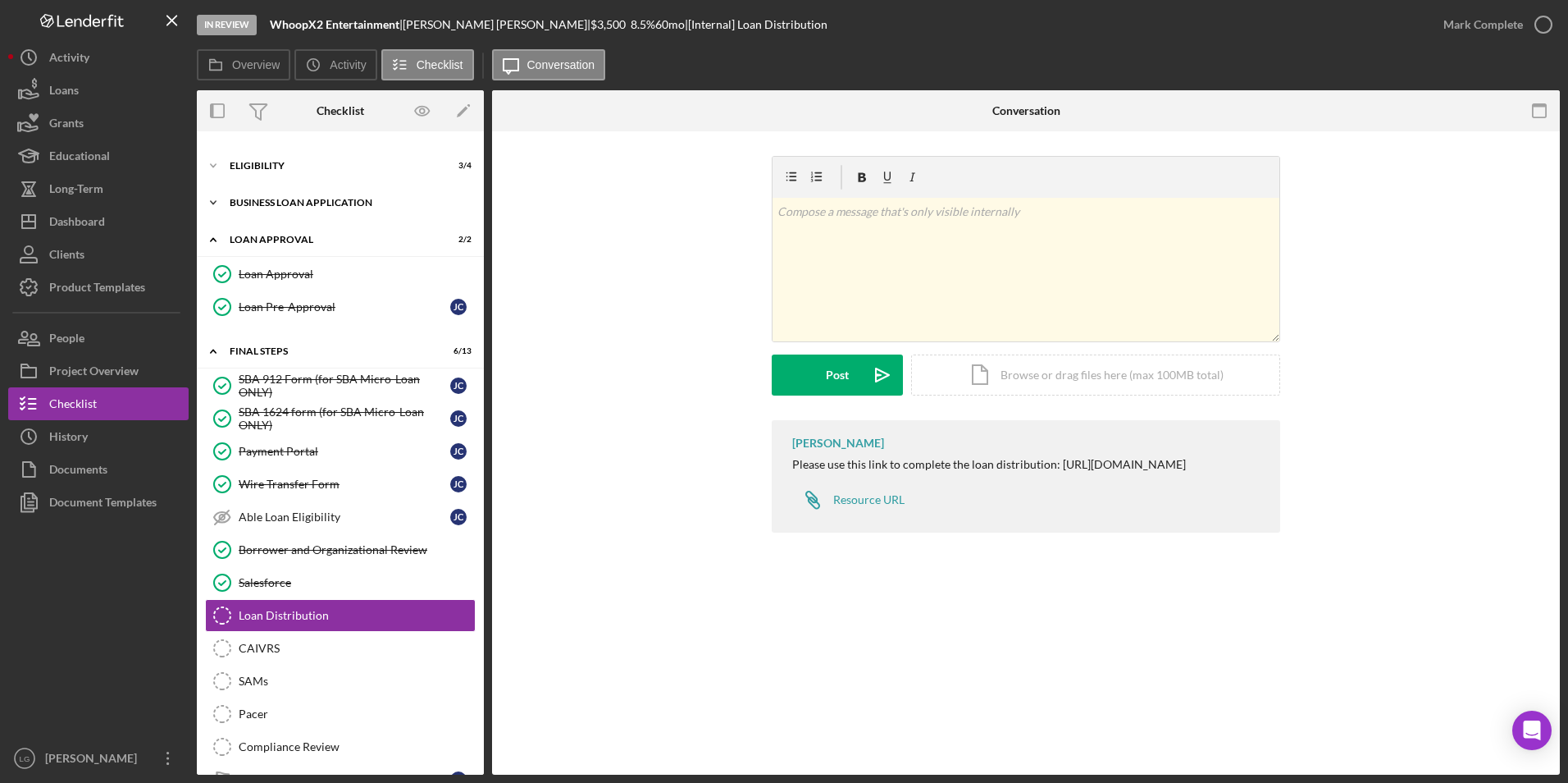
click at [292, 194] on div "Icon/Expander BUSINESS LOAN APPLICATION 11 / 11" at bounding box center [339, 202] width 287 height 33
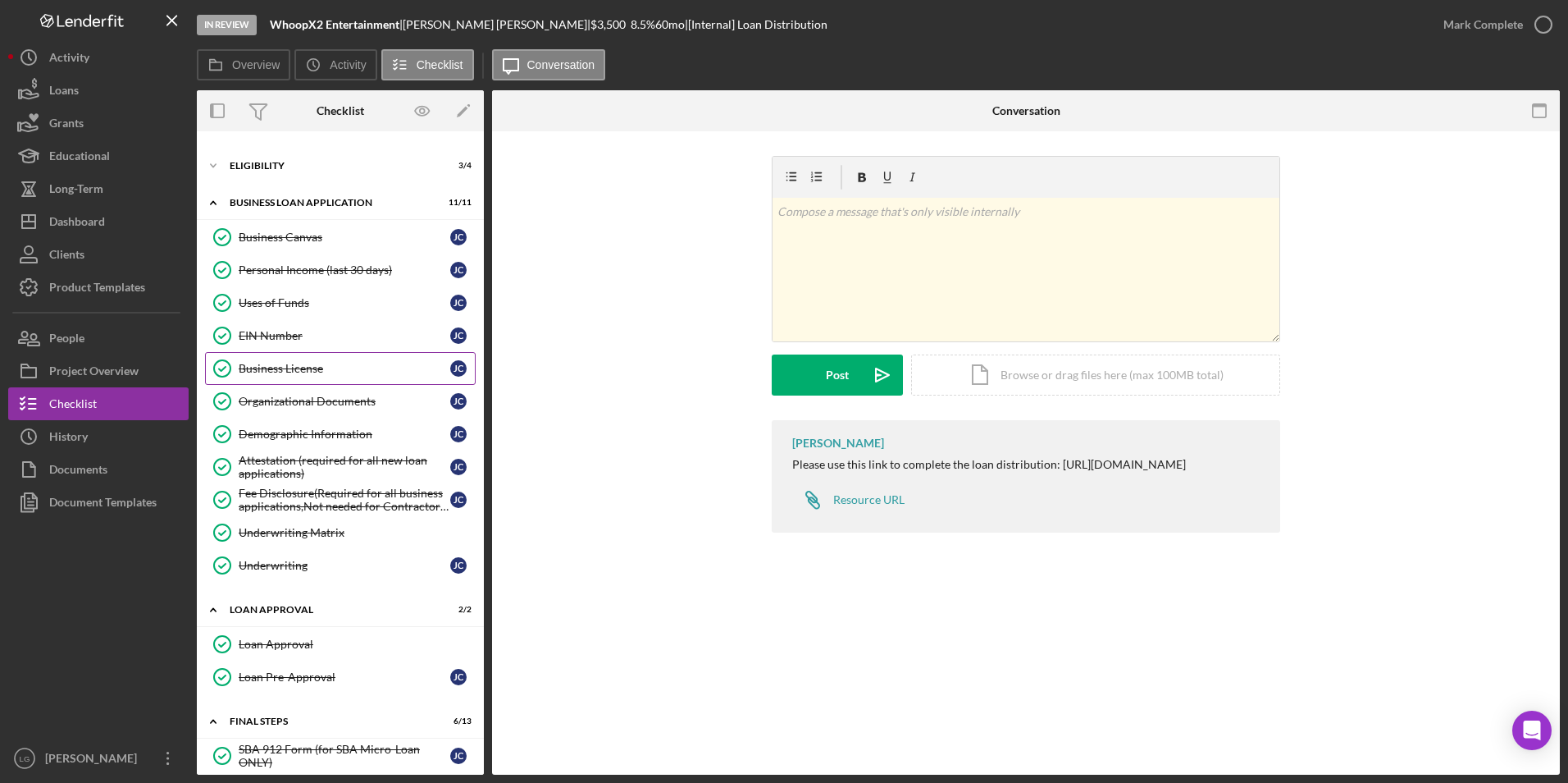
click at [282, 356] on link "Business License Business License J C" at bounding box center [340, 368] width 270 height 33
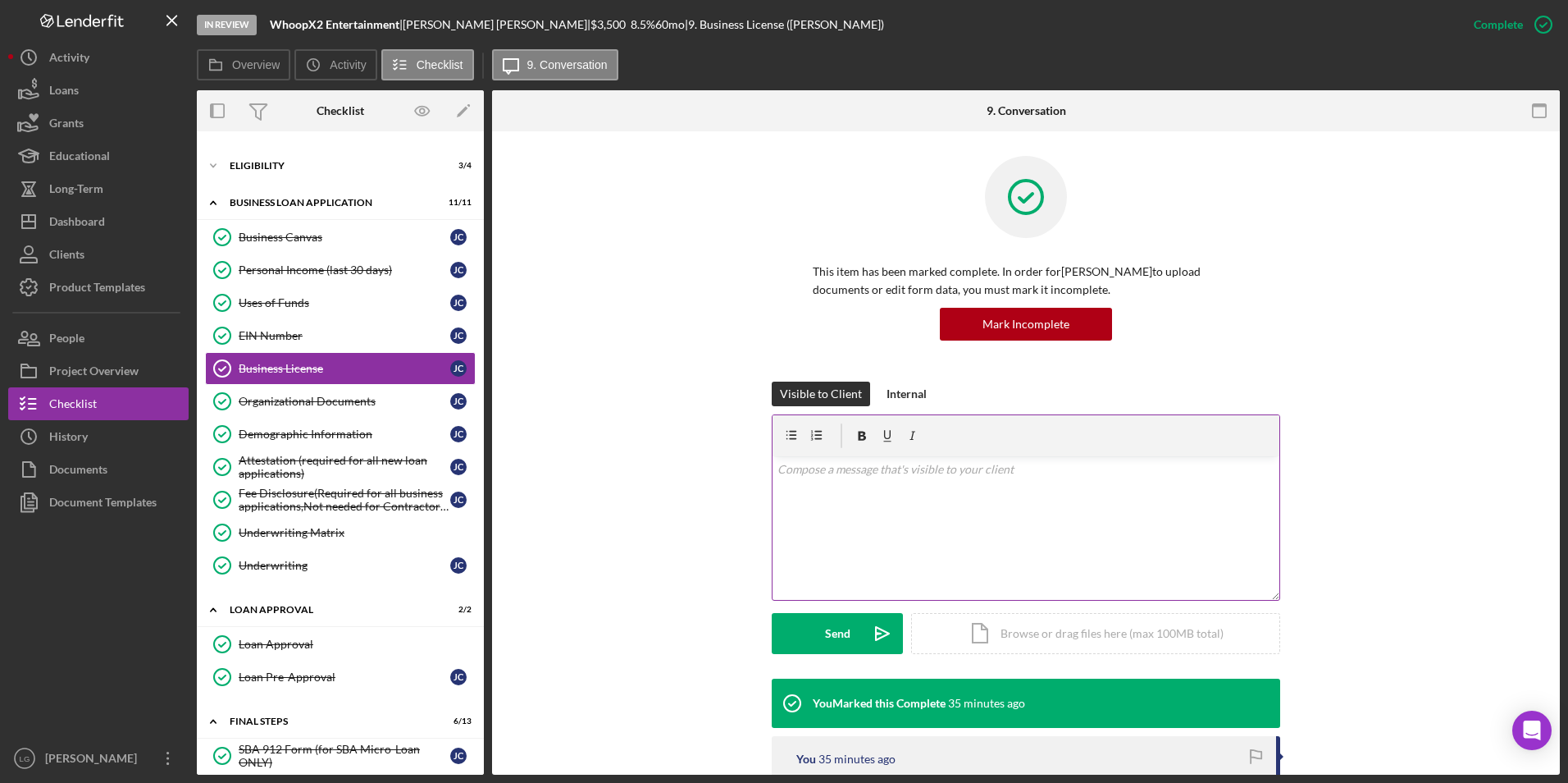
scroll to position [164, 0]
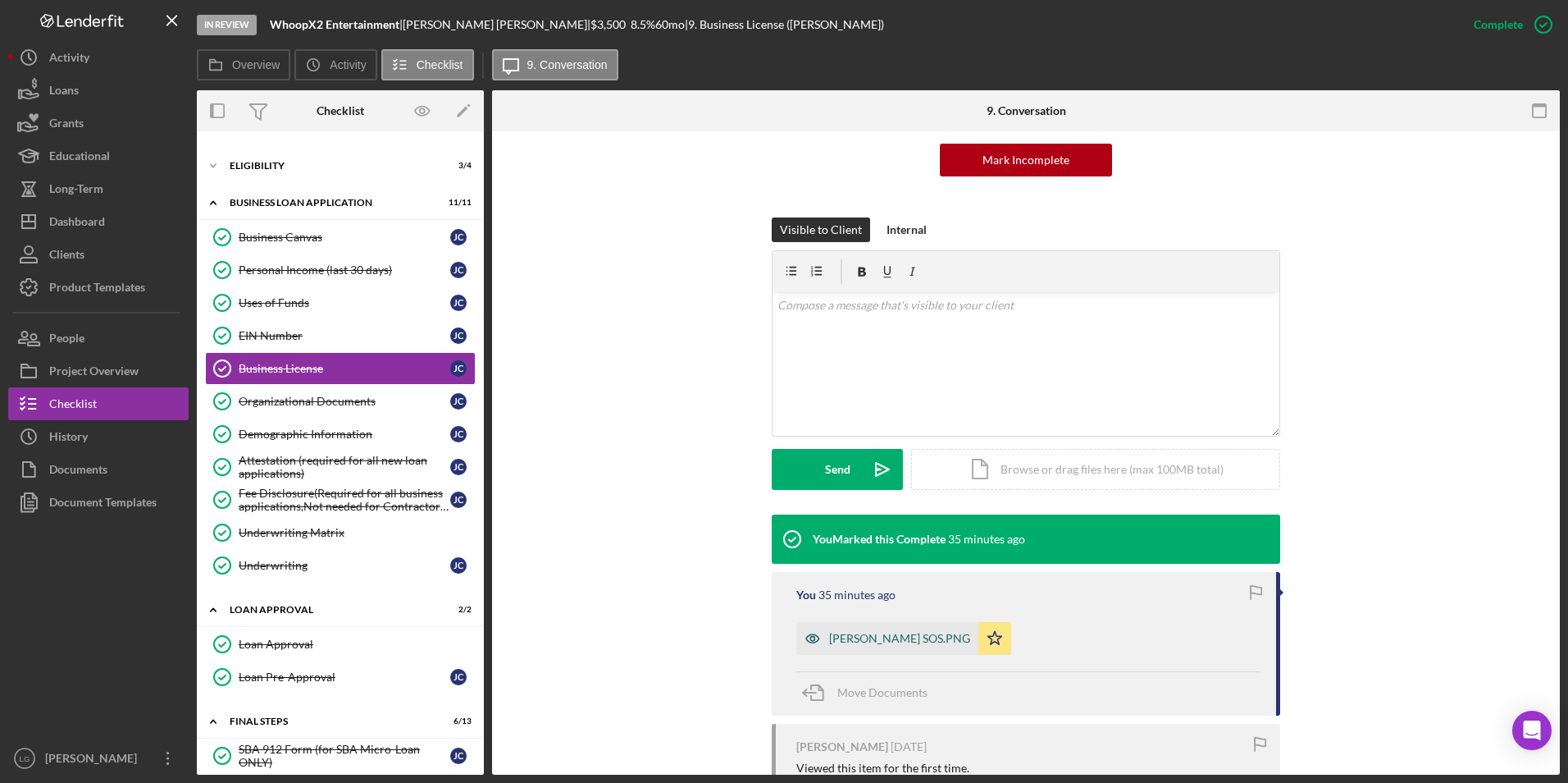
click at [863, 635] on div "[PERSON_NAME] SOS.PNG" at bounding box center [899, 638] width 141 height 13
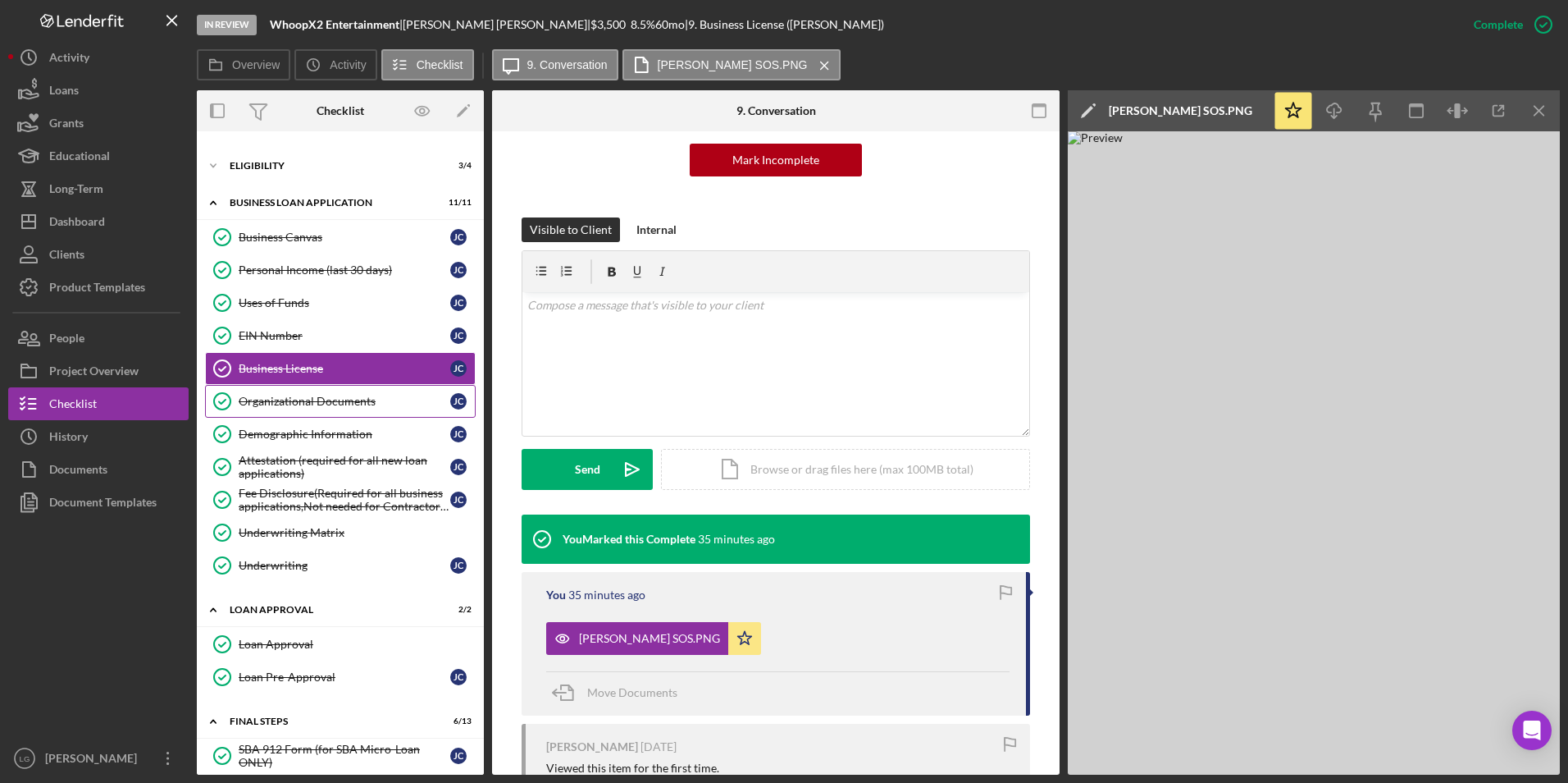
click at [283, 405] on div "Organizational Documents" at bounding box center [344, 401] width 212 height 13
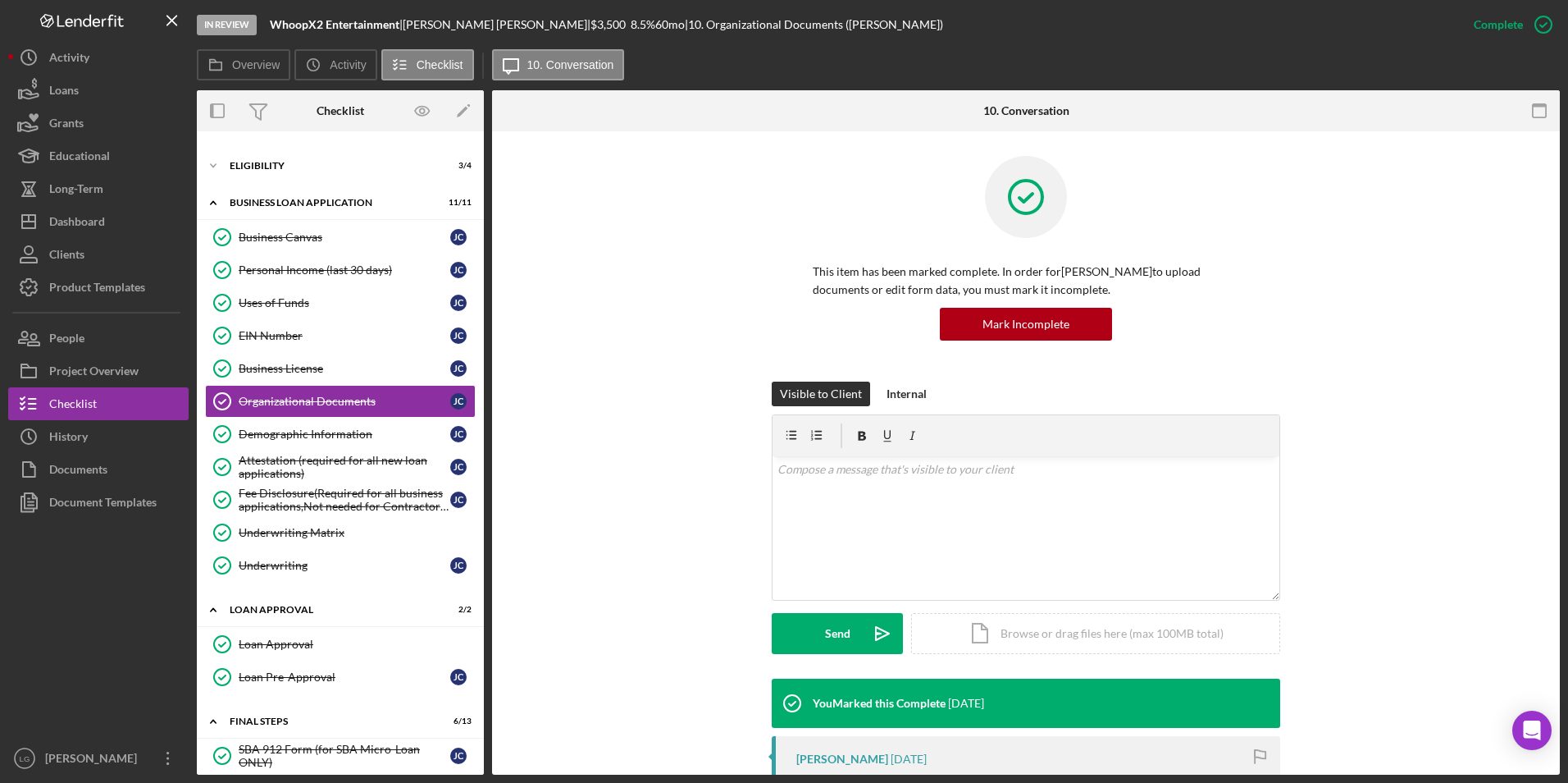
scroll to position [328, 0]
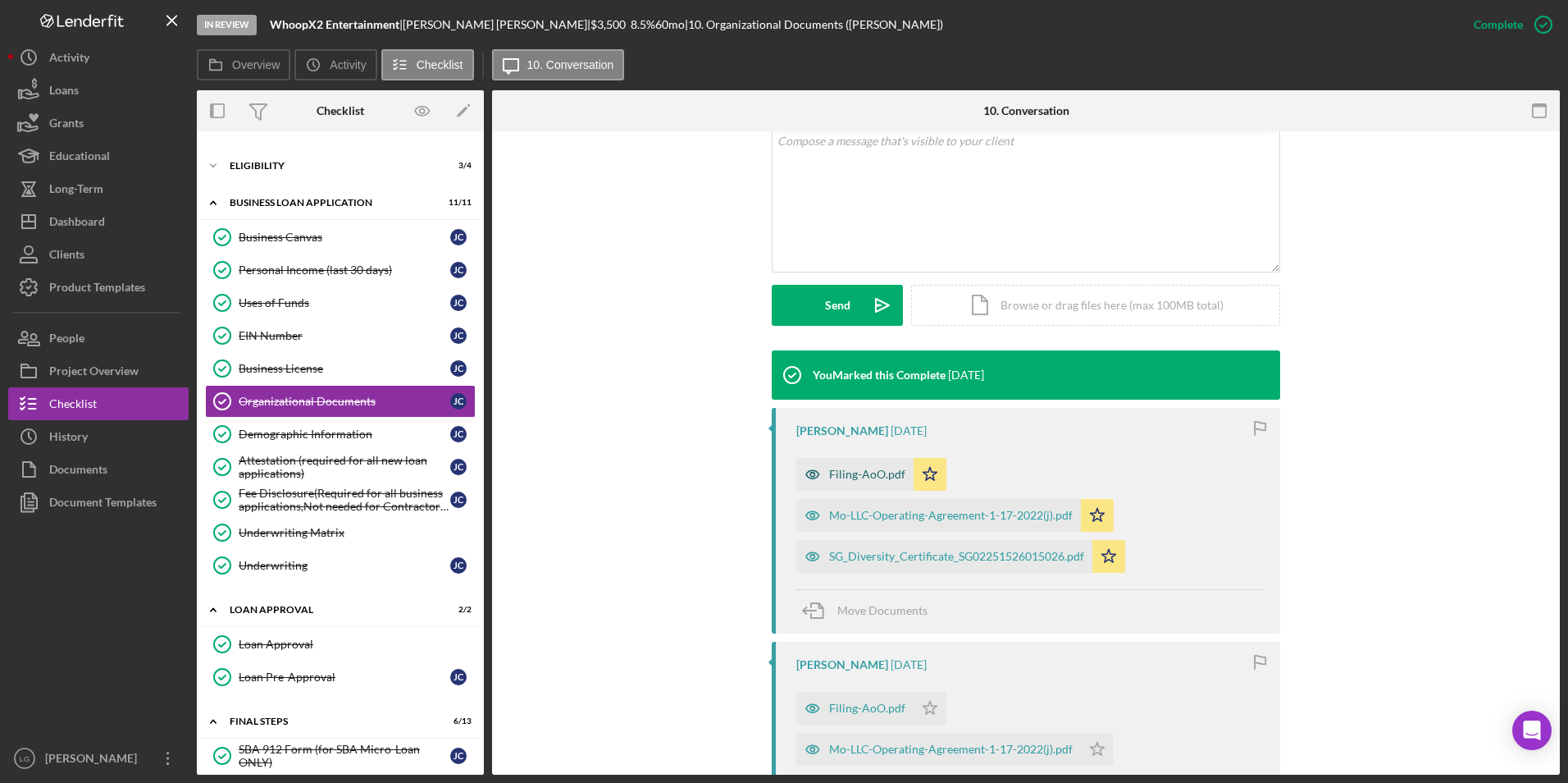
click at [862, 467] on div "Filing-AoO.pdf" at bounding box center [867, 474] width 77 height 13
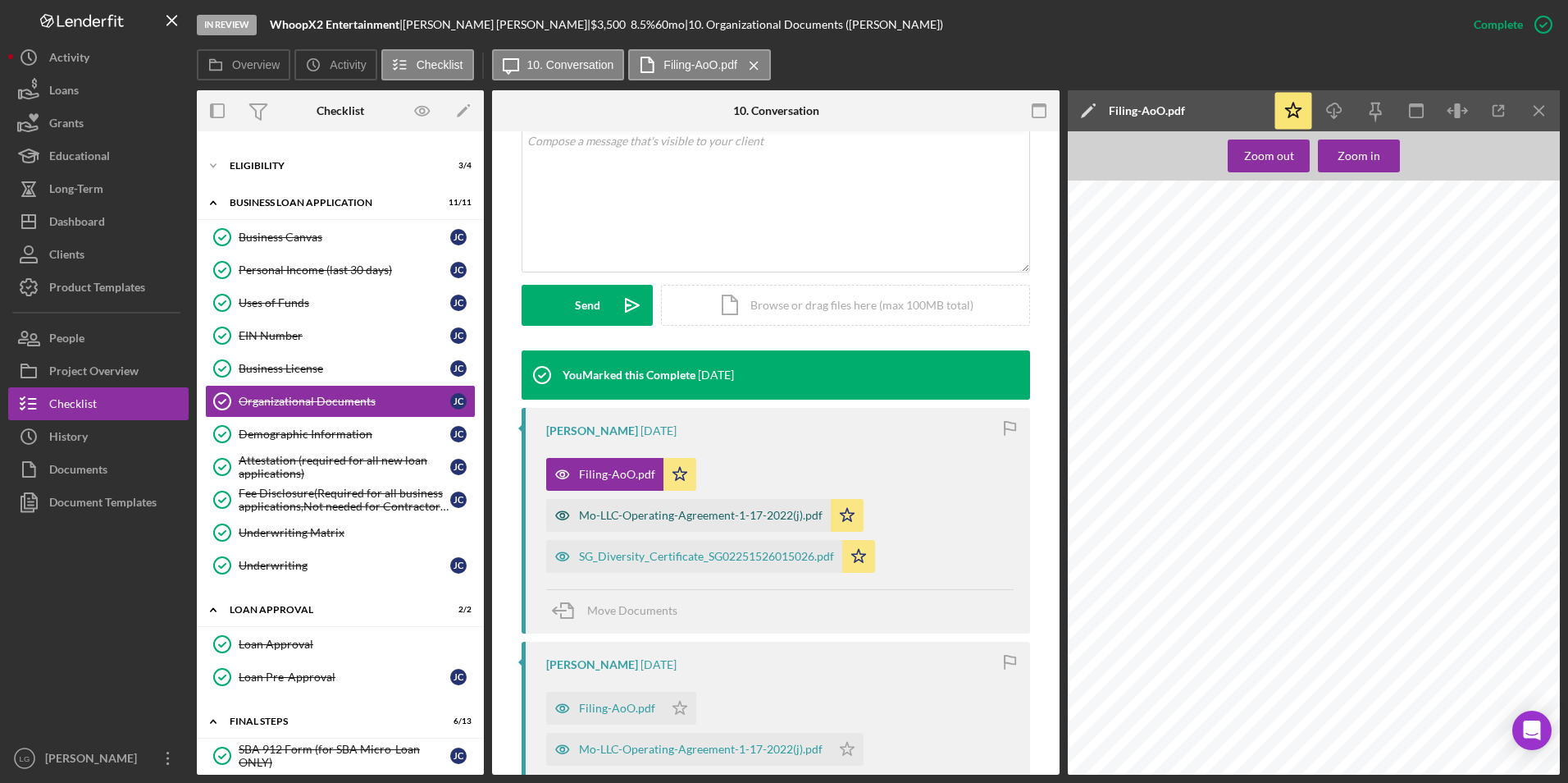
click at [714, 514] on div "Mo-LLC-Operating-Agreement-1-17-2022(j).pdf" at bounding box center [701, 515] width 244 height 13
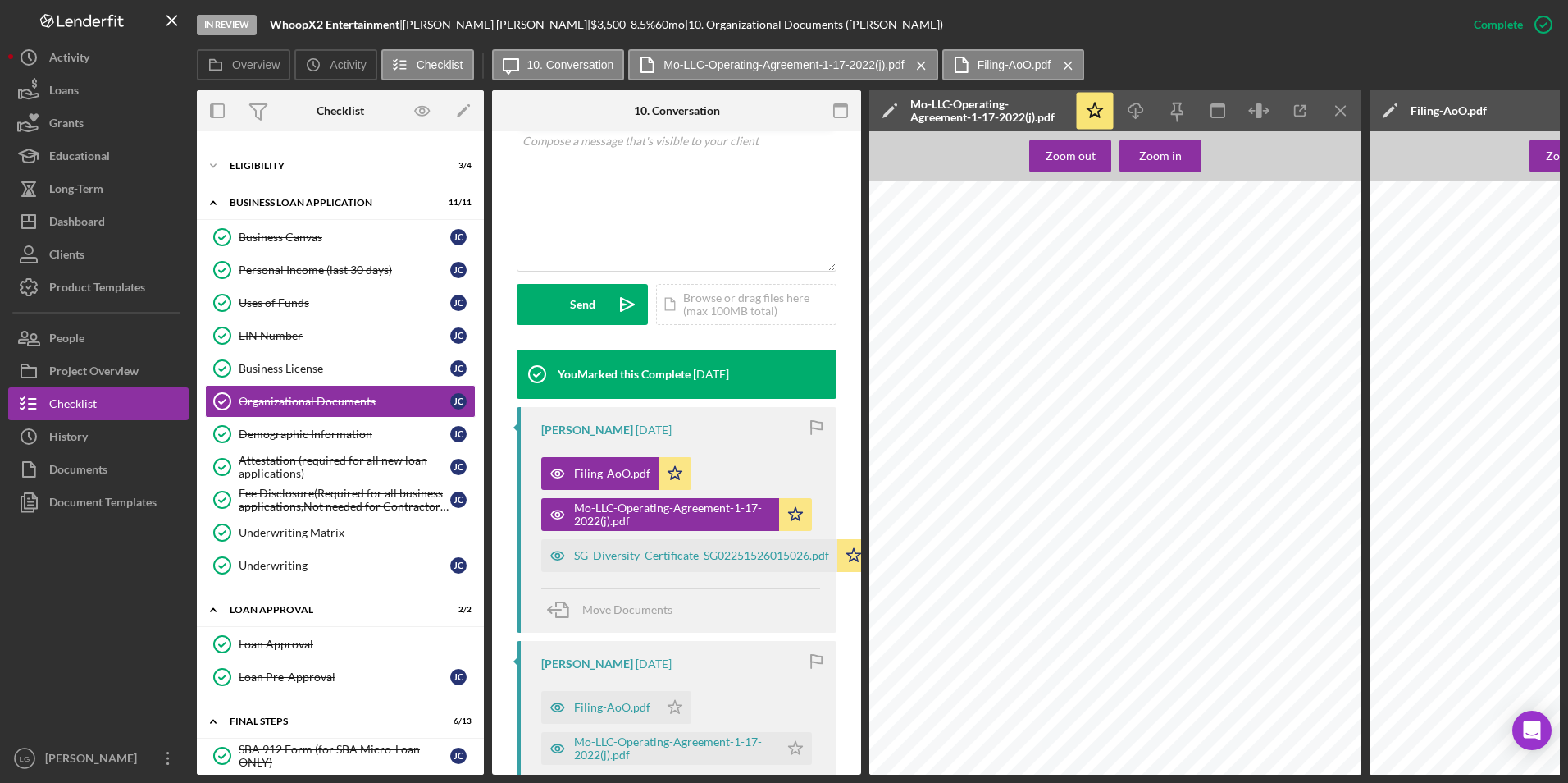
scroll to position [247, 0]
click at [748, 557] on div "SG_Diversity_Certificate_SG02251526015026.pdf" at bounding box center [702, 556] width 255 height 13
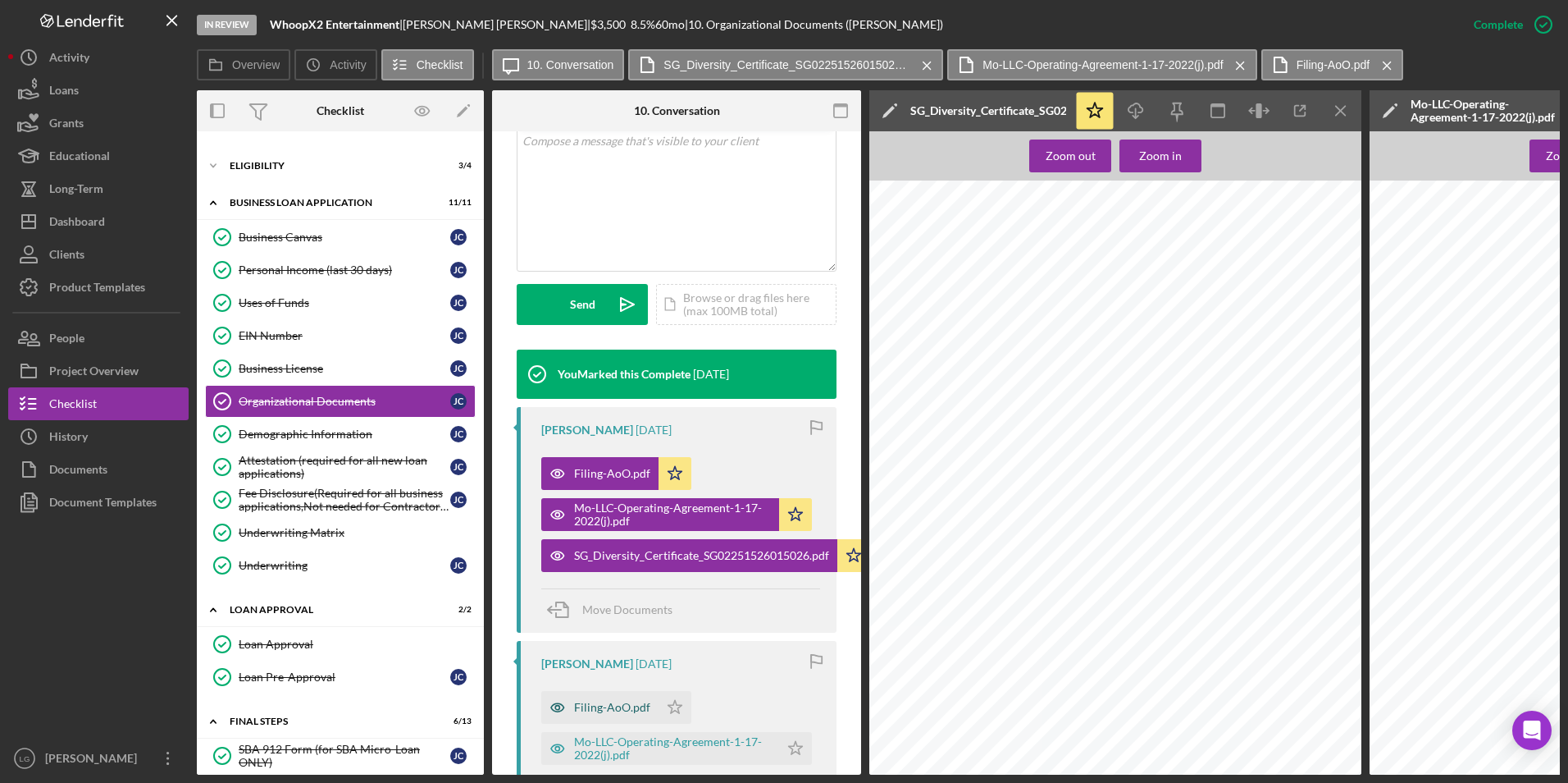
scroll to position [511, 0]
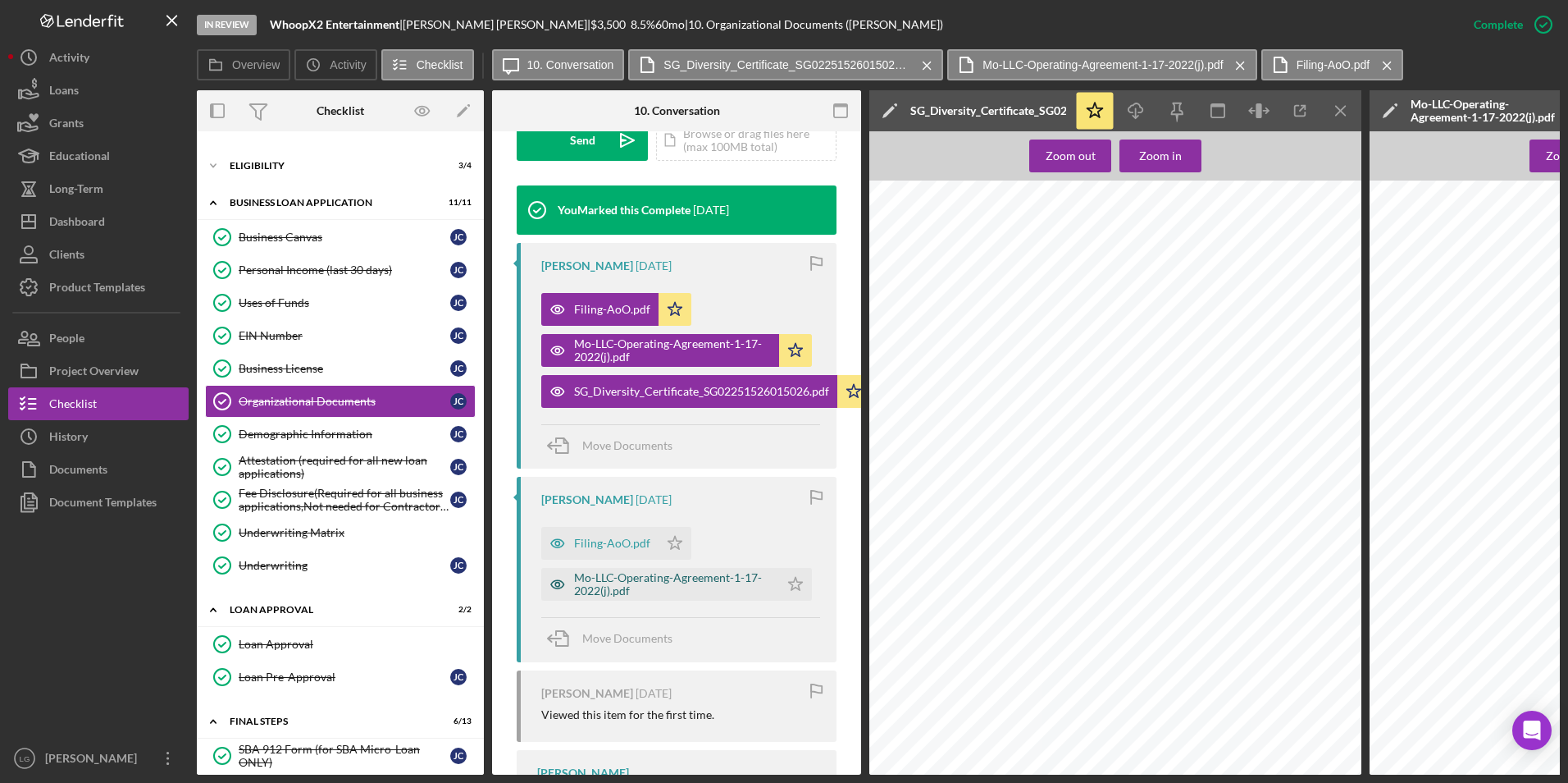
click at [710, 575] on div "Mo-LLC-Operating-Agreement-1-17-2022(j).pdf" at bounding box center [672, 583] width 197 height 26
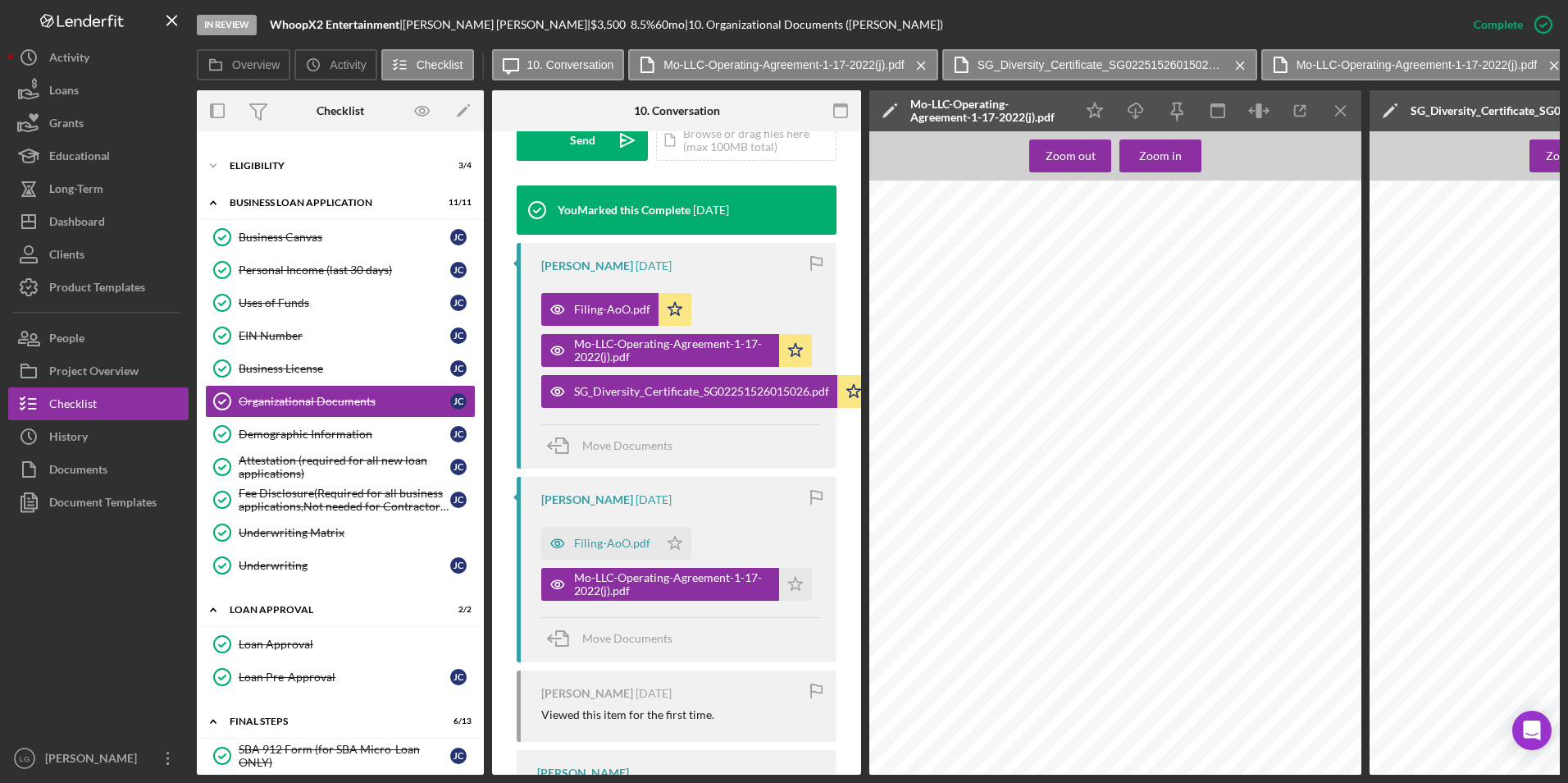
scroll to position [2789, 0]
click at [1344, 110] on icon "Icon/Menu Close" at bounding box center [1341, 111] width 36 height 36
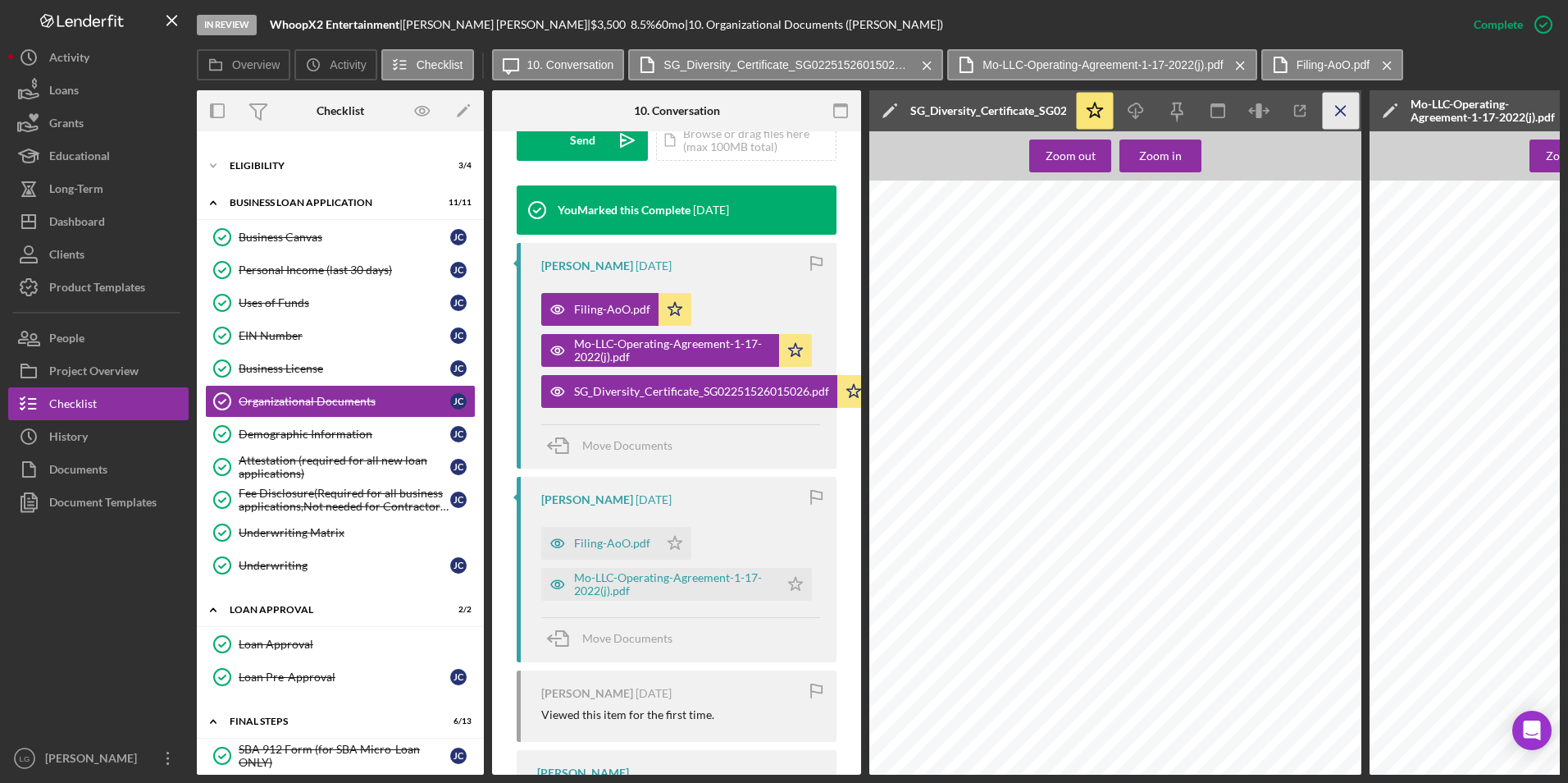
click at [1344, 110] on icon "Icon/Menu Close" at bounding box center [1341, 111] width 36 height 36
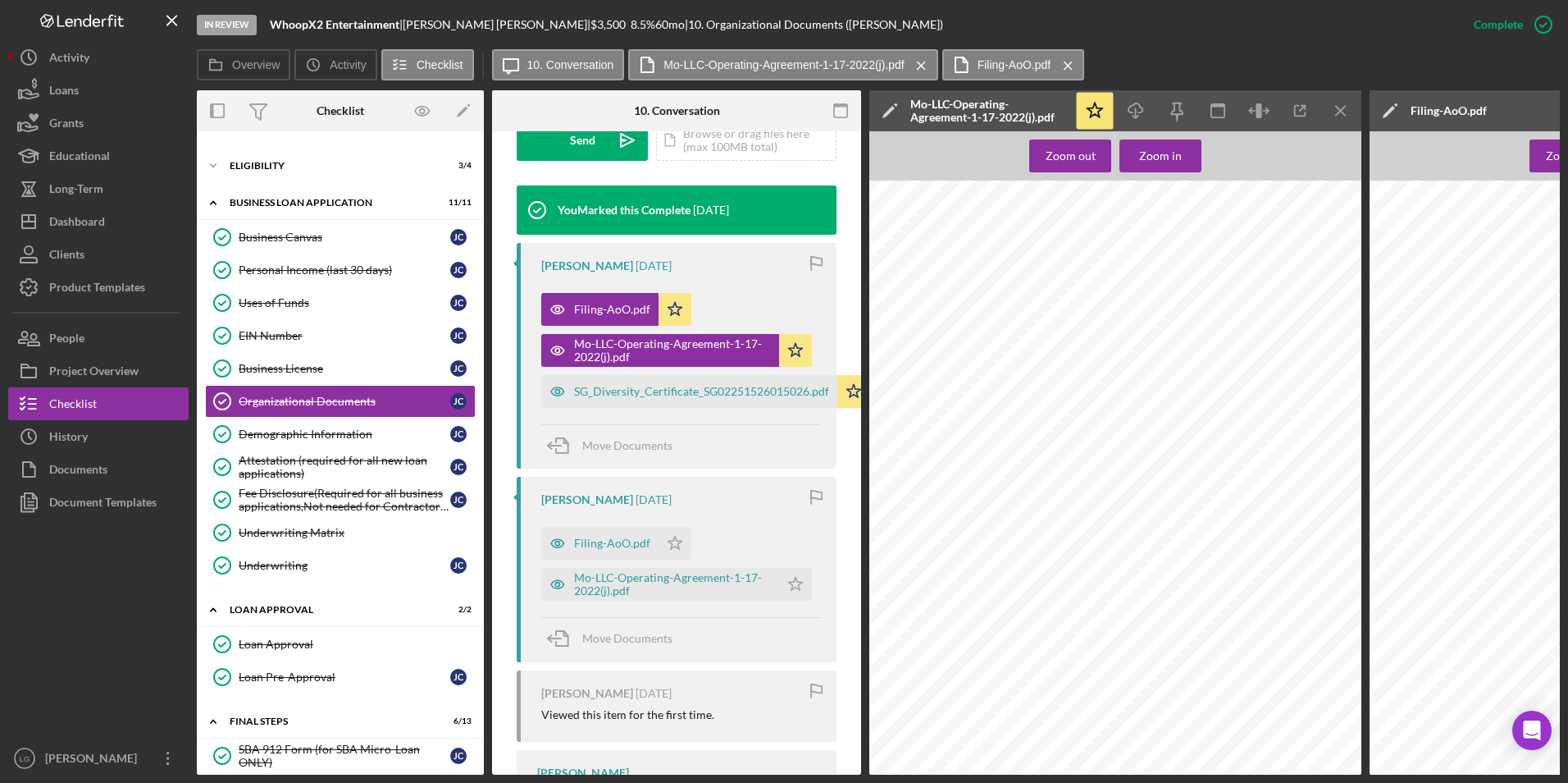
click at [1344, 110] on icon "Icon/Menu Close" at bounding box center [1341, 111] width 36 height 36
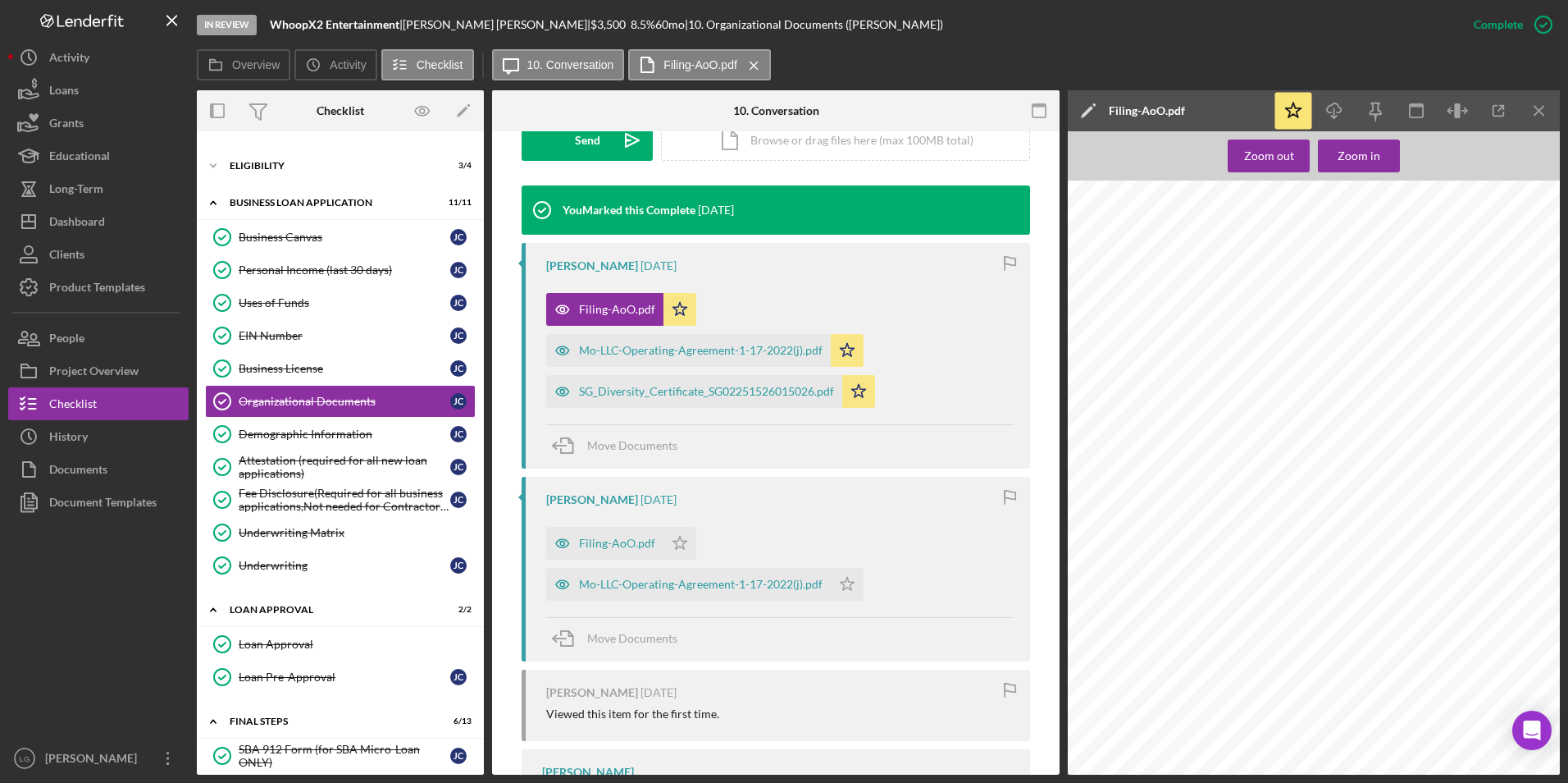
scroll to position [1367, 0]
click at [1533, 116] on icon "Icon/Menu Close" at bounding box center [1539, 111] width 36 height 36
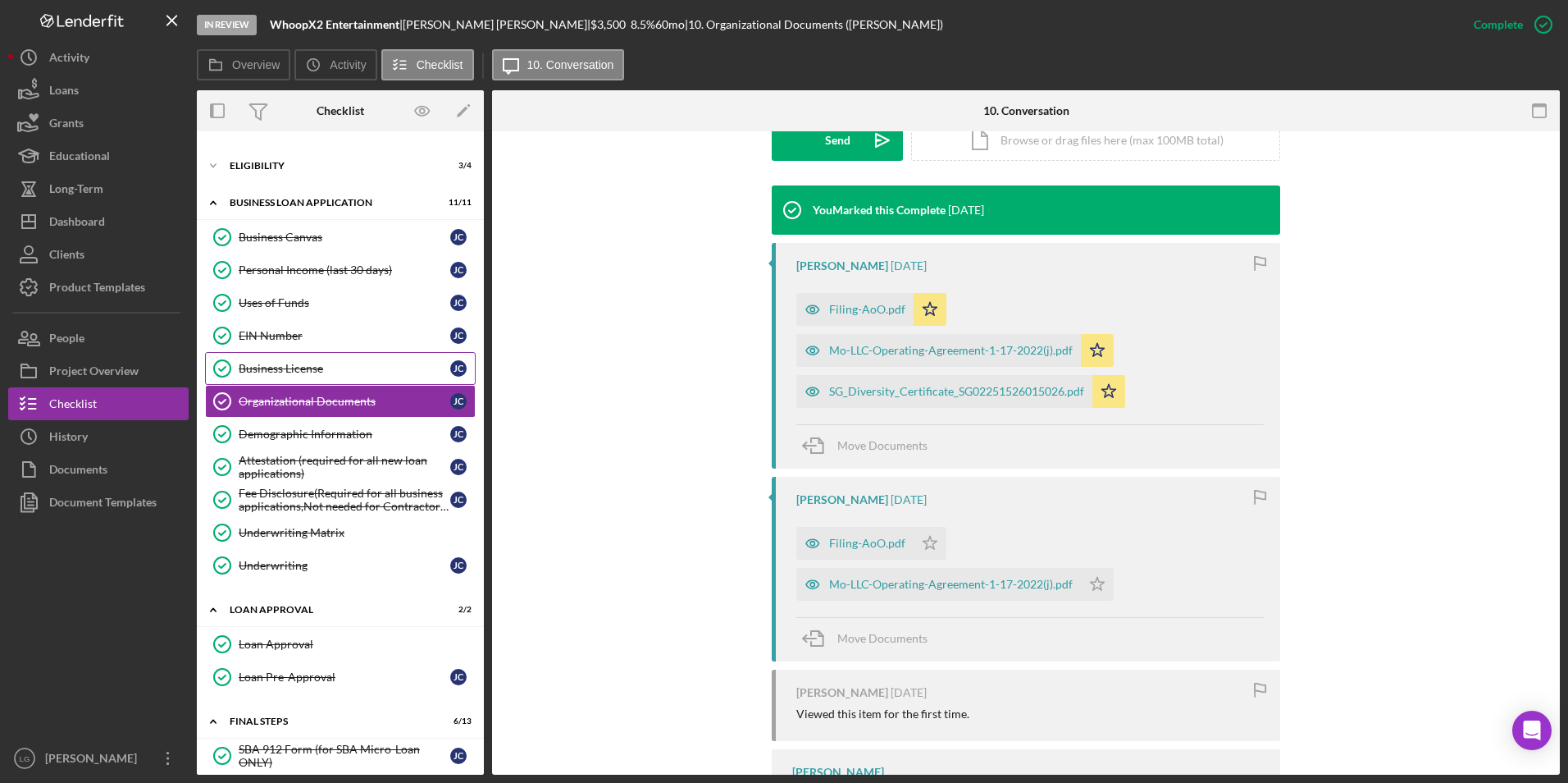
click at [266, 372] on div "Business License" at bounding box center [344, 368] width 212 height 13
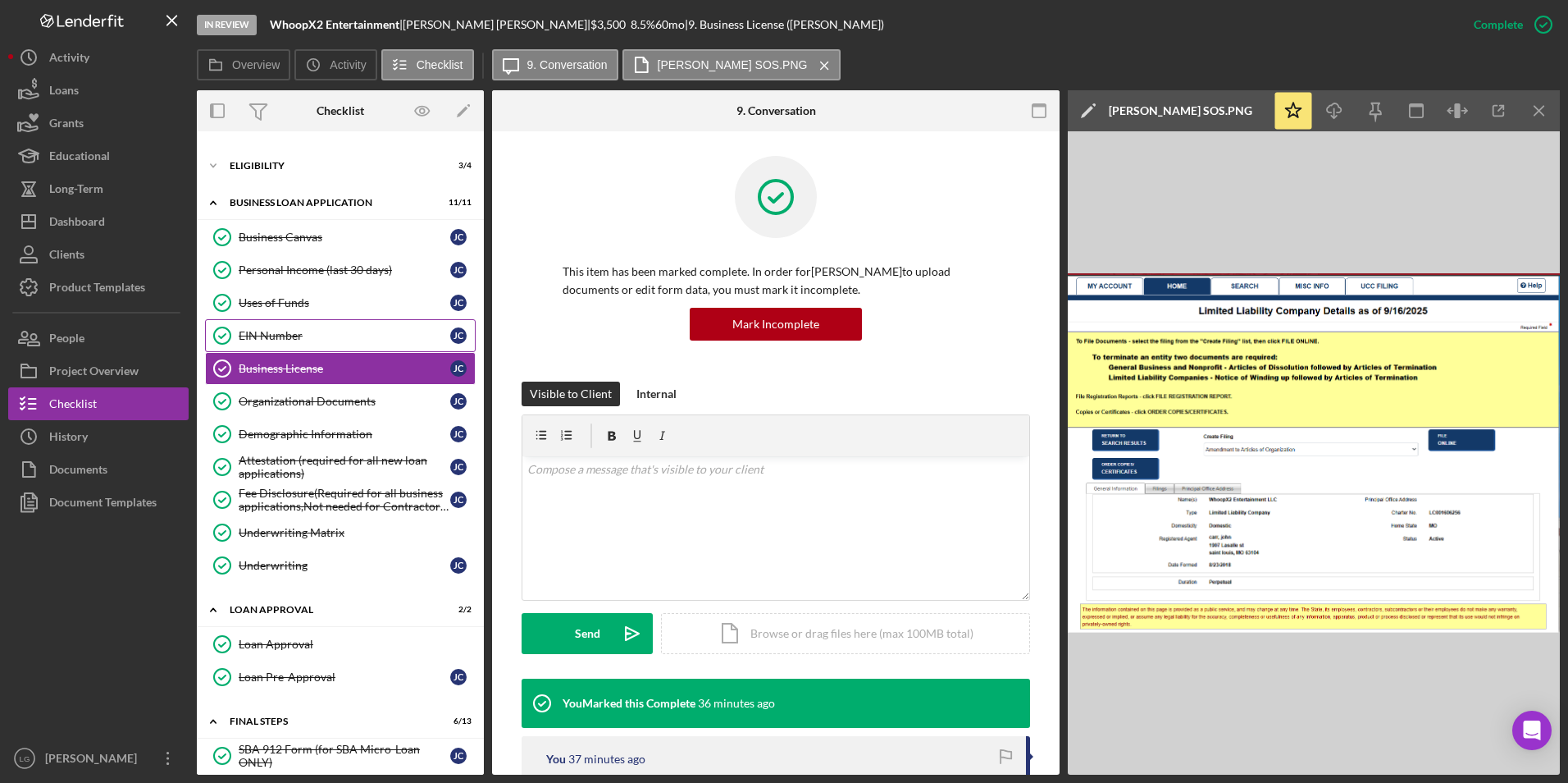
click at [258, 341] on div "EIN Number" at bounding box center [344, 336] width 212 height 13
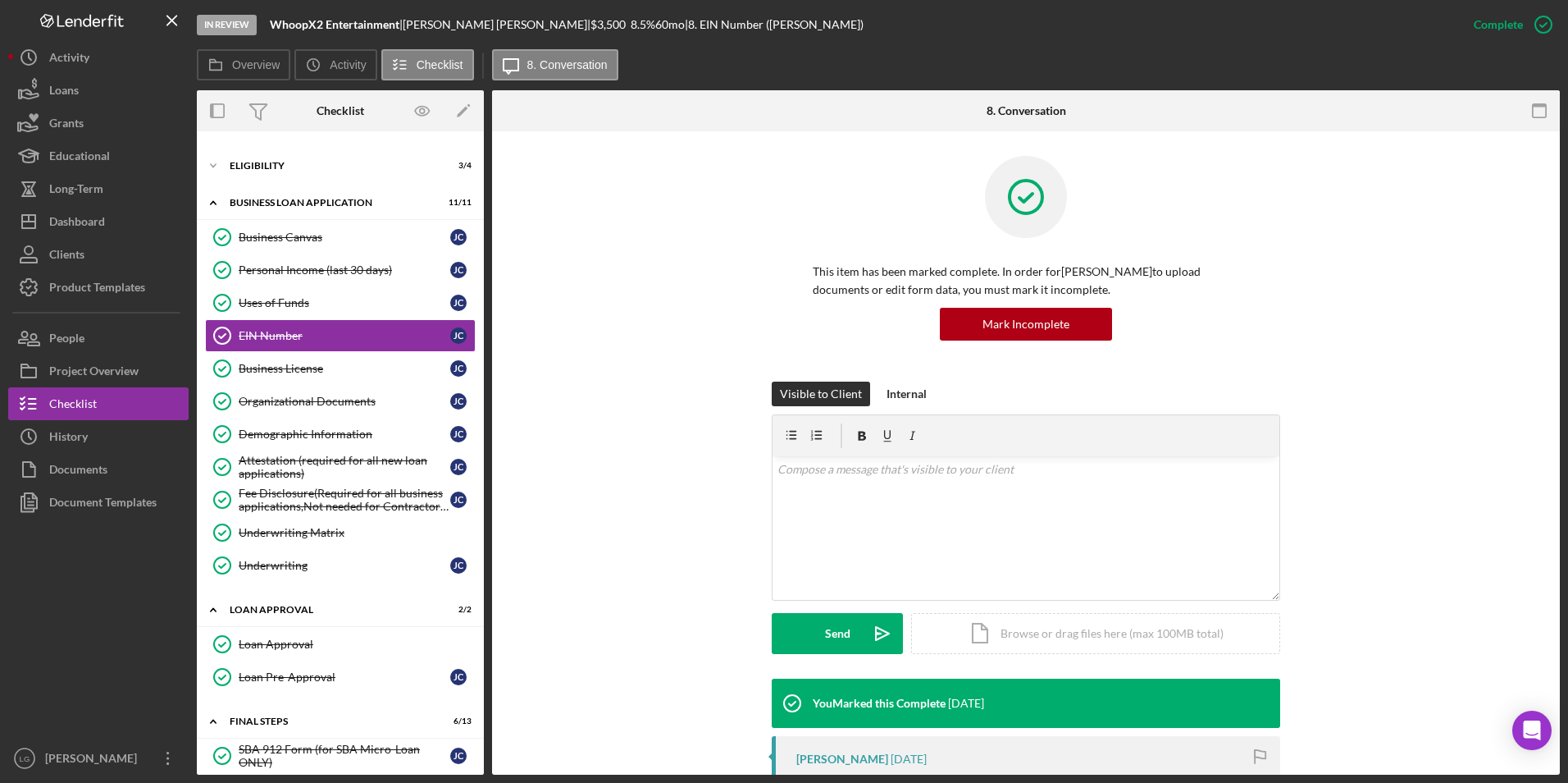
scroll to position [310, 0]
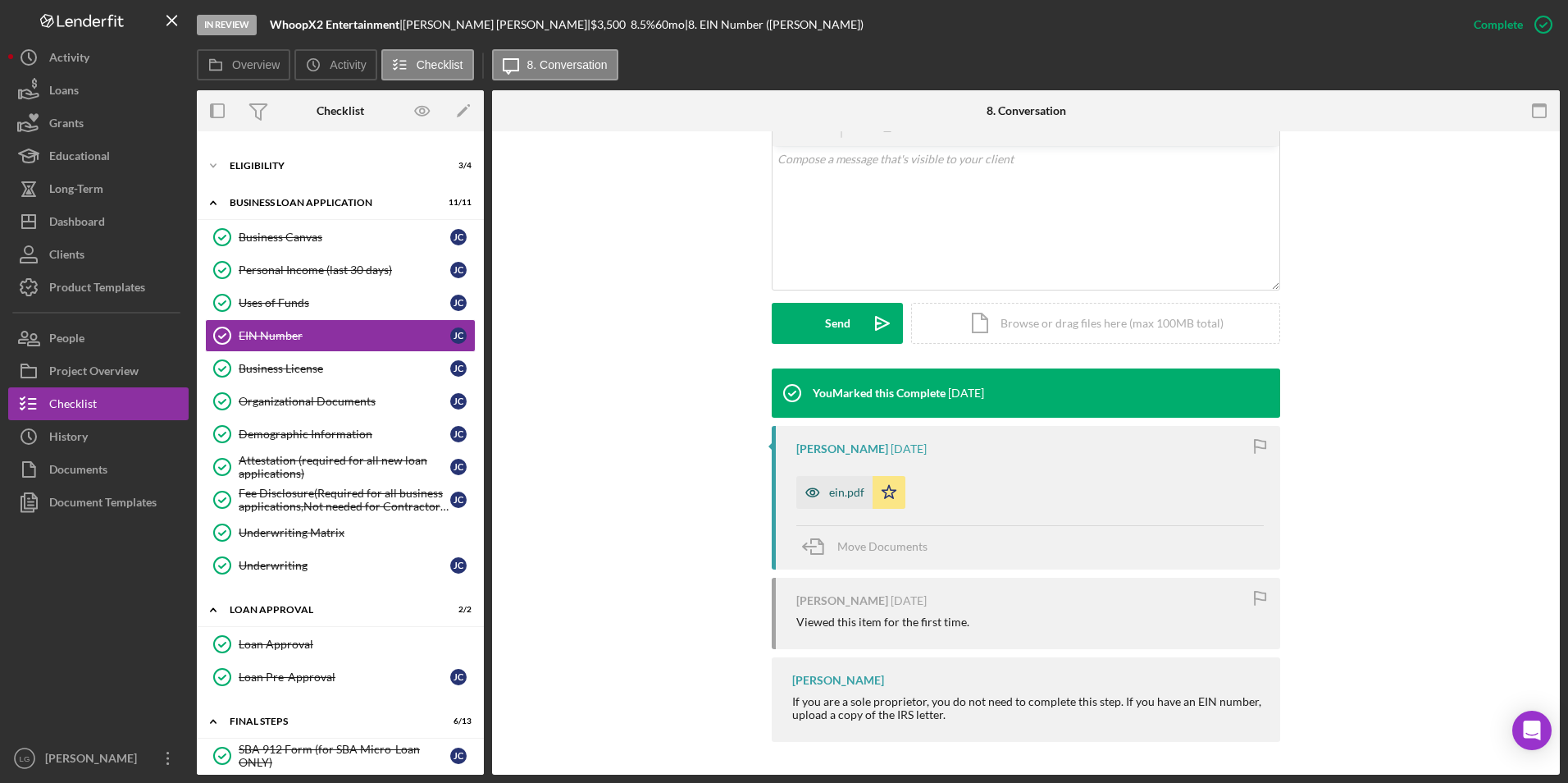
click at [838, 497] on div "ein.pdf" at bounding box center [846, 492] width 35 height 13
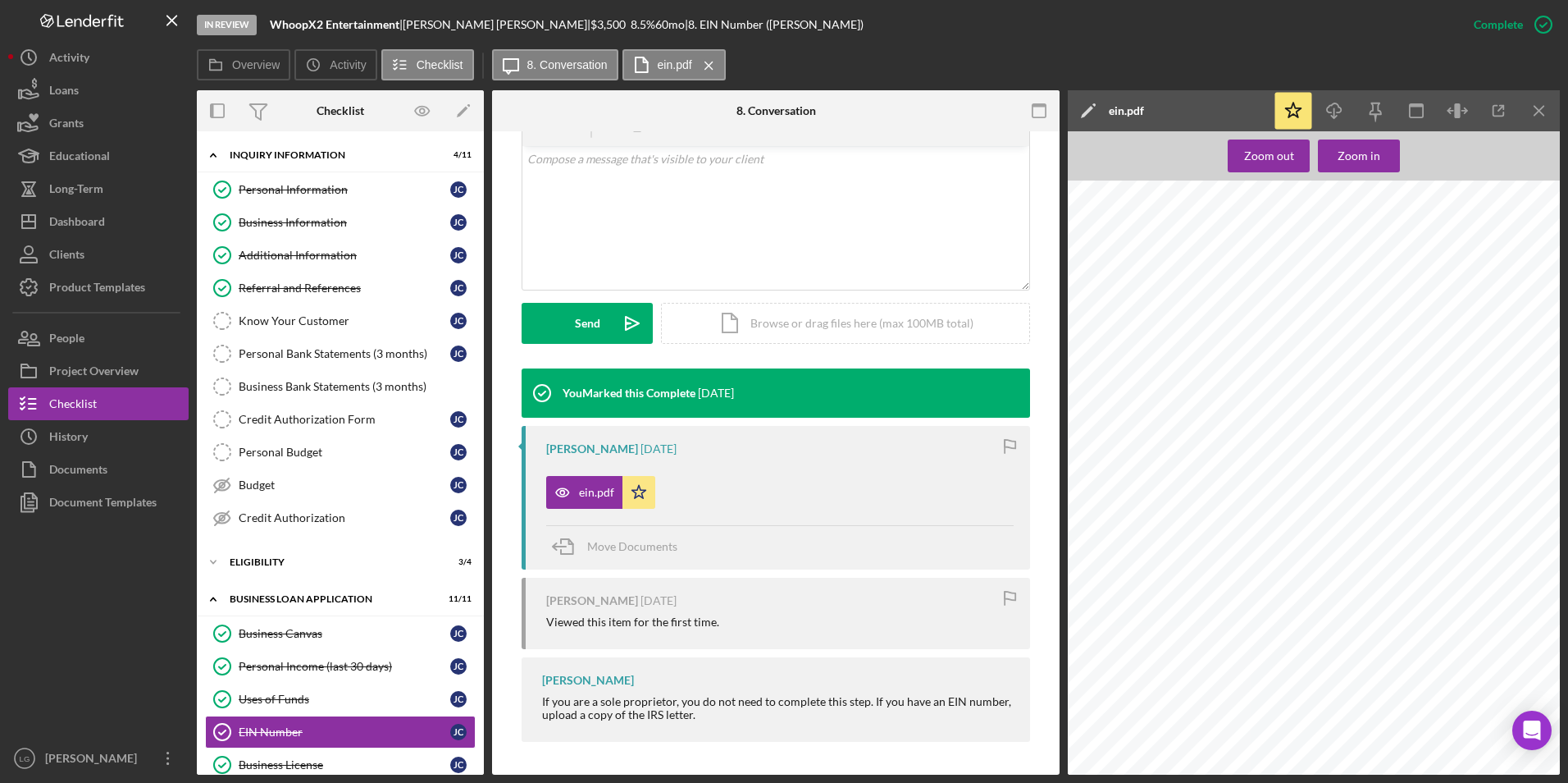
scroll to position [164, 0]
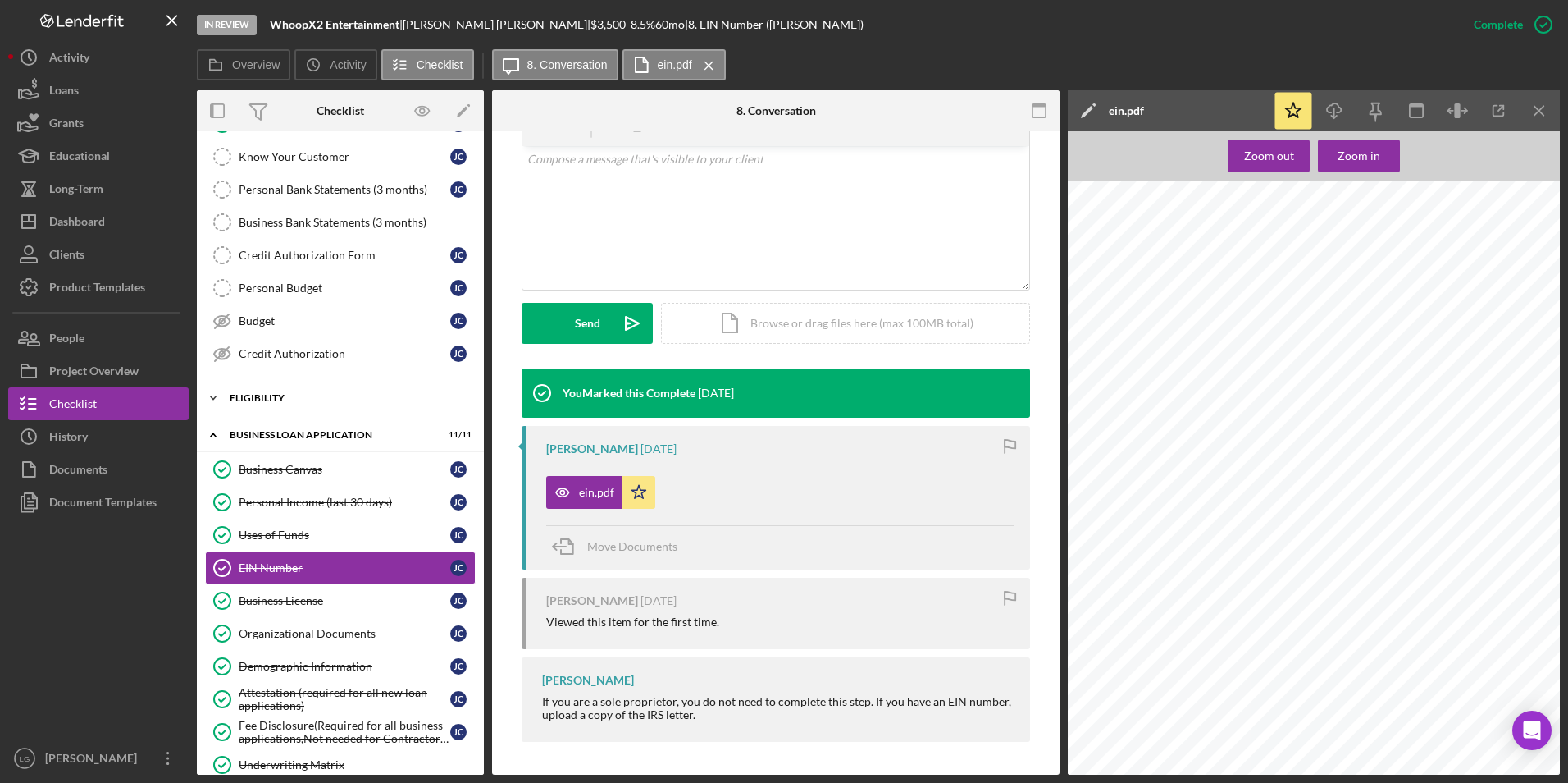
click at [260, 383] on div "Icon/Expander Eligibility 3 / 4" at bounding box center [339, 398] width 287 height 33
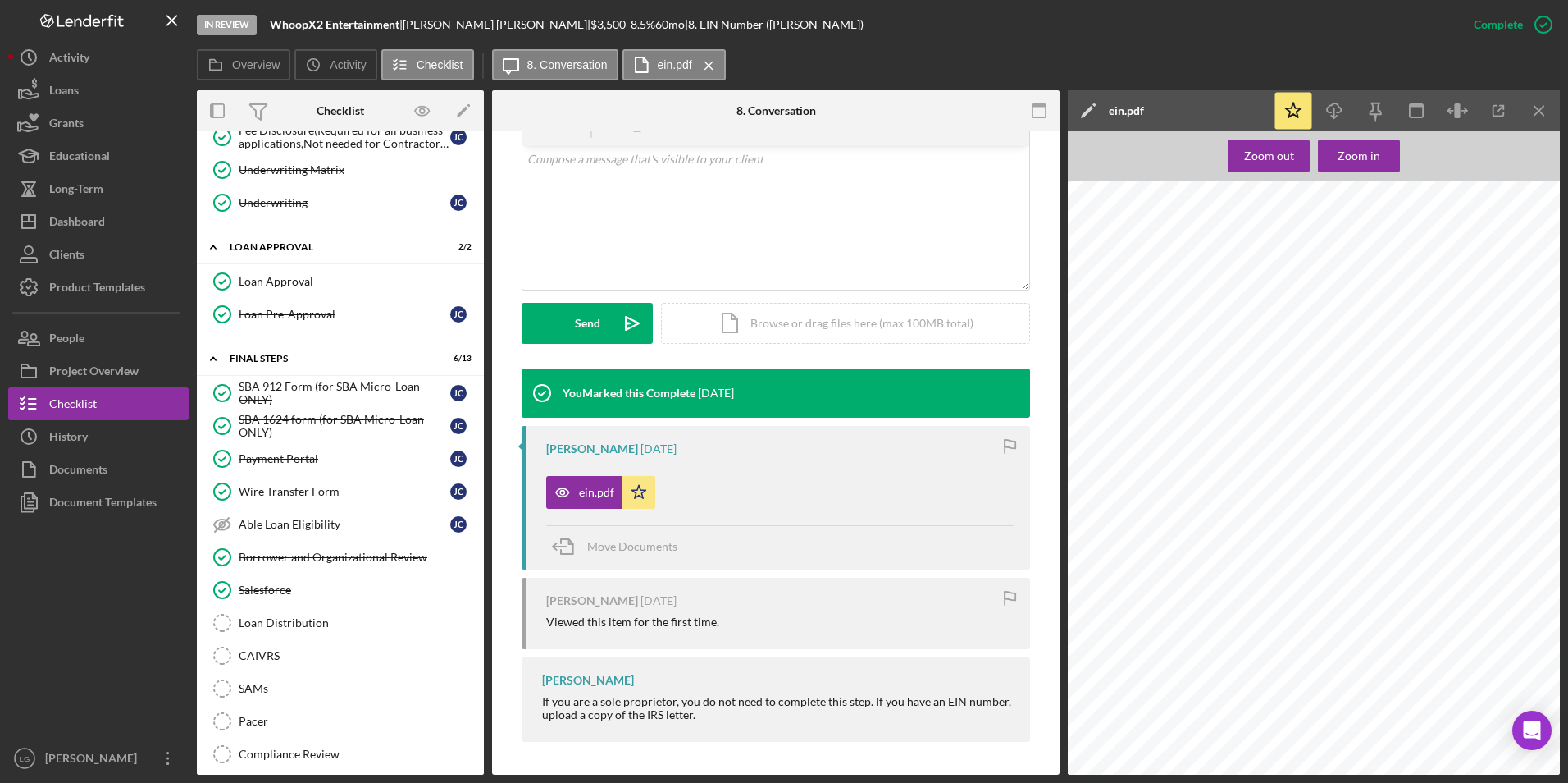
scroll to position [61, 0]
drag, startPoint x: 1157, startPoint y: 274, endPoint x: 1276, endPoint y: 277, distance: 119.0
click at [1276, 277] on div "DEPARTMENT OF THE TREASURY INTERNAL REVENUE SERVICE CINCINNATI OH 45999-0023 Da…" at bounding box center [1318, 443] width 502 height 650
drag, startPoint x: 1276, startPoint y: 277, endPoint x: 1184, endPoint y: 284, distance: 92.3
copy span "1314 JEFFCO BLVD UNIT 1191"
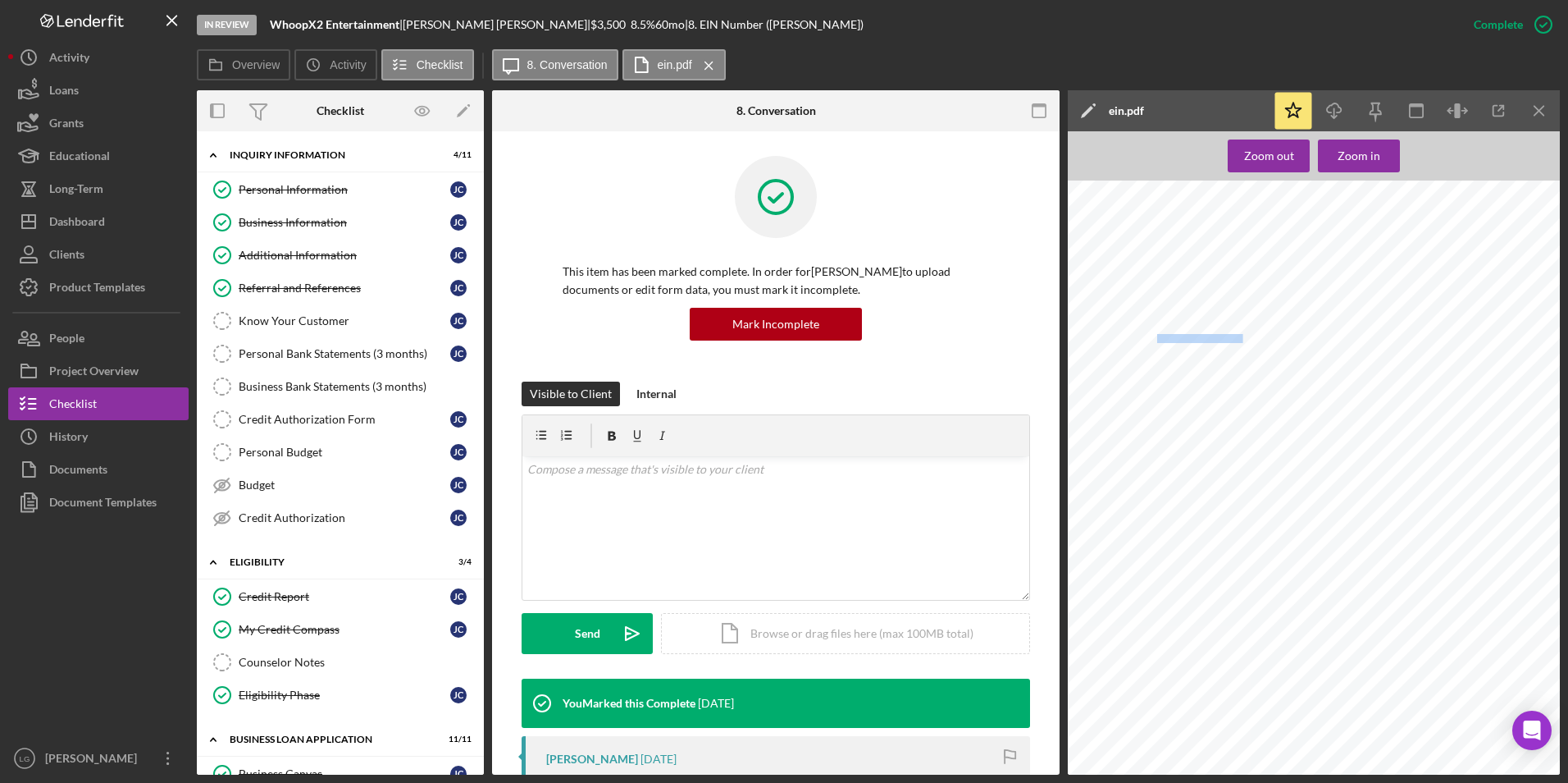
scroll to position [61, 0]
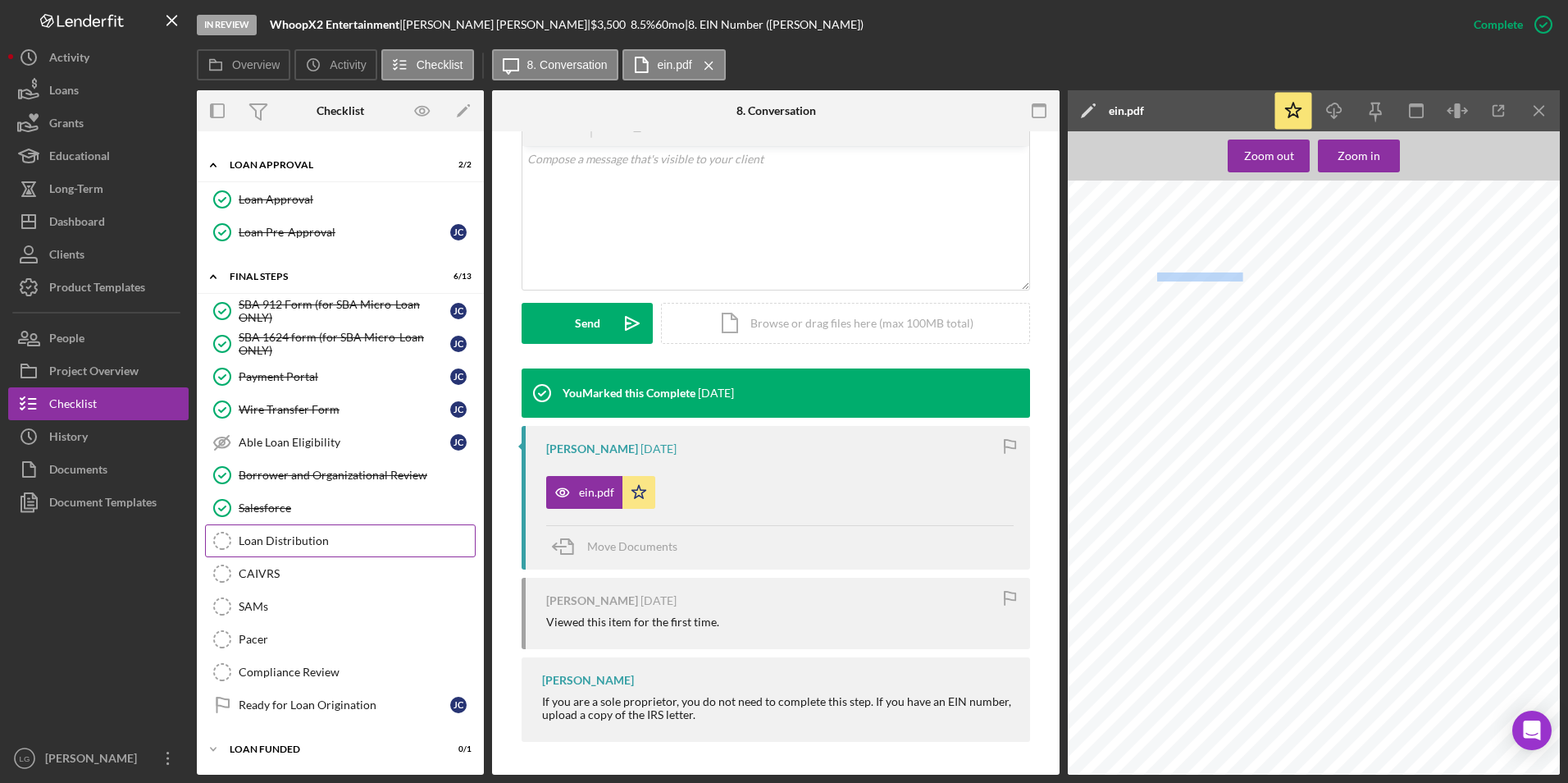
drag, startPoint x: 317, startPoint y: 534, endPoint x: 327, endPoint y: 529, distance: 11.2
click at [317, 534] on div "Loan Distribution" at bounding box center [357, 541] width 236 height 13
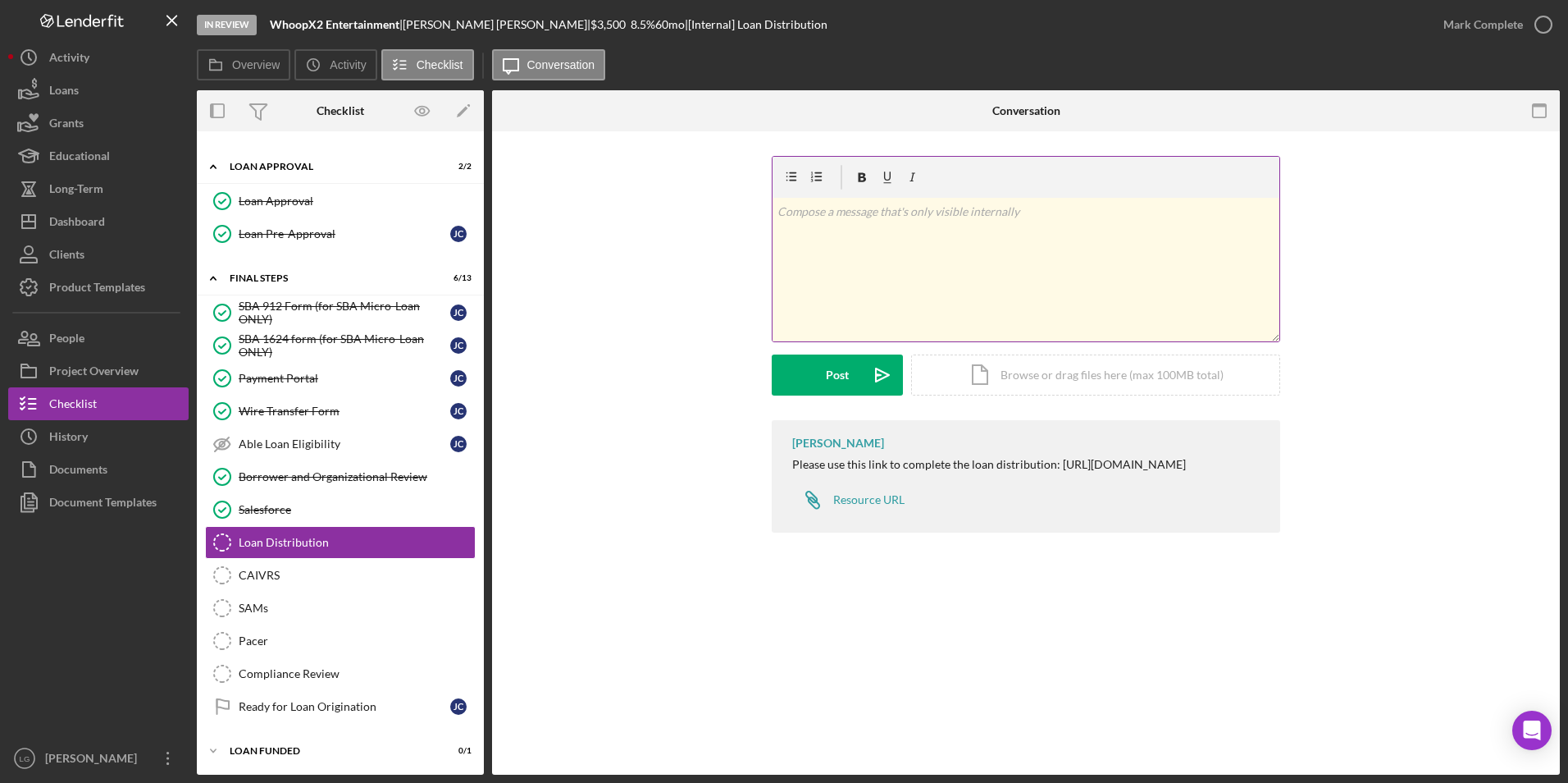
scroll to position [982, 0]
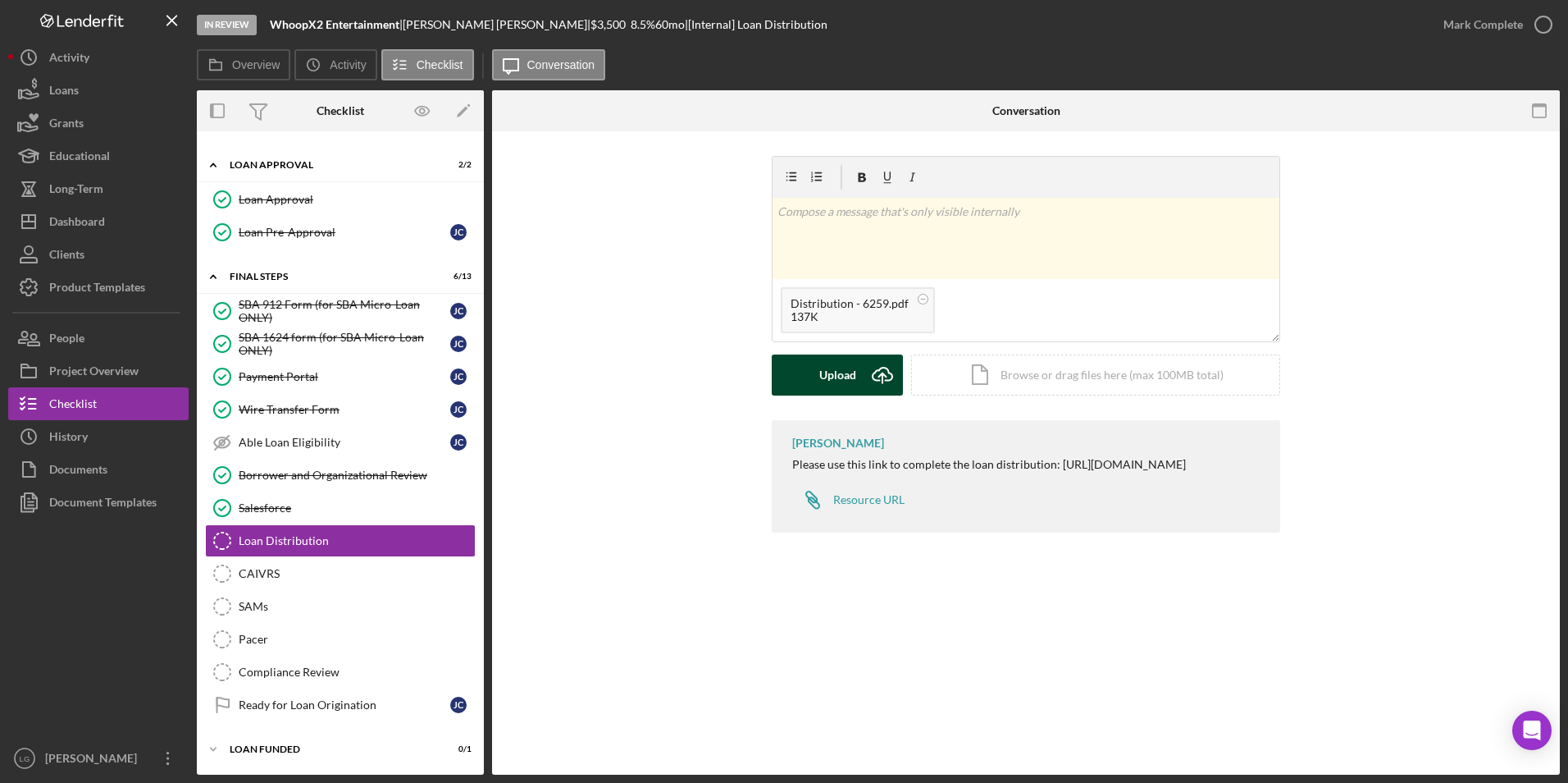
click at [838, 368] on div "Upload" at bounding box center [837, 374] width 36 height 41
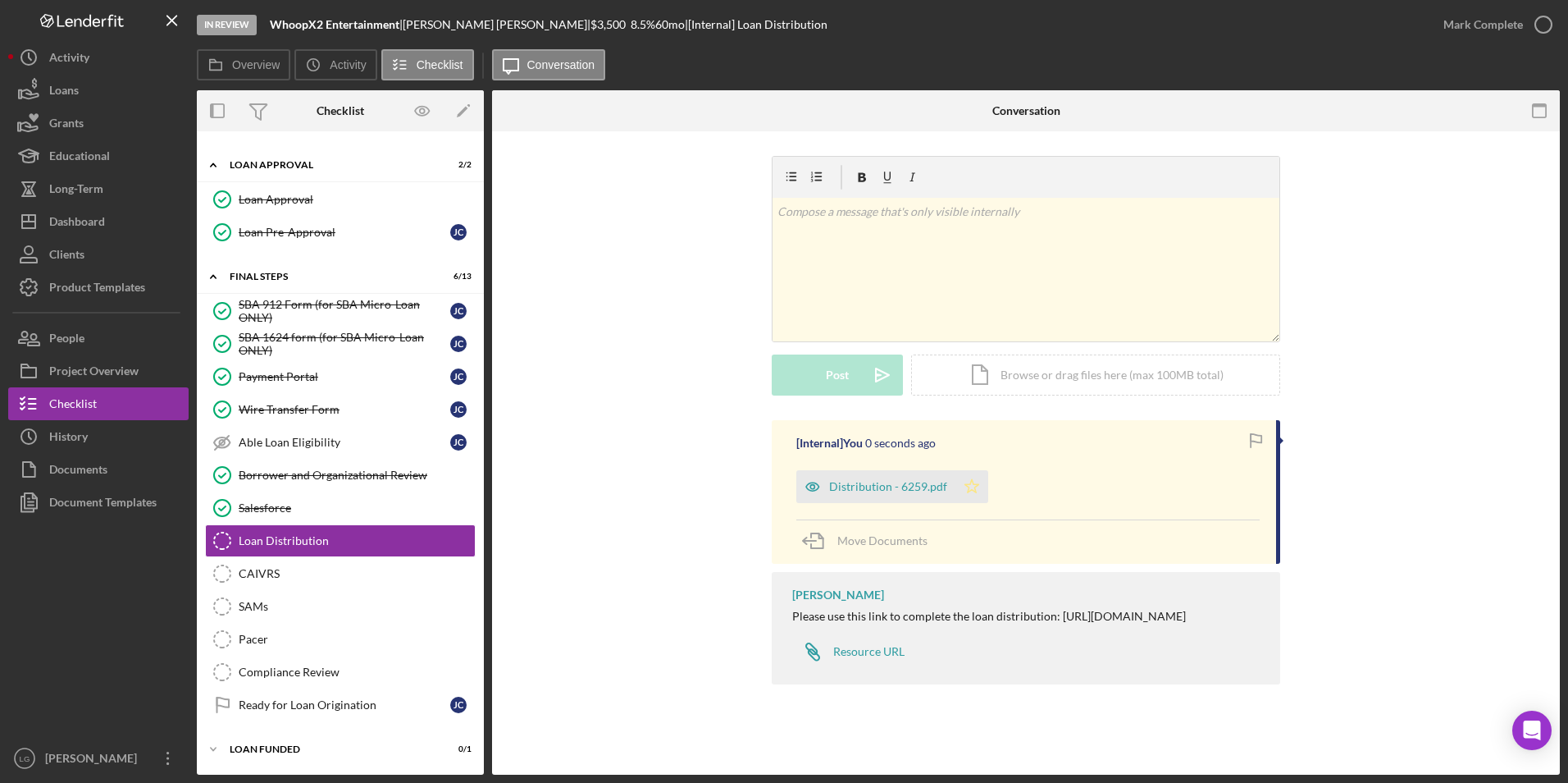
click at [971, 490] on polygon "button" at bounding box center [971, 486] width 14 height 13
click at [1486, 30] on div "Mark Complete" at bounding box center [1483, 25] width 80 height 33
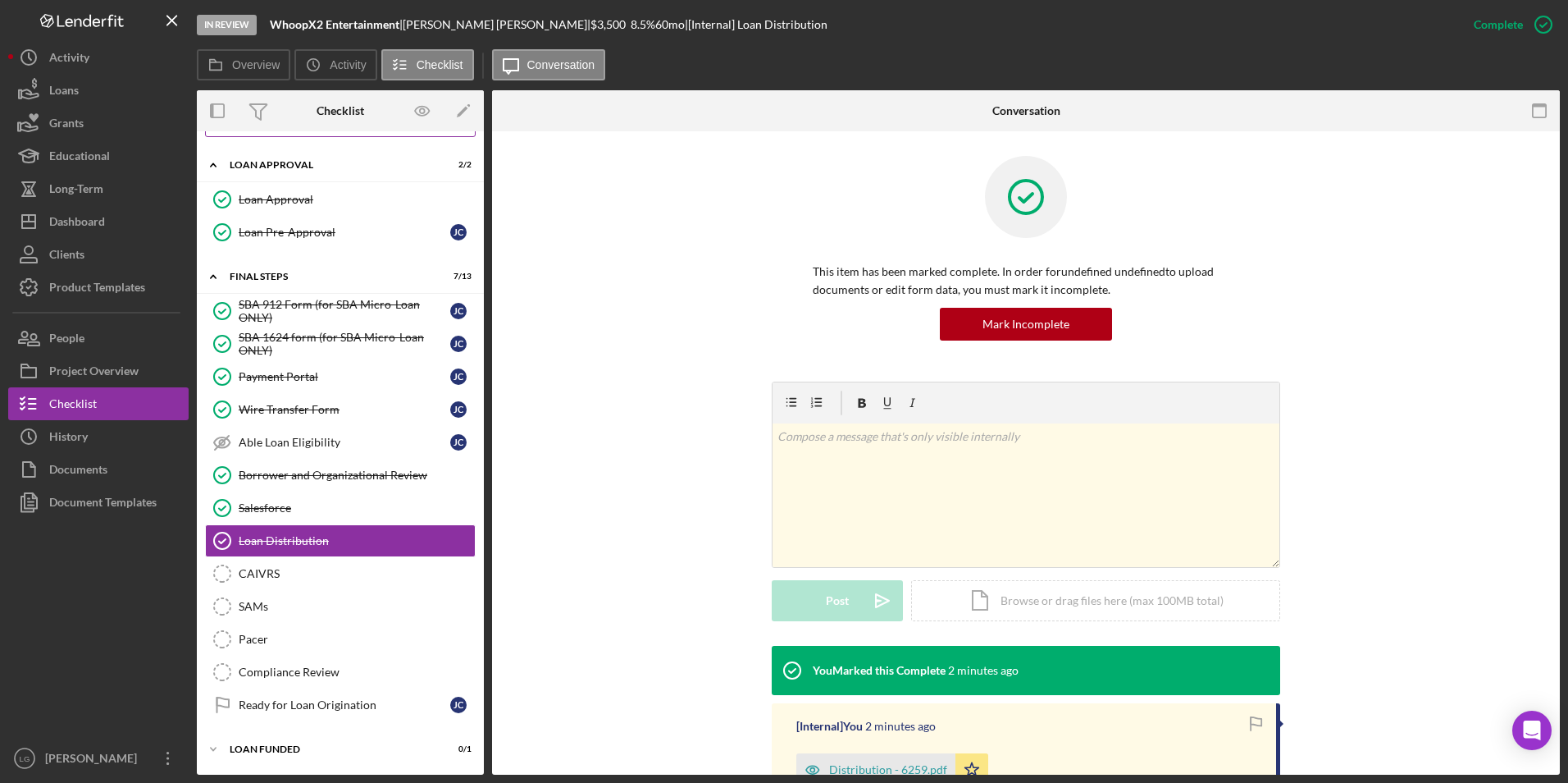
scroll to position [735, 0]
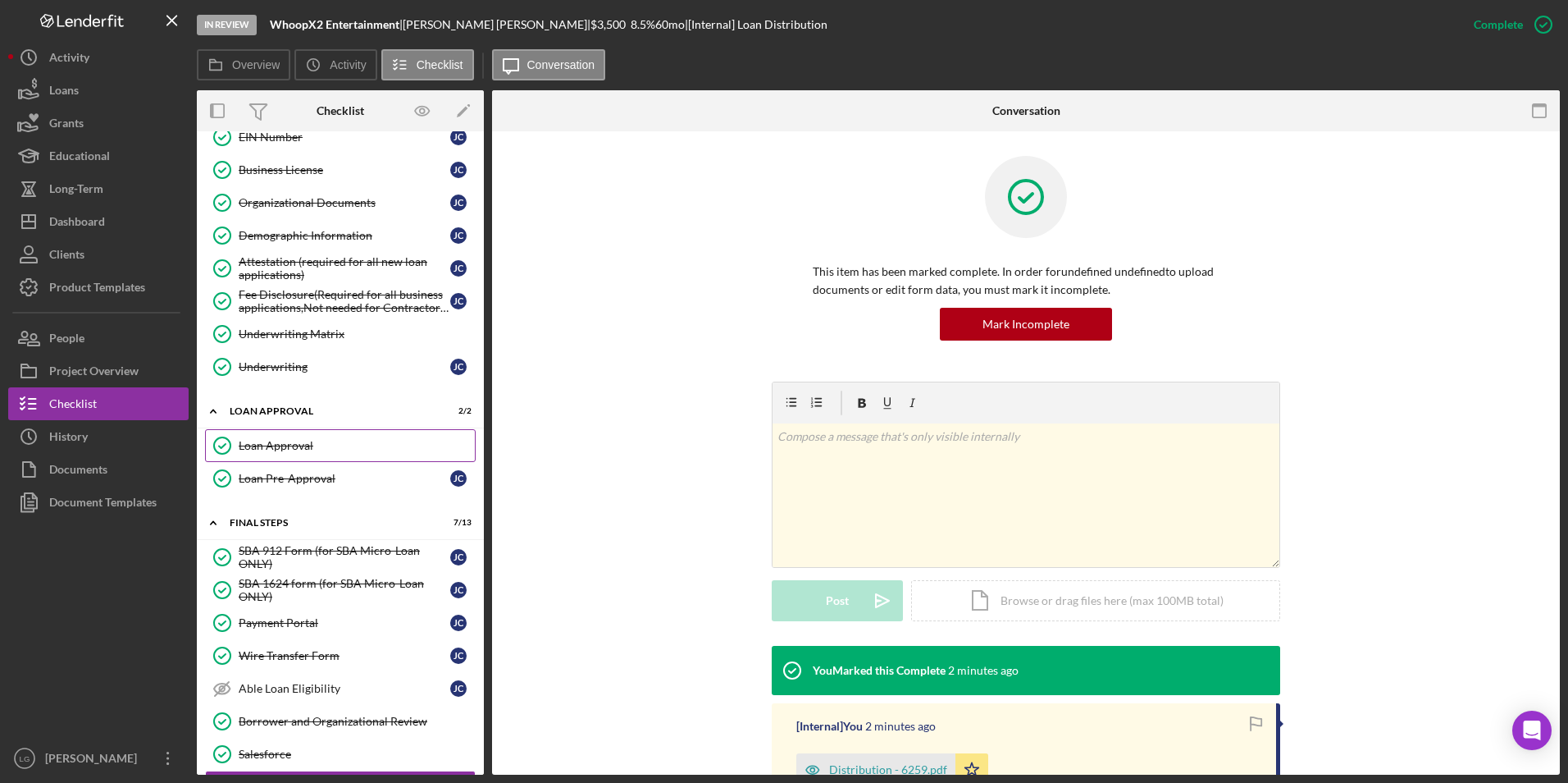
click at [284, 439] on div "Loan Approval" at bounding box center [357, 445] width 236 height 13
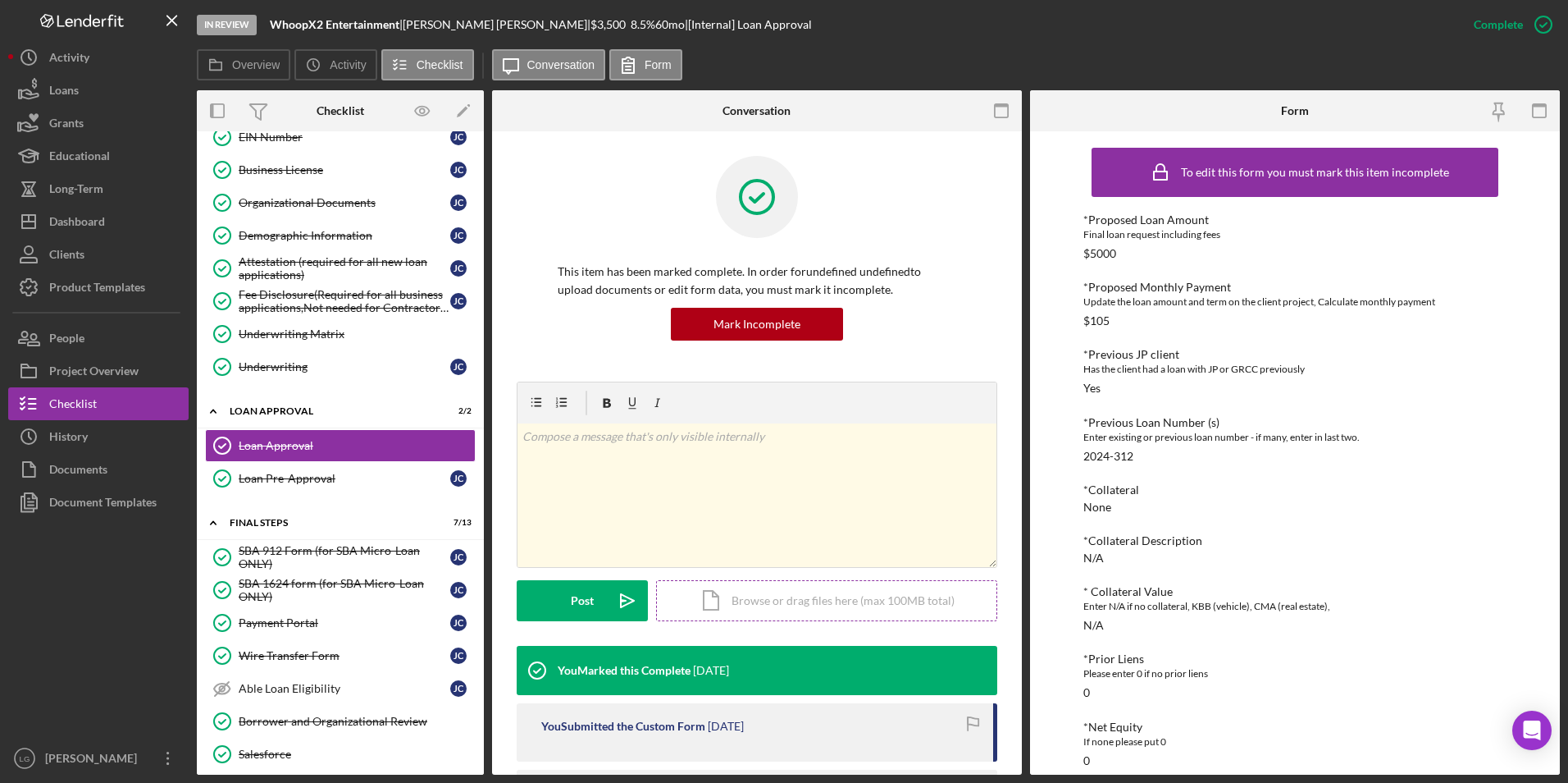
scroll to position [247, 0]
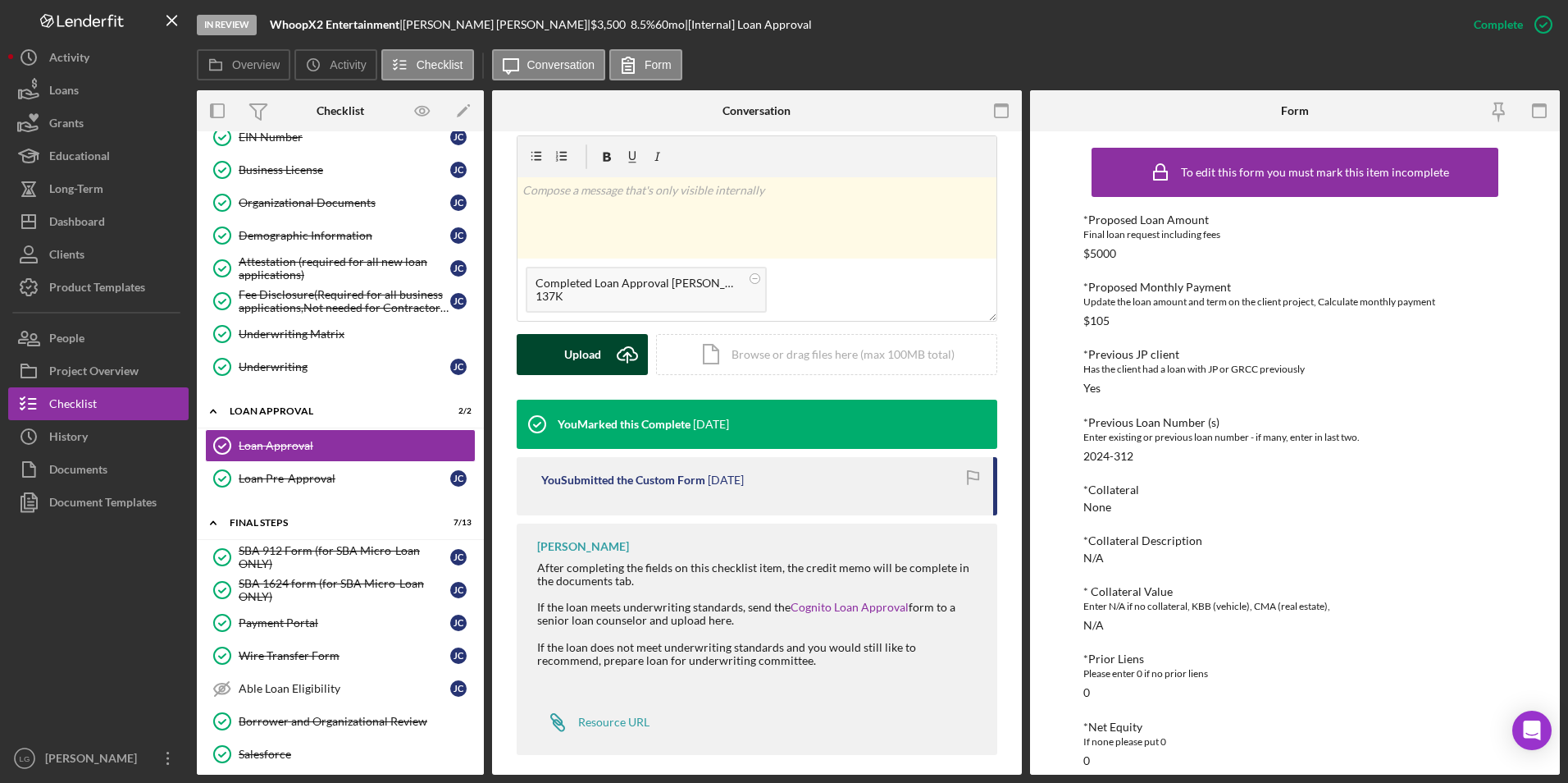
click at [557, 360] on button "Upload Icon/Upload" at bounding box center [582, 354] width 131 height 41
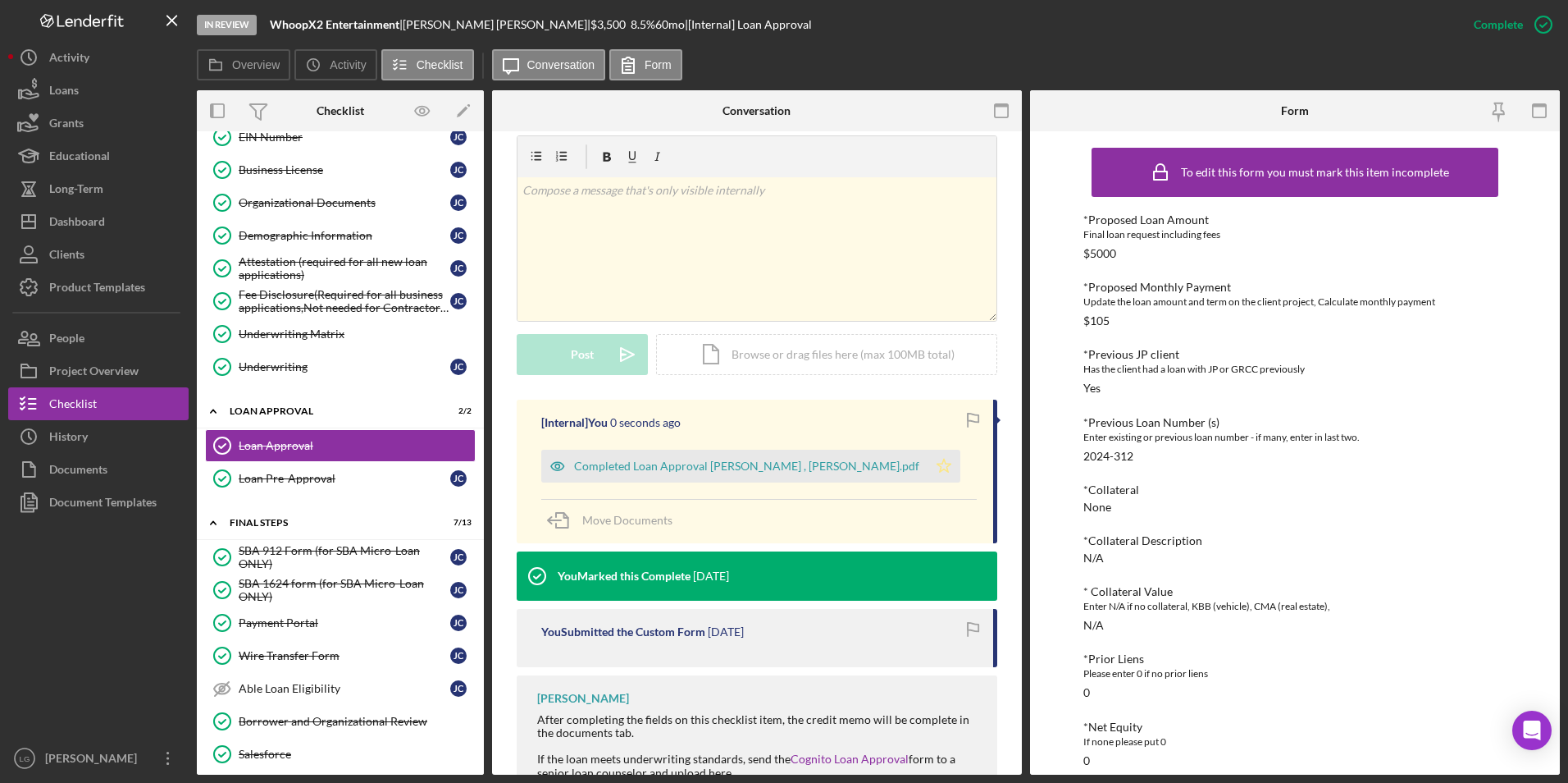
click at [927, 467] on icon "Icon/Star" at bounding box center [944, 466] width 33 height 33
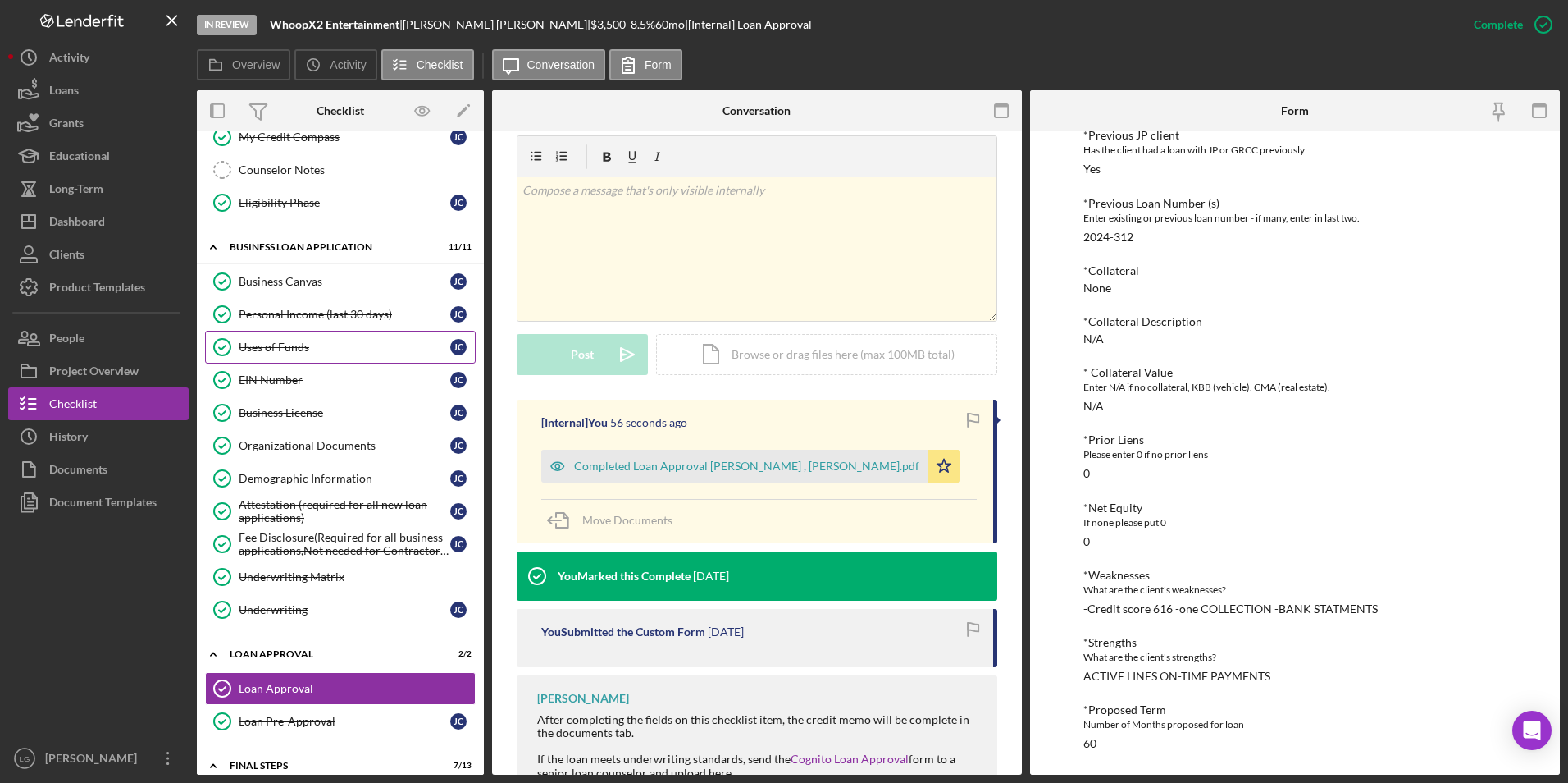
scroll to position [656, 0]
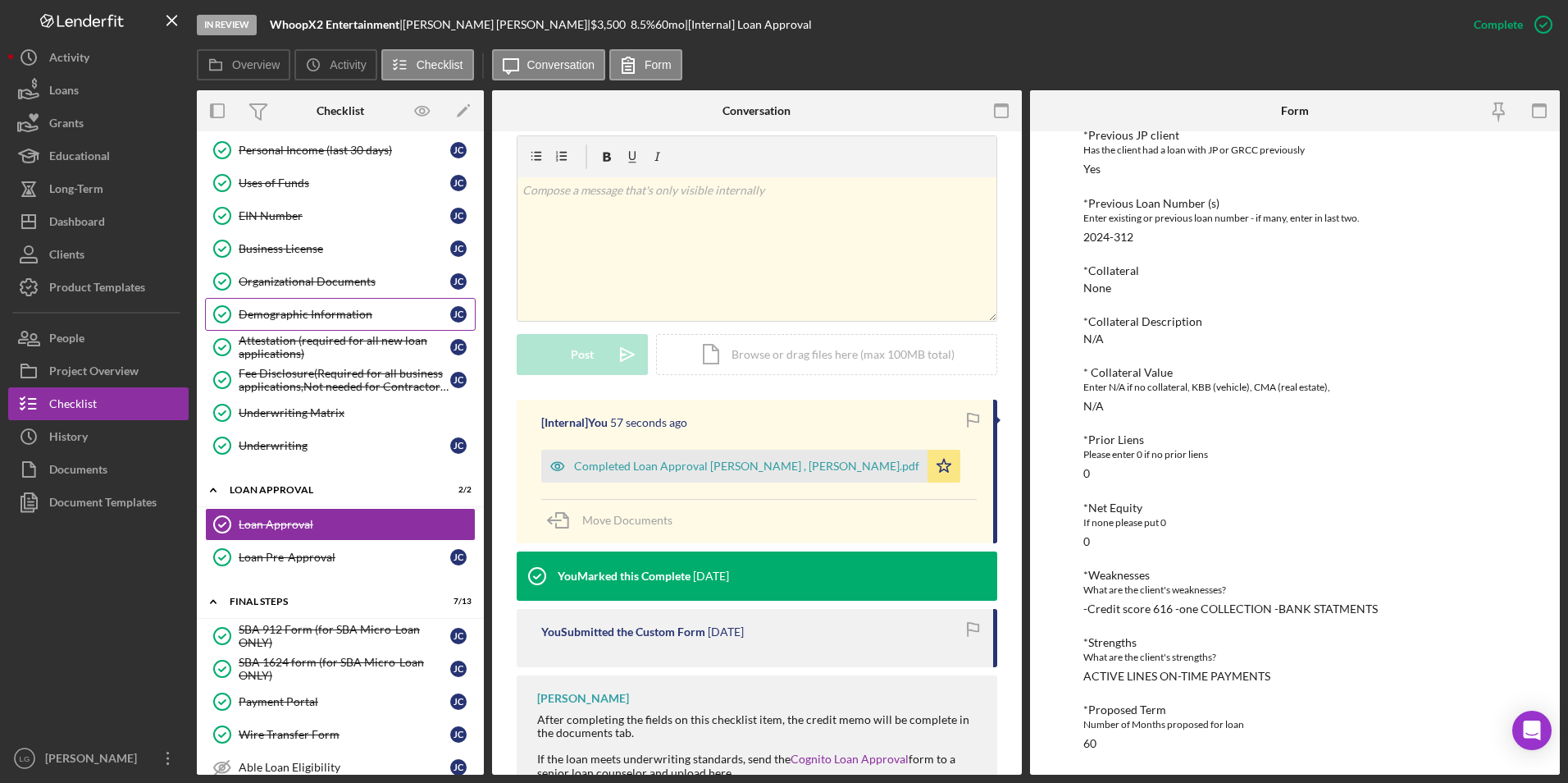
click at [297, 309] on div "Demographic Information" at bounding box center [344, 315] width 212 height 13
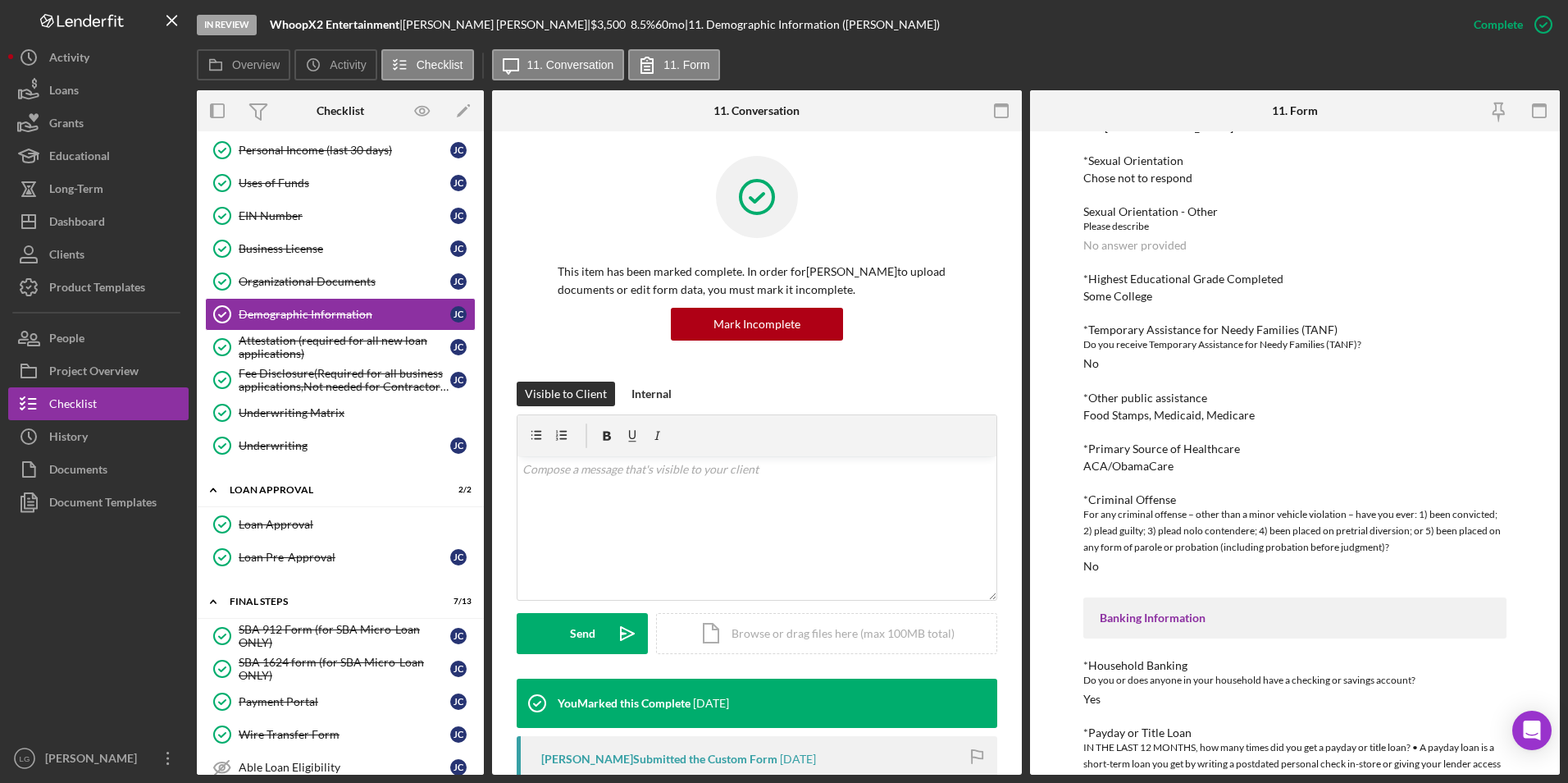
scroll to position [1149, 0]
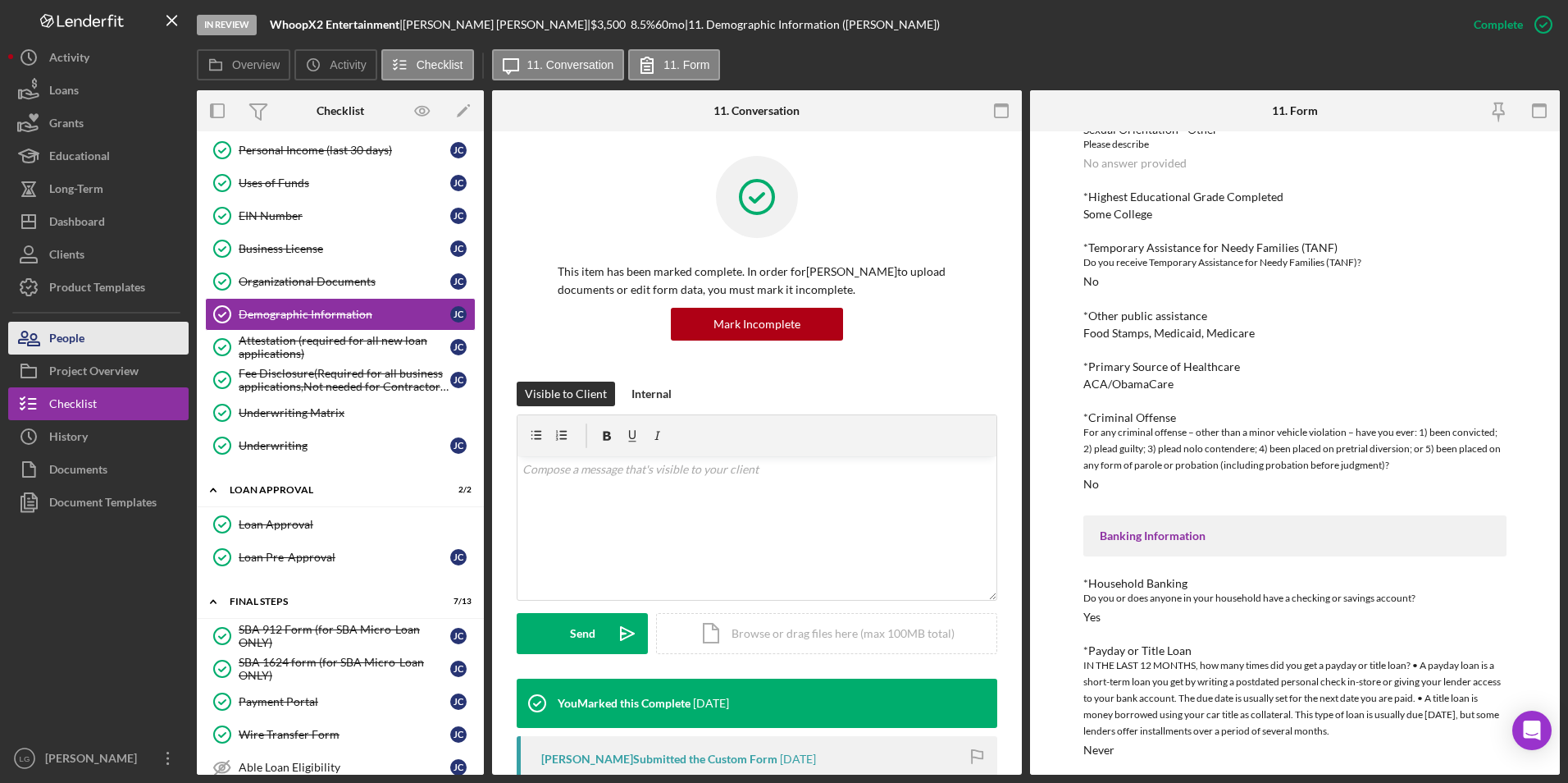
click at [54, 348] on div "People" at bounding box center [66, 340] width 35 height 36
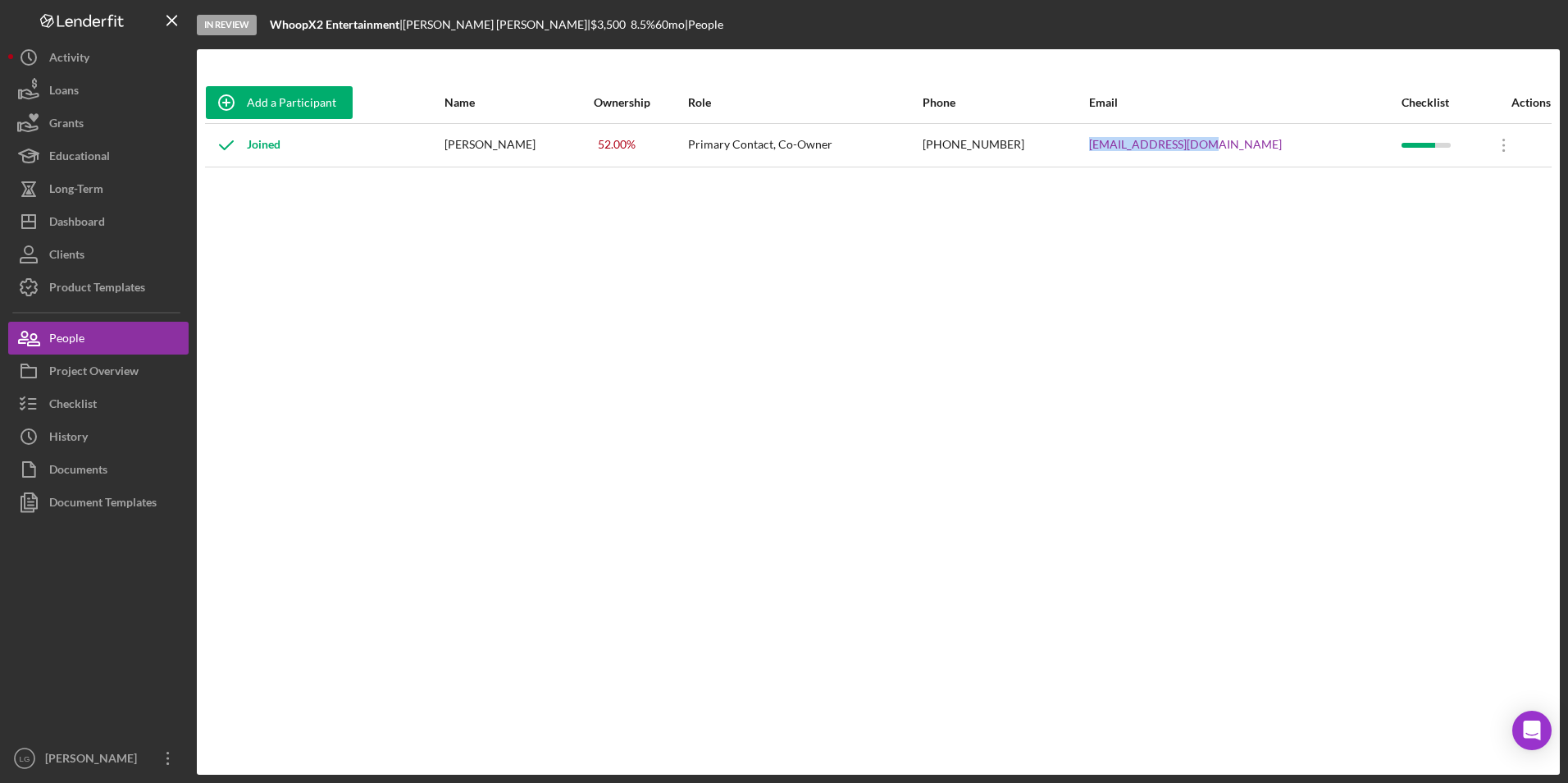
drag, startPoint x: 1273, startPoint y: 146, endPoint x: 1117, endPoint y: 143, distance: 156.0
click at [1117, 143] on tr "Joined John Carr 52.00 % Primary Contact, Co-Owner (805) 666-2545 mistahj@whoop…" at bounding box center [878, 144] width 1346 height 43
drag, startPoint x: 1117, startPoint y: 143, endPoint x: 1170, endPoint y: 142, distance: 53.0
copy tr "[EMAIL_ADDRESS][DOMAIN_NAME]"
click at [59, 415] on div "Checklist" at bounding box center [73, 406] width 48 height 36
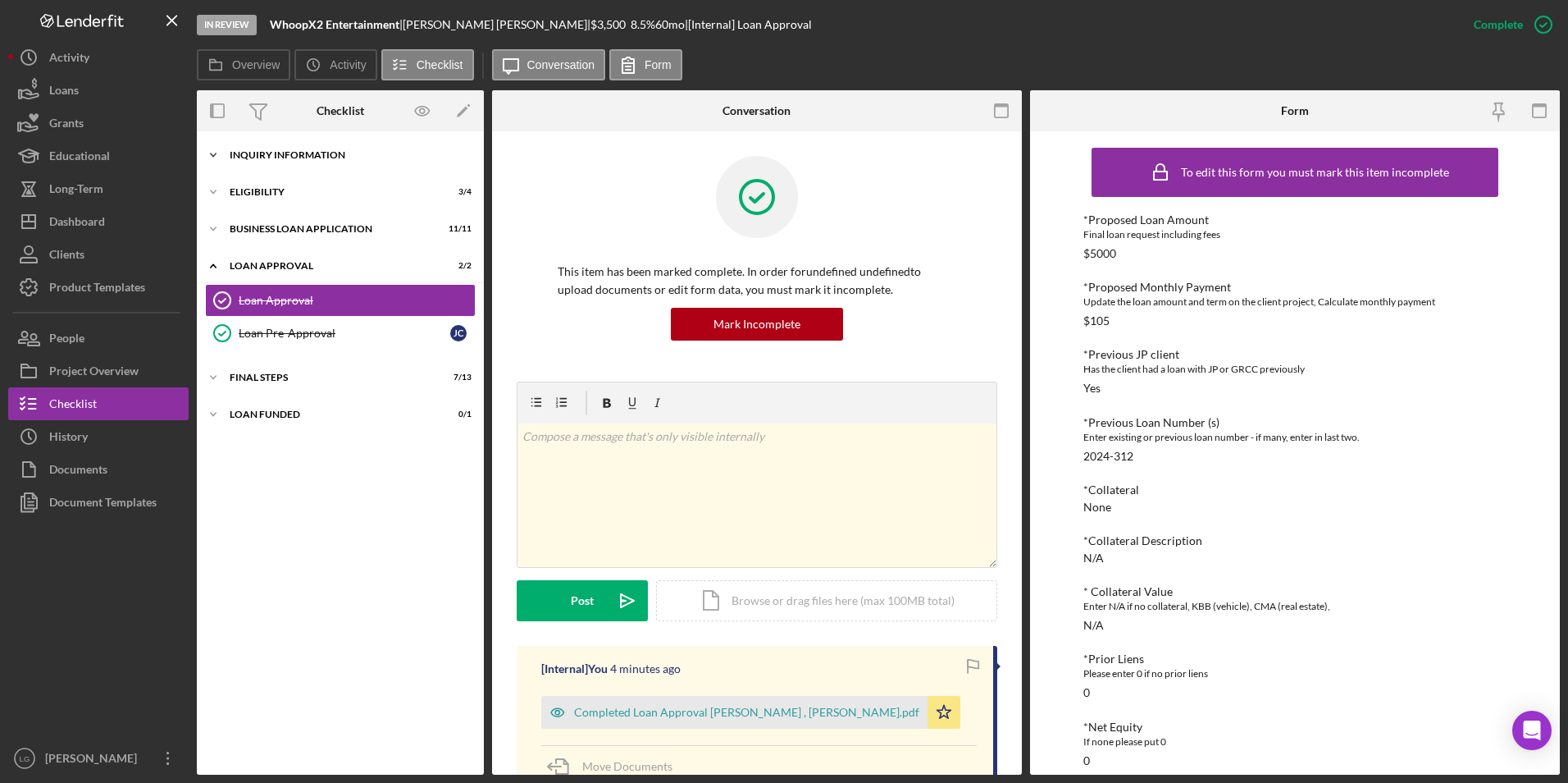
click at [286, 150] on div "INQUIRY INFORMATION" at bounding box center [346, 154] width 234 height 10
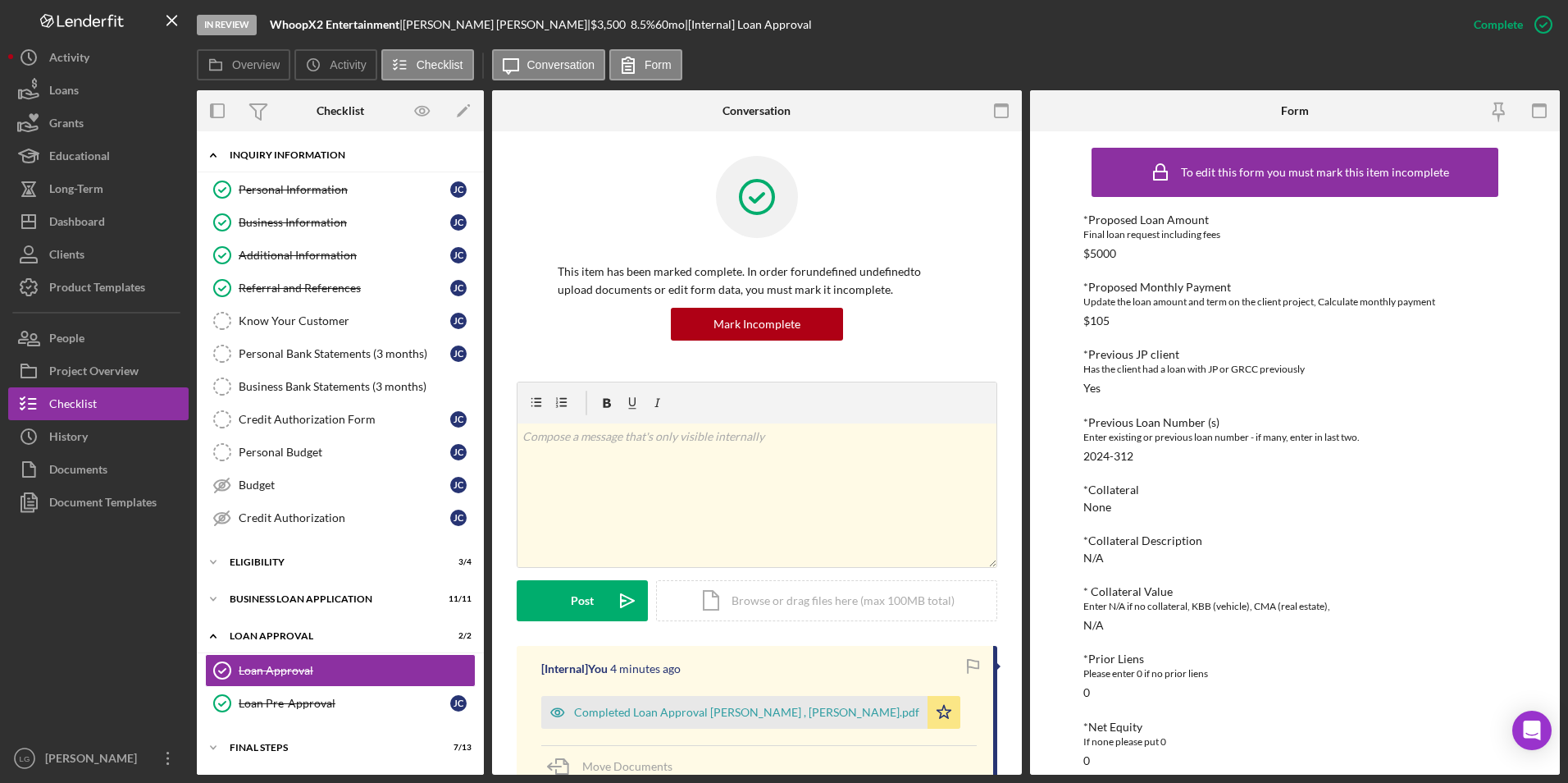
click at [300, 166] on div "Icon/Expander INQUIRY INFORMATION 4 / 11" at bounding box center [339, 155] width 287 height 34
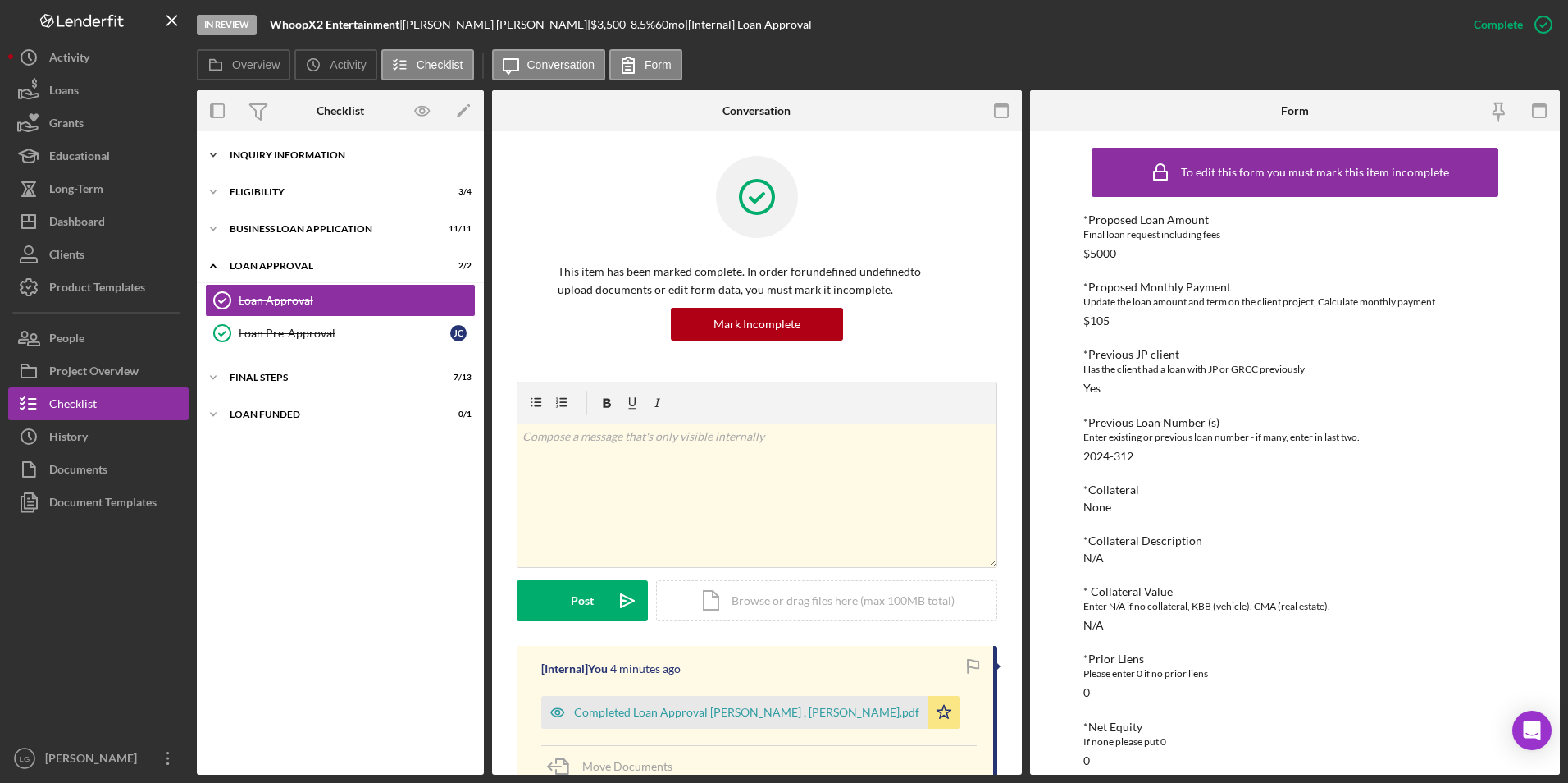
click at [298, 155] on div "INQUIRY INFORMATION" at bounding box center [346, 154] width 234 height 10
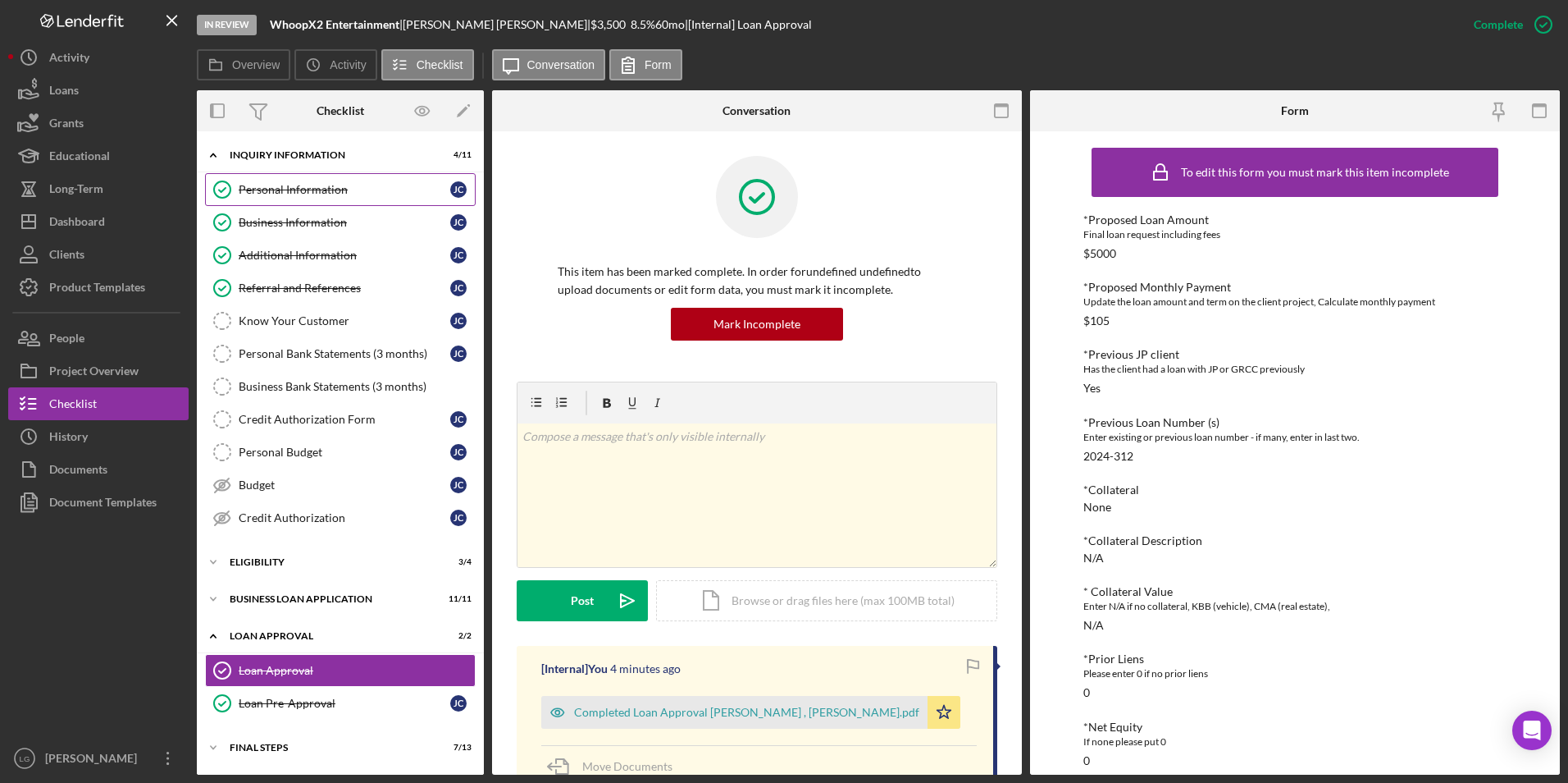
click at [273, 183] on div "Personal Information" at bounding box center [344, 190] width 212 height 13
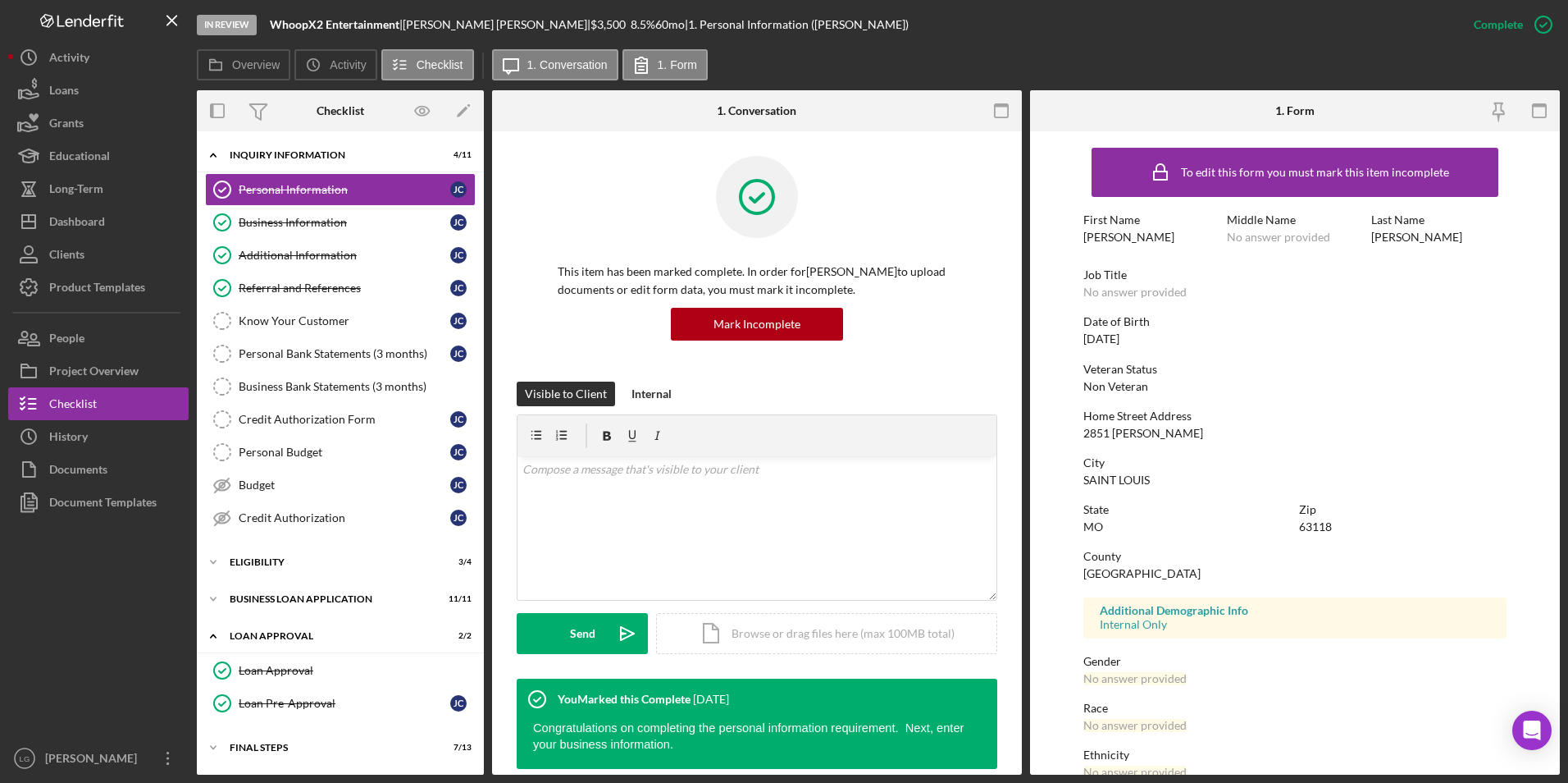
scroll to position [122, 0]
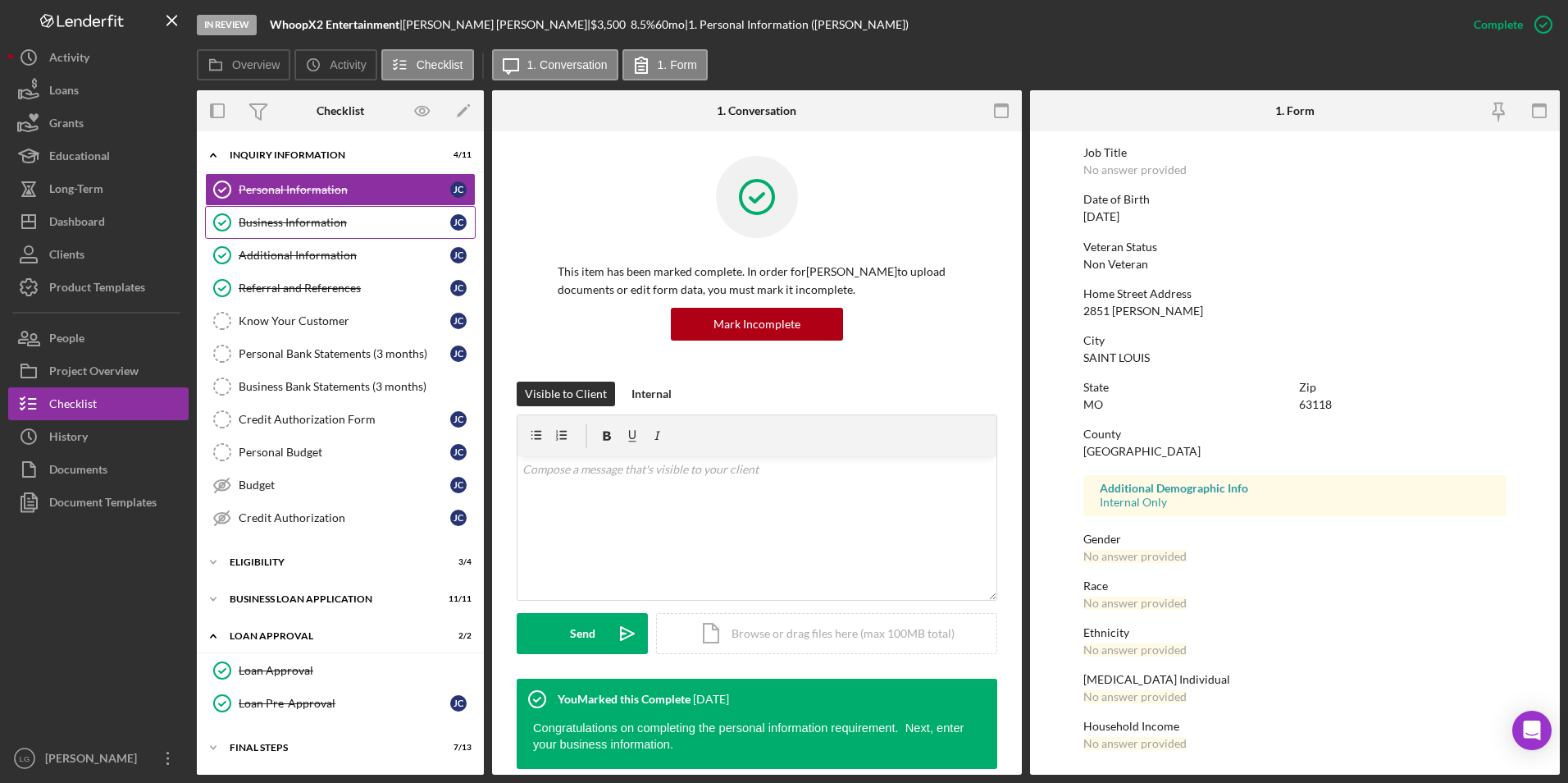
click at [331, 228] on div "Business Information" at bounding box center [344, 223] width 212 height 13
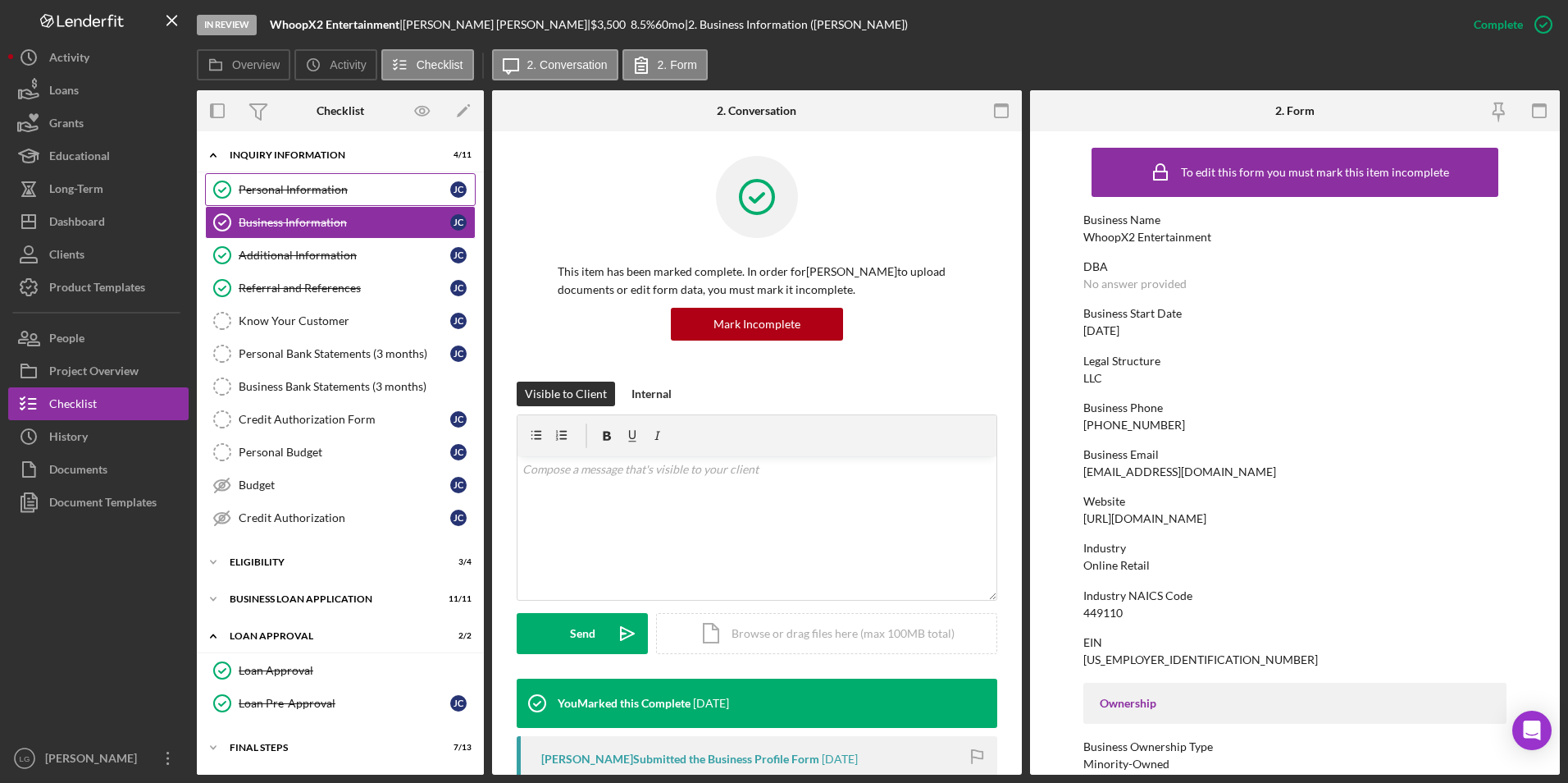
click at [331, 196] on div "Personal Information" at bounding box center [344, 190] width 212 height 13
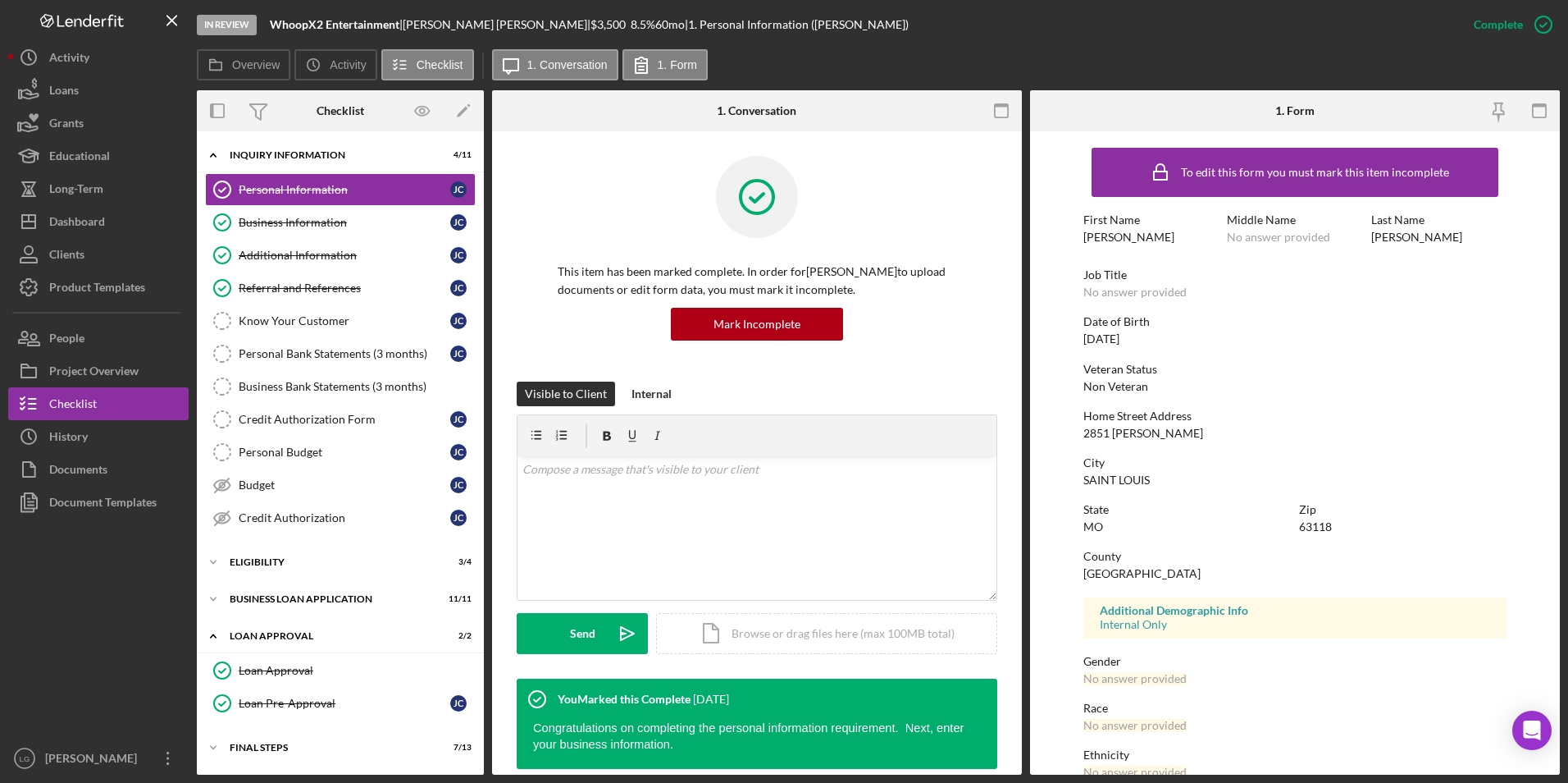
scroll to position [122, 0]
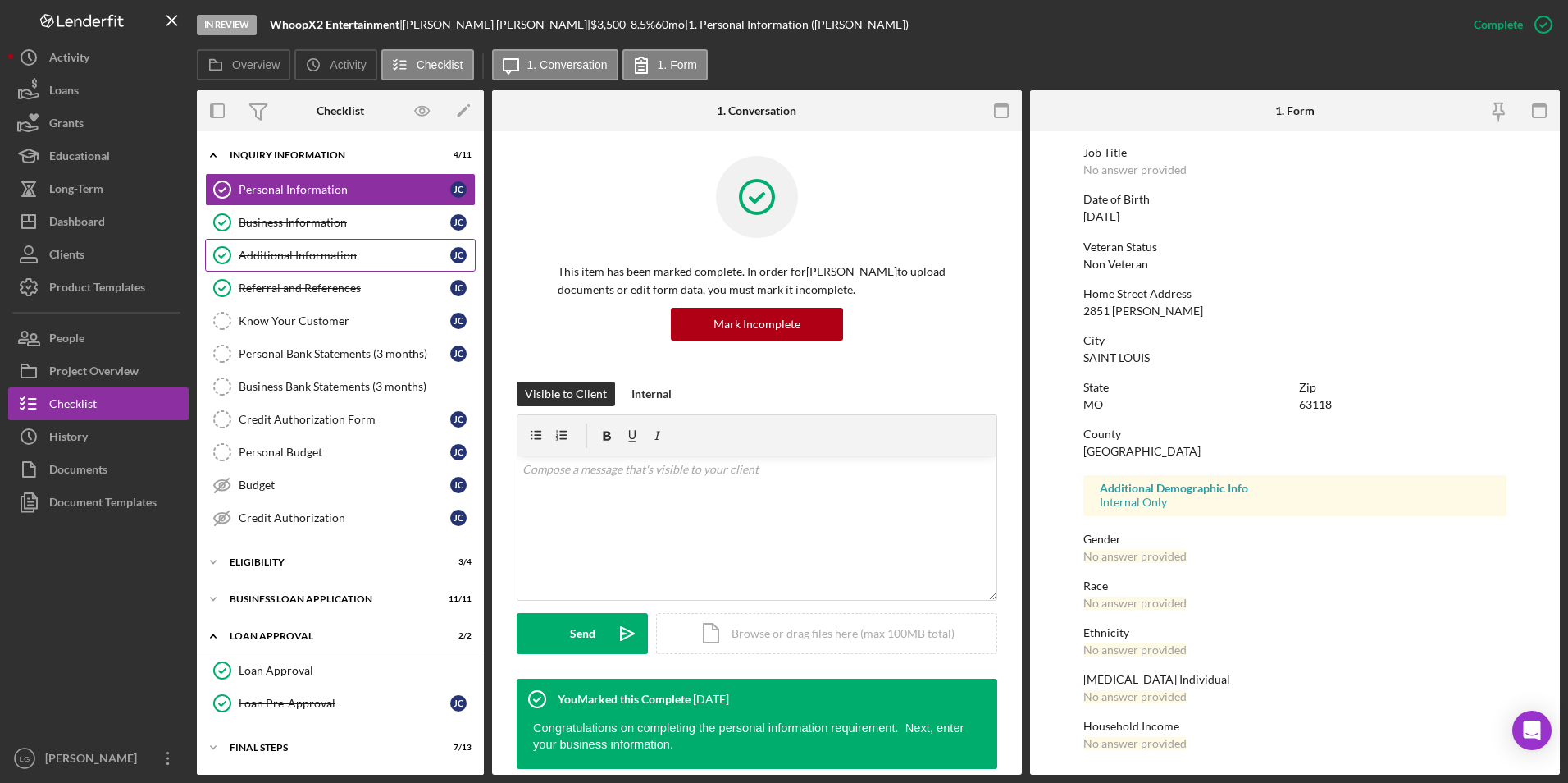
click at [339, 256] on div "Additional Information" at bounding box center [344, 255] width 212 height 13
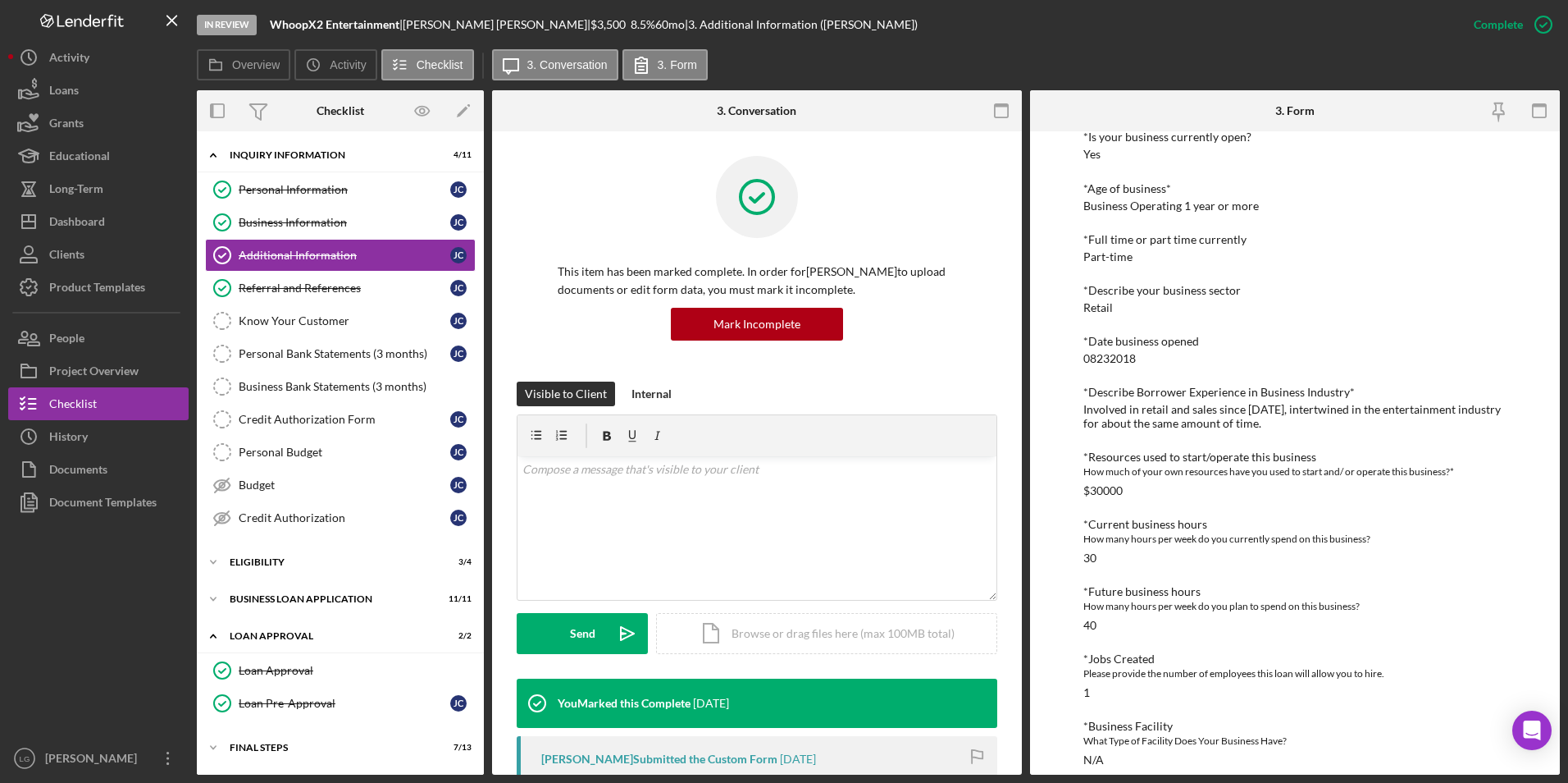
scroll to position [579, 0]
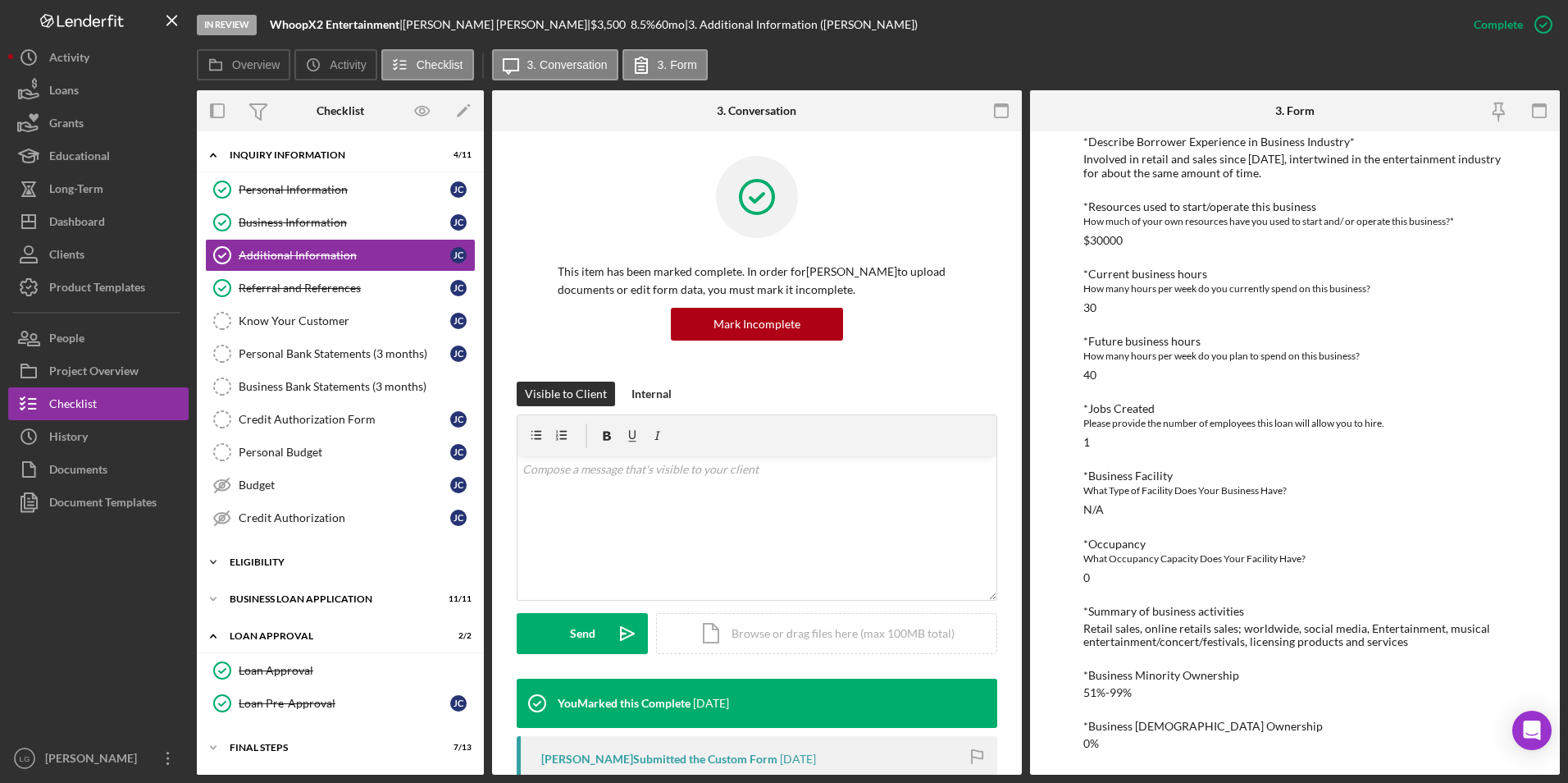
click at [261, 558] on div "Eligibility" at bounding box center [346, 562] width 234 height 10
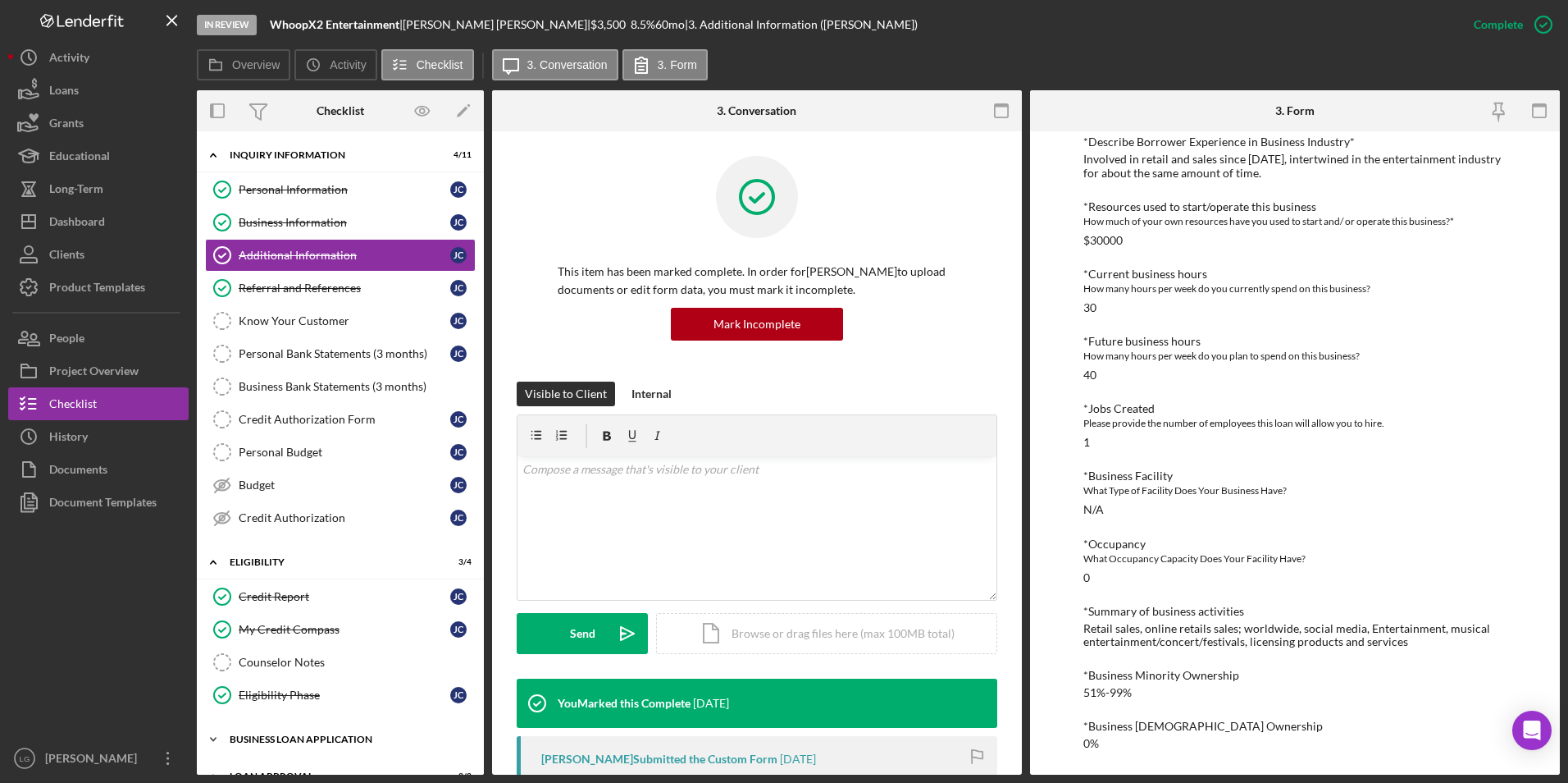
scroll to position [176, 0]
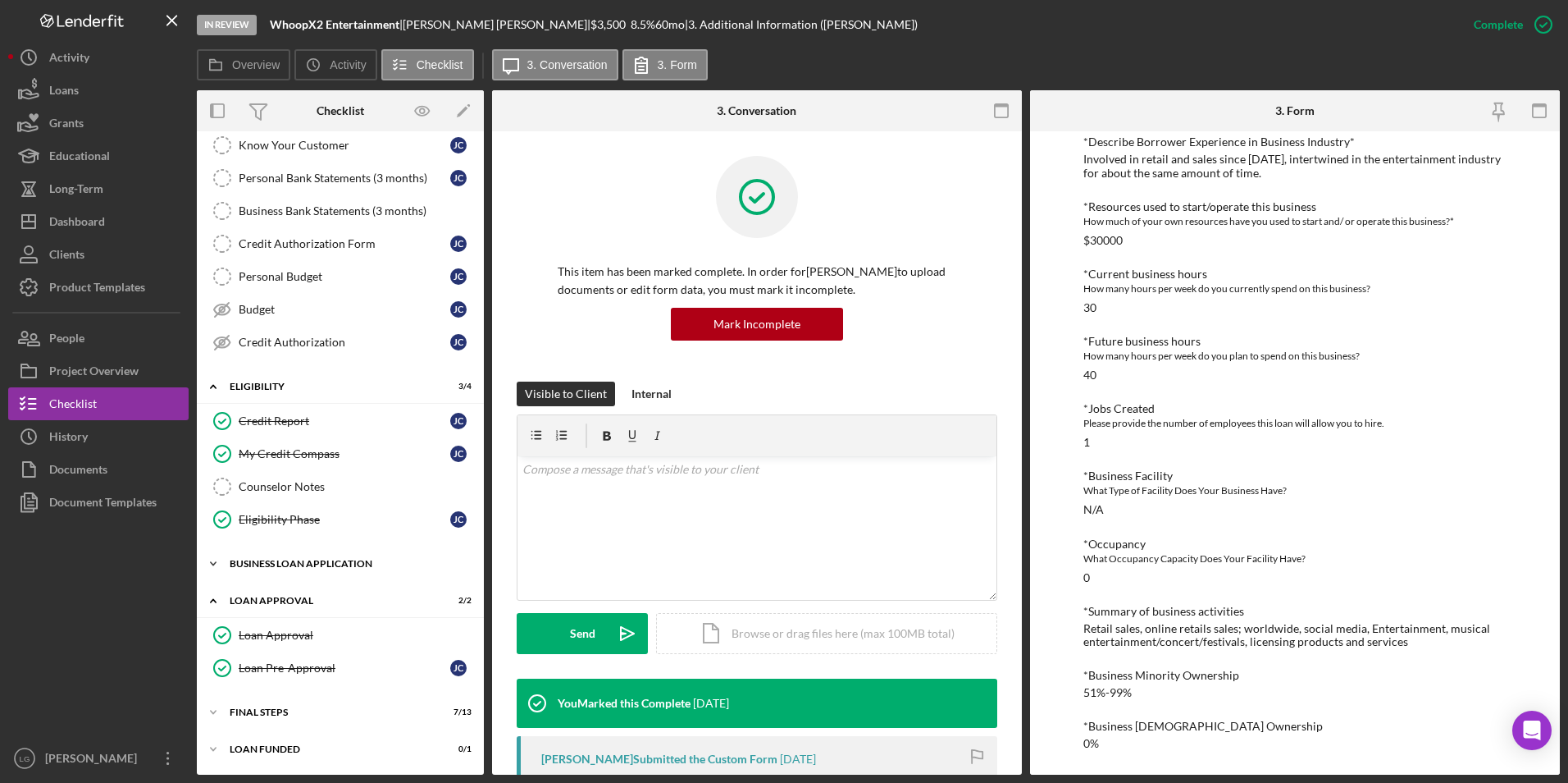
click at [268, 560] on div "BUSINESS LOAN APPLICATION" at bounding box center [346, 563] width 234 height 10
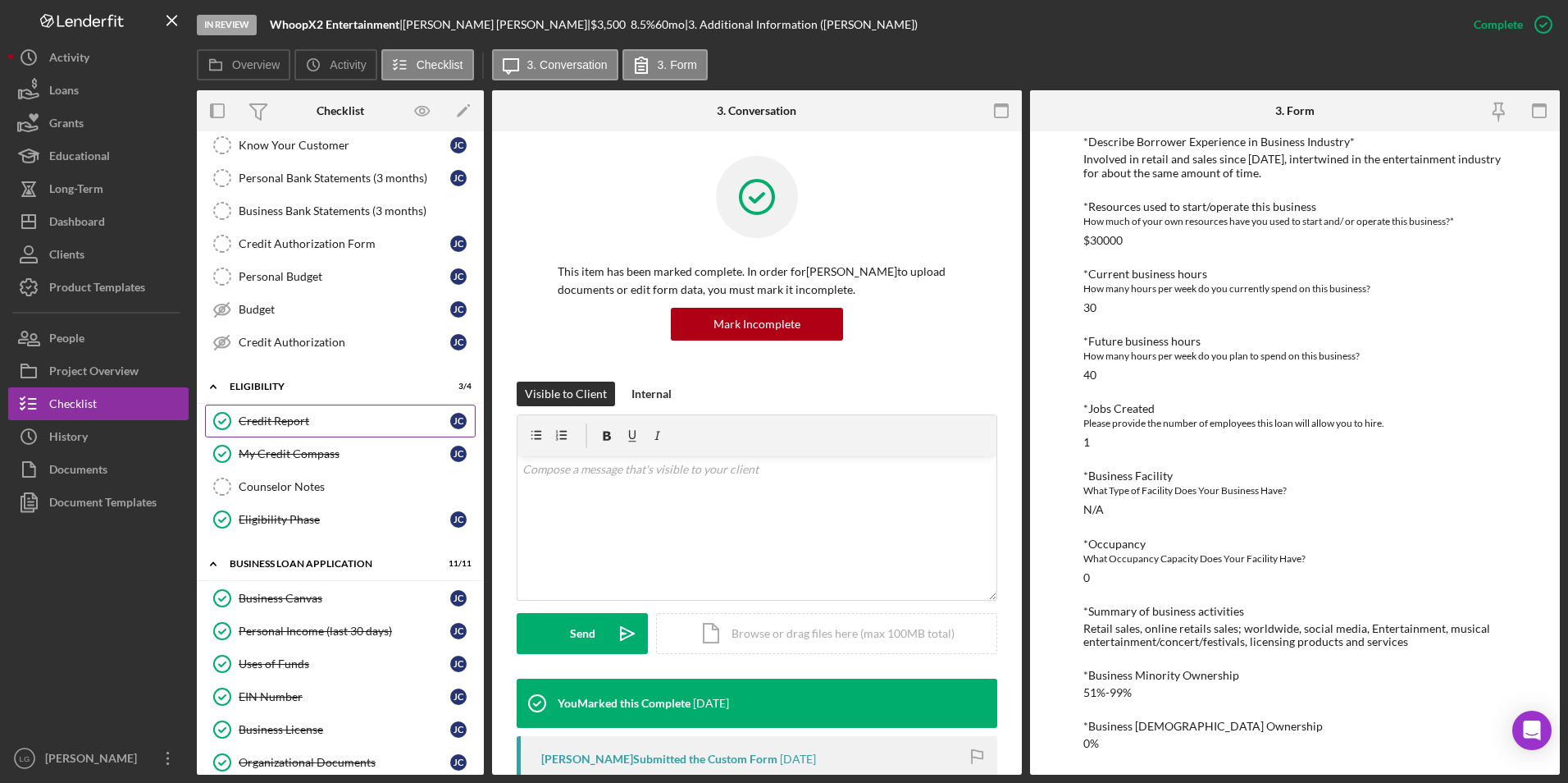
click at [289, 419] on div "Credit Report" at bounding box center [344, 421] width 212 height 13
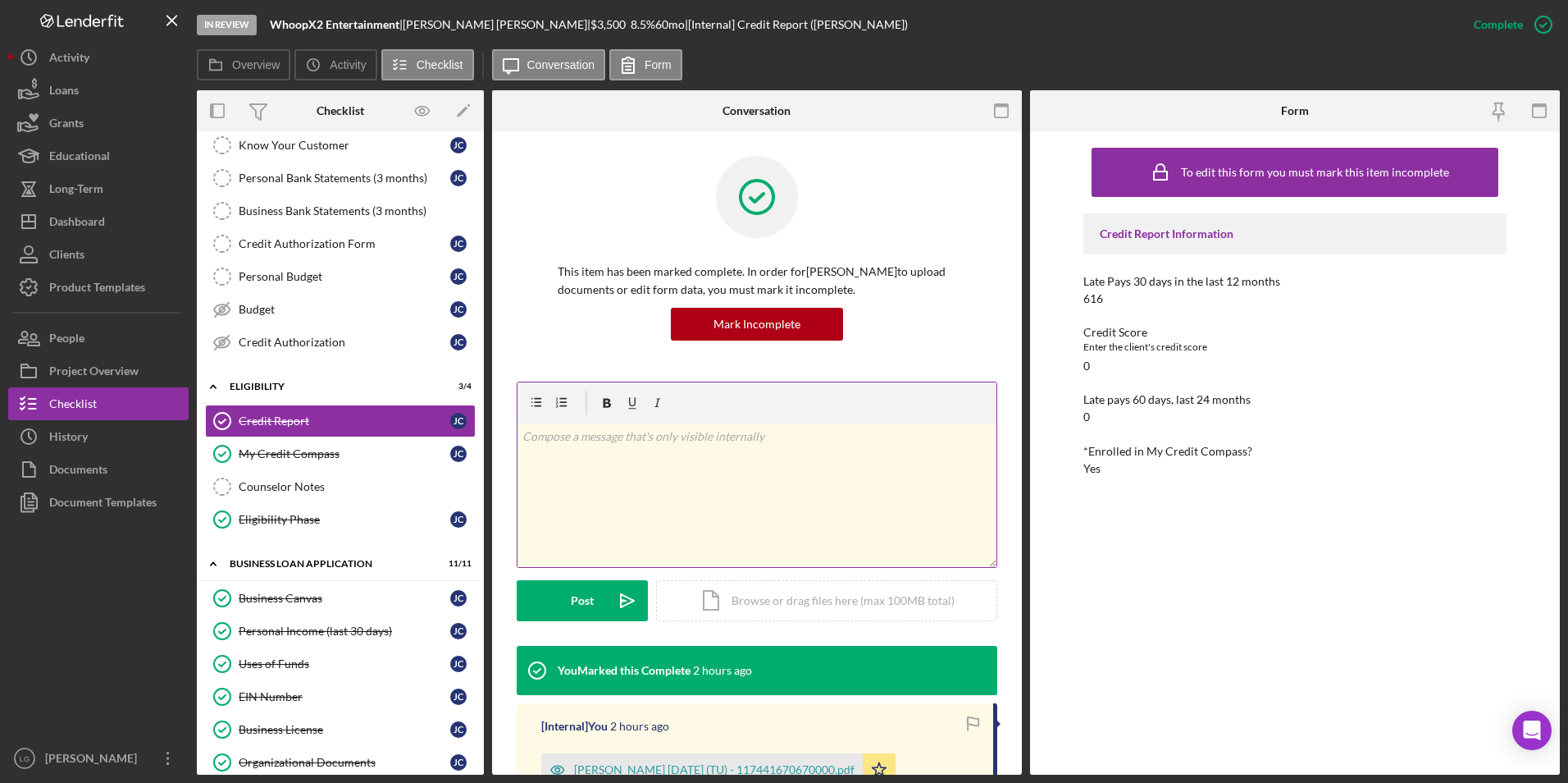
scroll to position [247, 0]
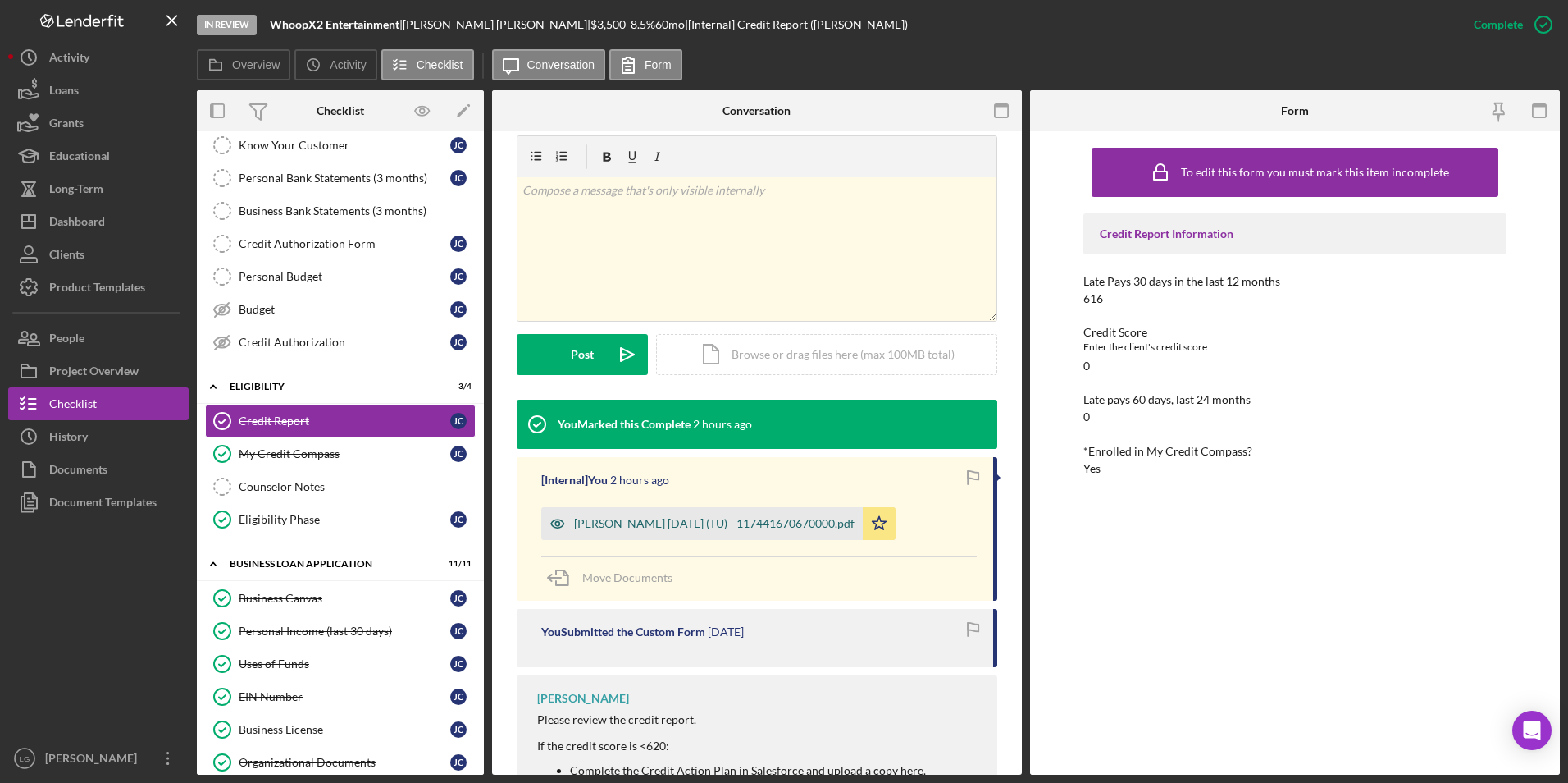
click at [744, 523] on div "Carr, John 2025-09-16 (TU) - 117441670670000.pdf" at bounding box center [714, 524] width 280 height 13
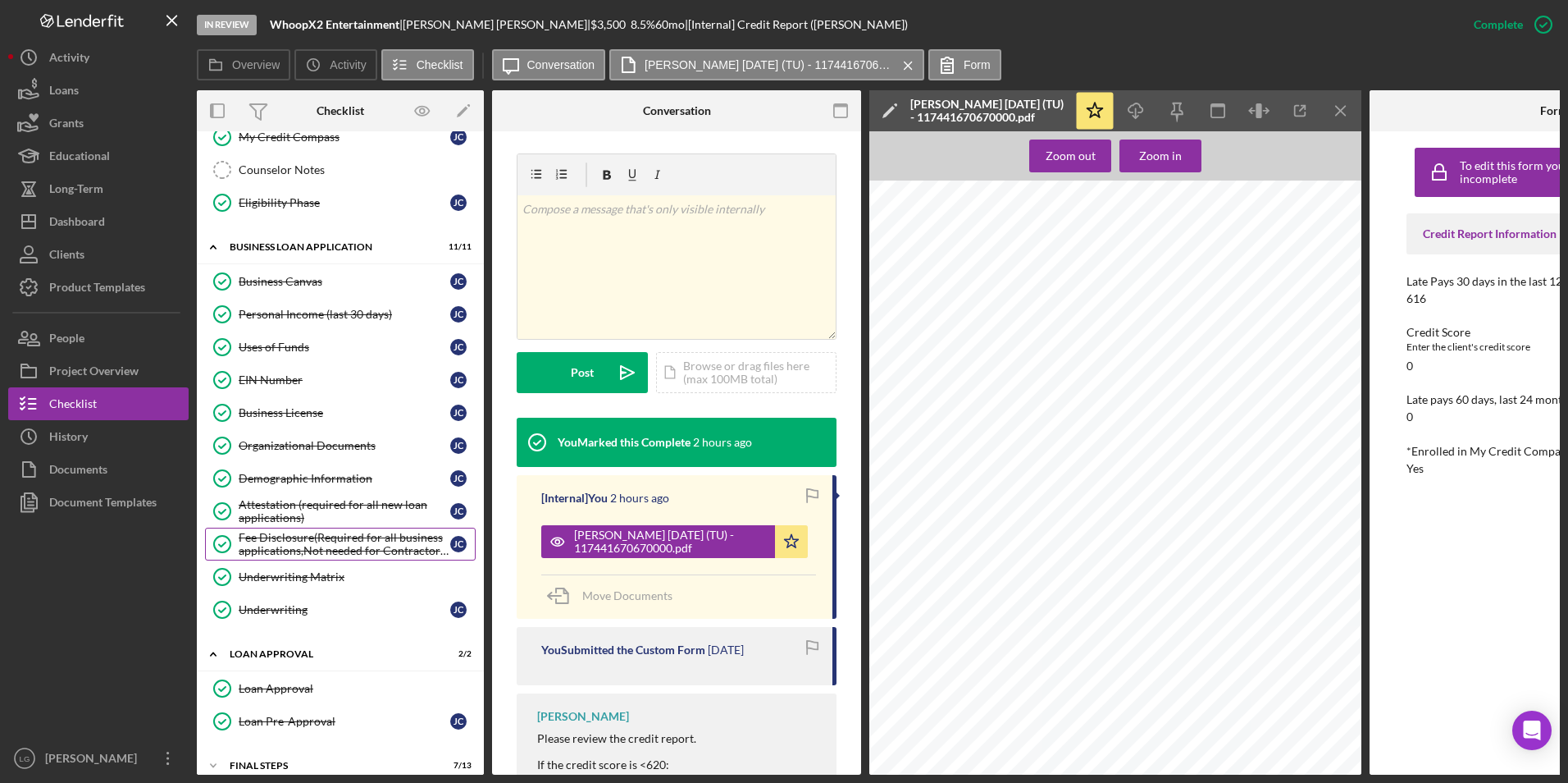
scroll to position [551, 0]
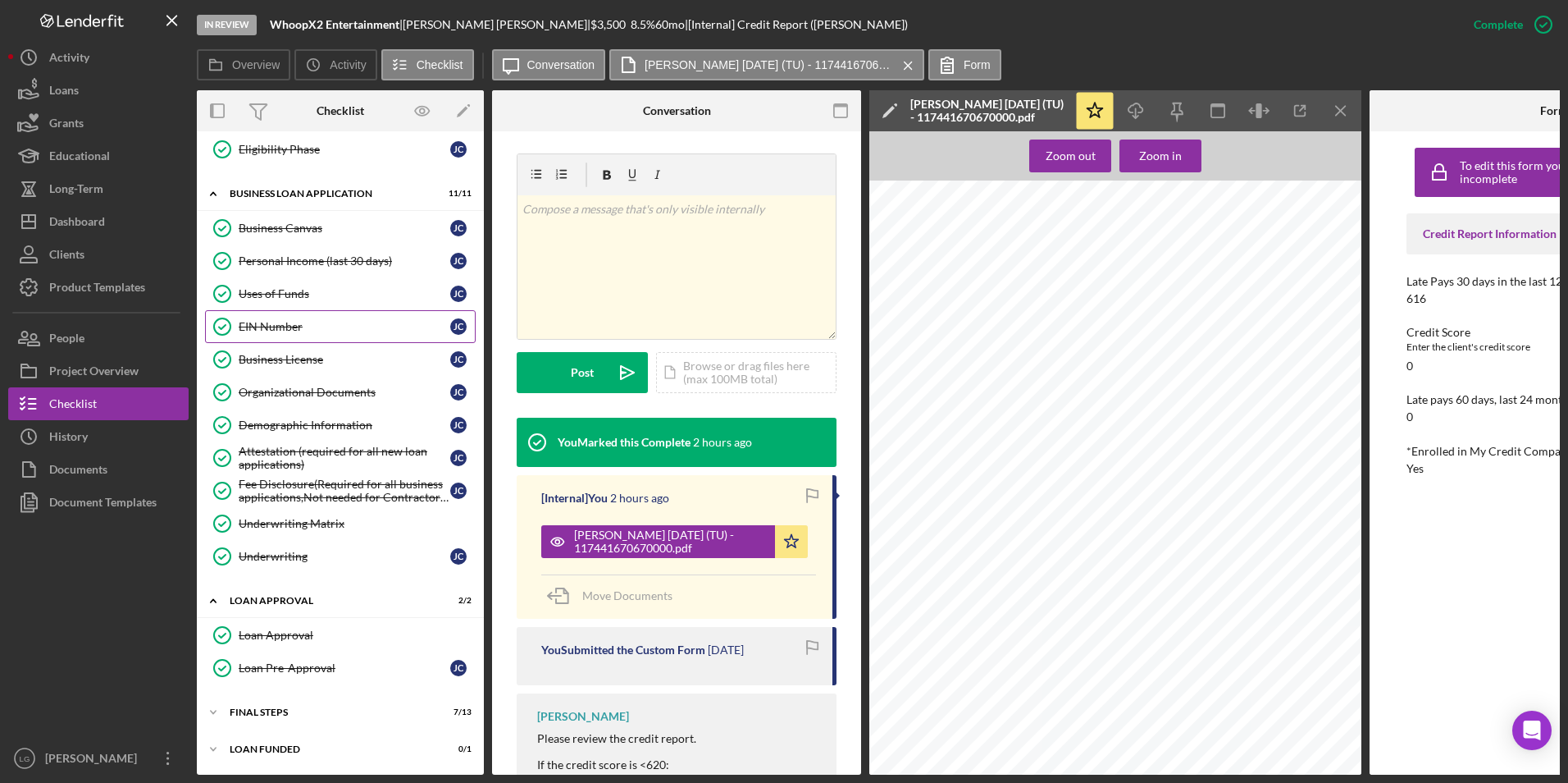
click at [259, 331] on link "EIN Number EIN Number J C" at bounding box center [340, 326] width 270 height 33
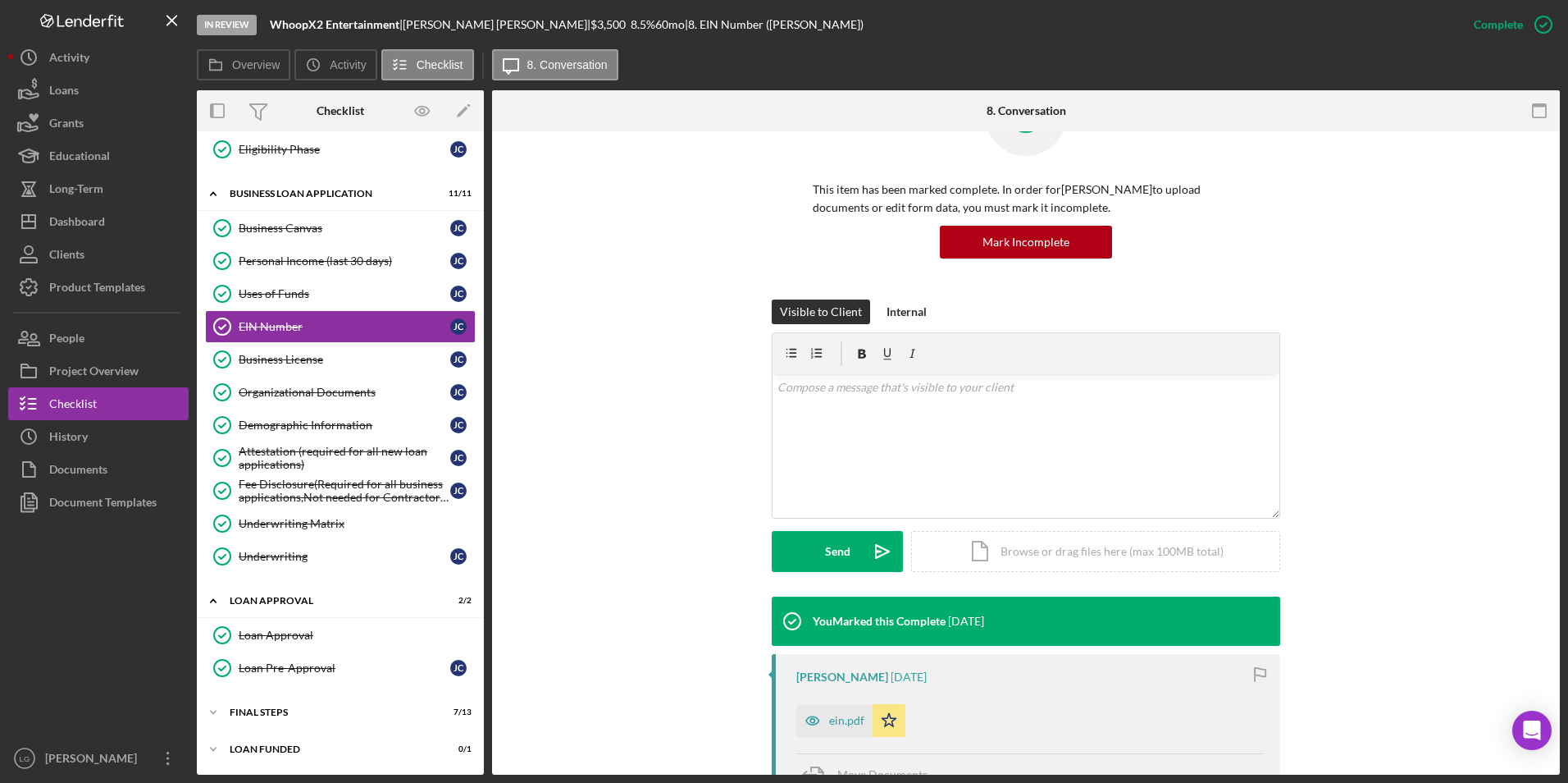
scroll to position [310, 0]
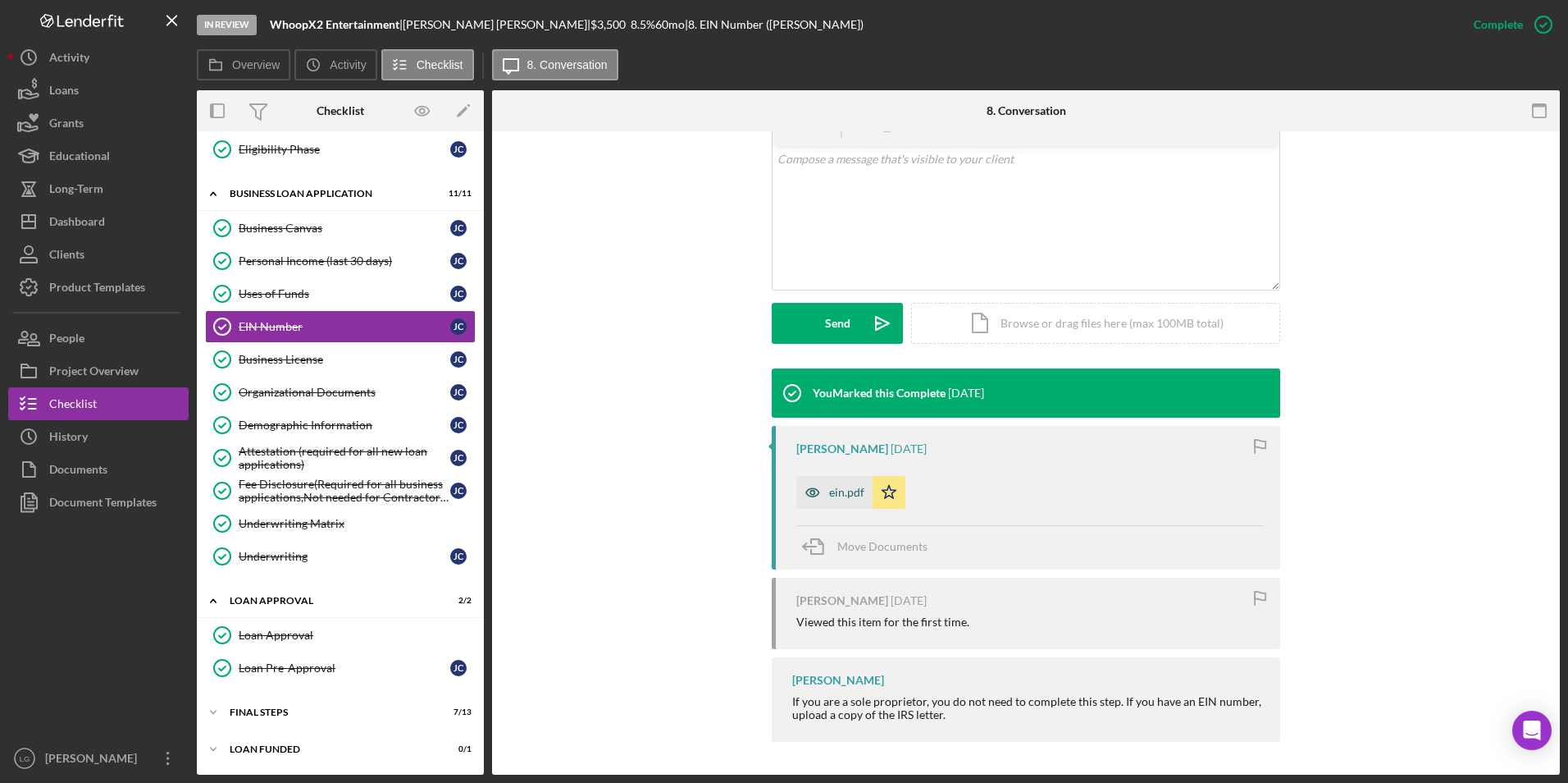
click at [829, 497] on div "ein.pdf" at bounding box center [846, 492] width 35 height 13
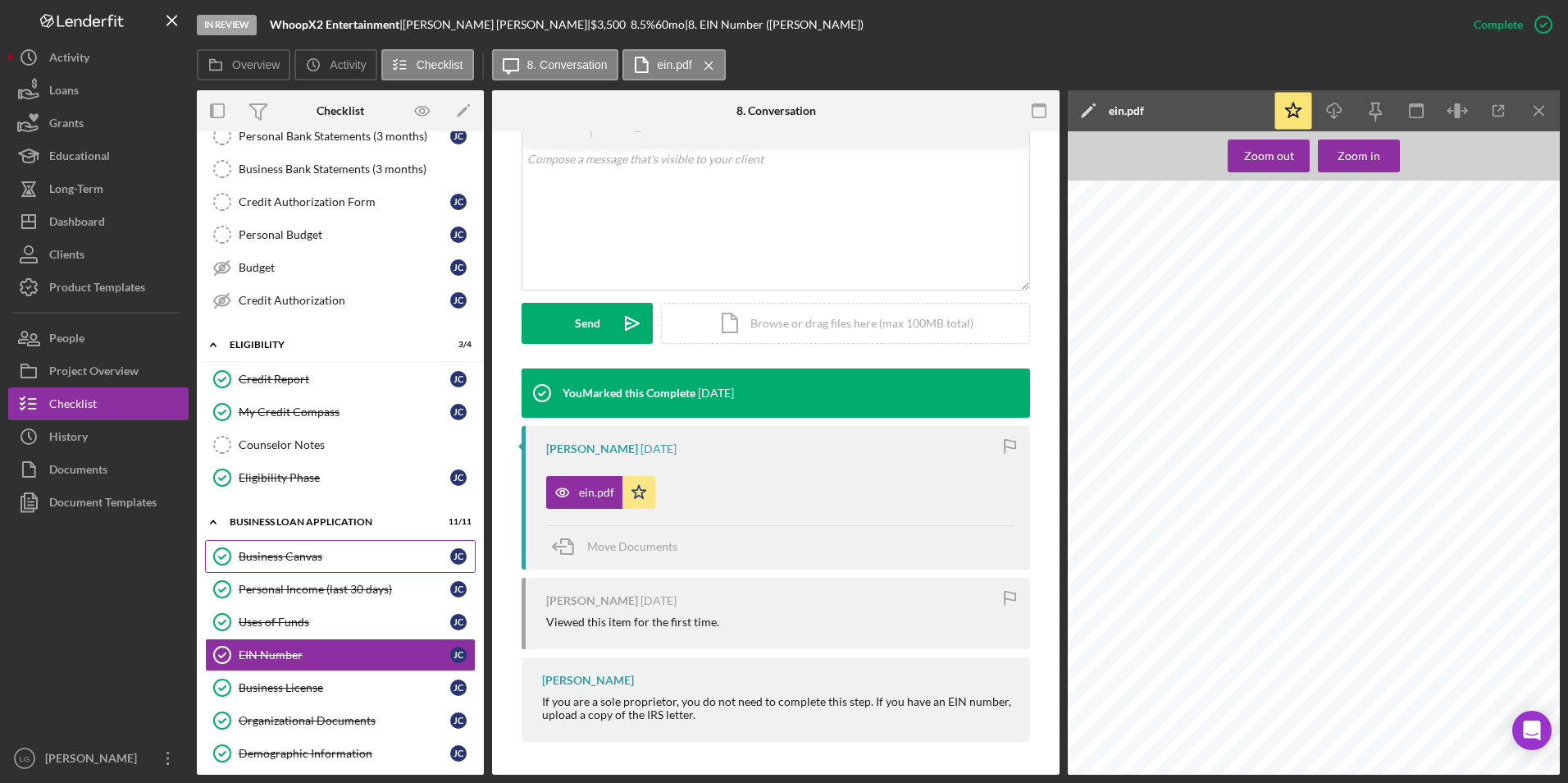
scroll to position [0, 0]
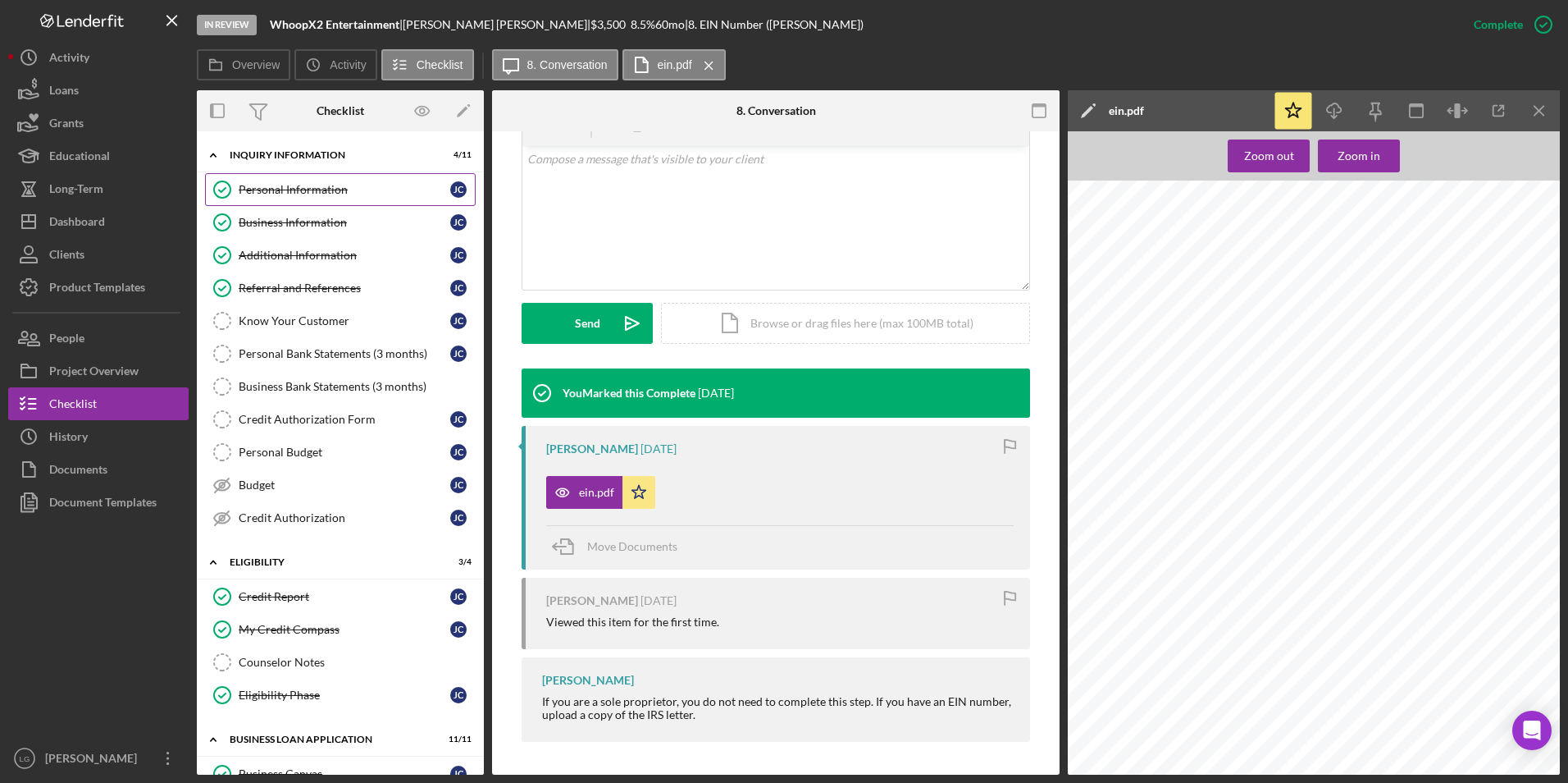
click at [342, 174] on link "Personal Information Personal Information J C" at bounding box center [340, 189] width 270 height 33
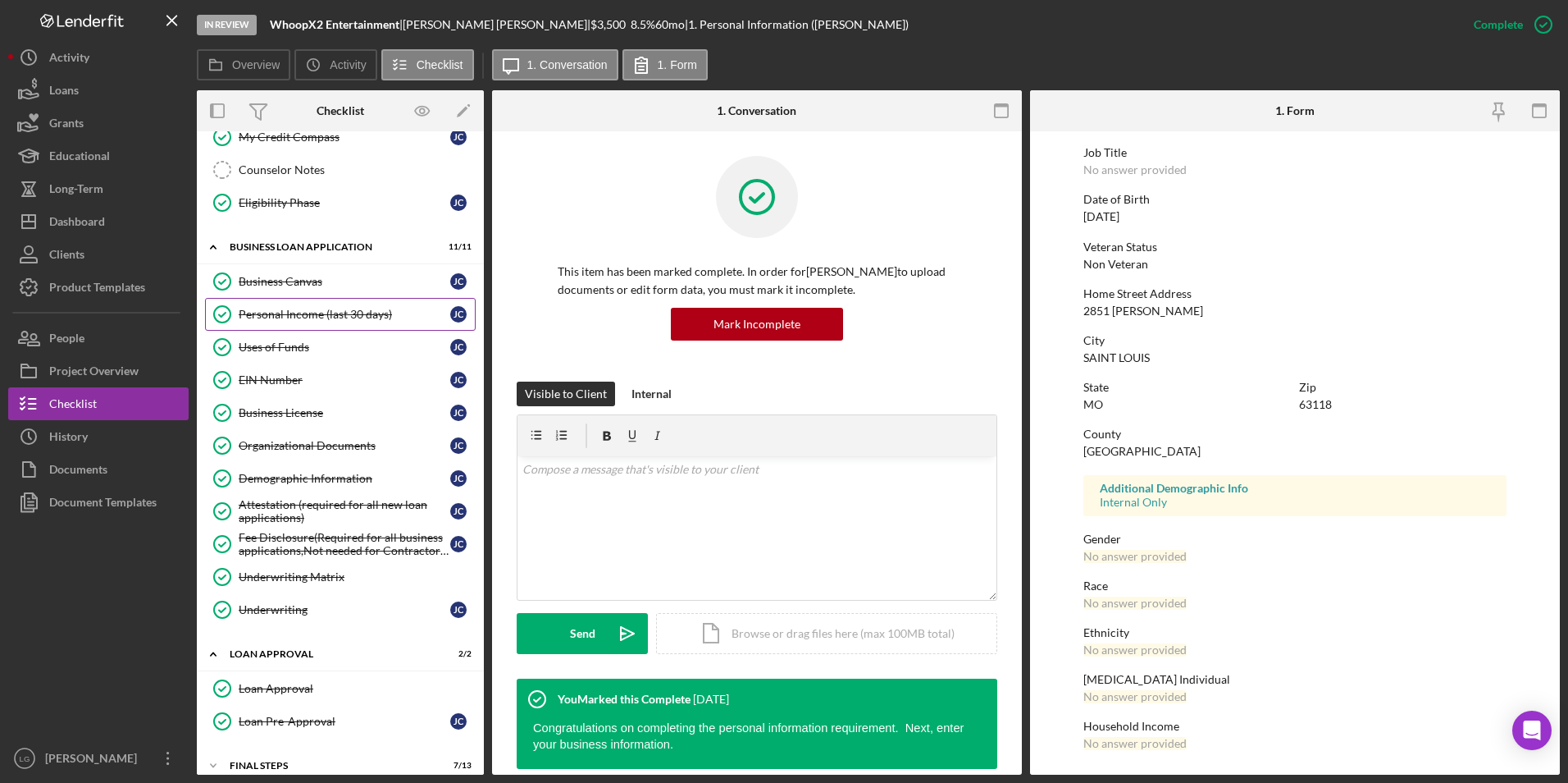
scroll to position [546, 0]
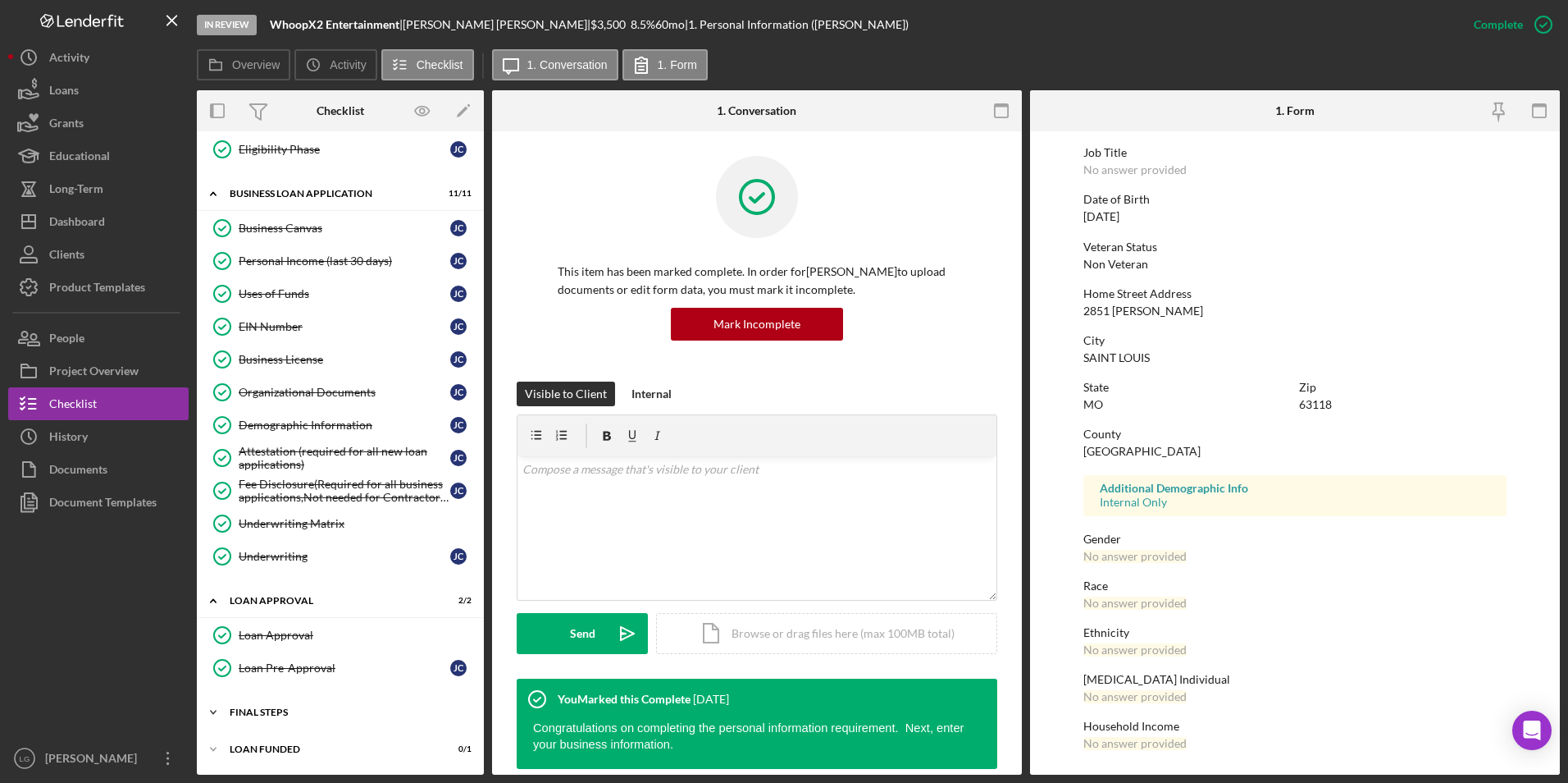
click at [250, 715] on div "Final Steps" at bounding box center [346, 712] width 234 height 10
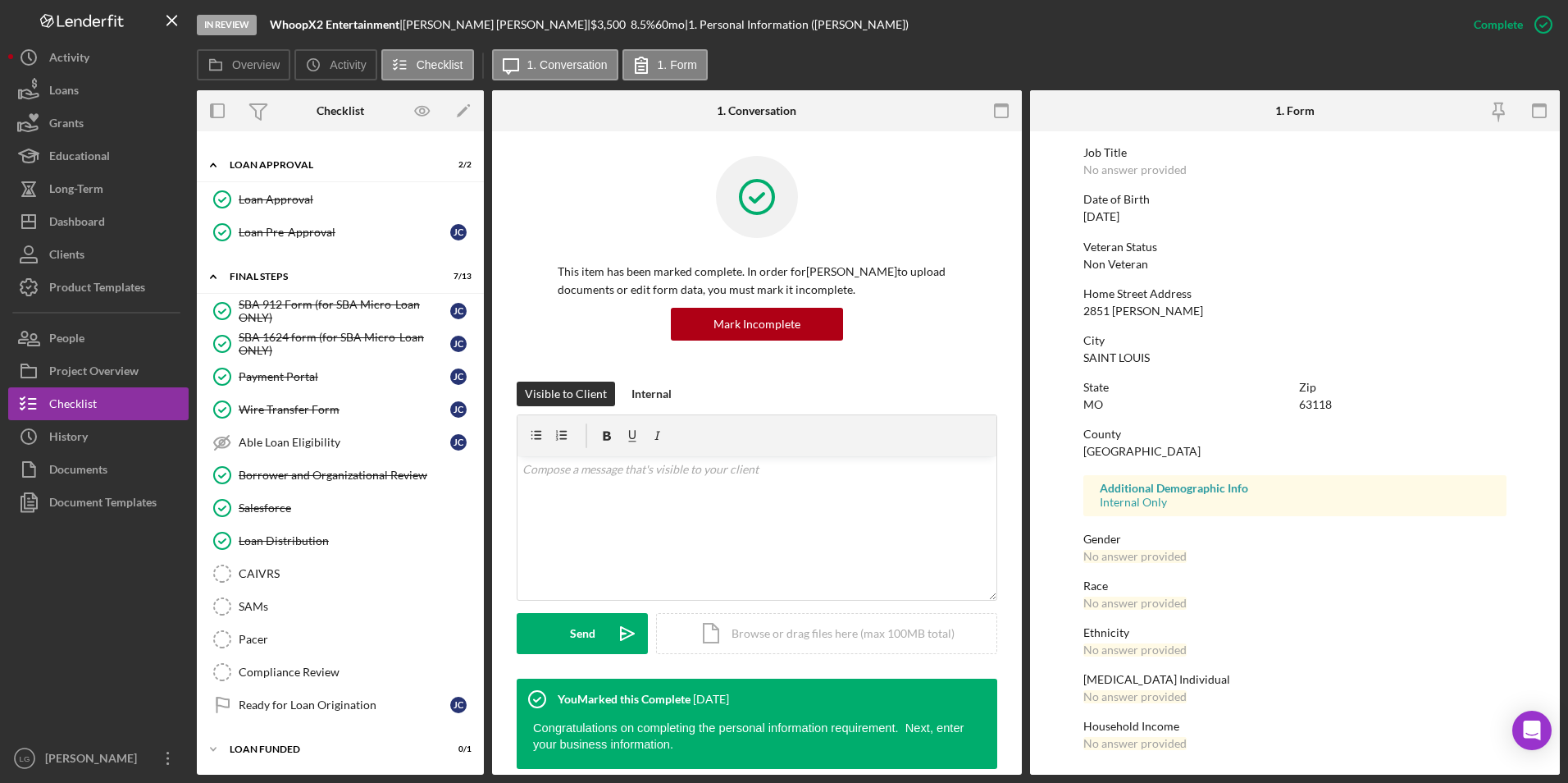
scroll to position [247, 0]
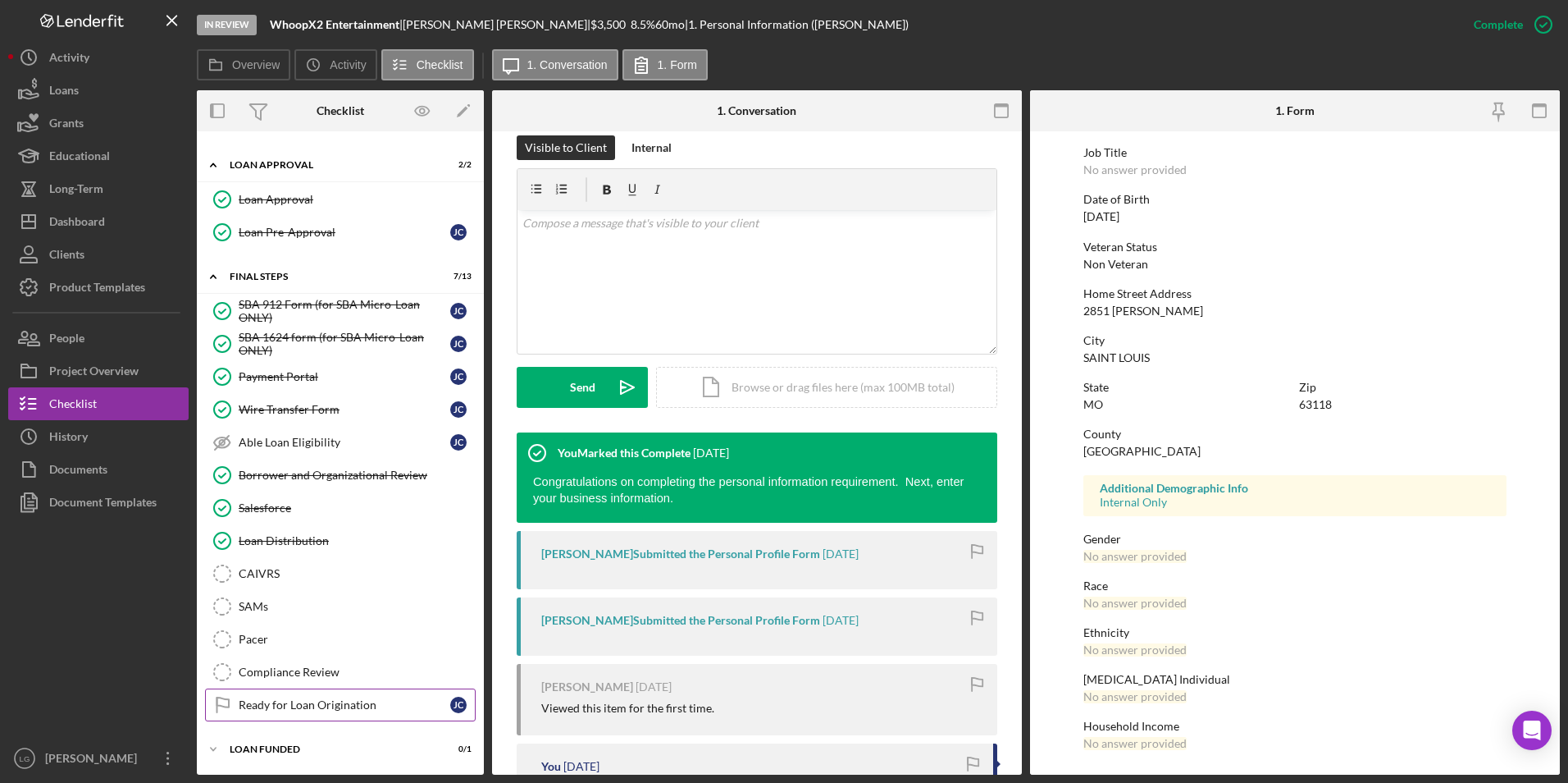
click at [322, 709] on div "Ready for Loan Origination" at bounding box center [344, 705] width 212 height 13
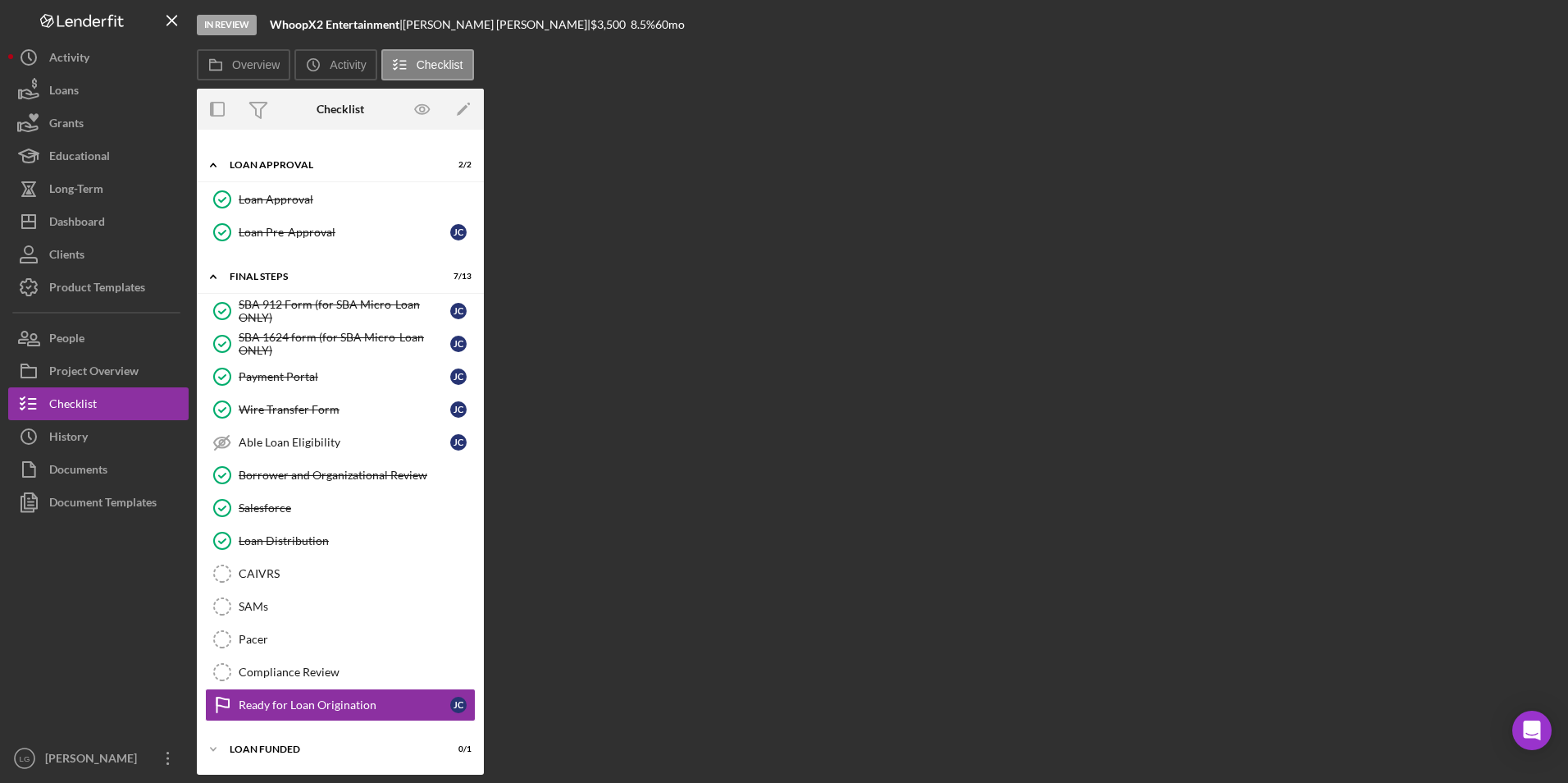
scroll to position [982, 0]
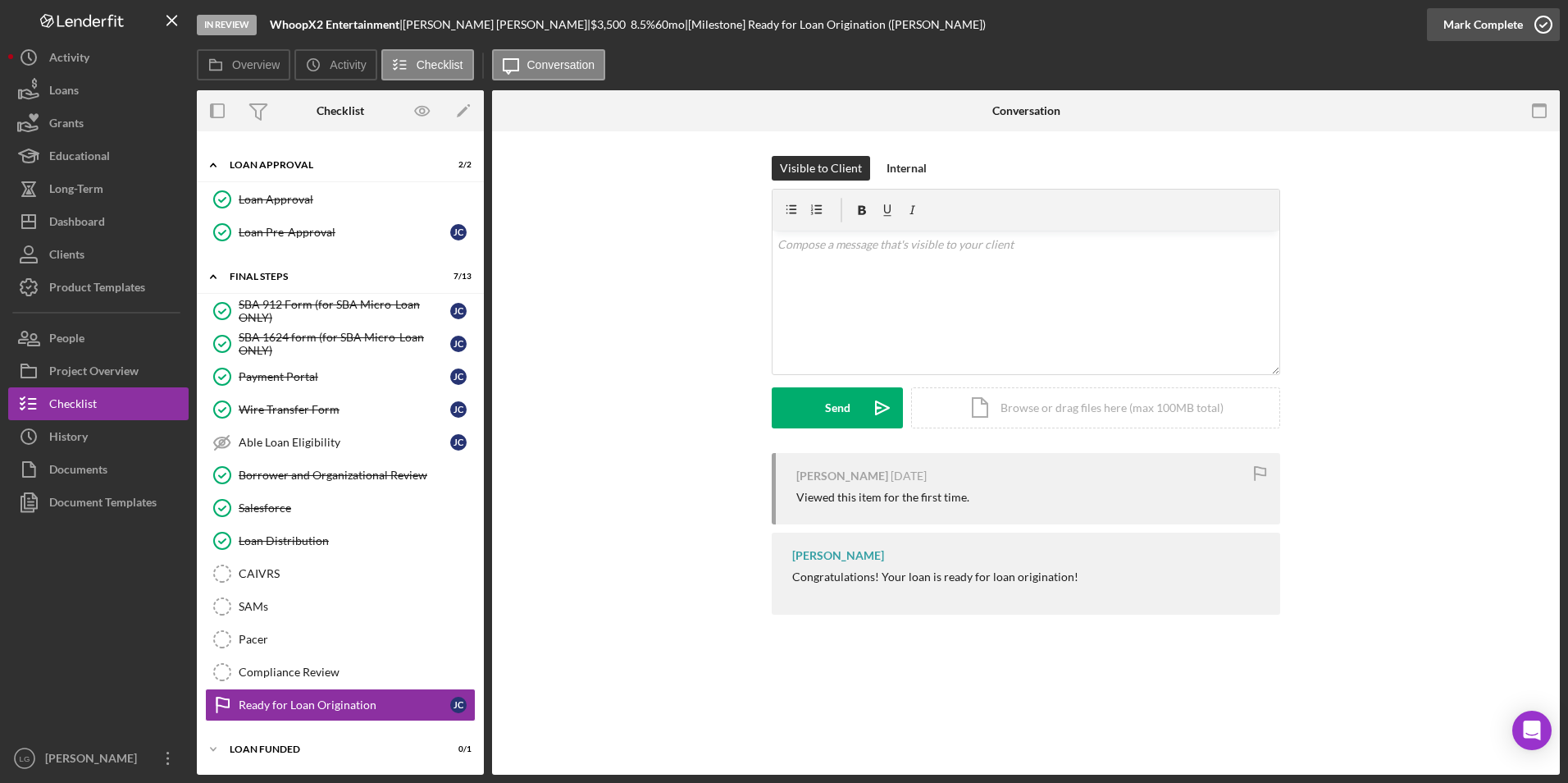
click at [1475, 16] on div "Mark Complete" at bounding box center [1483, 25] width 80 height 33
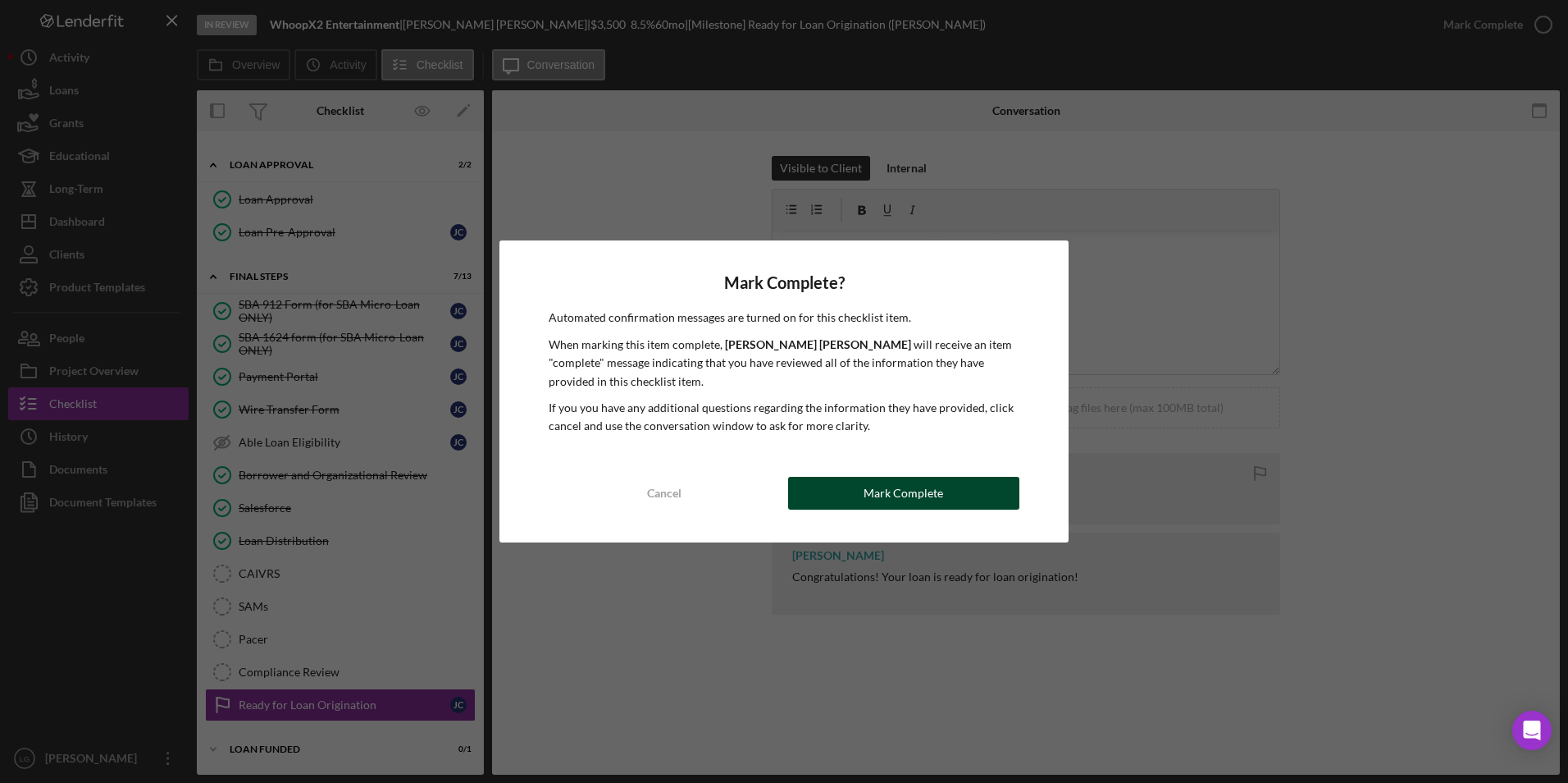
click at [903, 495] on div "Mark Complete" at bounding box center [902, 493] width 80 height 33
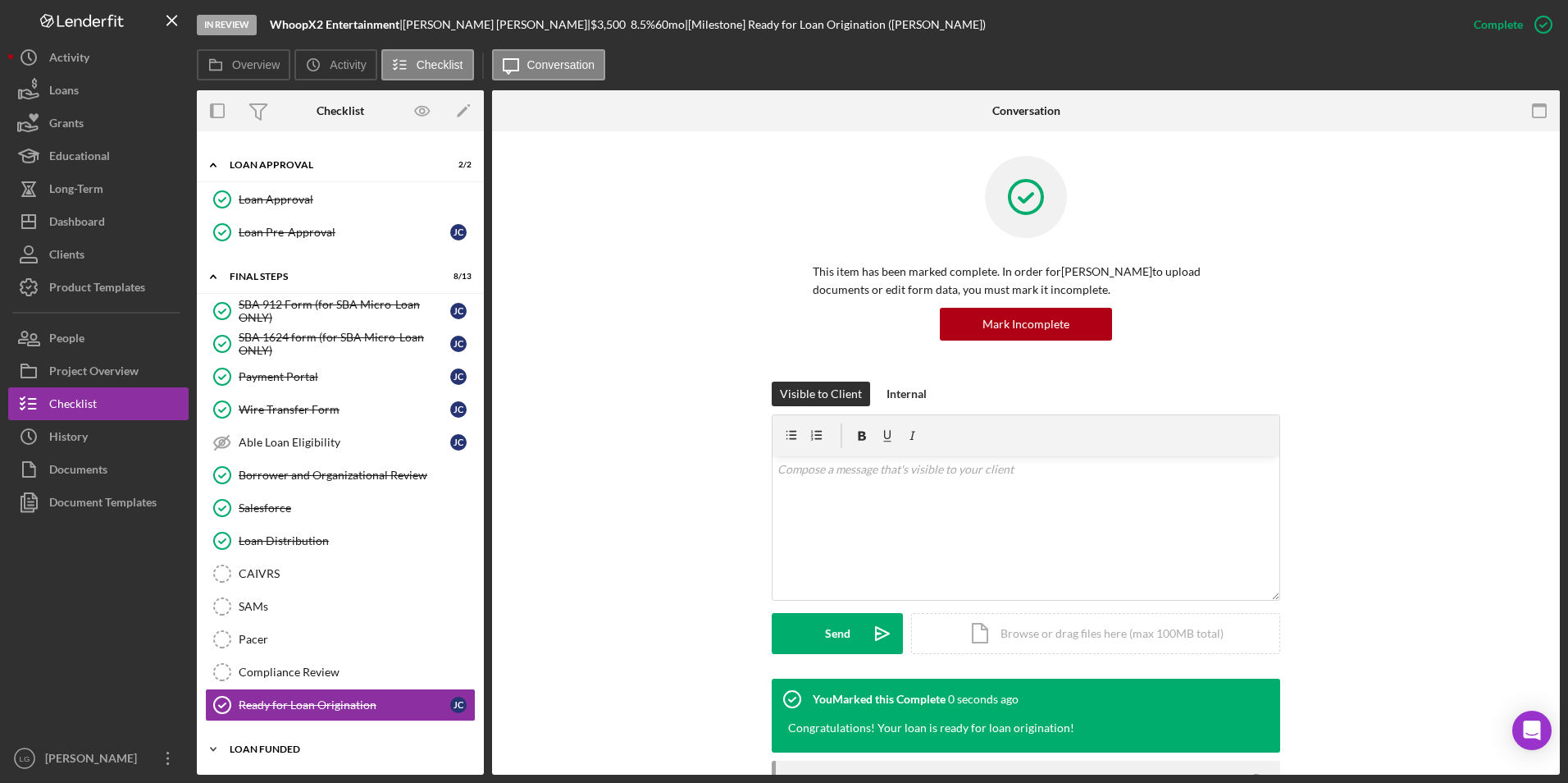
click at [261, 748] on div "LOAN FUNDED" at bounding box center [346, 749] width 234 height 10
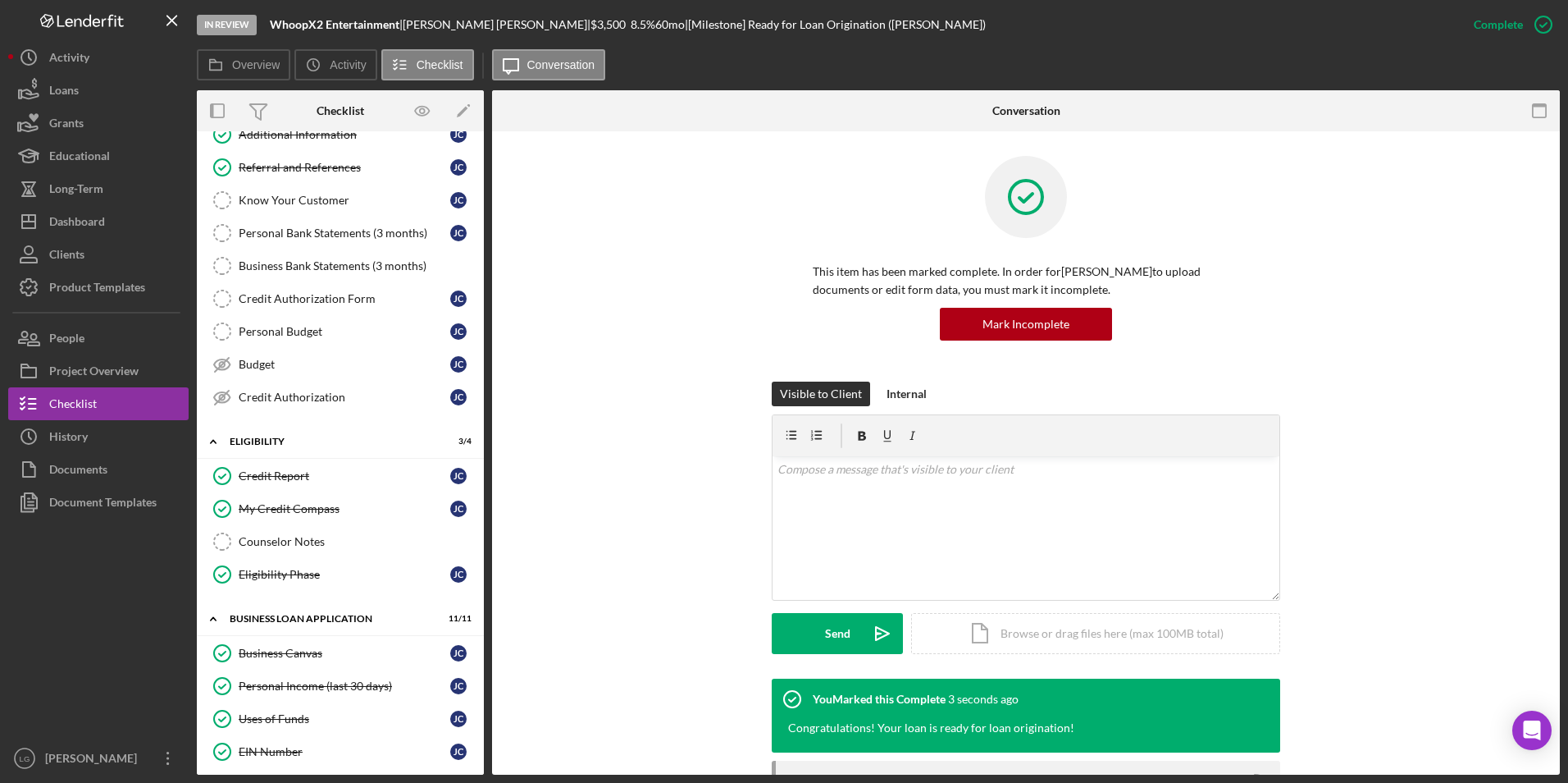
scroll to position [0, 0]
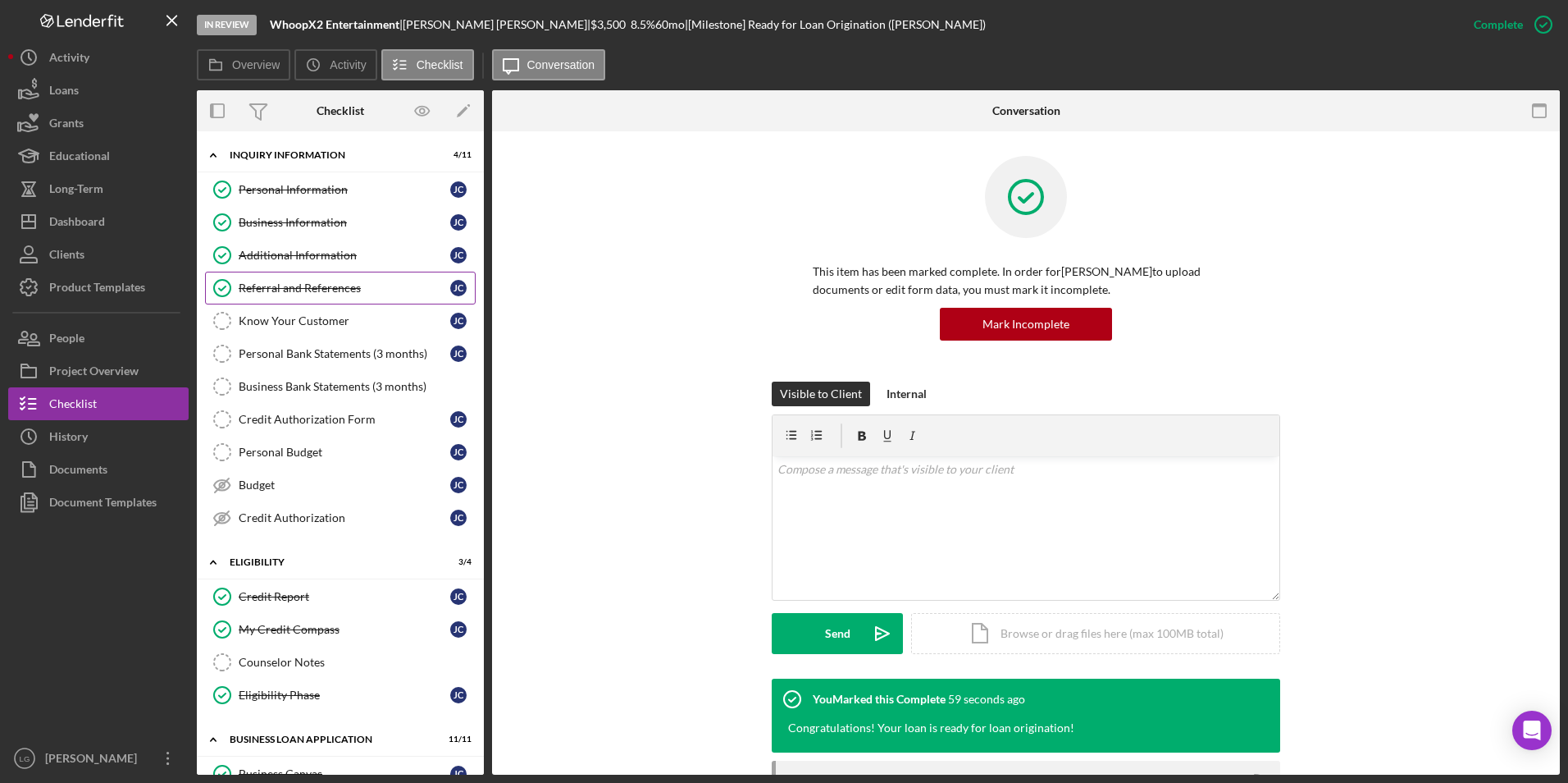
click at [294, 281] on div "Referral and References" at bounding box center [344, 288] width 212 height 13
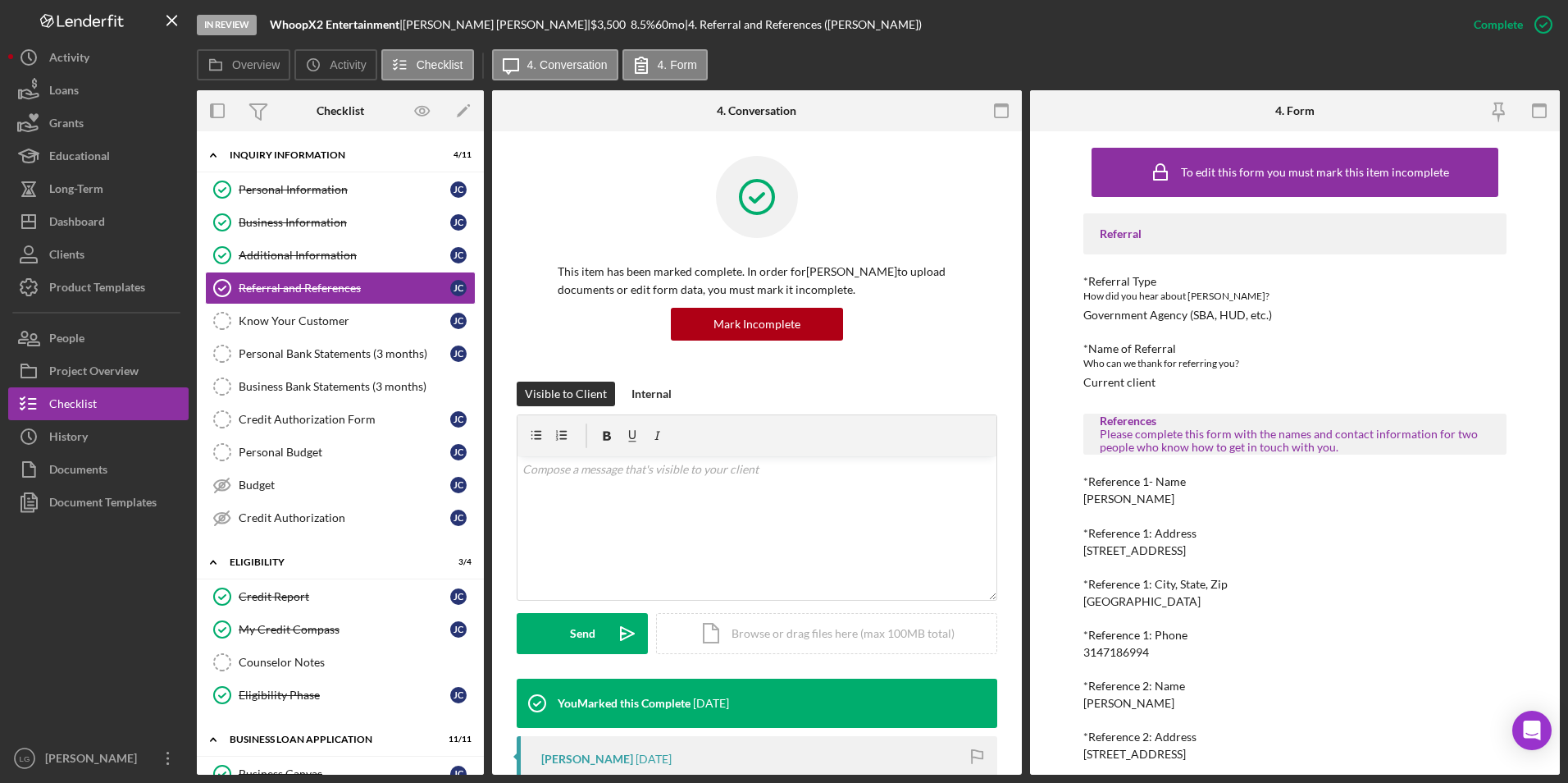
scroll to position [113, 0]
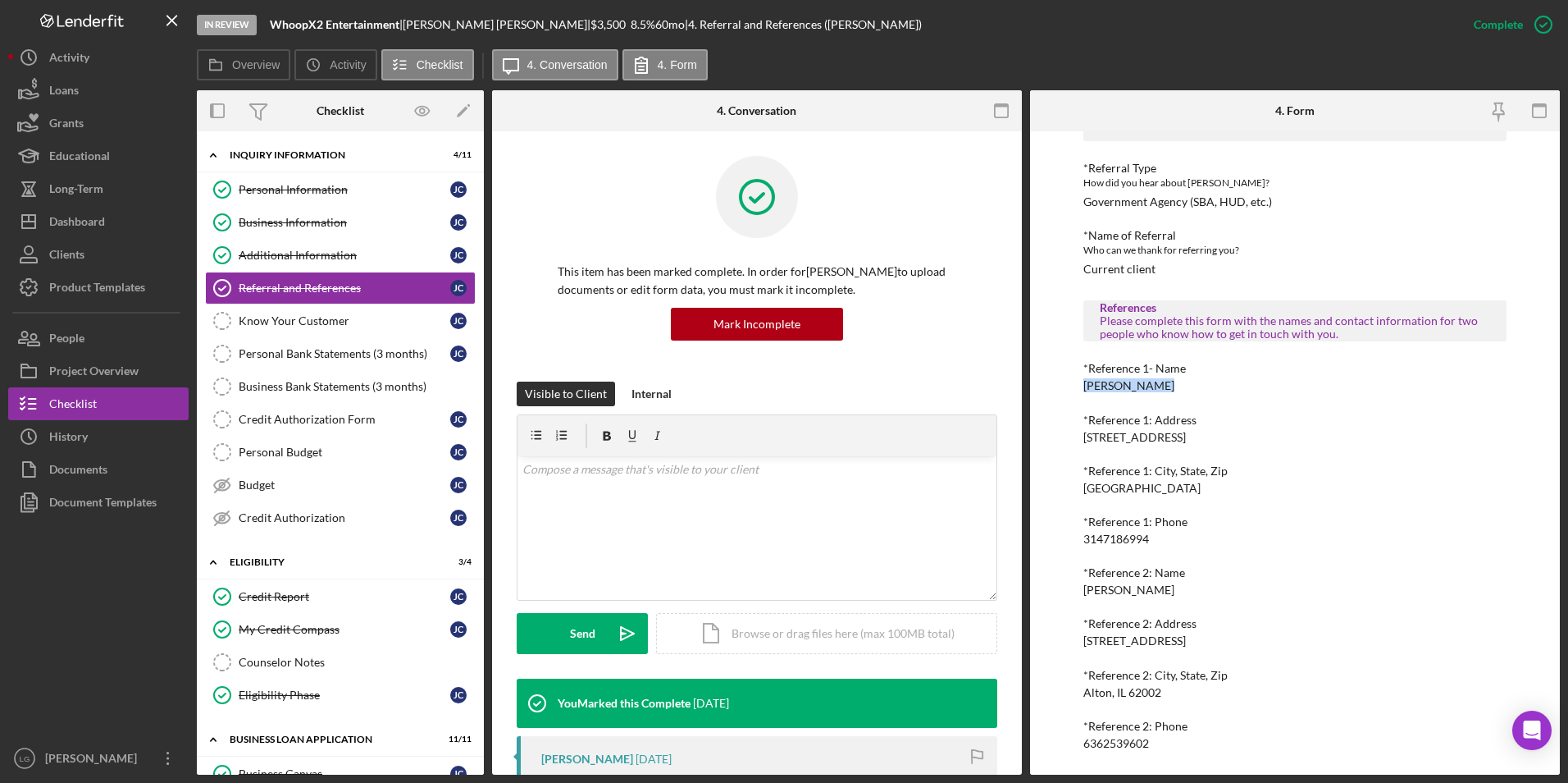
drag, startPoint x: 1157, startPoint y: 388, endPoint x: 1078, endPoint y: 388, distance: 79.0
click at [1078, 388] on div "To edit this form you must mark this item incomplete Referral *Referral Type Ho…" at bounding box center [1295, 453] width 529 height 643
drag, startPoint x: 1078, startPoint y: 388, endPoint x: 1091, endPoint y: 387, distance: 13.0
copy div "Justin Renard"
drag, startPoint x: 1159, startPoint y: 535, endPoint x: 1071, endPoint y: 537, distance: 88.0
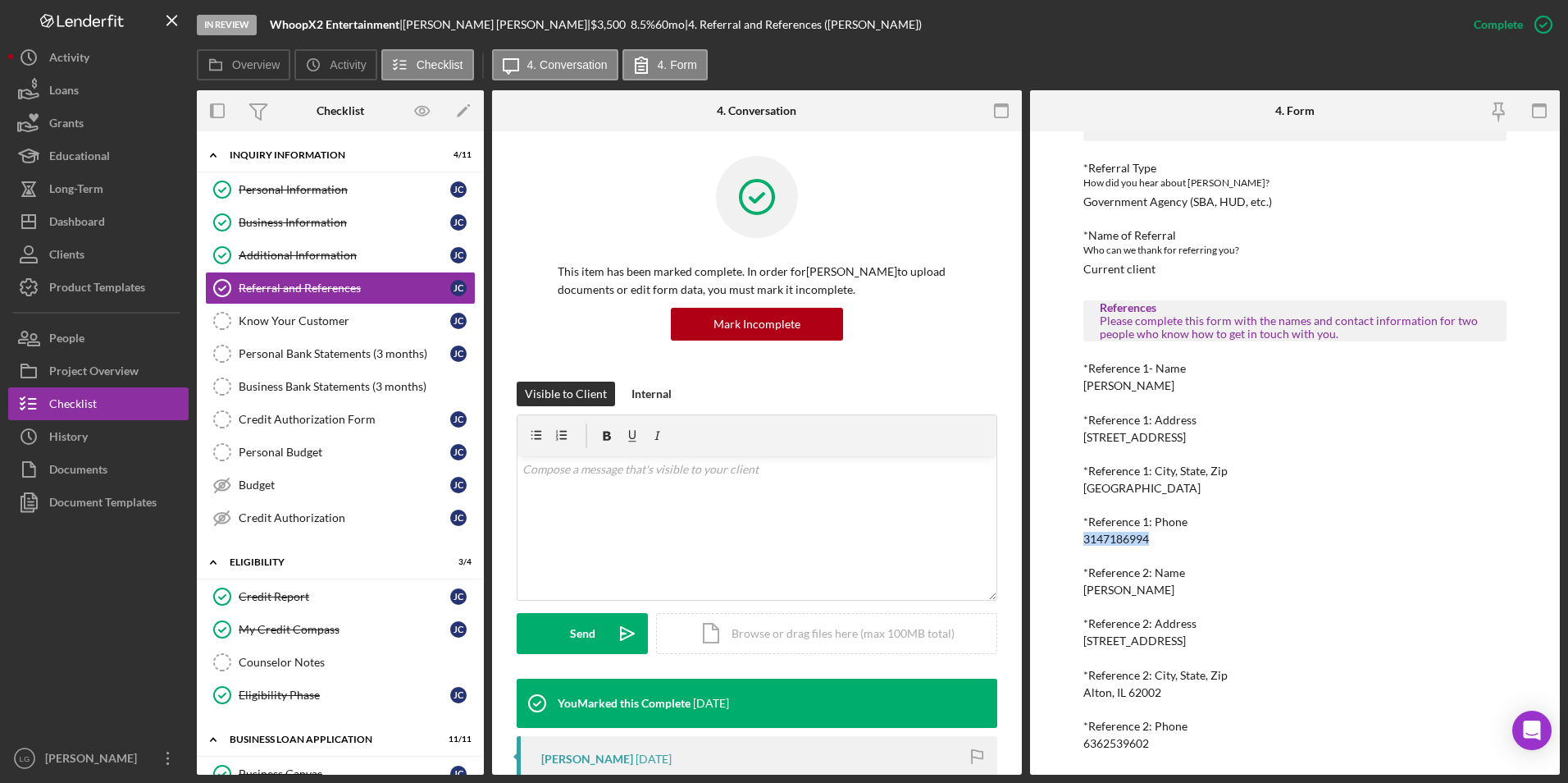
click at [1071, 537] on div "To edit this form you must mark this item incomplete Referral *Referral Type Ho…" at bounding box center [1295, 453] width 529 height 643
drag, startPoint x: 1071, startPoint y: 537, endPoint x: 1096, endPoint y: 537, distance: 25.0
copy div "3147186994"
drag, startPoint x: 1187, startPoint y: 595, endPoint x: 1056, endPoint y: 584, distance: 131.5
click at [1056, 584] on div "To edit this form you must mark this item incomplete Referral *Referral Type Ho…" at bounding box center [1295, 453] width 529 height 643
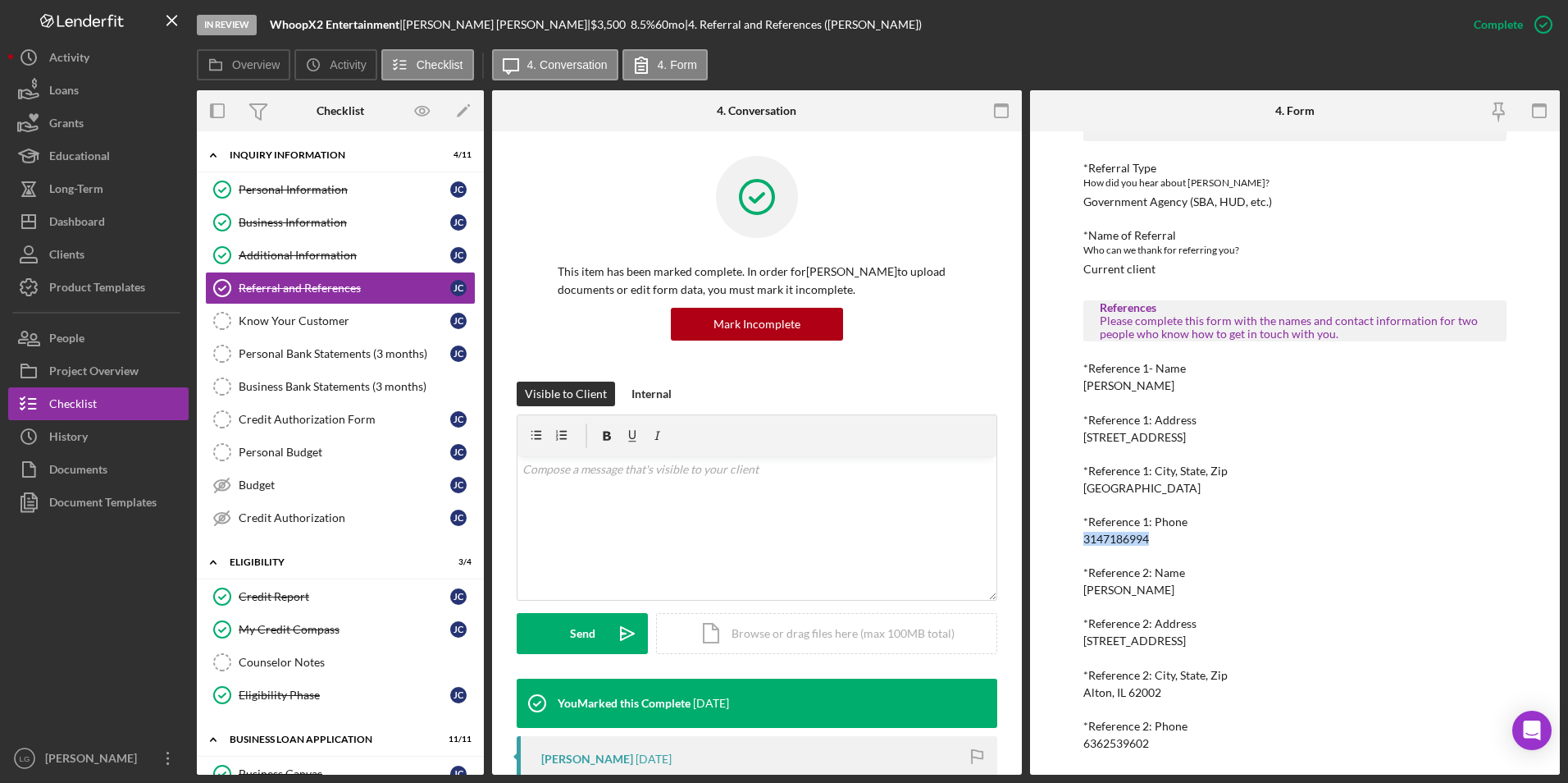
drag, startPoint x: 1056, startPoint y: 584, endPoint x: 1086, endPoint y: 583, distance: 30.0
copy div "Phillip Bennett"
drag, startPoint x: 1160, startPoint y: 740, endPoint x: 1064, endPoint y: 747, distance: 96.3
click at [1064, 747] on div "To edit this form you must mark this item incomplete Referral *Referral Type Ho…" at bounding box center [1295, 453] width 529 height 643
drag, startPoint x: 1064, startPoint y: 747, endPoint x: 1102, endPoint y: 739, distance: 38.8
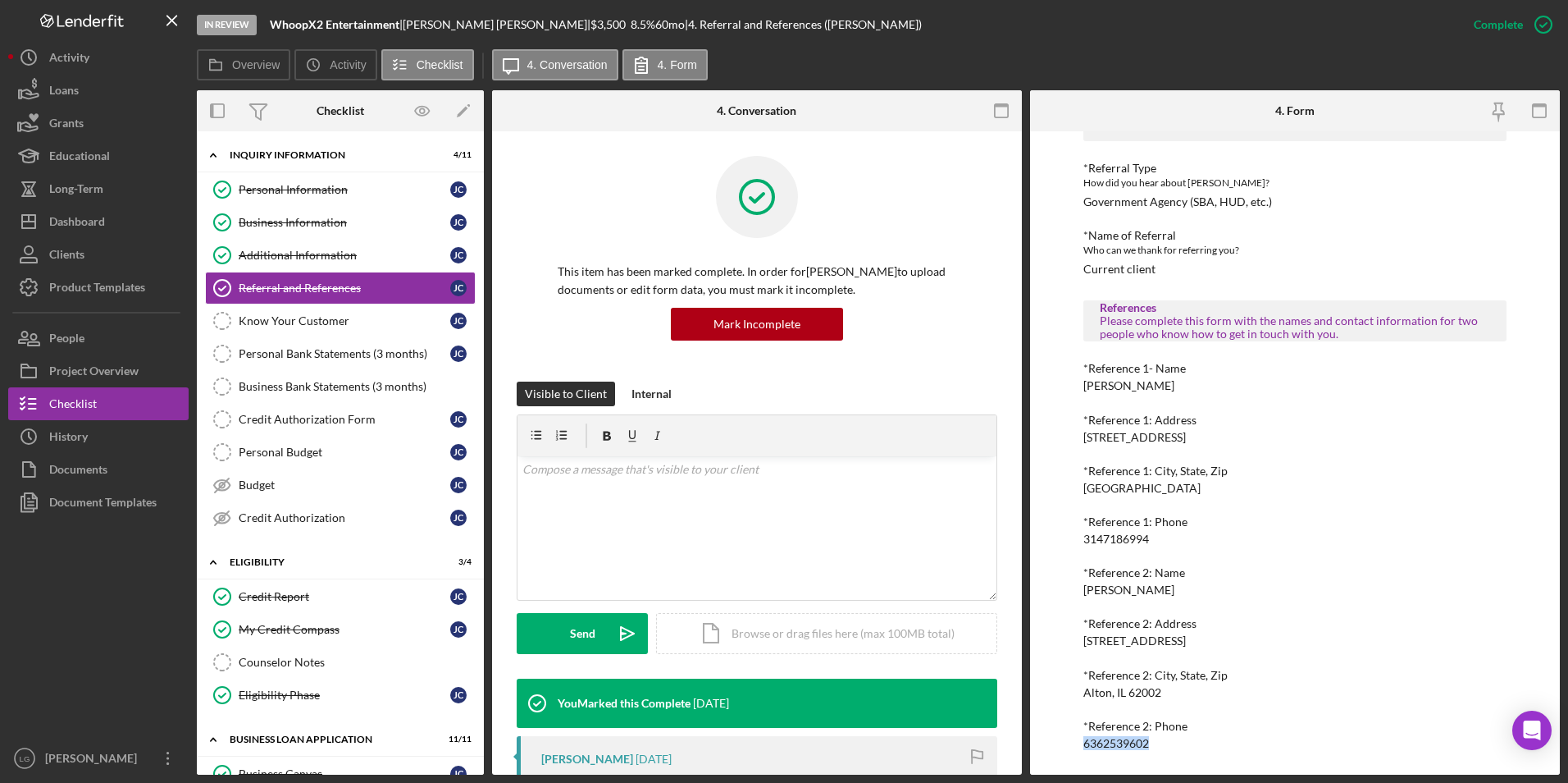
copy div "6362539602"
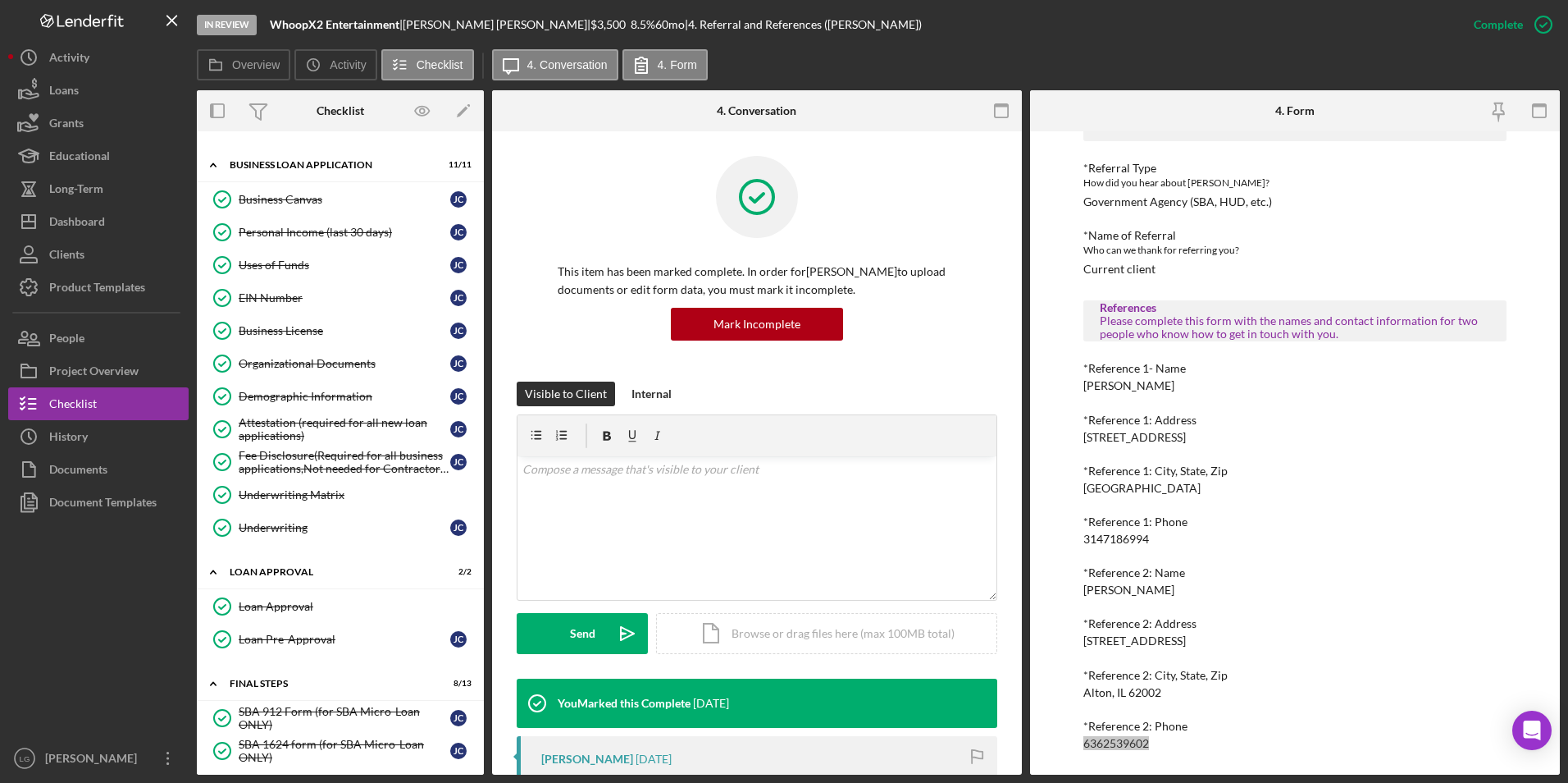
scroll to position [656, 0]
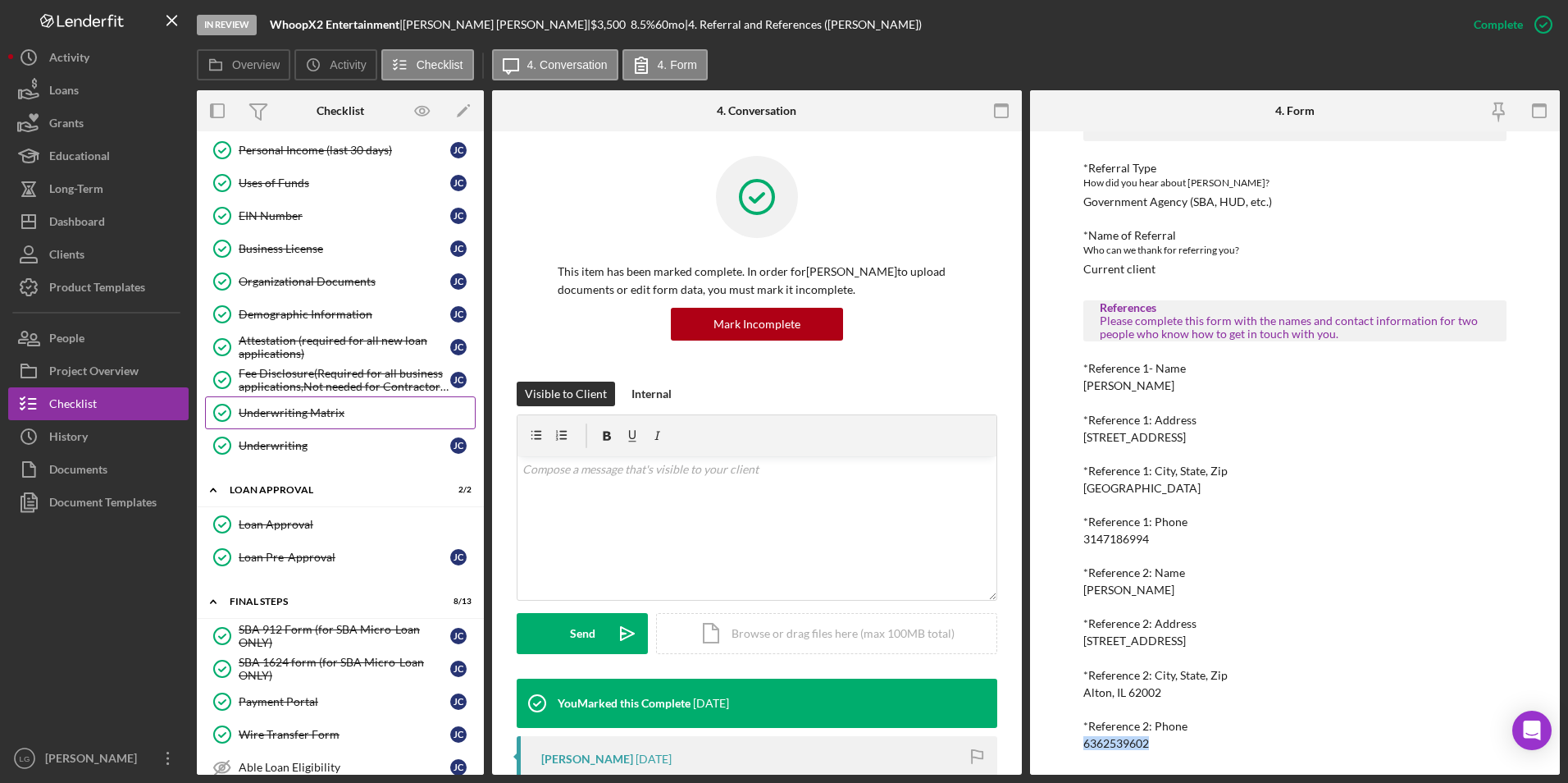
click at [331, 416] on div "Underwriting Matrix" at bounding box center [357, 413] width 236 height 13
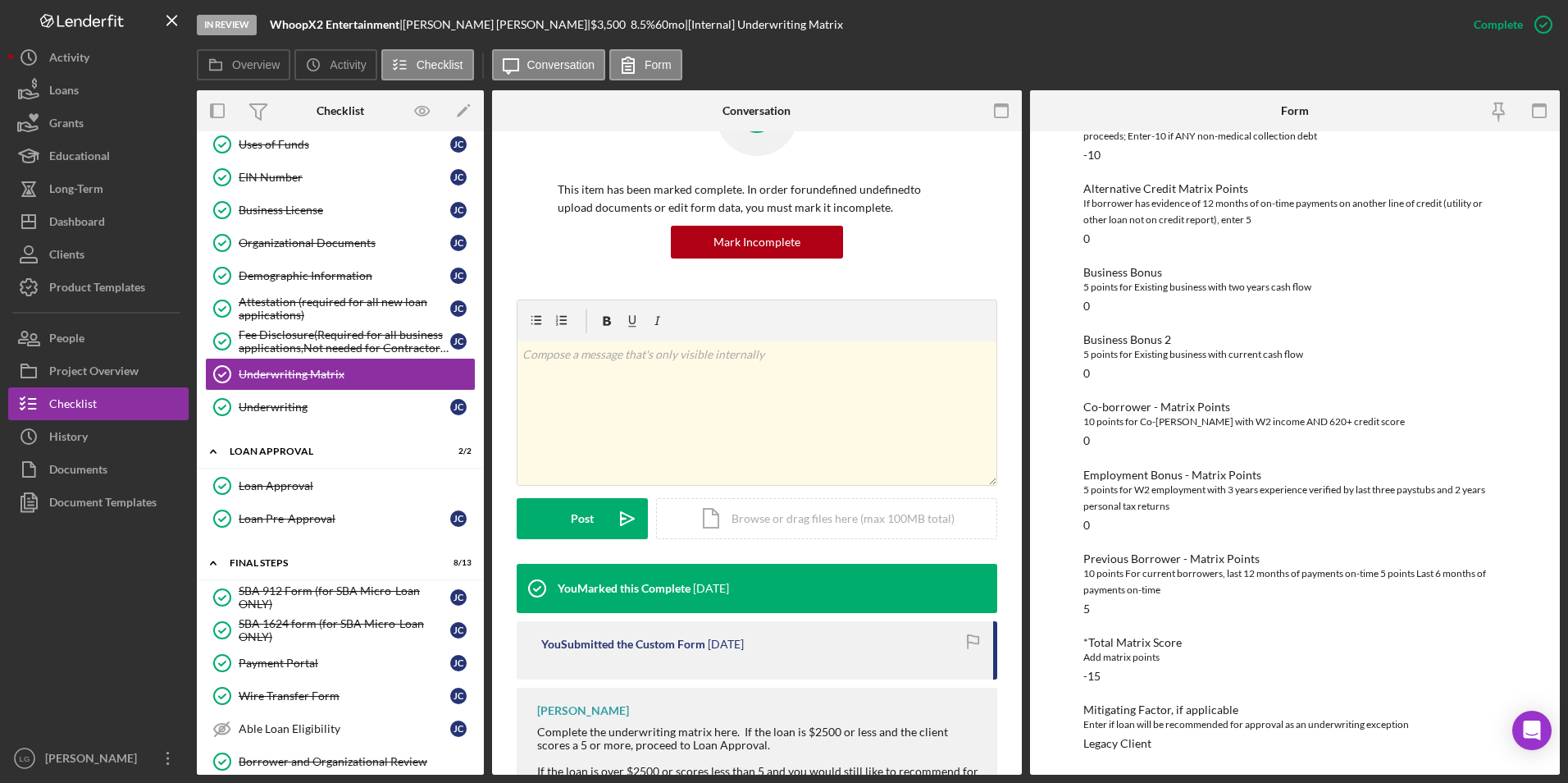
scroll to position [449, 0]
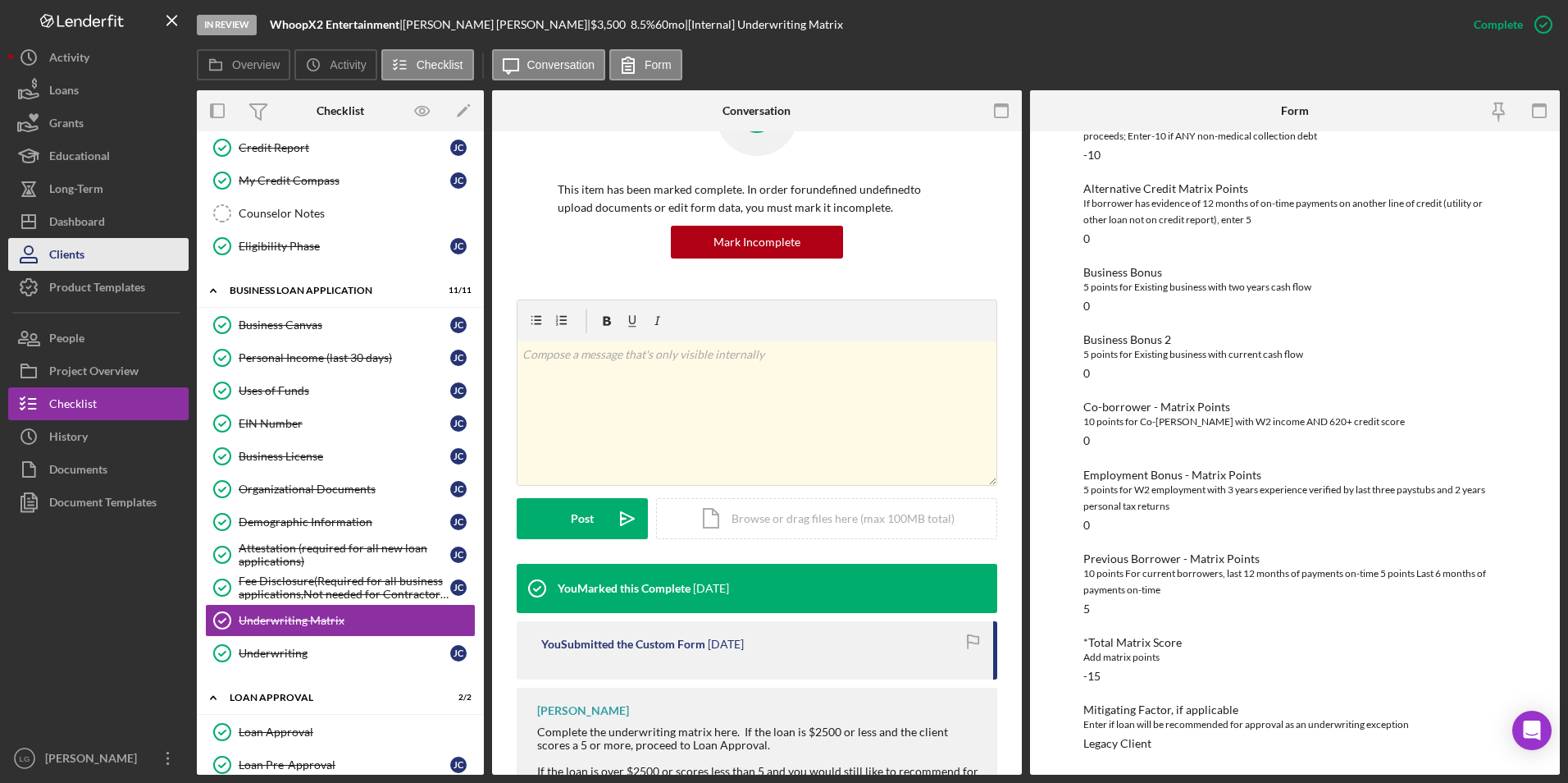
click at [76, 241] on div "Clients" at bounding box center [66, 256] width 35 height 36
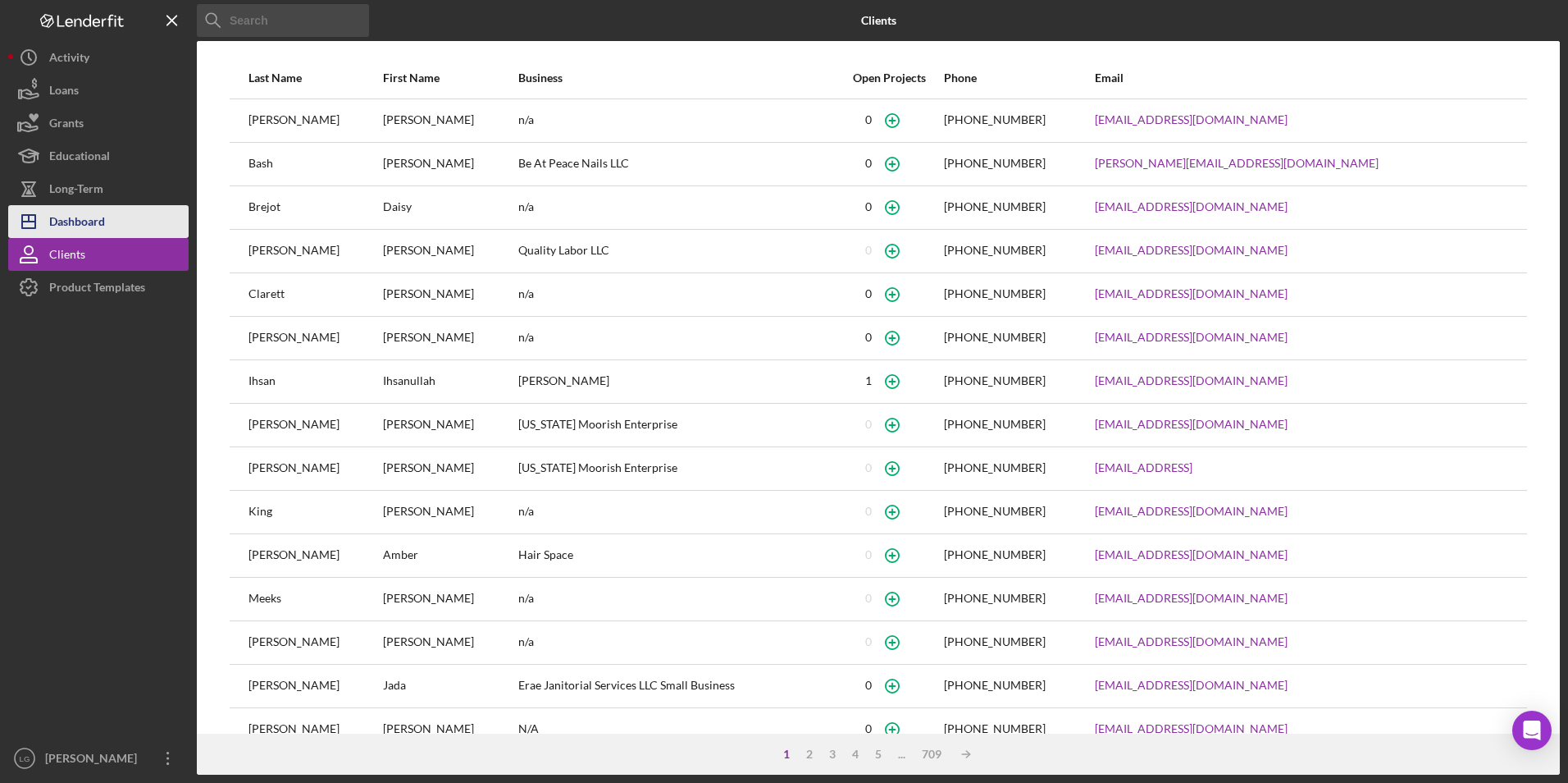
click at [90, 213] on div "Dashboard" at bounding box center [77, 224] width 56 height 36
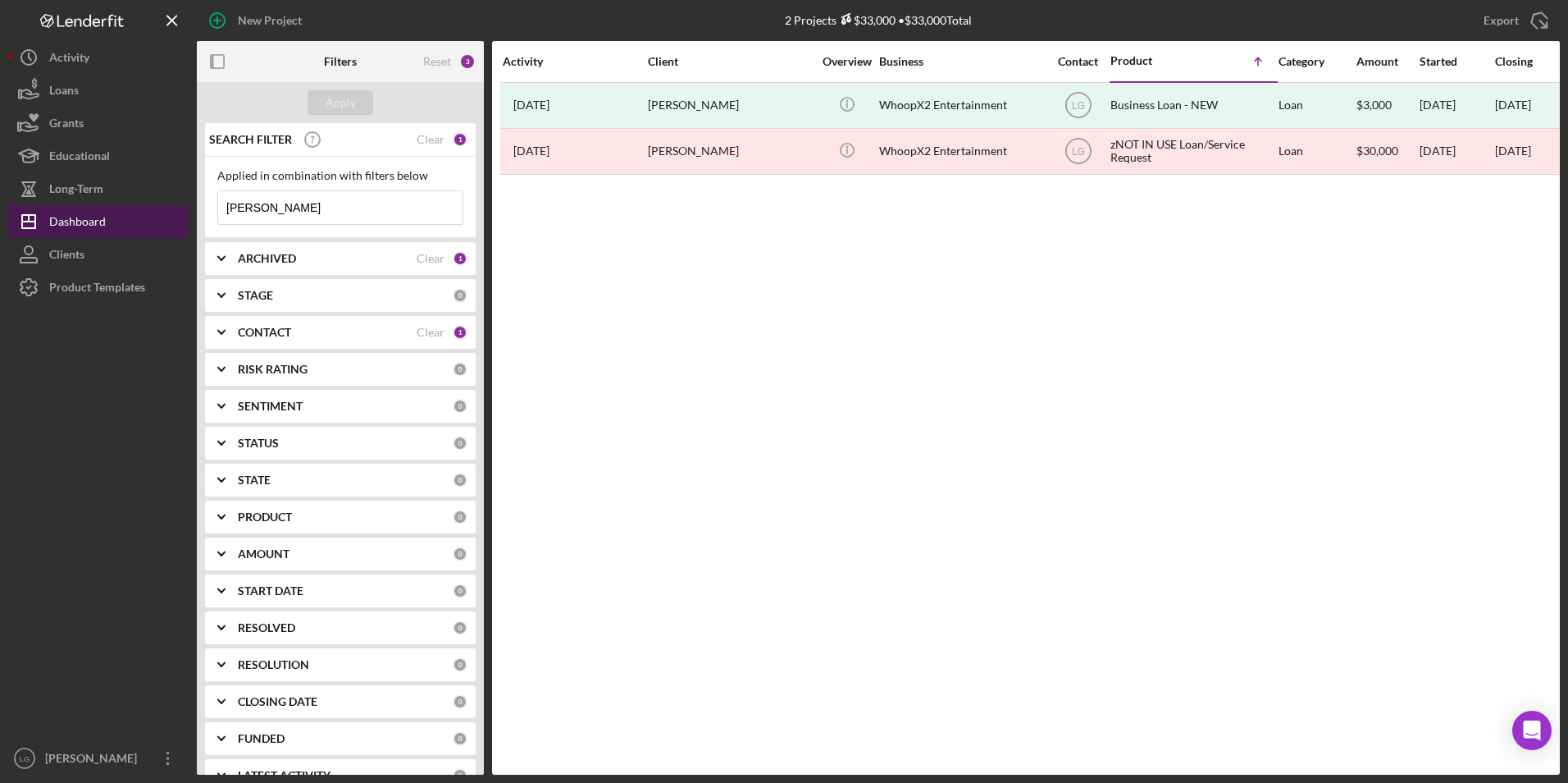
drag, startPoint x: 297, startPoint y: 212, endPoint x: 133, endPoint y: 212, distance: 164.0
click at [133, 212] on div "New Project 2 Projects $33,000 • $33,000 Total carr Export Icon/Export Filters …" at bounding box center [784, 387] width 1552 height 774
click at [347, 259] on div "ARCHIVED" at bounding box center [327, 258] width 178 height 13
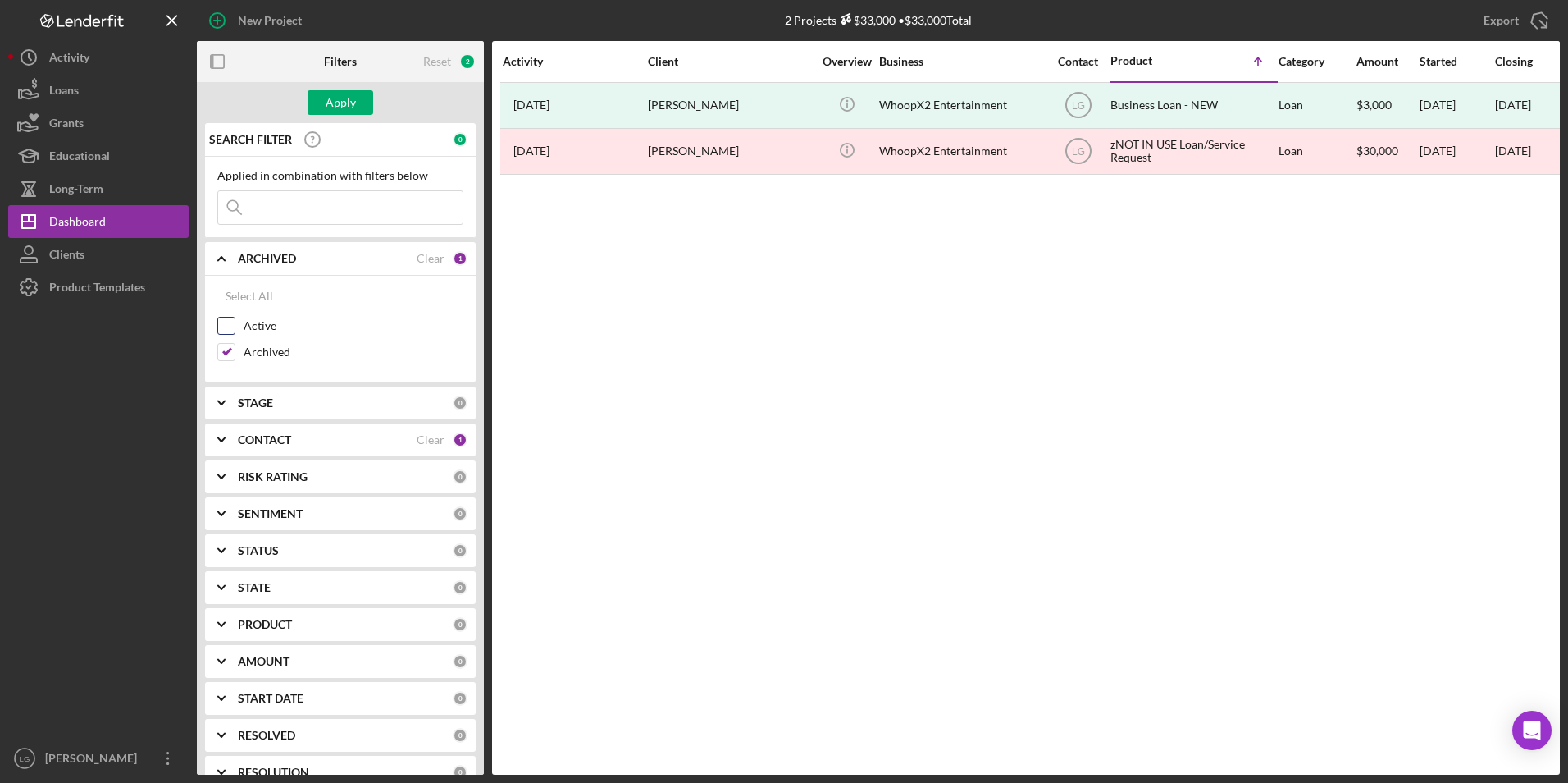
click at [226, 329] on input "Active" at bounding box center [225, 325] width 16 height 16
click at [234, 321] on input "Active" at bounding box center [225, 325] width 16 height 16
checkbox input "false"
click at [340, 108] on div "Apply" at bounding box center [340, 103] width 31 height 25
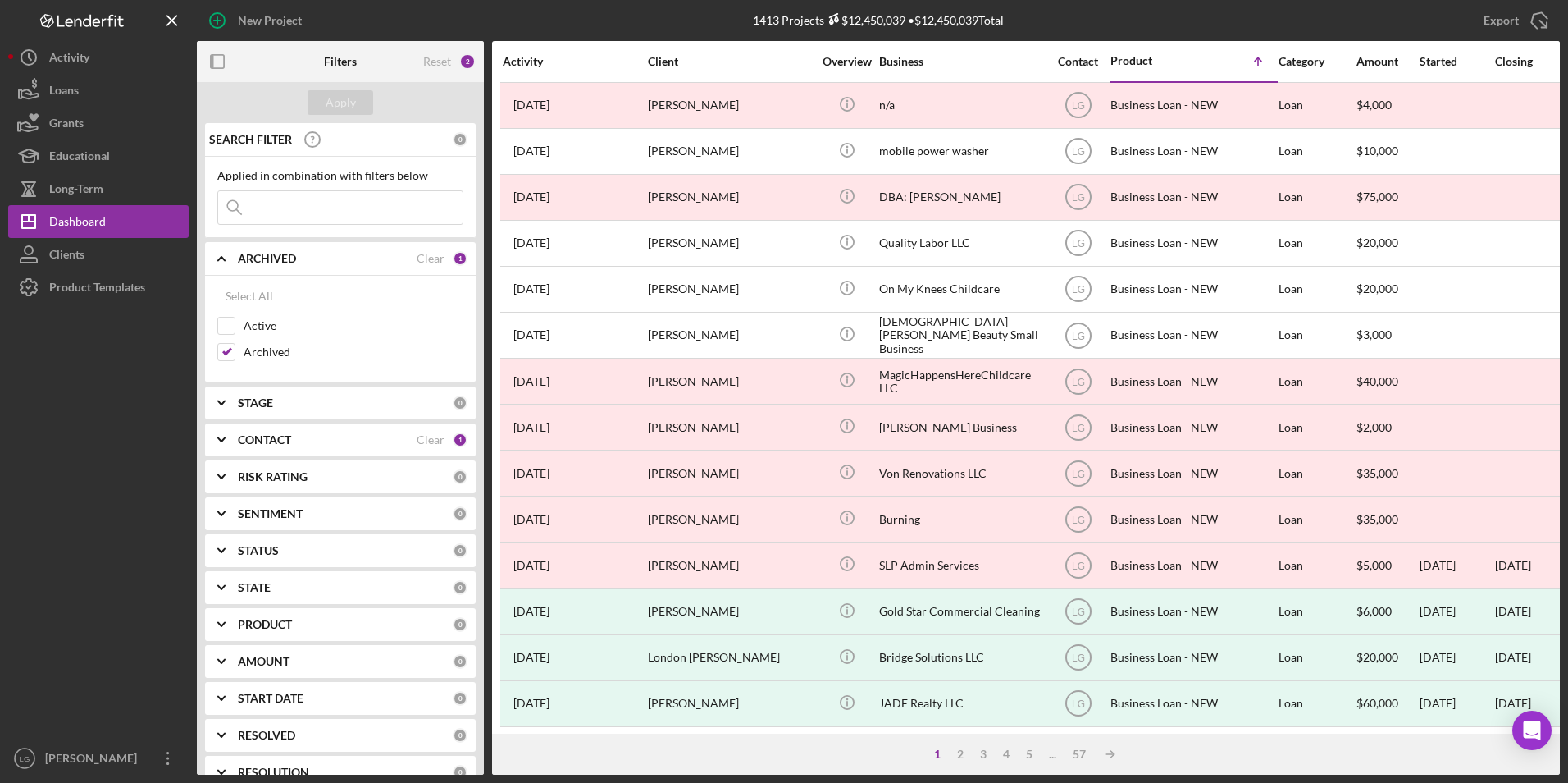
scroll to position [137, 0]
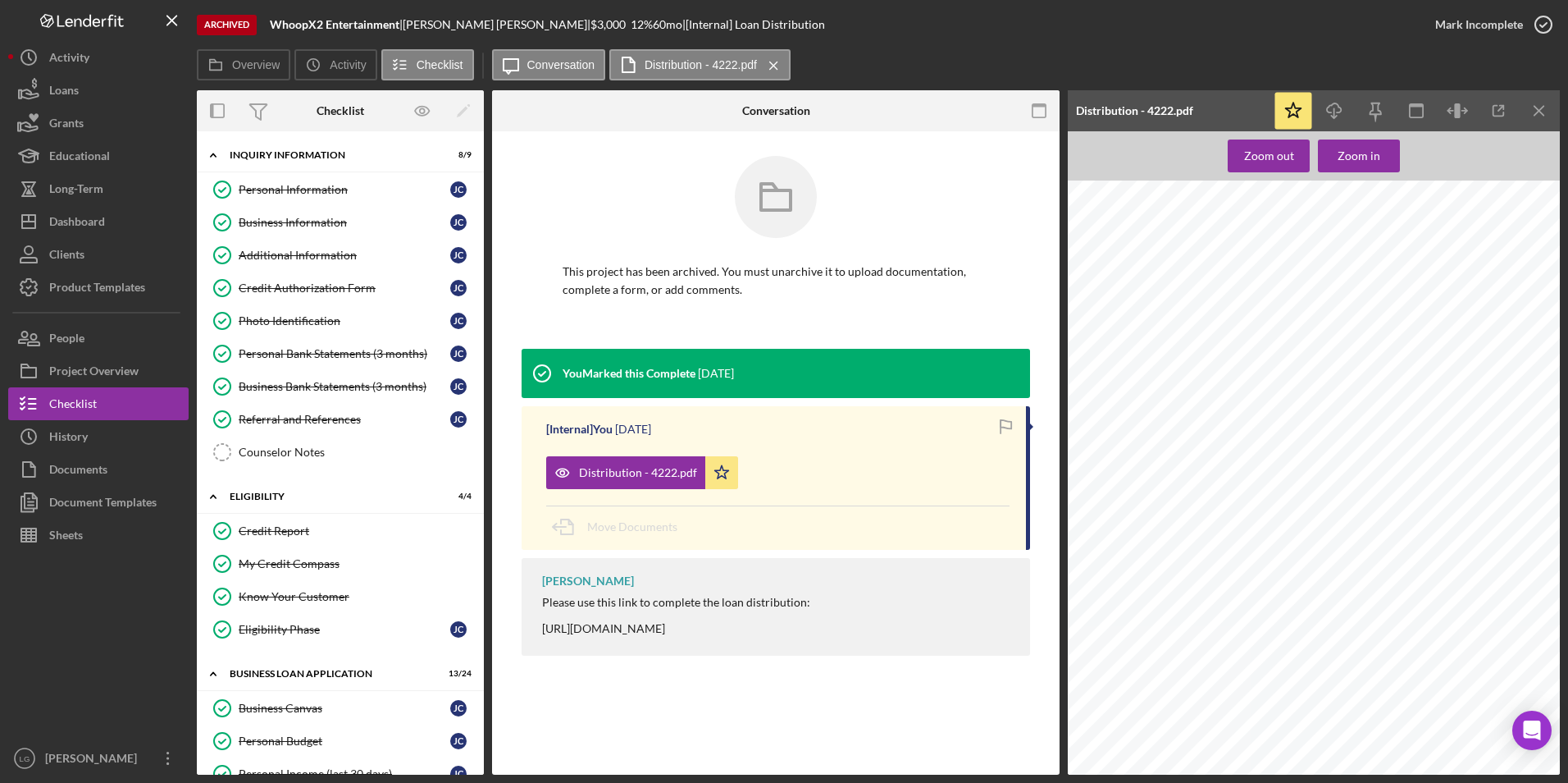
scroll to position [1313, 0]
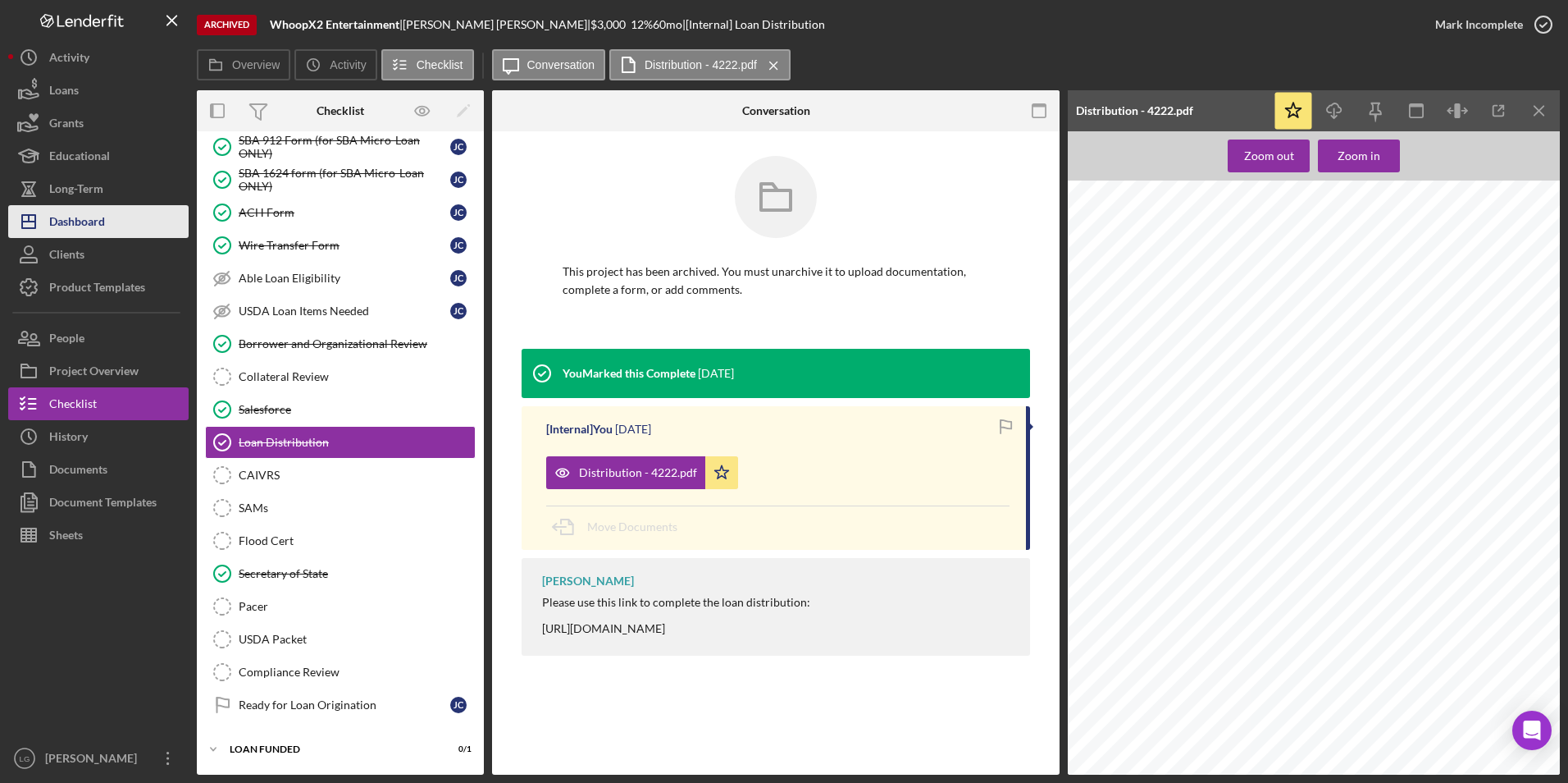
click at [117, 225] on button "Icon/Dashboard Dashboard" at bounding box center [99, 222] width 180 height 33
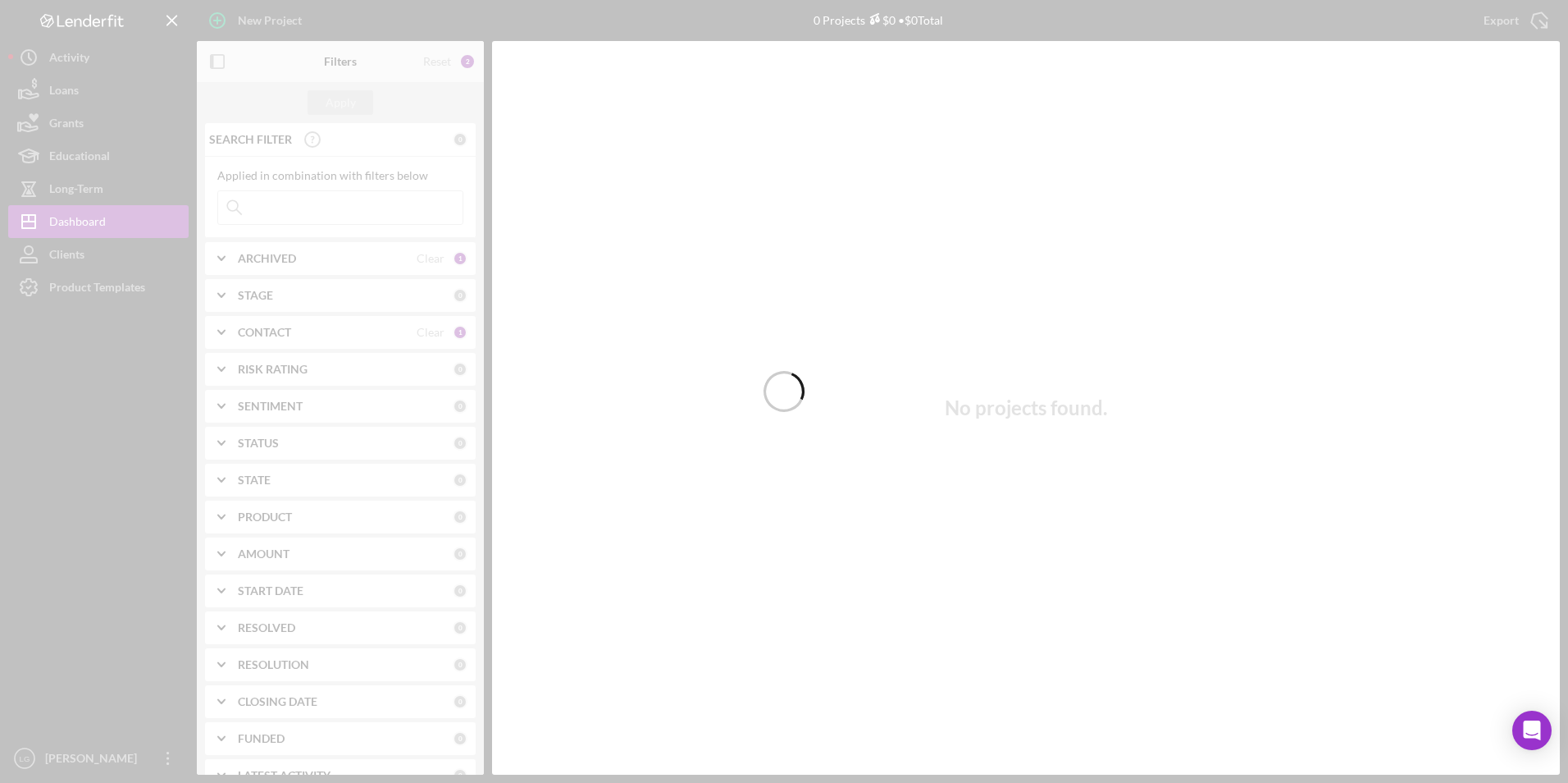
click at [342, 259] on div at bounding box center [784, 392] width 1568 height 783
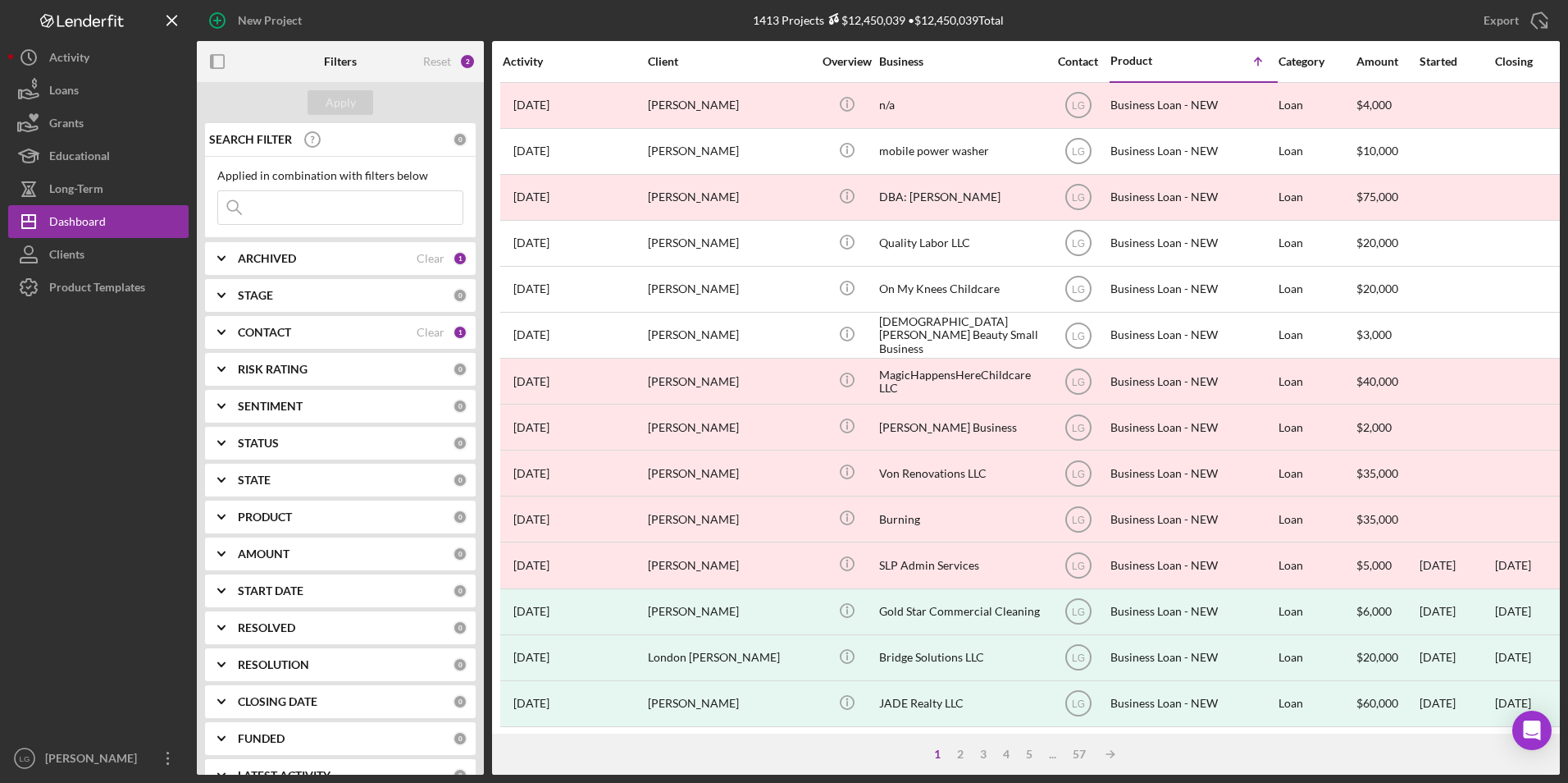
click at [327, 264] on div "ARCHIVED" at bounding box center [327, 258] width 178 height 13
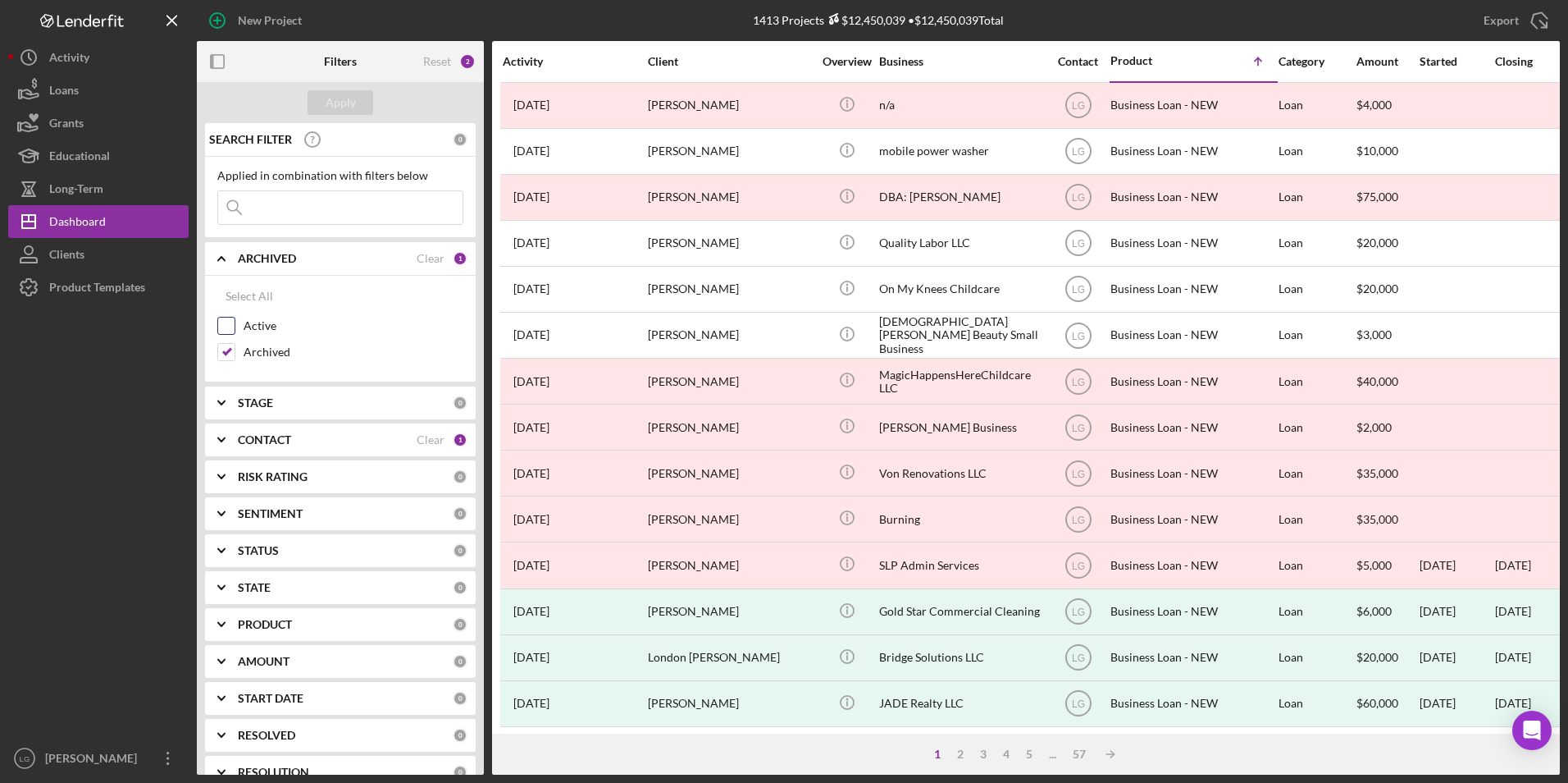
click at [228, 325] on input "Active" at bounding box center [225, 325] width 16 height 16
checkbox input "true"
click at [226, 352] on input "Archived" at bounding box center [225, 351] width 16 height 16
checkbox input "false"
click at [335, 101] on div "Apply" at bounding box center [340, 103] width 31 height 25
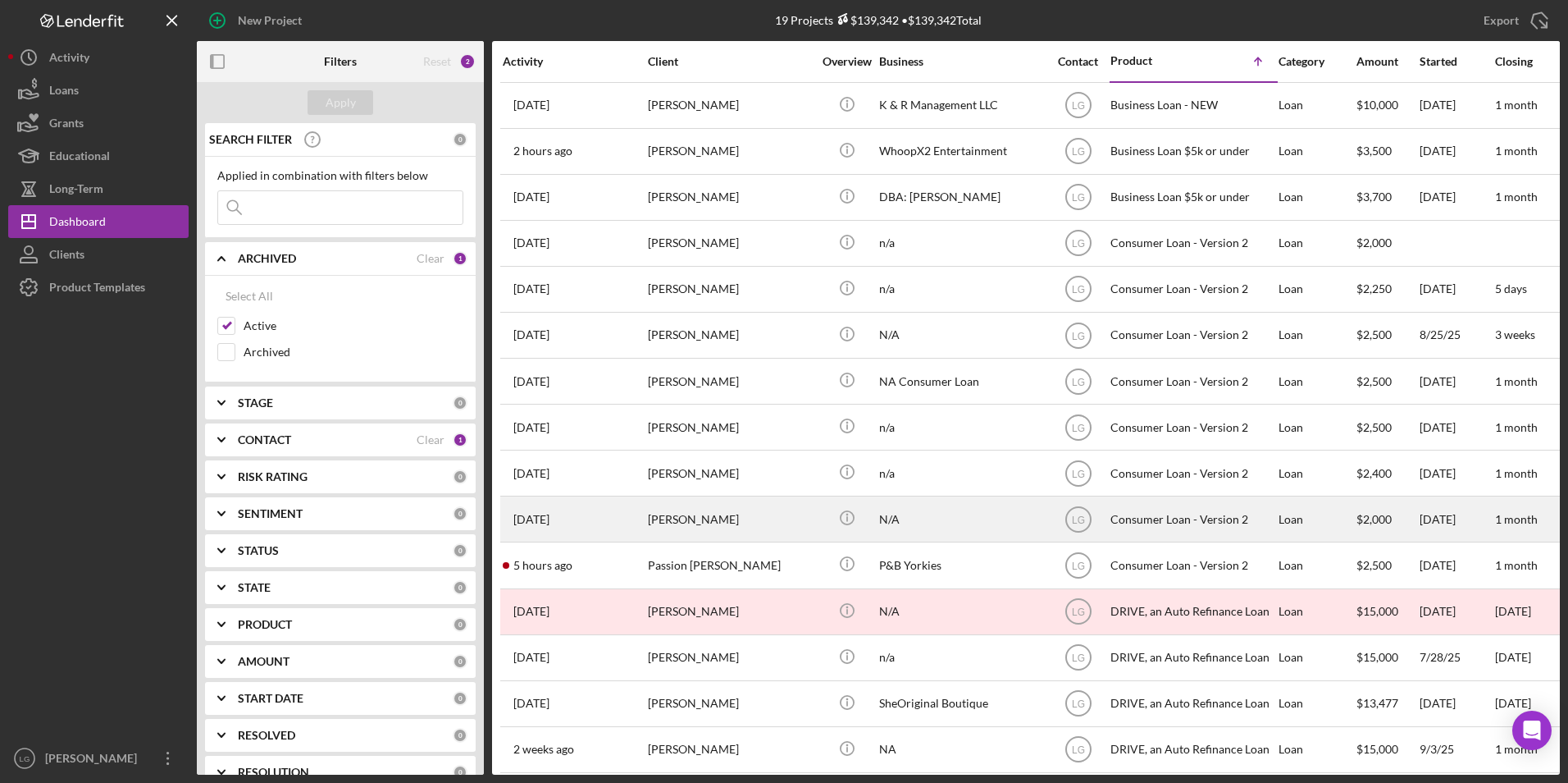
click at [732, 507] on div "[PERSON_NAME]" at bounding box center [729, 518] width 164 height 43
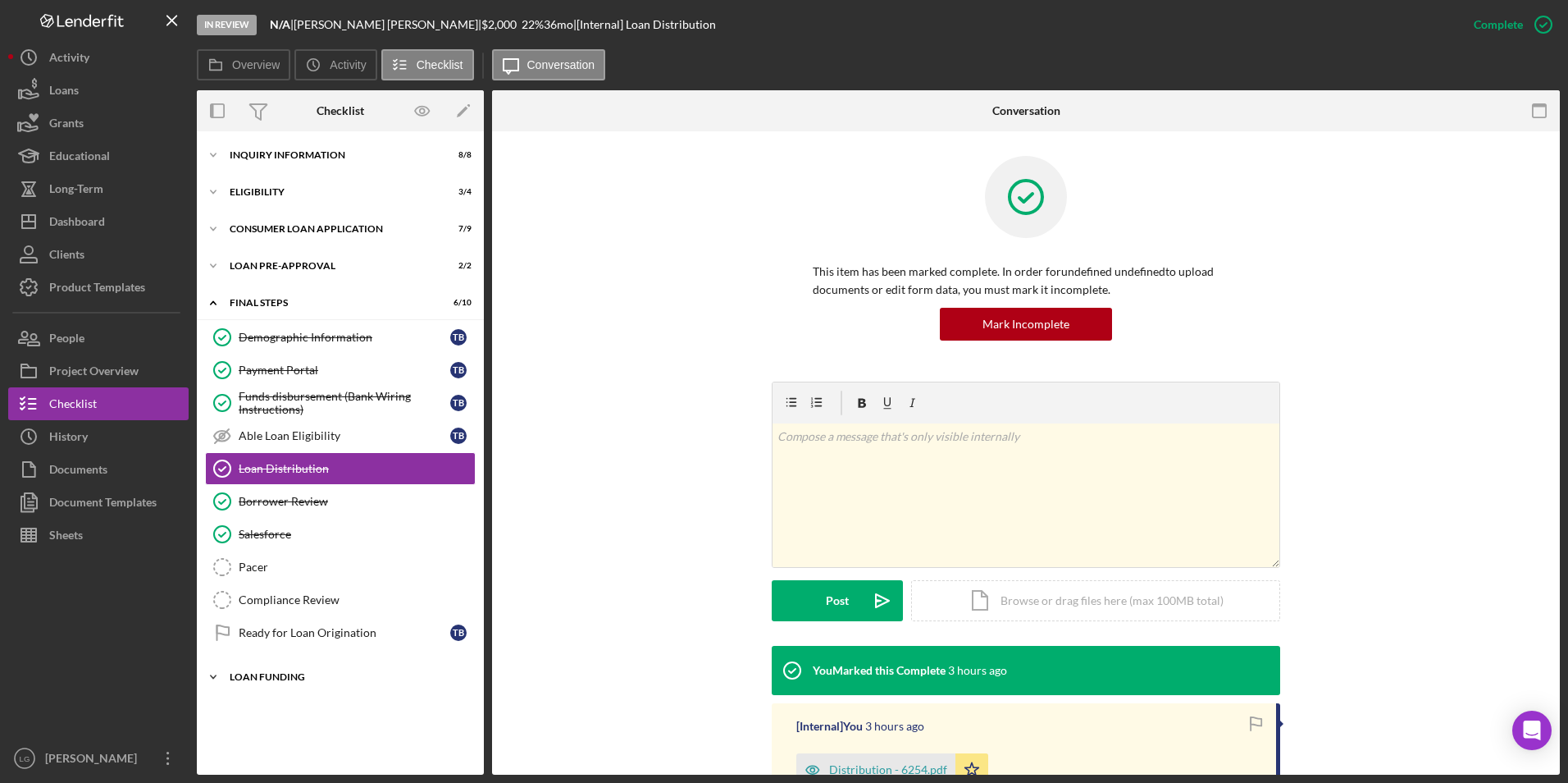
click at [283, 676] on div "Loan Funding" at bounding box center [346, 676] width 234 height 10
click at [279, 145] on div "Icon/Expander Inquiry Information 8 / 8" at bounding box center [339, 155] width 287 height 33
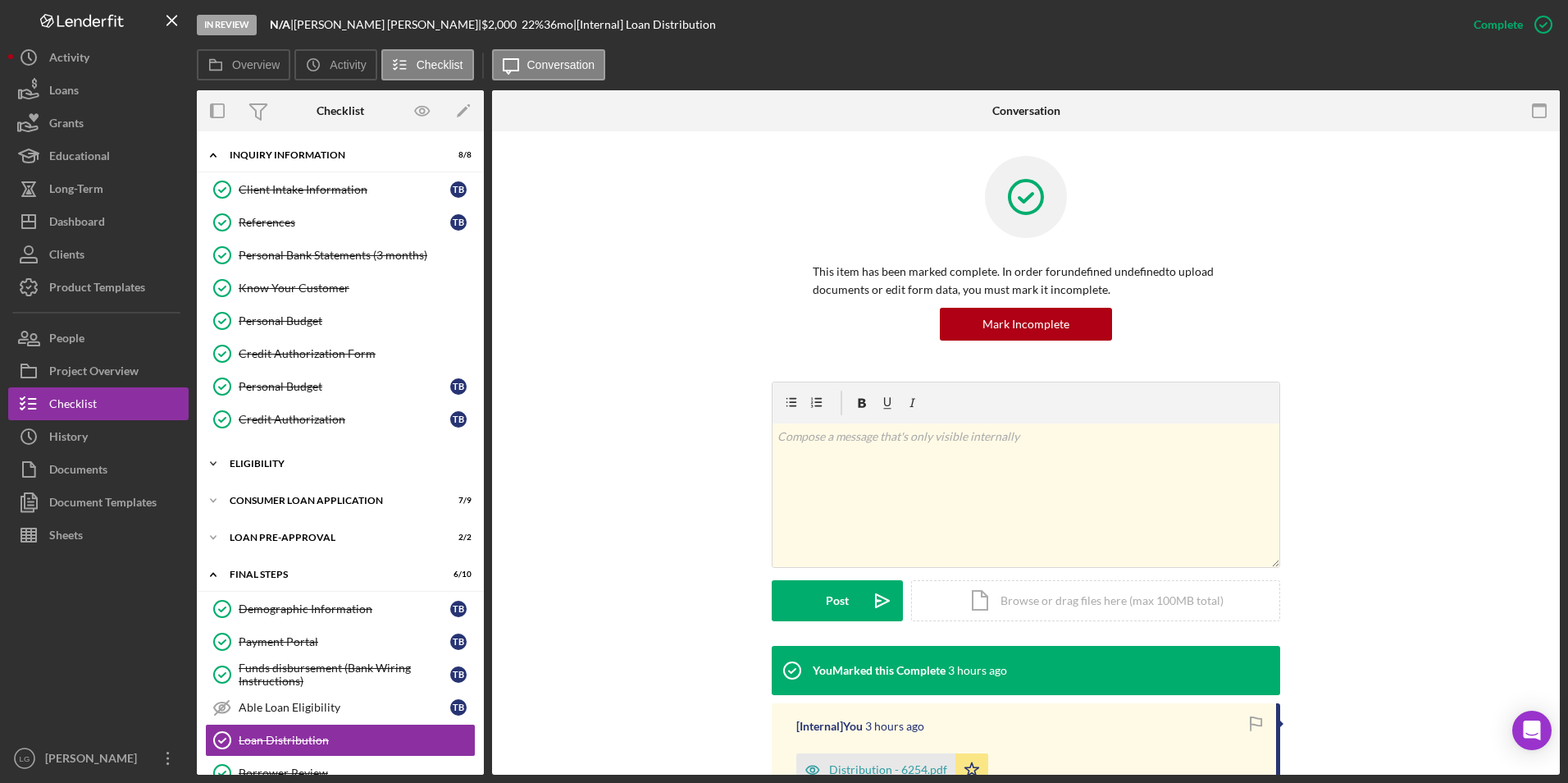
click at [250, 459] on div "Eligibility" at bounding box center [346, 463] width 234 height 10
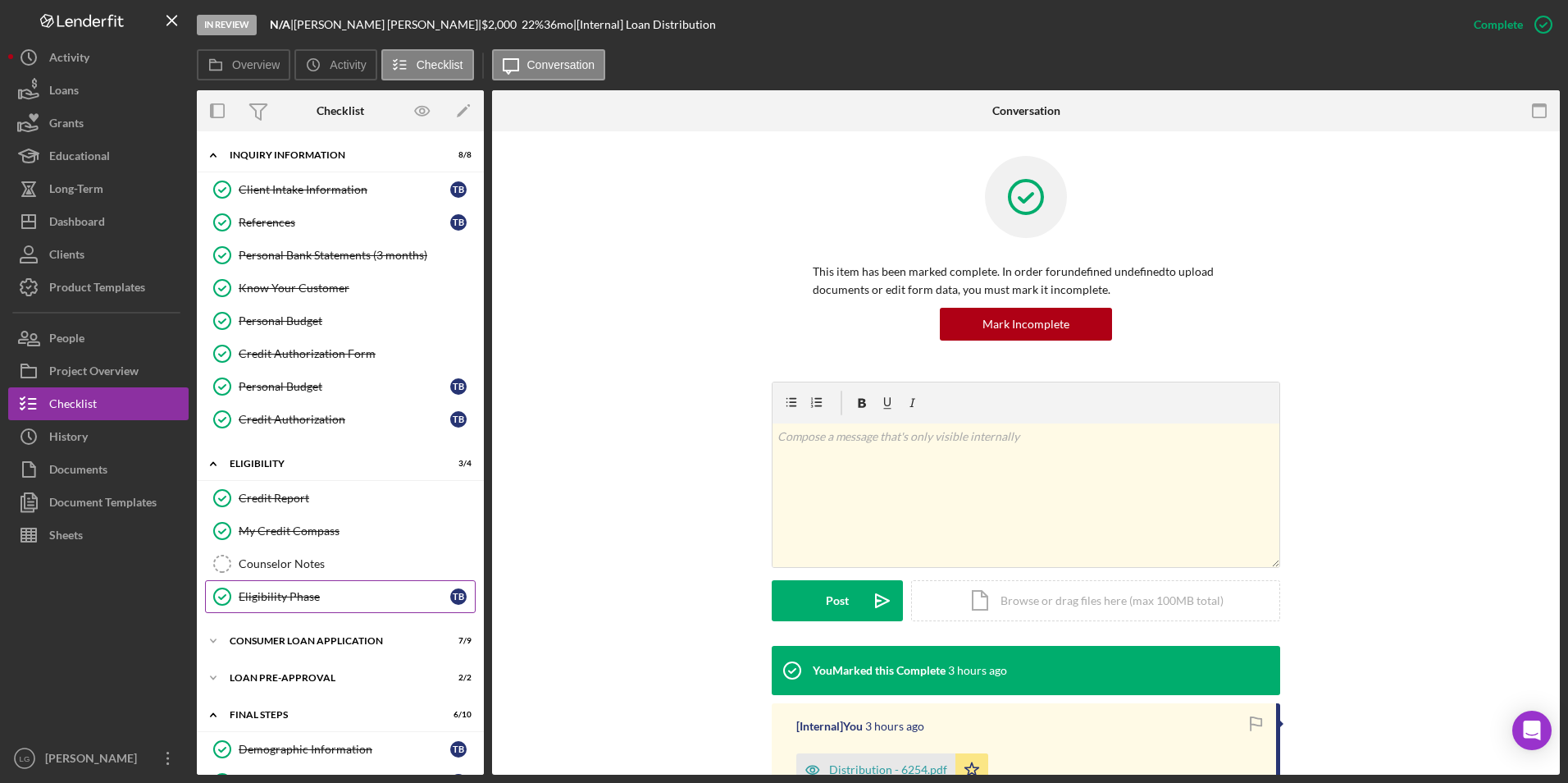
scroll to position [247, 0]
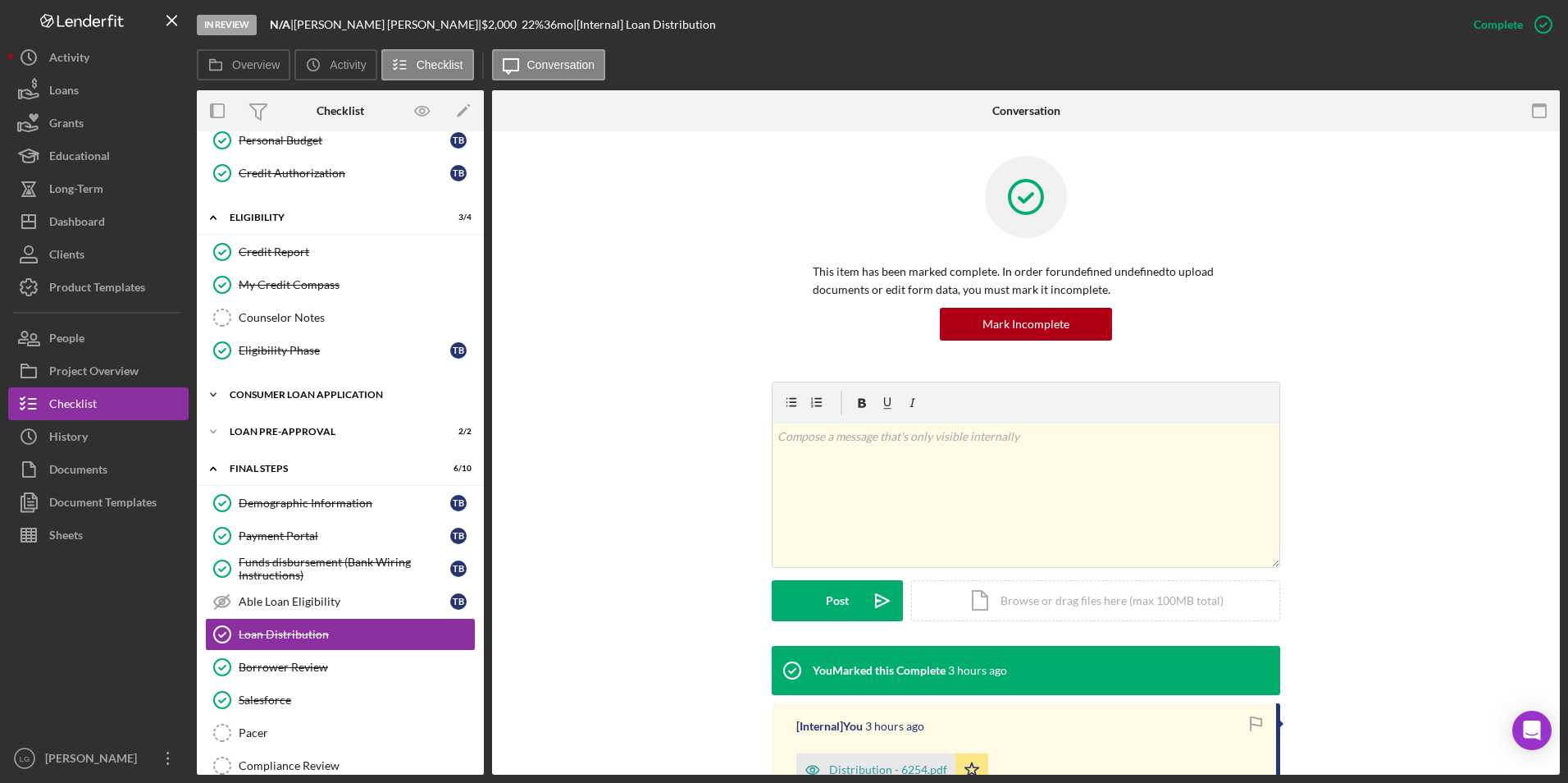
click at [271, 392] on div "Consumer Loan Application" at bounding box center [346, 394] width 234 height 10
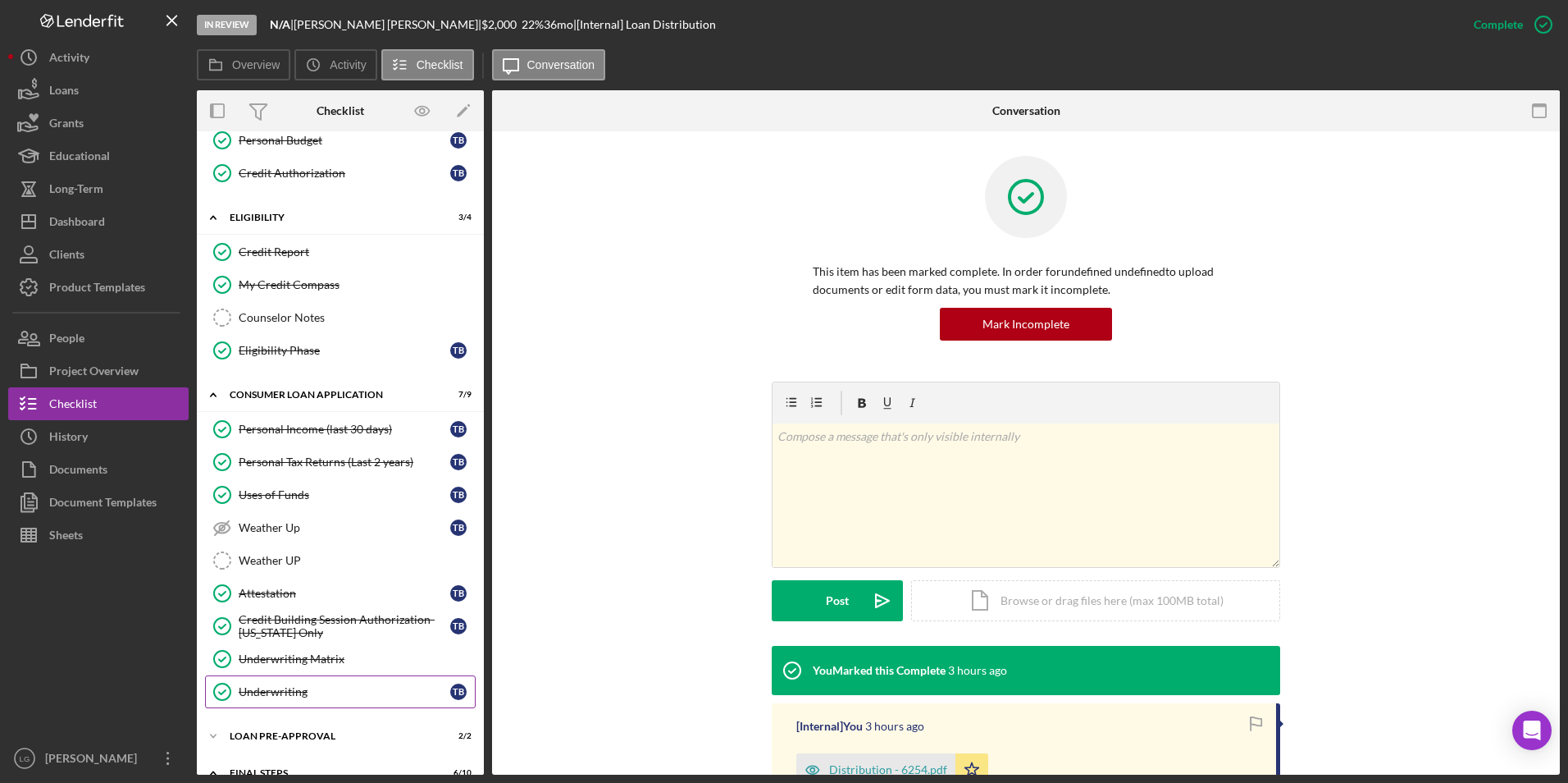
scroll to position [575, 0]
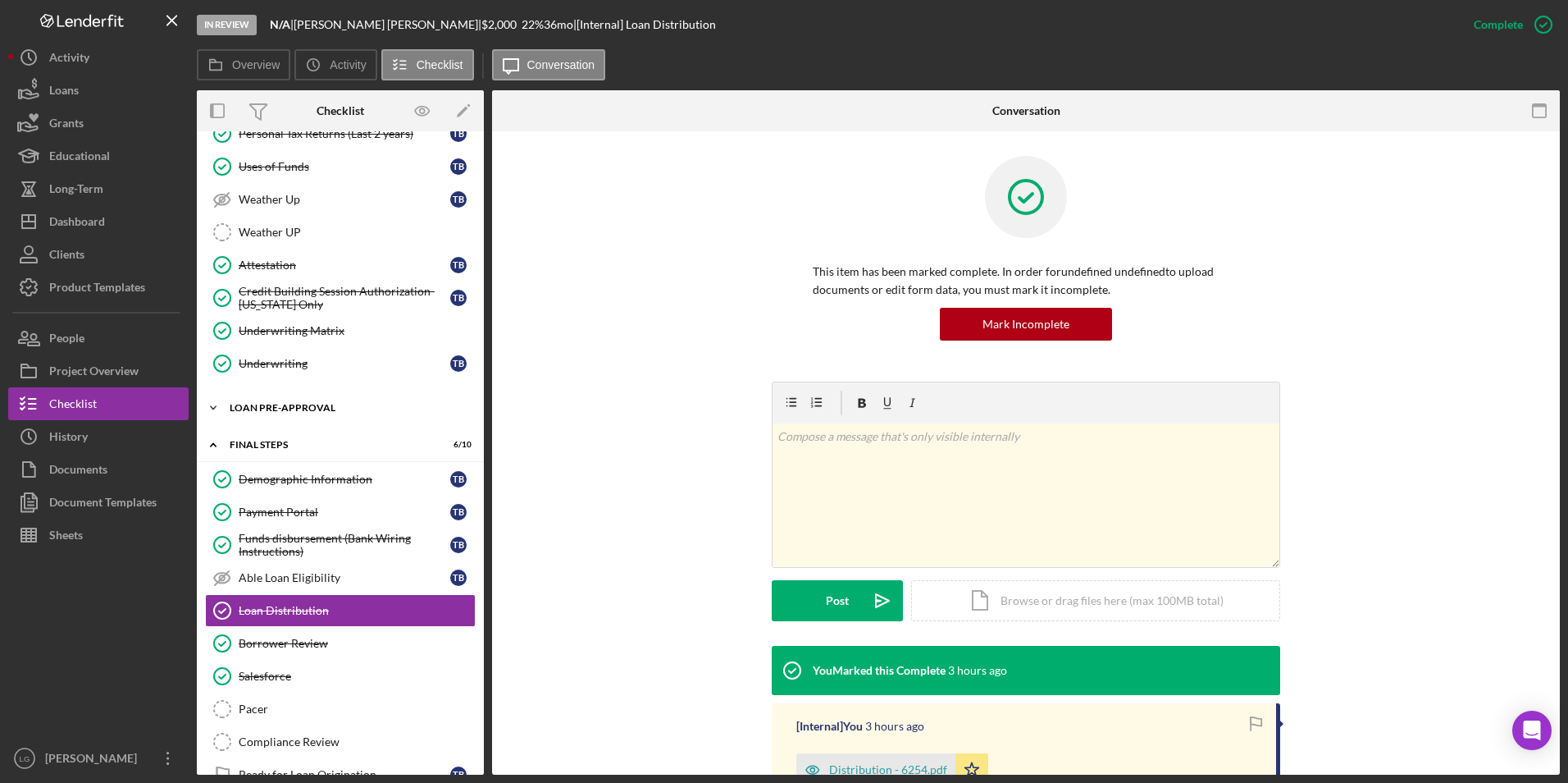
click at [286, 404] on div "Loan Pre-Approval" at bounding box center [346, 408] width 234 height 10
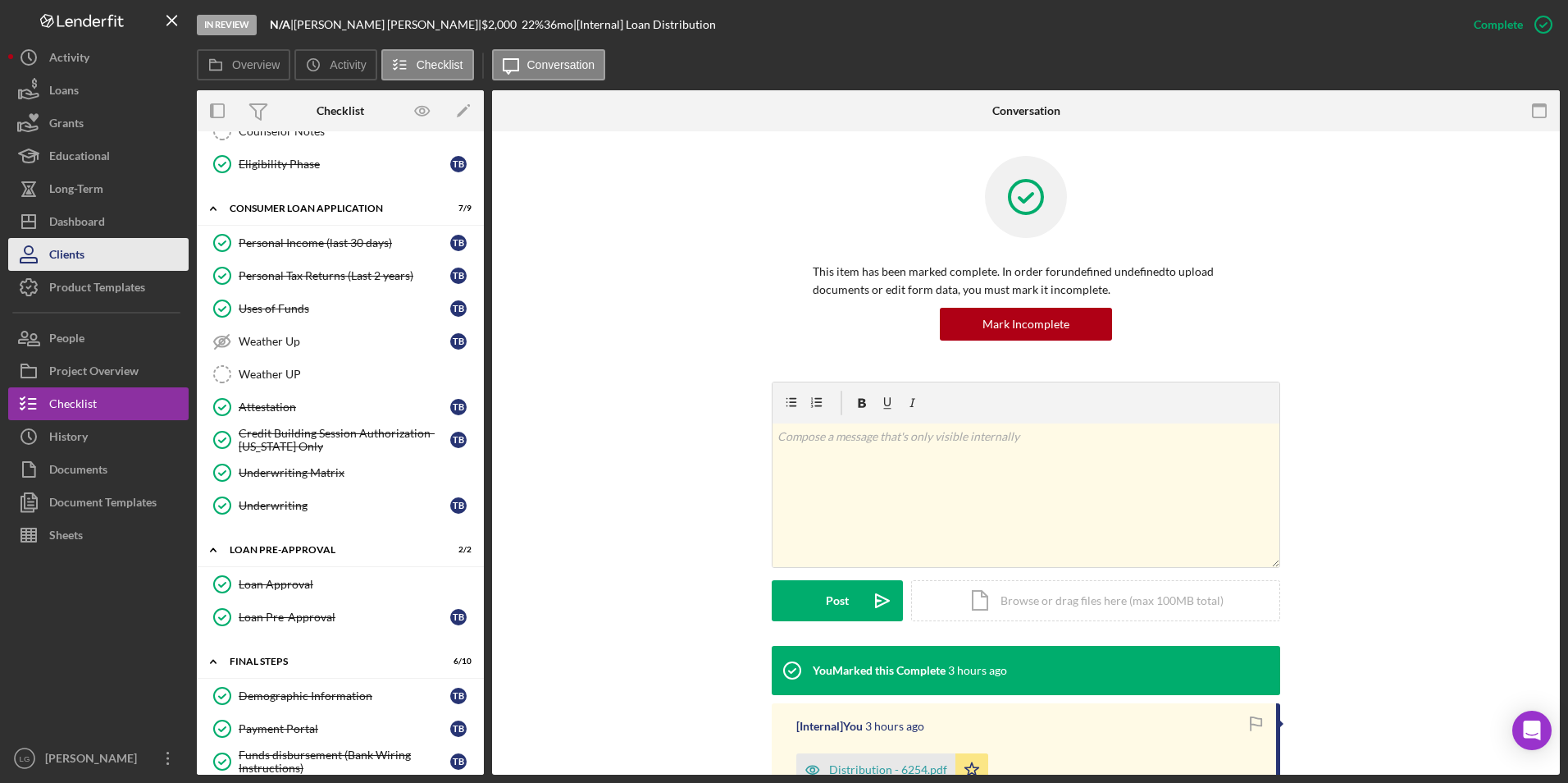
scroll to position [186, 0]
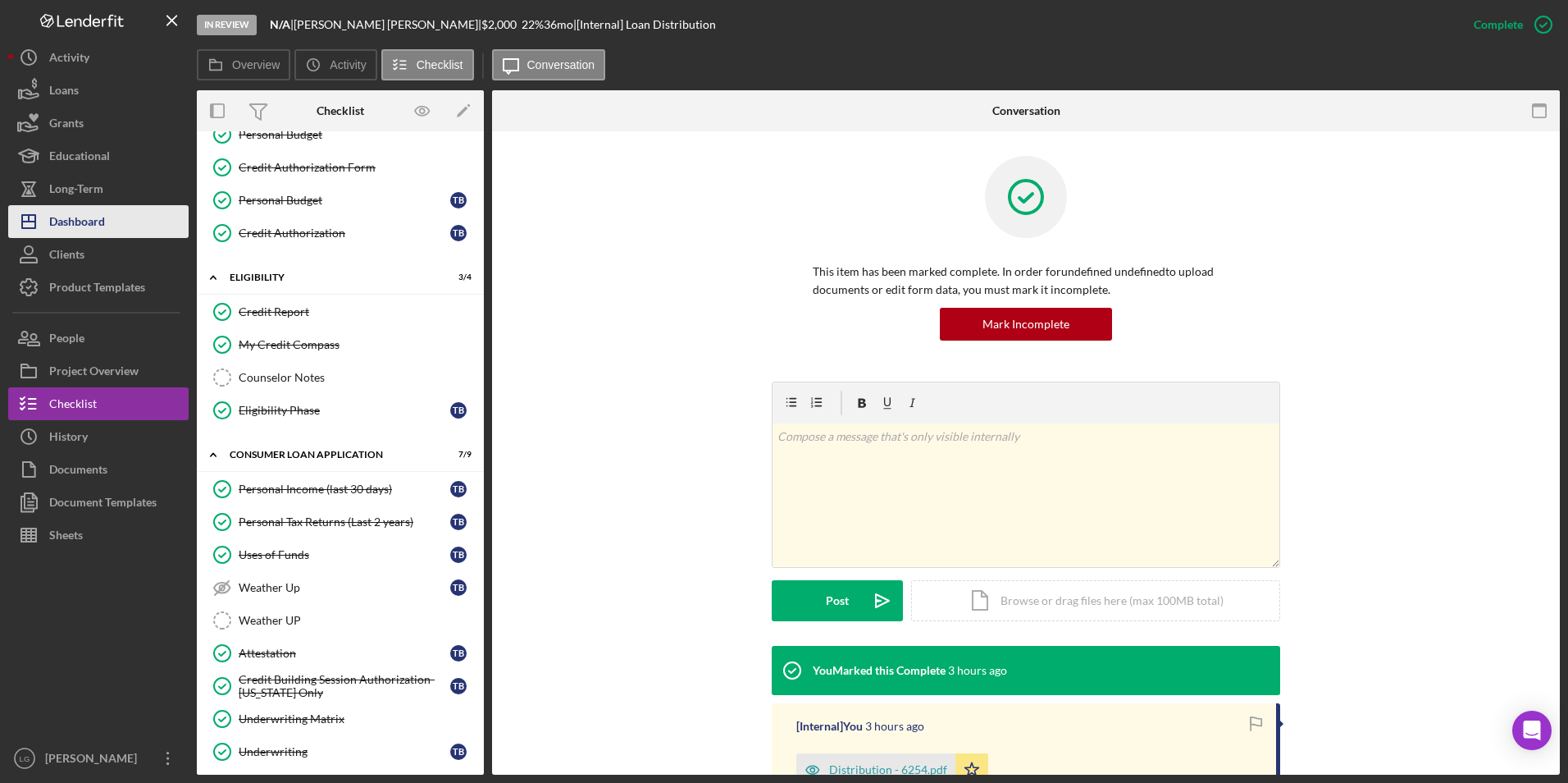
click at [100, 216] on div "Dashboard" at bounding box center [77, 224] width 56 height 36
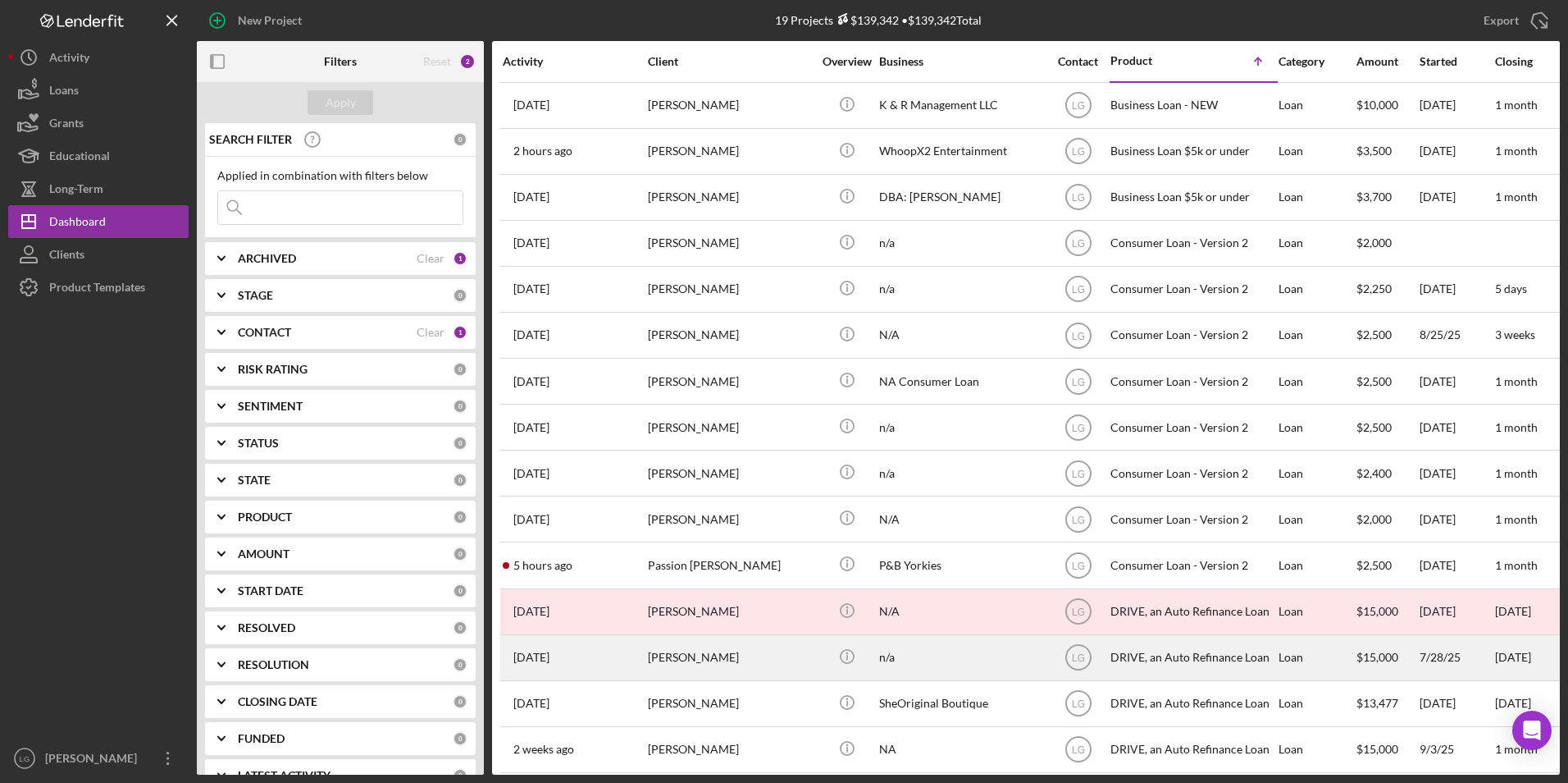
scroll to position [202, 0]
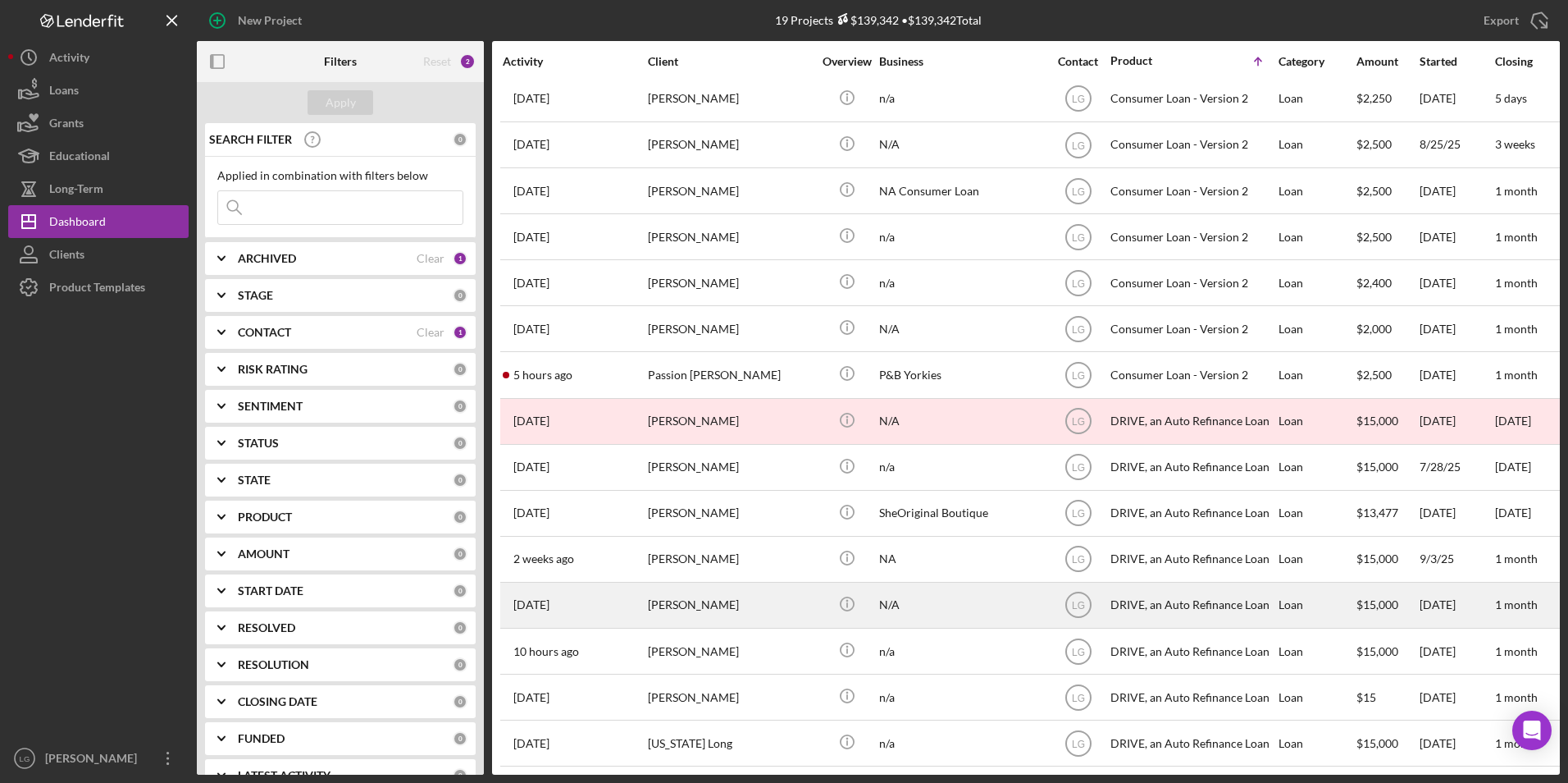
click at [684, 597] on div "[PERSON_NAME]" at bounding box center [729, 605] width 164 height 43
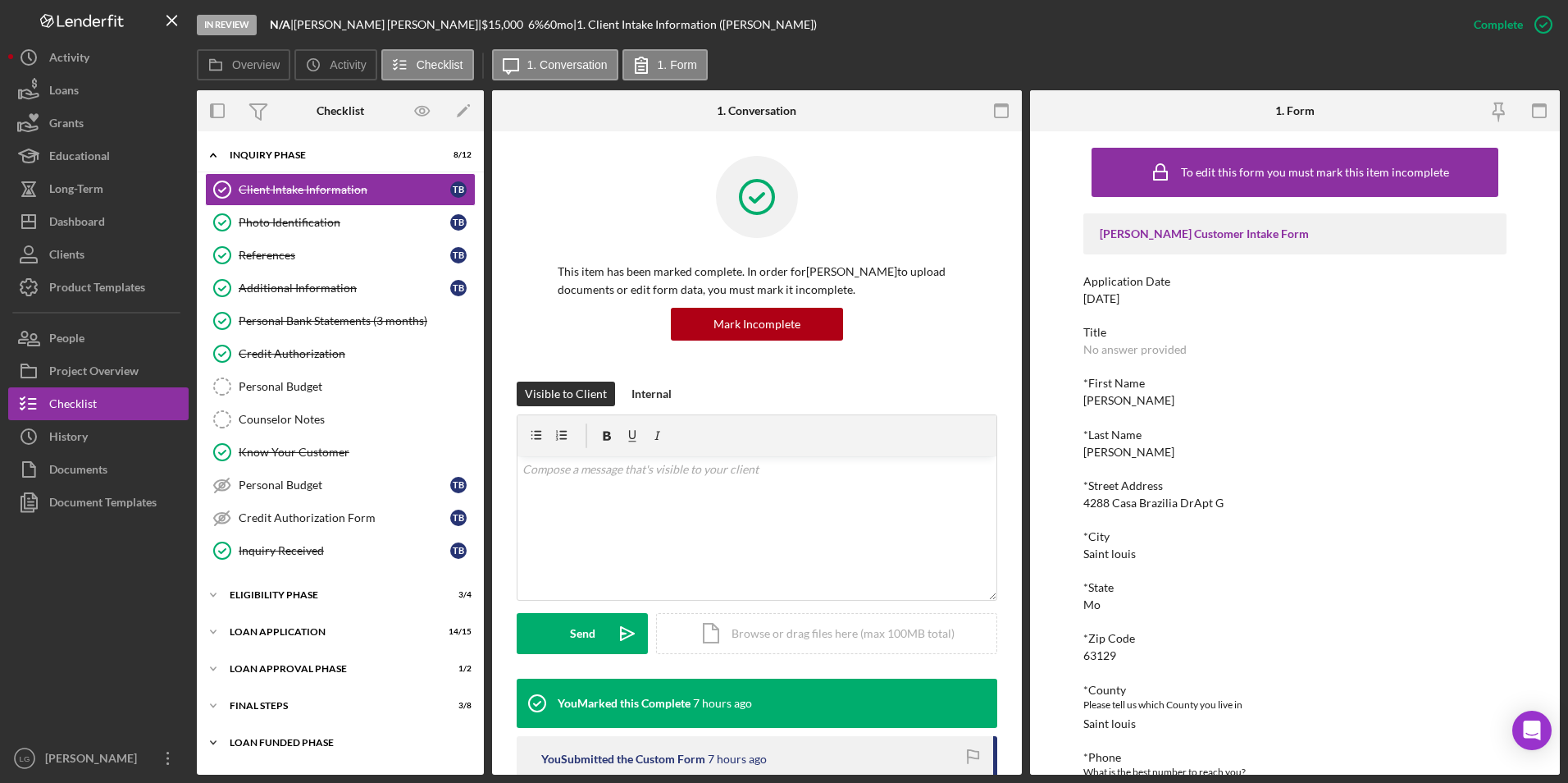
drag, startPoint x: 244, startPoint y: 740, endPoint x: 254, endPoint y: 728, distance: 15.6
click at [244, 740] on div "Loan Funded Phase" at bounding box center [346, 743] width 234 height 10
click at [255, 706] on div "FINAL STEPS" at bounding box center [346, 705] width 234 height 10
click at [260, 661] on div "Icon/Expander Loan Approval Phase 1 / 2" at bounding box center [339, 669] width 287 height 33
click at [260, 629] on div "Loan Application" at bounding box center [329, 631] width 200 height 10
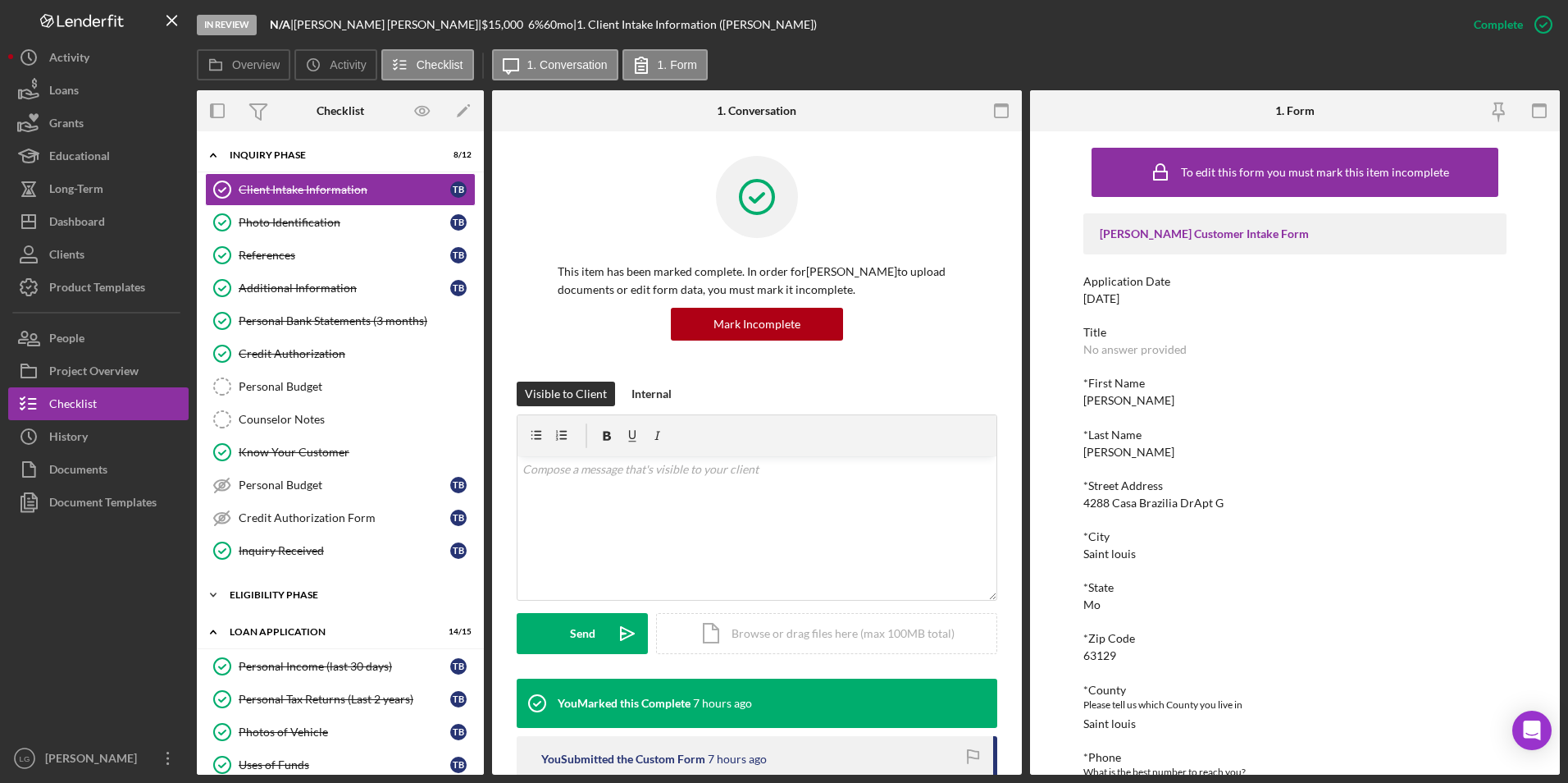
click at [262, 597] on div "Eligibility Phase" at bounding box center [346, 595] width 234 height 10
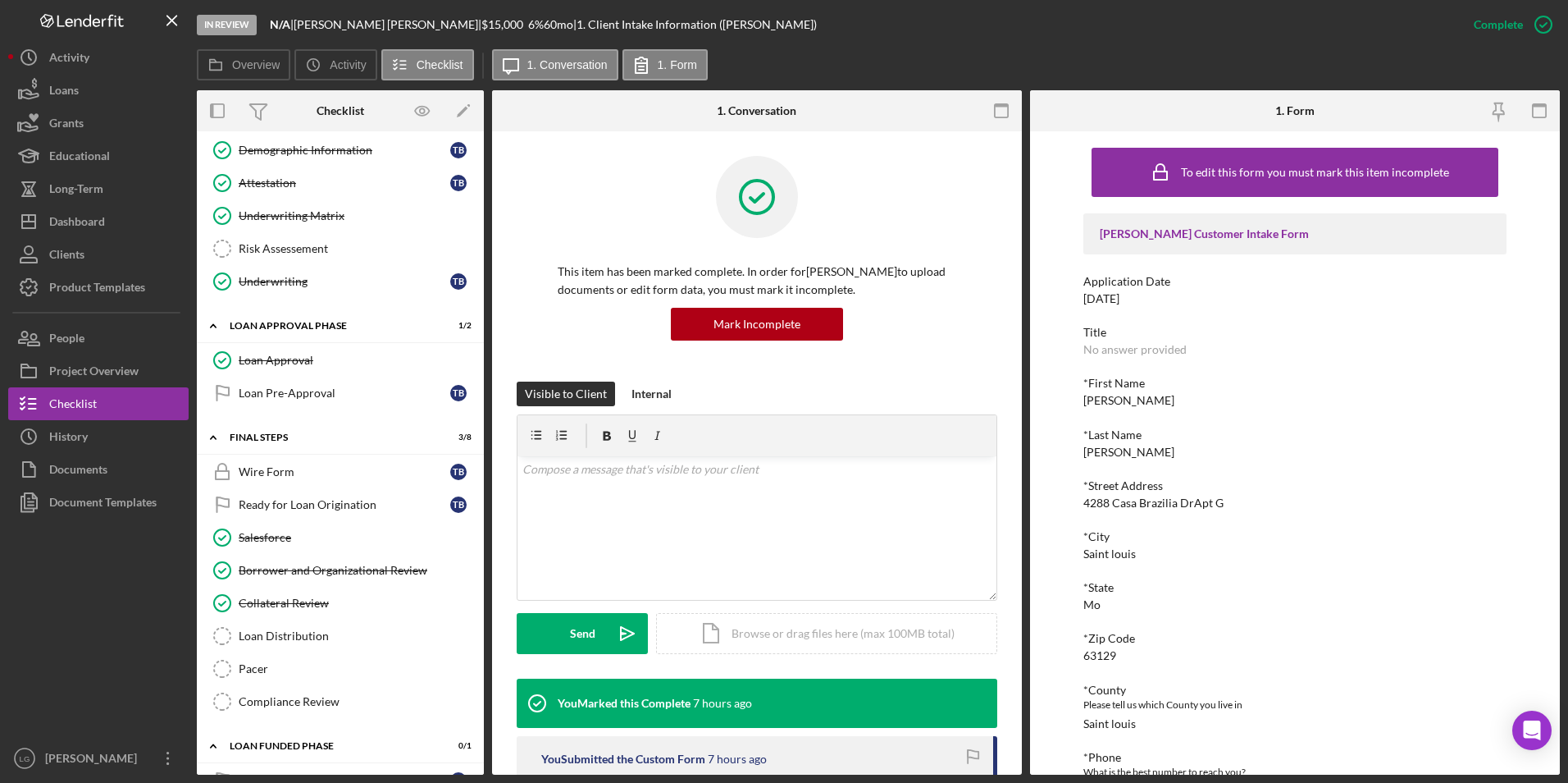
scroll to position [1023, 0]
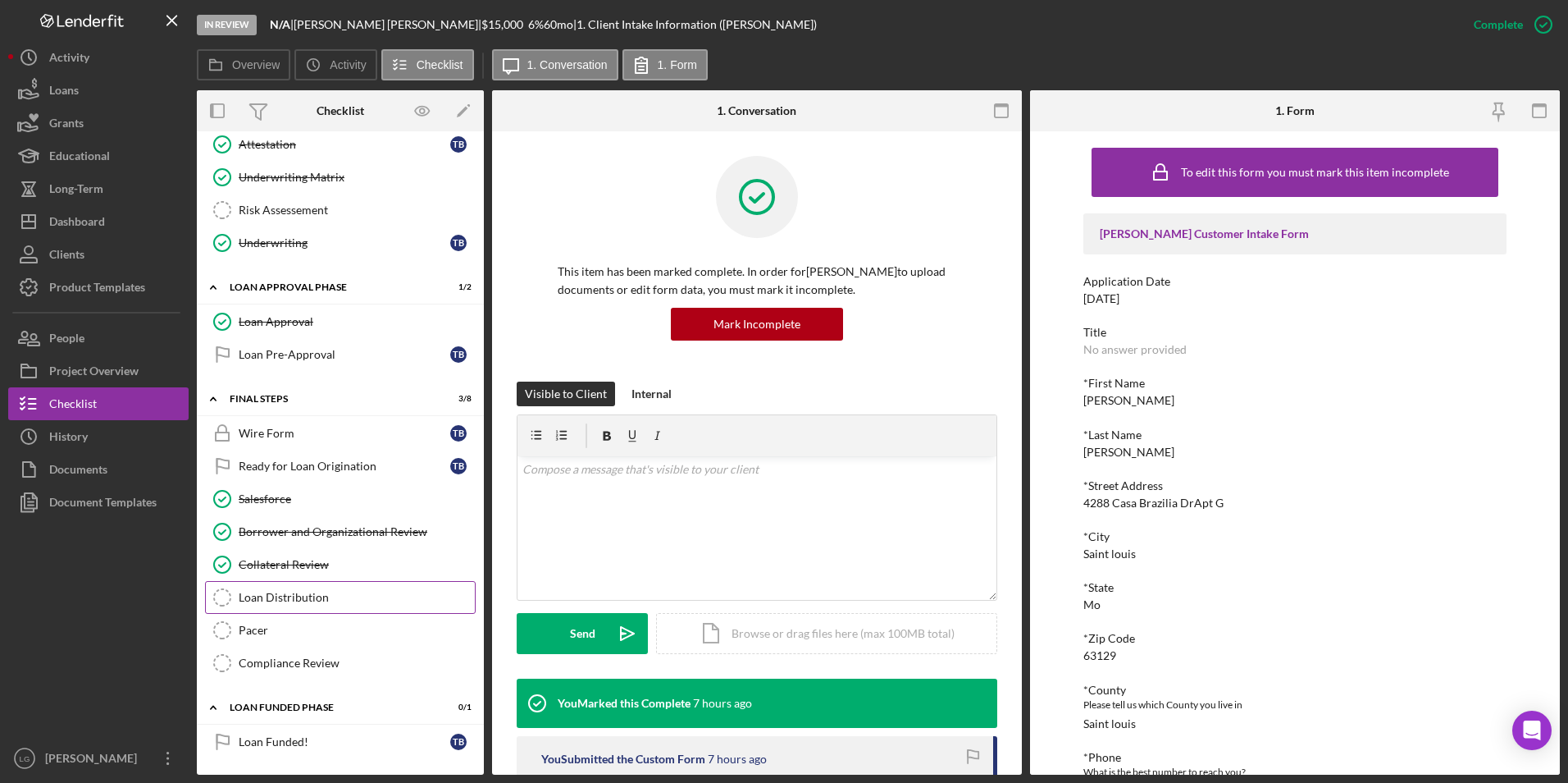
click at [296, 601] on div "Loan Distribution" at bounding box center [357, 598] width 236 height 13
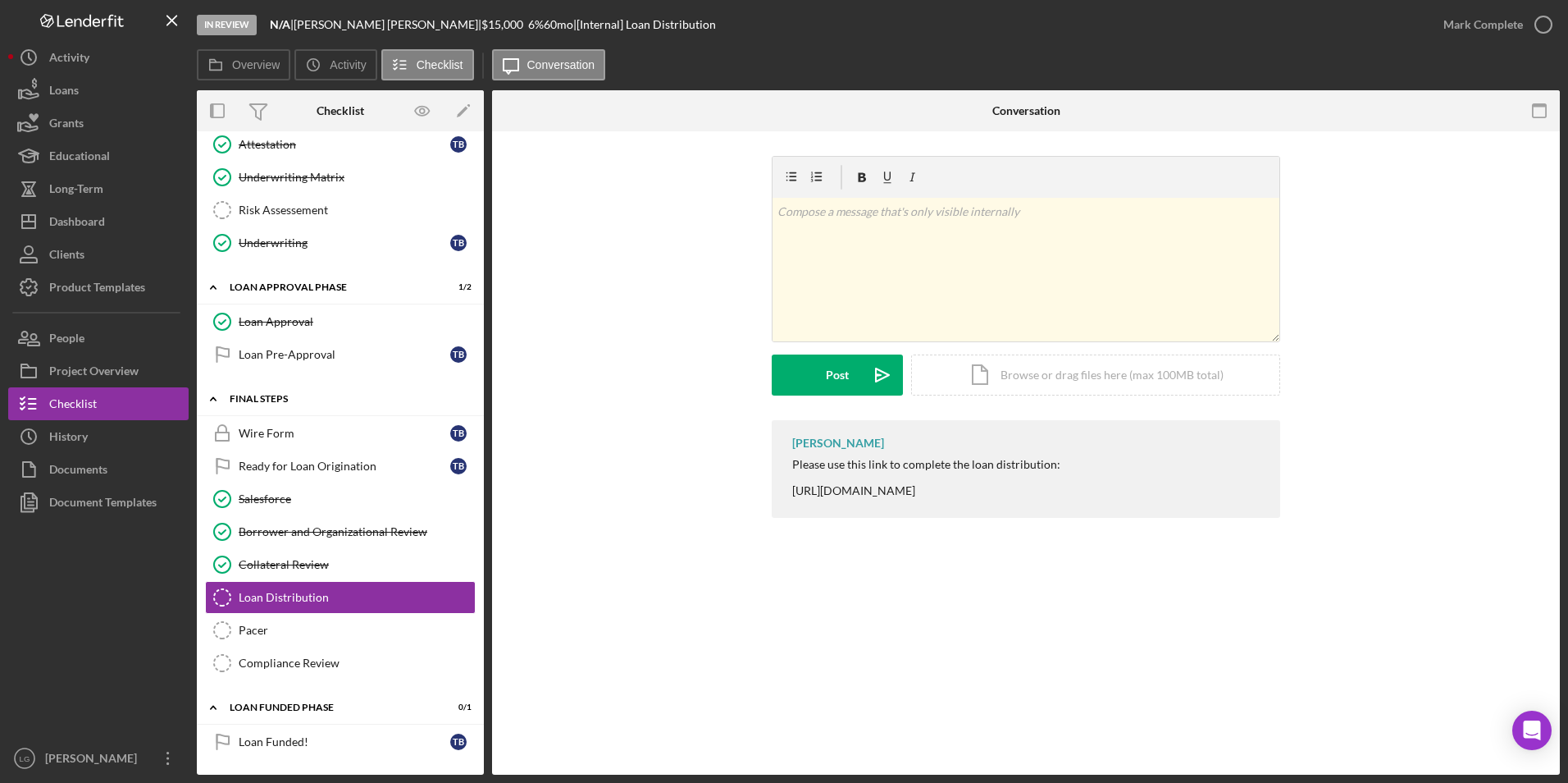
scroll to position [859, 0]
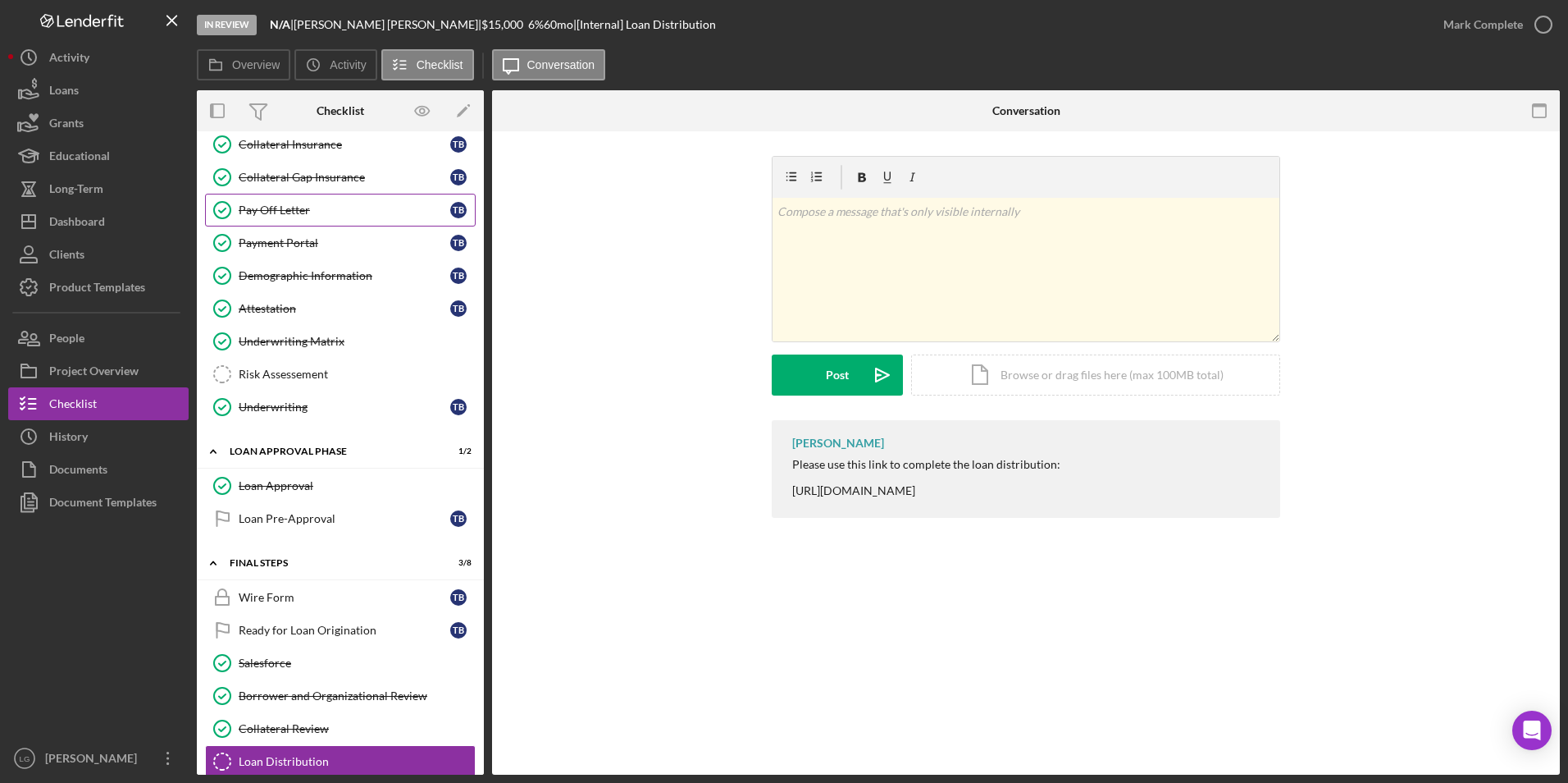
click at [279, 206] on div "Pay Off Letter" at bounding box center [344, 210] width 212 height 13
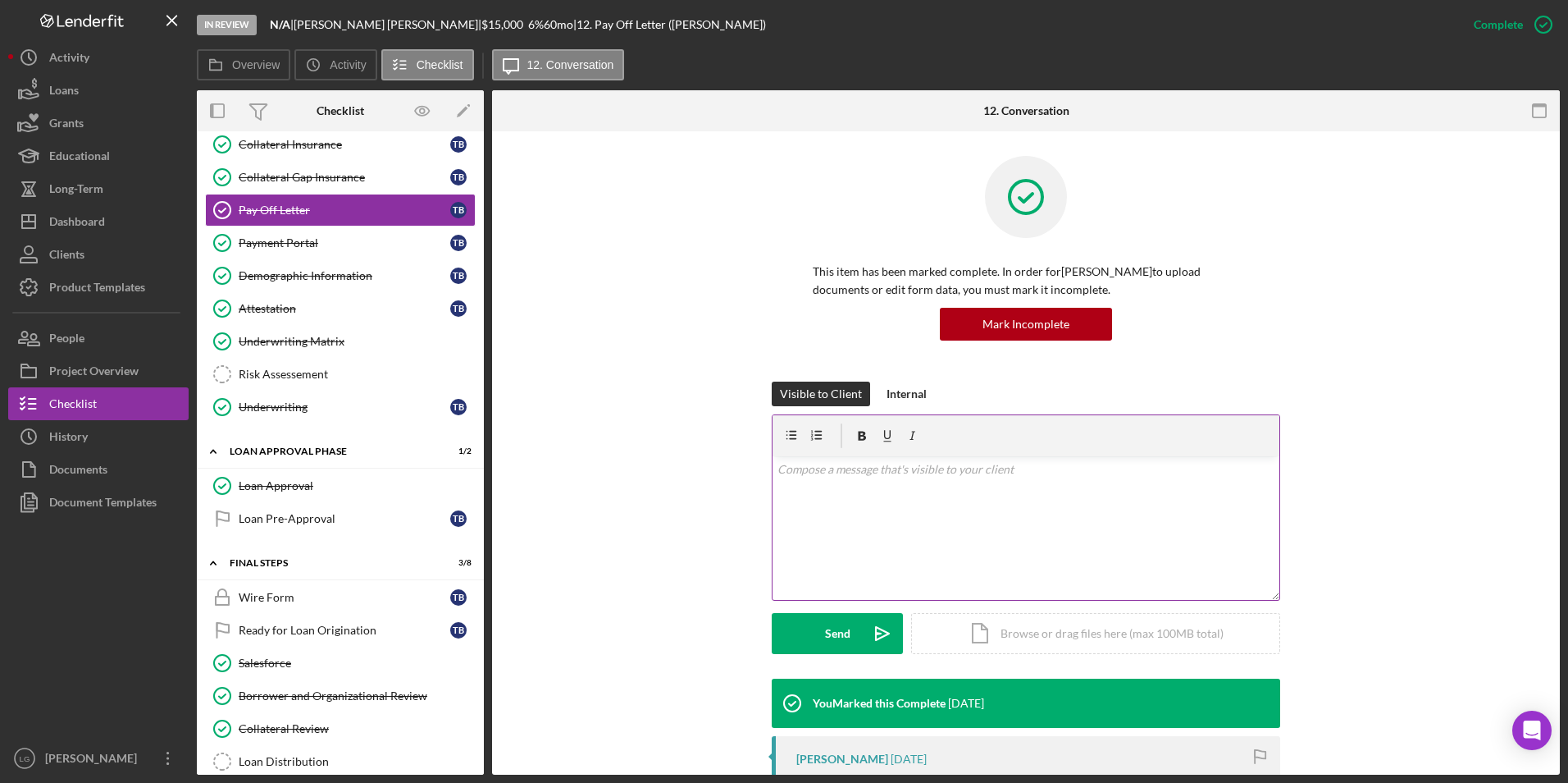
scroll to position [164, 0]
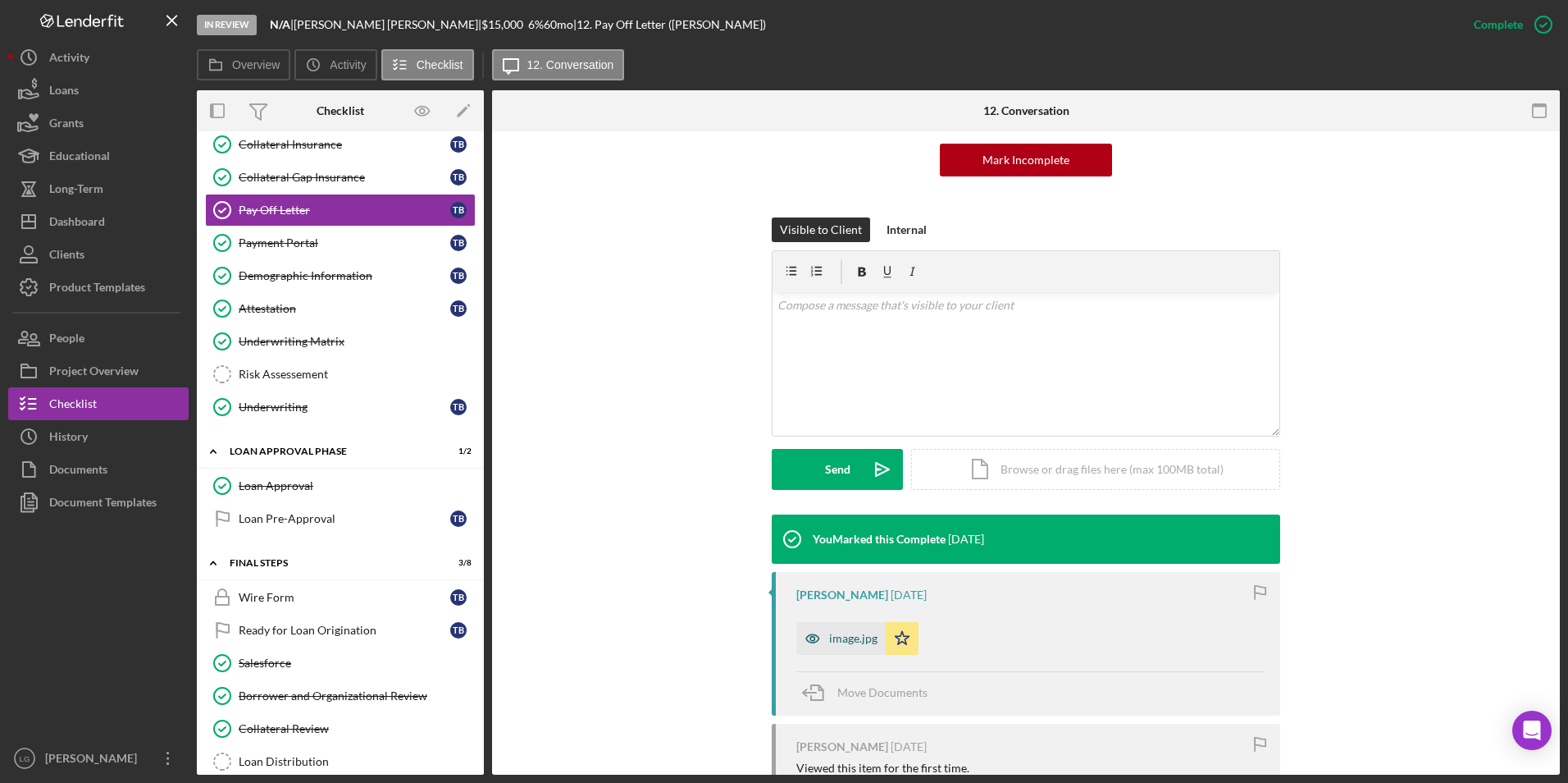
click at [842, 631] on div "image.jpg" at bounding box center [853, 638] width 48 height 13
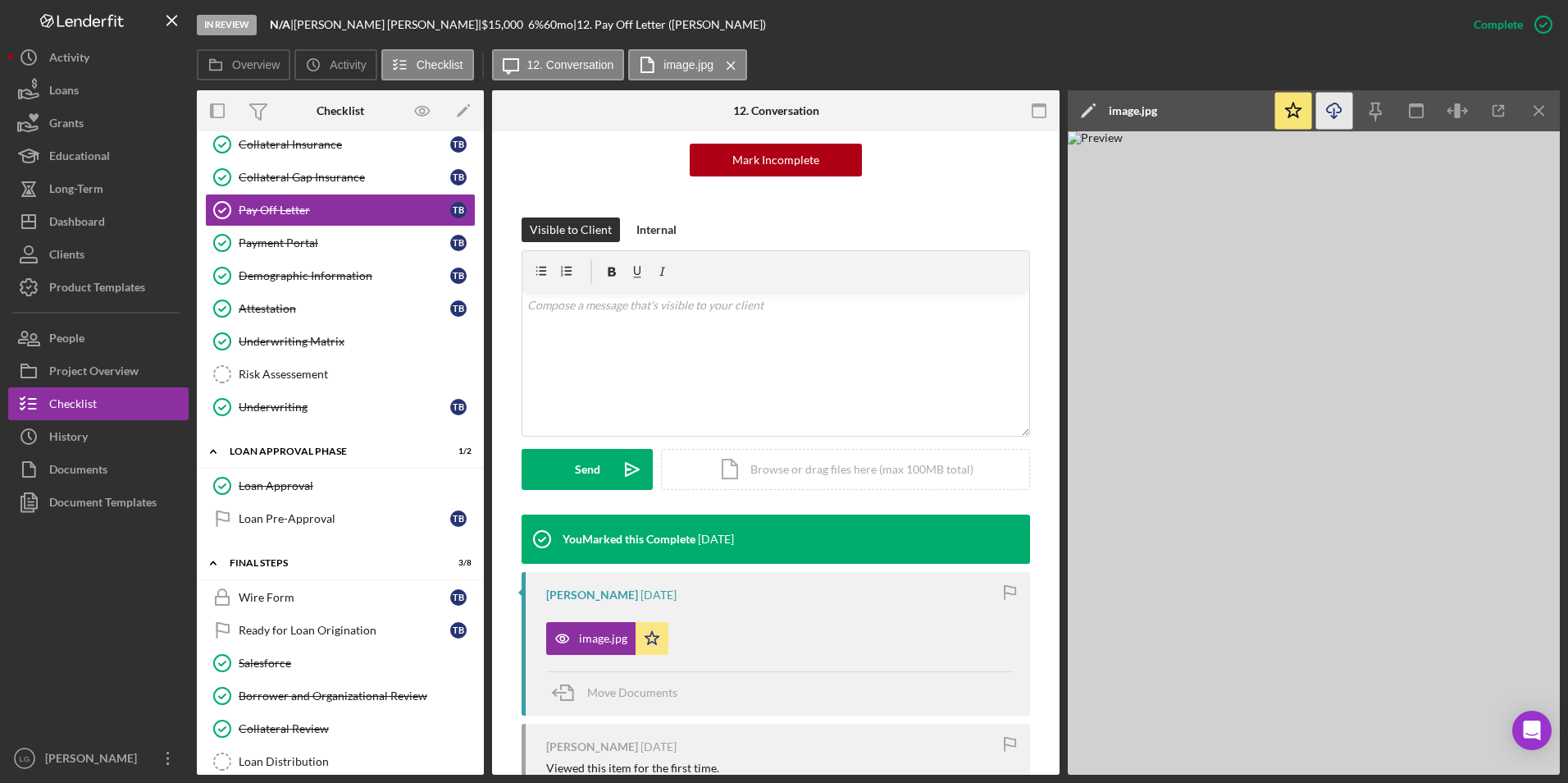
click at [1336, 107] on icon "Icon/Download" at bounding box center [1334, 111] width 36 height 36
click at [1355, 534] on img at bounding box center [1313, 453] width 492 height 643
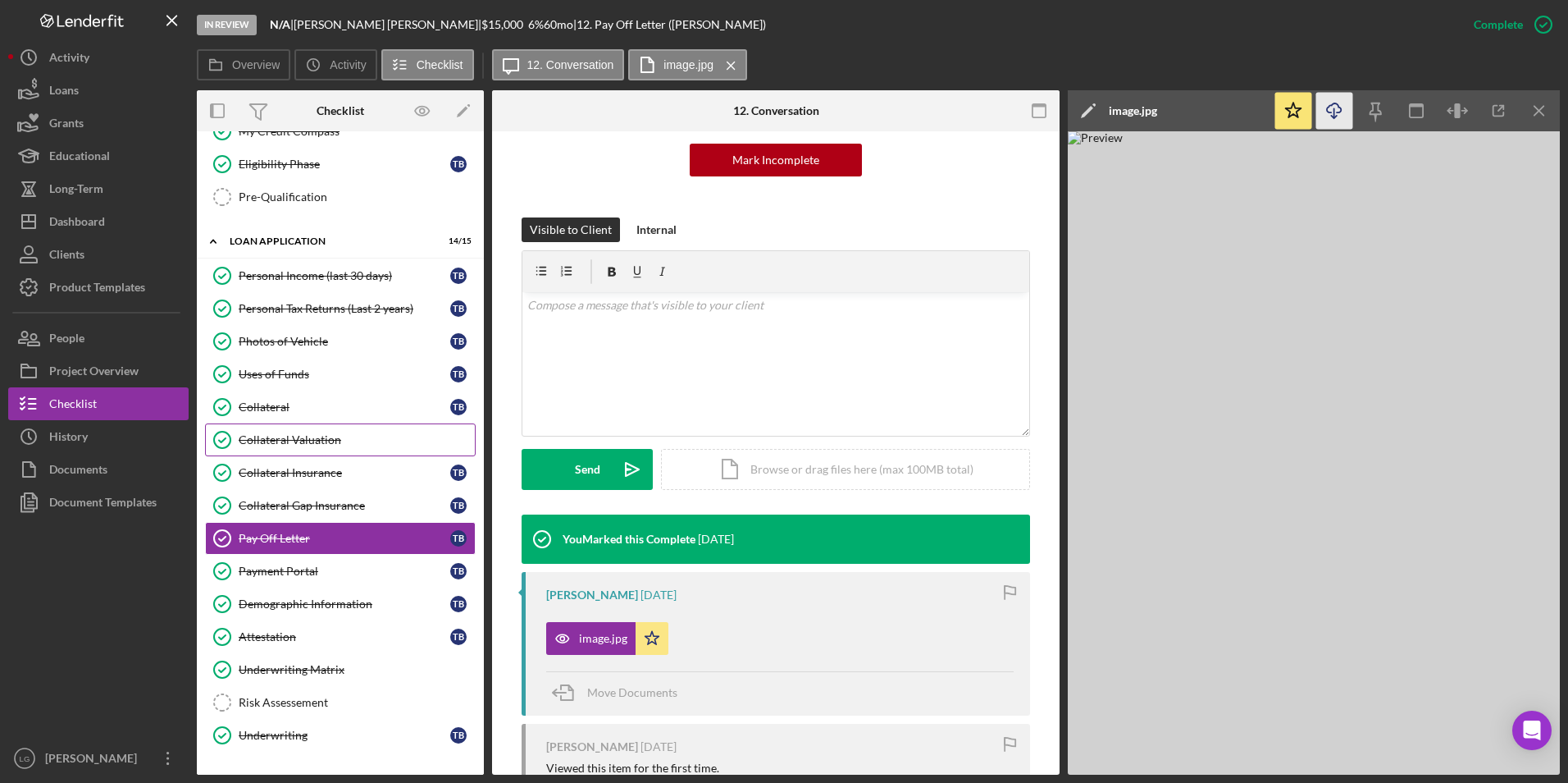
drag, startPoint x: 293, startPoint y: 432, endPoint x: 461, endPoint y: 433, distance: 168.0
click at [293, 432] on link "Collateral Valuation Collateral Valuation" at bounding box center [340, 439] width 270 height 33
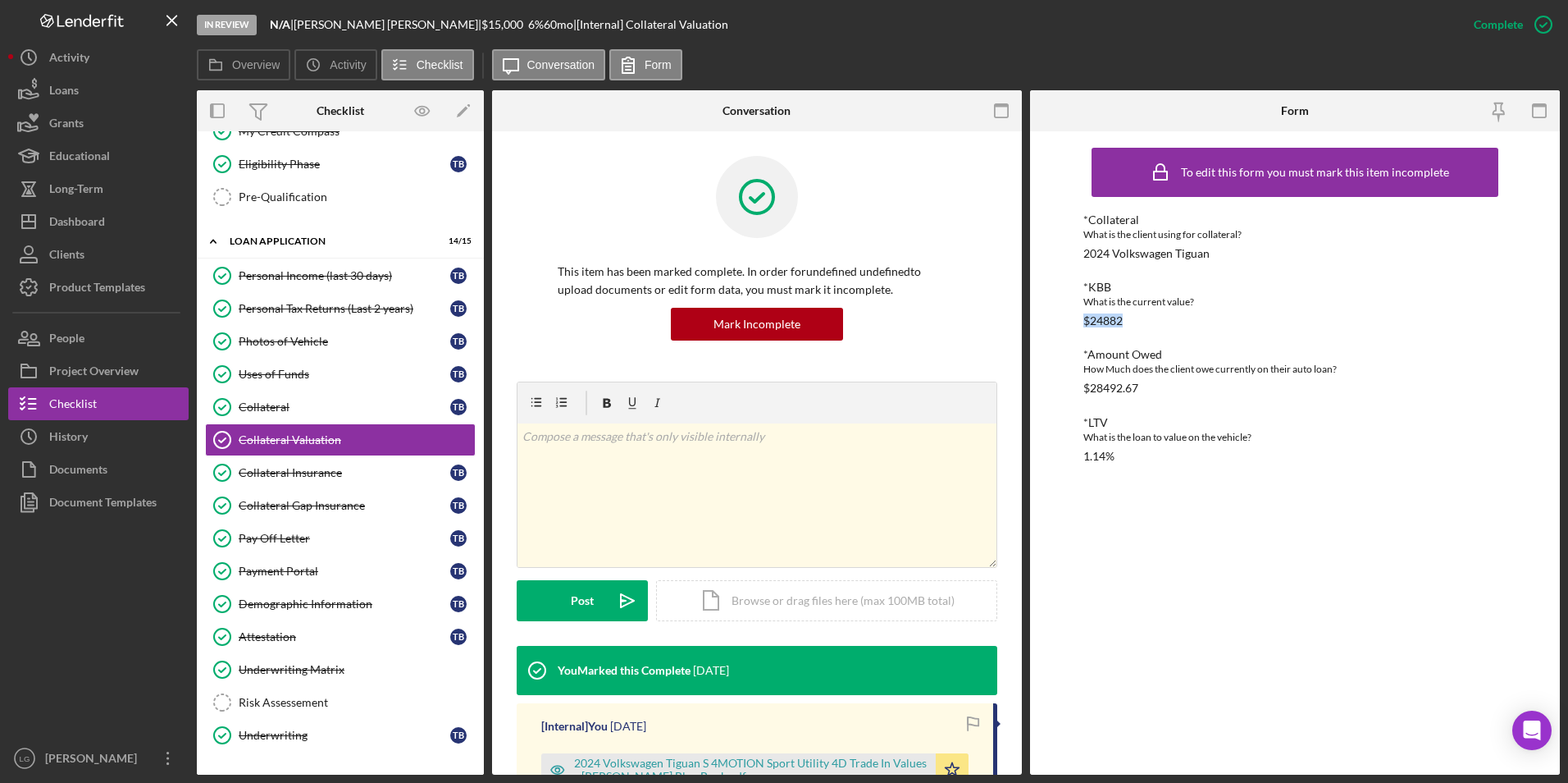
drag, startPoint x: 1140, startPoint y: 320, endPoint x: 1052, endPoint y: 318, distance: 88.0
click at [1052, 318] on div "To edit this form you must mark this item incomplete *Collateral What is the cl…" at bounding box center [1295, 453] width 529 height 643
drag, startPoint x: 1052, startPoint y: 318, endPoint x: 1095, endPoint y: 315, distance: 43.1
click at [1095, 315] on div "$24882" at bounding box center [1102, 320] width 39 height 13
drag, startPoint x: 1129, startPoint y: 318, endPoint x: 1090, endPoint y: 319, distance: 39.0
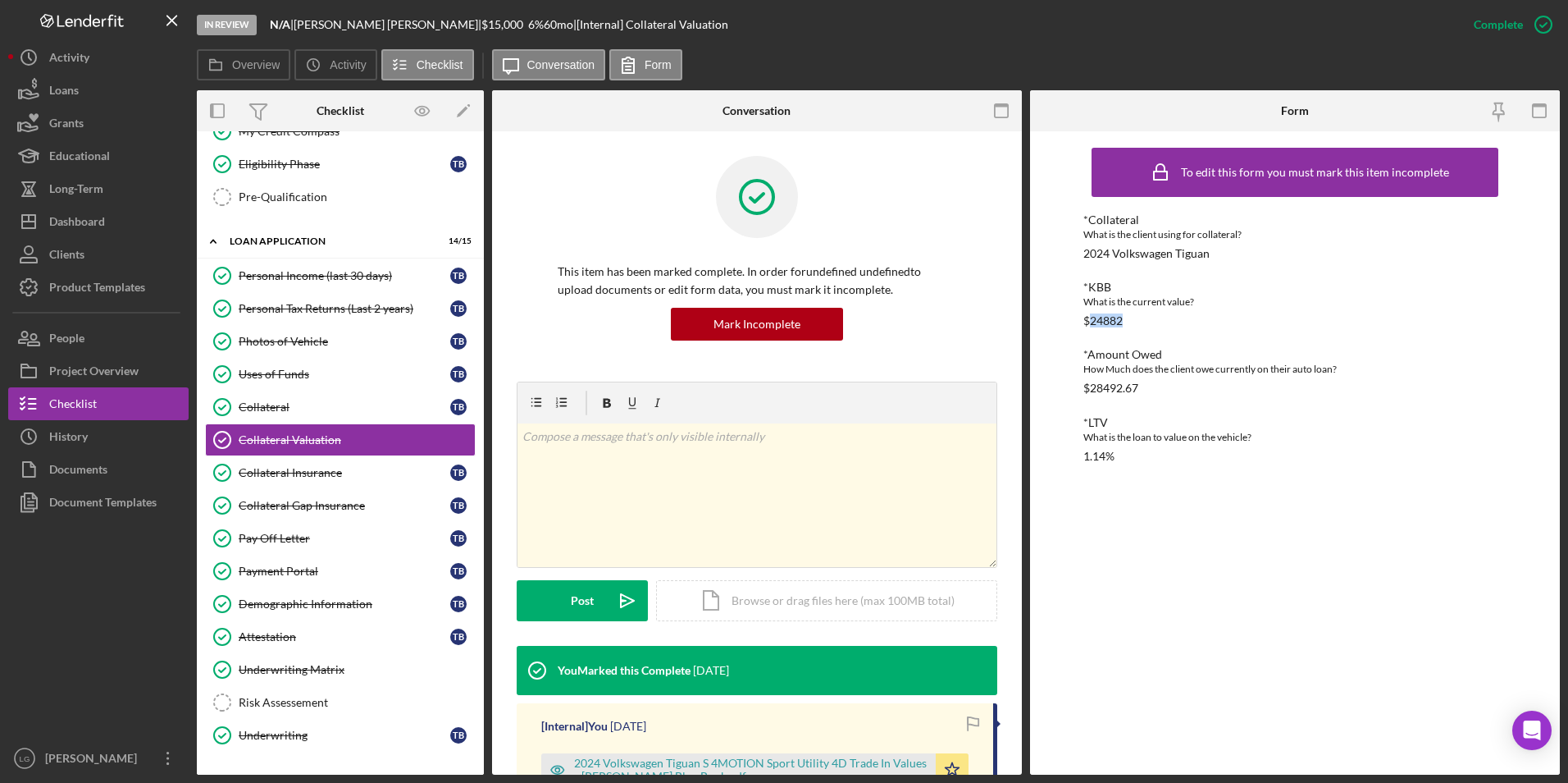
click at [1090, 319] on div "*KBB What is the current value? $24882" at bounding box center [1295, 303] width 424 height 47
copy div "24882"
drag, startPoint x: 279, startPoint y: 537, endPoint x: 808, endPoint y: 516, distance: 529.4
click at [279, 537] on div "Pay Off Letter" at bounding box center [344, 538] width 212 height 13
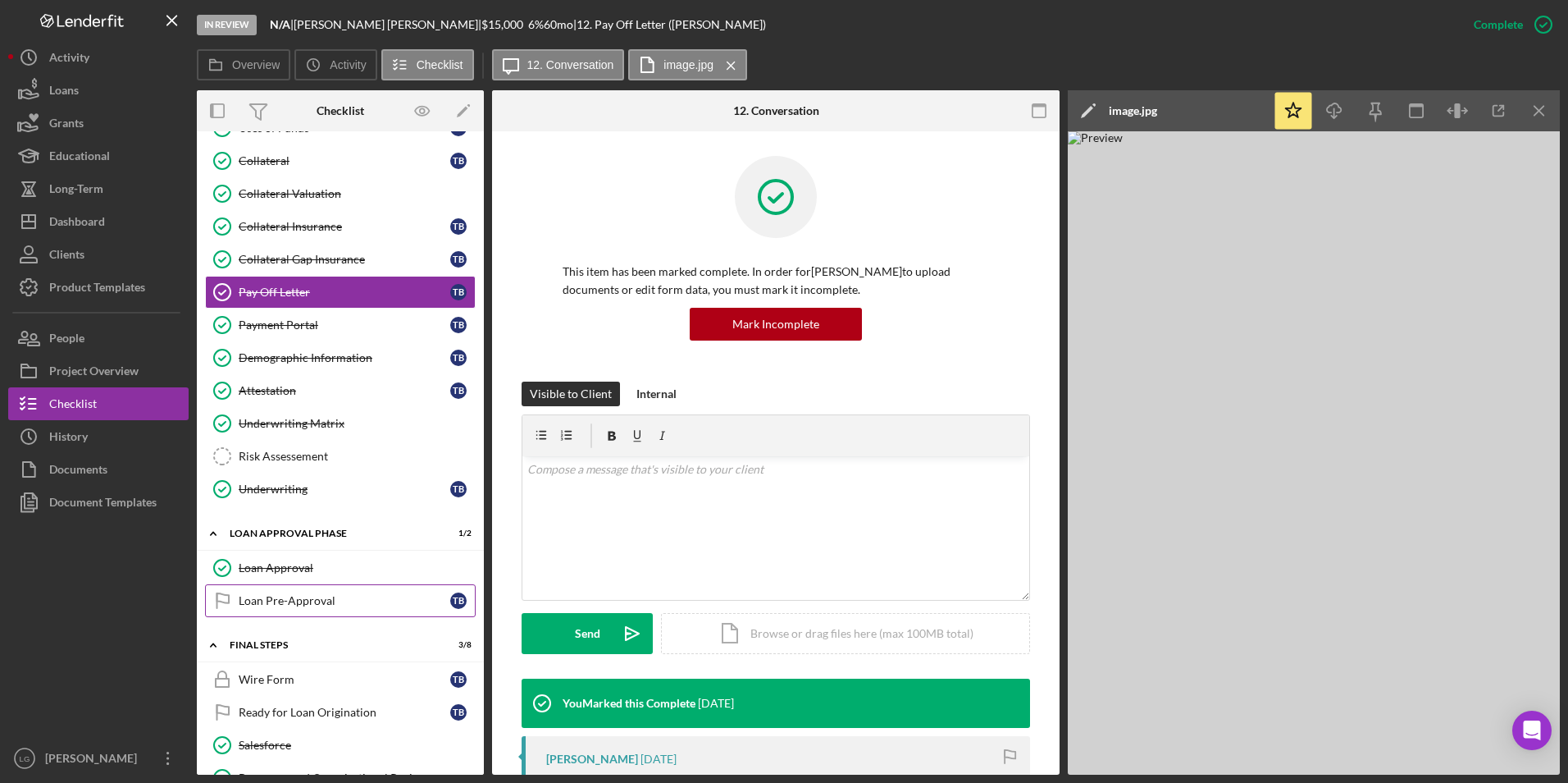
scroll to position [1023, 0]
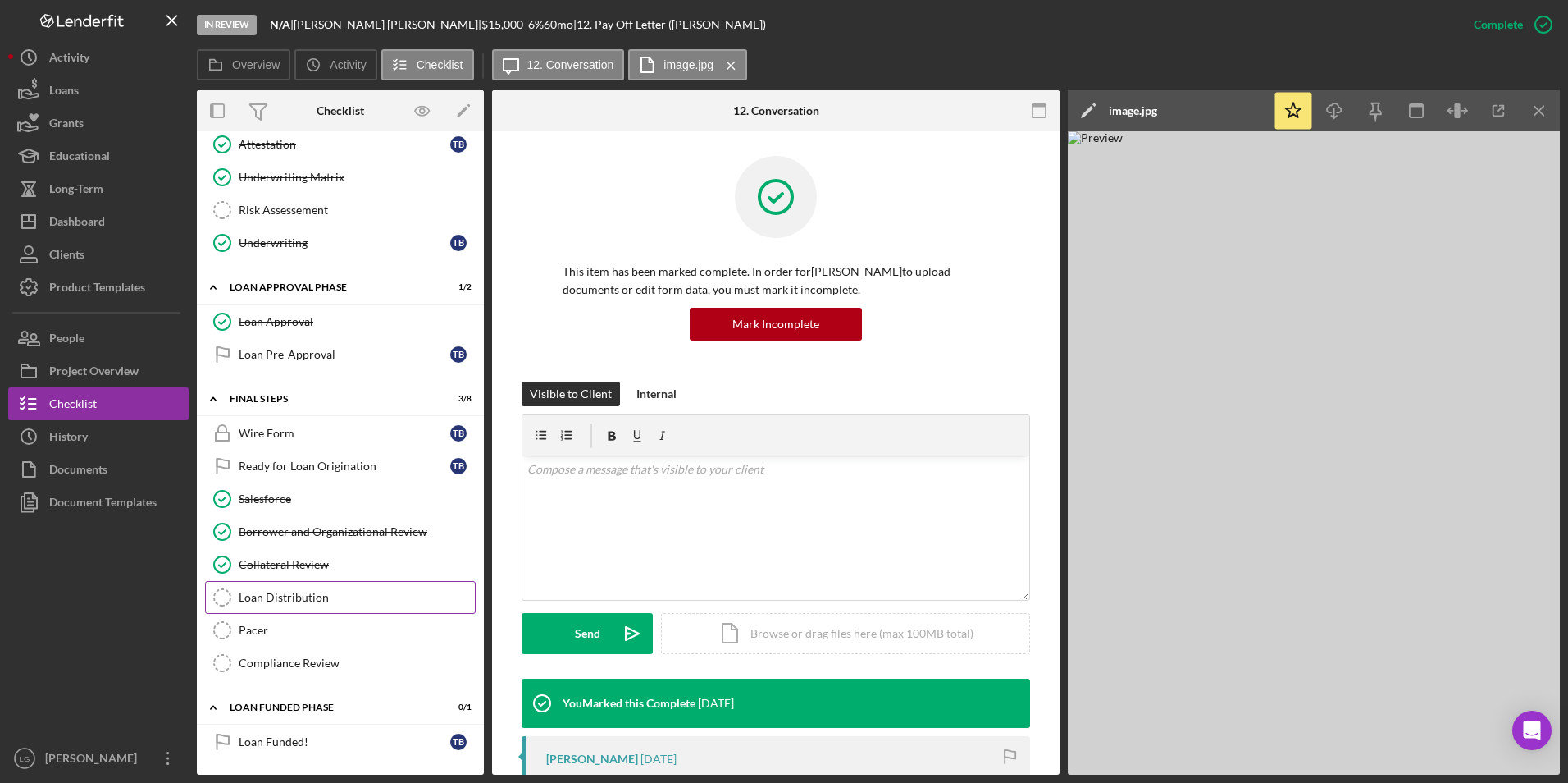
click at [272, 598] on div "Loan Distribution" at bounding box center [357, 598] width 236 height 13
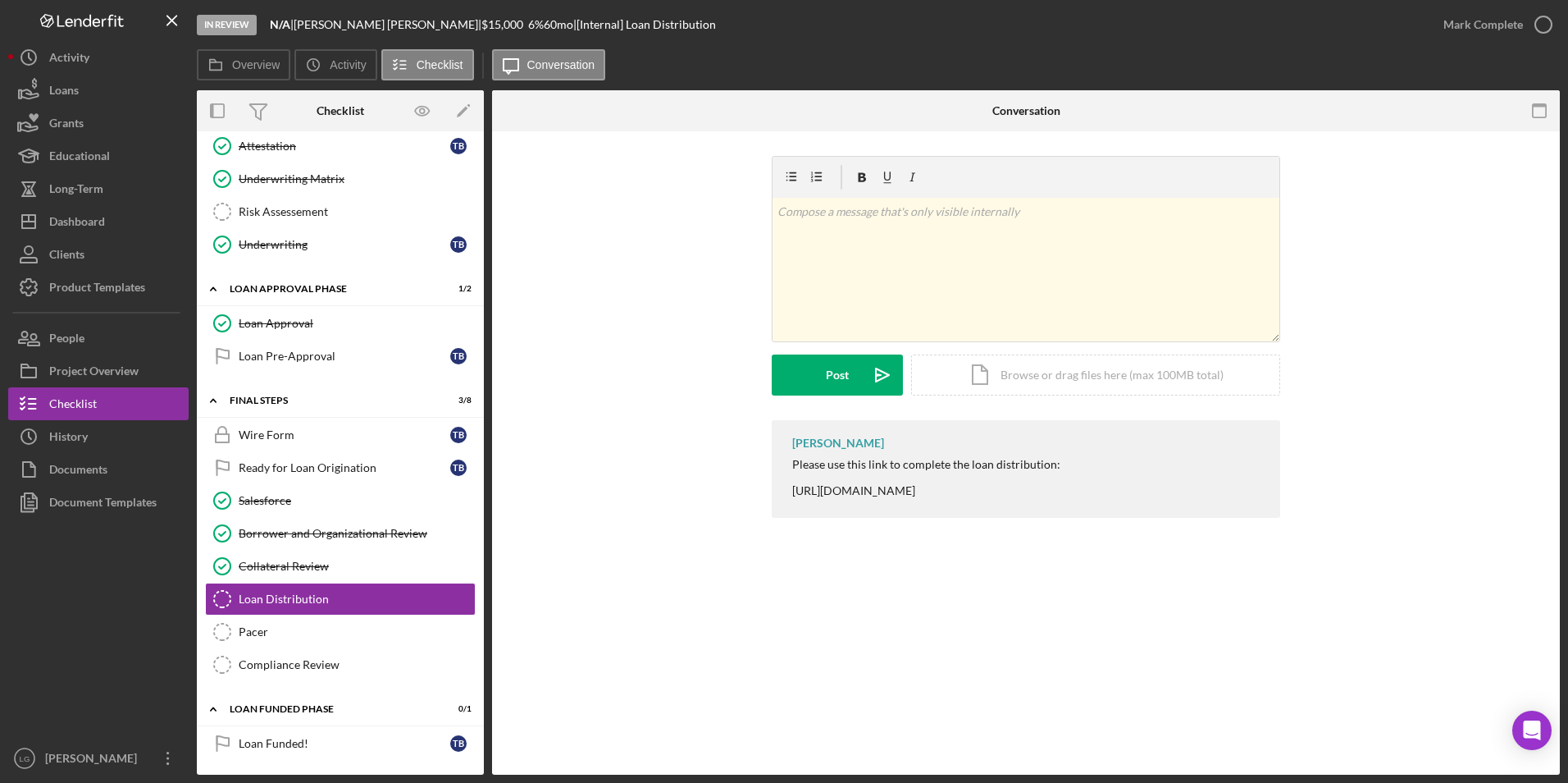
scroll to position [1023, 0]
click at [78, 227] on div "Dashboard" at bounding box center [77, 224] width 56 height 36
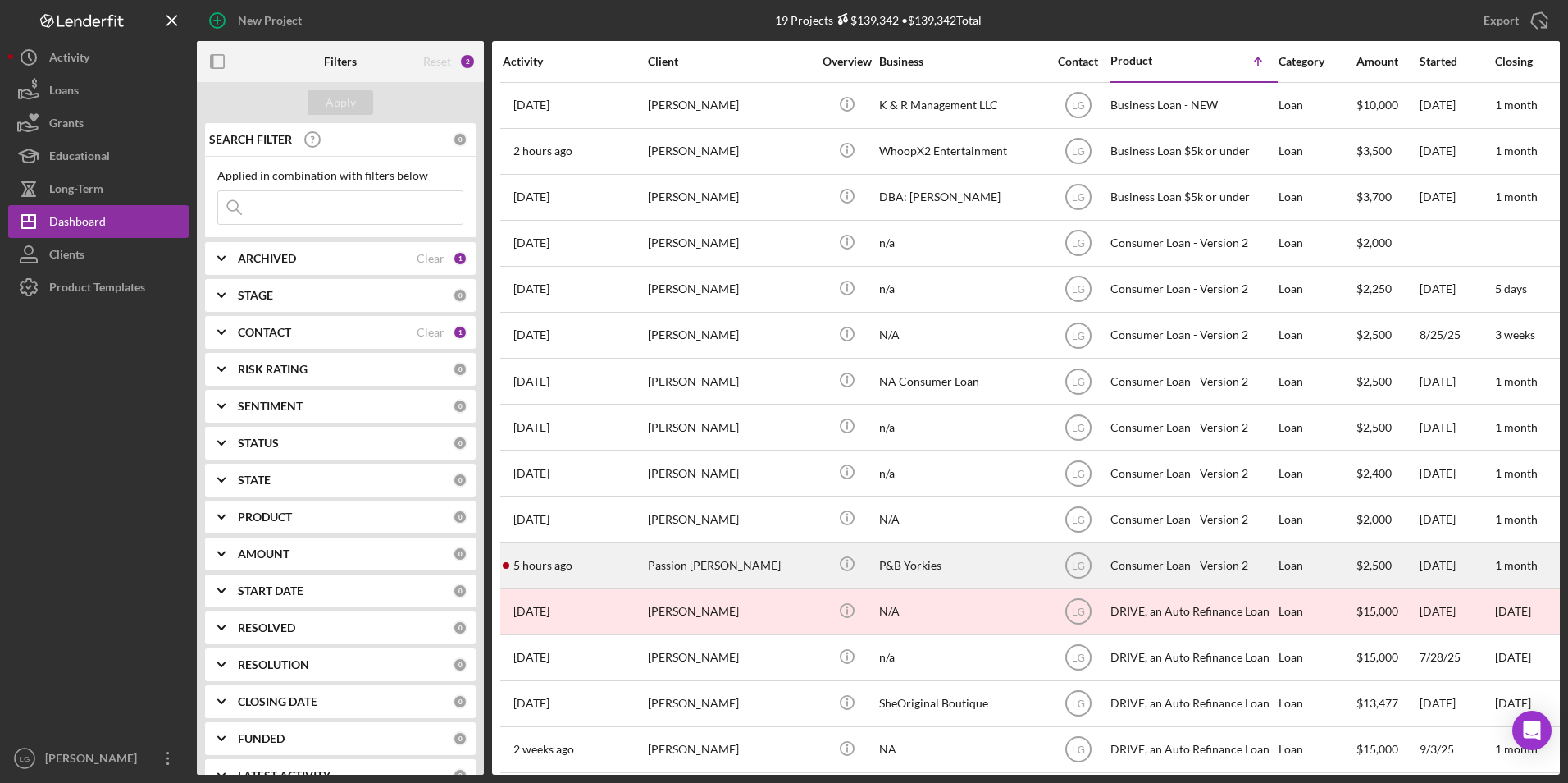
click at [674, 561] on div "Passion [PERSON_NAME]" at bounding box center [729, 564] width 164 height 43
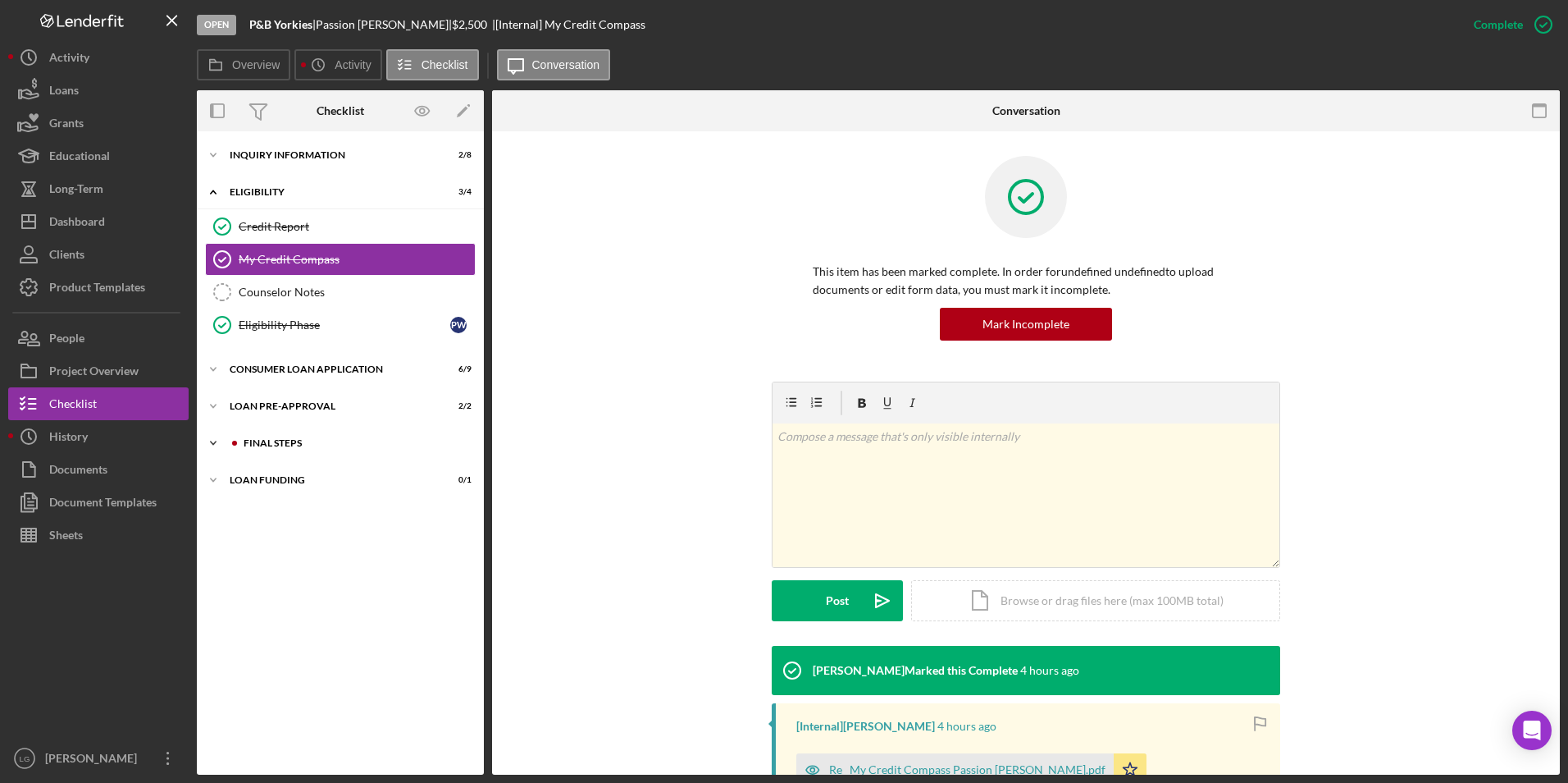
click at [246, 456] on div "Icon/Expander FINAL STEPS 2 / 10" at bounding box center [339, 443] width 287 height 33
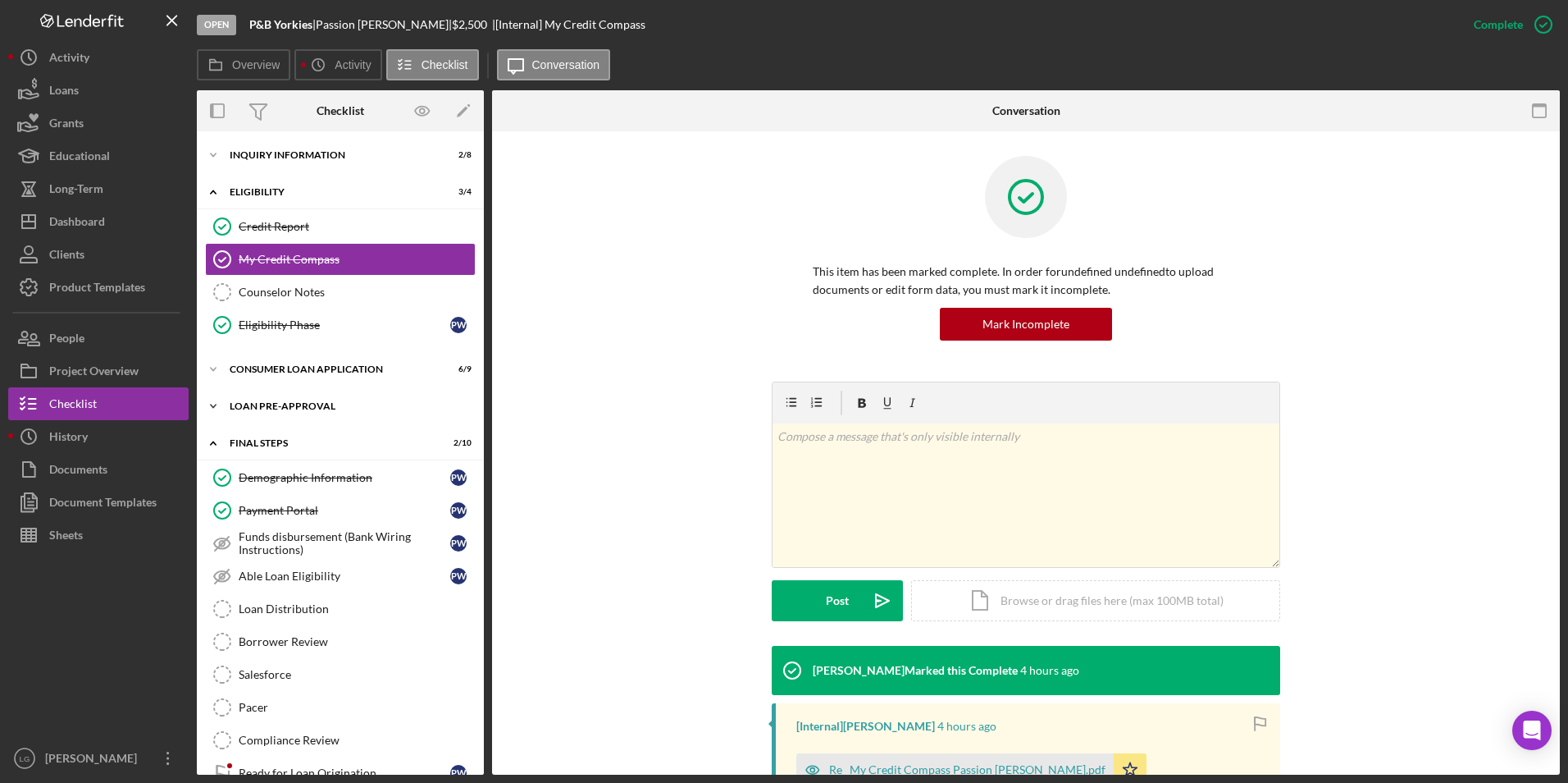
click at [256, 403] on div "Loan Pre-Approval" at bounding box center [346, 406] width 234 height 10
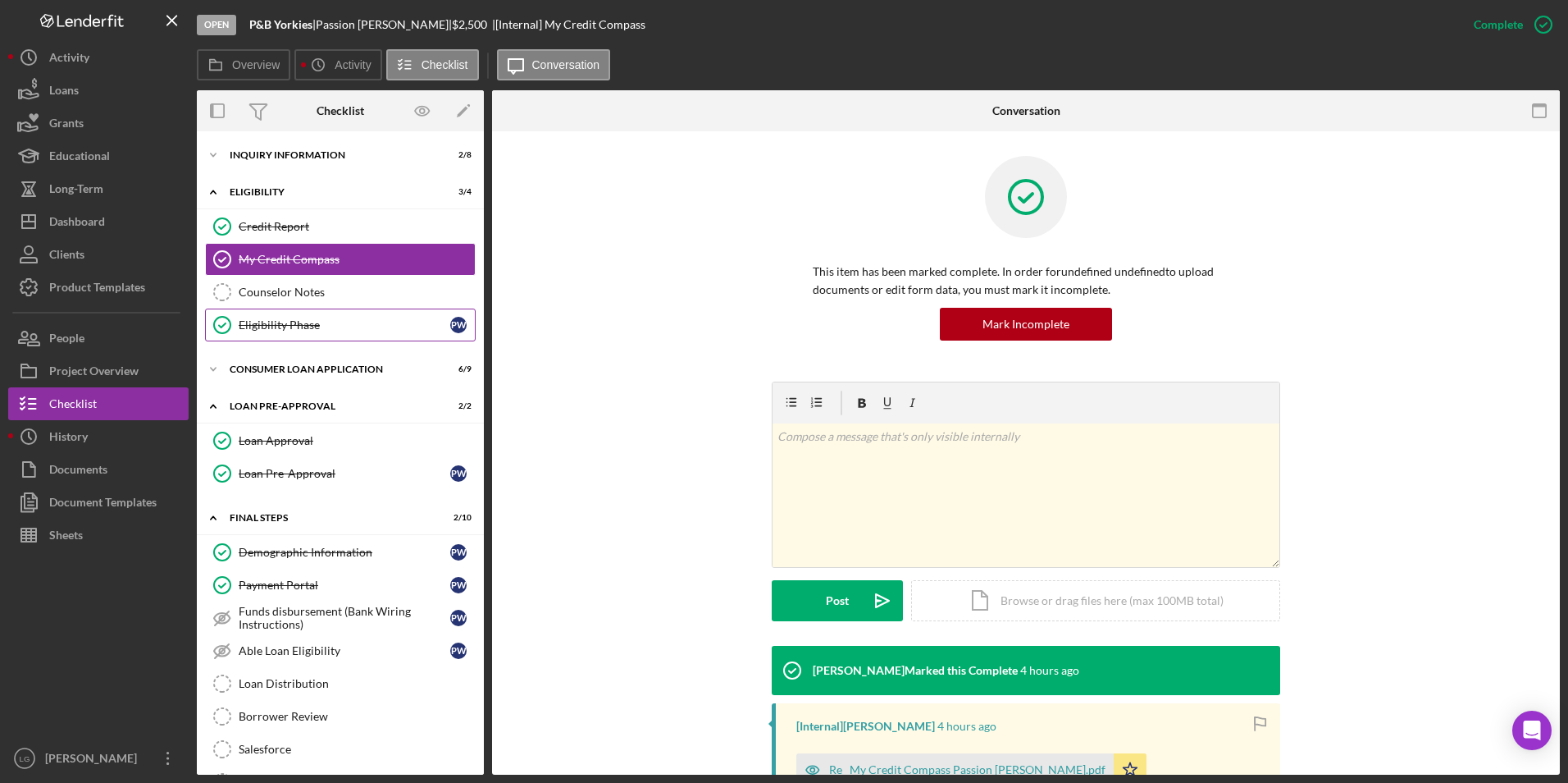
drag, startPoint x: 256, startPoint y: 368, endPoint x: 256, endPoint y: 323, distance: 45.0
click at [256, 359] on div "Icon/Expander Consumer Loan Application 6 / 9" at bounding box center [339, 369] width 287 height 33
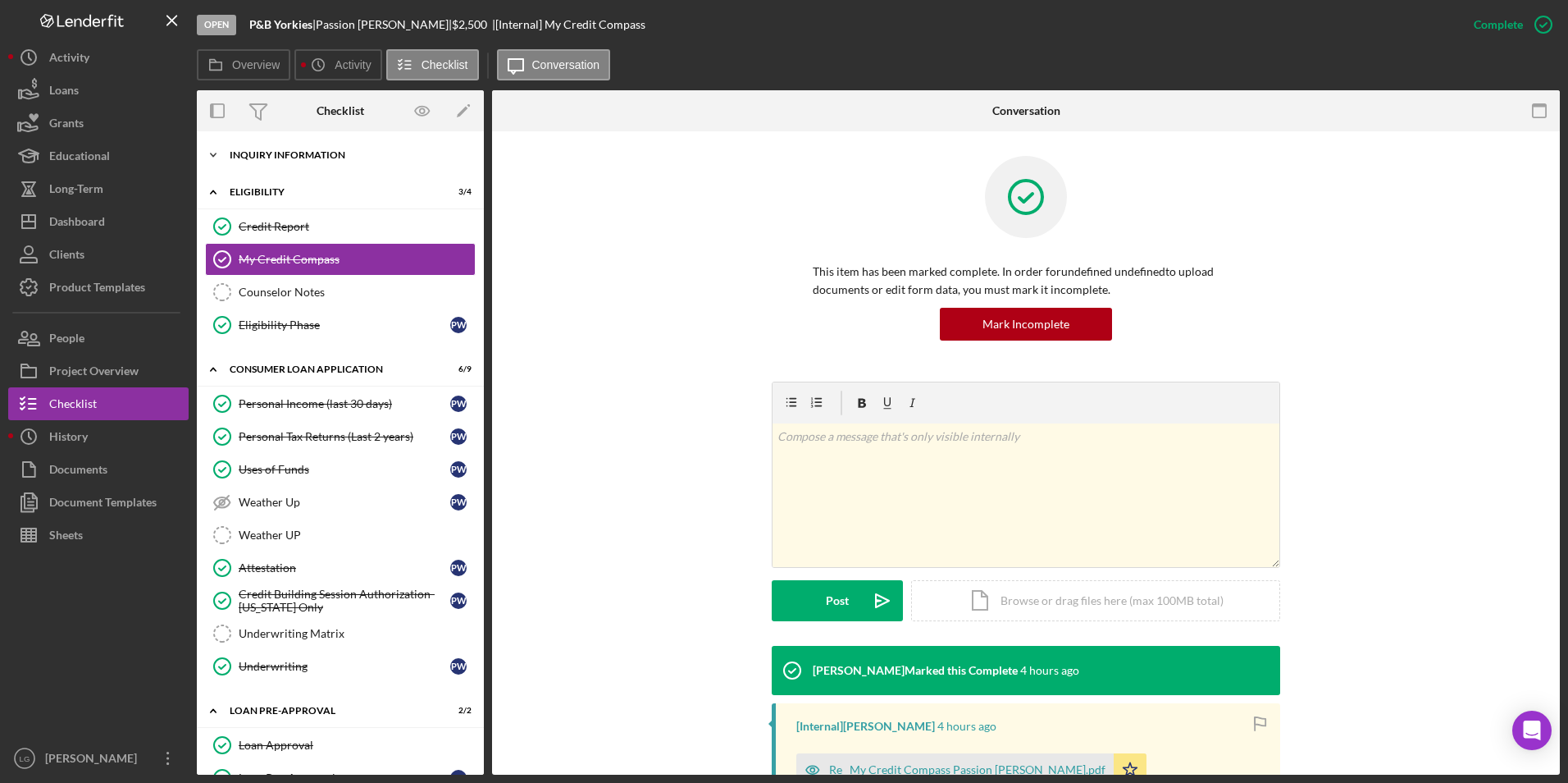
drag, startPoint x: 262, startPoint y: 151, endPoint x: 269, endPoint y: 163, distance: 13.9
click at [262, 151] on div "Inquiry Information" at bounding box center [346, 154] width 234 height 10
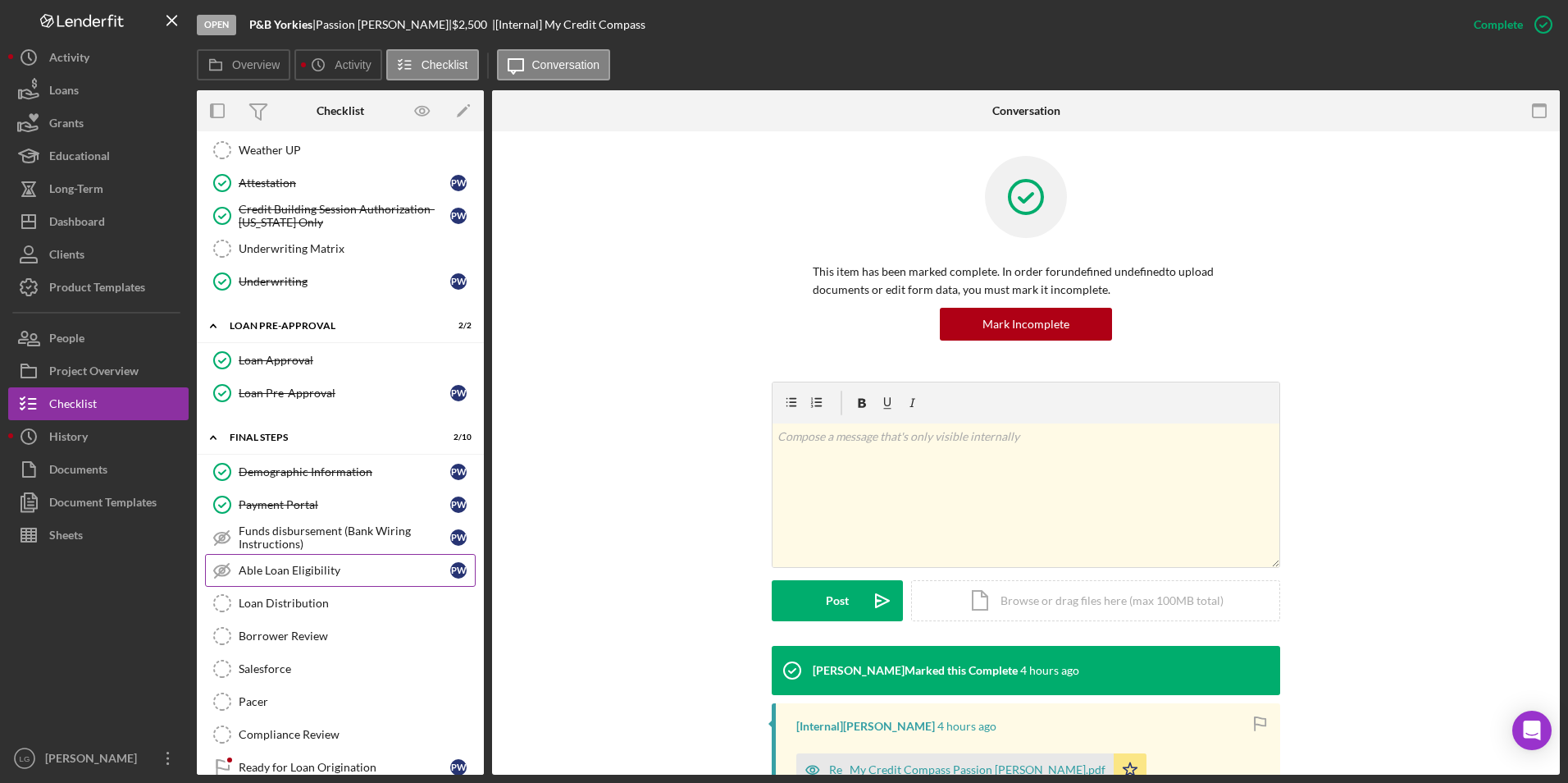
scroll to position [719, 0]
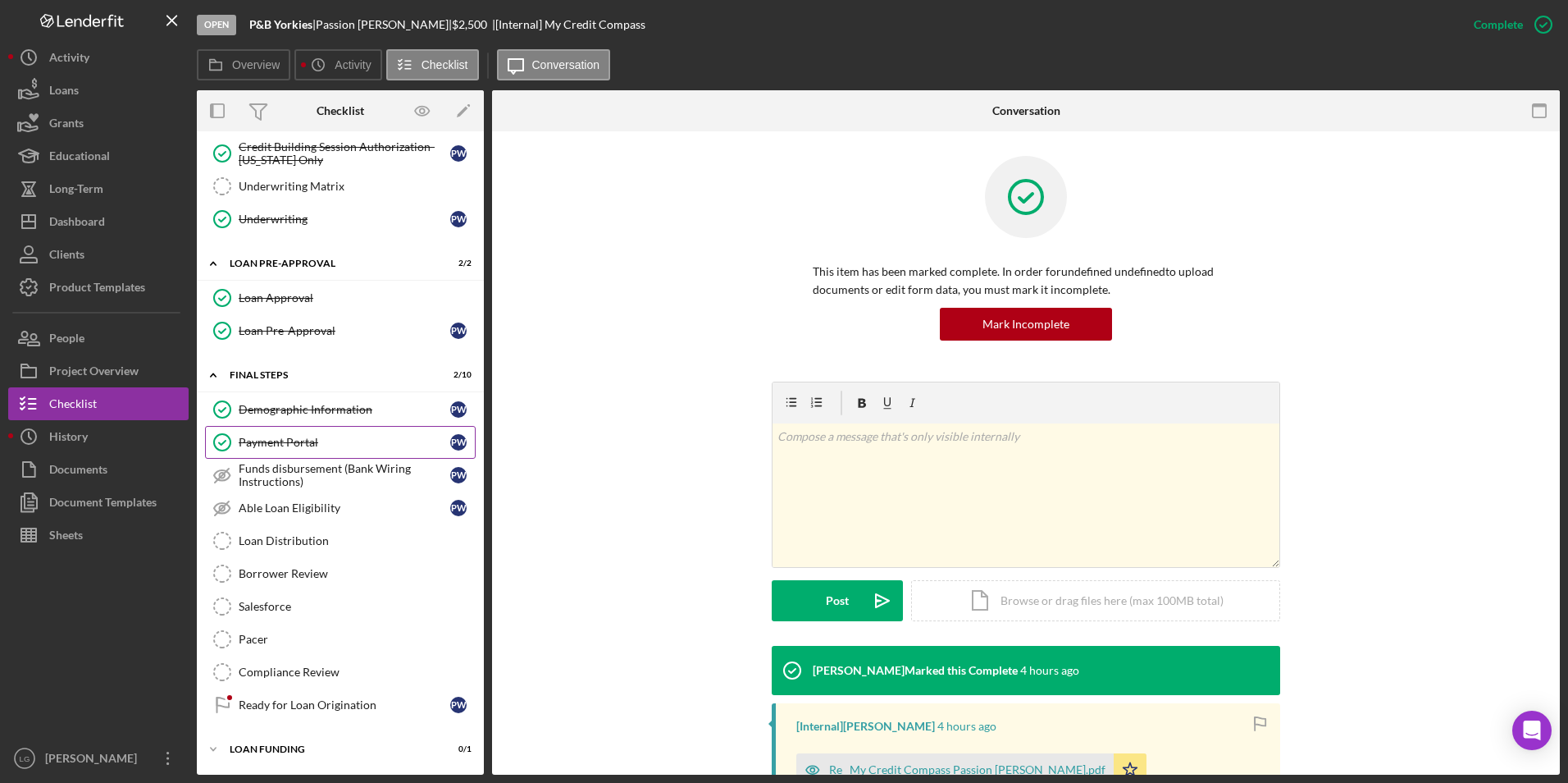
click at [373, 458] on link "Payment Portal Payment Portal P W" at bounding box center [340, 442] width 270 height 33
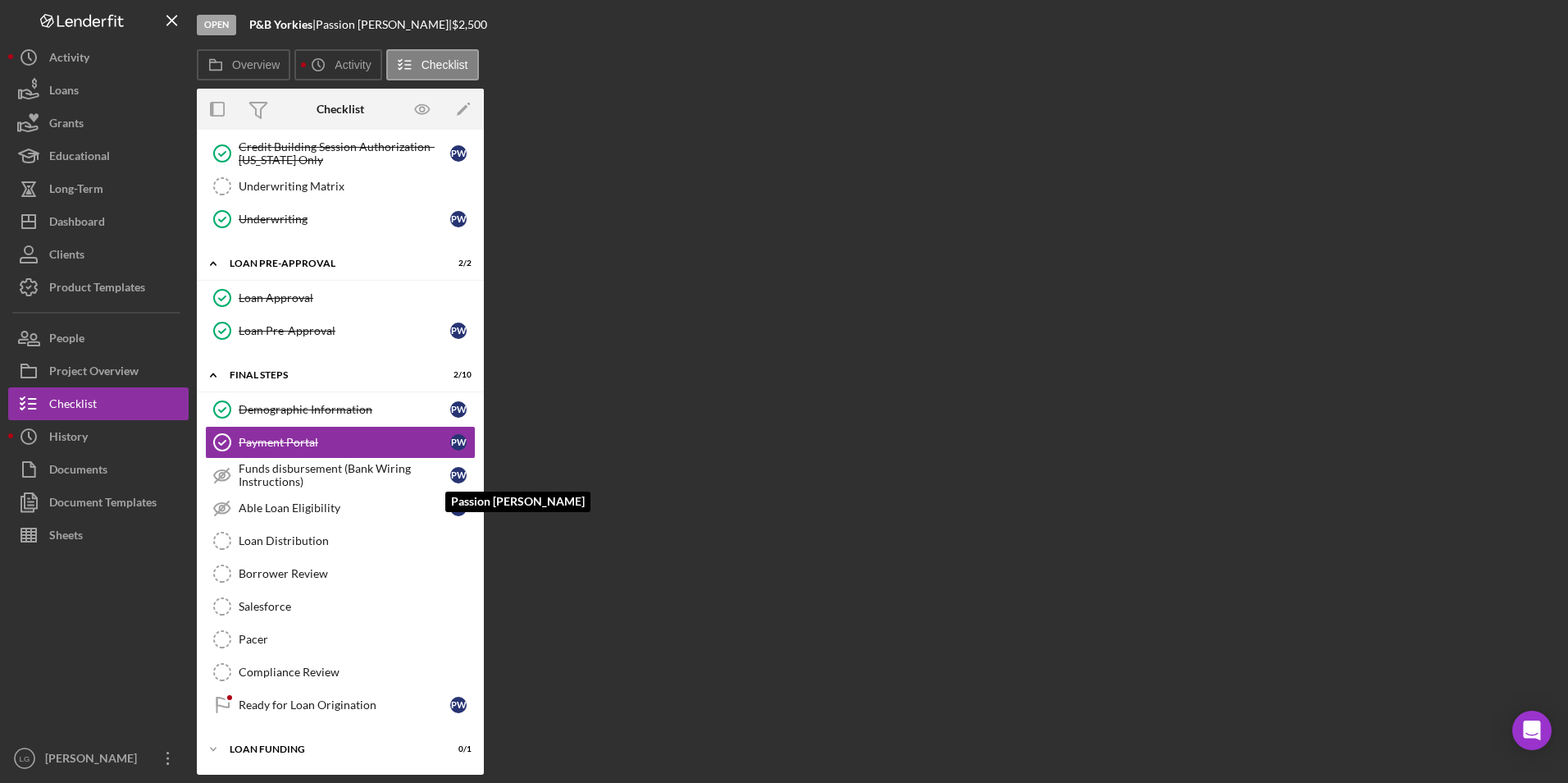
scroll to position [719, 0]
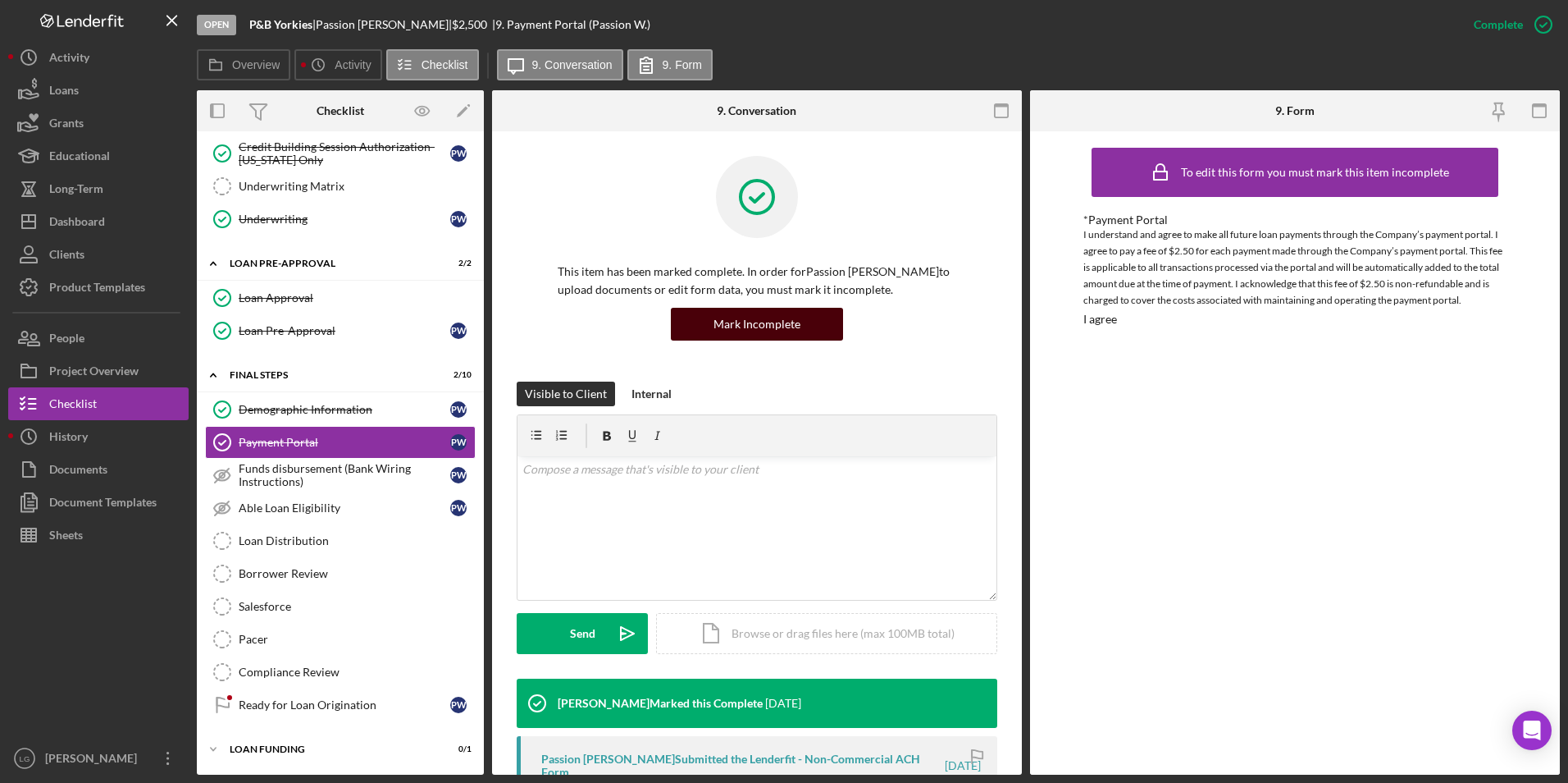
click at [787, 333] on div "Mark Incomplete" at bounding box center [757, 324] width 87 height 33
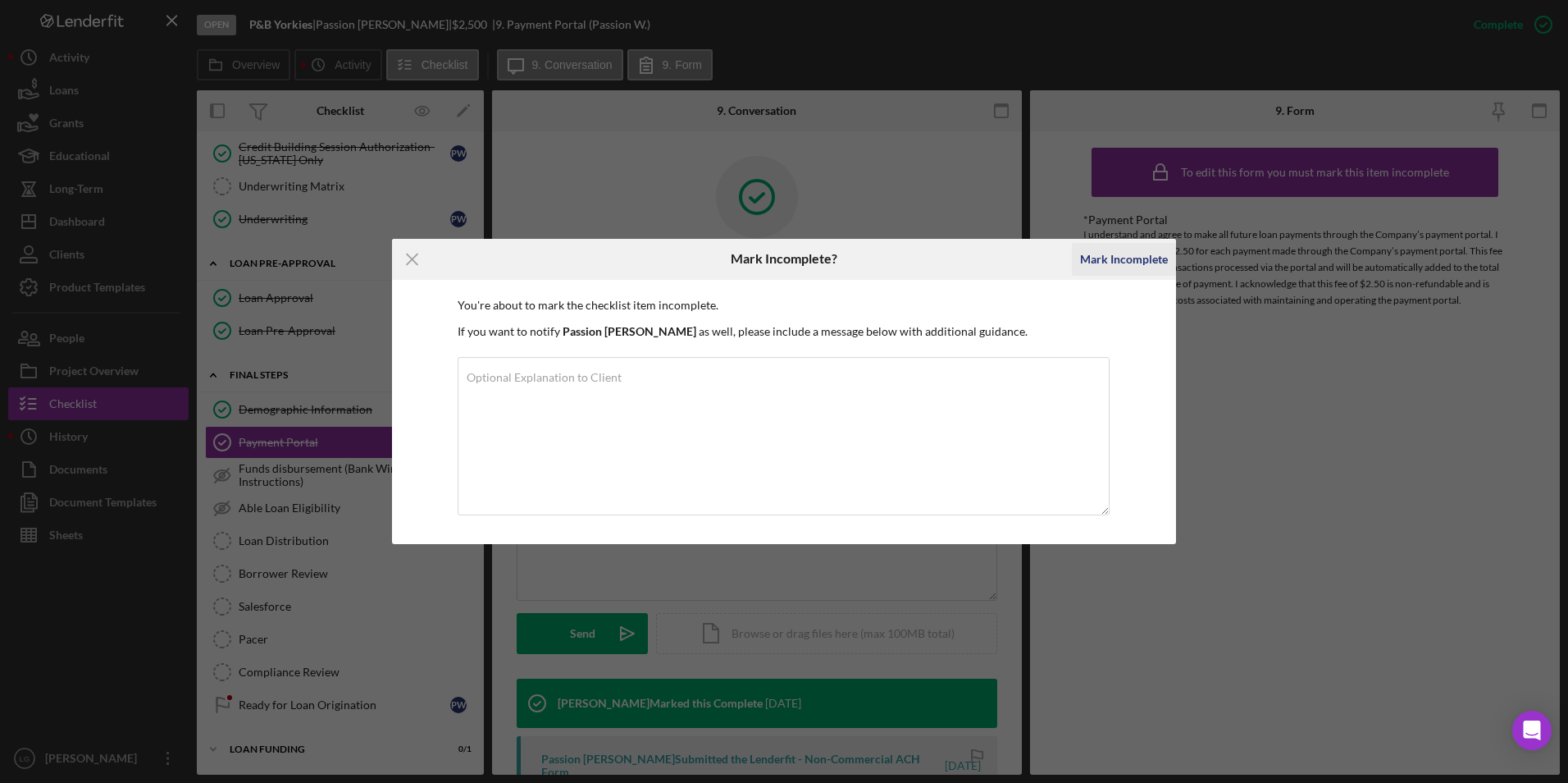
click at [1129, 249] on div "Mark Incomplete" at bounding box center [1123, 259] width 87 height 33
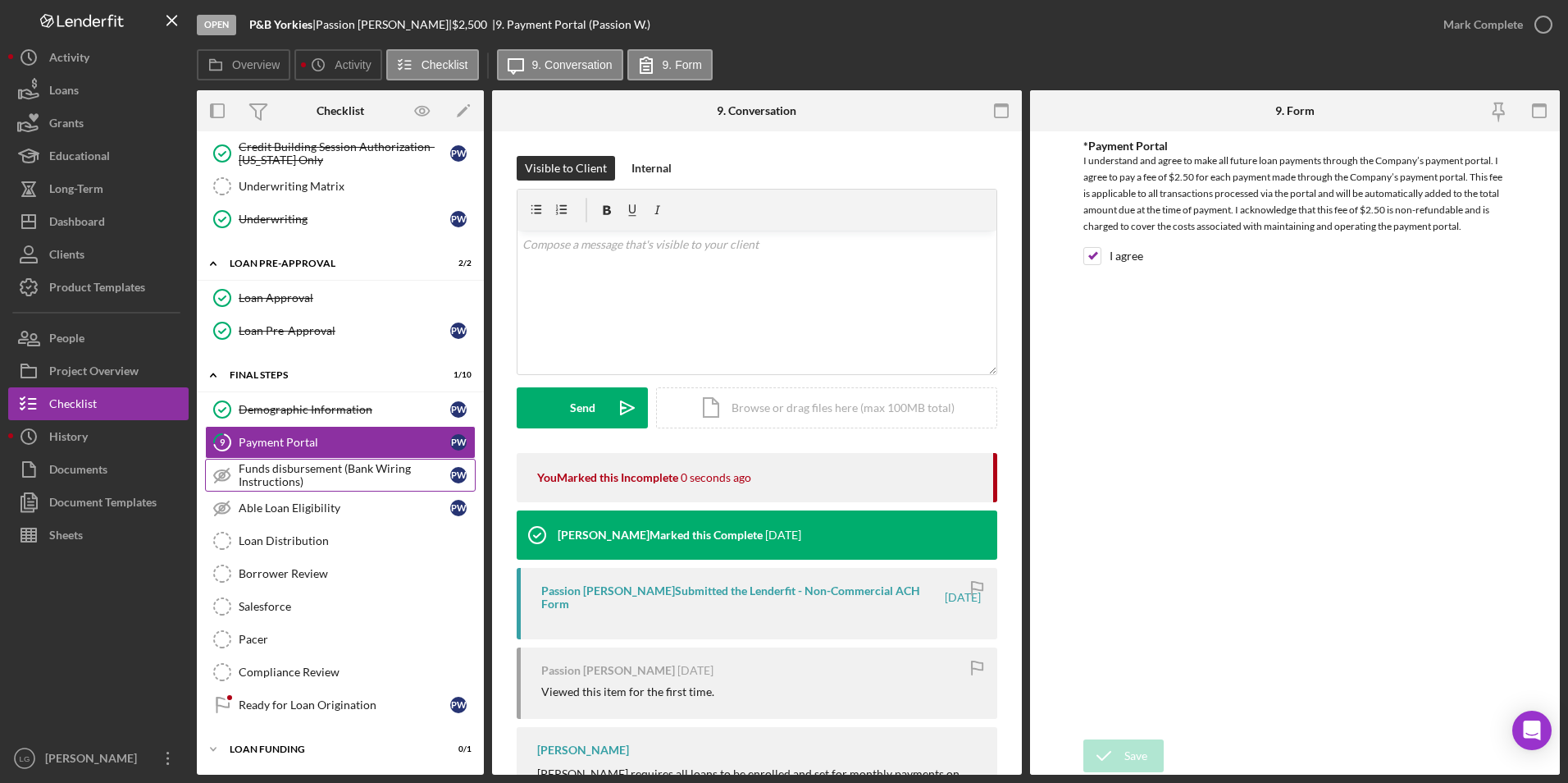
click at [320, 478] on div "Funds disbursement (Bank Wiring Instructions)" at bounding box center [344, 474] width 212 height 26
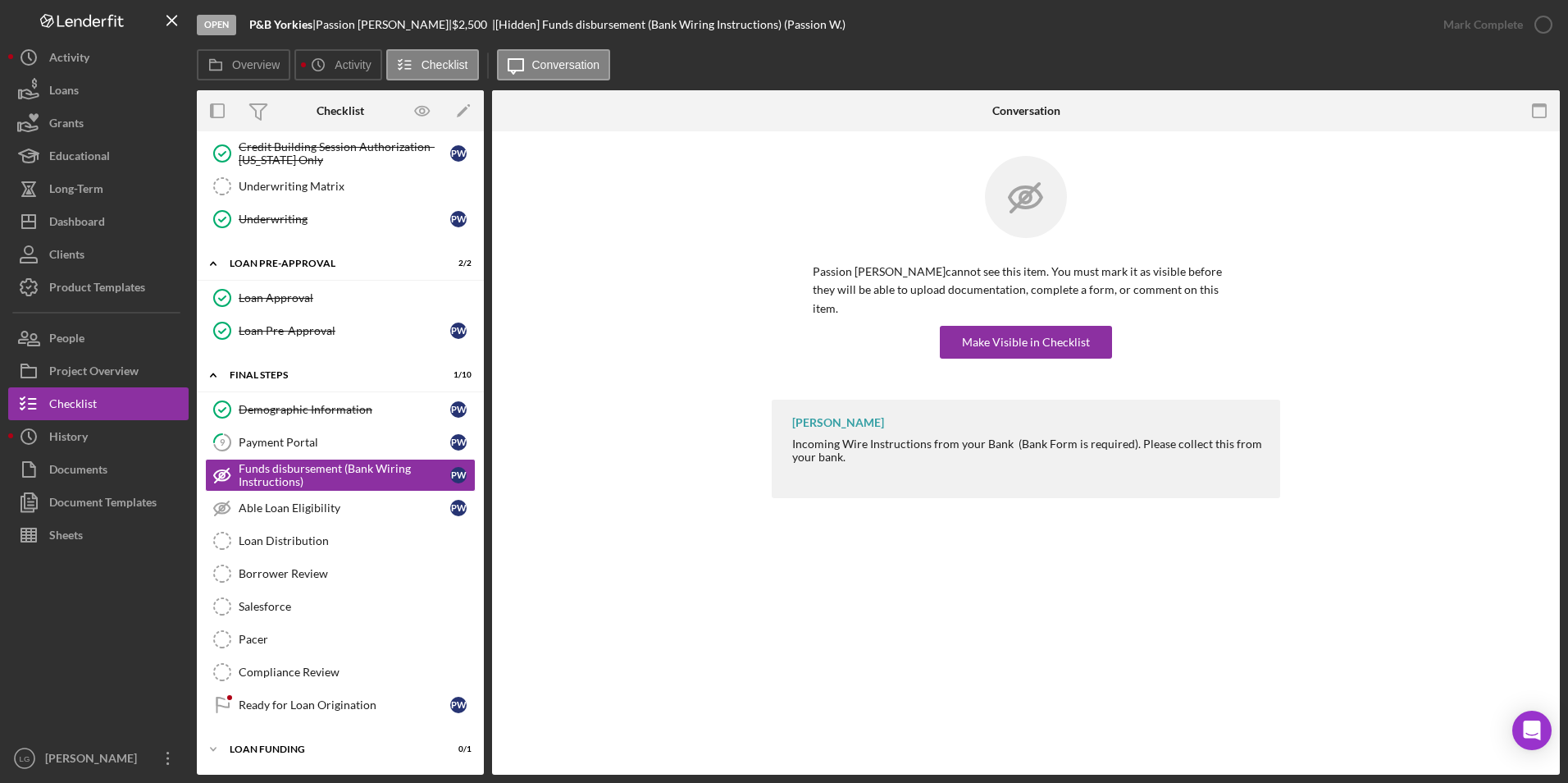
scroll to position [719, 0]
click at [1025, 325] on div "Make Visible in Checklist" at bounding box center [1025, 342] width 128 height 33
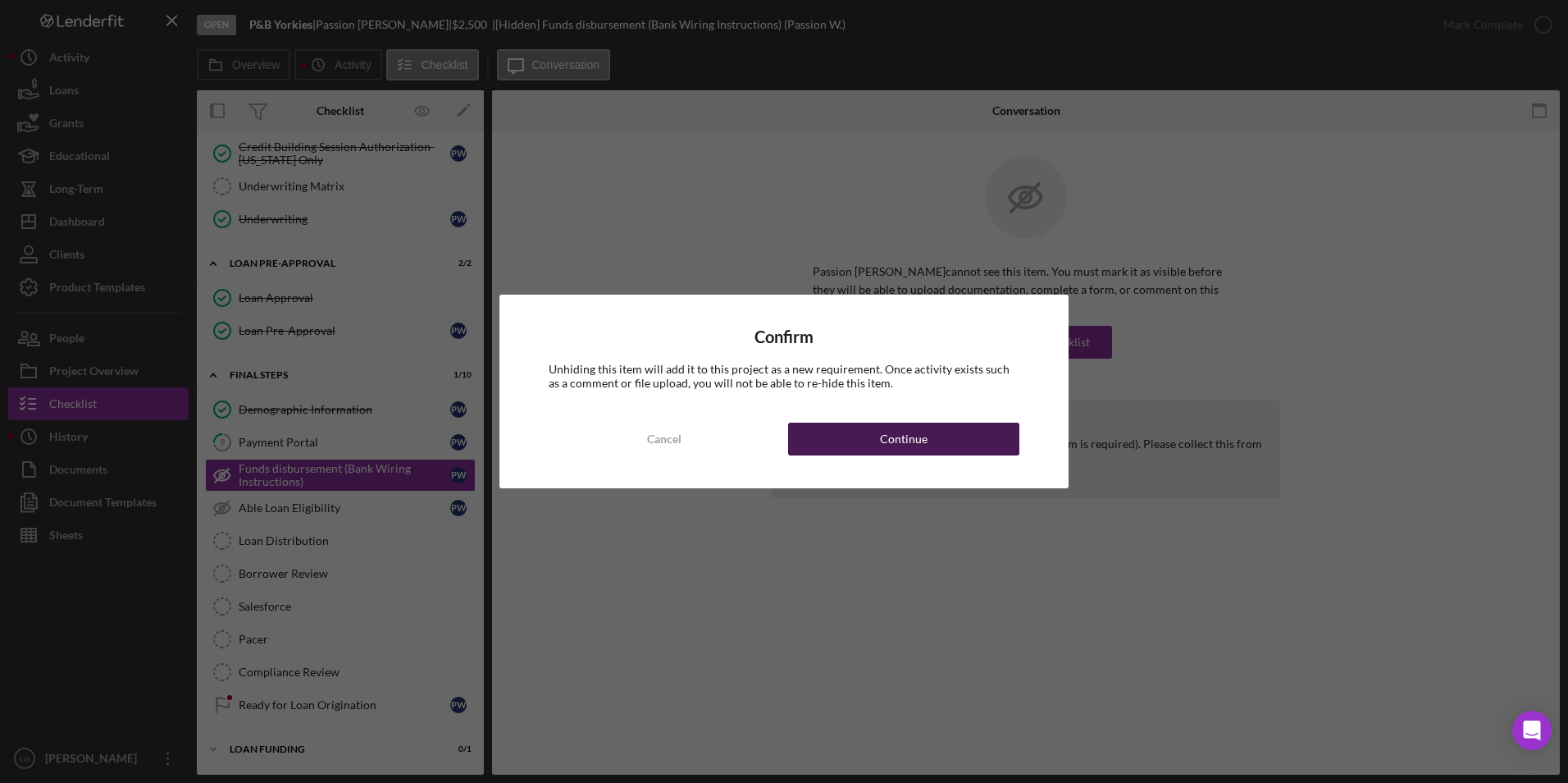
click at [959, 436] on button "Continue" at bounding box center [903, 439] width 231 height 33
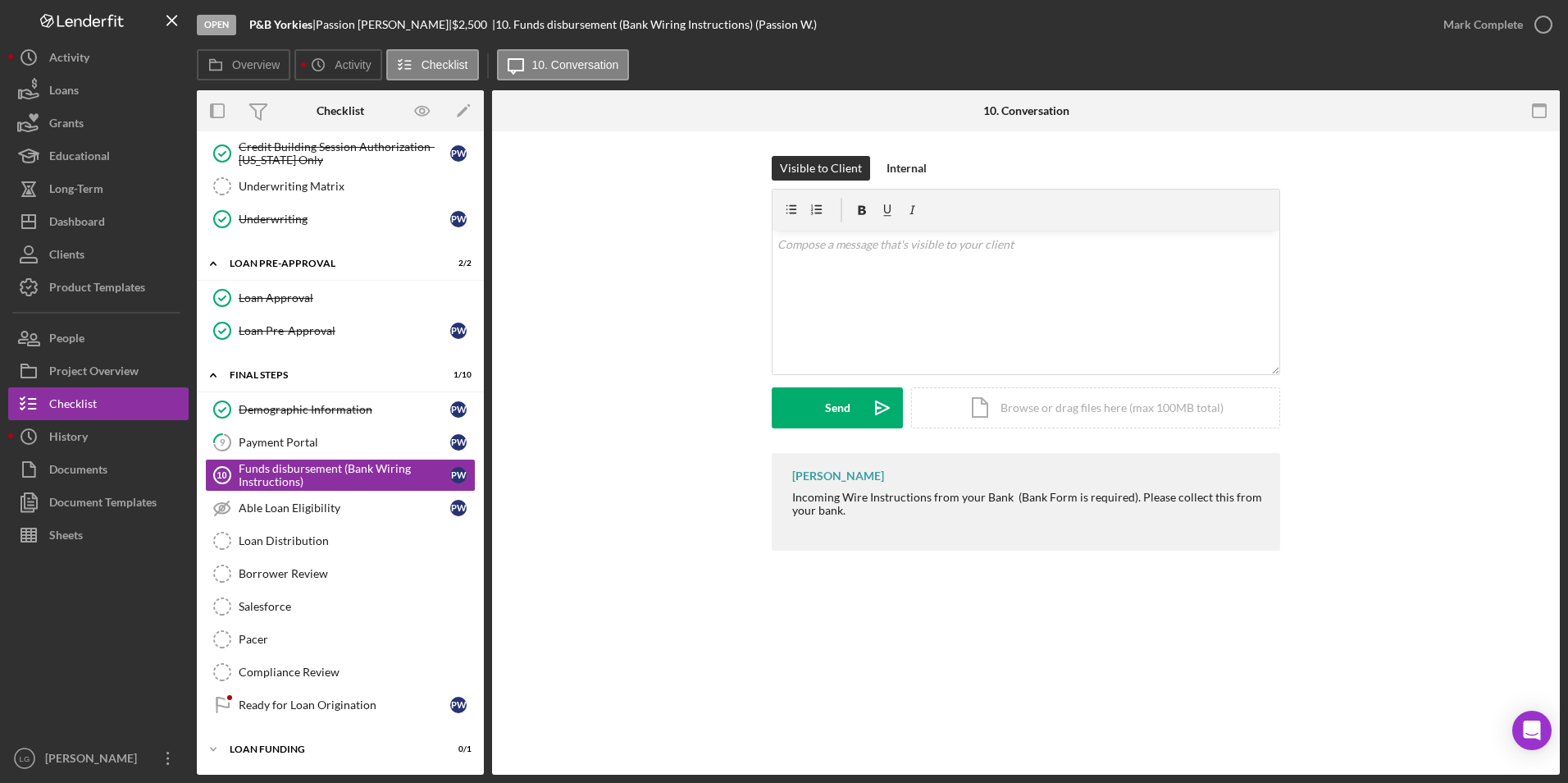
drag, startPoint x: 788, startPoint y: 495, endPoint x: 892, endPoint y: 512, distance: 105.4
click at [892, 512] on div "[PERSON_NAME] Incoming Wire Instructions from your Bank (Bank Form is required)…" at bounding box center [1026, 502] width 508 height 98
drag, startPoint x: 892, startPoint y: 512, endPoint x: 878, endPoint y: 494, distance: 22.8
copy div "Incoming Wire Instructions from your Bank (Bank Form is required). Please colle…"
click at [883, 315] on div "v Color teal Color pink Remove color Add row above Add row below Add column bef…" at bounding box center [1025, 302] width 506 height 144
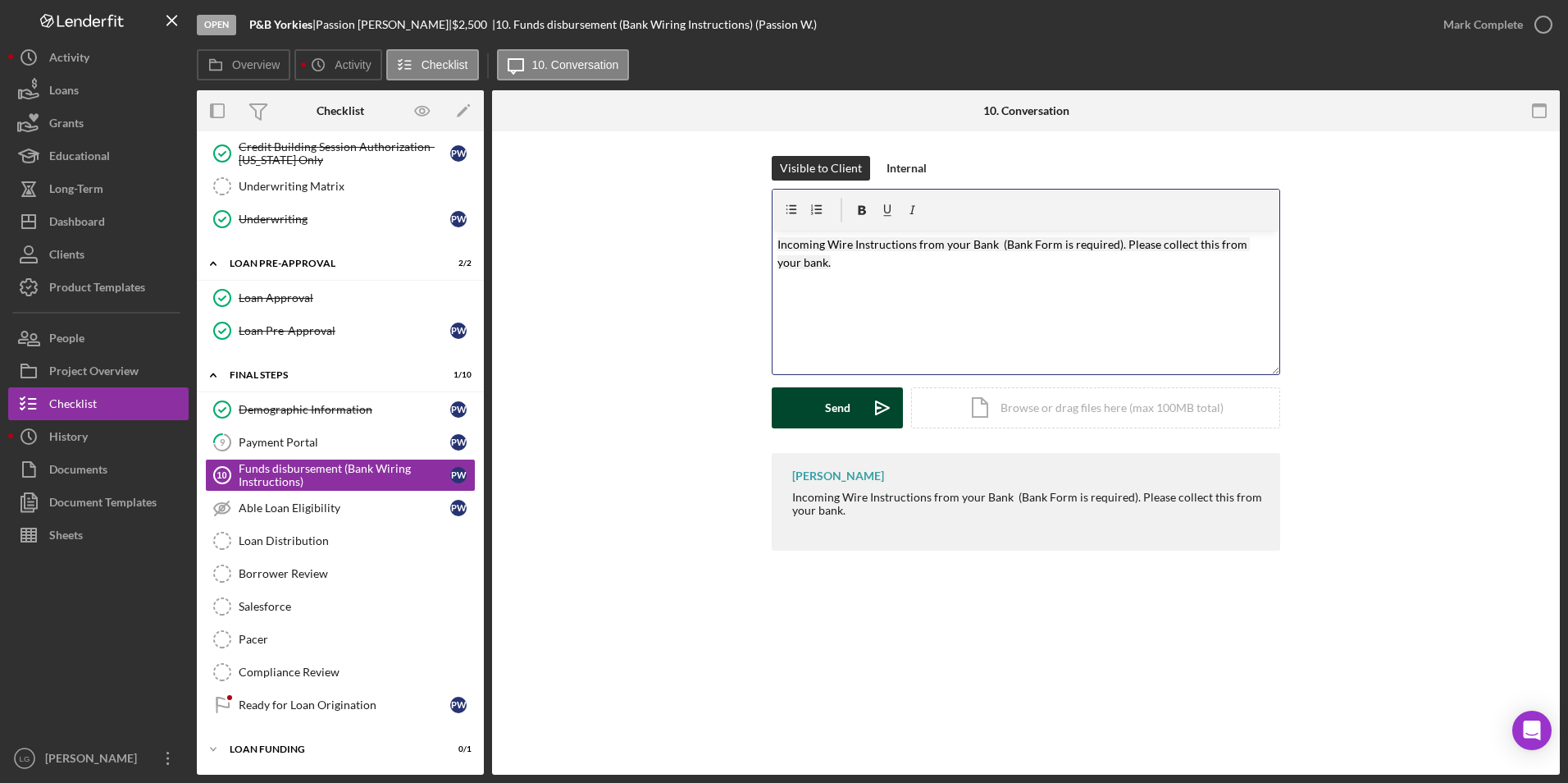
click at [854, 416] on button "Send Icon/icon-invite-send" at bounding box center [837, 408] width 131 height 41
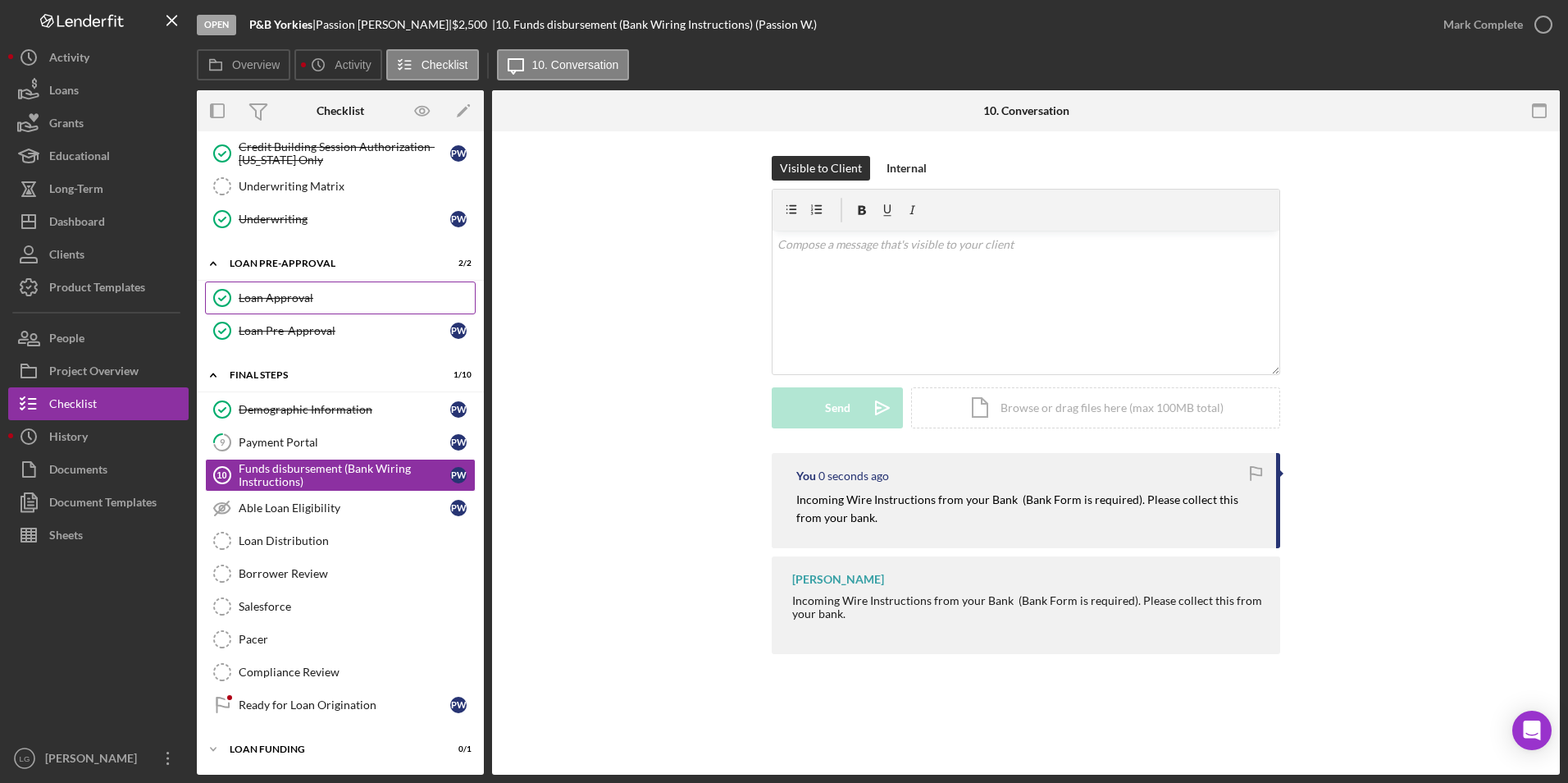
click at [308, 292] on div "Loan Approval" at bounding box center [357, 298] width 236 height 13
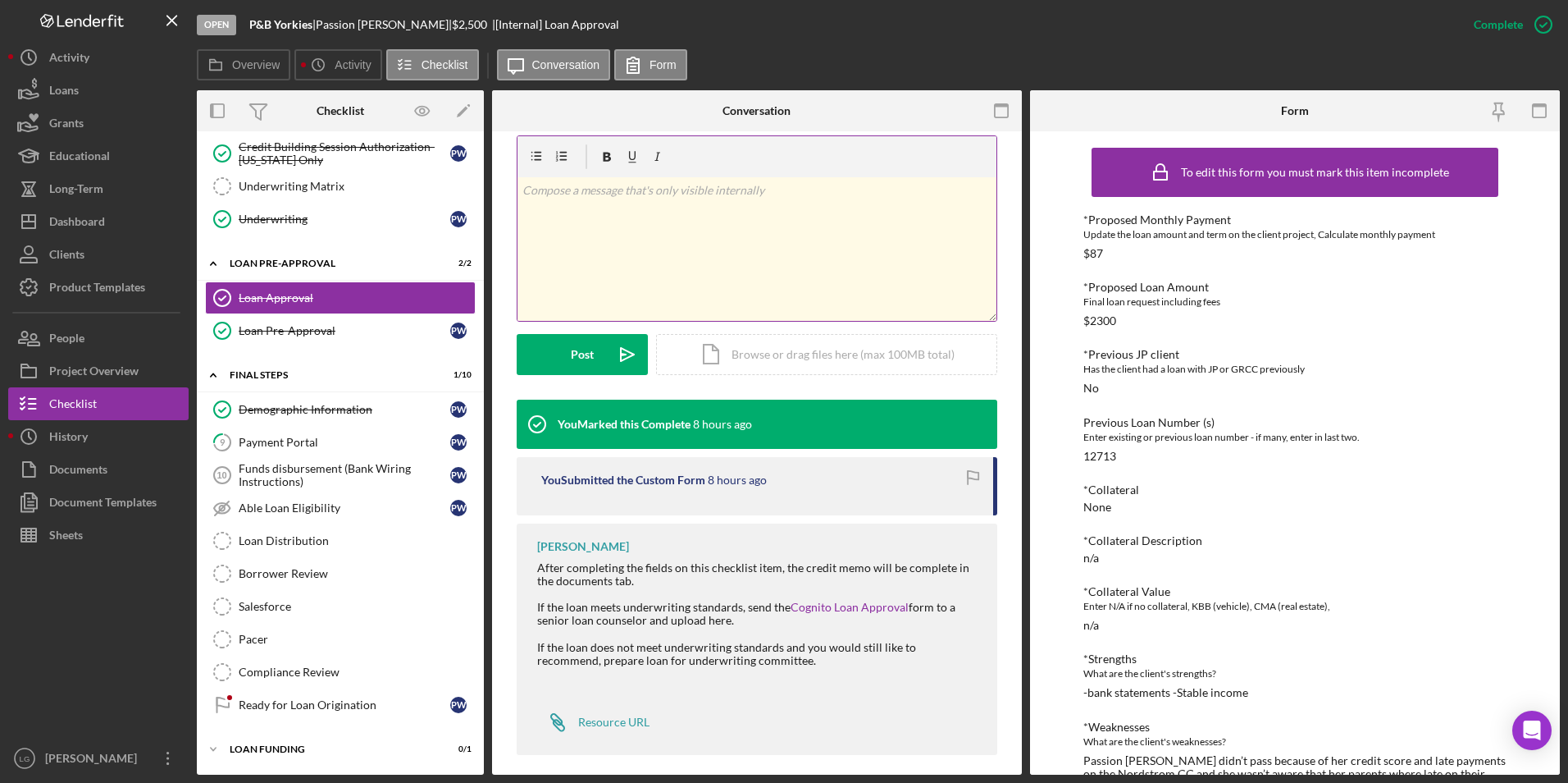
scroll to position [259, 0]
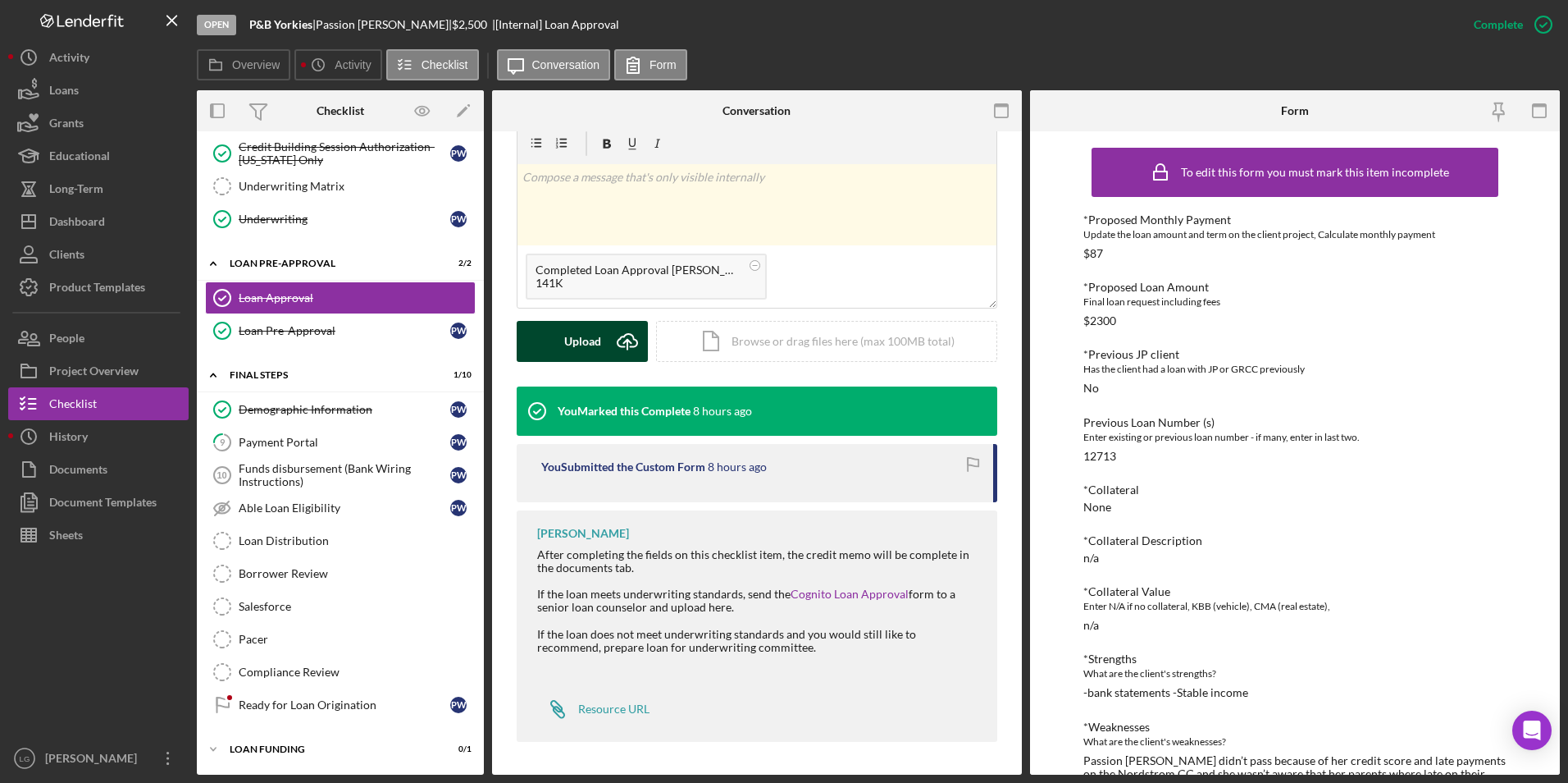
click at [574, 343] on div "Upload" at bounding box center [582, 341] width 36 height 41
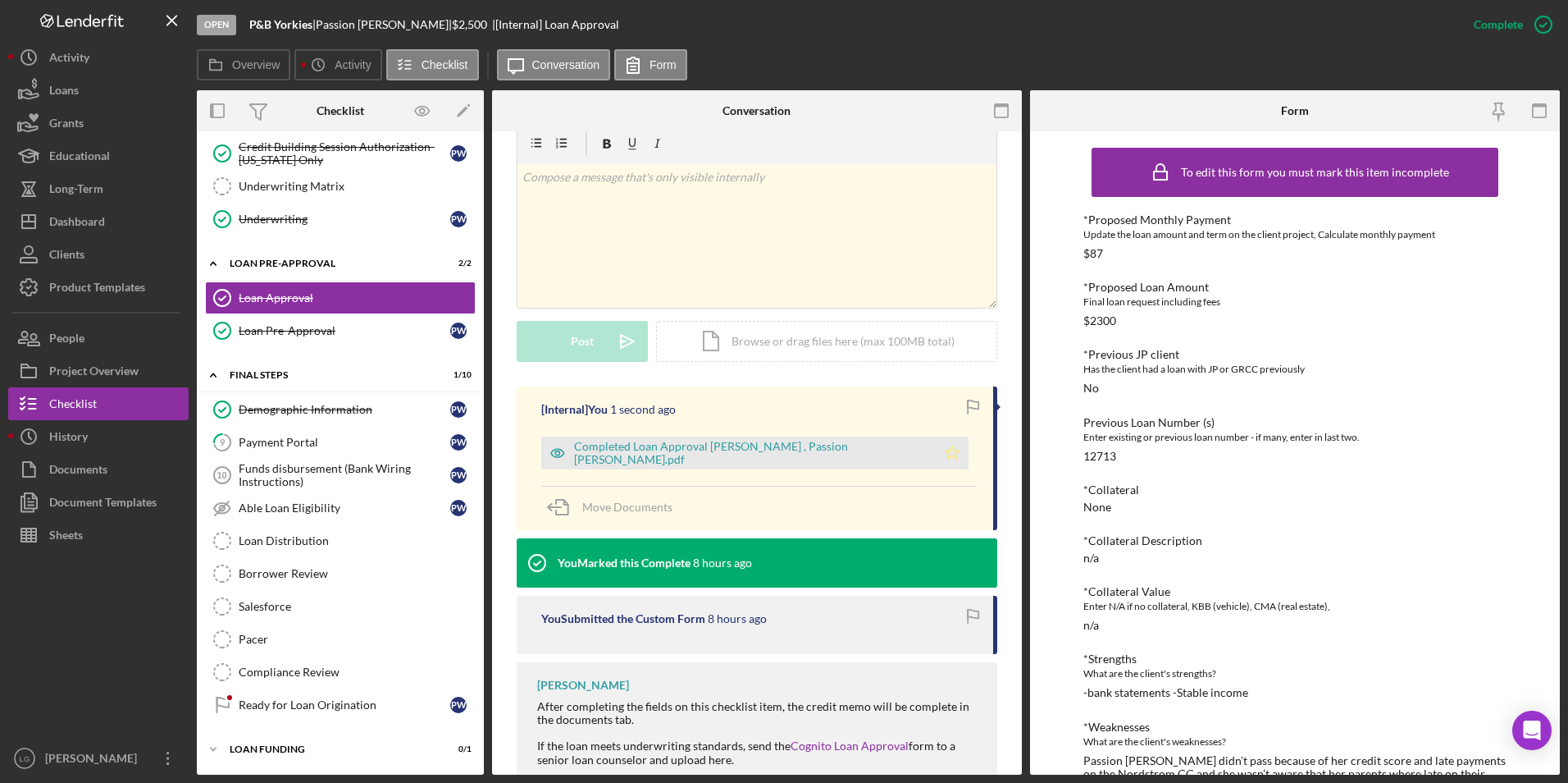
click at [936, 453] on icon "Icon/Star" at bounding box center [952, 453] width 33 height 33
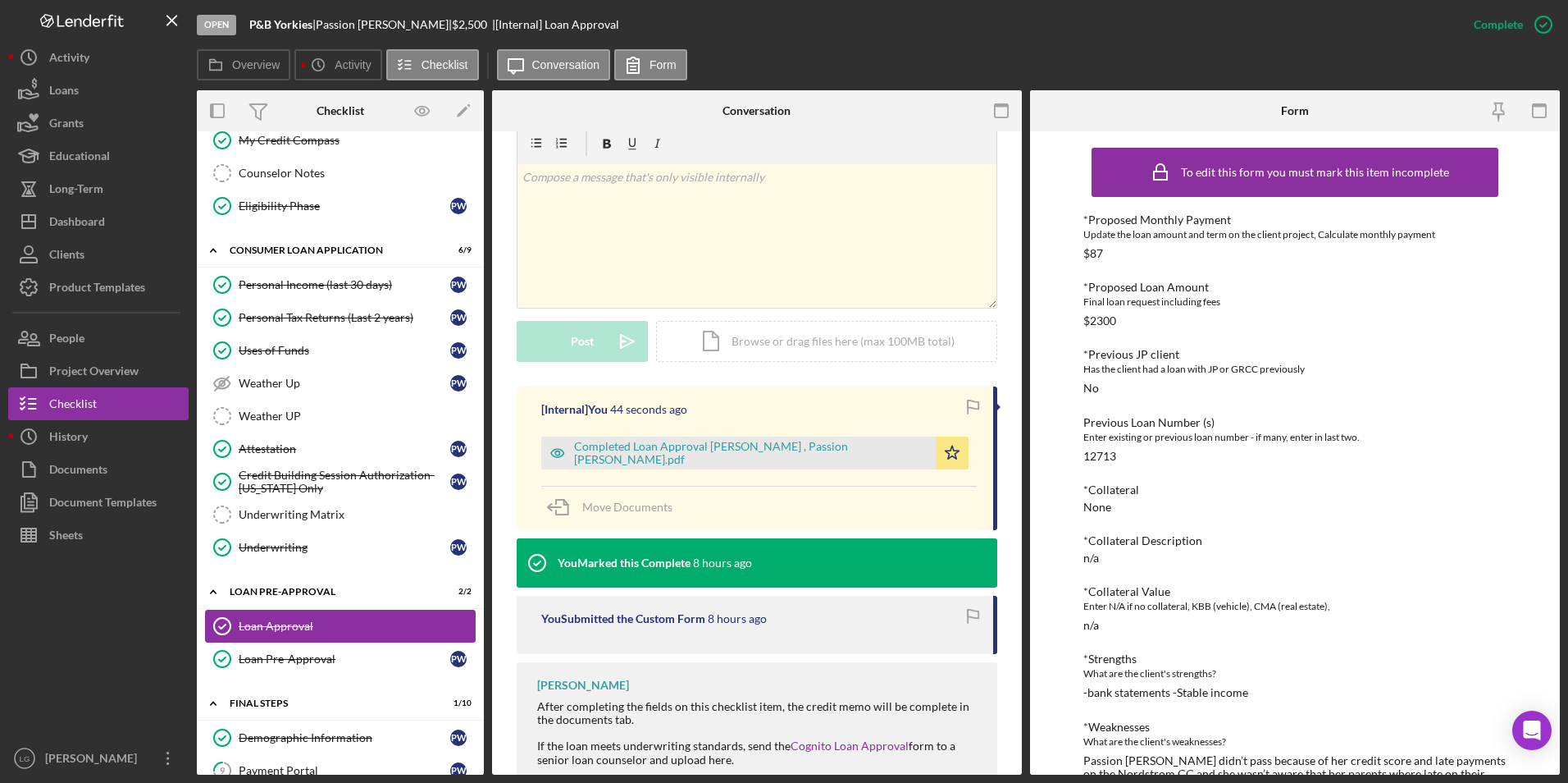
scroll to position [0, 0]
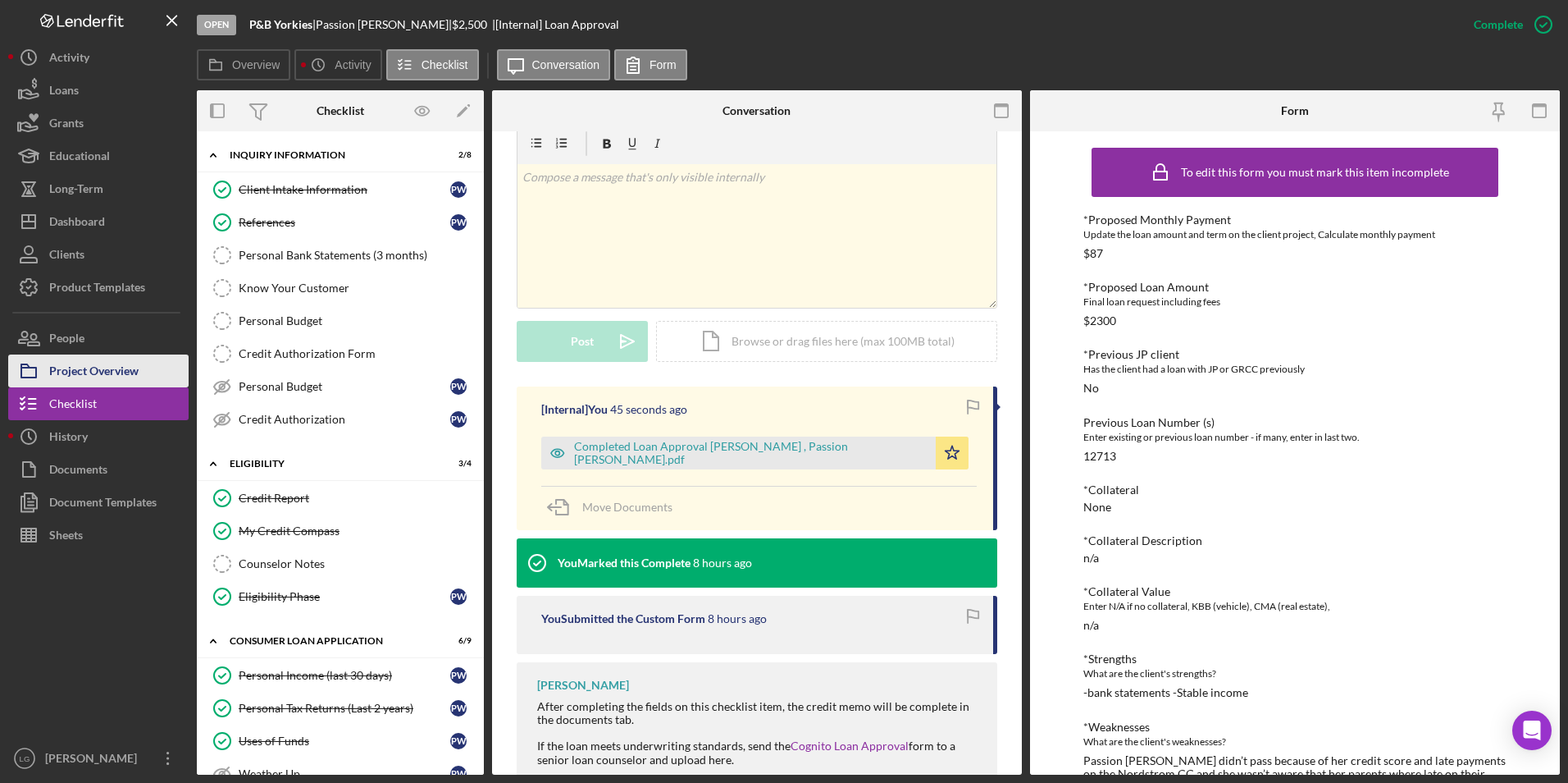
click at [81, 373] on div "Project Overview" at bounding box center [93, 372] width 89 height 36
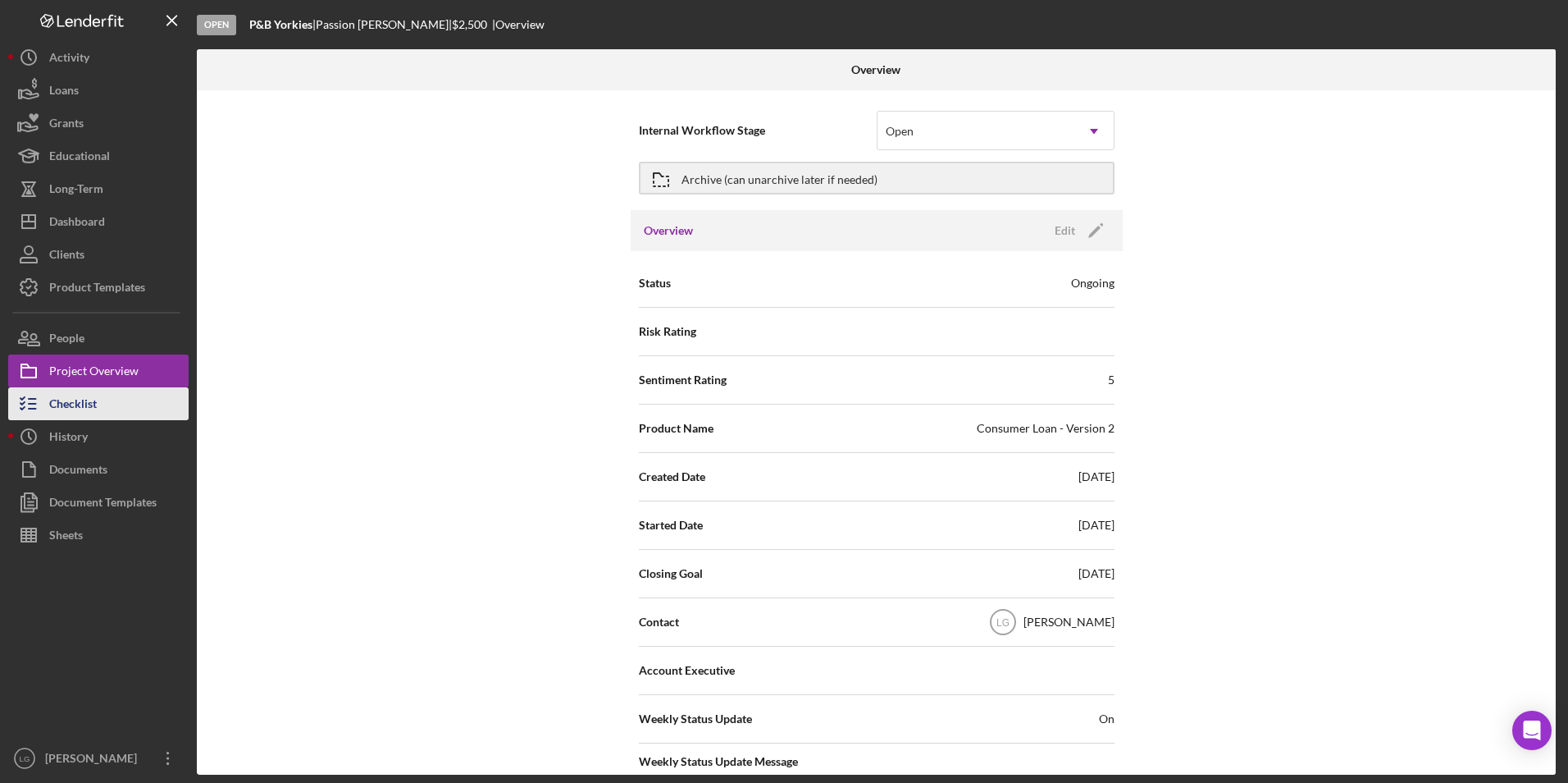
click at [76, 411] on div "Checklist" at bounding box center [73, 406] width 48 height 36
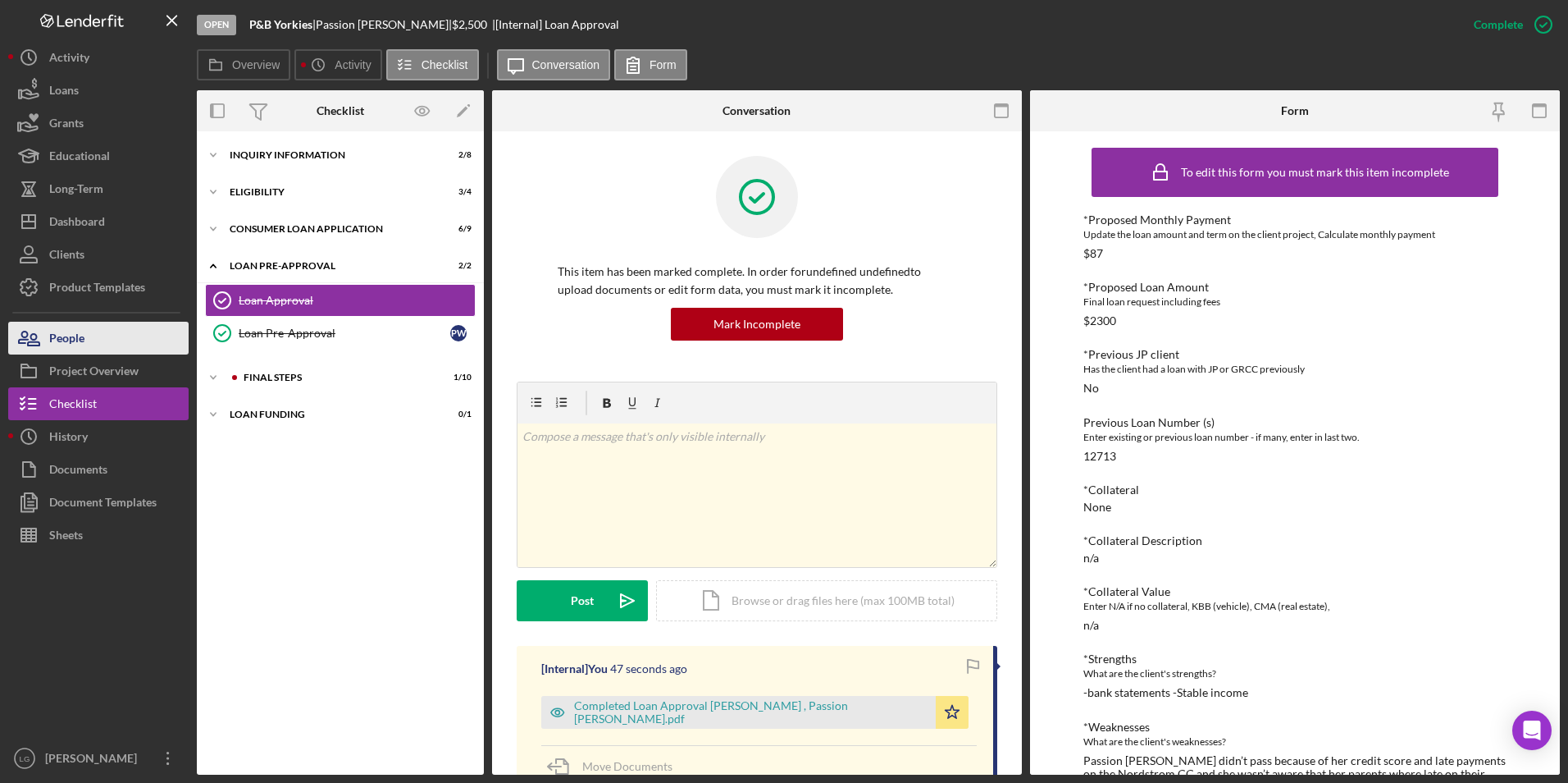
drag, startPoint x: 87, startPoint y: 365, endPoint x: 147, endPoint y: 337, distance: 66.2
click at [88, 365] on div "Project Overview" at bounding box center [93, 372] width 89 height 36
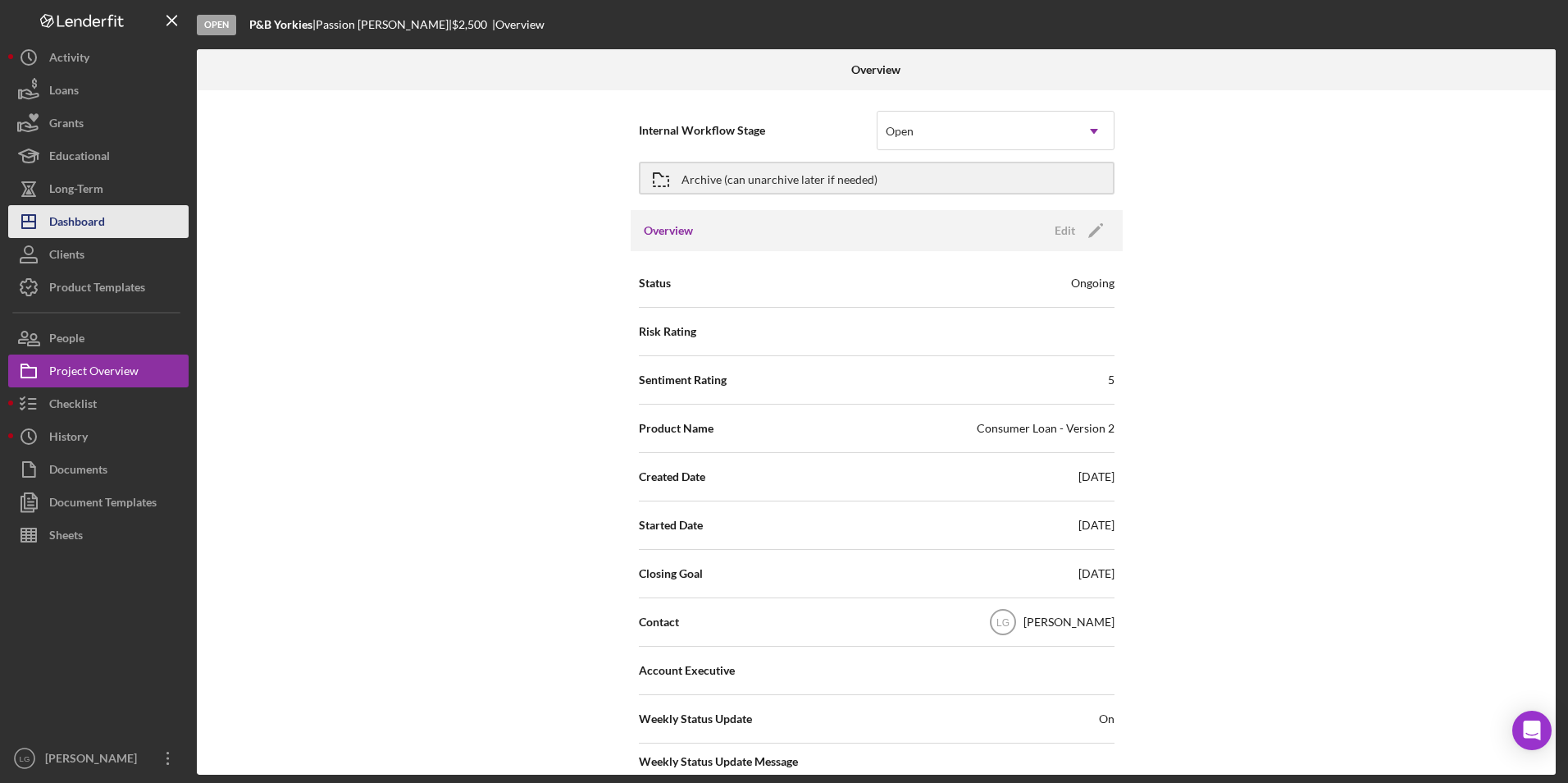
click at [93, 227] on div "Dashboard" at bounding box center [77, 224] width 56 height 36
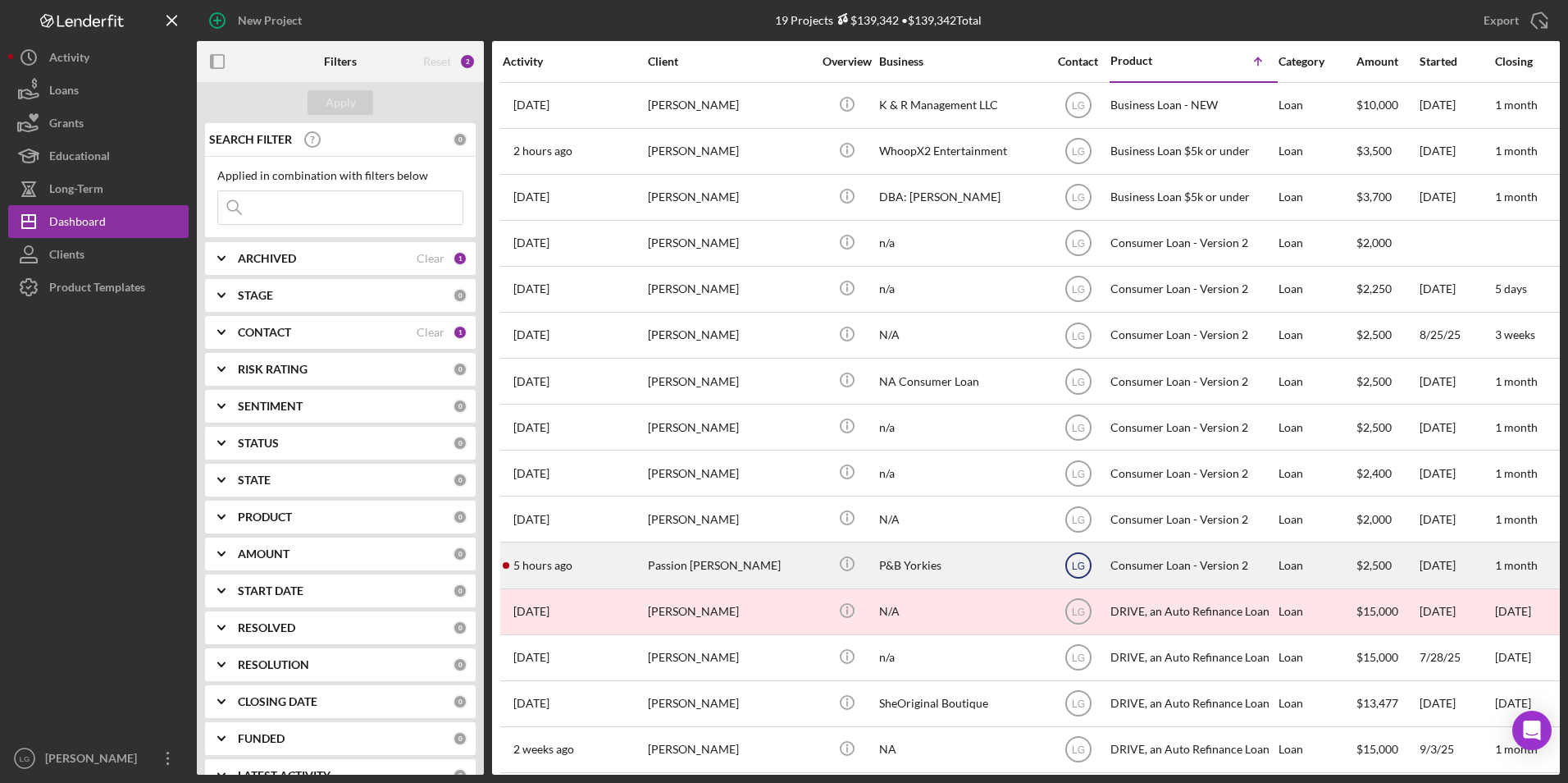
click at [1082, 562] on text "LG" at bounding box center [1078, 566] width 13 height 12
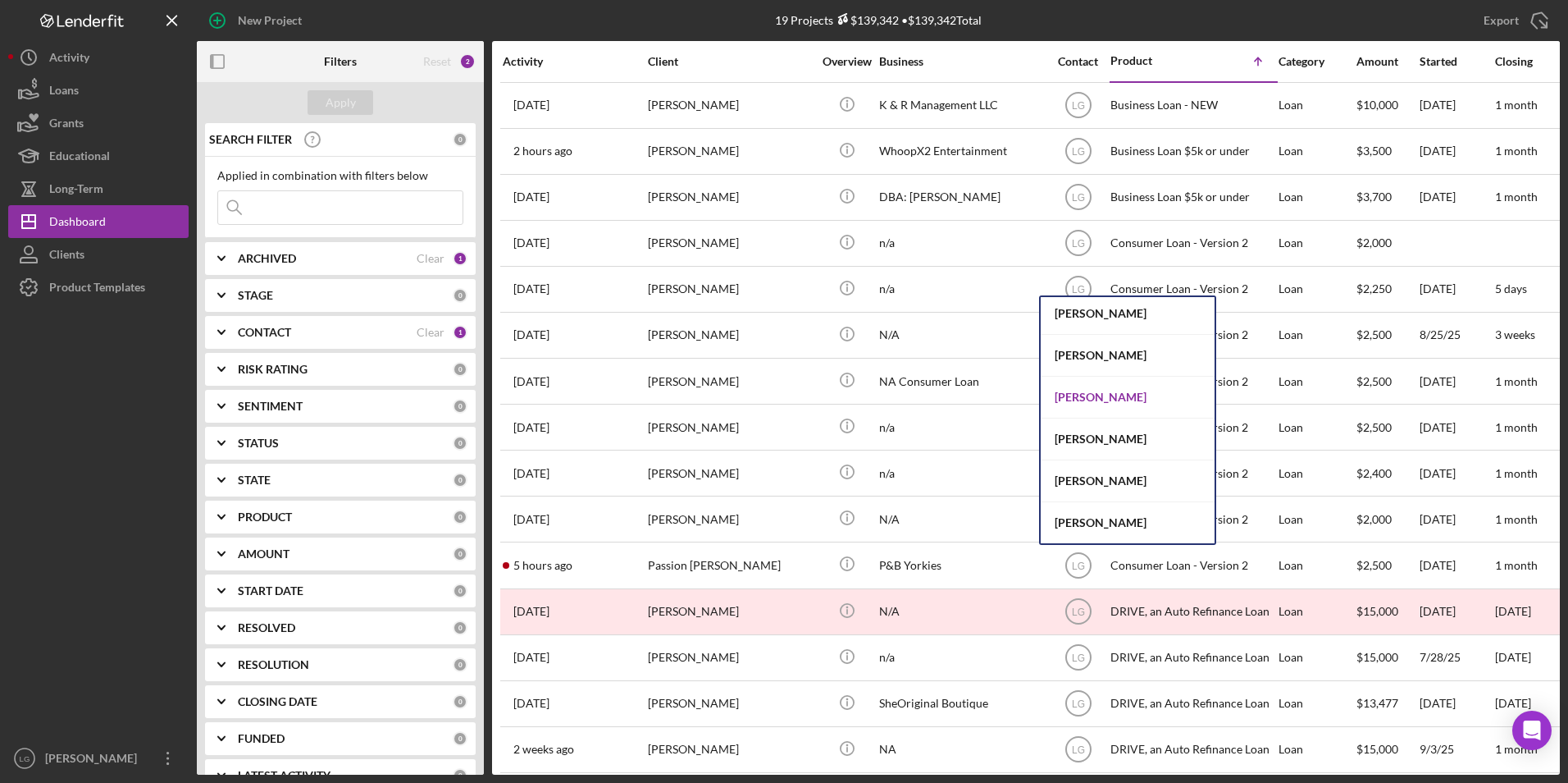
scroll to position [302, 0]
click at [1091, 513] on div "[PERSON_NAME]" at bounding box center [1127, 518] width 174 height 42
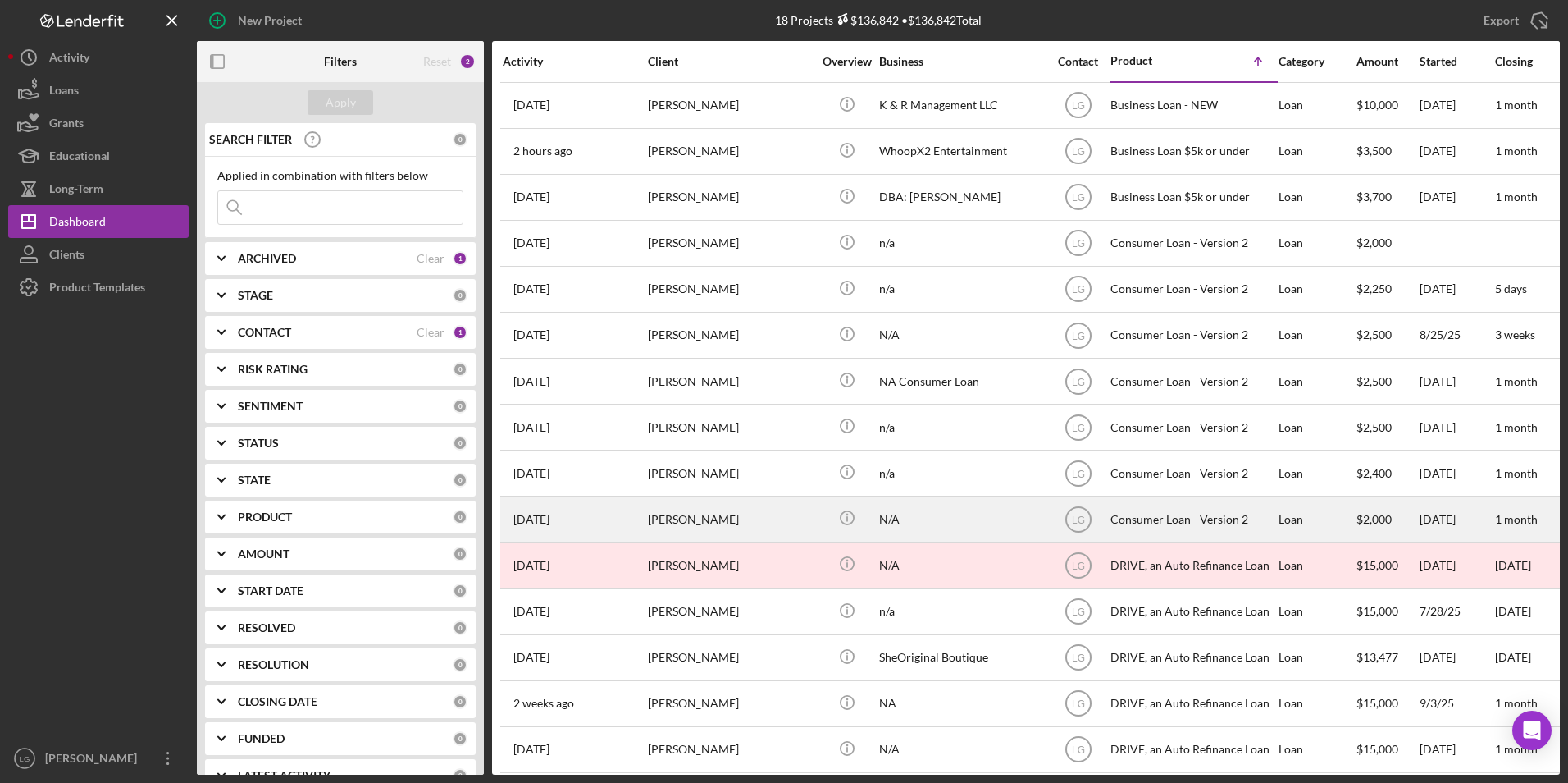
scroll to position [156, 0]
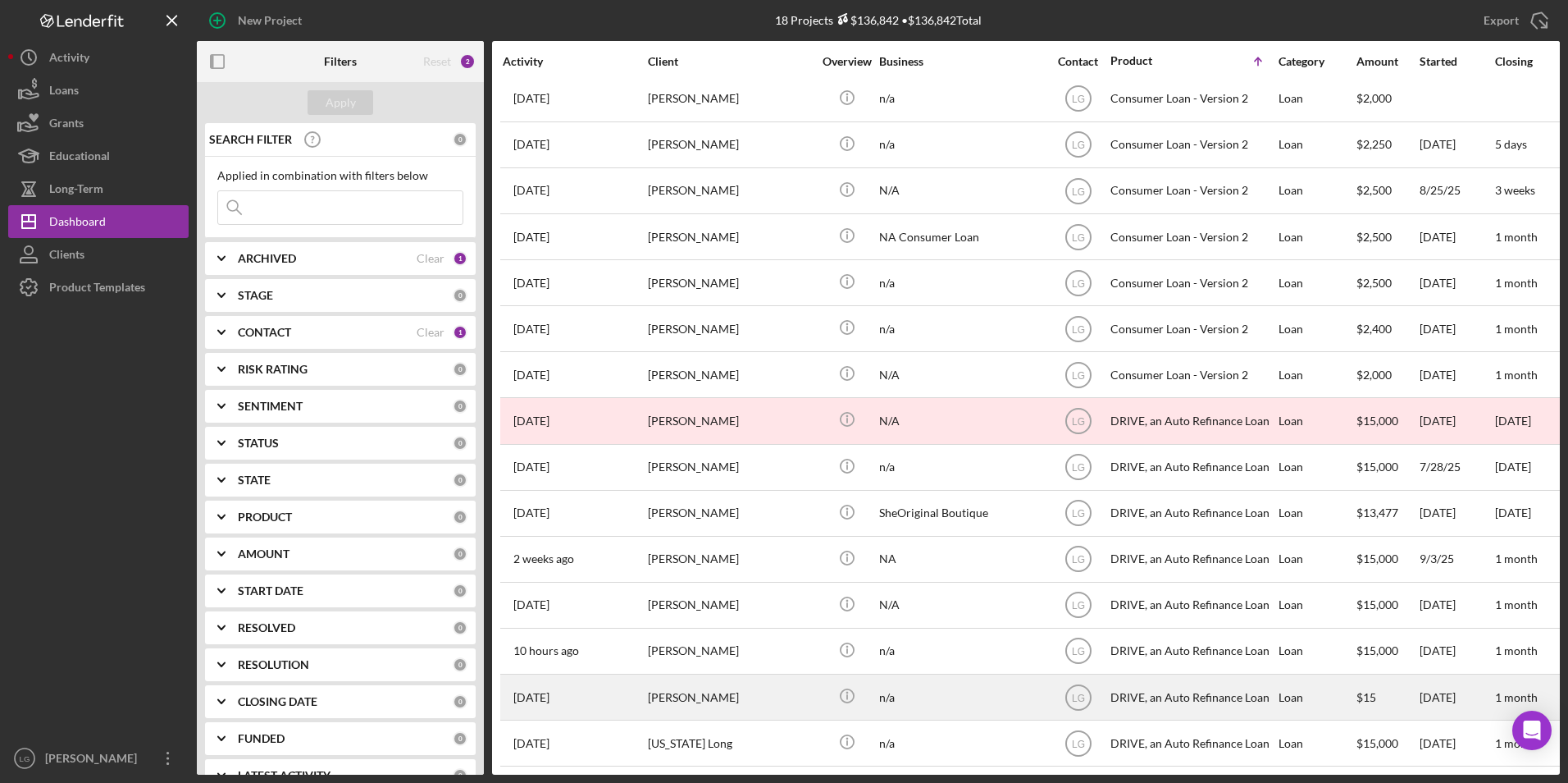
click at [693, 684] on div "[PERSON_NAME]" at bounding box center [729, 697] width 164 height 43
